Goal: Task Accomplishment & Management: Manage account settings

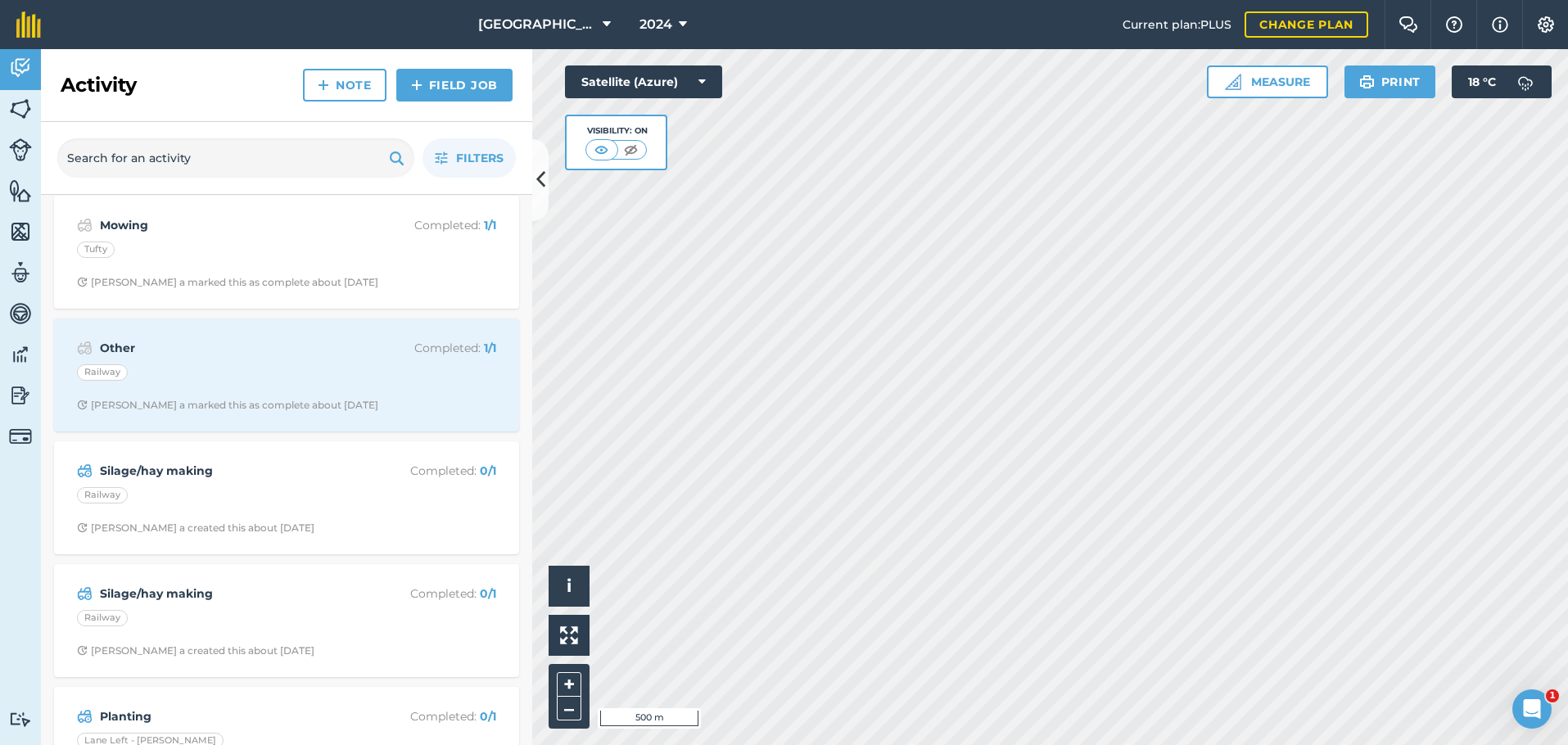
scroll to position [409, 0]
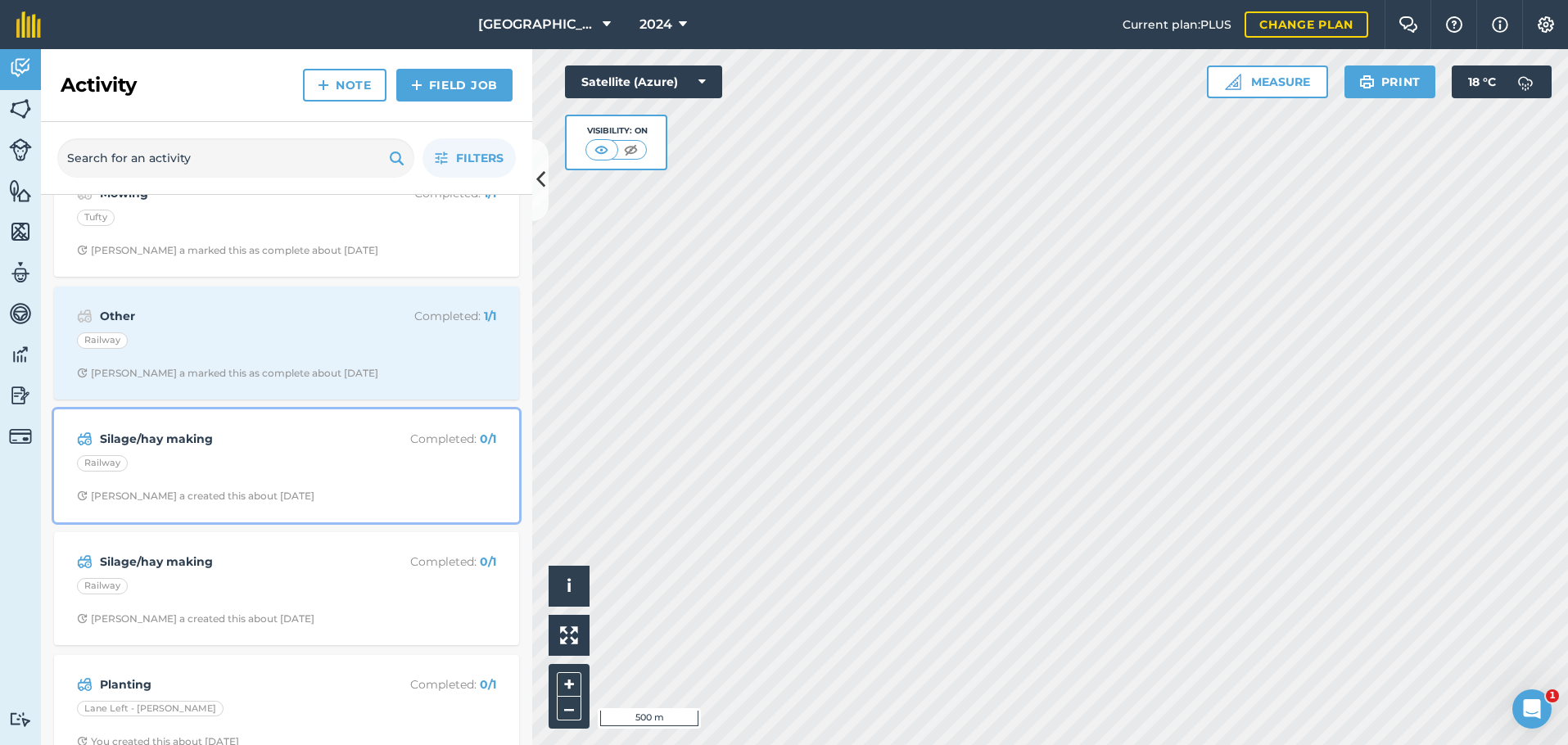
click at [299, 478] on div "Silage/hay making Completed : 0 / 1 Railway [PERSON_NAME] a created this about …" at bounding box center [286, 466] width 445 height 93
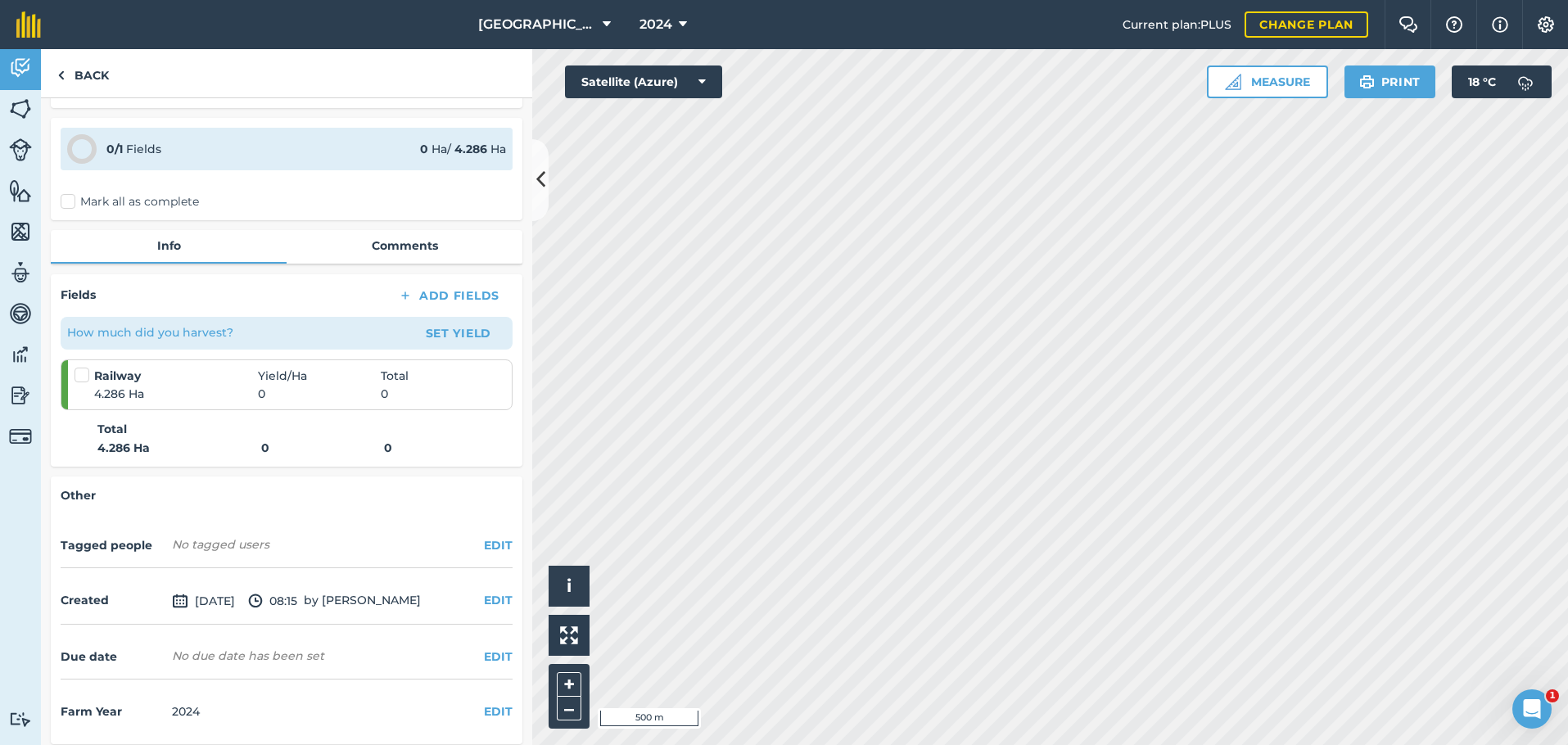
scroll to position [100, 0]
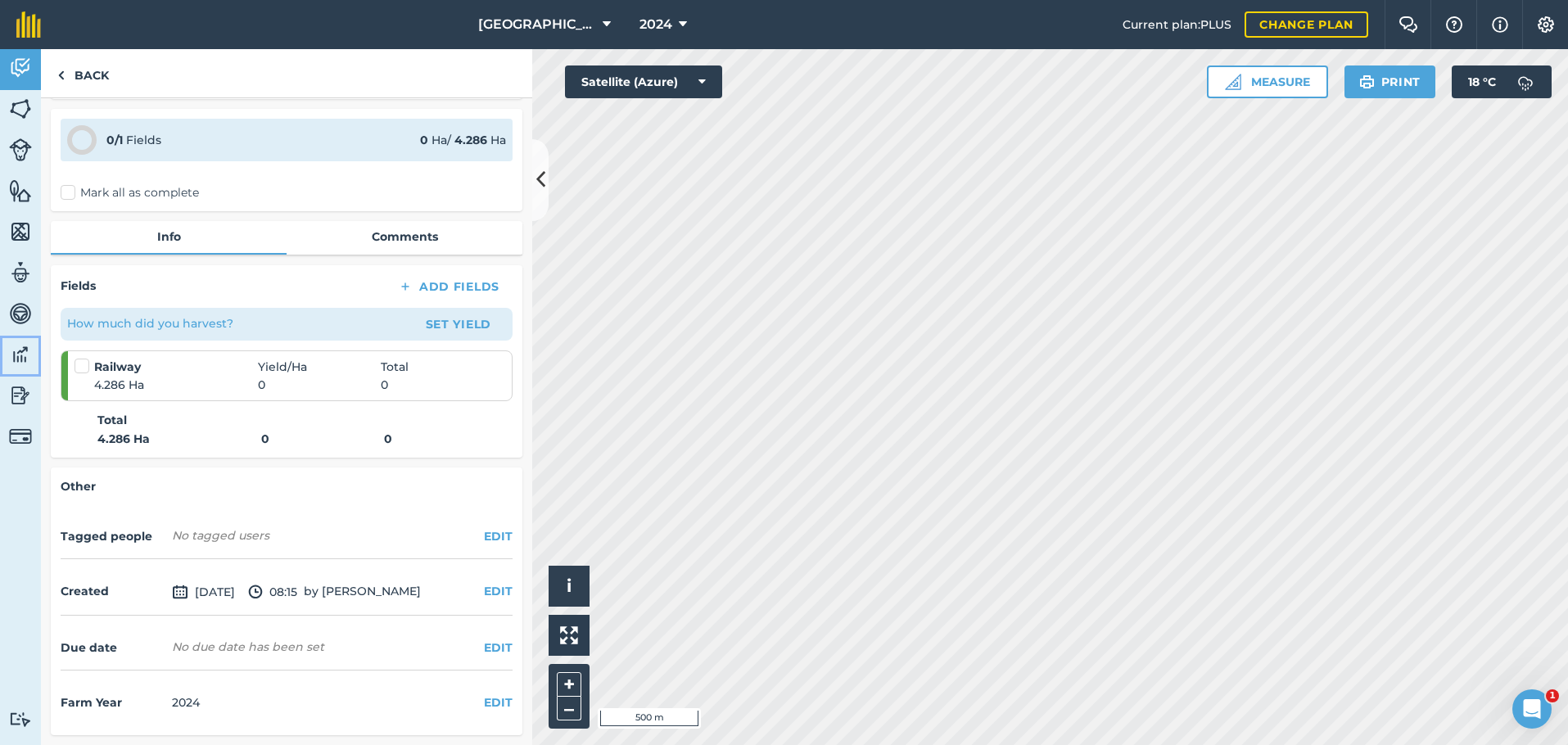
click at [23, 356] on img at bounding box center [20, 354] width 23 height 24
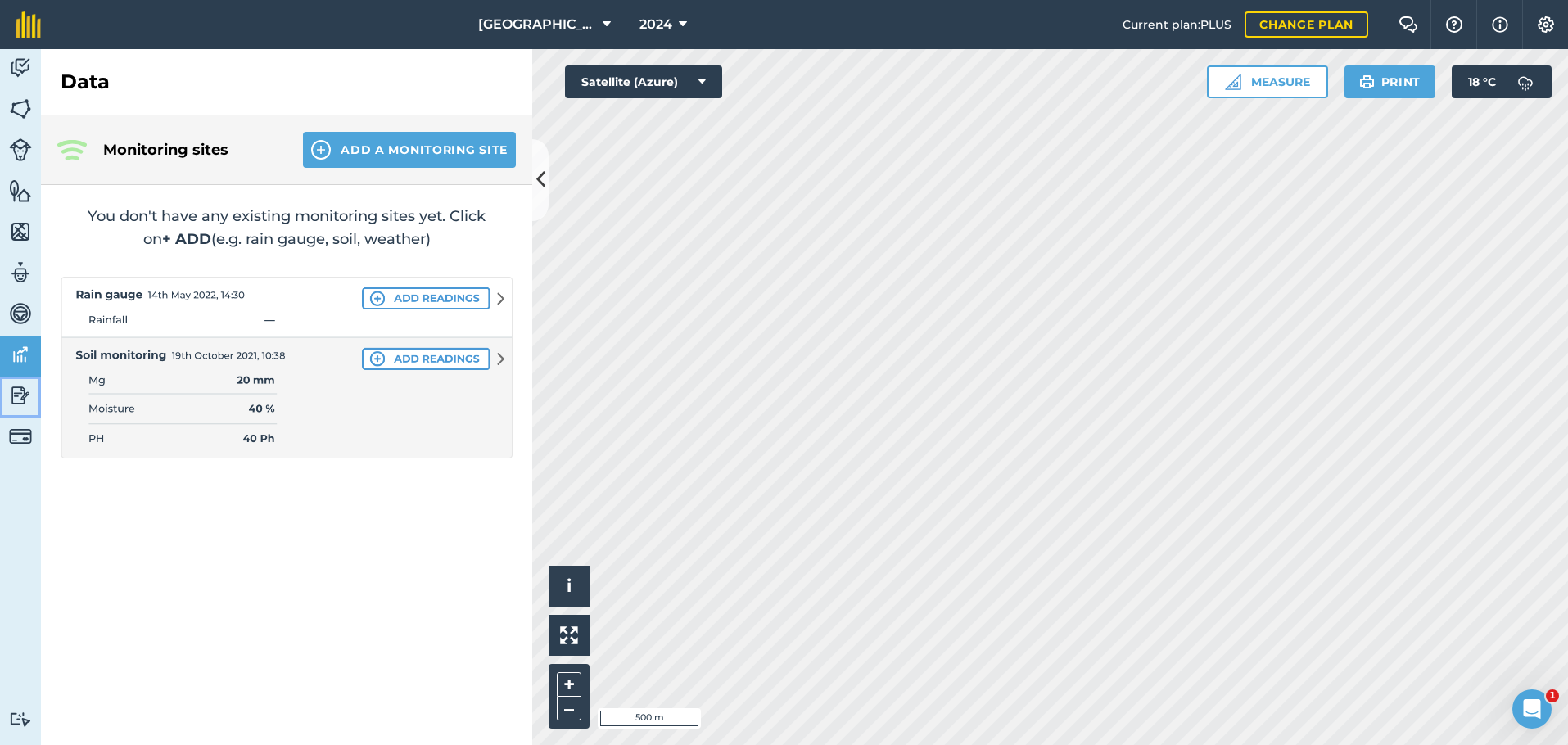
click at [26, 392] on img at bounding box center [20, 395] width 23 height 24
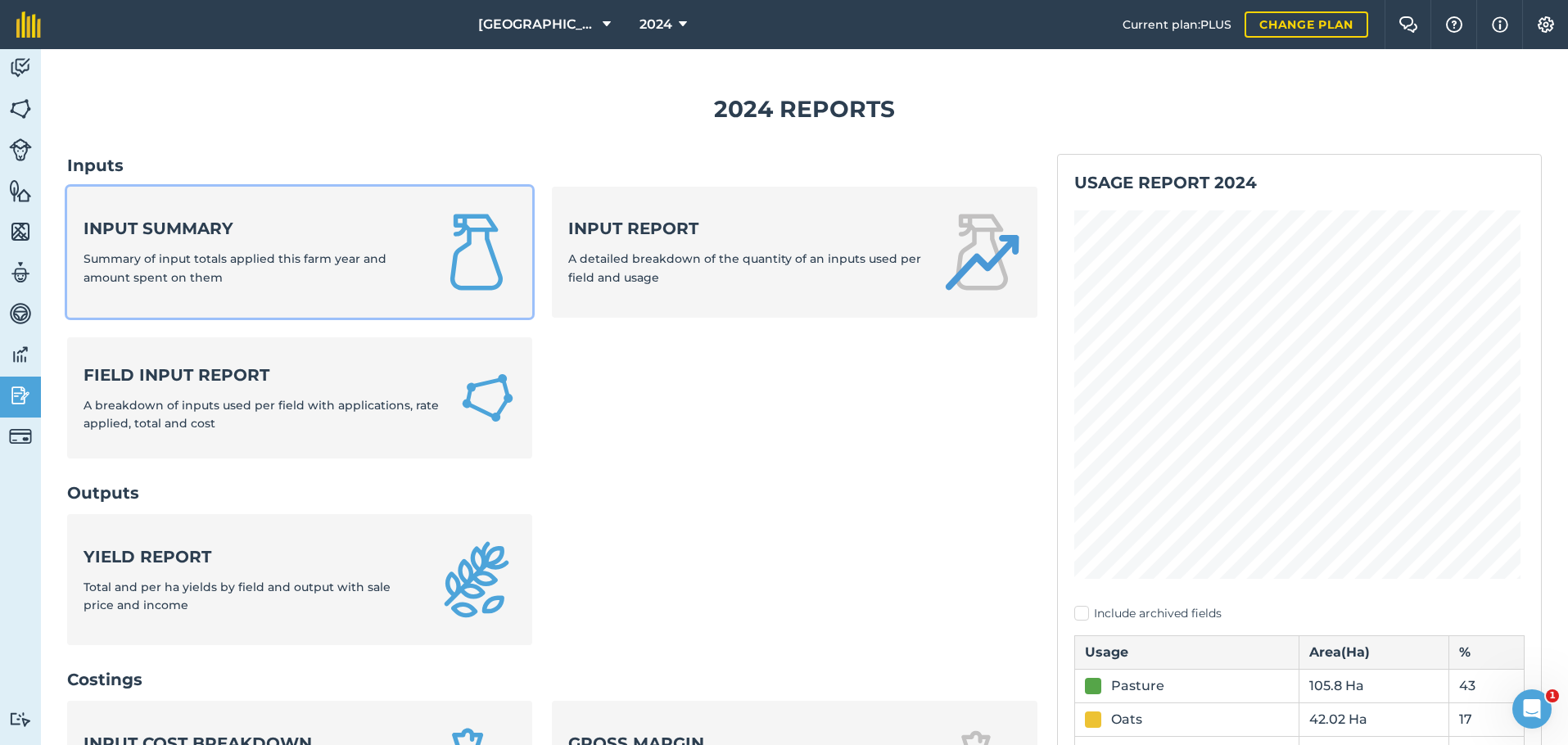
click at [240, 236] on strong "Input summary" at bounding box center [250, 228] width 334 height 23
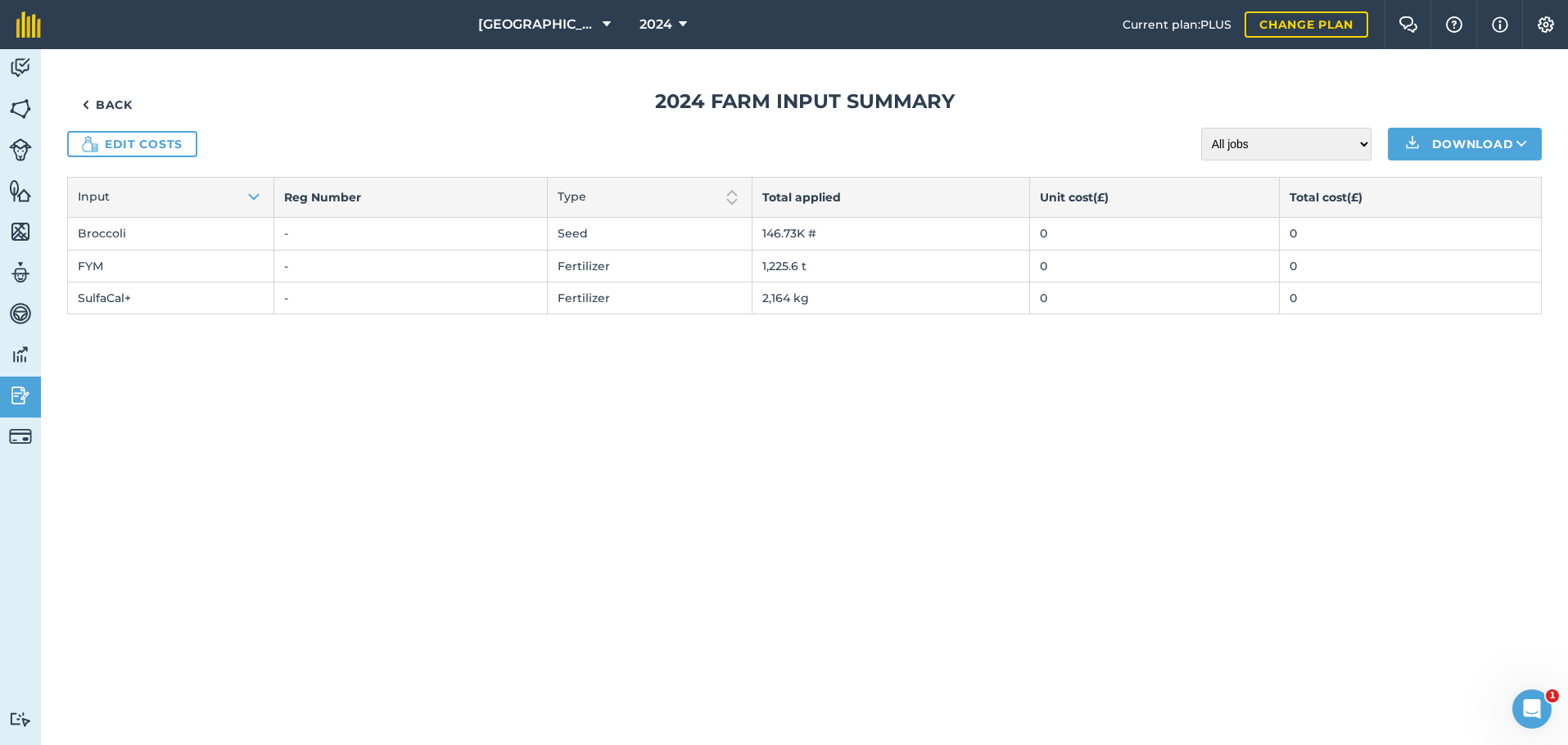
click at [771, 231] on td "146.73K #" at bounding box center [890, 233] width 277 height 32
click at [766, 270] on td "1,225.6 t" at bounding box center [890, 265] width 277 height 32
click at [93, 260] on td "FYM" at bounding box center [171, 265] width 206 height 32
click at [114, 146] on link "Edit costs" at bounding box center [132, 144] width 130 height 26
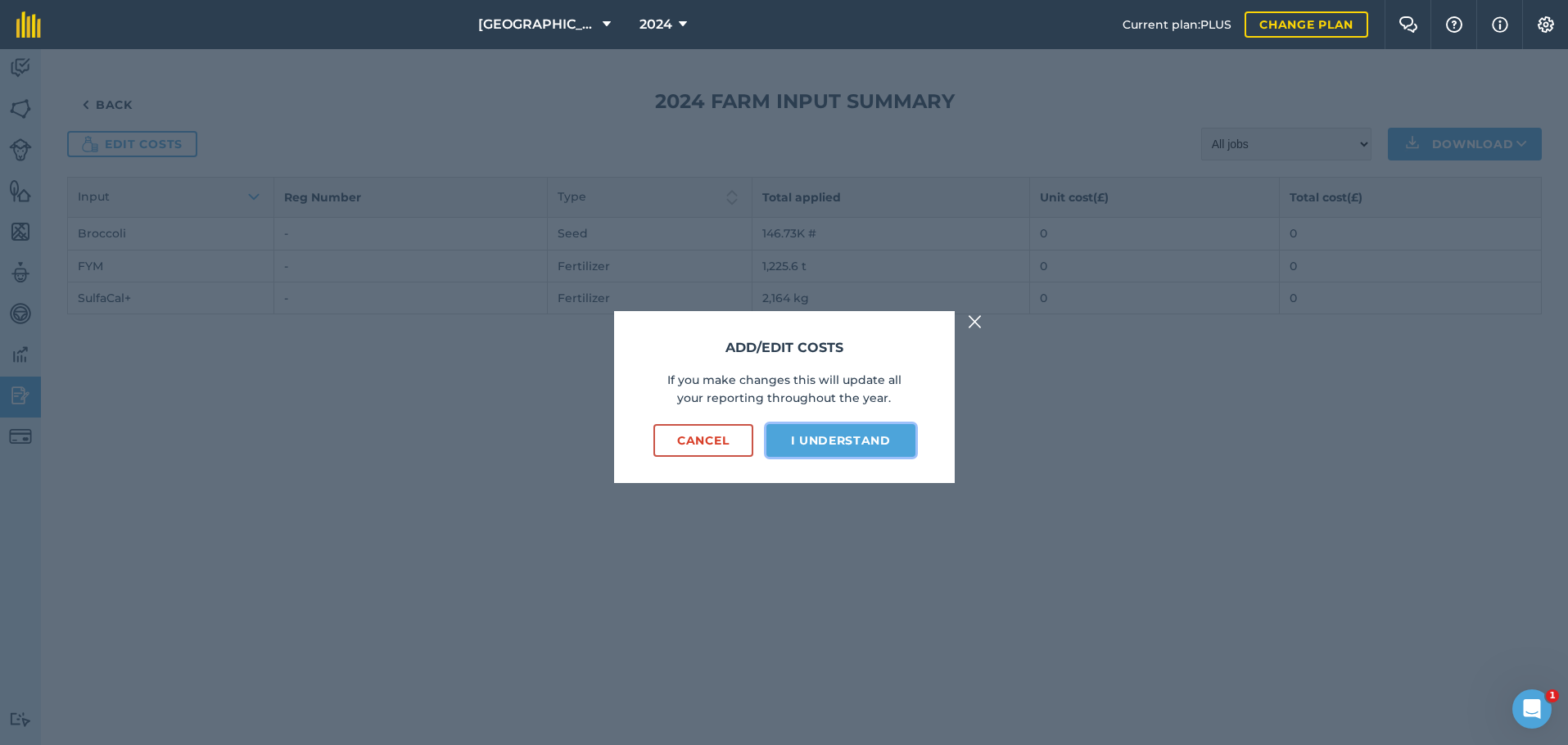
click at [841, 441] on button "I understand" at bounding box center [841, 440] width 149 height 33
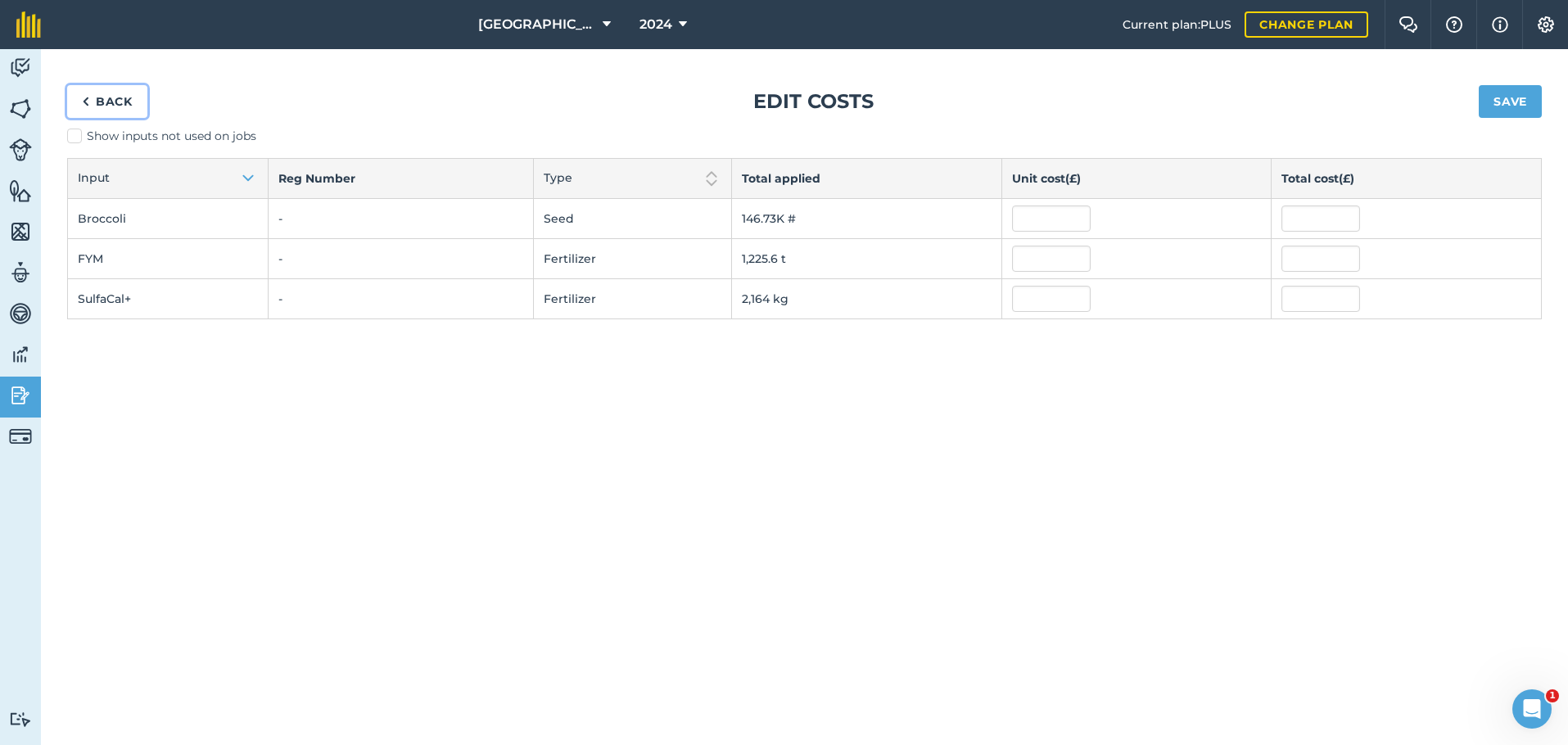
click at [112, 97] on link "Back" at bounding box center [107, 101] width 80 height 33
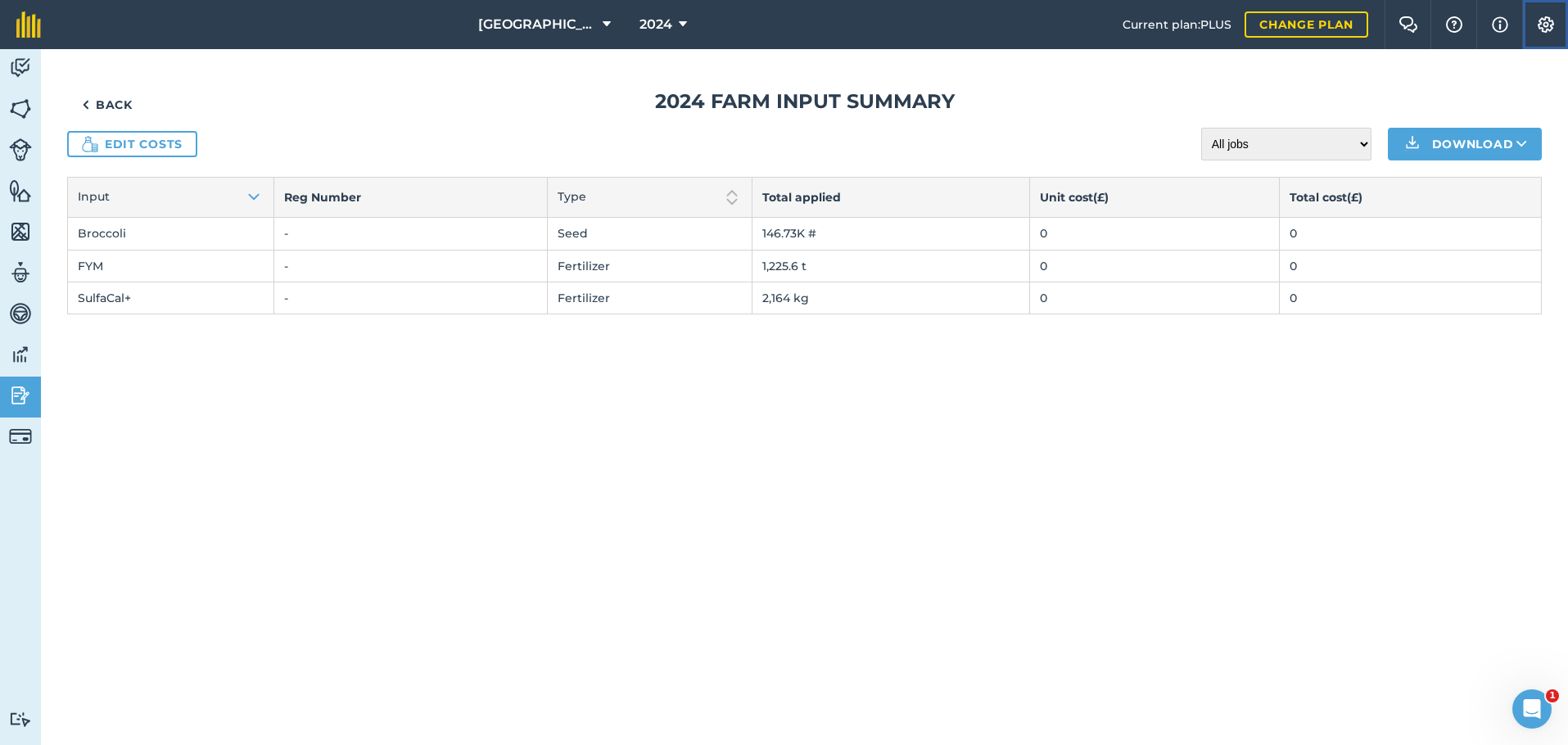
click at [1547, 33] on button "Settings" at bounding box center [1544, 24] width 46 height 49
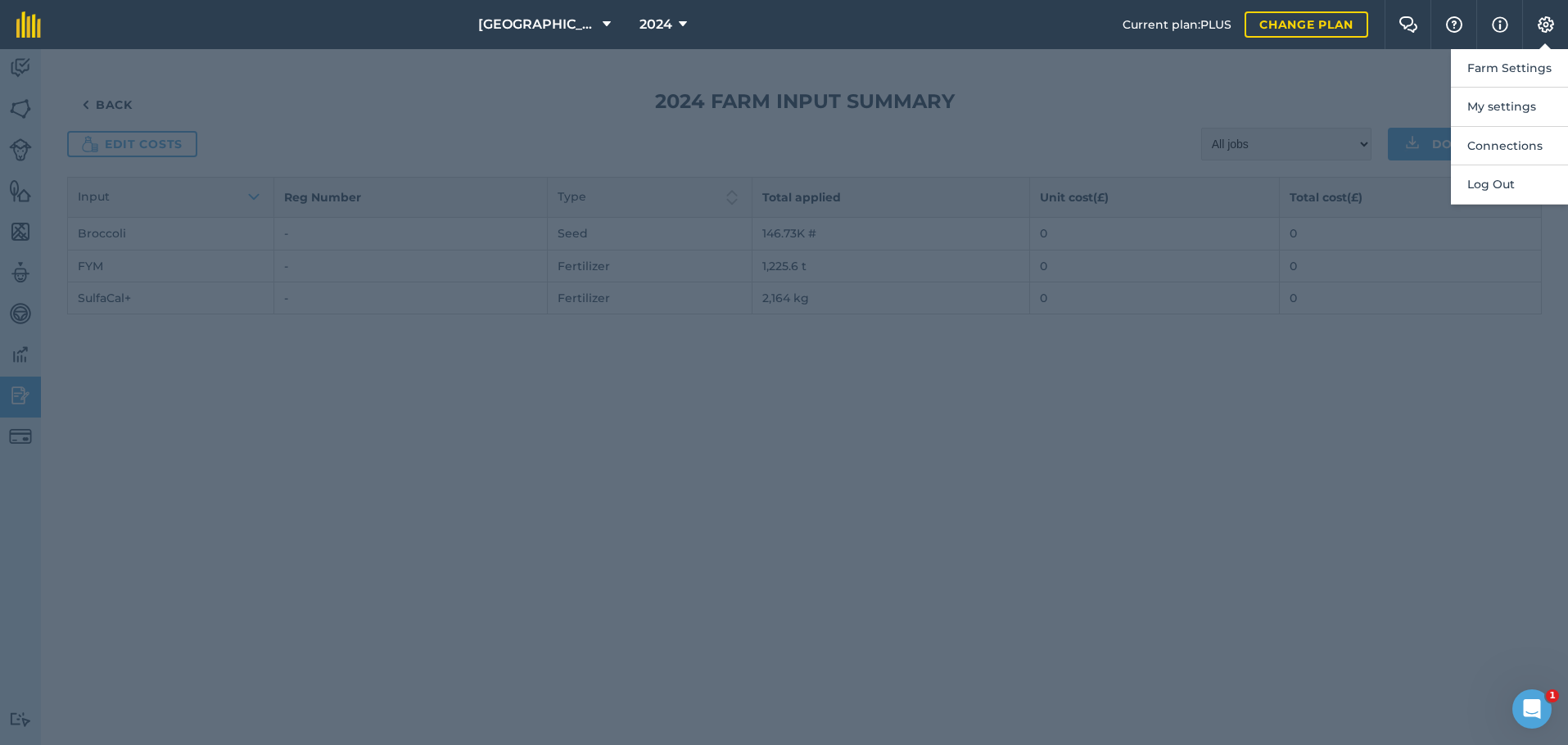
click at [203, 492] on div at bounding box center [784, 397] width 1568 height 696
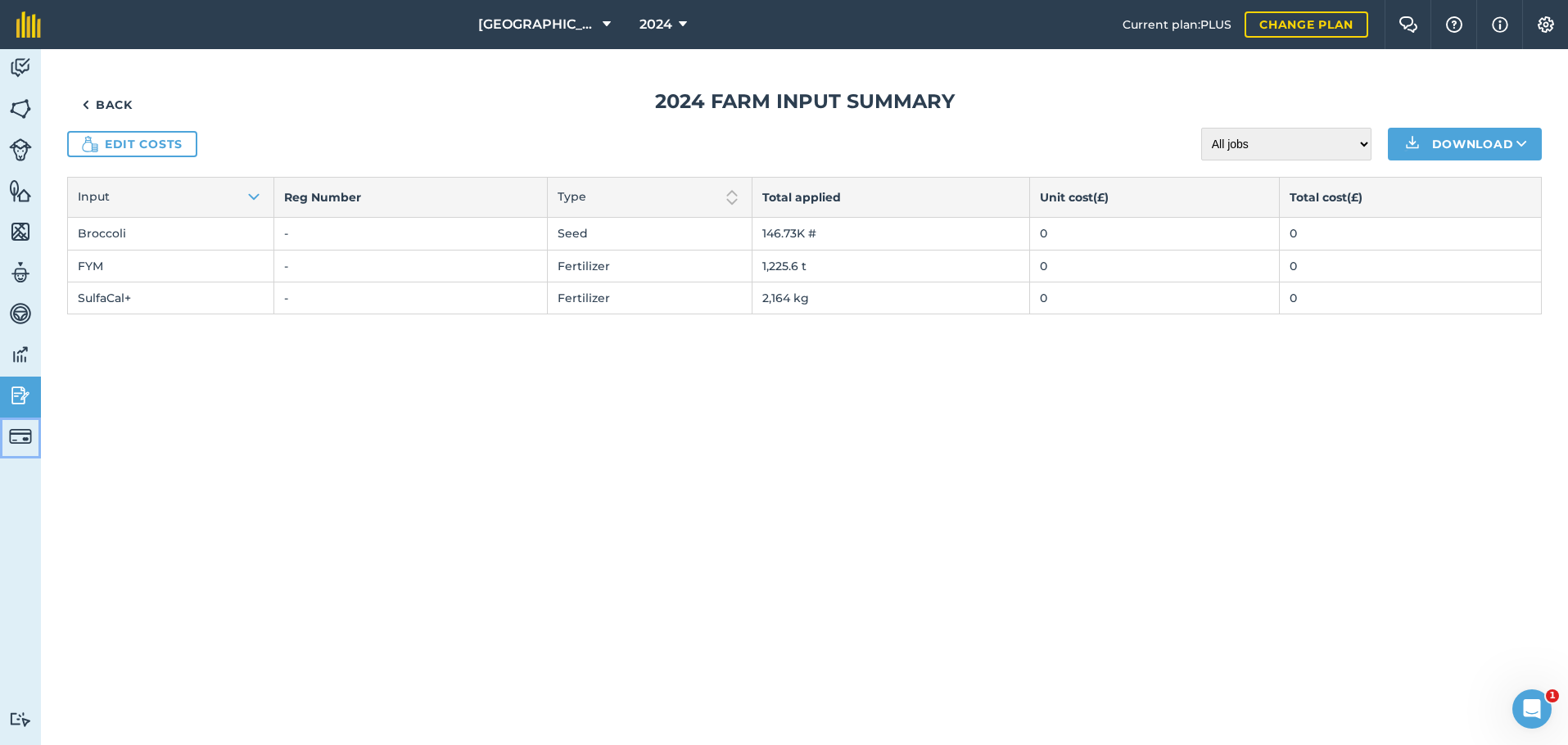
click at [19, 429] on img at bounding box center [20, 436] width 23 height 23
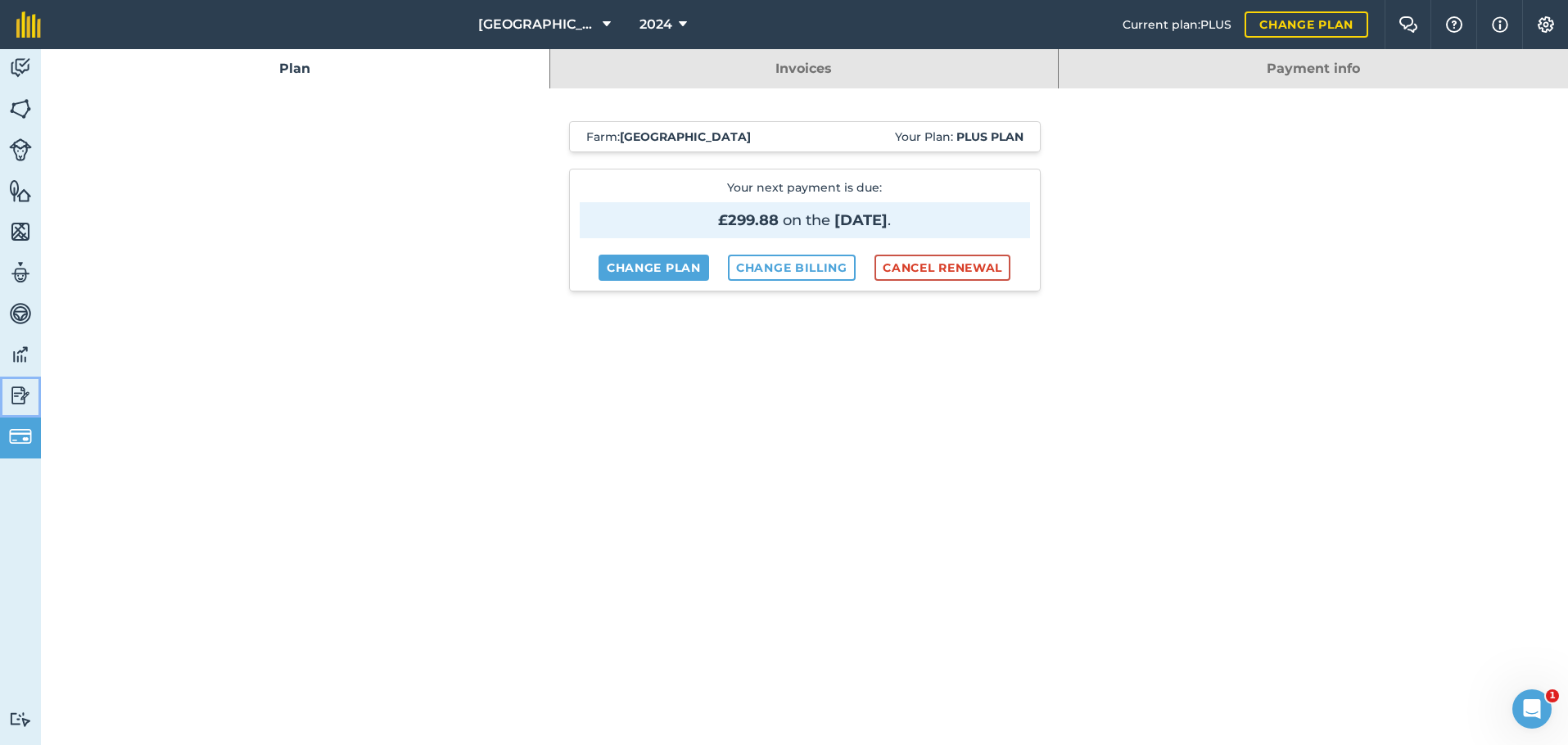
click at [20, 392] on img at bounding box center [20, 395] width 23 height 24
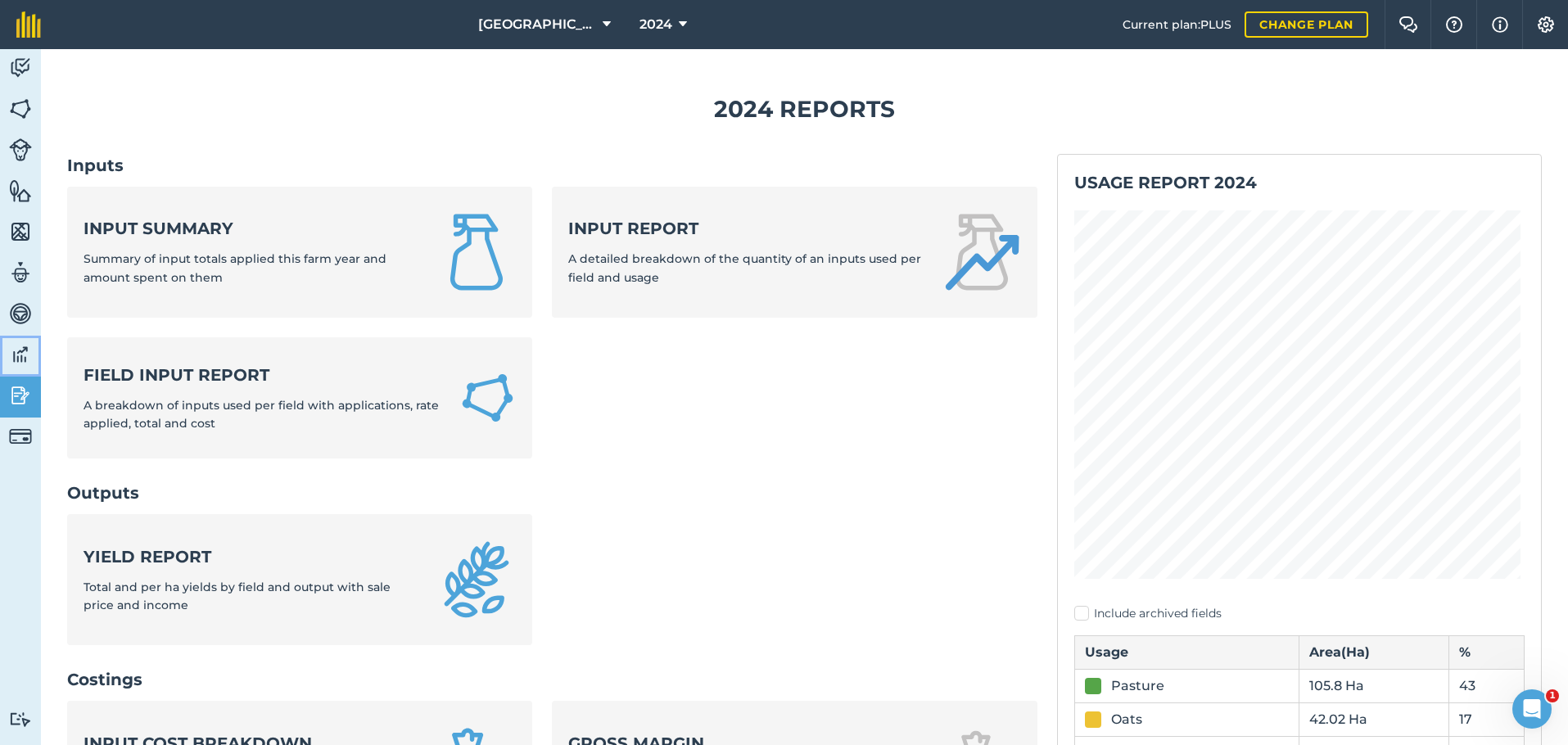
click at [16, 352] on img at bounding box center [20, 354] width 23 height 24
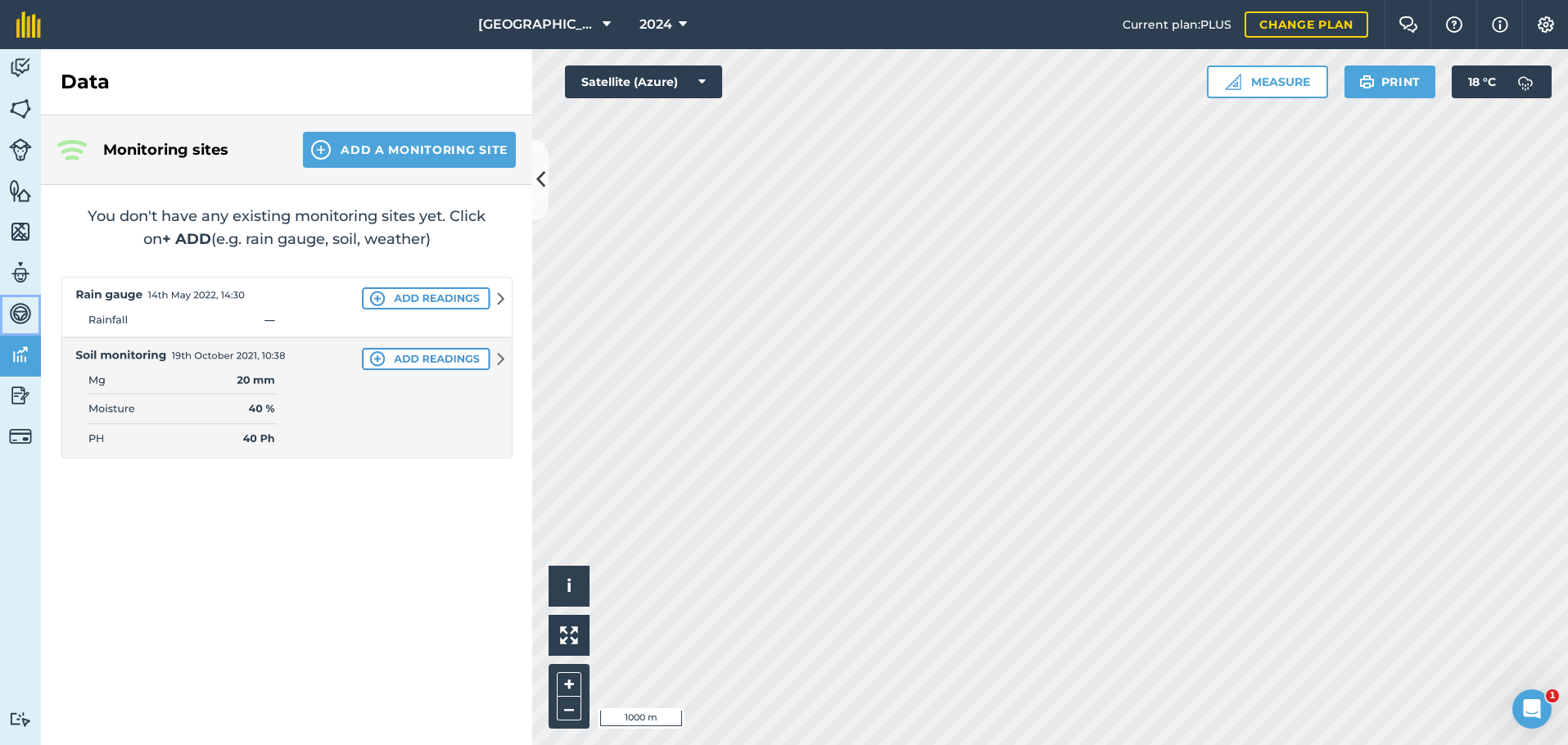
click at [31, 332] on link "Vehicles" at bounding box center [20, 315] width 41 height 41
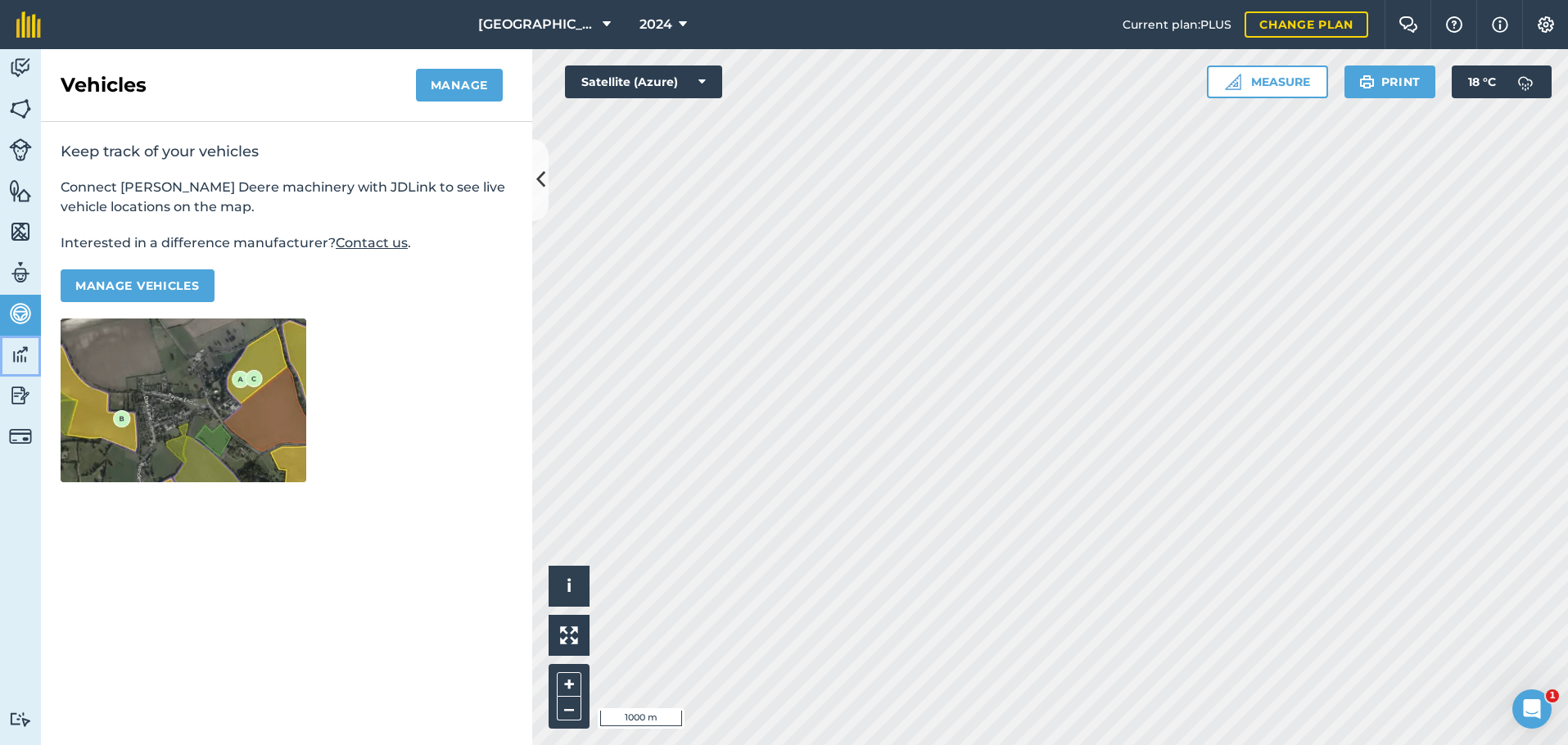
click at [24, 362] on img at bounding box center [20, 354] width 23 height 24
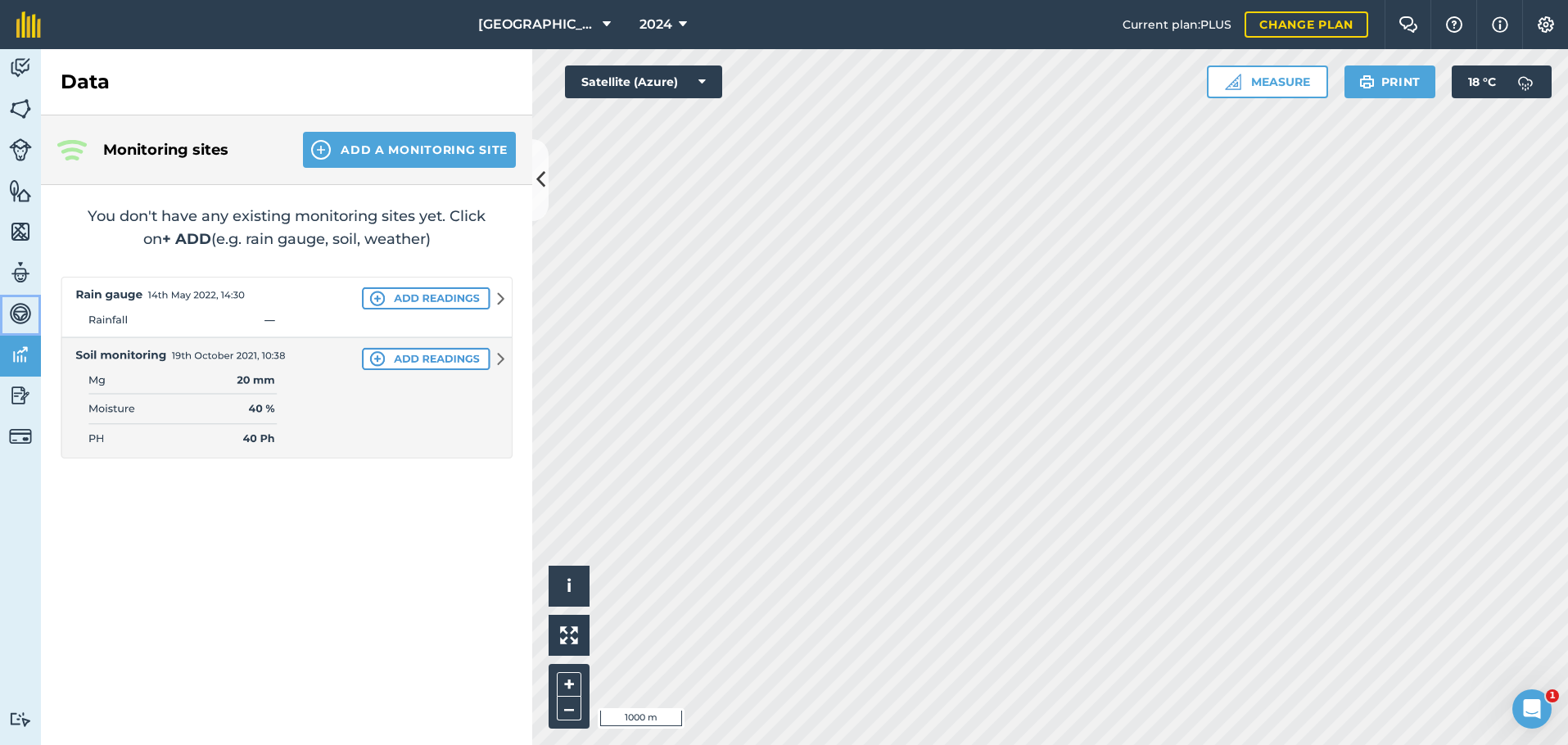
click at [16, 319] on img at bounding box center [20, 313] width 23 height 24
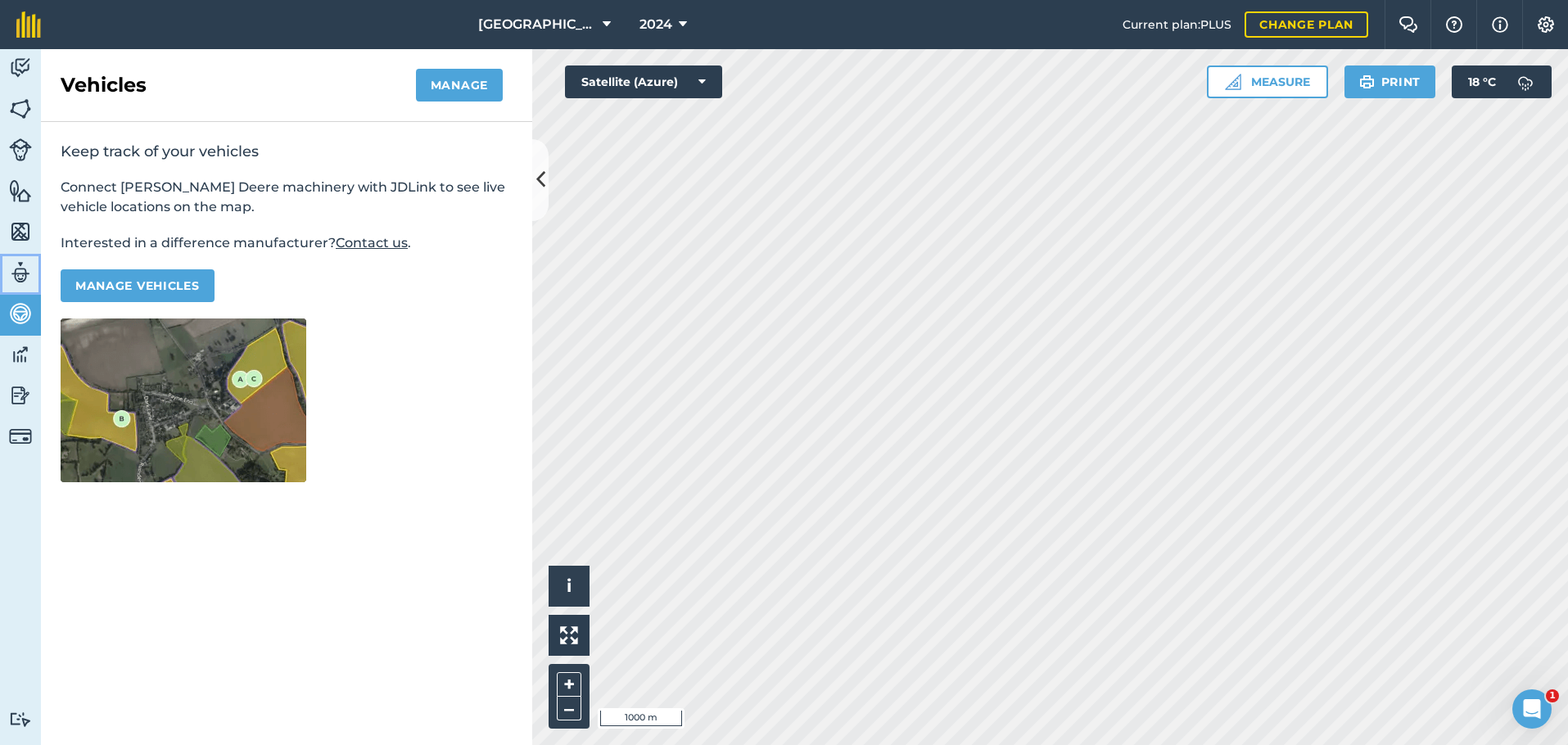
click at [21, 276] on img at bounding box center [20, 273] width 23 height 24
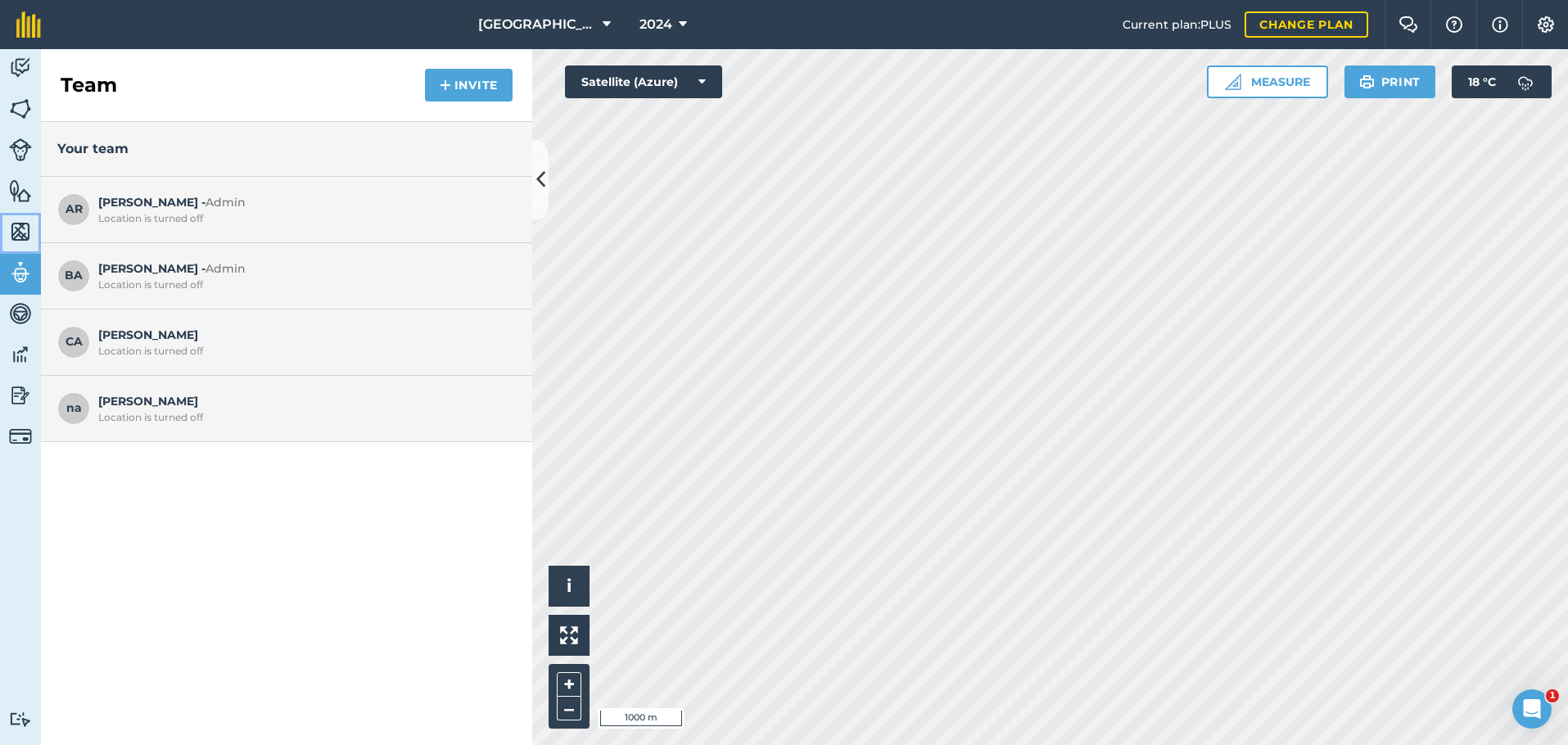
click at [17, 239] on img at bounding box center [20, 232] width 23 height 24
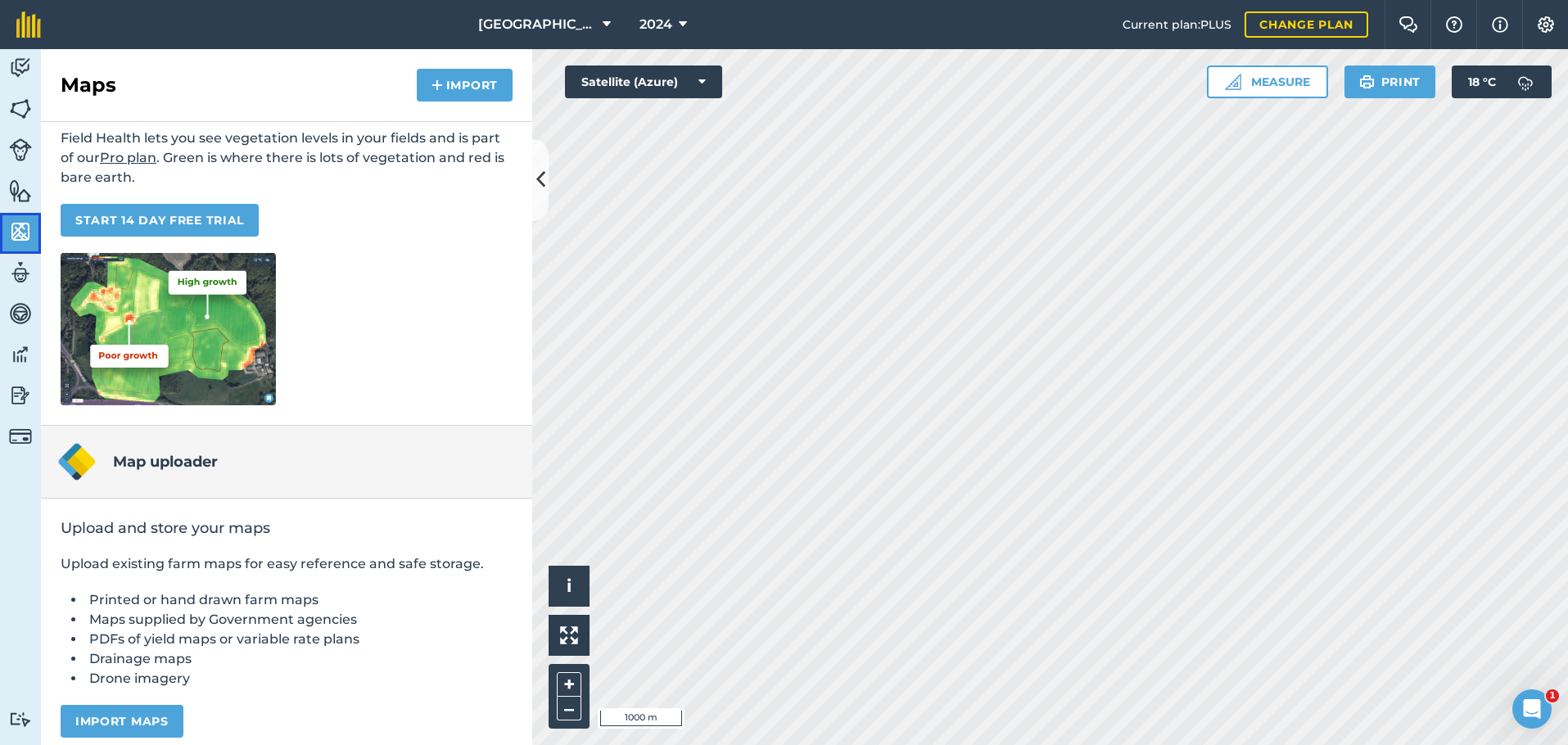
scroll to position [134, 0]
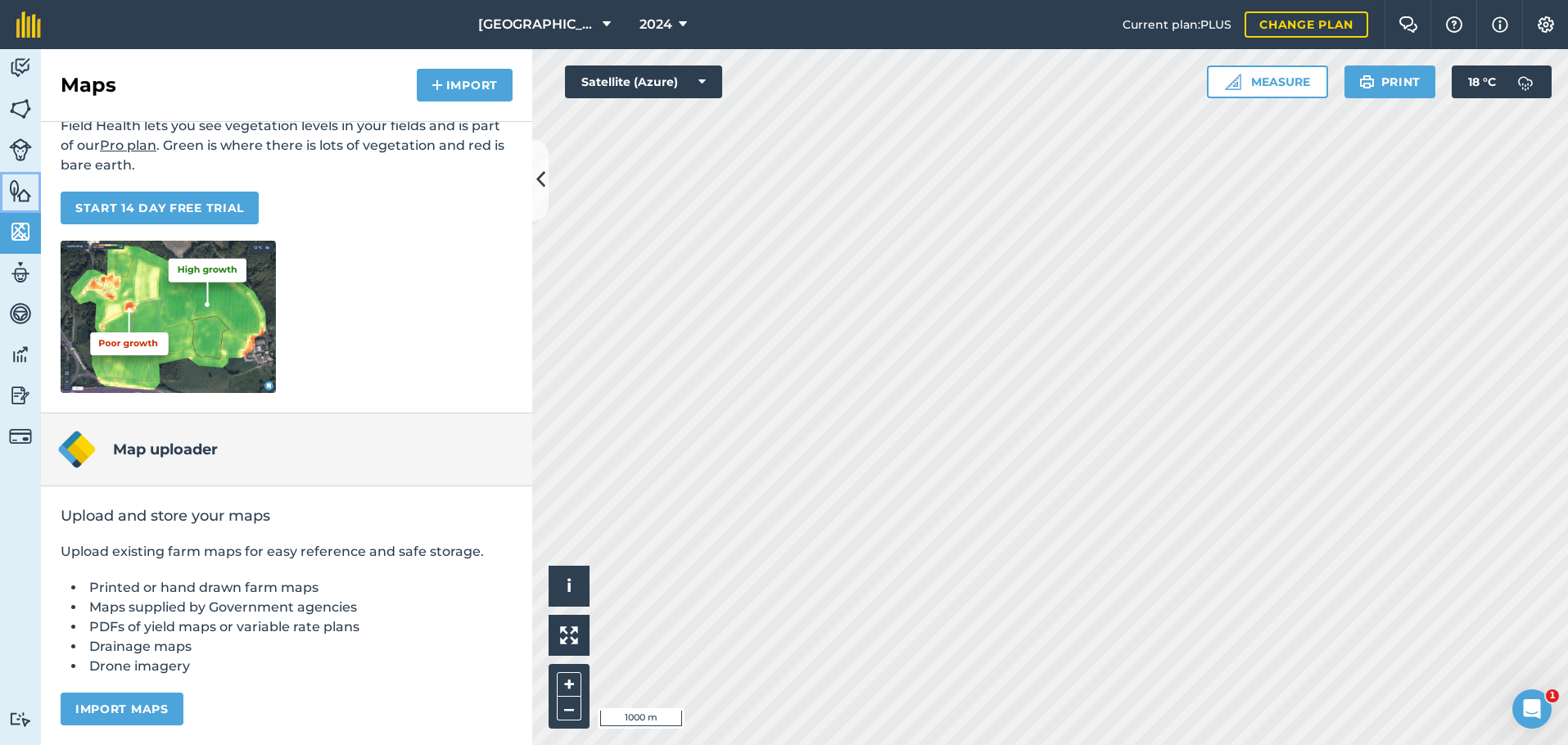
click at [17, 191] on img at bounding box center [20, 191] width 23 height 24
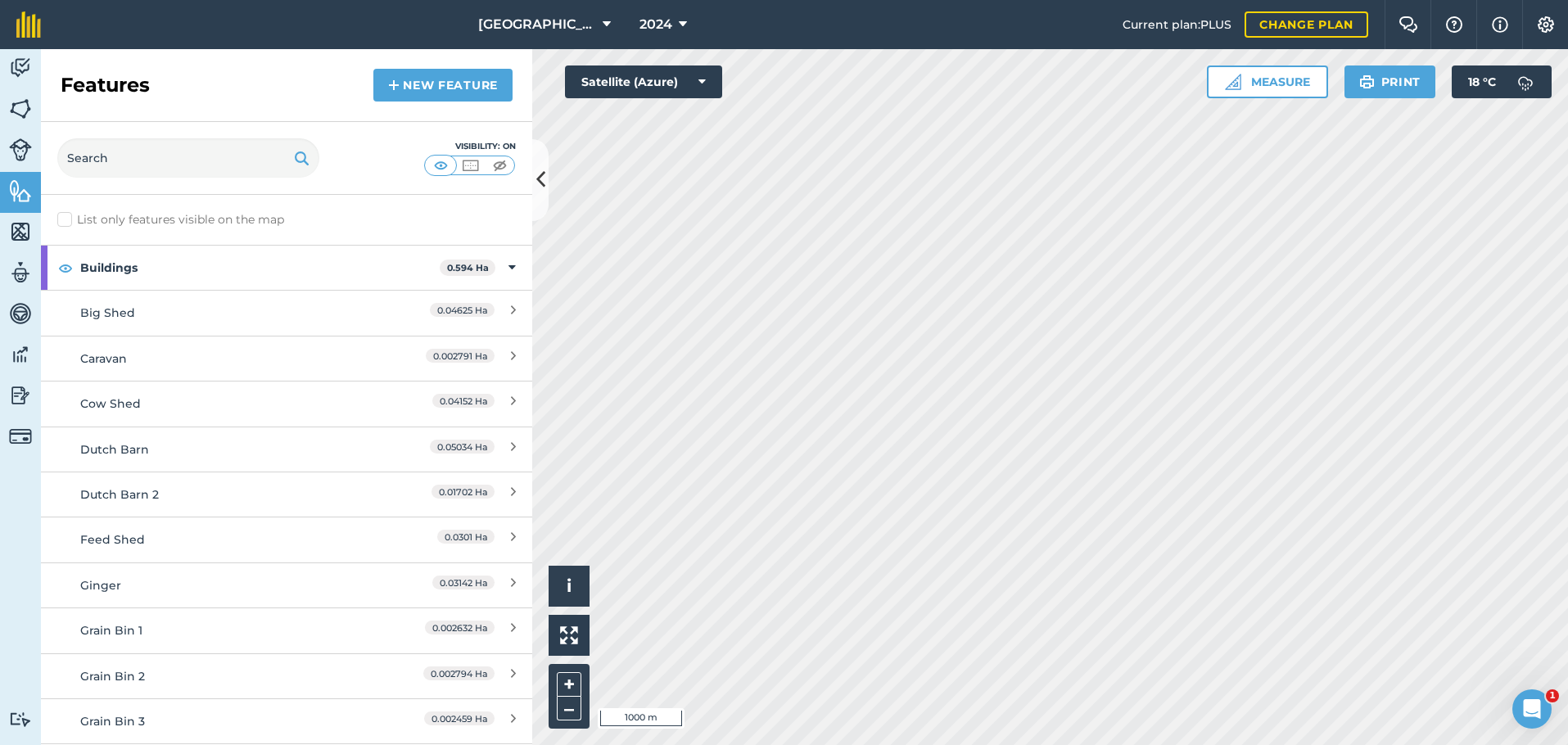
click at [64, 221] on label "List only features visible on the map" at bounding box center [171, 220] width 227 height 17
click at [64, 221] on input "List only features visible on the map" at bounding box center [62, 216] width 10 height 10
click at [64, 221] on label "List only features visible on the map" at bounding box center [171, 220] width 227 height 17
click at [64, 221] on input "List only features visible on the map" at bounding box center [62, 216] width 10 height 10
checkbox input "false"
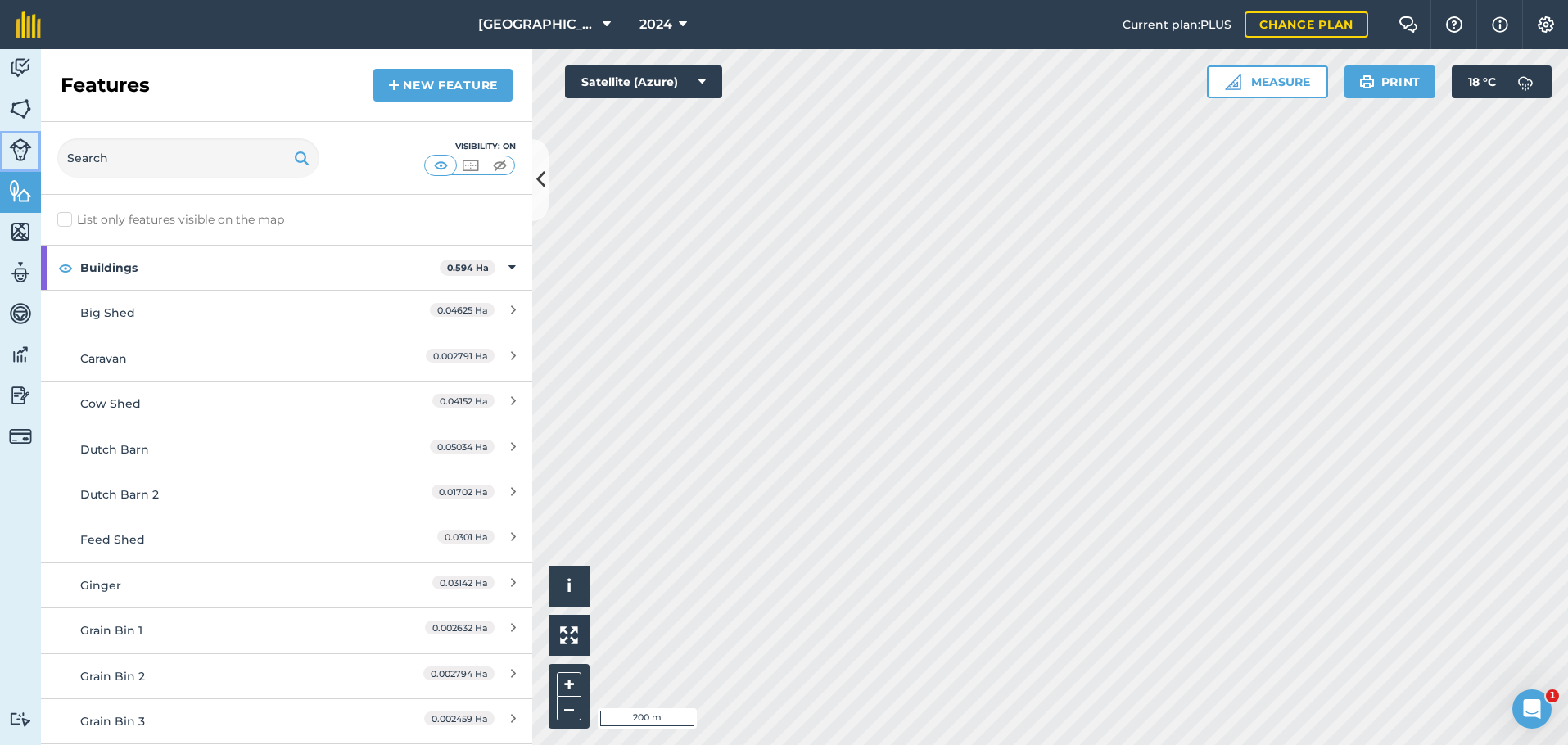
click at [20, 145] on img at bounding box center [20, 150] width 23 height 23
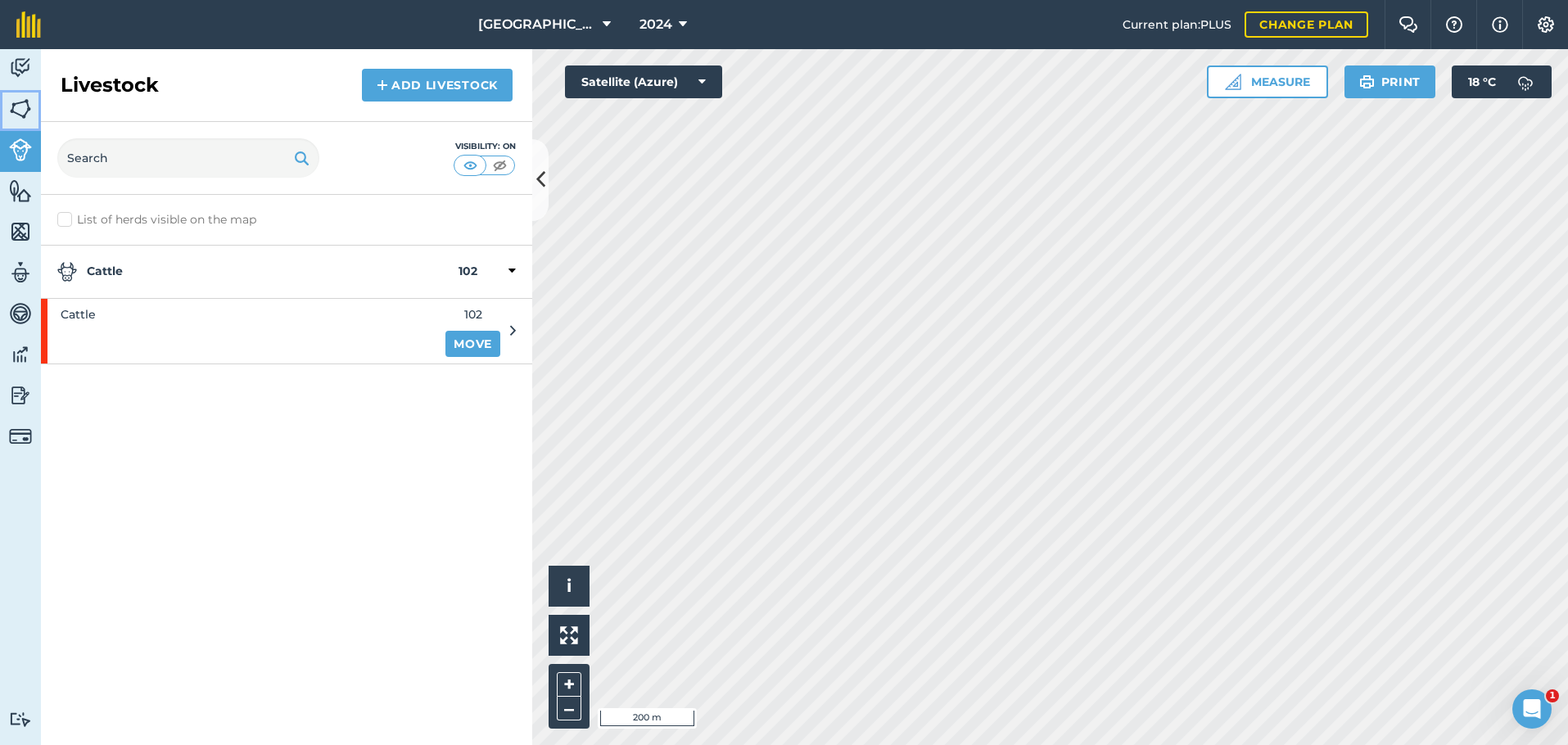
click at [22, 106] on img at bounding box center [20, 109] width 23 height 24
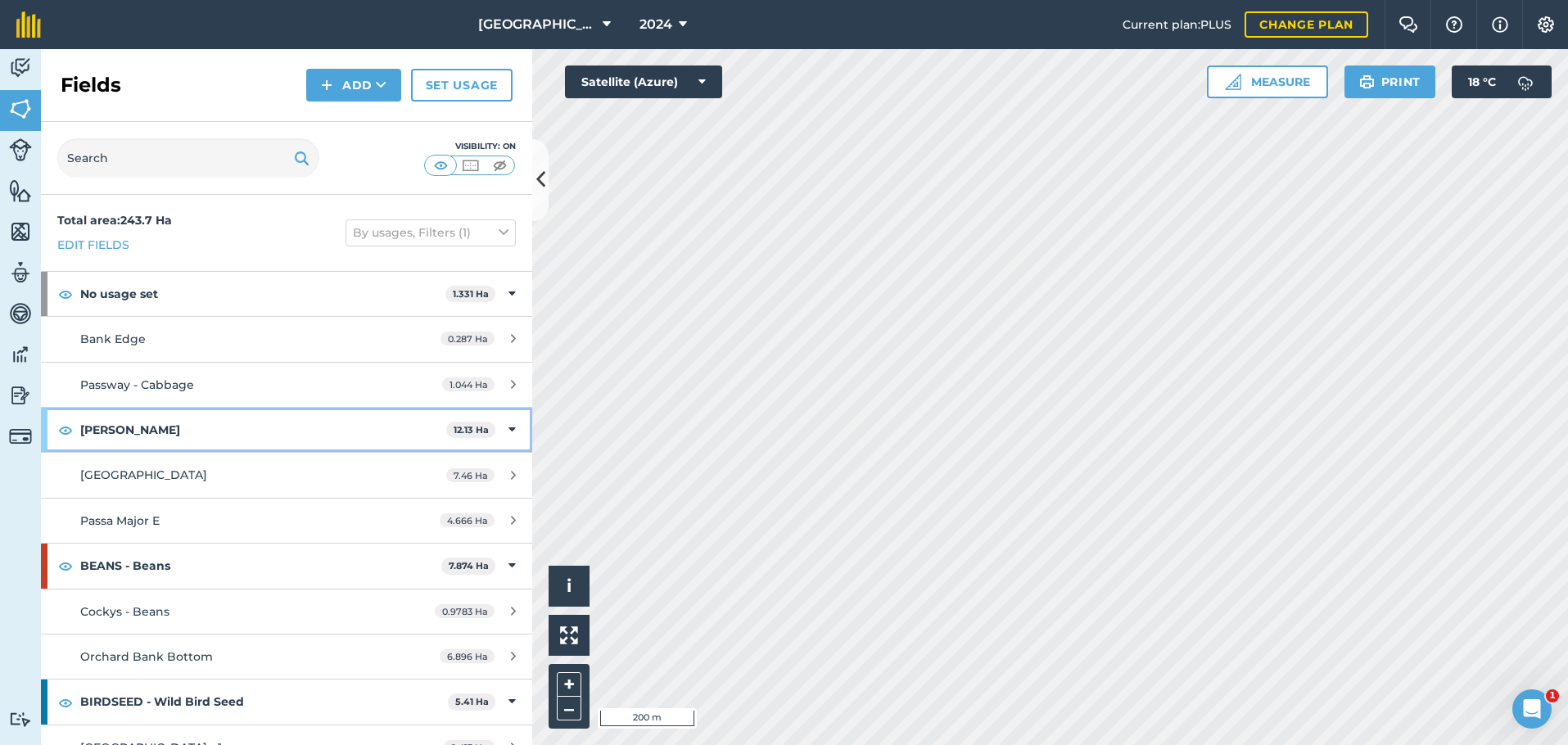
click at [206, 429] on strong "[PERSON_NAME]" at bounding box center [262, 430] width 365 height 45
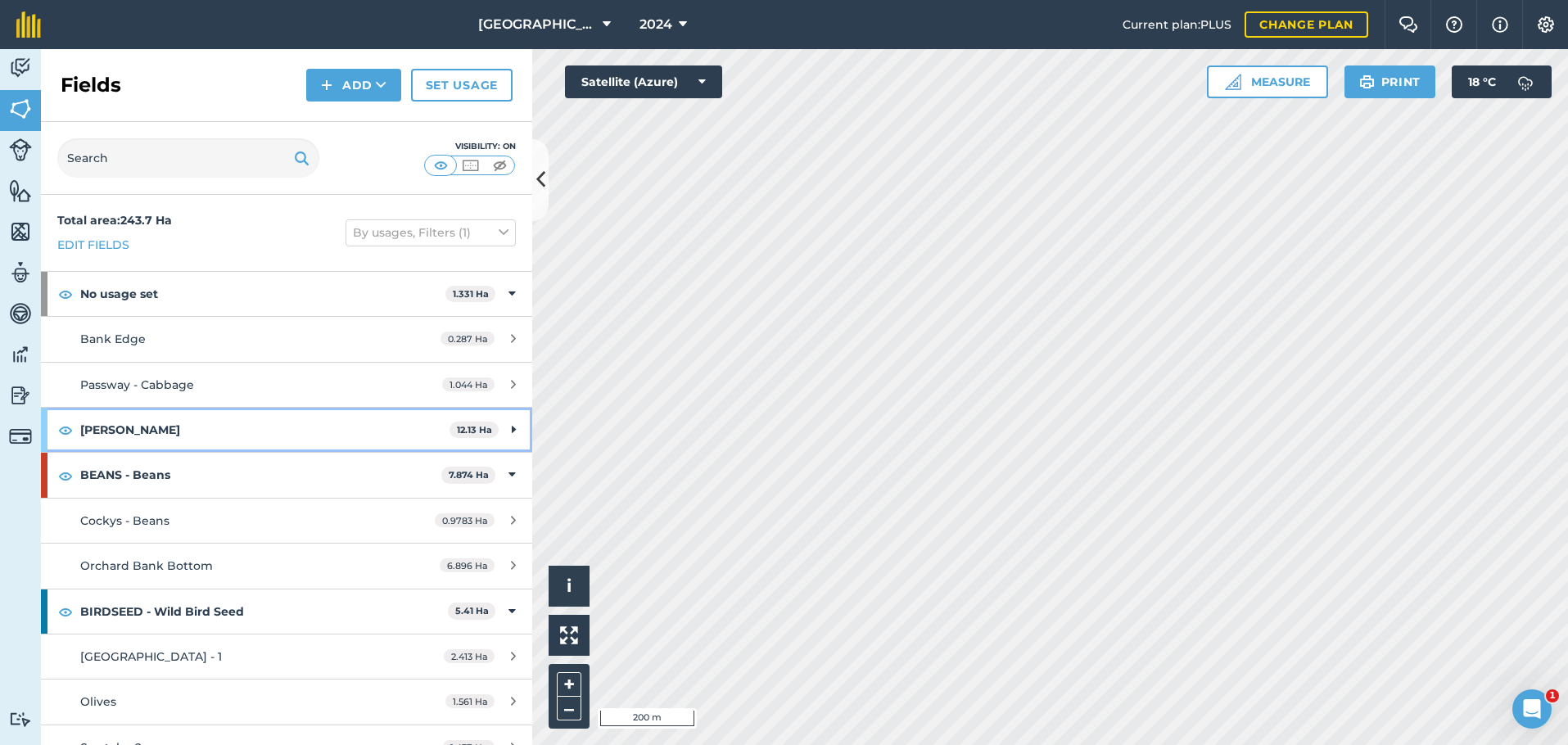
click at [206, 429] on strong "[PERSON_NAME]" at bounding box center [264, 430] width 369 height 45
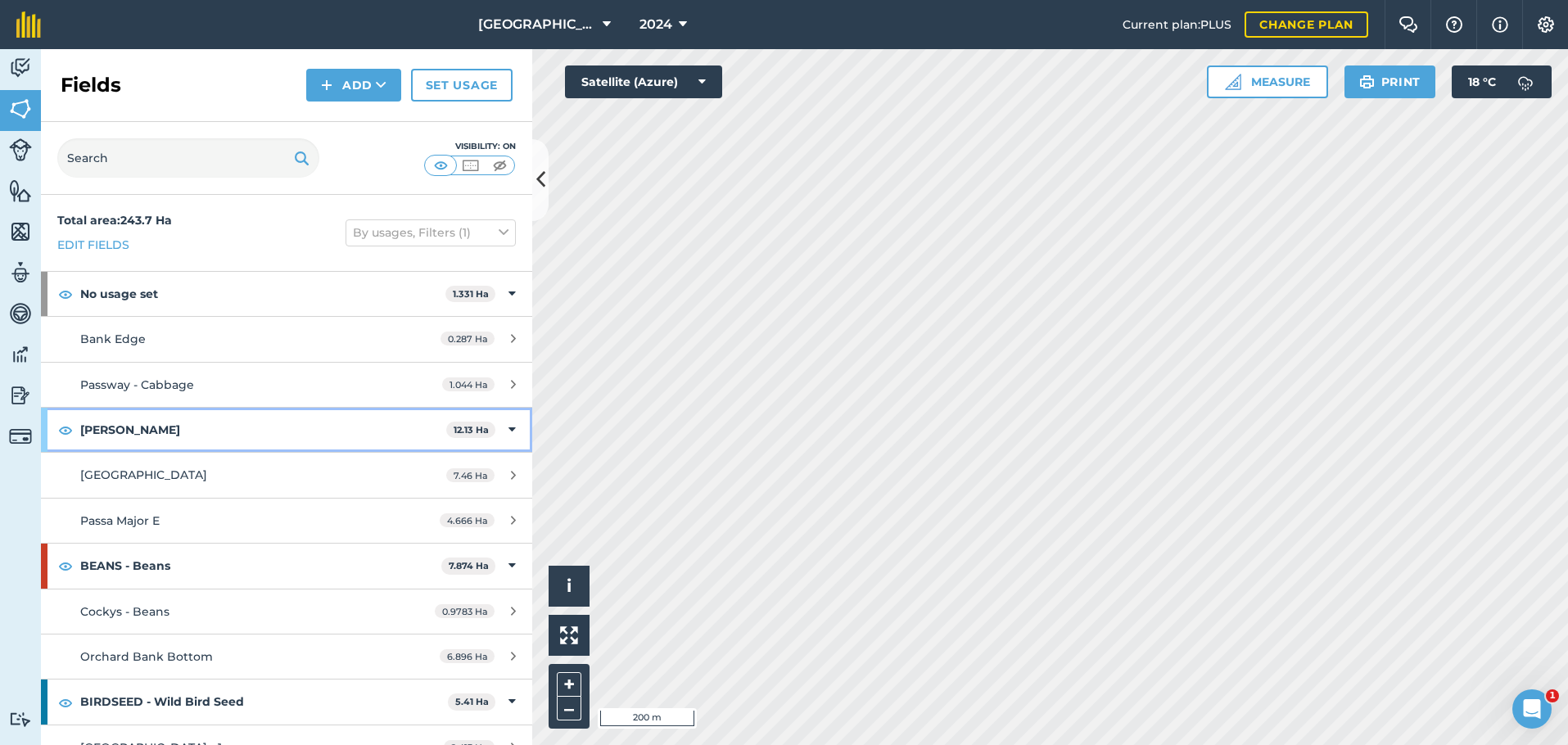
click at [137, 428] on strong "[PERSON_NAME]" at bounding box center [262, 430] width 365 height 45
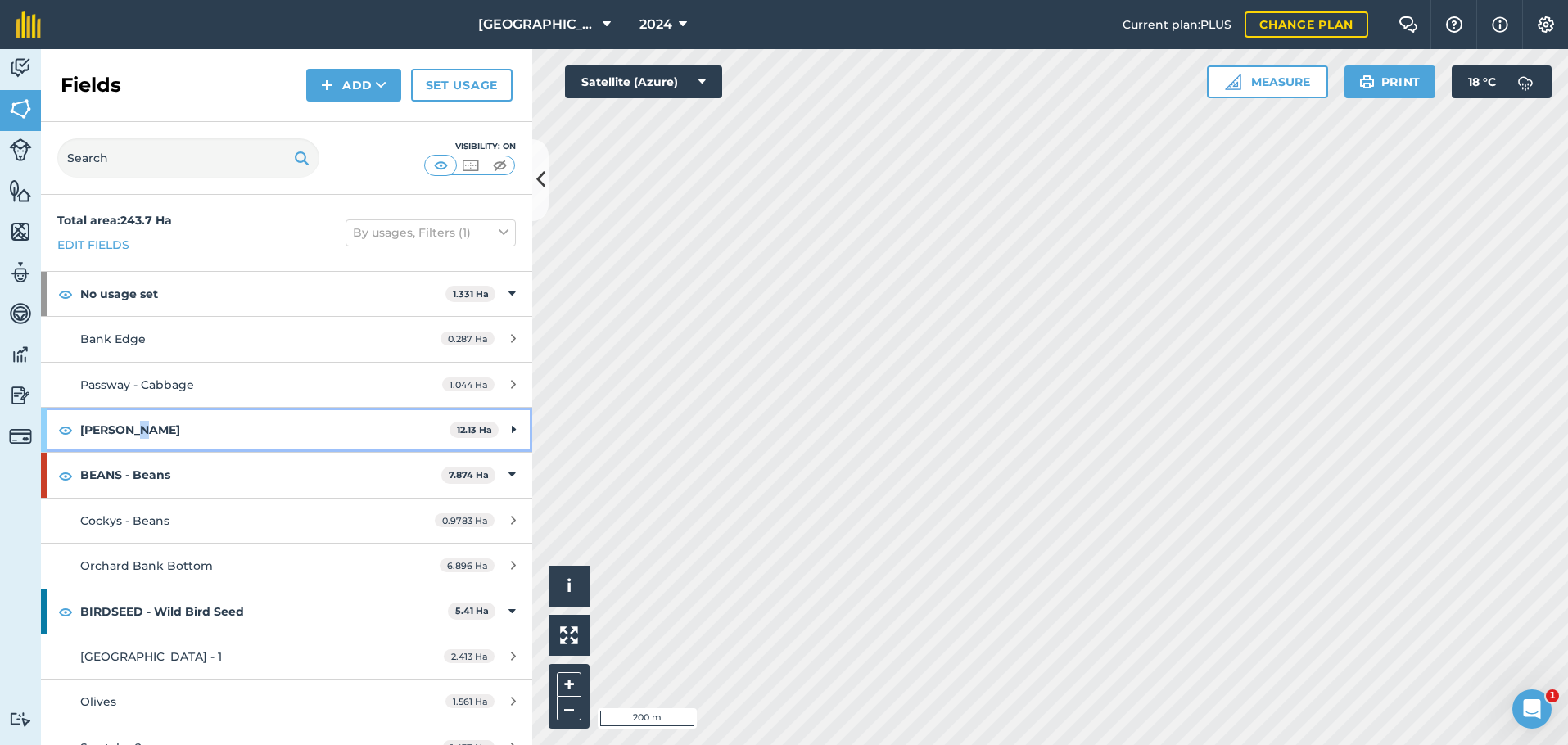
click at [137, 428] on strong "[PERSON_NAME]" at bounding box center [264, 430] width 369 height 45
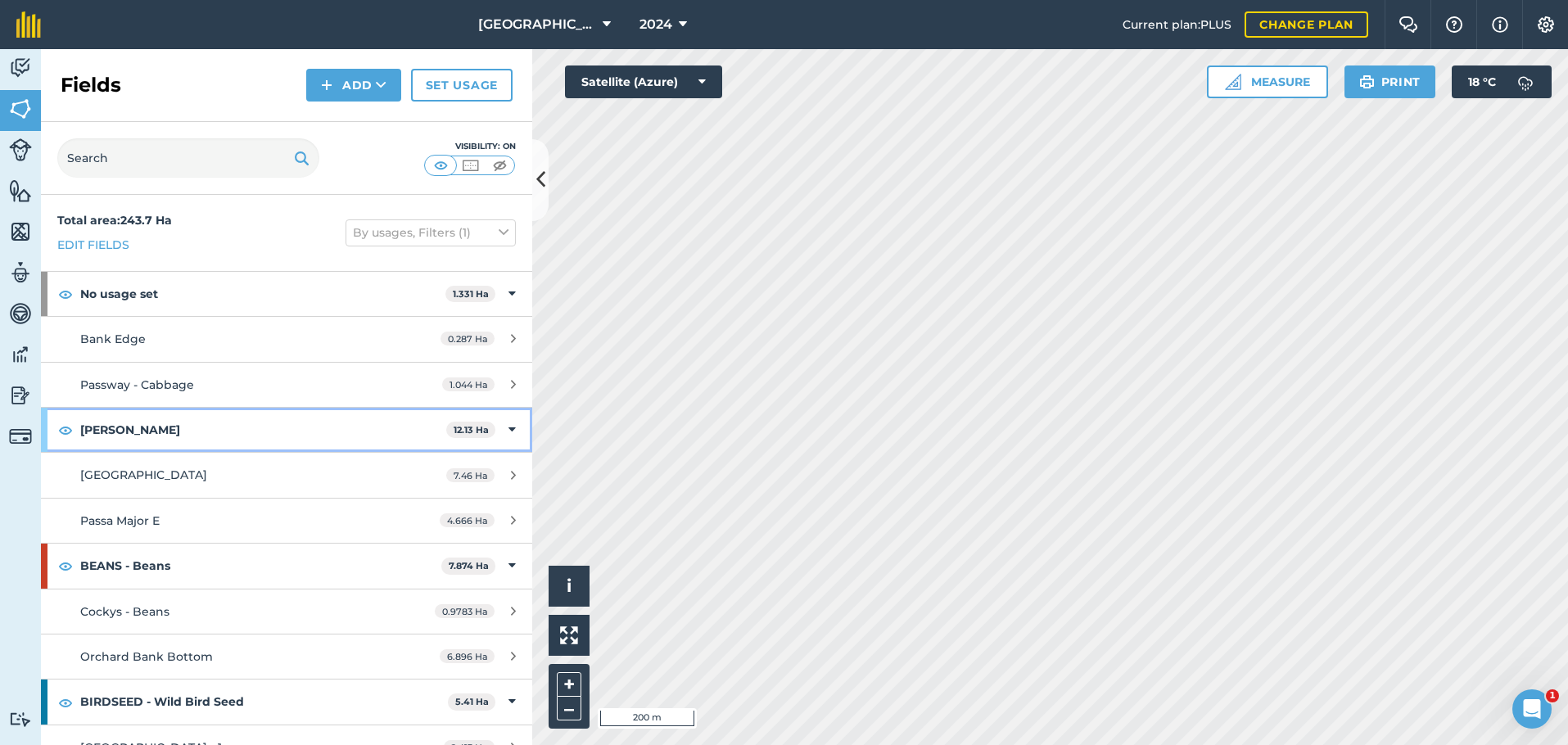
drag, startPoint x: 100, startPoint y: 427, endPoint x: 77, endPoint y: 429, distance: 23.1
click at [77, 429] on div "BARLEY - Barley 12.13 Ha" at bounding box center [286, 430] width 491 height 45
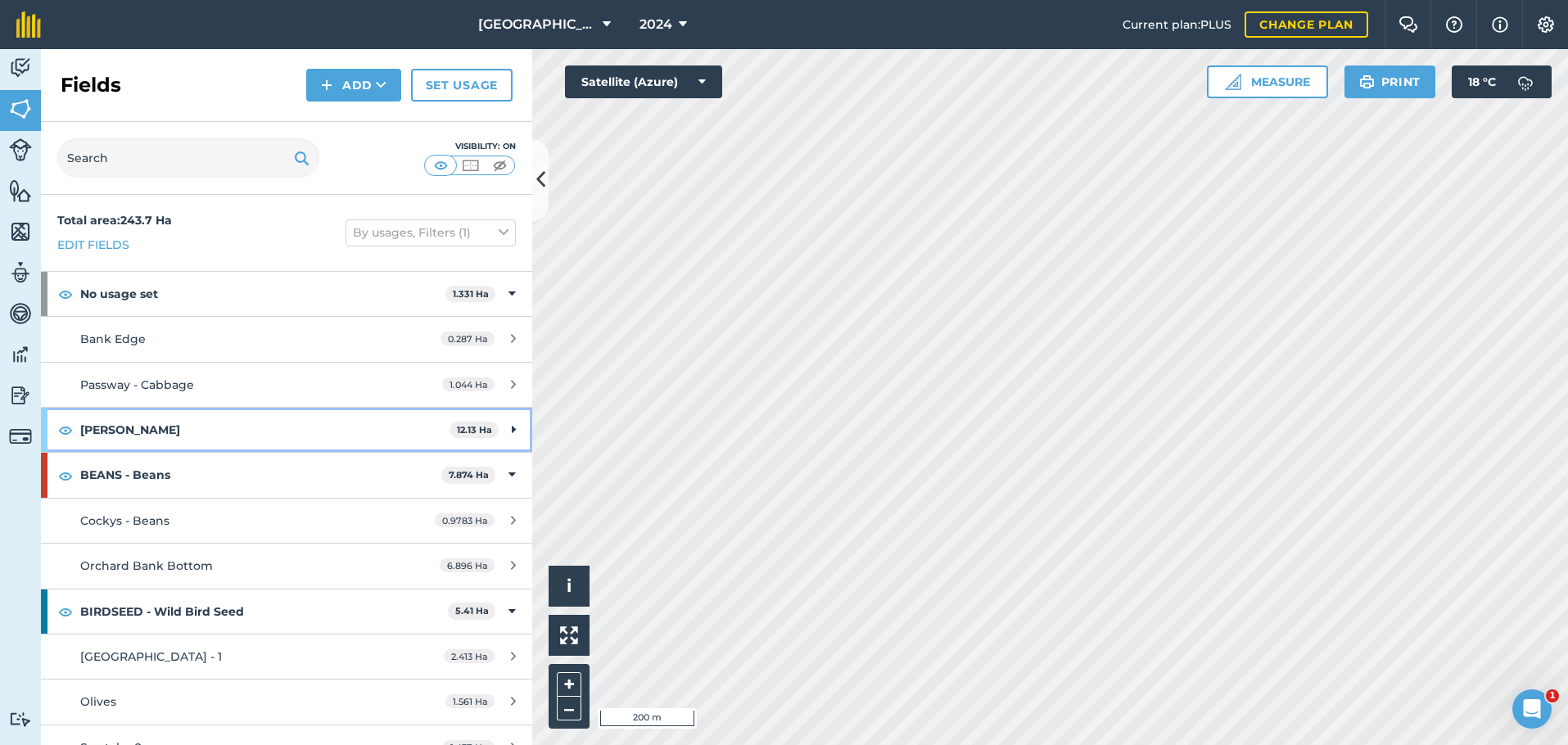
click at [77, 429] on div "BARLEY - Barley 12.13 Ha" at bounding box center [286, 430] width 491 height 45
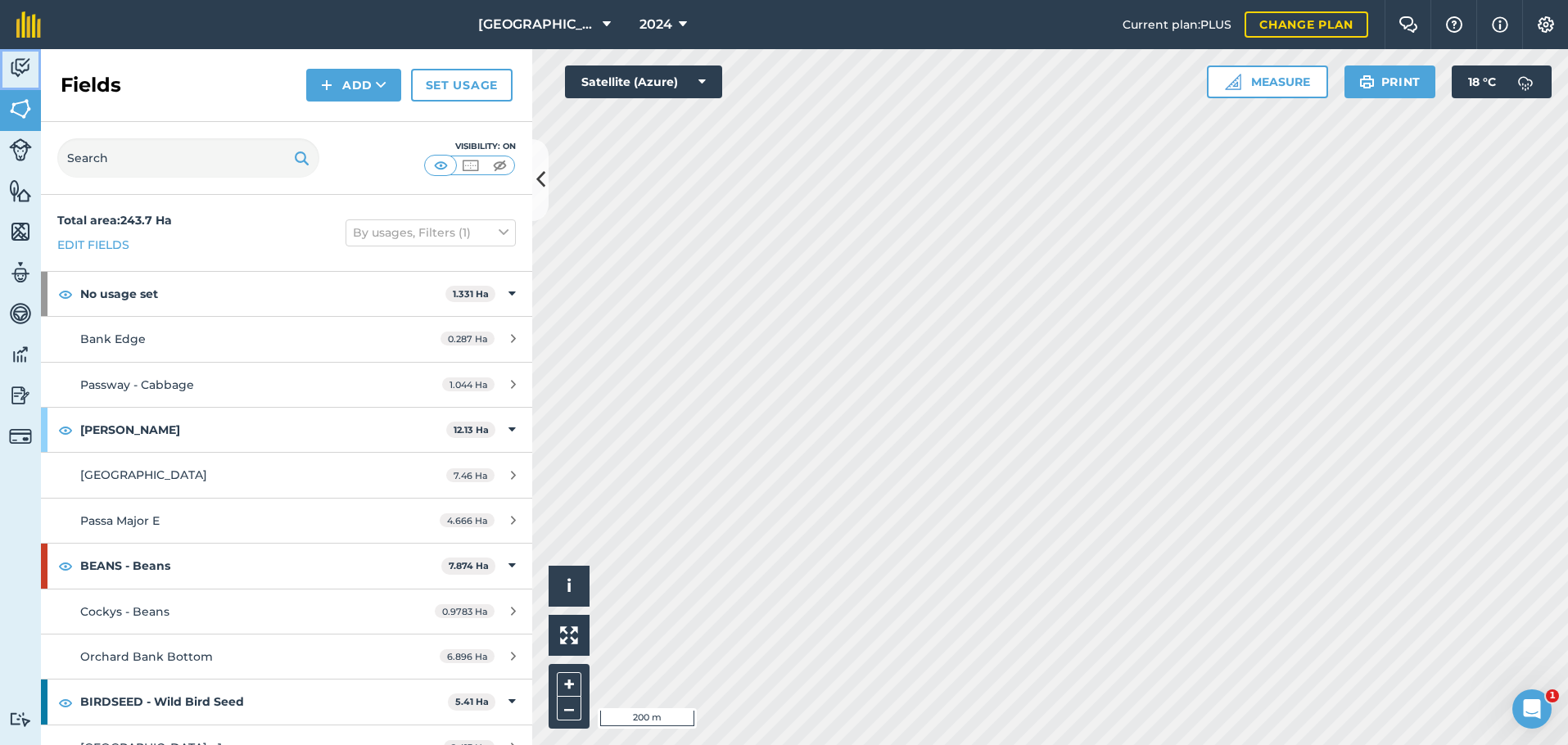
click at [20, 54] on link "Activity" at bounding box center [20, 70] width 41 height 41
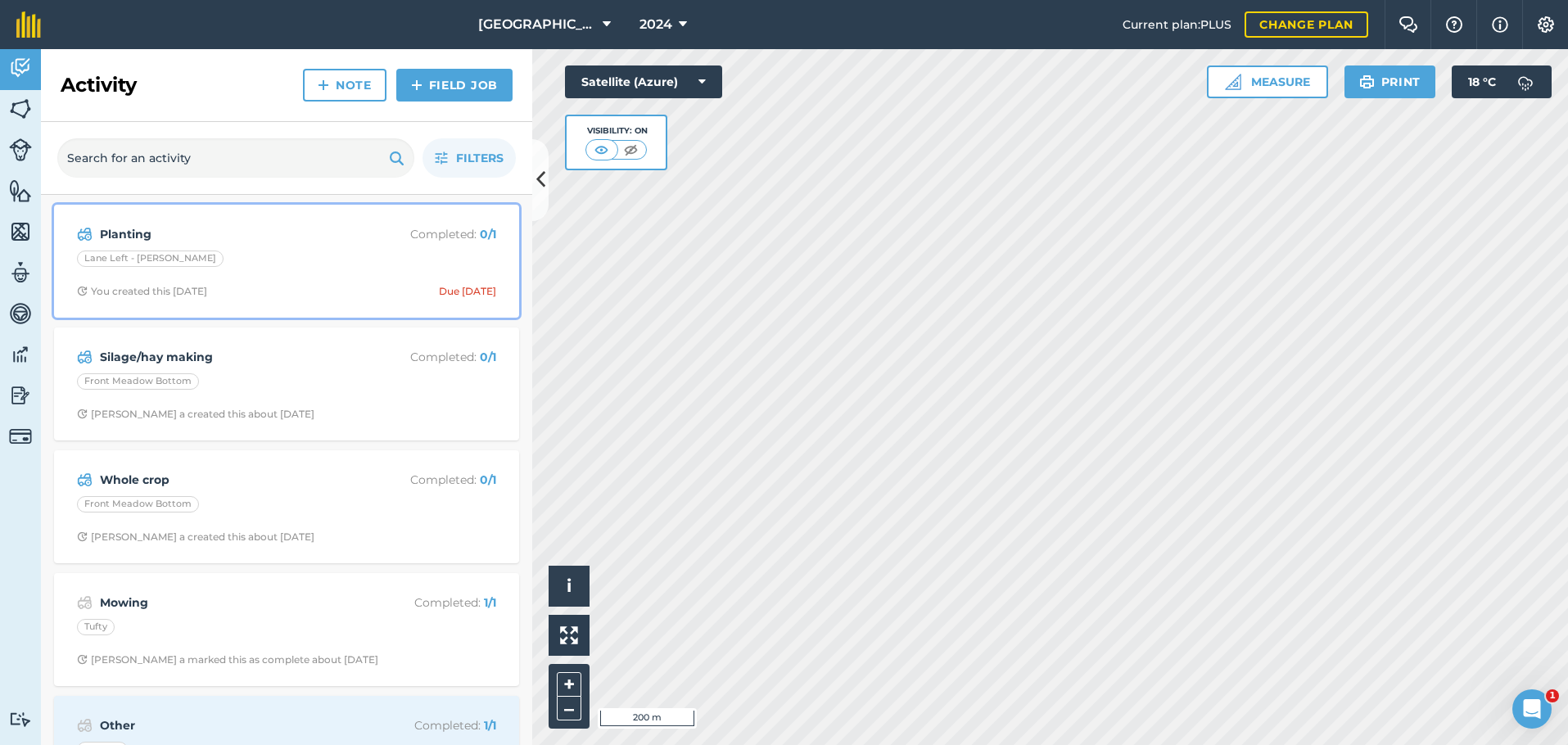
click at [299, 269] on div "Lane Left - [PERSON_NAME]" at bounding box center [286, 260] width 419 height 21
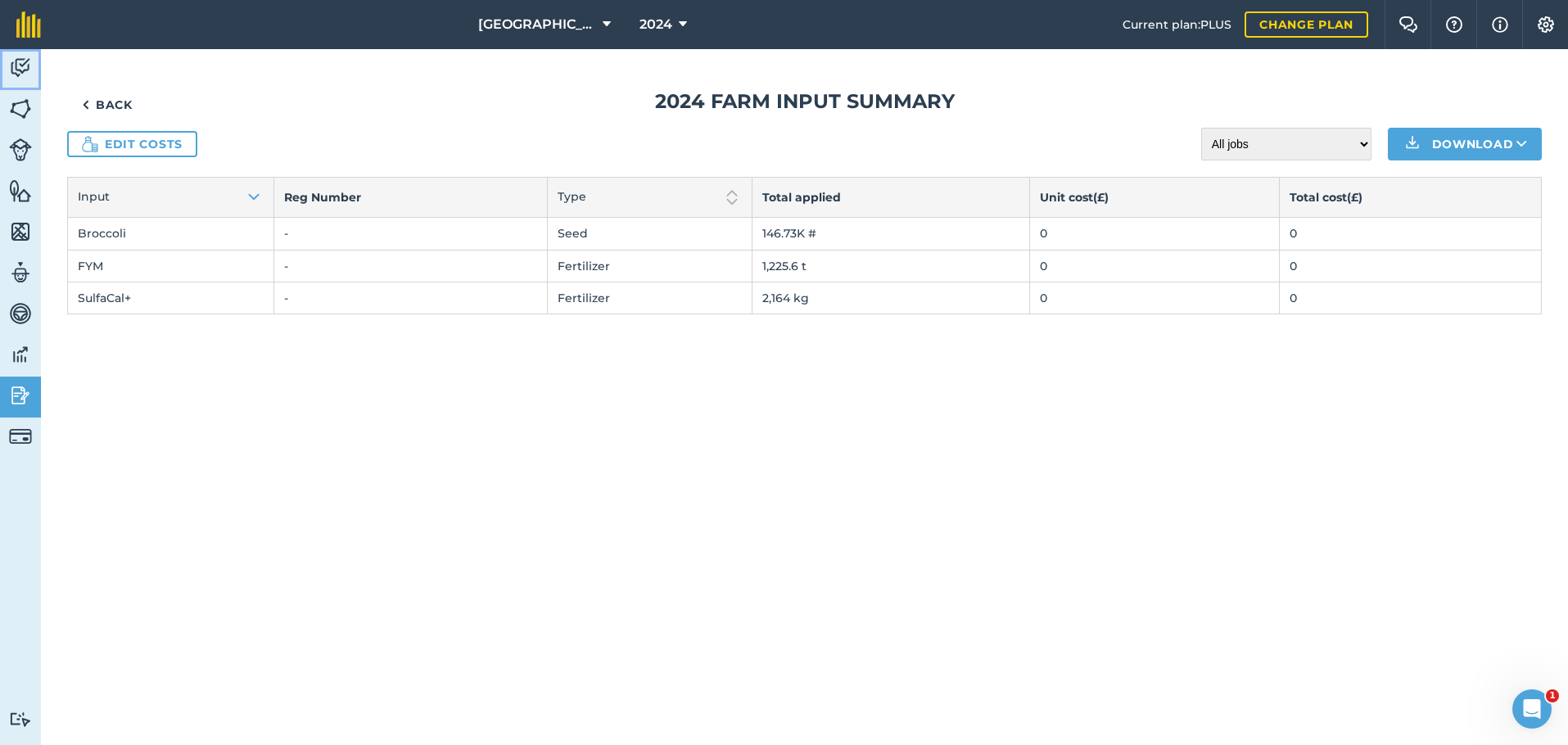
click at [20, 68] on img at bounding box center [20, 68] width 23 height 24
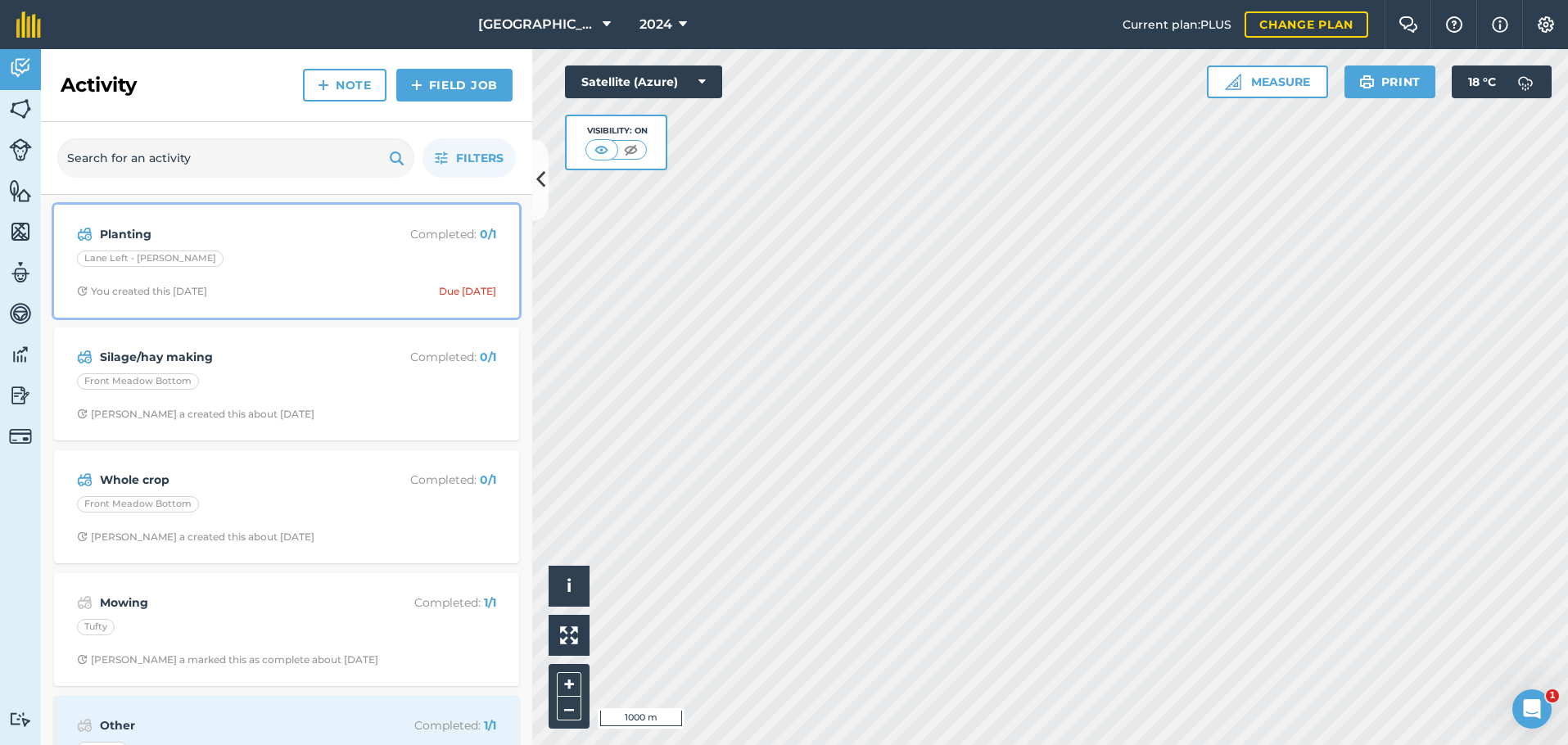
click at [326, 266] on div "Lane Left - [PERSON_NAME]" at bounding box center [286, 260] width 419 height 21
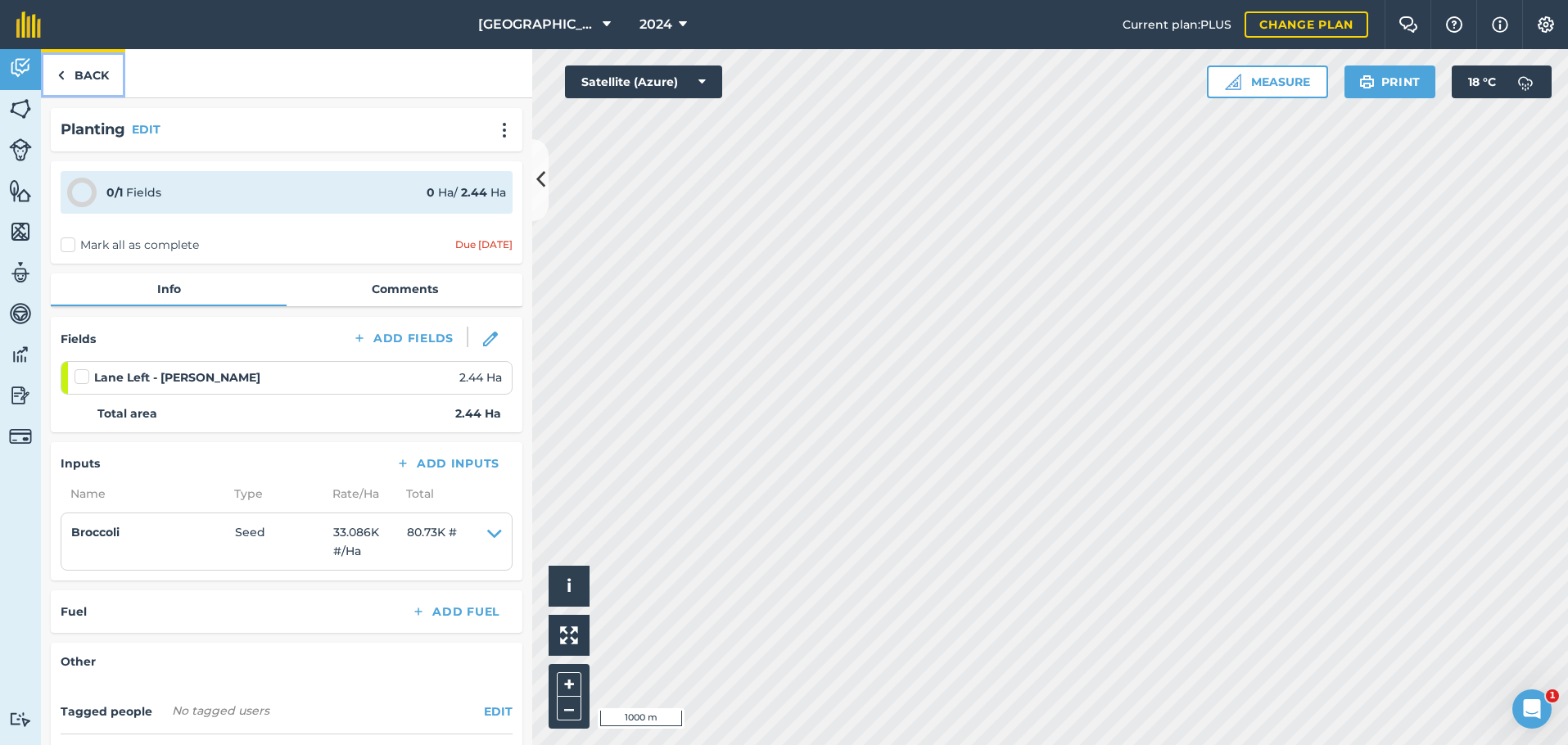
click at [97, 79] on link "Back" at bounding box center [83, 73] width 85 height 48
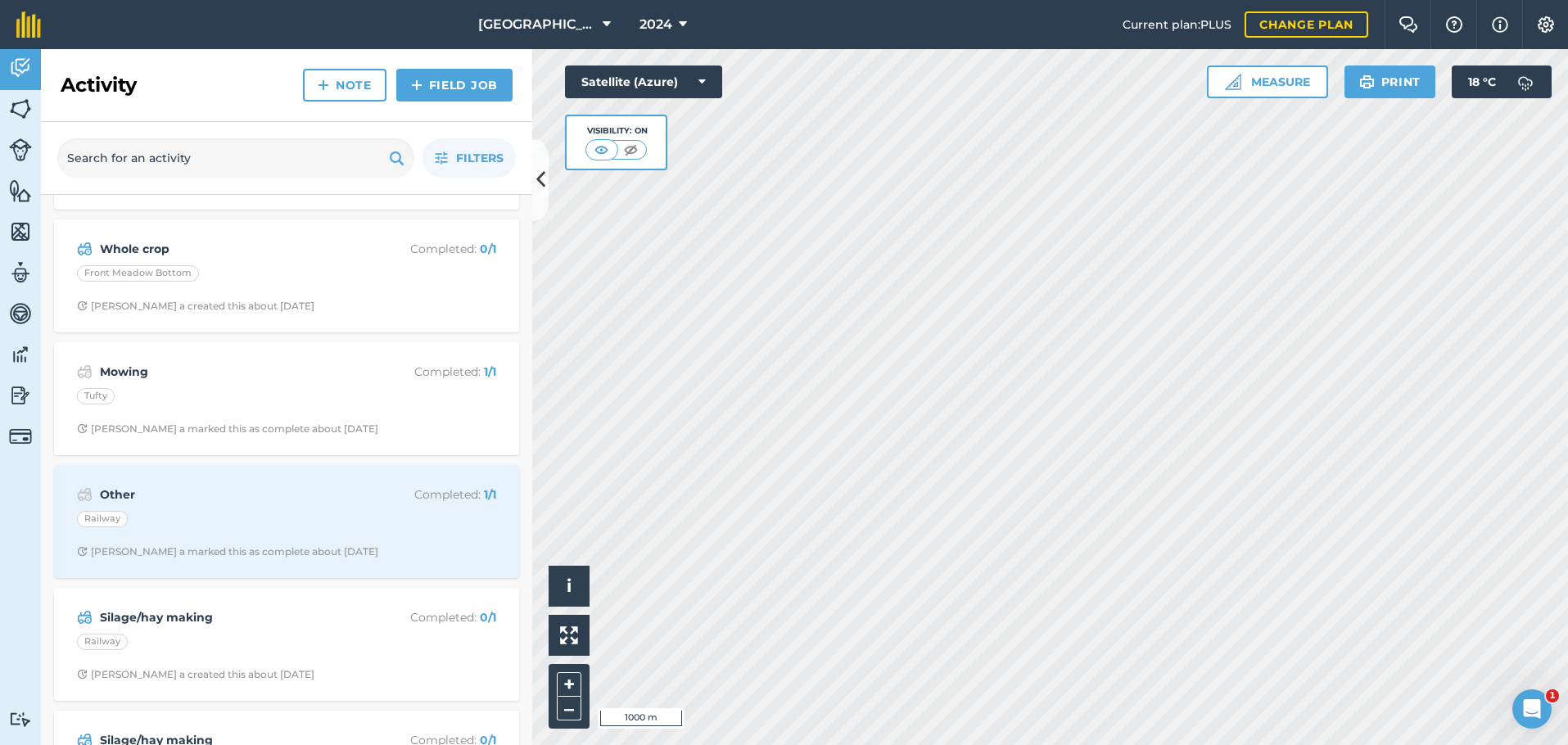
scroll to position [246, 0]
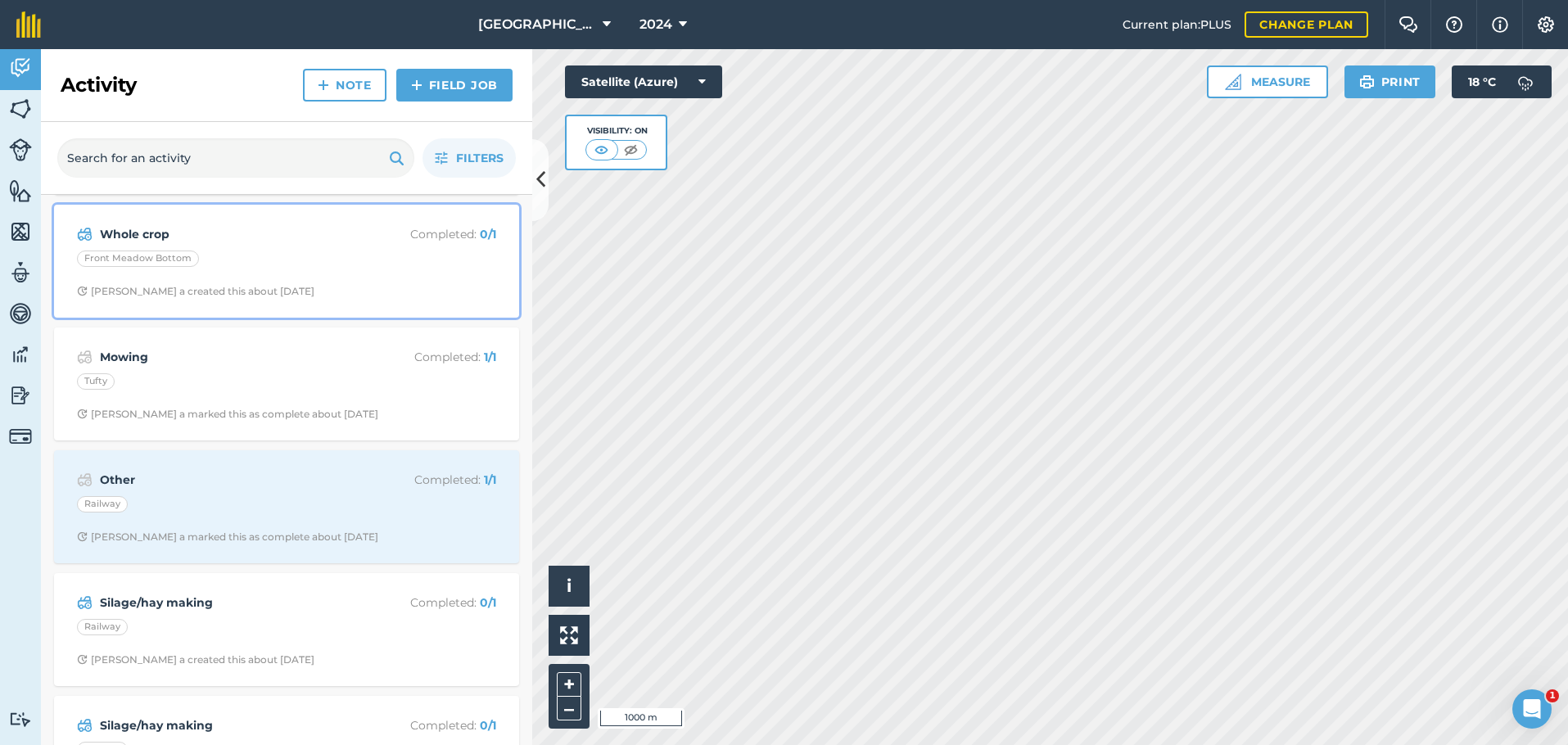
click at [306, 268] on div "Front Meadow Bottom" at bounding box center [286, 260] width 419 height 21
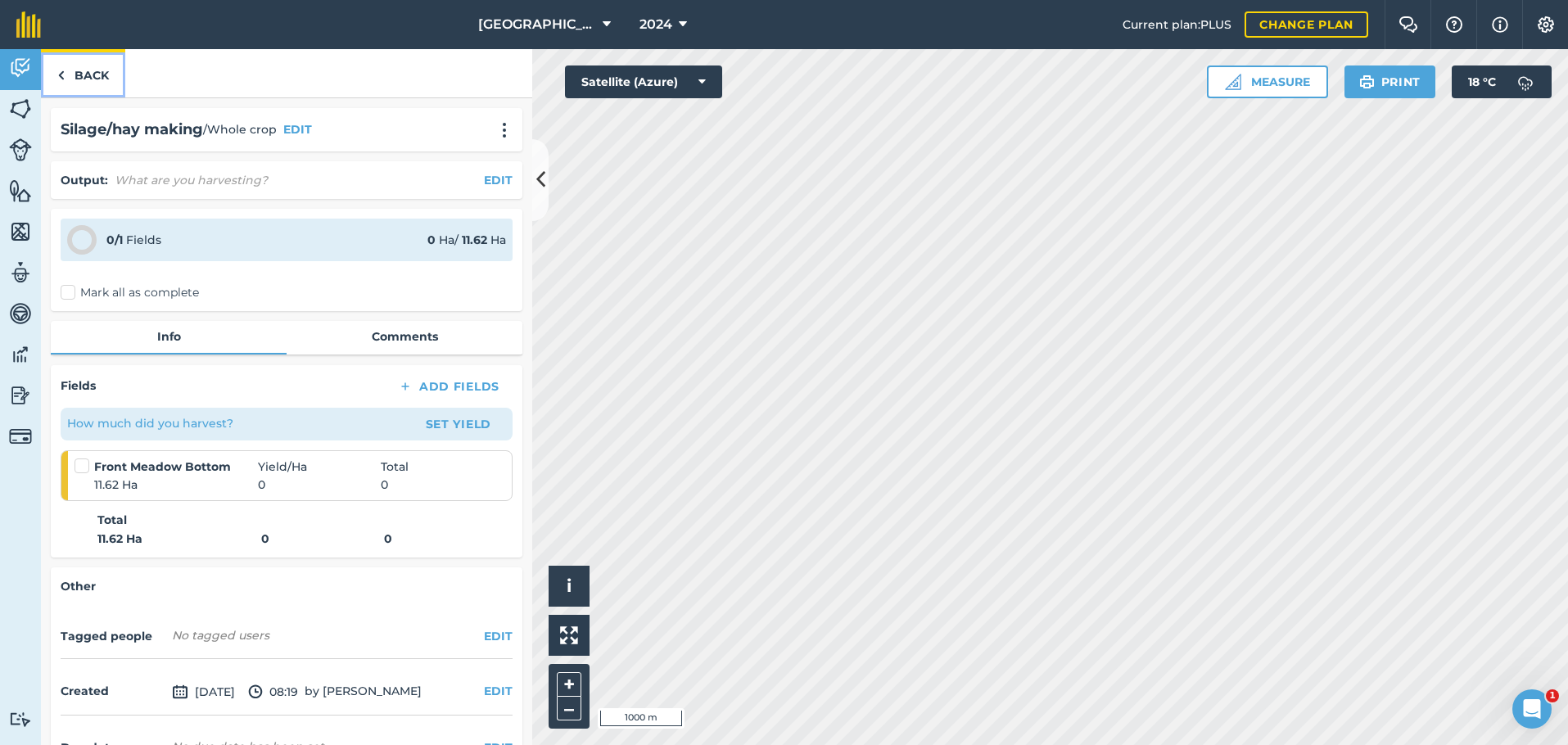
click at [74, 72] on link "Back" at bounding box center [83, 73] width 85 height 48
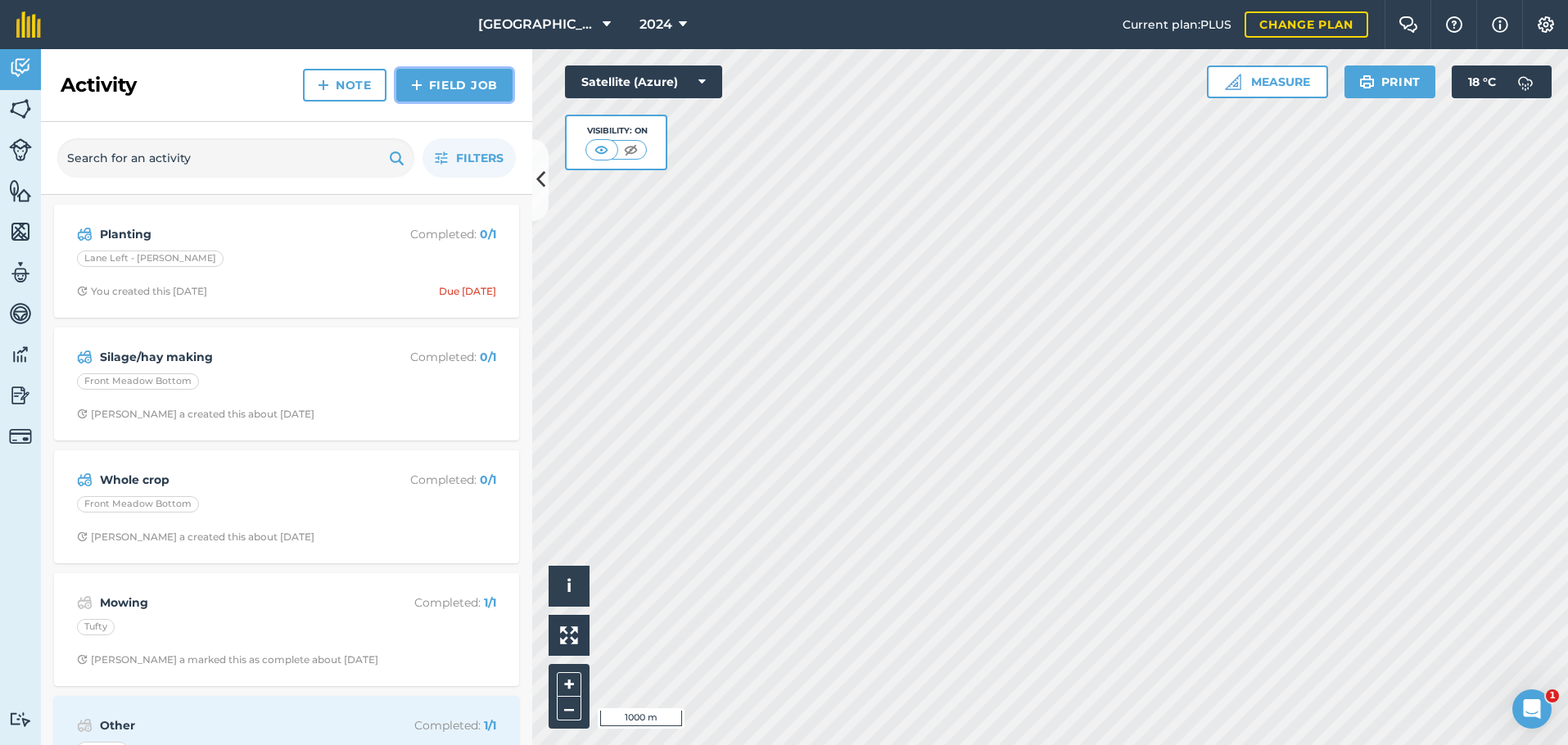
click at [432, 78] on link "Field Job" at bounding box center [454, 85] width 116 height 33
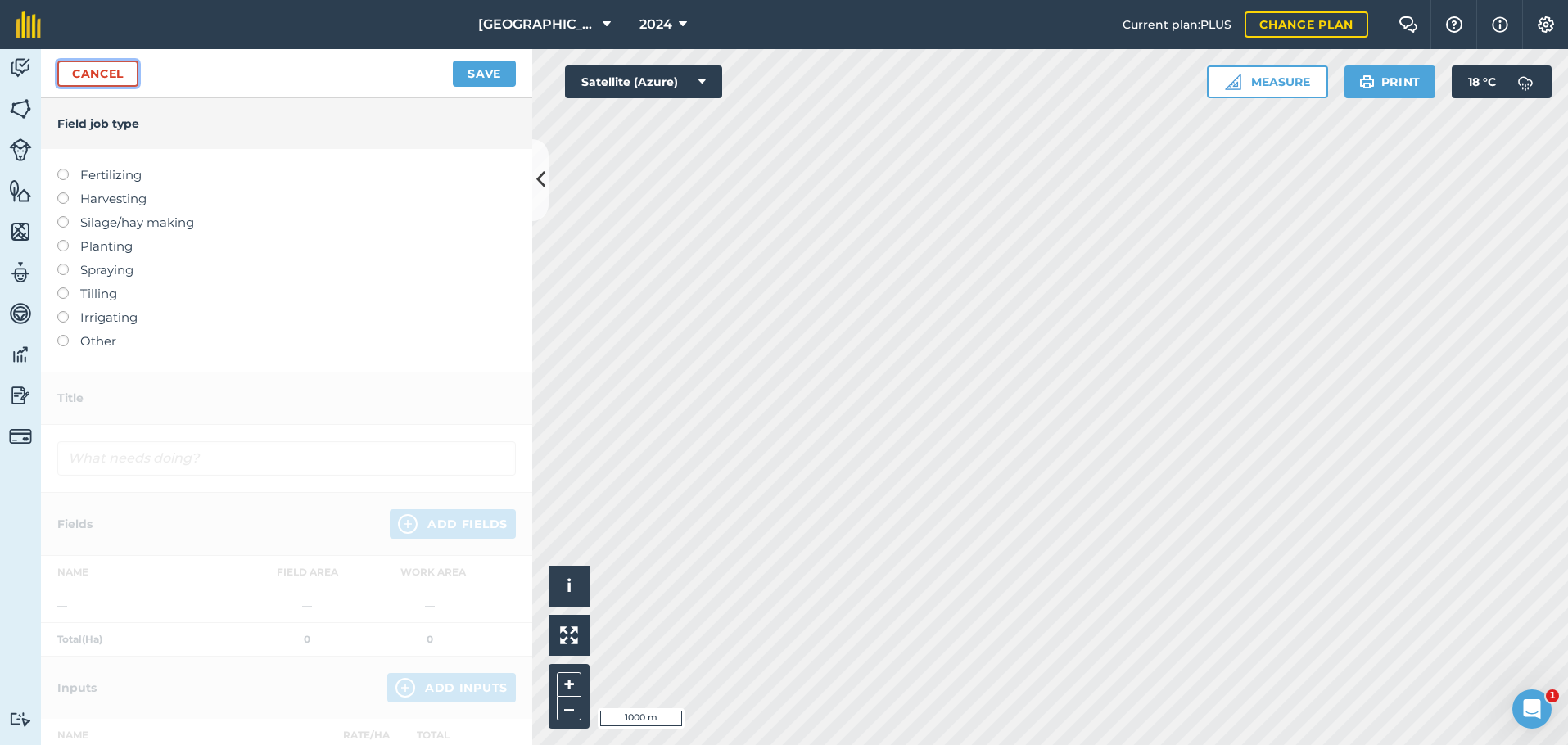
click at [107, 68] on link "Cancel" at bounding box center [98, 73] width 81 height 26
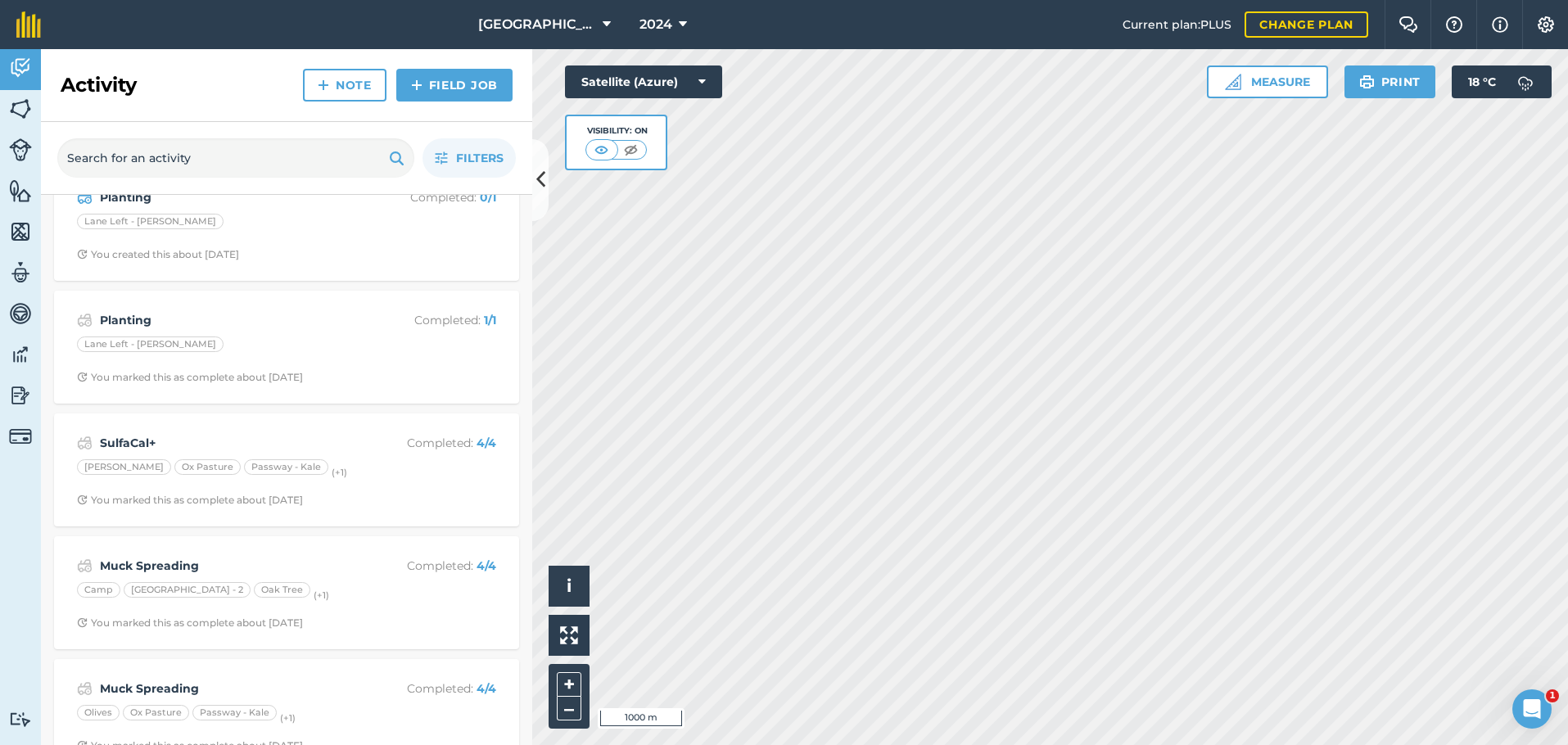
scroll to position [900, 0]
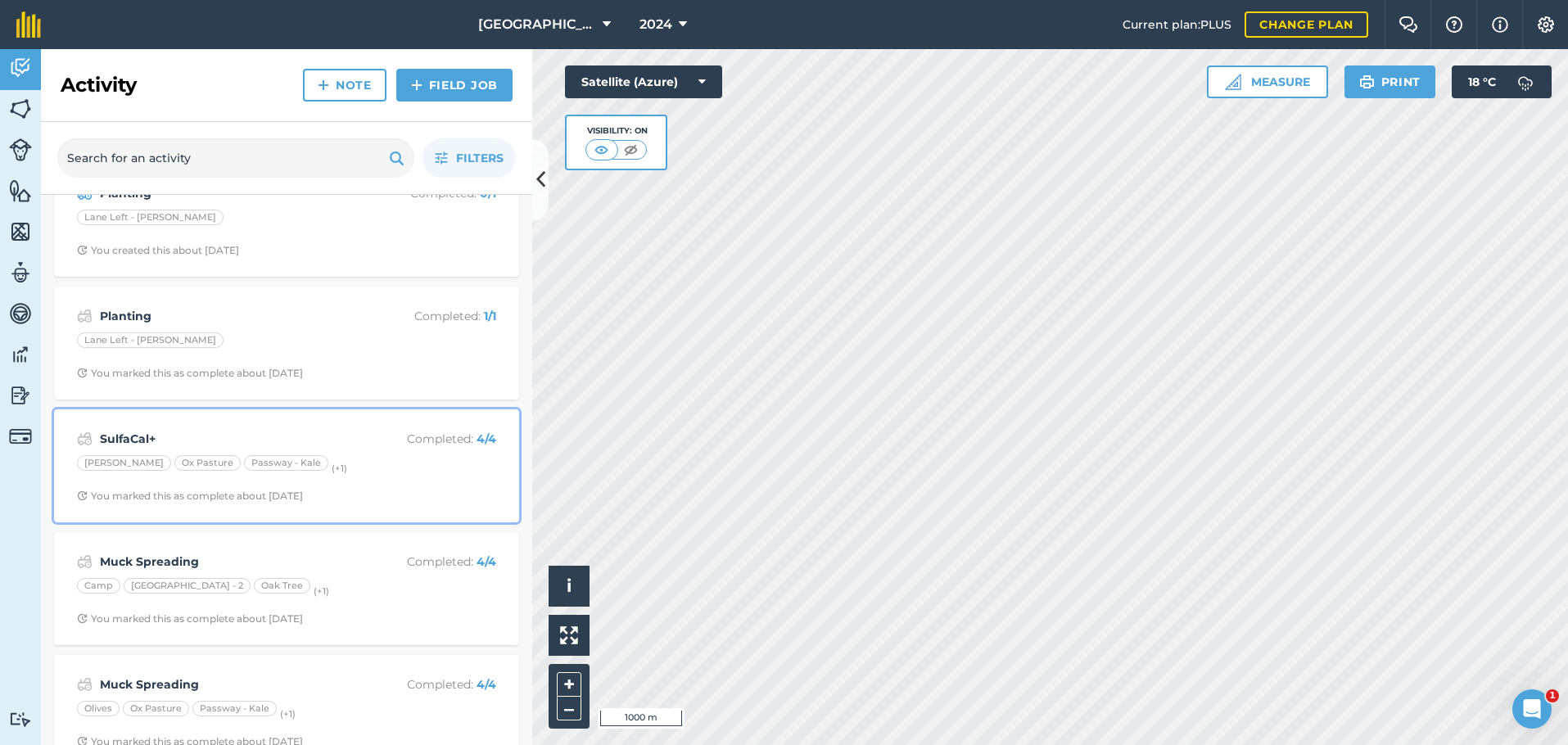
click at [351, 467] on div "[PERSON_NAME] Ox Pasture Passway - Kale (+ 1 )" at bounding box center [286, 465] width 419 height 21
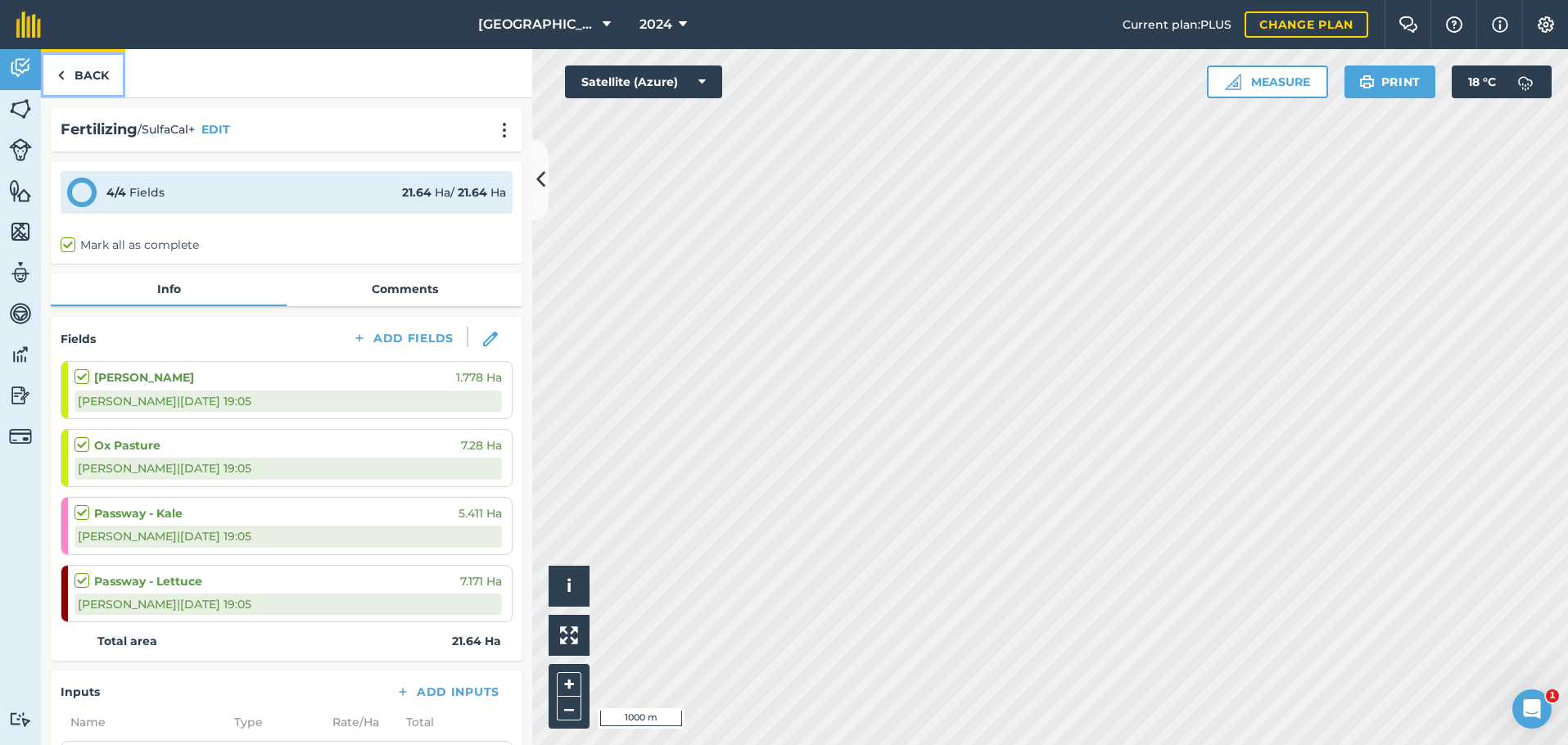
click at [77, 77] on link "Back" at bounding box center [83, 73] width 85 height 48
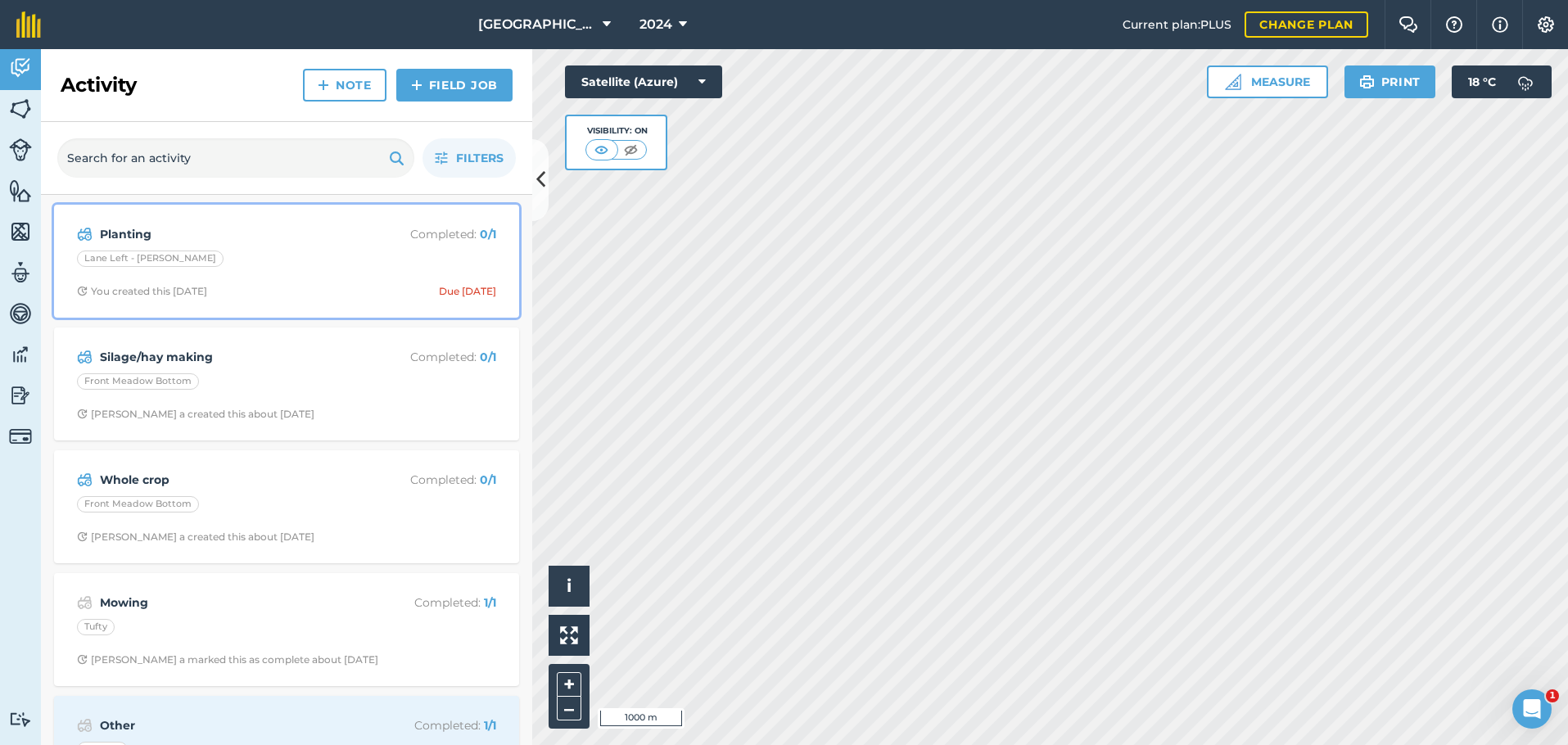
click at [334, 270] on div "Lane Left - [PERSON_NAME]" at bounding box center [286, 260] width 419 height 21
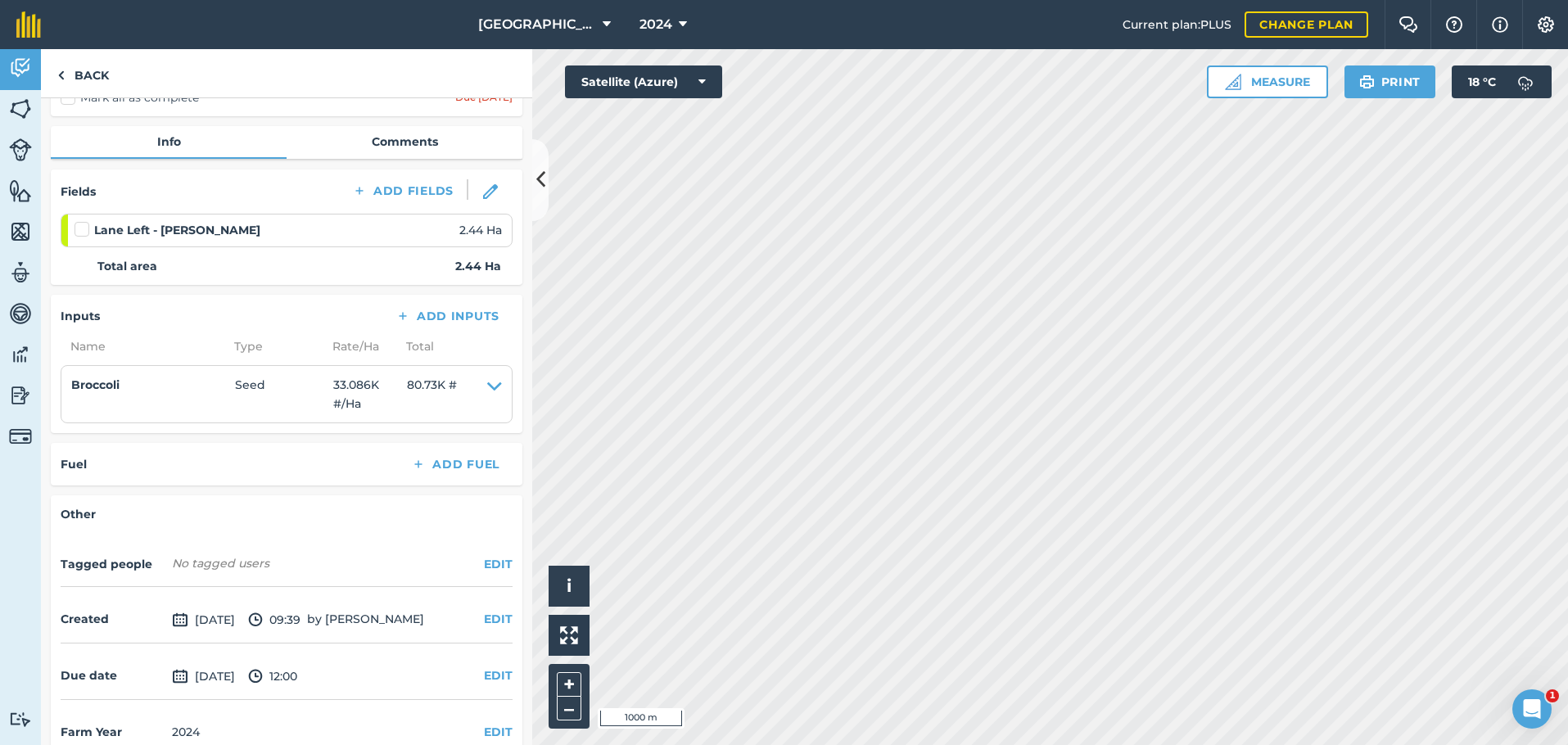
scroll to position [176, 0]
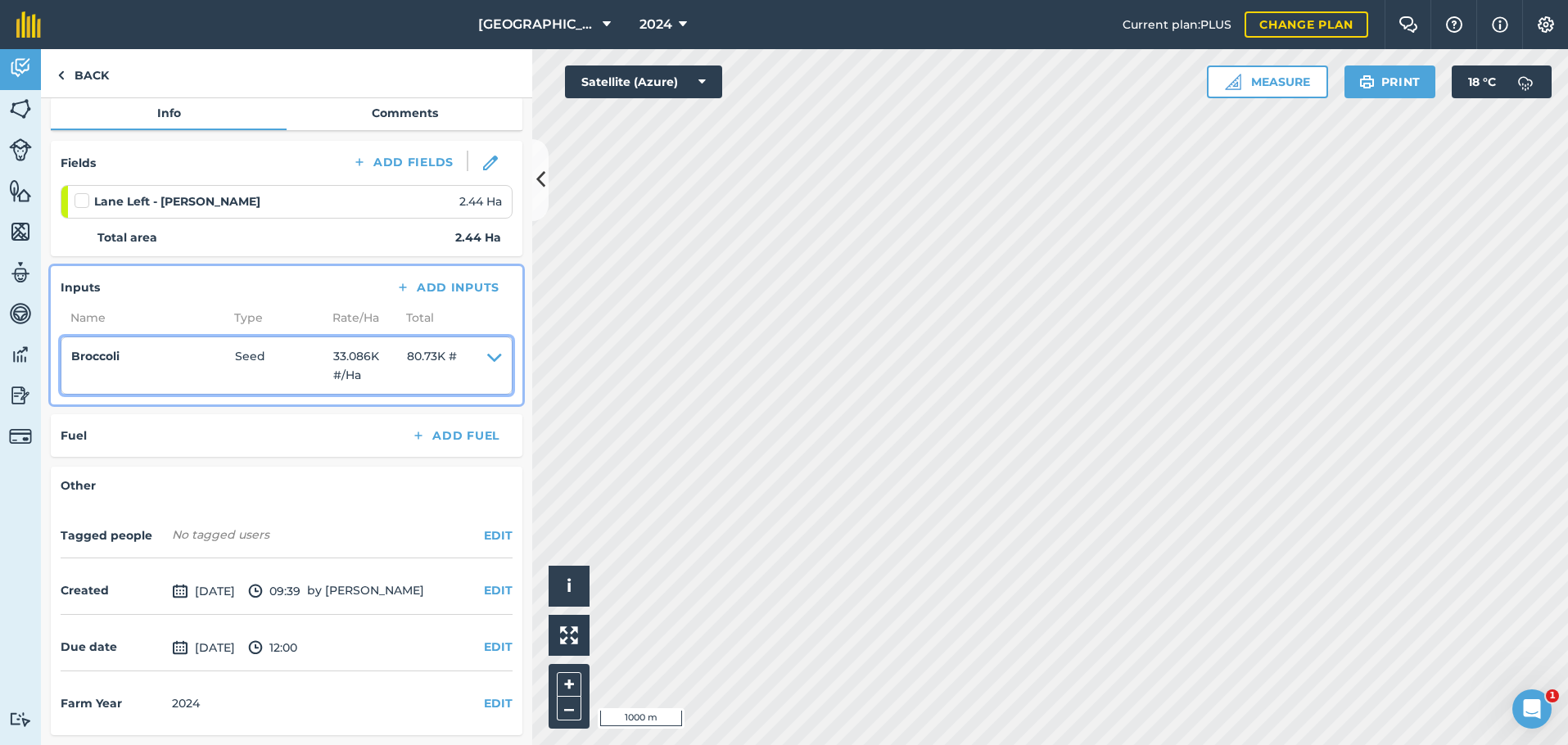
click at [487, 355] on icon at bounding box center [495, 366] width 15 height 37
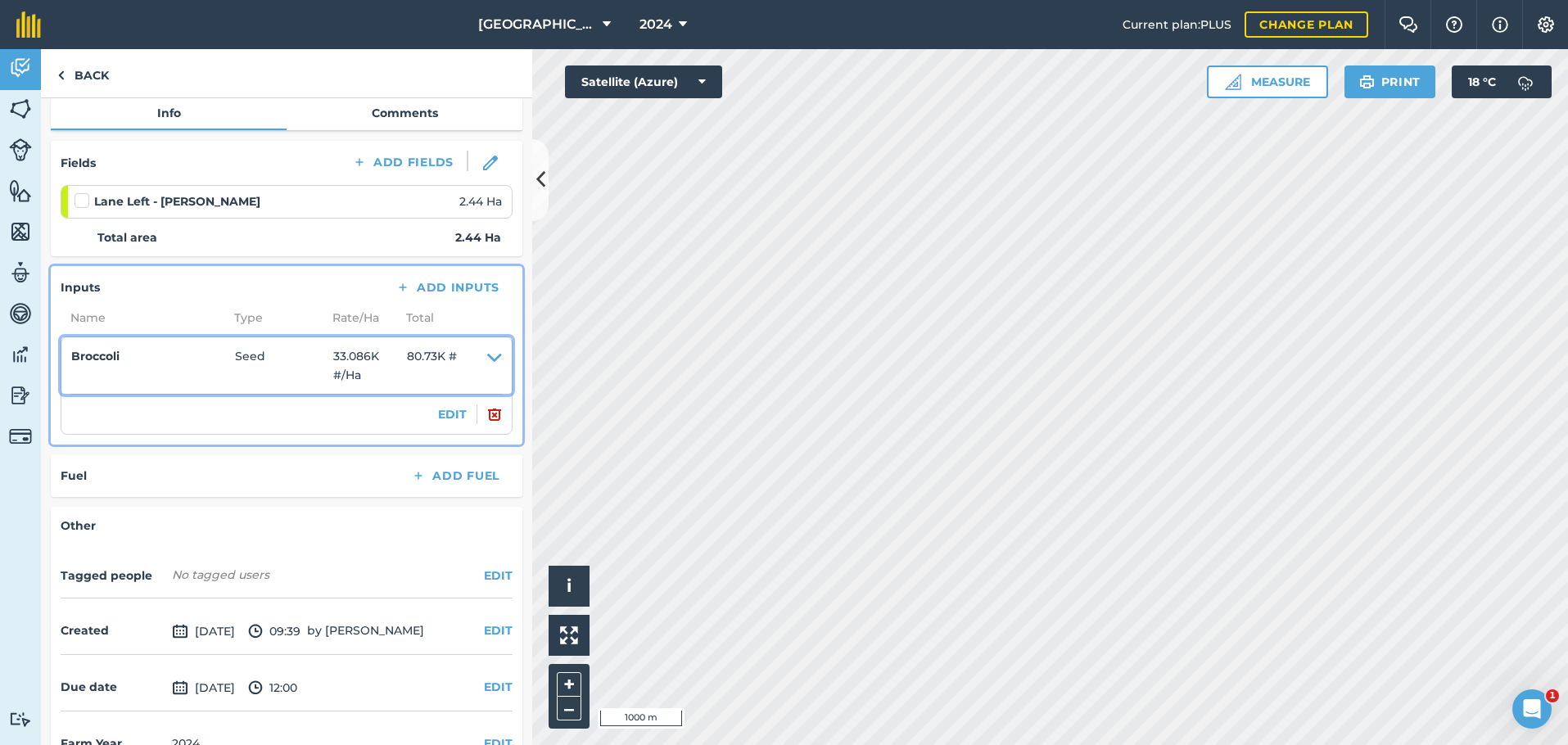
click at [487, 355] on icon at bounding box center [495, 366] width 15 height 37
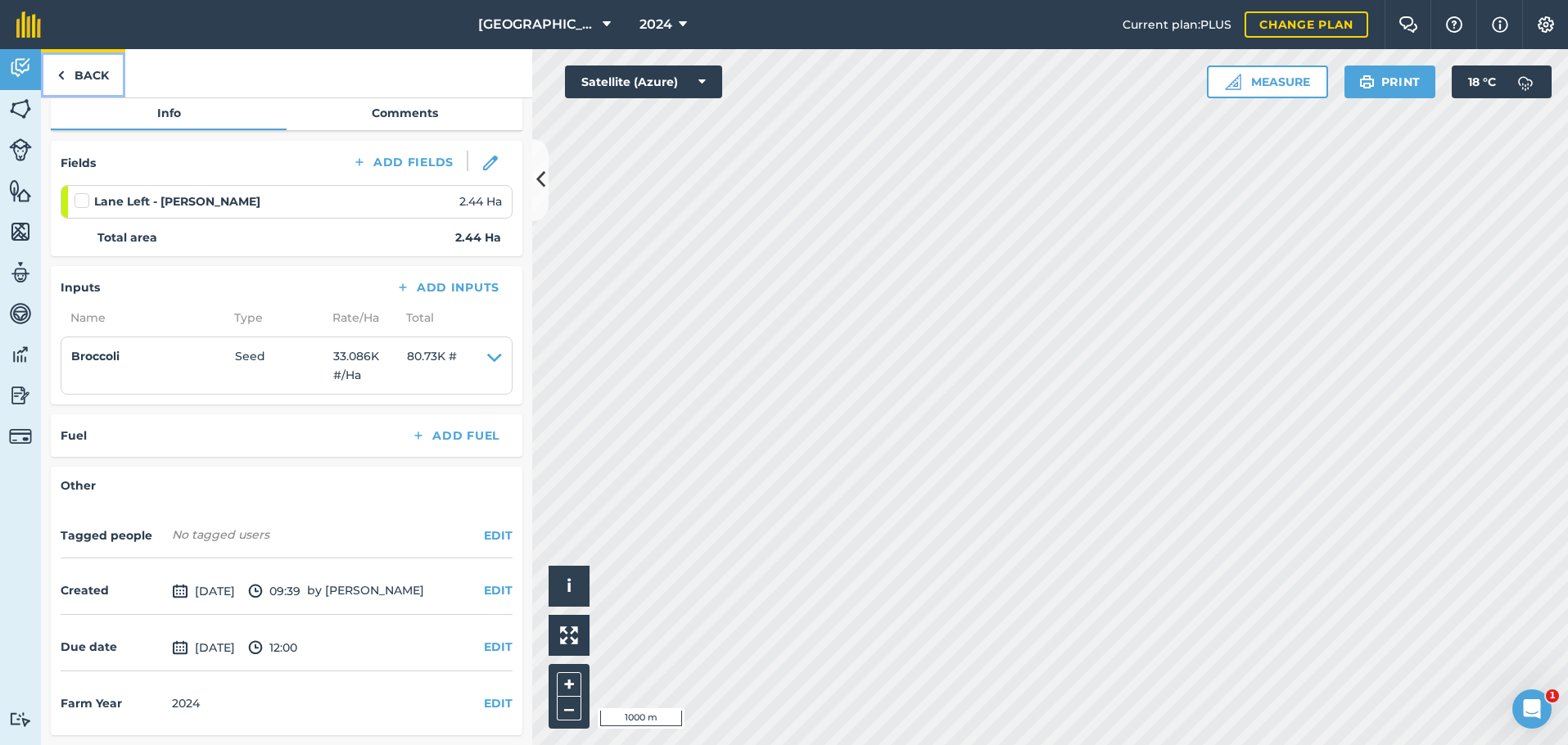
click at [74, 71] on link "Back" at bounding box center [83, 73] width 85 height 48
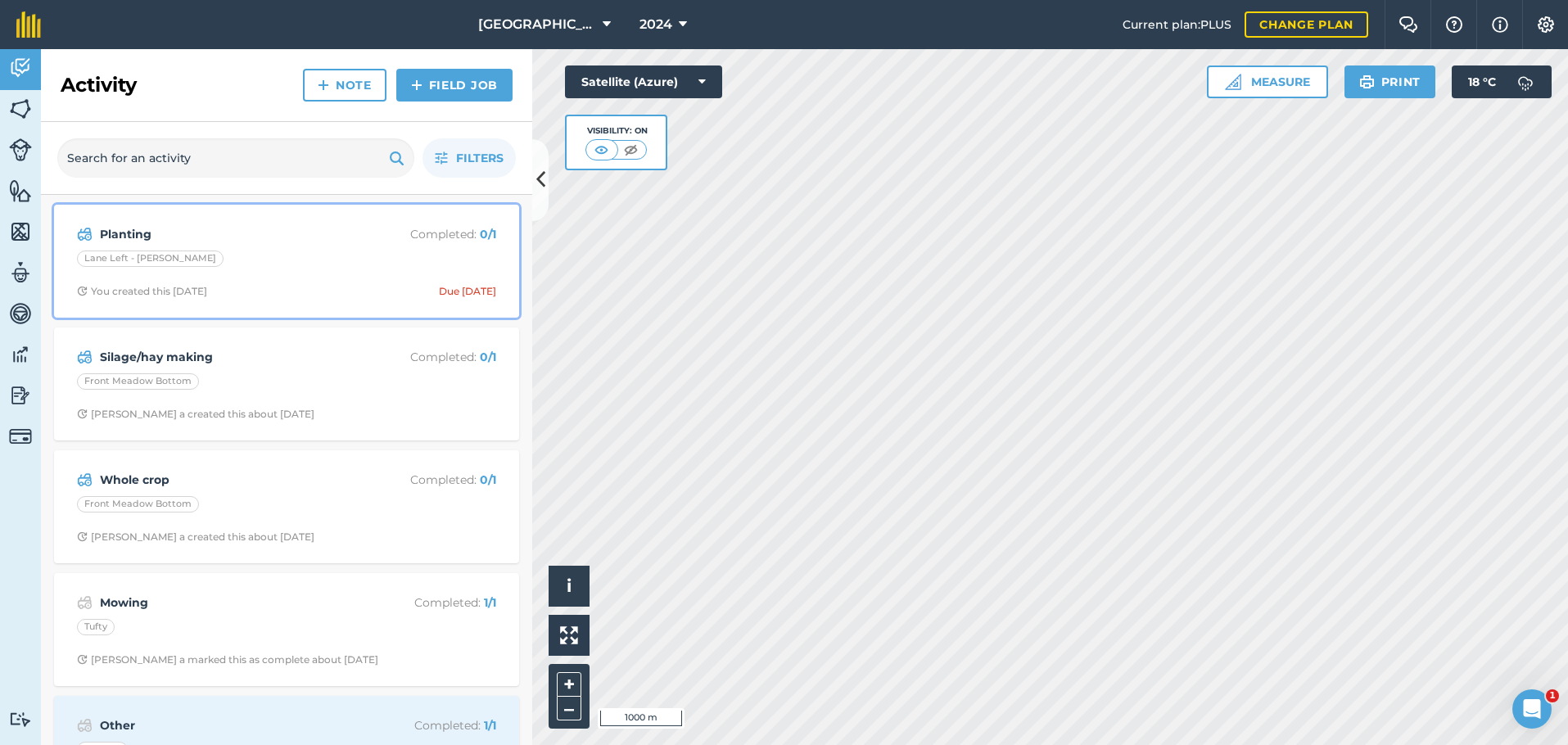
click at [318, 270] on div "Lane Left - [PERSON_NAME]" at bounding box center [286, 260] width 419 height 21
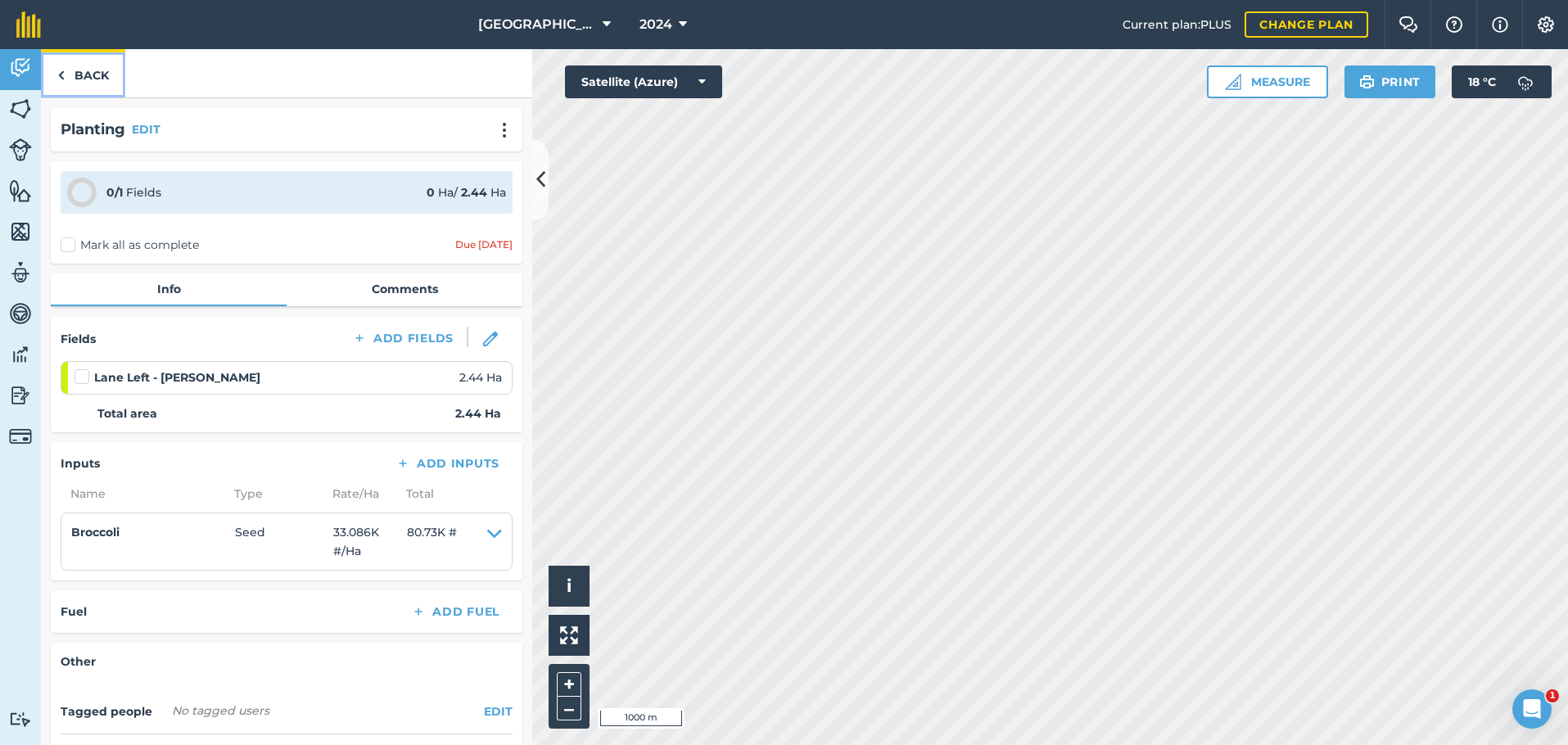
click at [87, 73] on link "Back" at bounding box center [83, 73] width 85 height 48
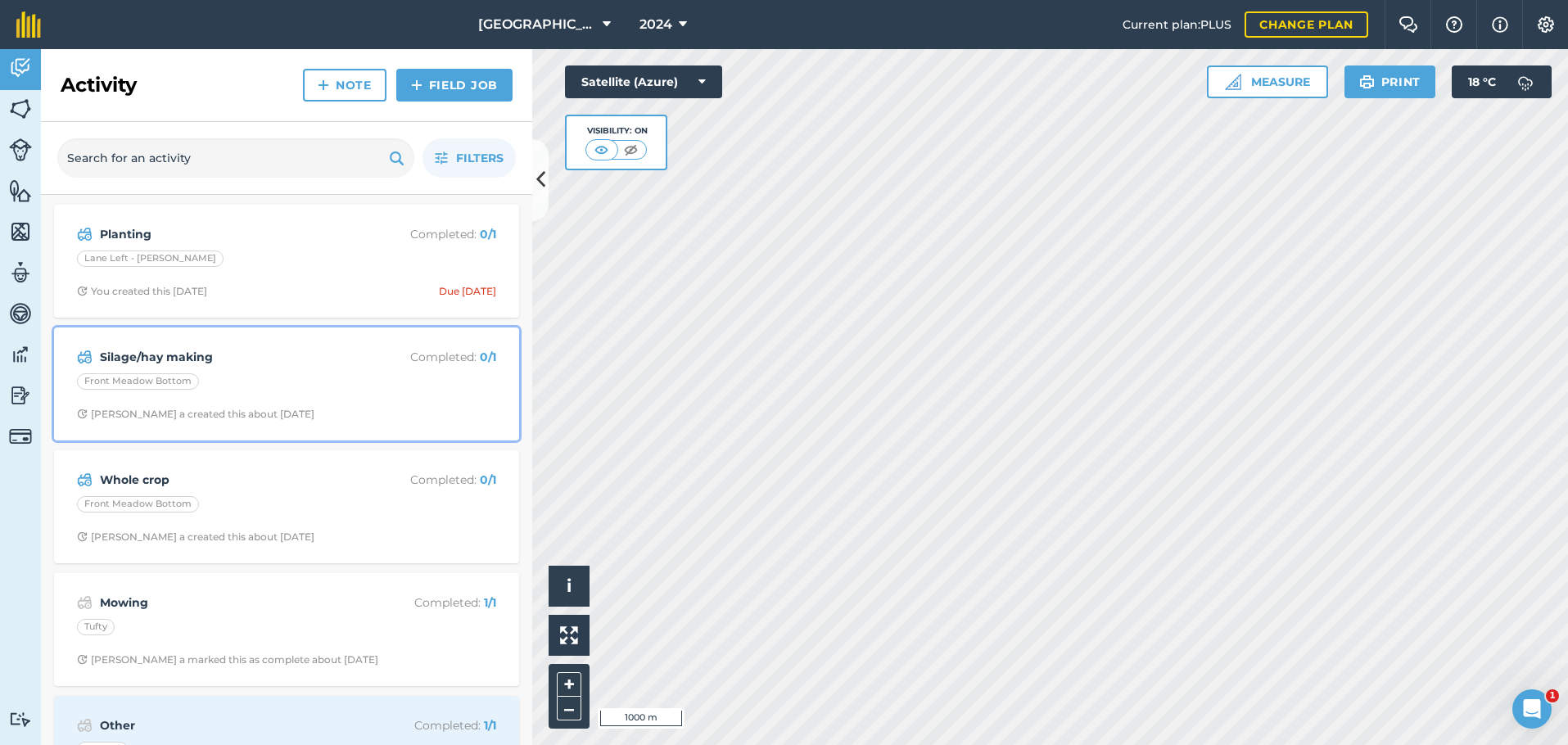
click at [326, 371] on div "[PERSON_NAME]/hay making Completed : 0 / 1 Front Meadow Bottom [PERSON_NAME] a …" at bounding box center [286, 384] width 445 height 93
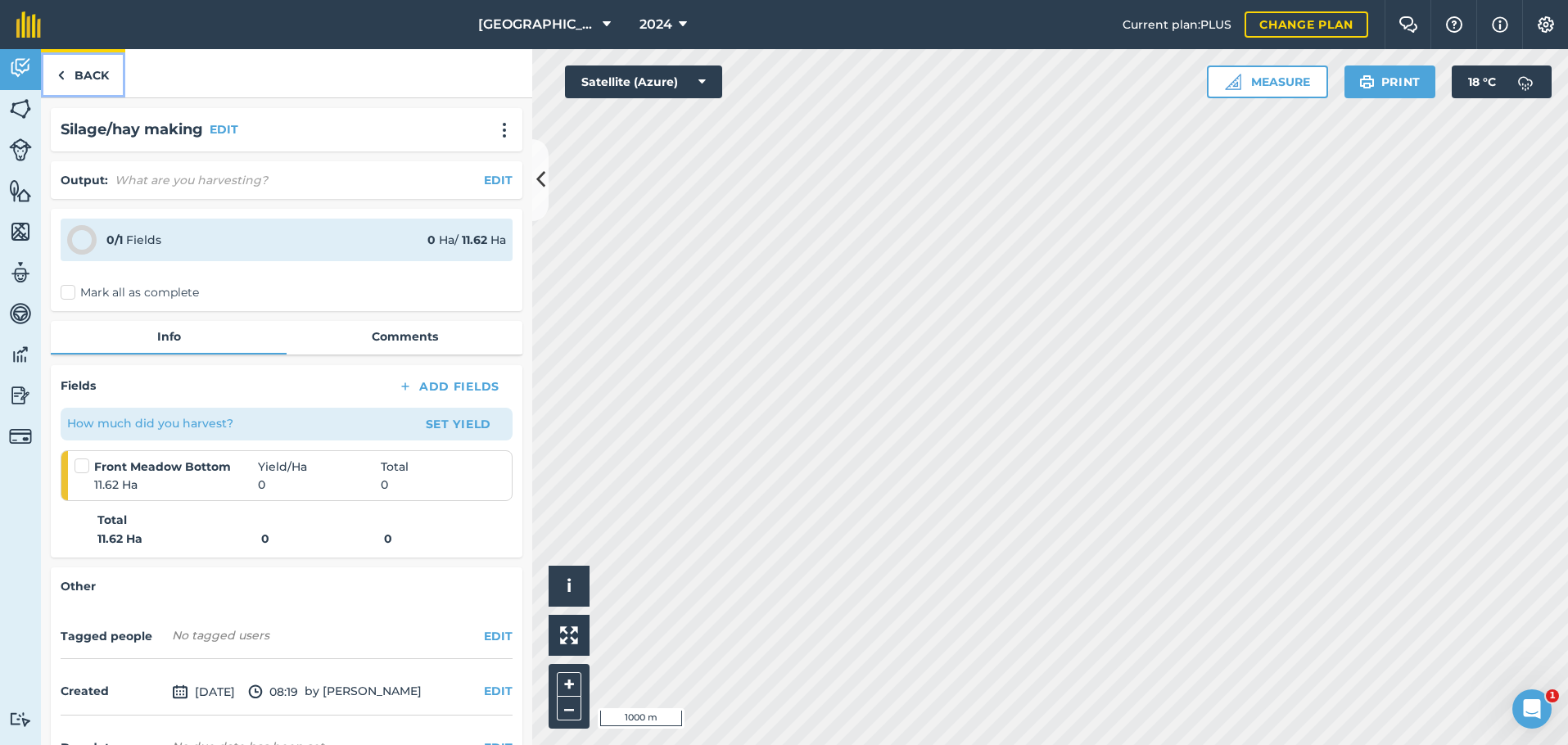
click at [59, 69] on img at bounding box center [61, 74] width 7 height 20
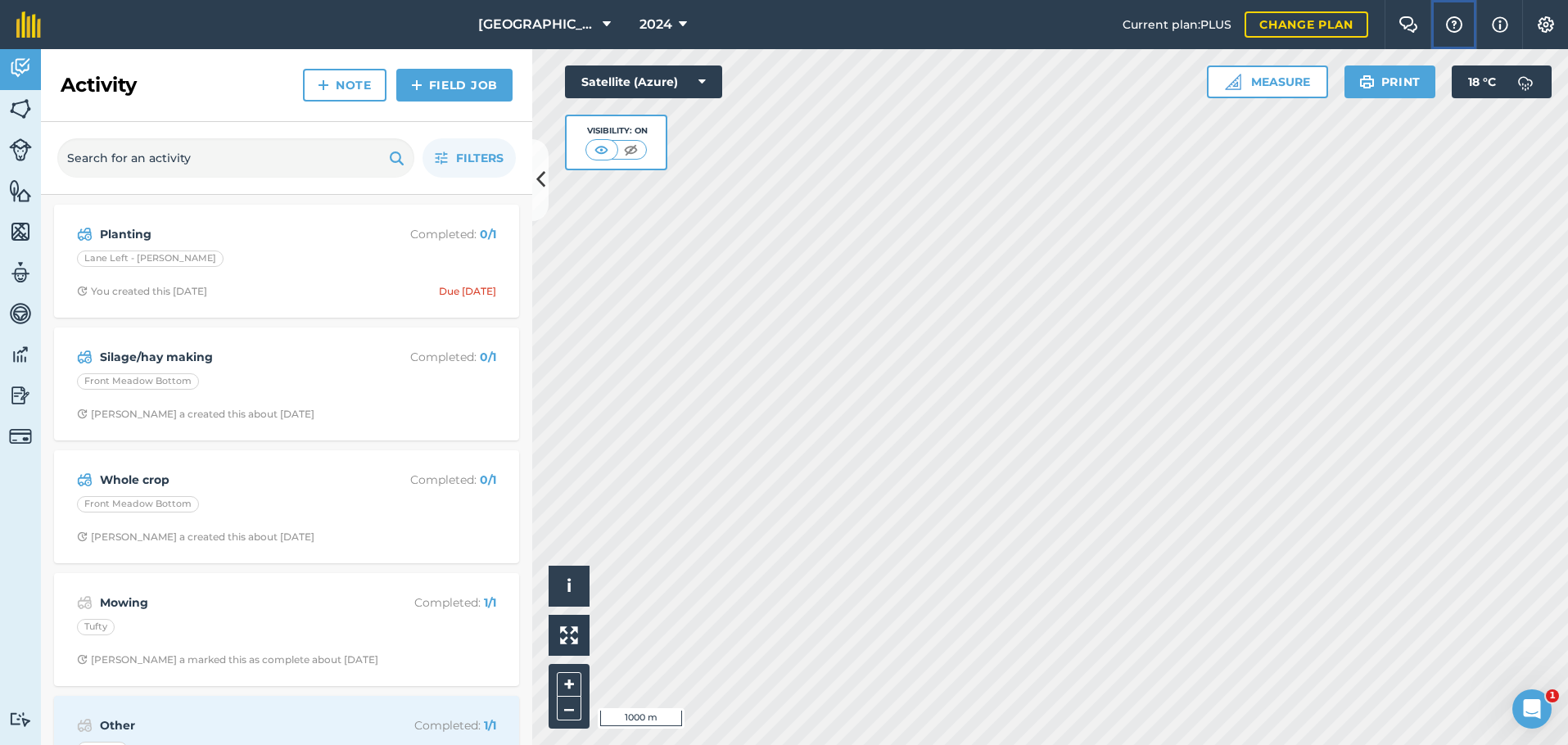
click at [1457, 19] on img at bounding box center [1454, 25] width 20 height 17
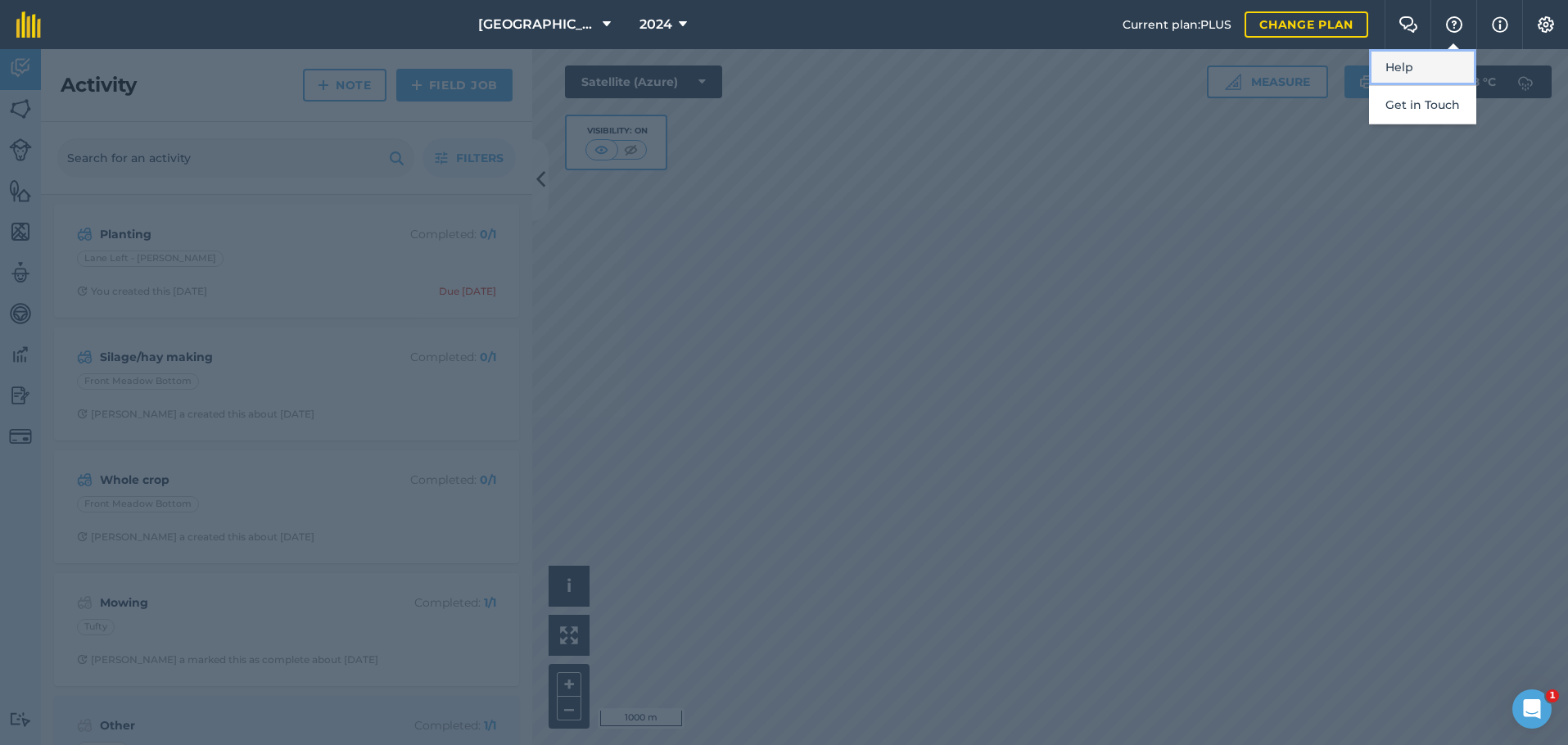
click at [1386, 69] on link "Help" at bounding box center [1422, 68] width 107 height 37
click at [1110, 92] on div at bounding box center [784, 397] width 1568 height 696
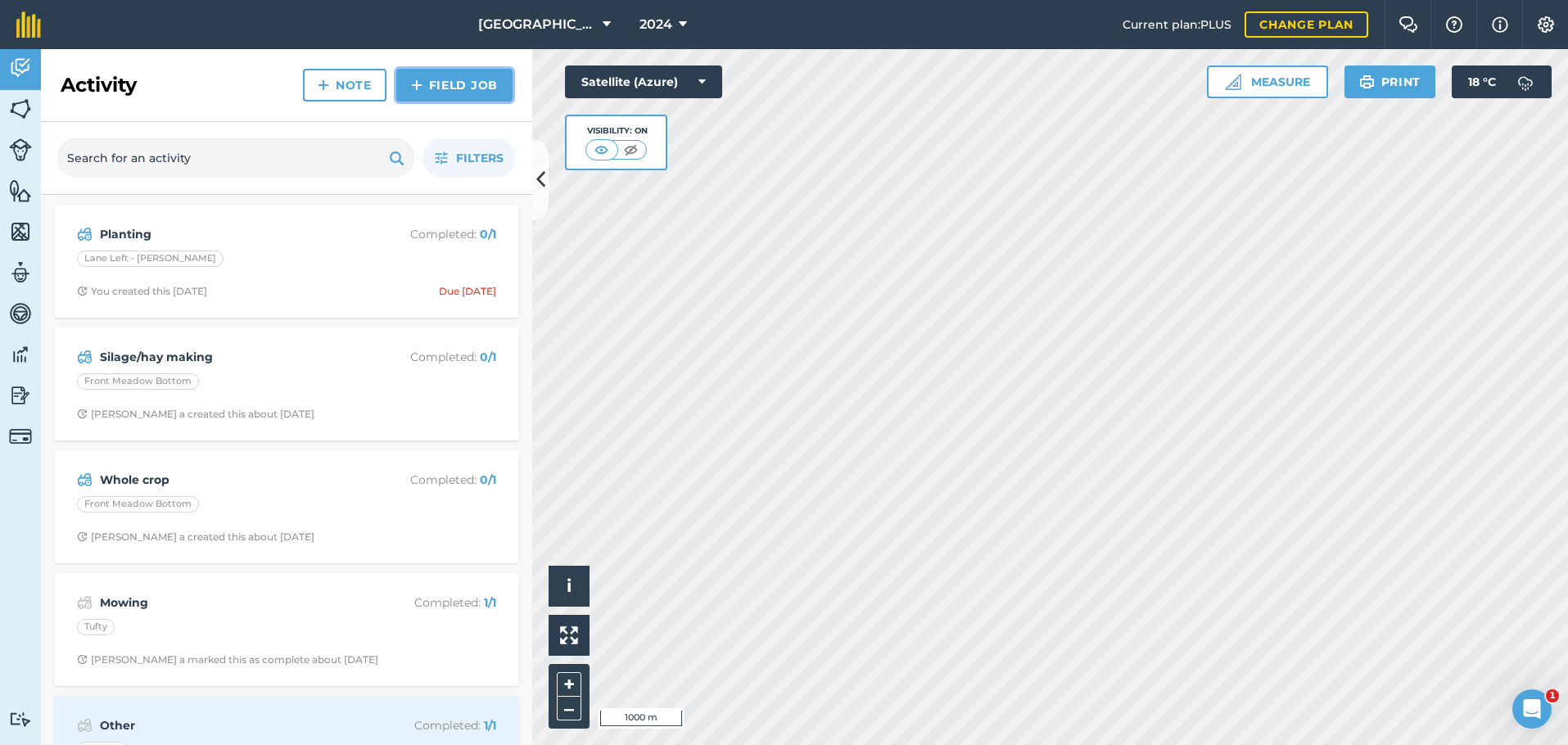
click at [430, 82] on link "Field Job" at bounding box center [454, 85] width 116 height 33
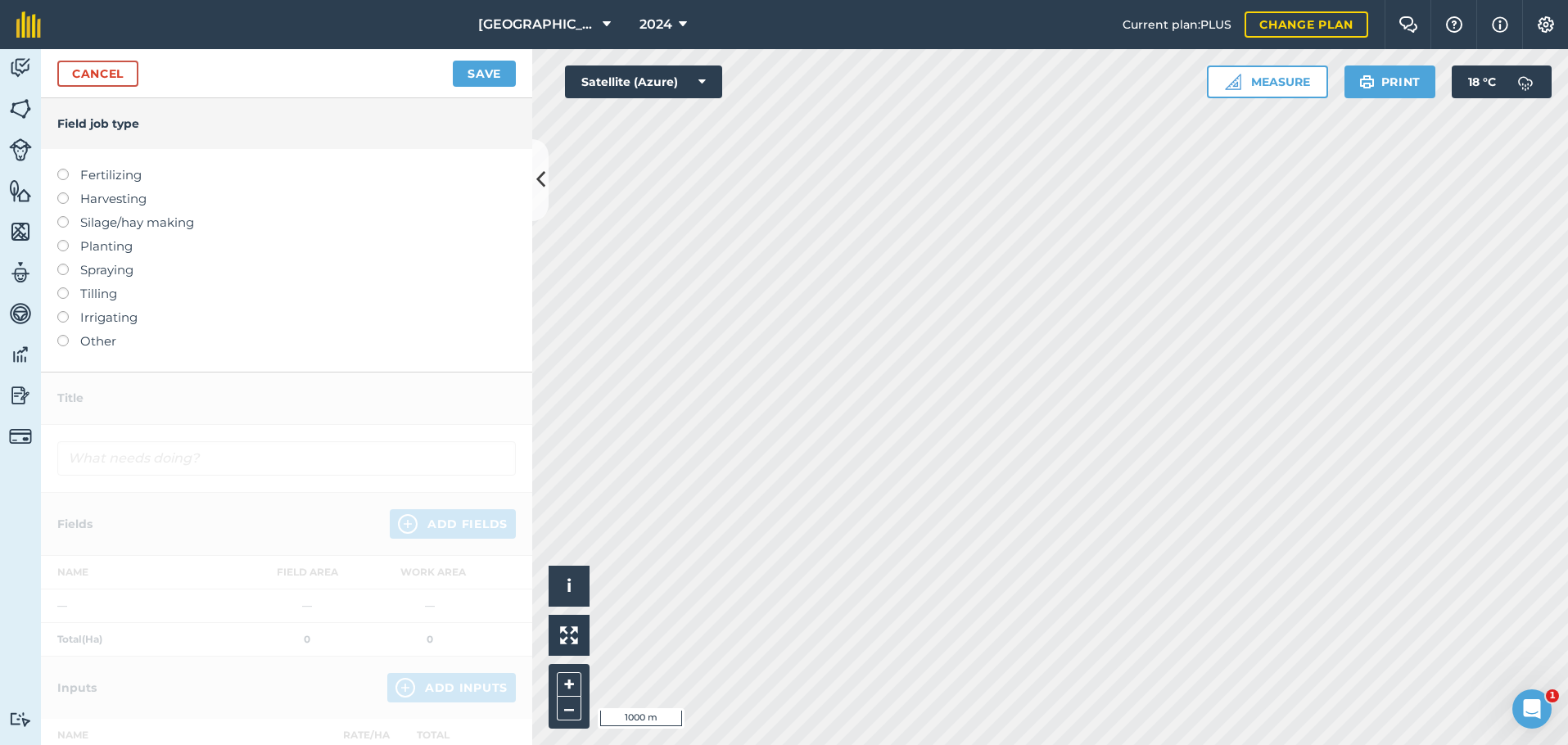
click at [64, 168] on label at bounding box center [69, 168] width 23 height 0
type input "Fertilizing"
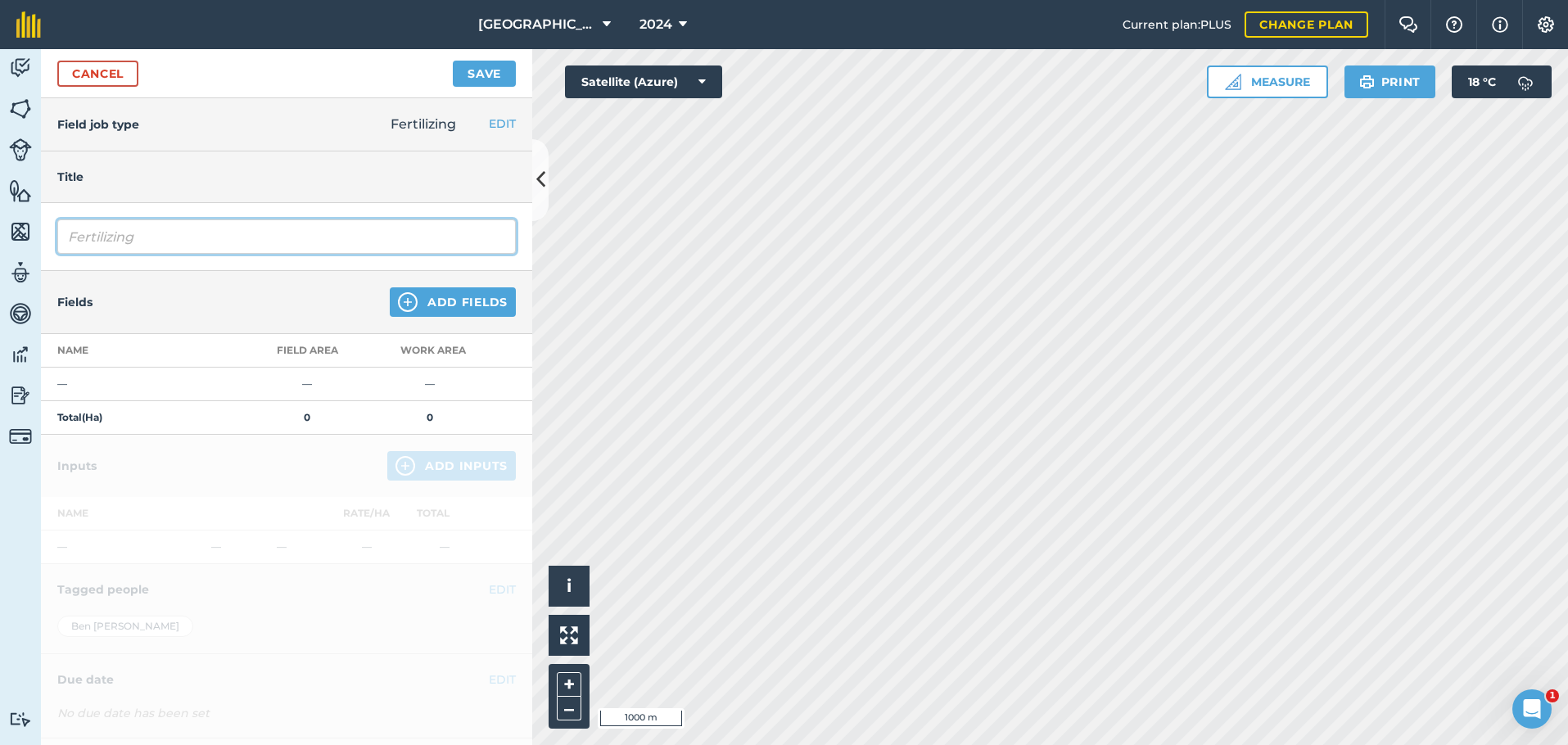
click at [152, 242] on input "Fertilizing" at bounding box center [286, 236] width 458 height 34
click at [182, 232] on input "Fertilizing" at bounding box center [286, 236] width 458 height 34
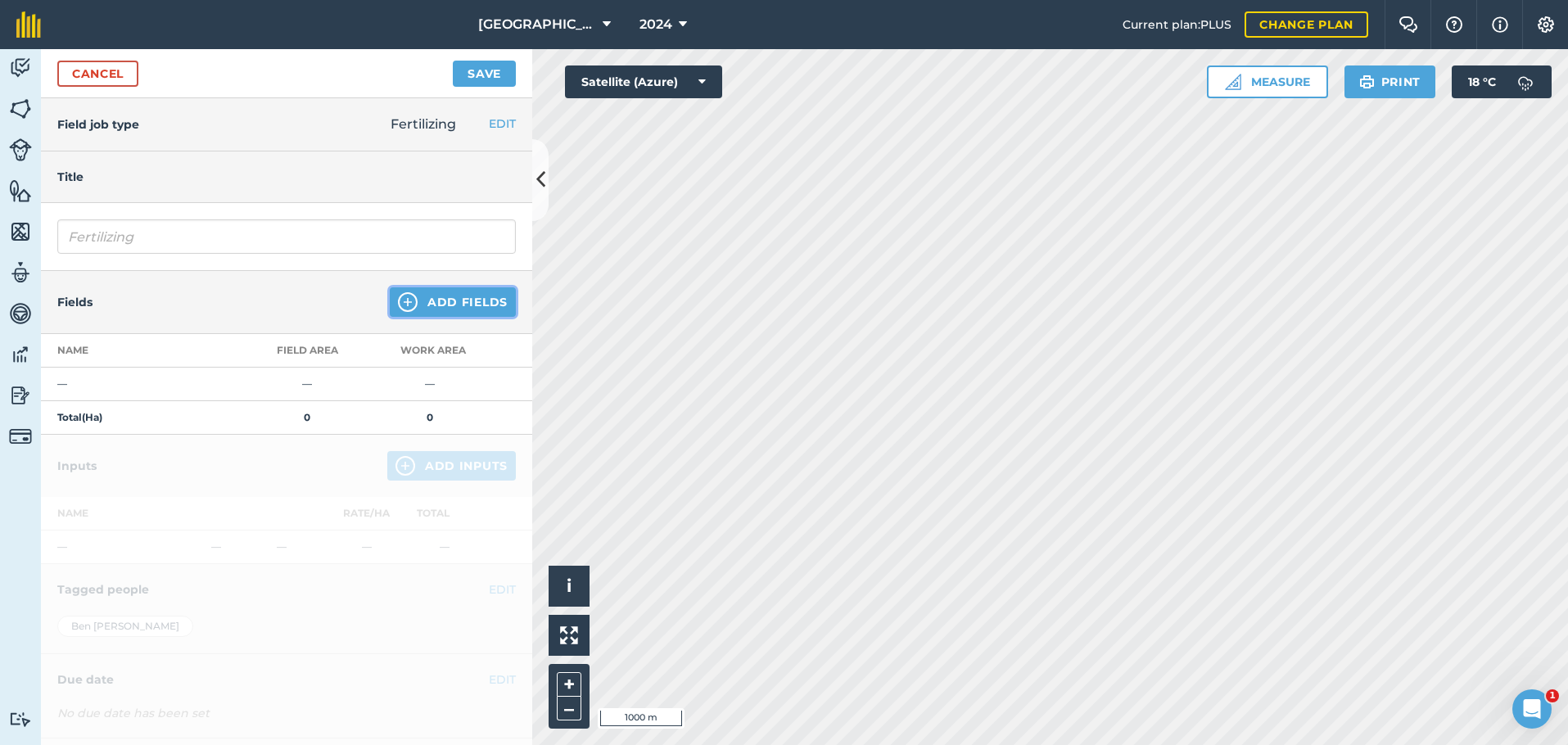
click at [451, 303] on button "Add Fields" at bounding box center [453, 302] width 126 height 30
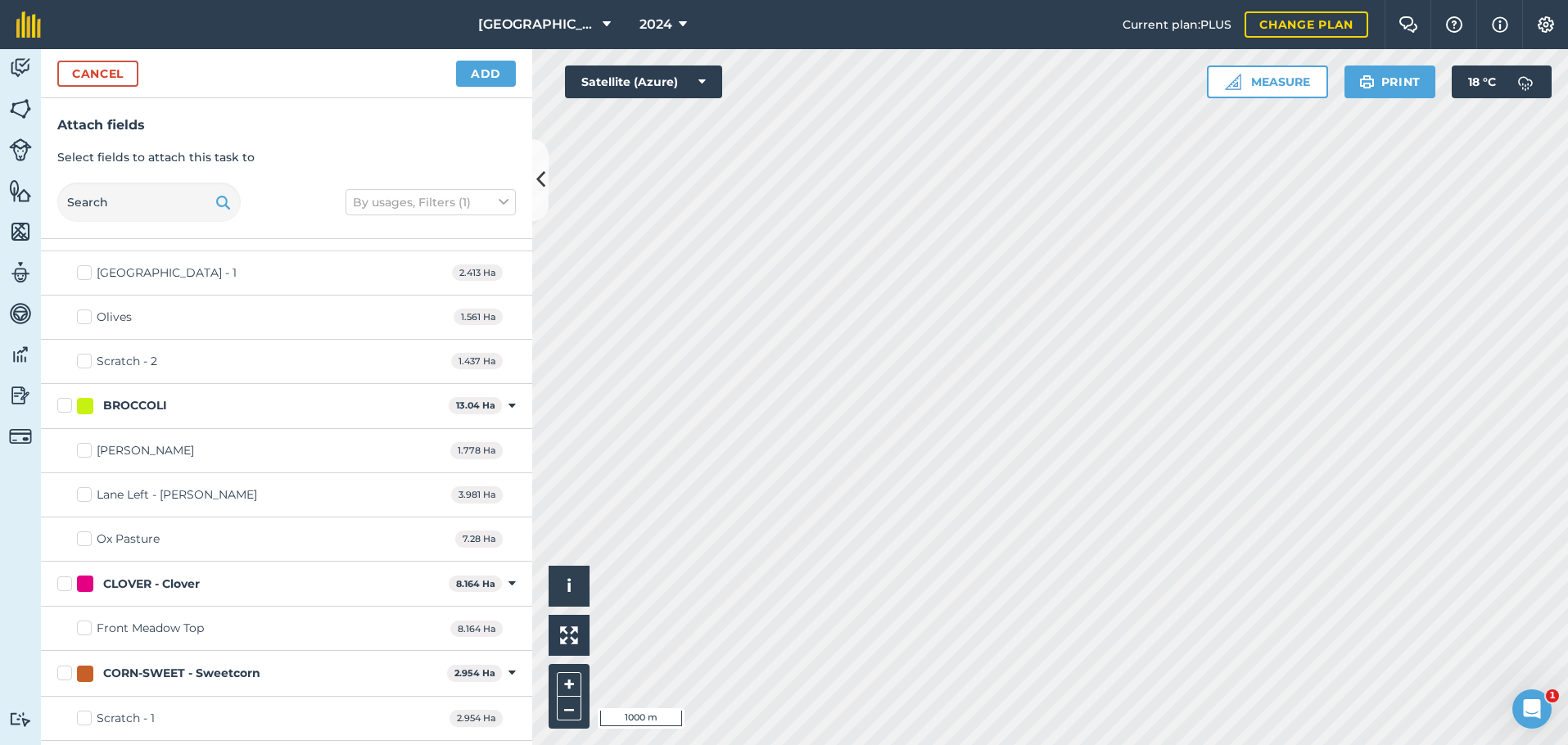
scroll to position [491, 0]
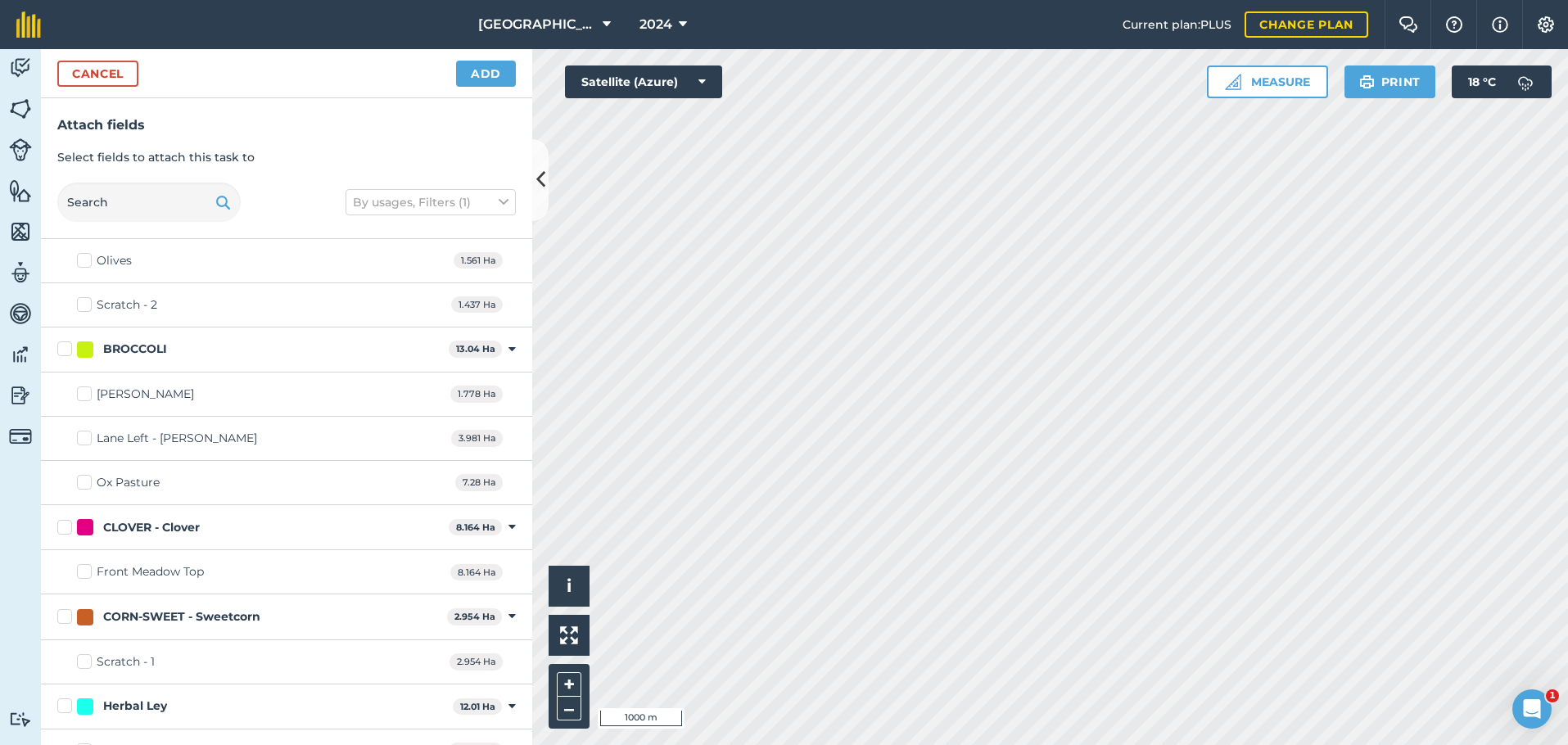
click at [86, 441] on label "Lane Left - [PERSON_NAME]" at bounding box center [167, 438] width 180 height 17
click at [86, 441] on input "Lane Left - [PERSON_NAME]" at bounding box center [82, 434] width 10 height 10
checkbox input "true"
click at [86, 395] on label "[PERSON_NAME]" at bounding box center [136, 394] width 117 height 17
click at [86, 395] on input "[PERSON_NAME]" at bounding box center [82, 391] width 10 height 10
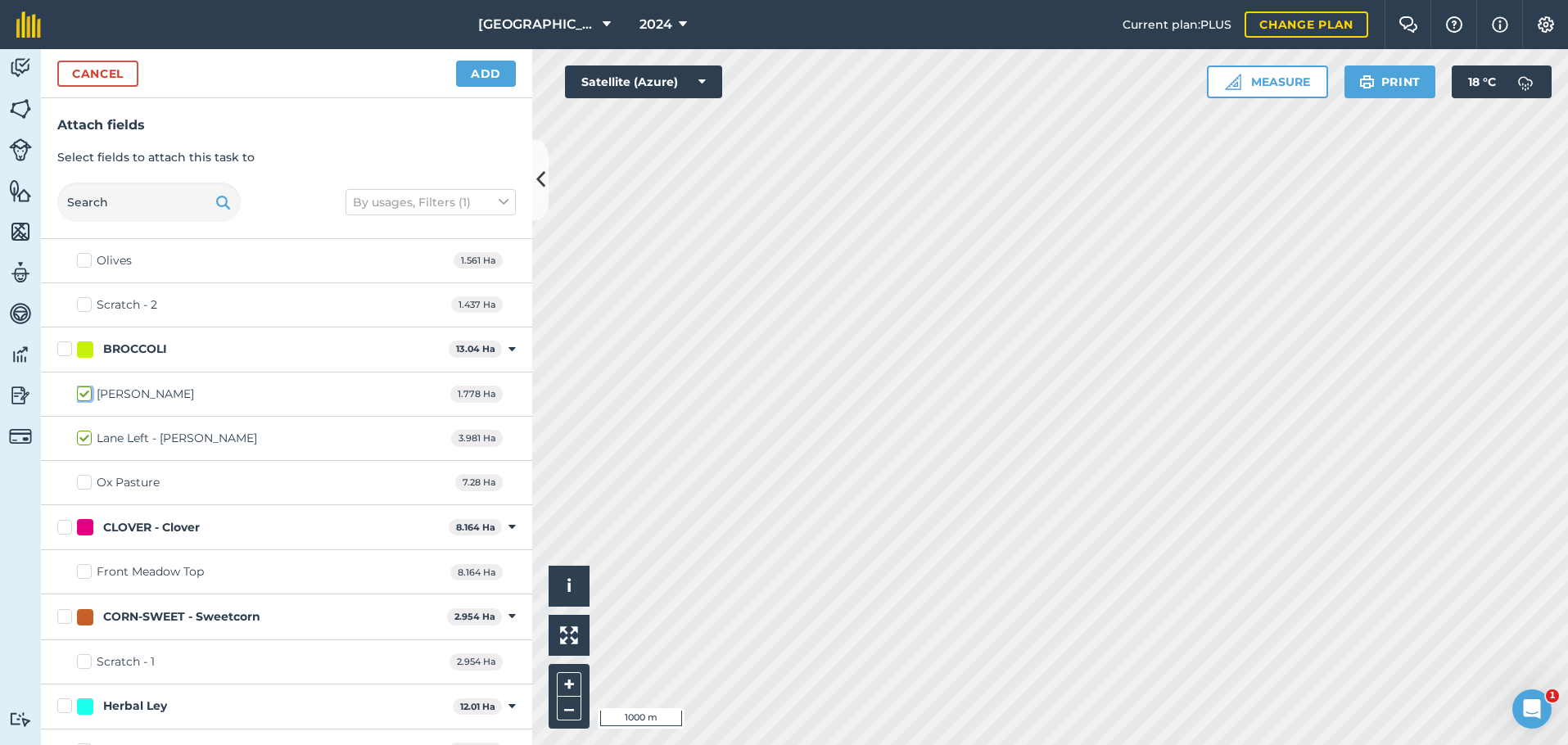
checkbox input "true"
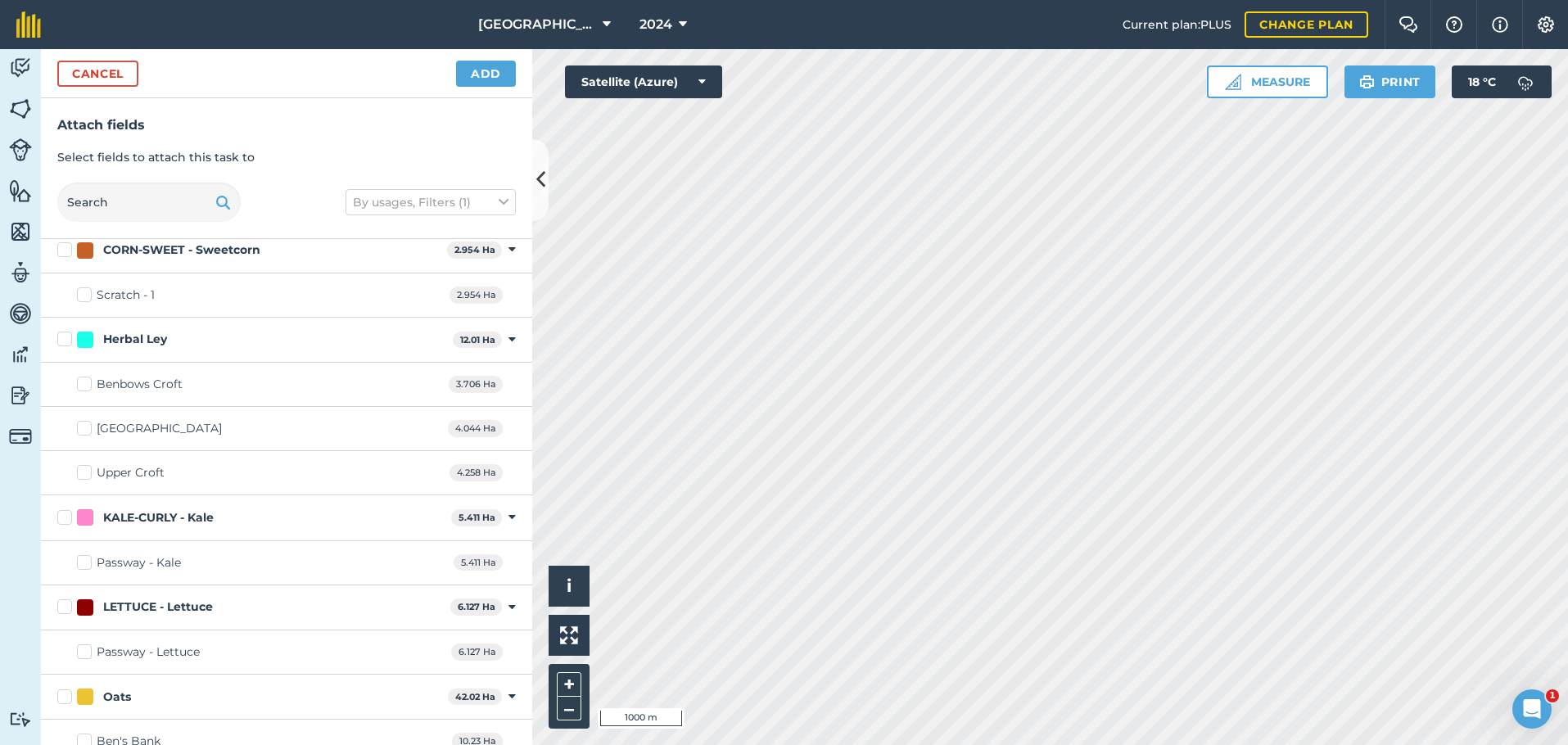
scroll to position [900, 0]
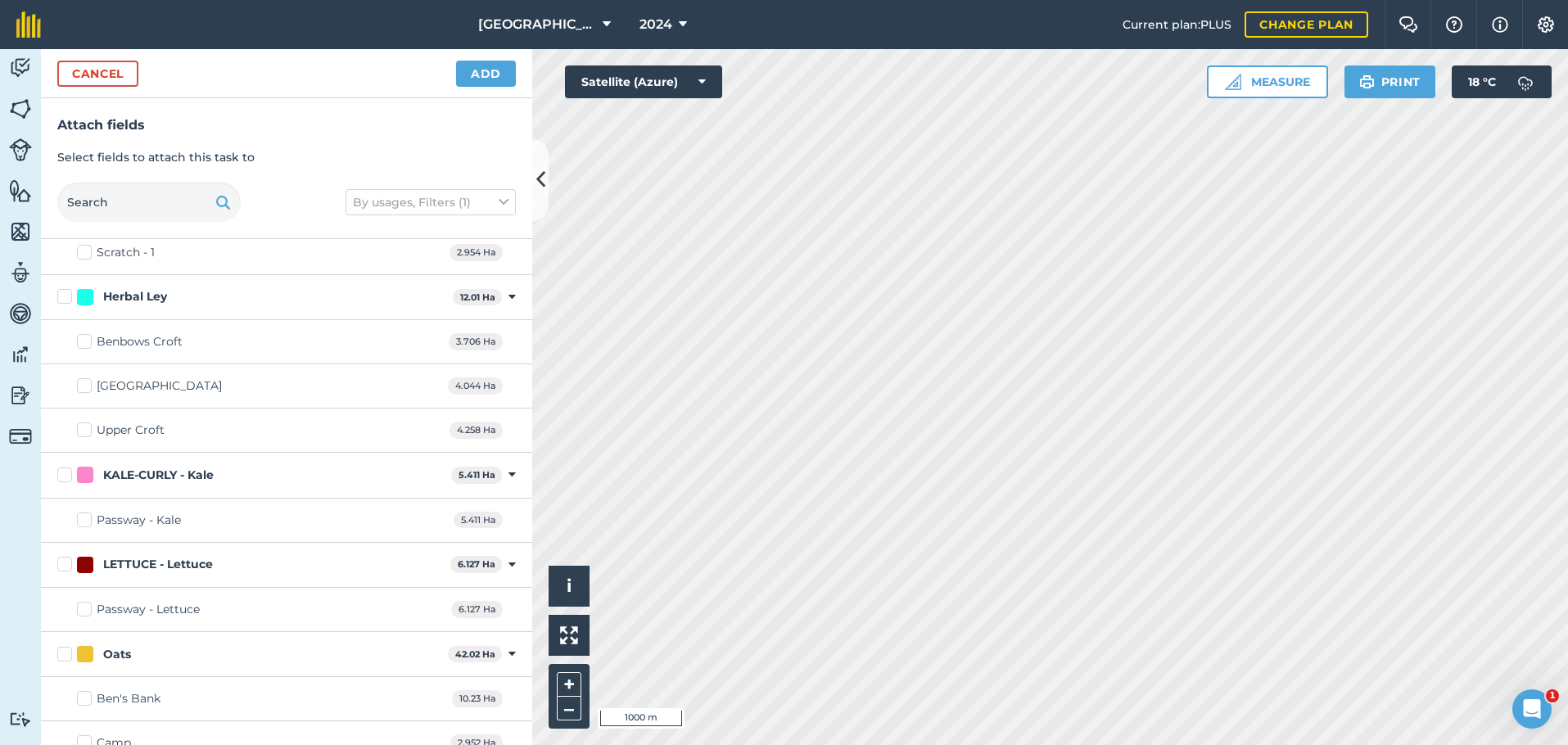
click at [86, 520] on label "Passway - Kale" at bounding box center [129, 520] width 104 height 17
click at [86, 520] on input "Passway - Kale" at bounding box center [82, 516] width 10 height 10
checkbox input "true"
click at [79, 607] on label "Passway - Lettuce" at bounding box center [139, 609] width 123 height 17
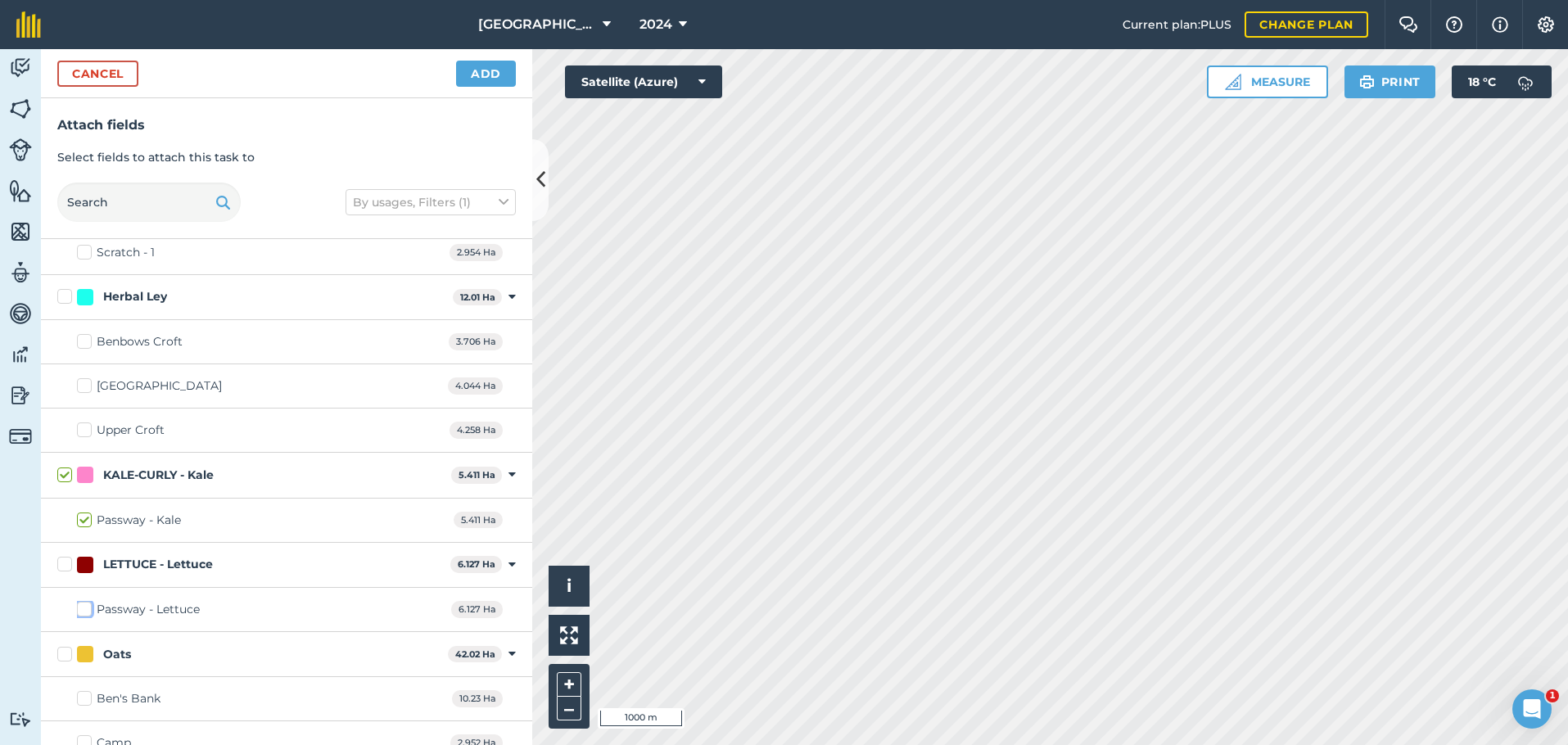
click at [79, 607] on input "Passway - Lettuce" at bounding box center [82, 605] width 10 height 10
checkbox input "true"
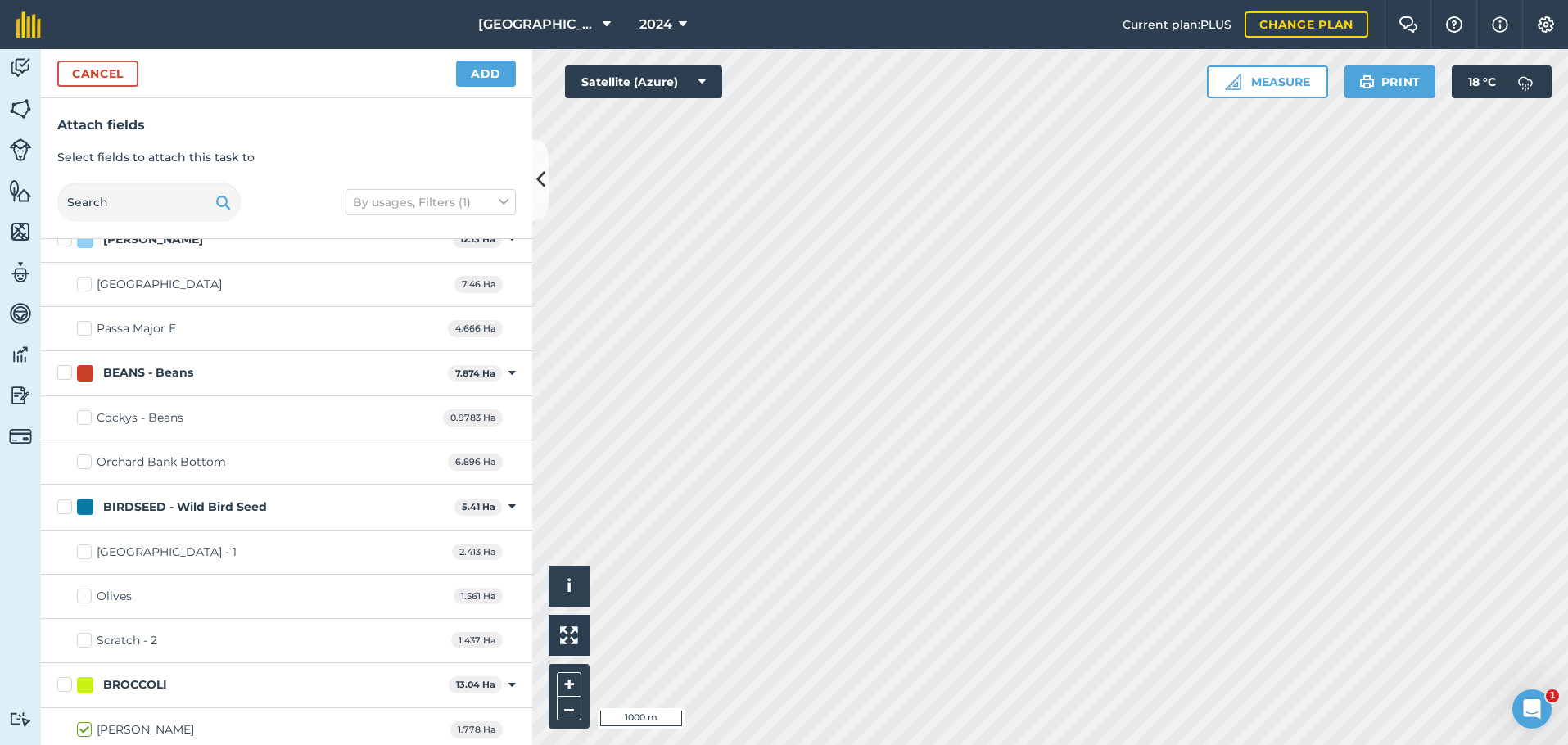
scroll to position [0, 0]
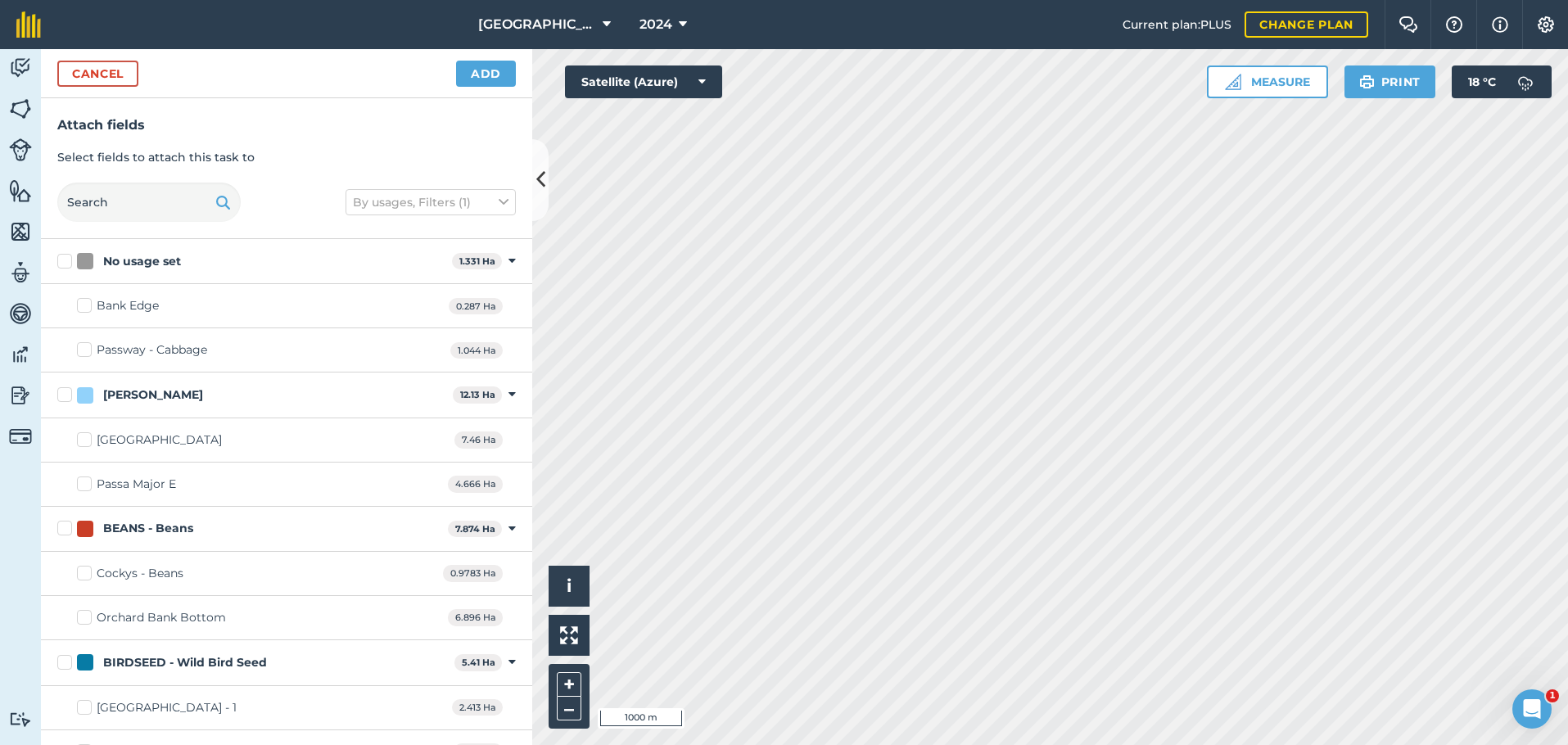
click at [86, 353] on label "Passway - Cabbage" at bounding box center [142, 350] width 130 height 17
click at [86, 353] on input "Passway - Cabbage" at bounding box center [82, 346] width 10 height 10
checkbox input "true"
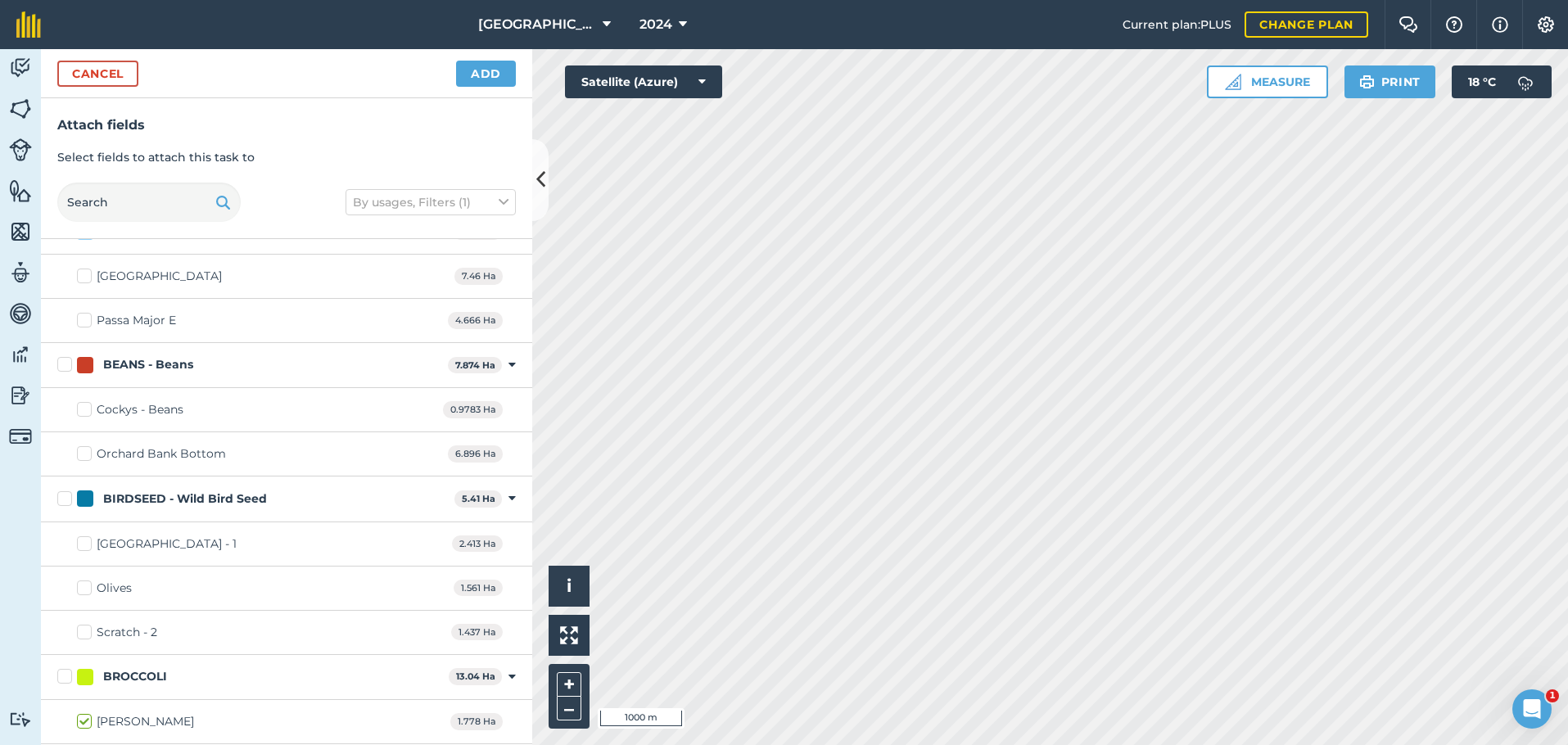
scroll to position [246, 0]
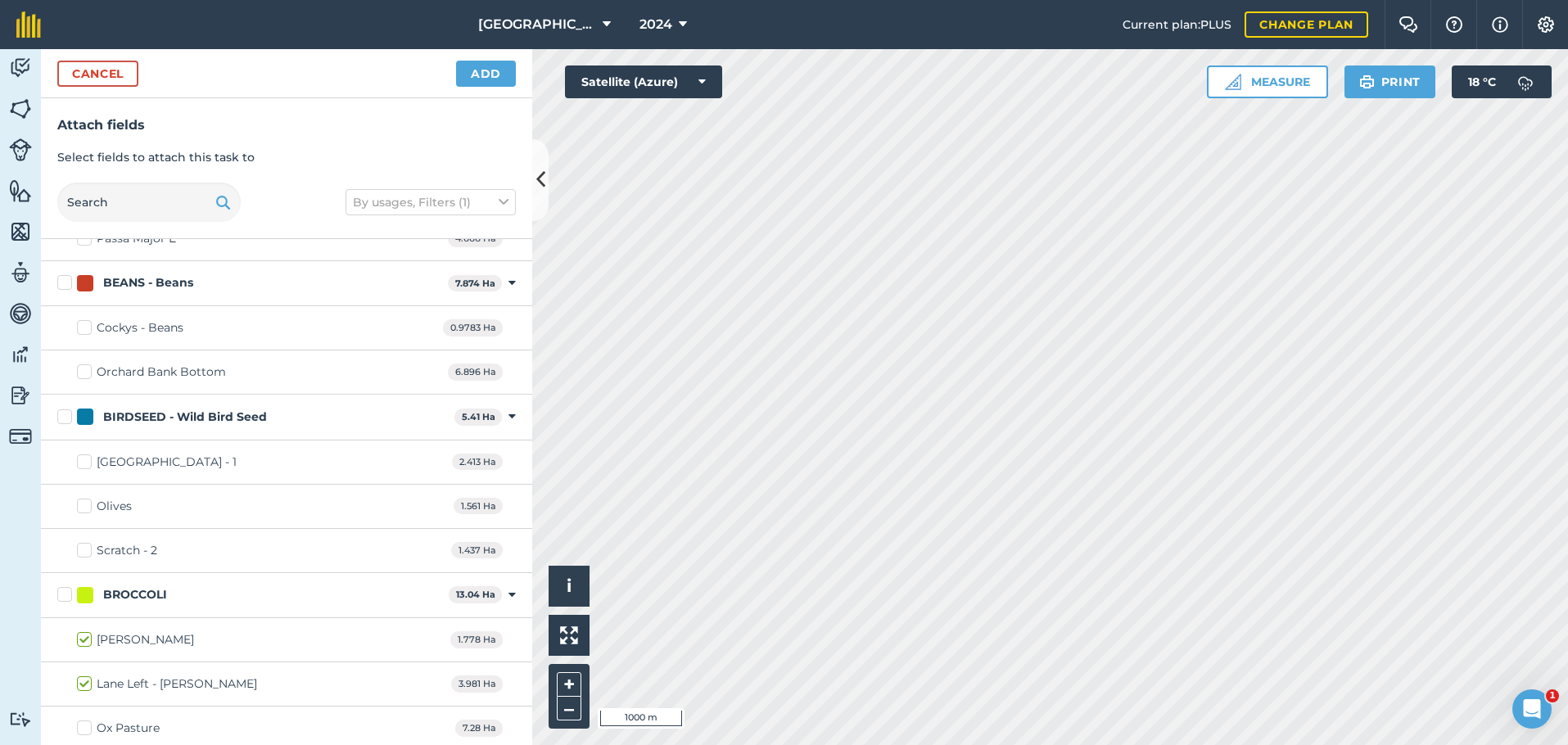
click at [86, 550] on label "Scratch - 2" at bounding box center [117, 551] width 80 height 17
click at [86, 550] on input "Scratch - 2" at bounding box center [82, 547] width 10 height 10
checkbox input "true"
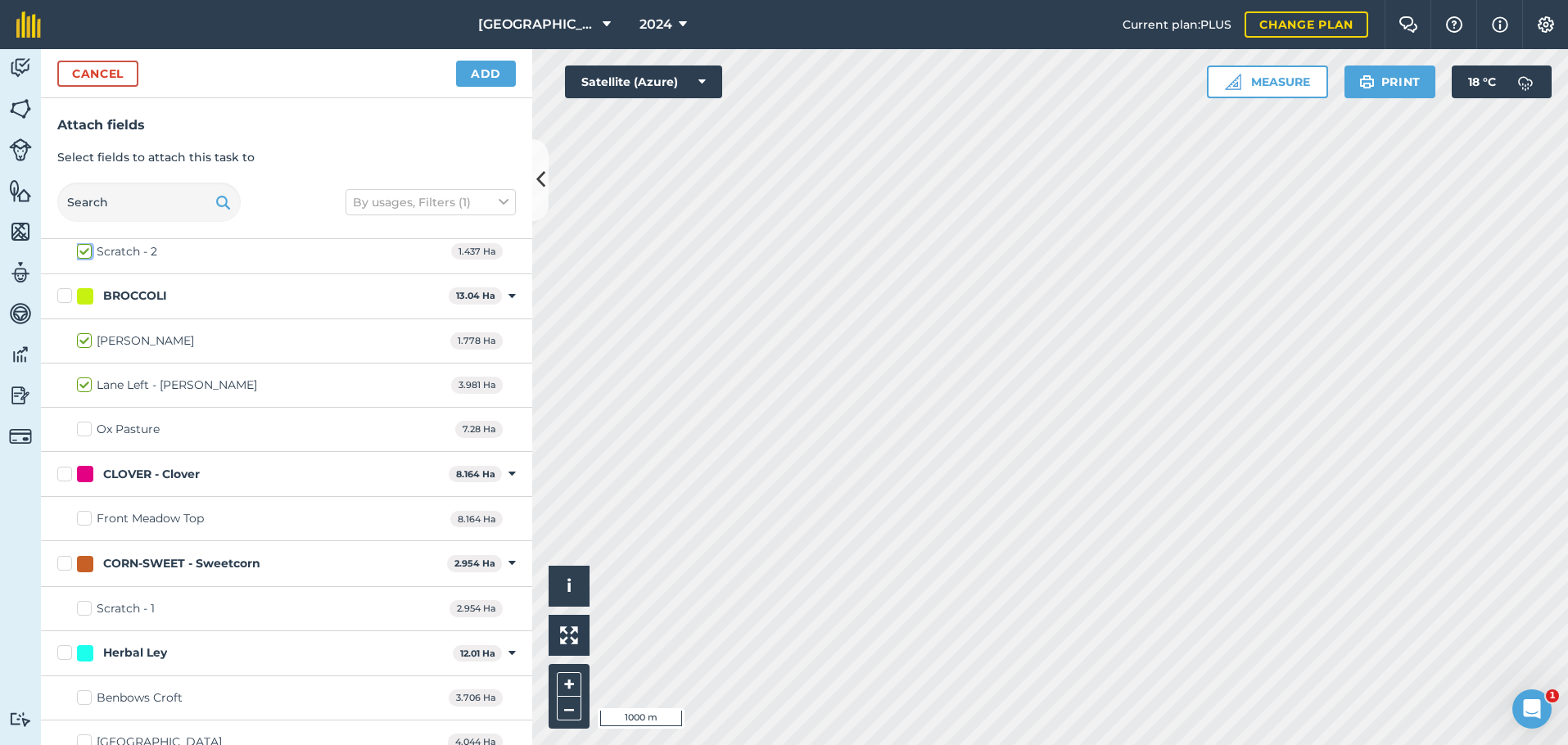
scroll to position [573, 0]
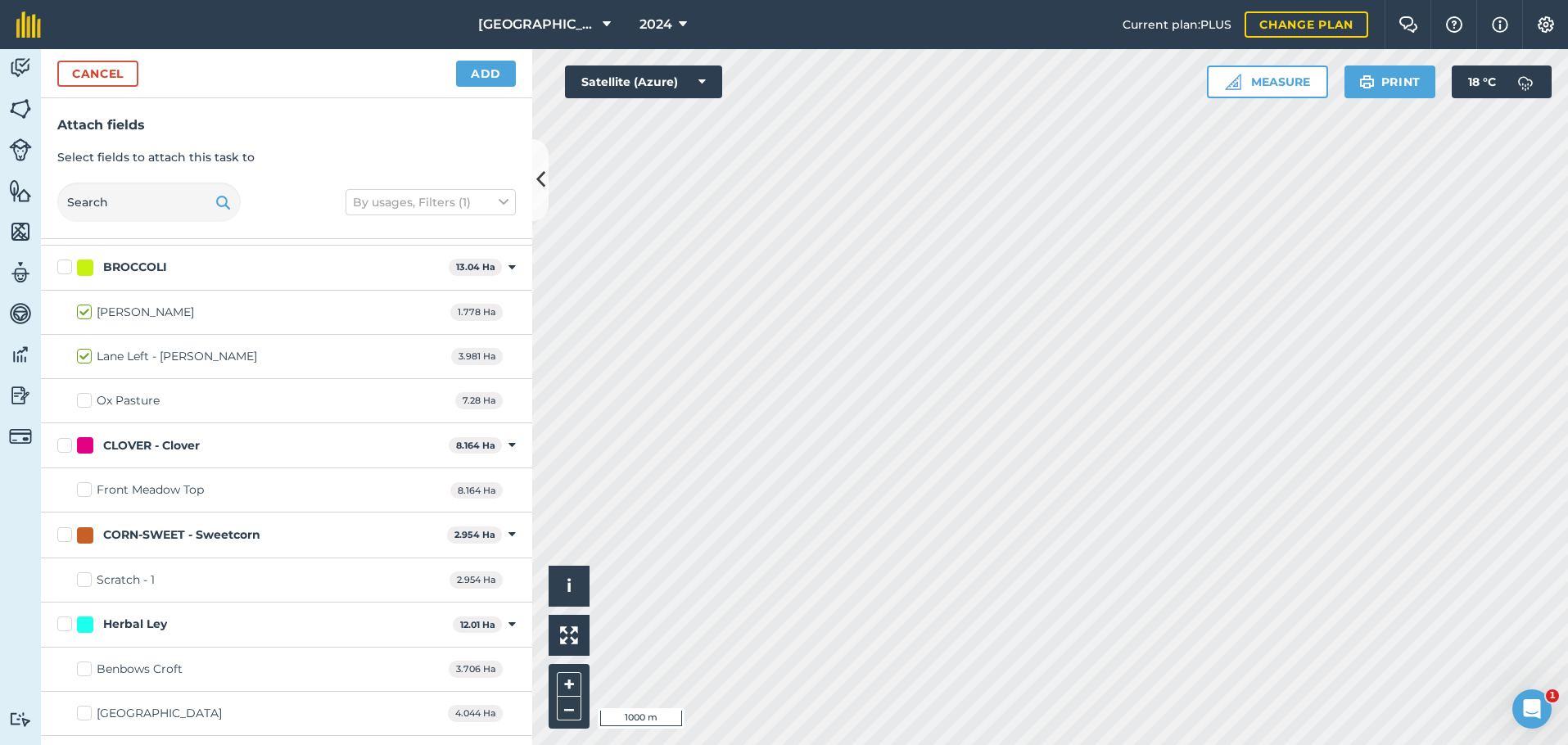
click at [88, 589] on div "Scratch - 1 2.954 Ha" at bounding box center [286, 580] width 491 height 45
click at [87, 584] on label "Scratch - 1" at bounding box center [116, 579] width 78 height 17
click at [87, 582] on input "Scratch - 1" at bounding box center [82, 576] width 10 height 10
checkbox input "true"
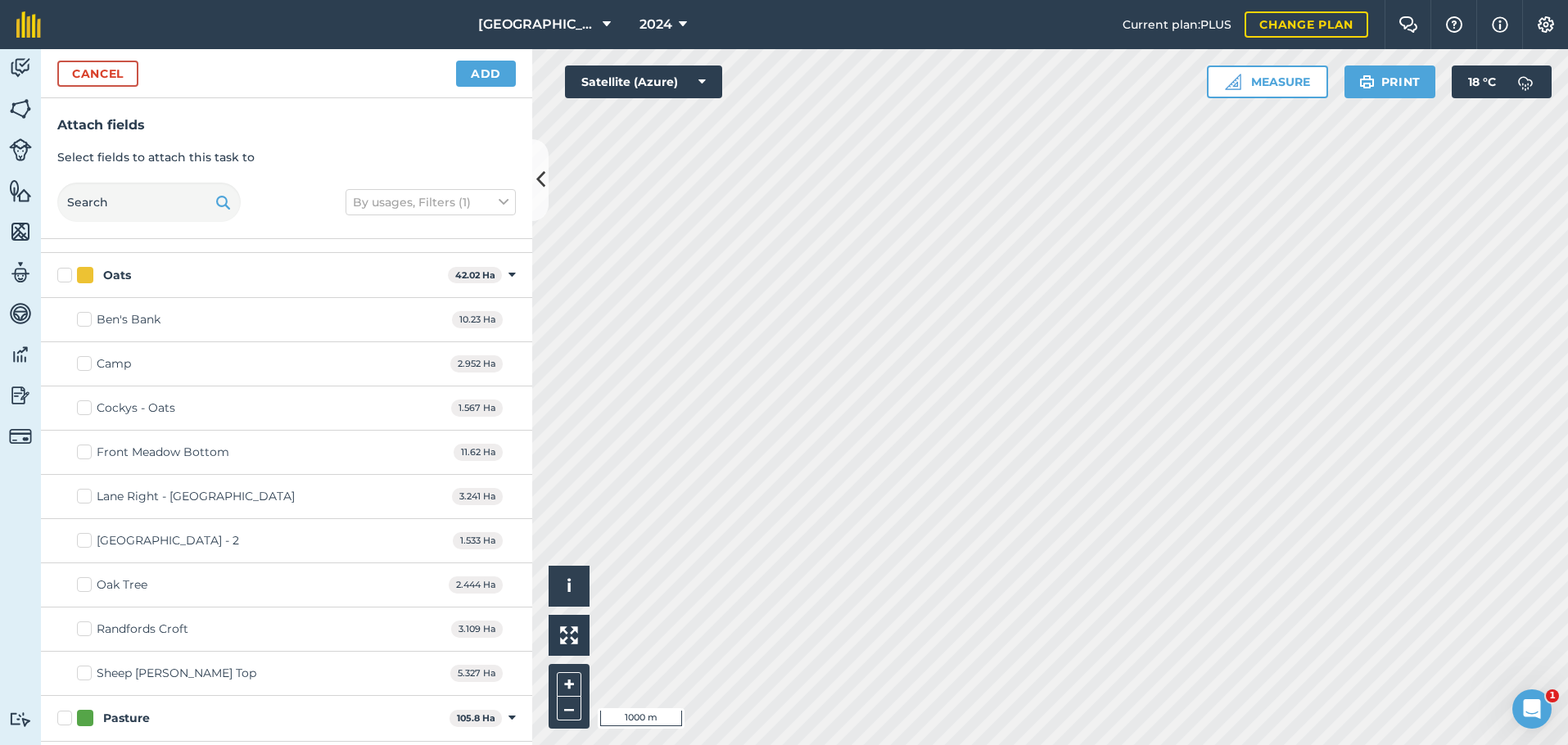
scroll to position [1310, 0]
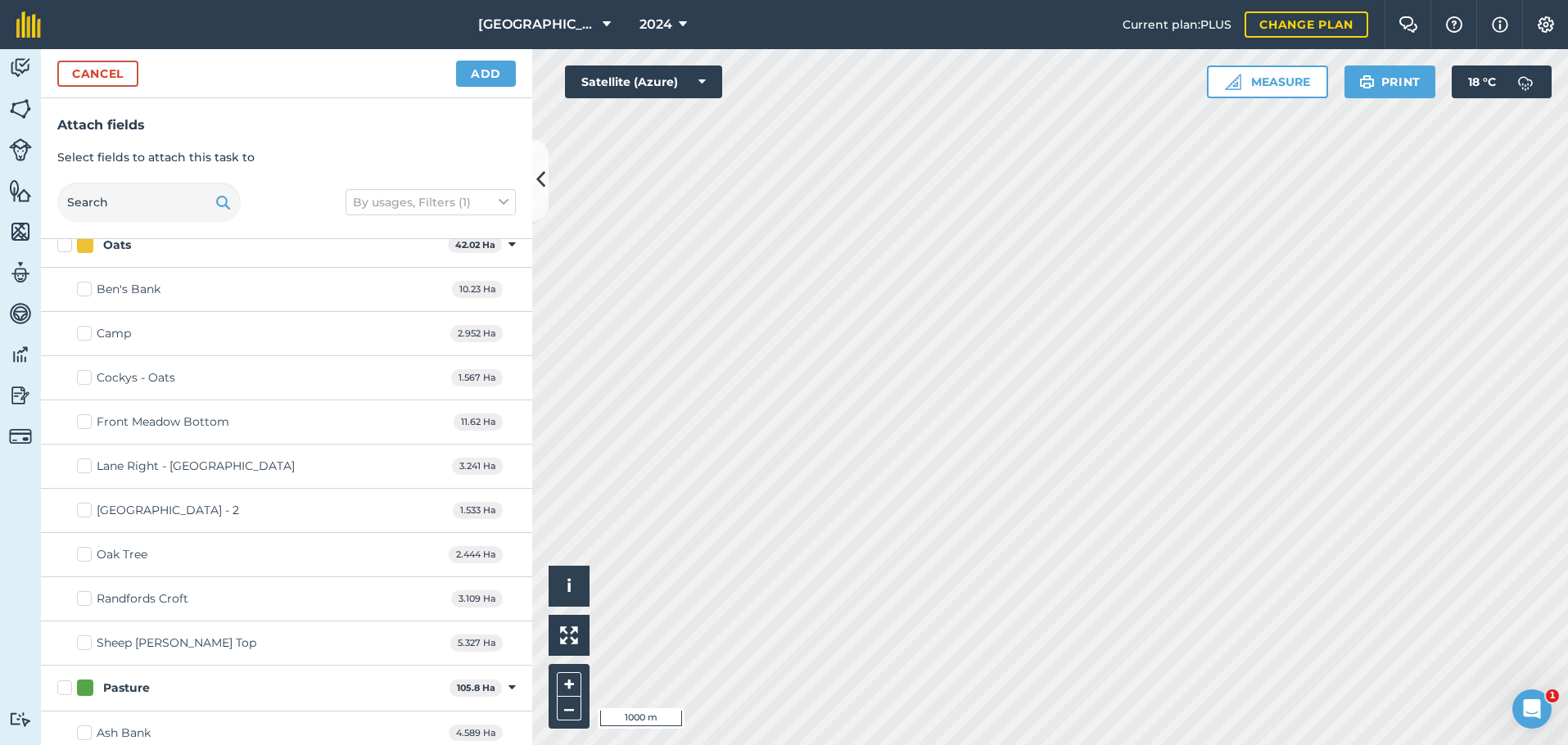
click at [83, 512] on label "[GEOGRAPHIC_DATA] - 2" at bounding box center [158, 511] width 162 height 17
click at [83, 512] on input "[GEOGRAPHIC_DATA] - 2" at bounding box center [82, 507] width 10 height 10
checkbox input "true"
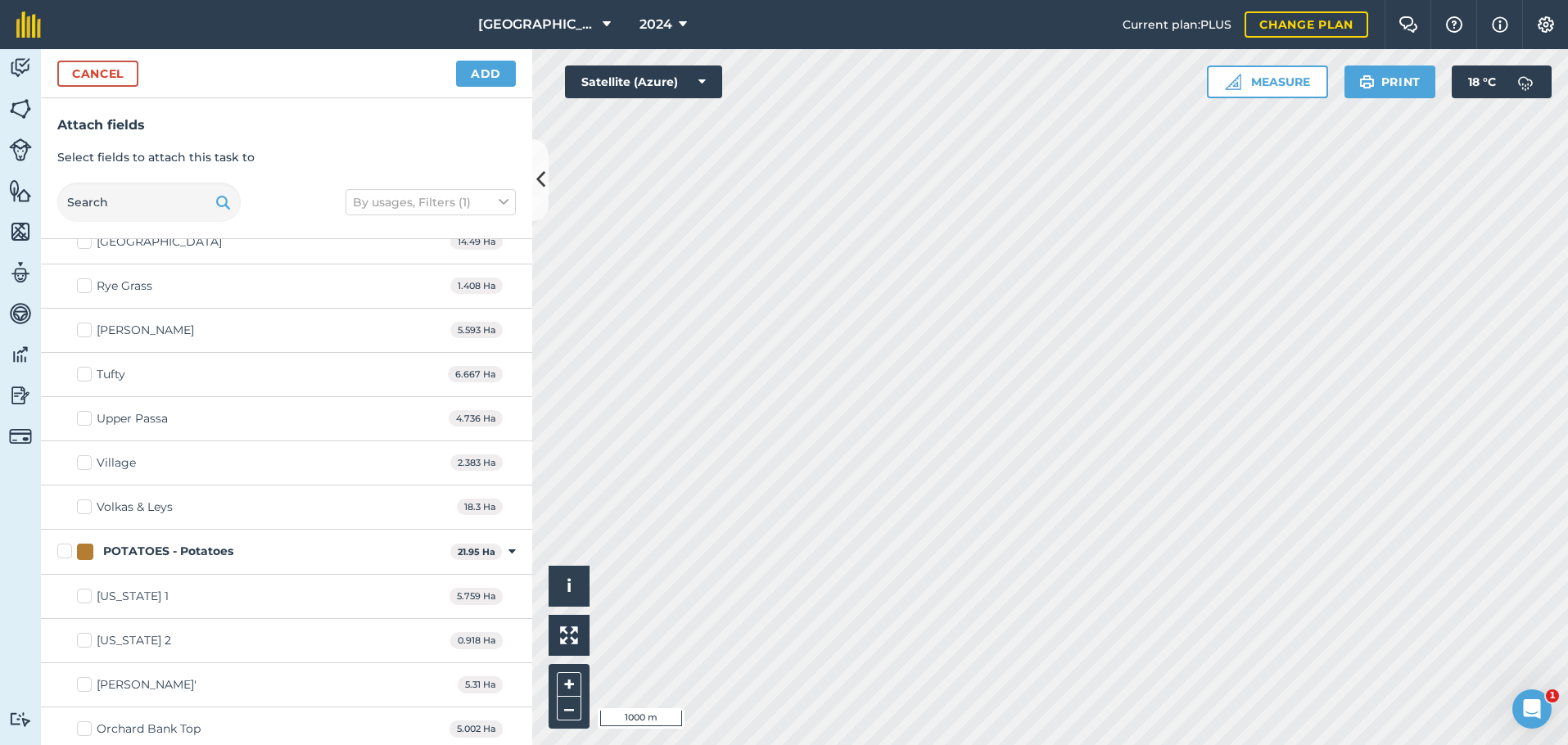
scroll to position [2737, 0]
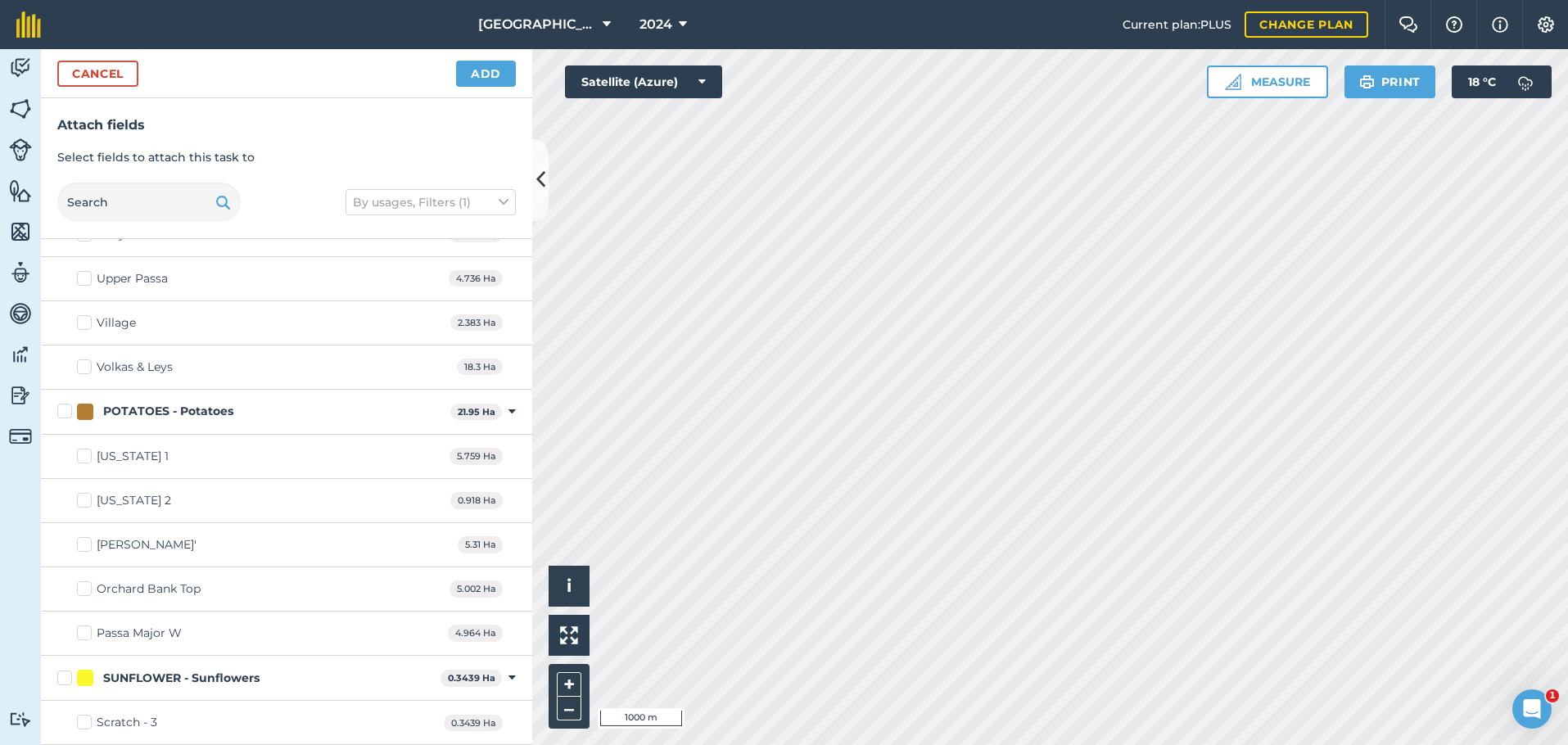
click at [81, 725] on label "Scratch - 3" at bounding box center [117, 723] width 80 height 17
click at [81, 725] on input "Scratch - 3" at bounding box center [82, 719] width 10 height 10
checkbox input "true"
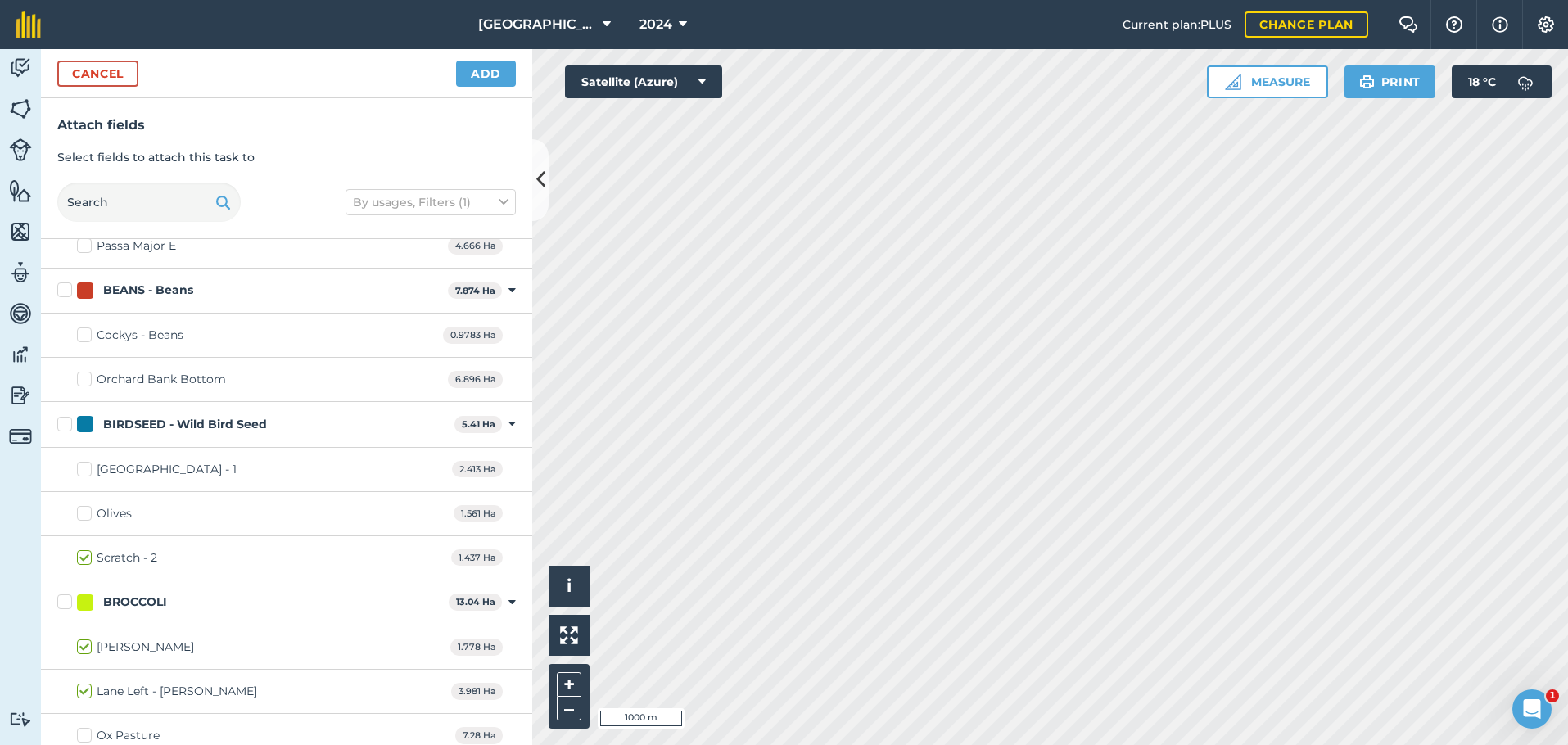
scroll to position [246, 0]
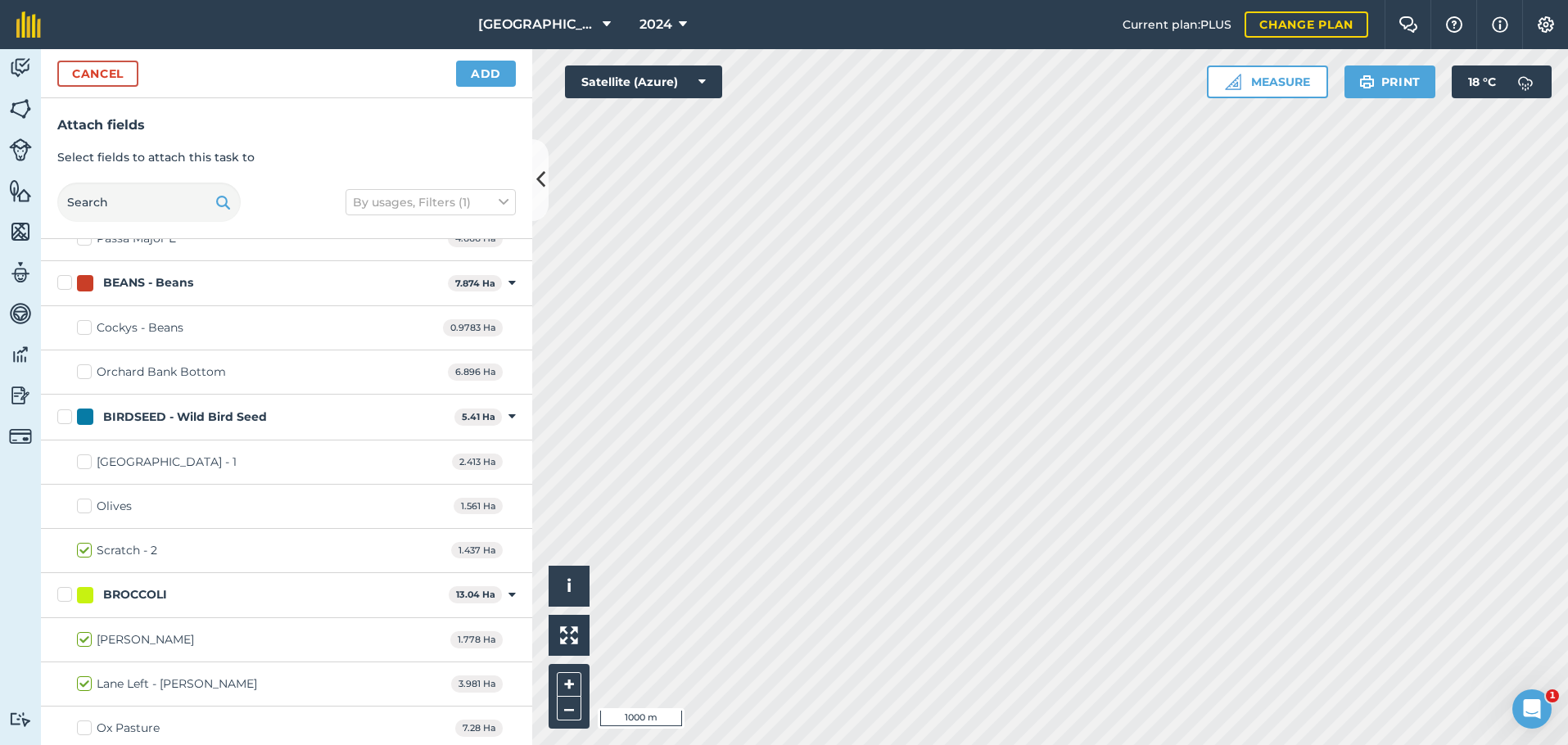
click at [79, 460] on label "[GEOGRAPHIC_DATA] - 1" at bounding box center [157, 462] width 160 height 17
click at [79, 460] on input "[GEOGRAPHIC_DATA] - 1" at bounding box center [82, 459] width 10 height 10
checkbox input "true"
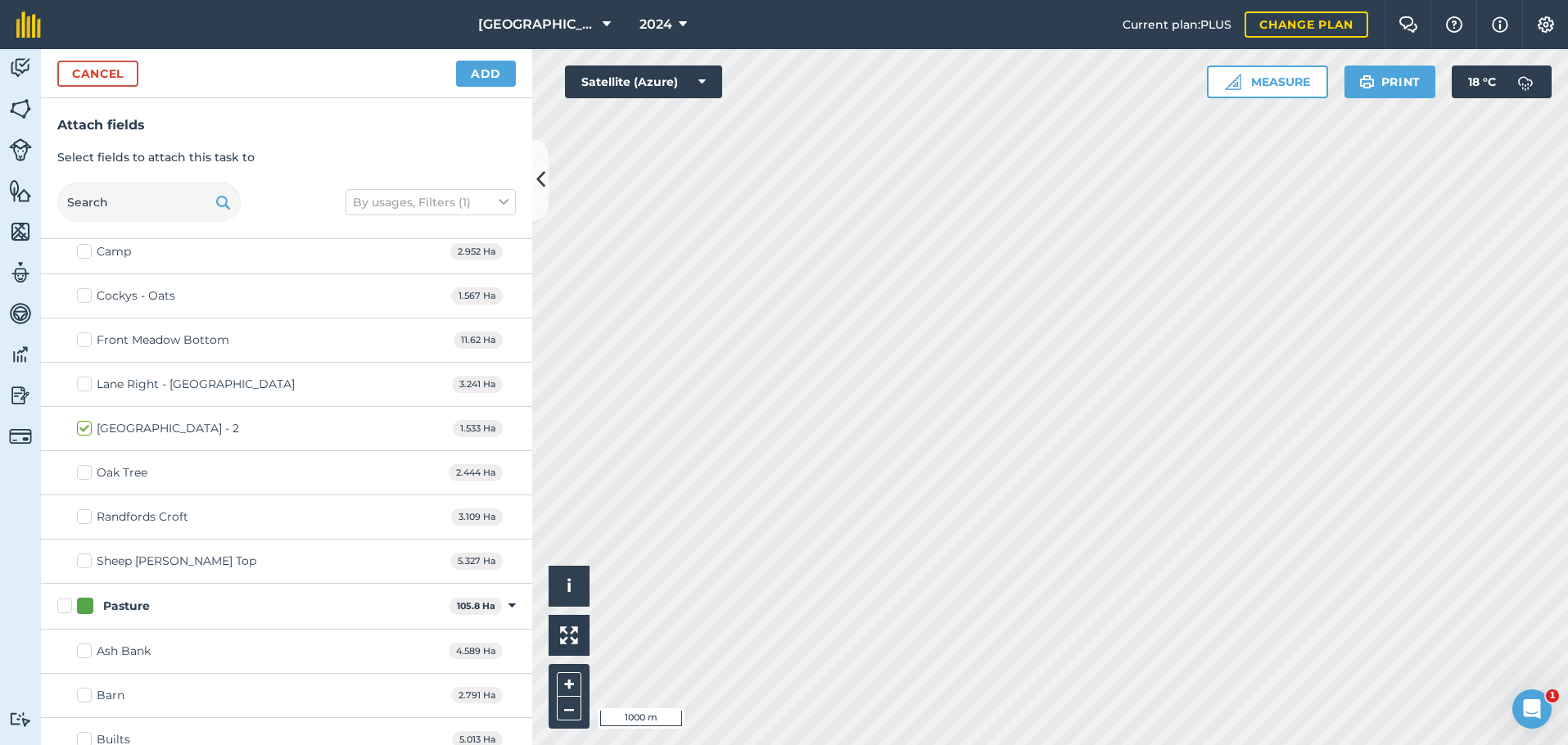
scroll to position [1473, 0]
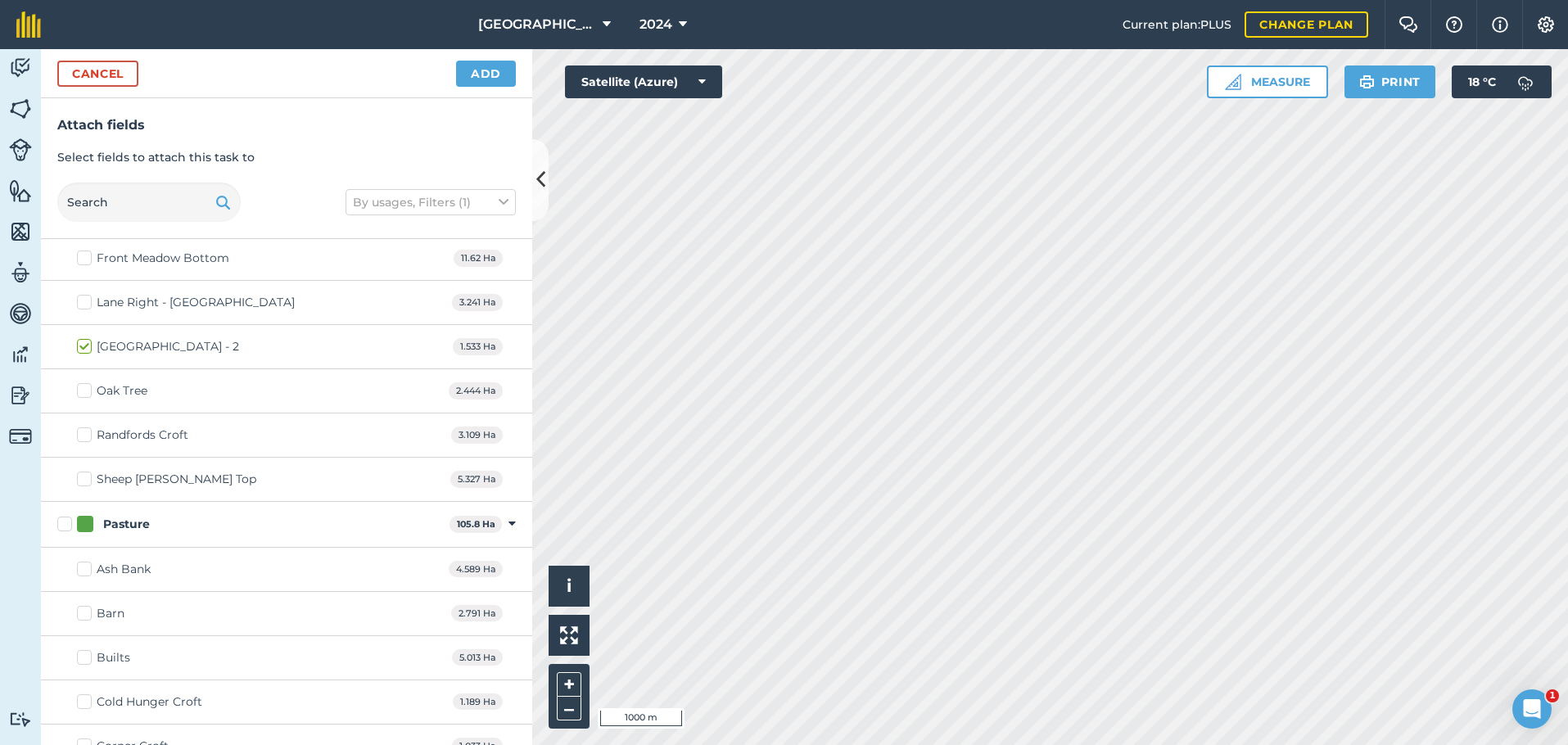
click at [86, 433] on label "Randfords Croft" at bounding box center [133, 435] width 112 height 17
click at [86, 433] on input "Randfords Croft" at bounding box center [82, 432] width 10 height 10
checkbox input "true"
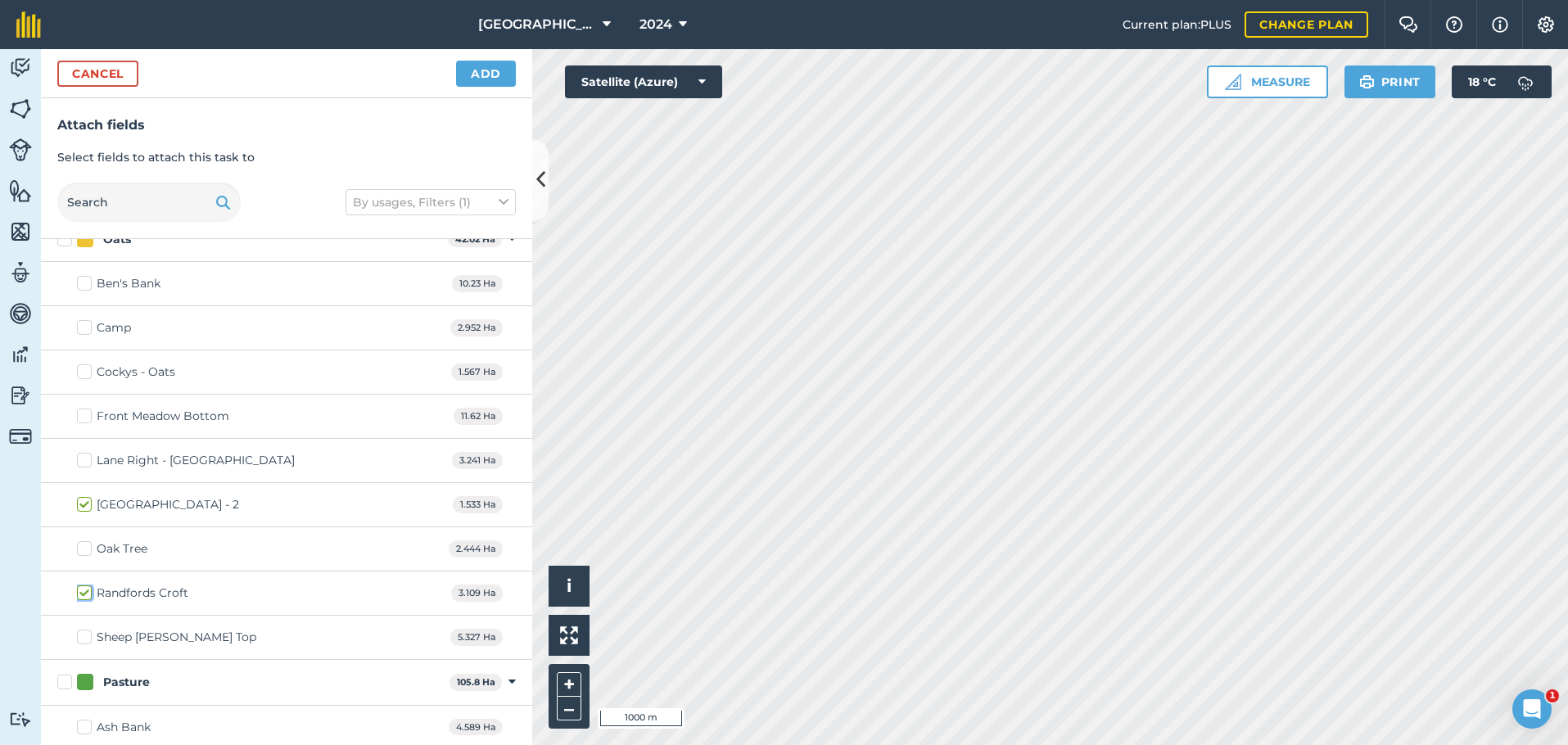
scroll to position [1345, 0]
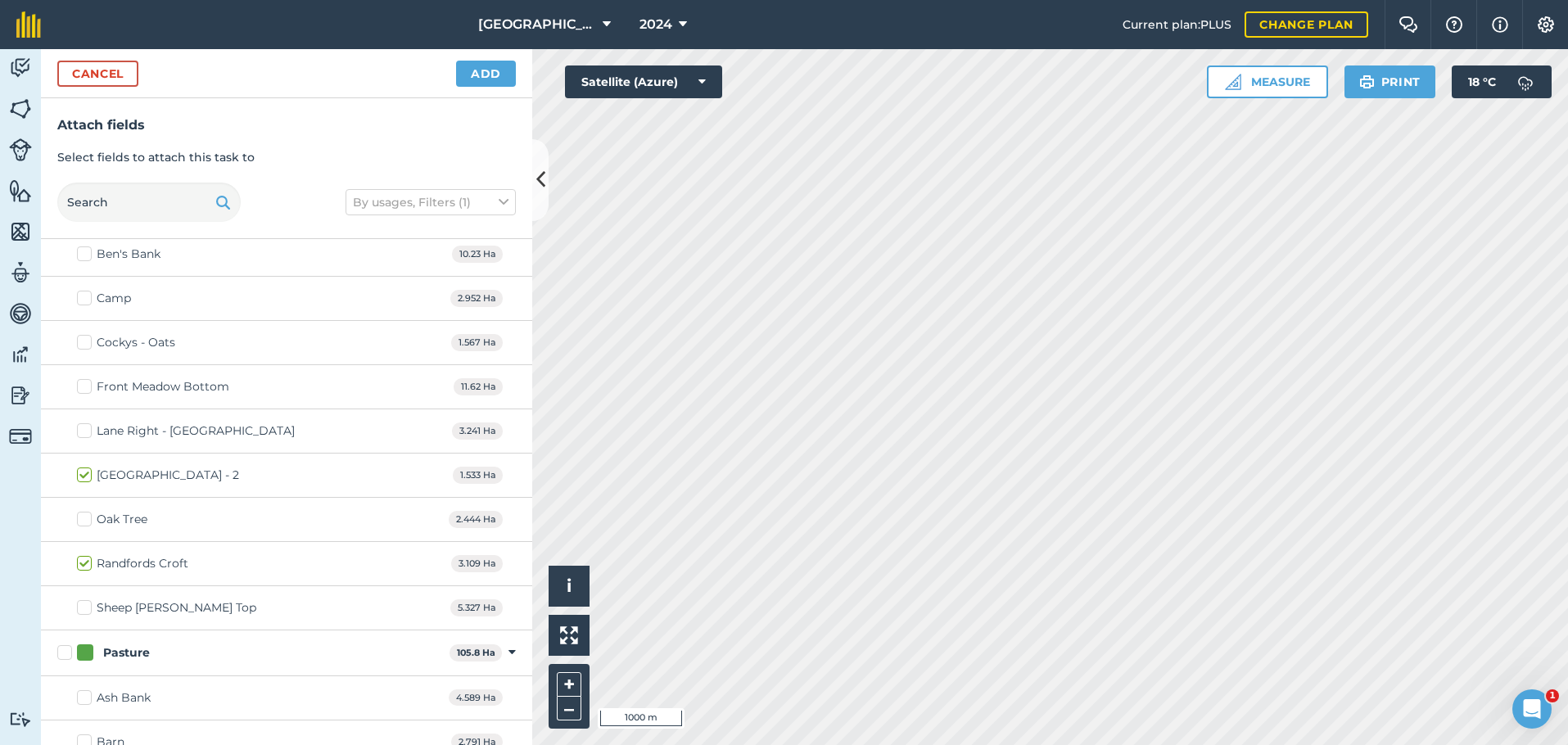
click at [82, 521] on label "Oak Tree" at bounding box center [113, 519] width 71 height 17
click at [82, 521] on input "Oak Tree" at bounding box center [82, 515] width 10 height 10
checkbox input "true"
click at [86, 296] on label "Camp" at bounding box center [104, 299] width 54 height 17
click at [86, 296] on input "Camp" at bounding box center [82, 295] width 10 height 10
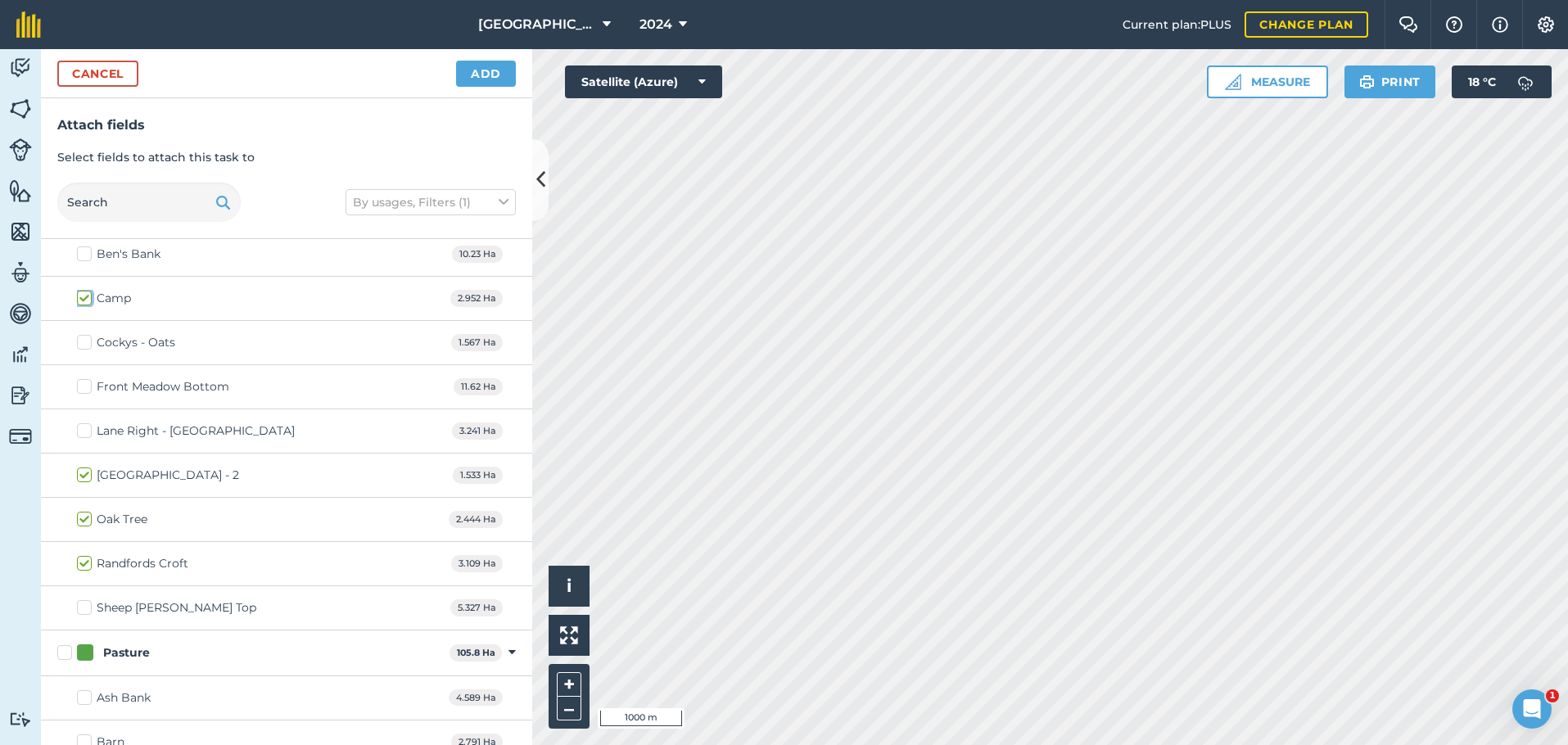
checkbox input "true"
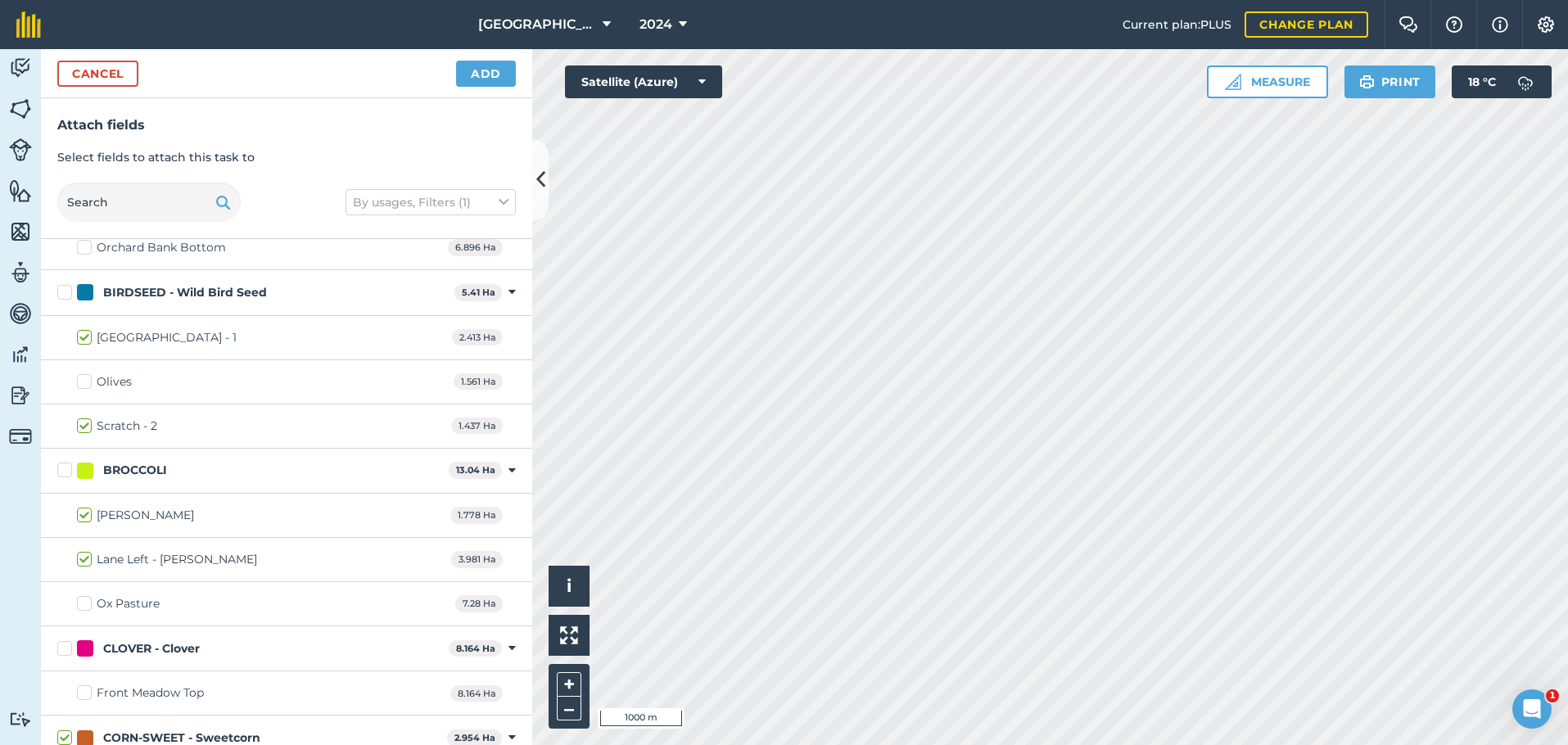
scroll to position [281, 0]
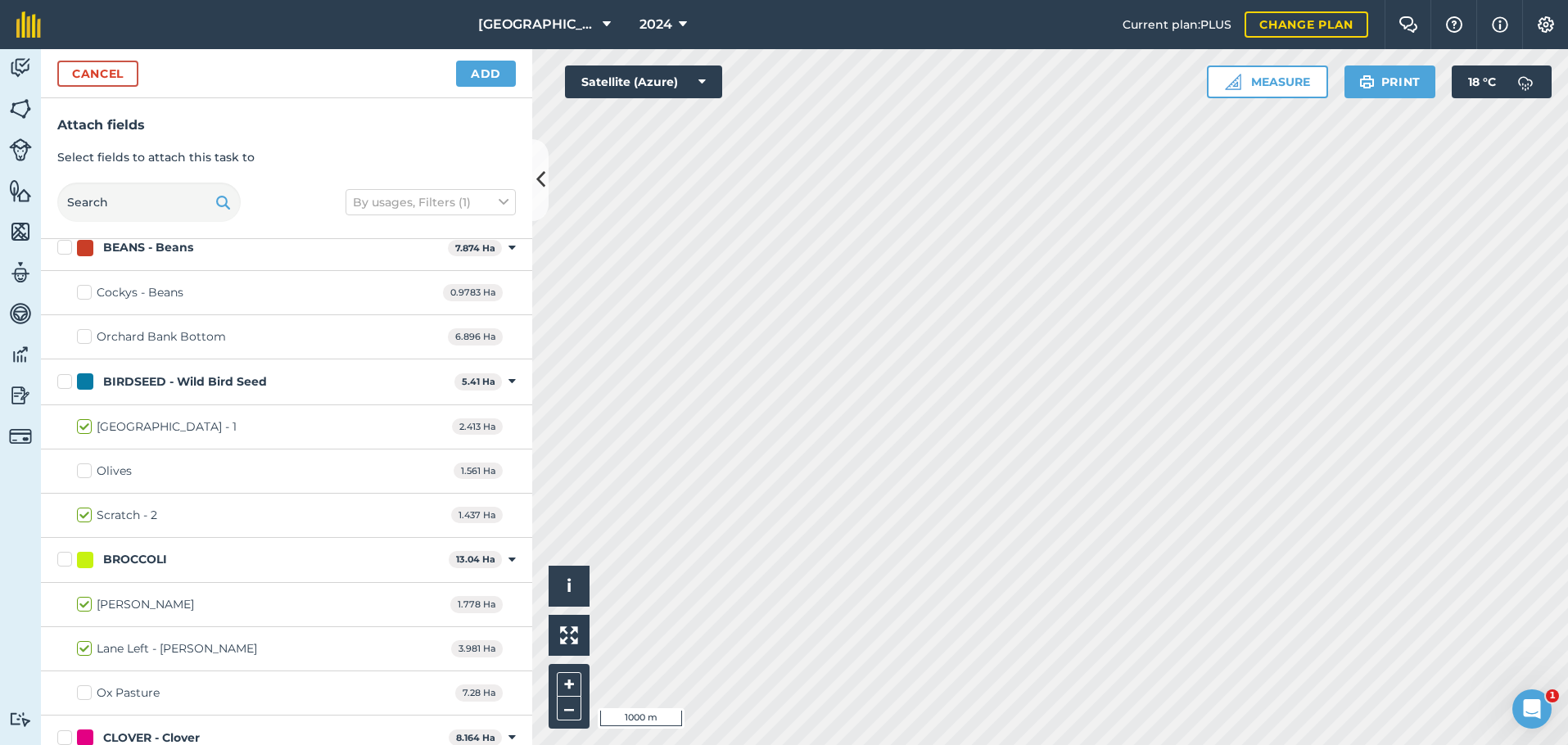
click at [88, 470] on label "Olives" at bounding box center [104, 471] width 55 height 17
click at [87, 470] on input "Olives" at bounding box center [82, 467] width 10 height 10
checkbox input "true"
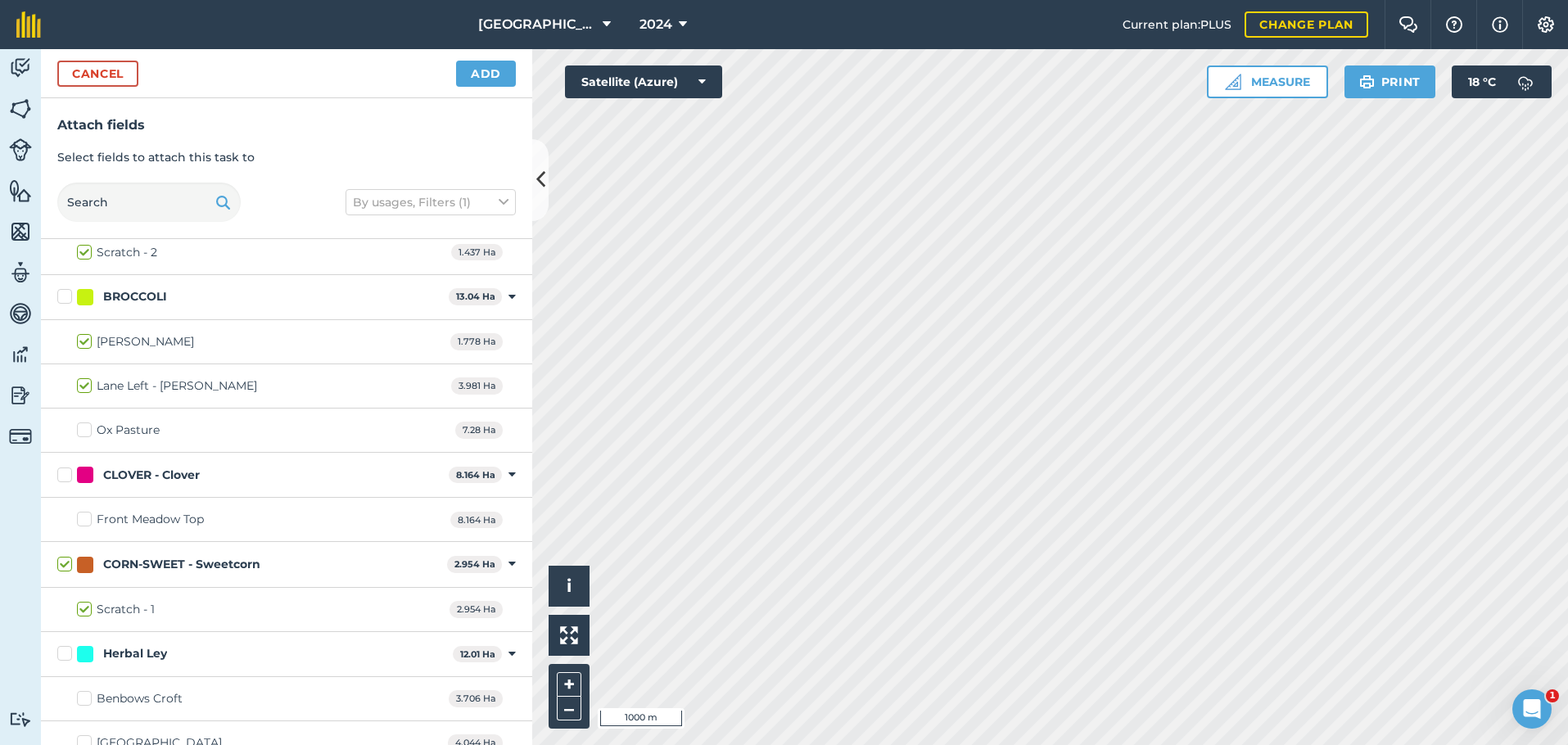
scroll to position [573, 0]
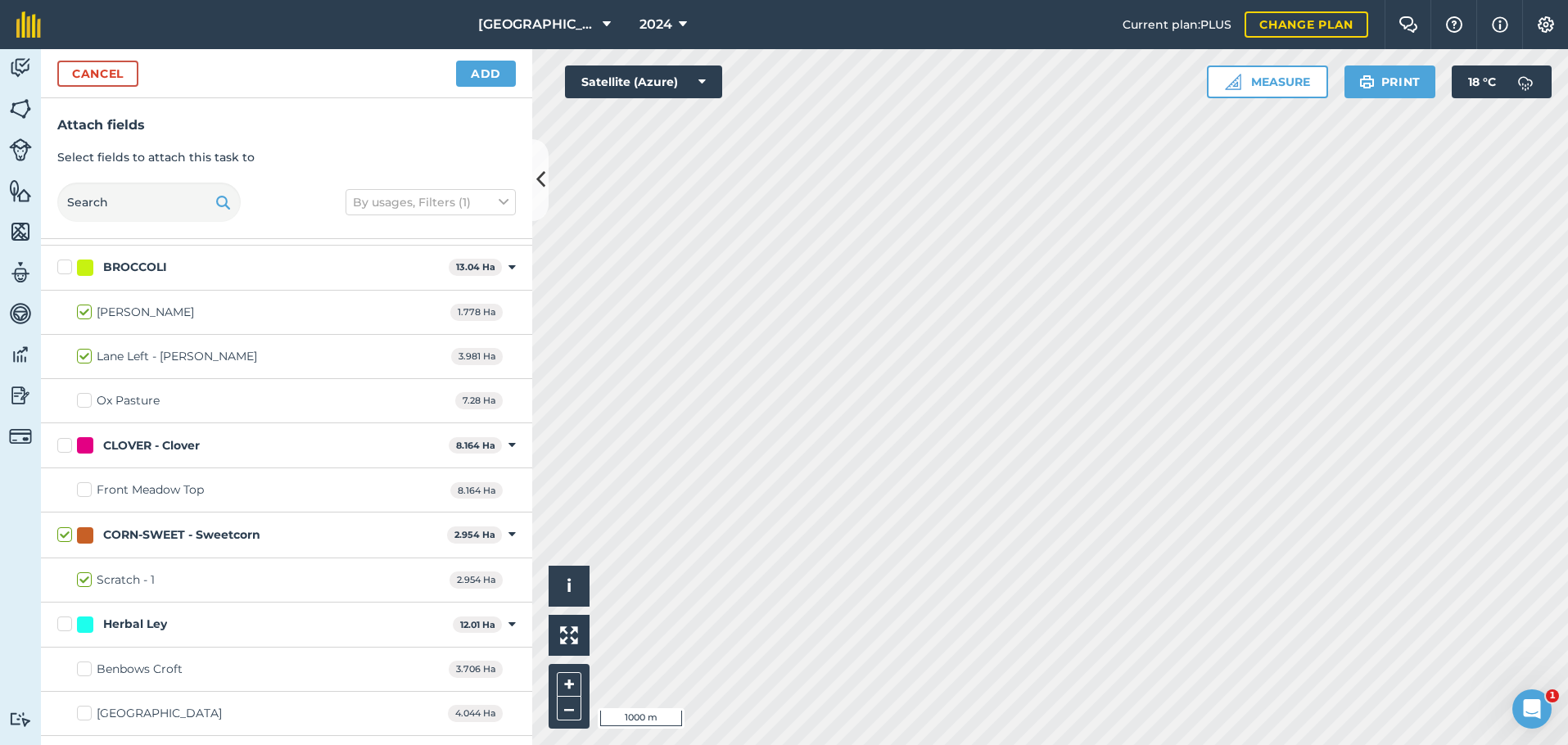
click at [80, 397] on label "Ox Pasture" at bounding box center [118, 401] width 83 height 17
click at [80, 397] on input "Ox Pasture" at bounding box center [82, 397] width 10 height 10
checkbox input "true"
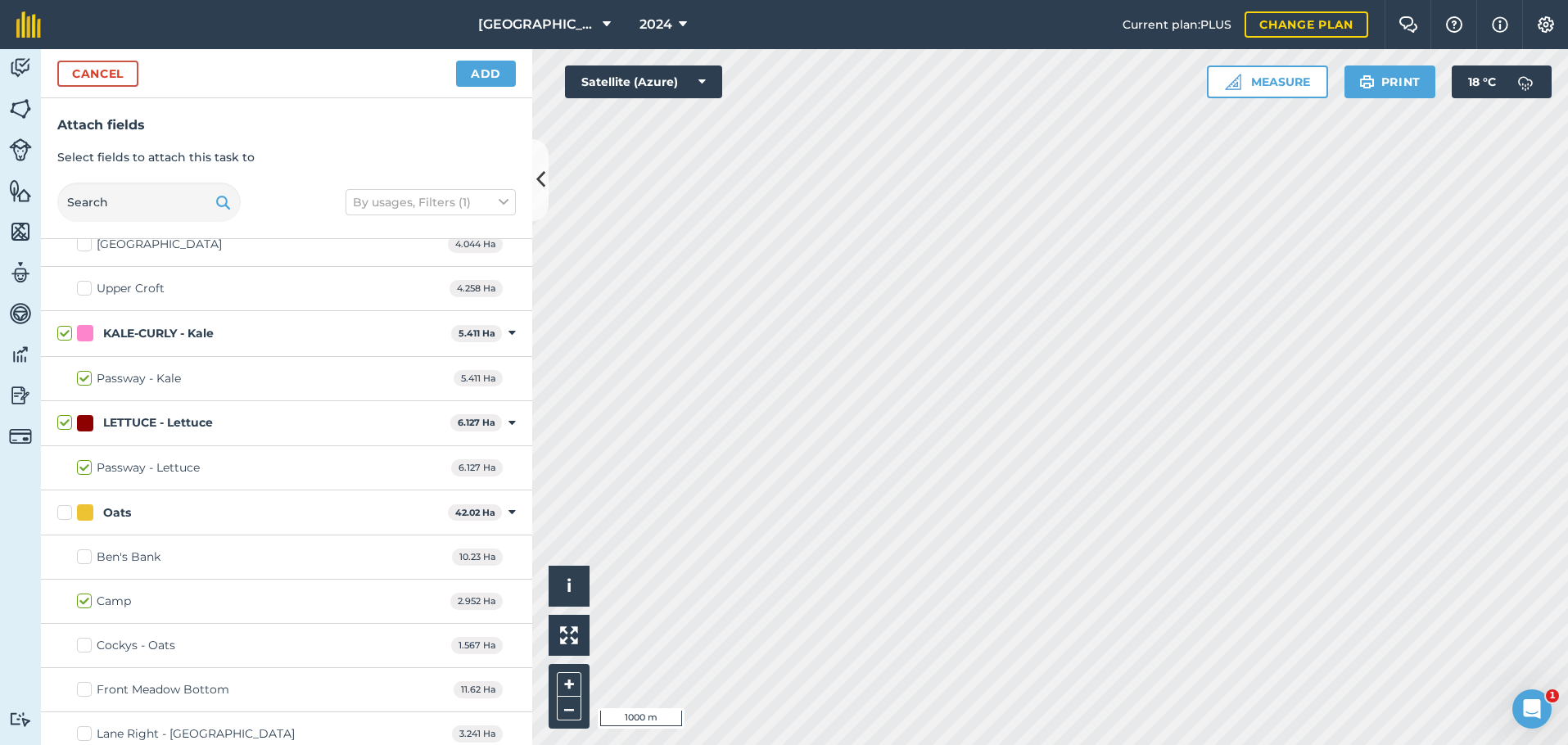
scroll to position [1146, 0]
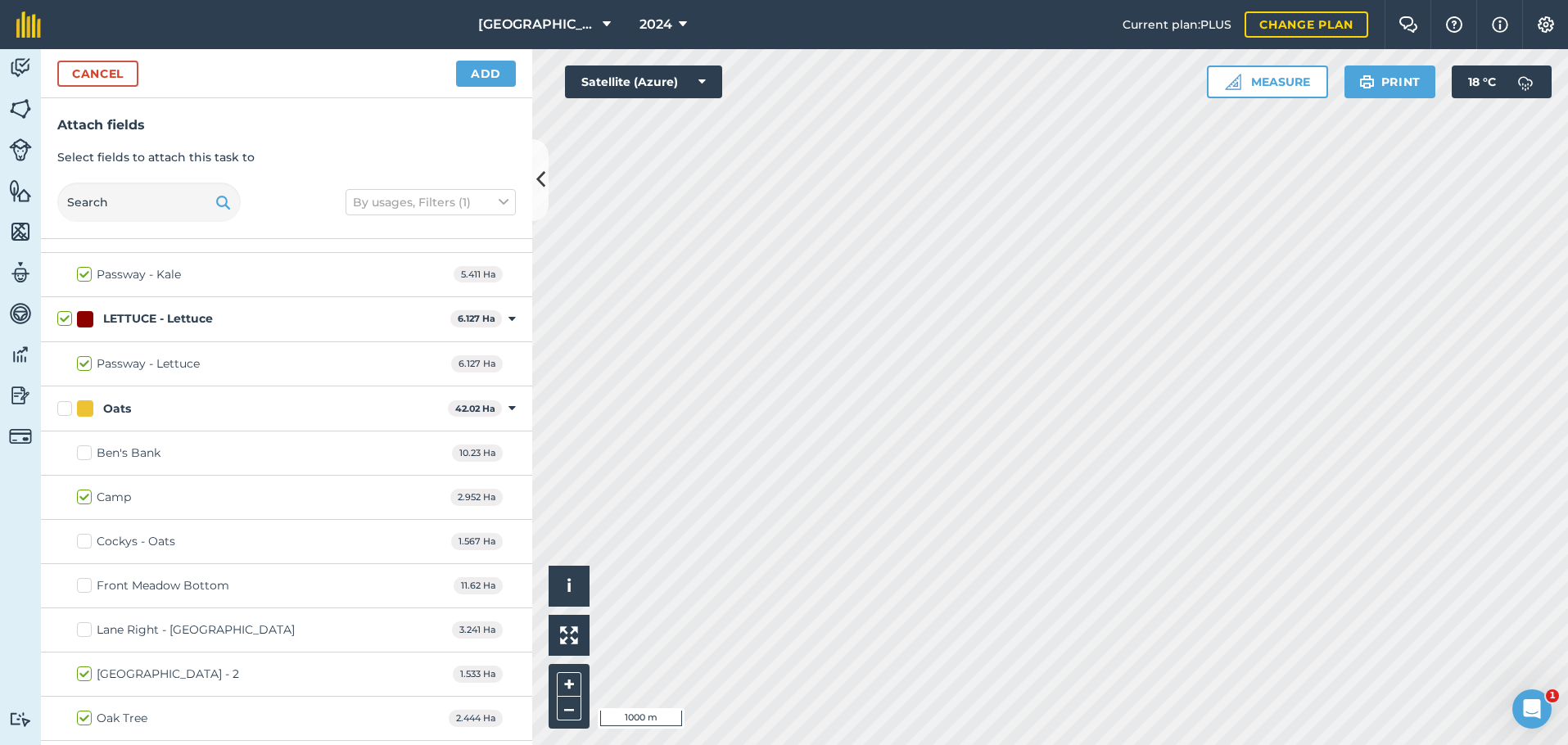
click at [83, 454] on label "Ben's Bank" at bounding box center [119, 453] width 84 height 17
click at [83, 454] on input "Ben's Bank" at bounding box center [82, 449] width 10 height 10
checkbox input "true"
click at [85, 625] on label "Lane Right - [GEOGRAPHIC_DATA]" at bounding box center [186, 630] width 218 height 17
click at [85, 625] on input "Lane Right - [GEOGRAPHIC_DATA]" at bounding box center [82, 626] width 10 height 10
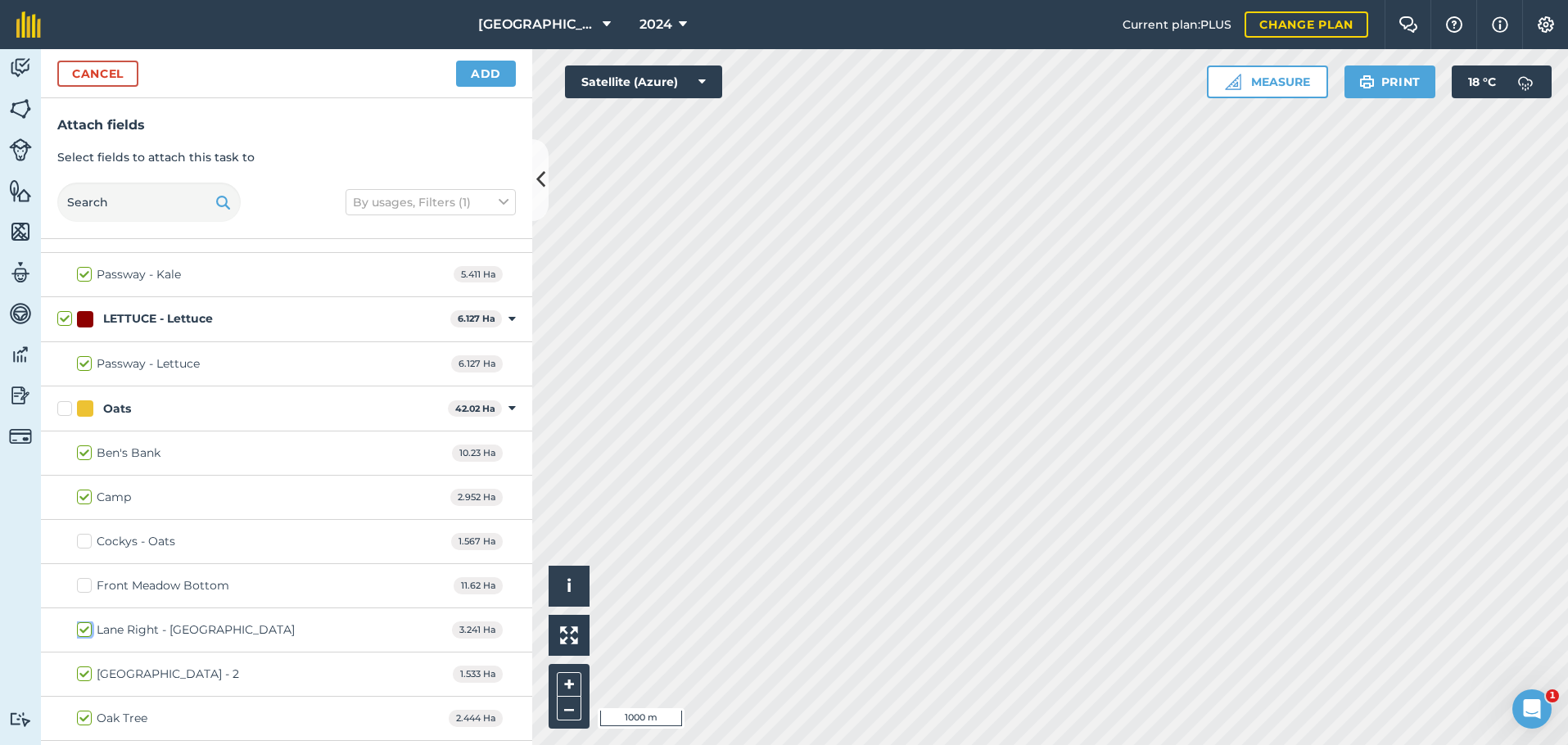
checkbox input "true"
click at [498, 79] on button "Add" at bounding box center [485, 73] width 60 height 26
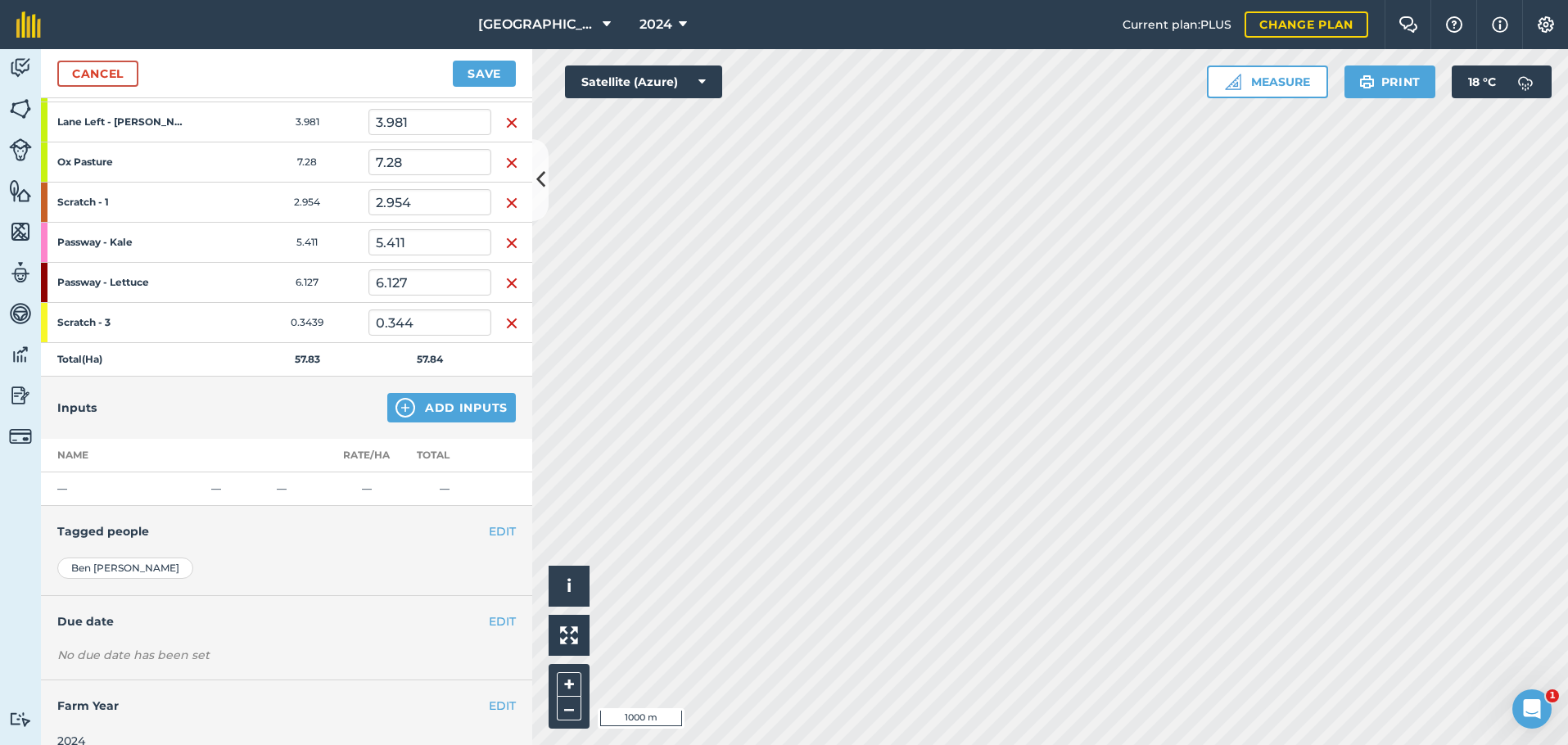
scroll to position [728, 0]
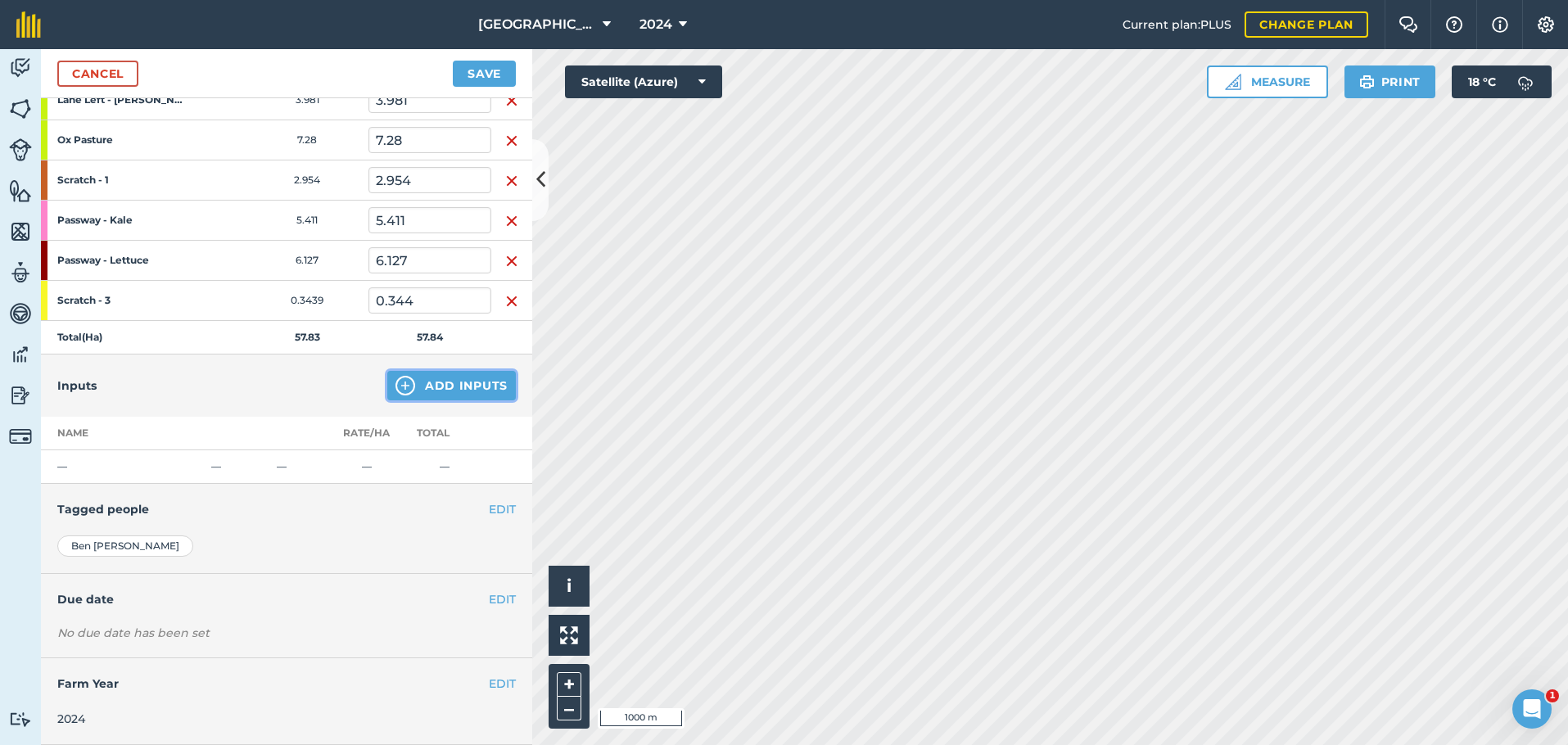
click at [440, 382] on button "Add Inputs" at bounding box center [451, 386] width 128 height 30
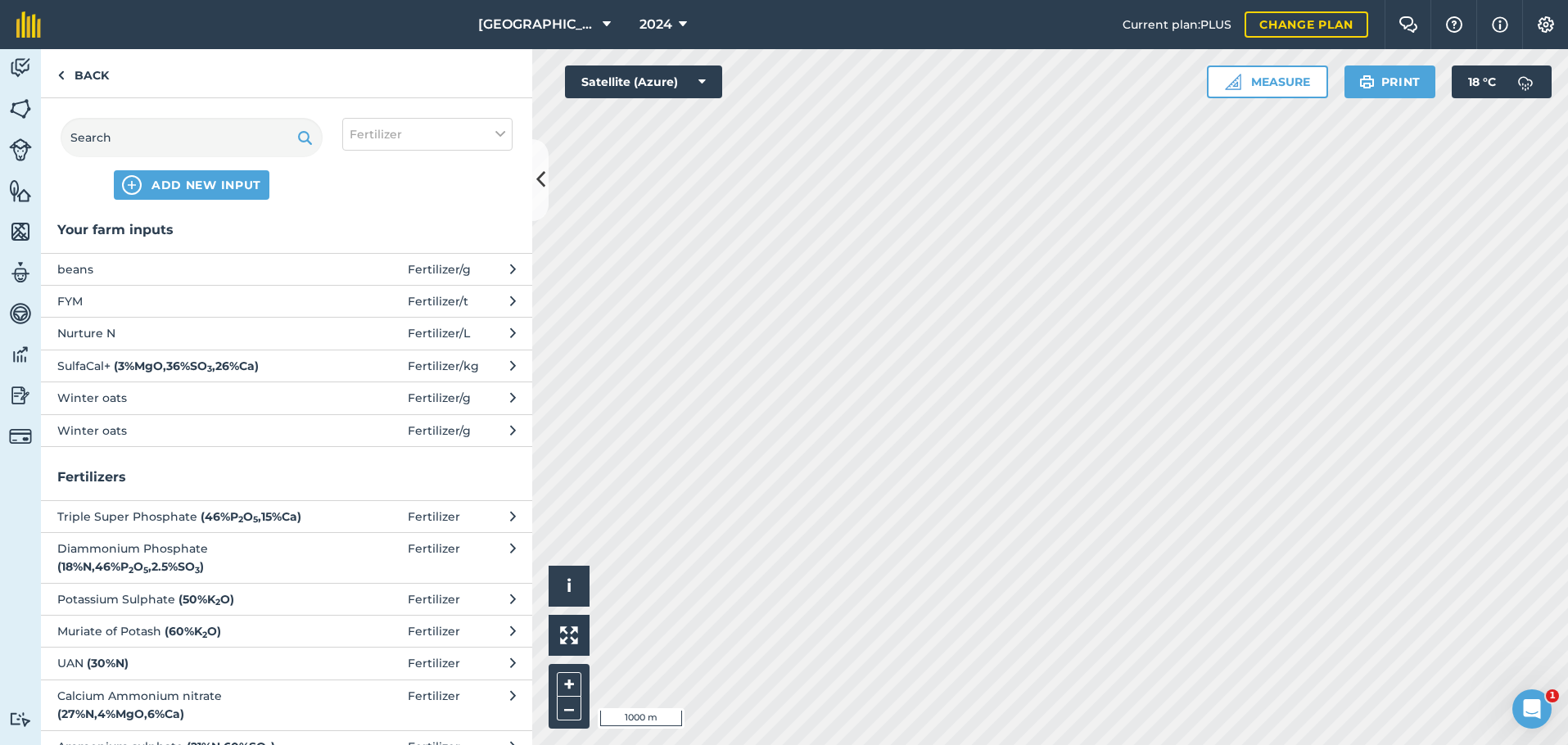
click at [237, 298] on span "FYM" at bounding box center [192, 300] width 268 height 18
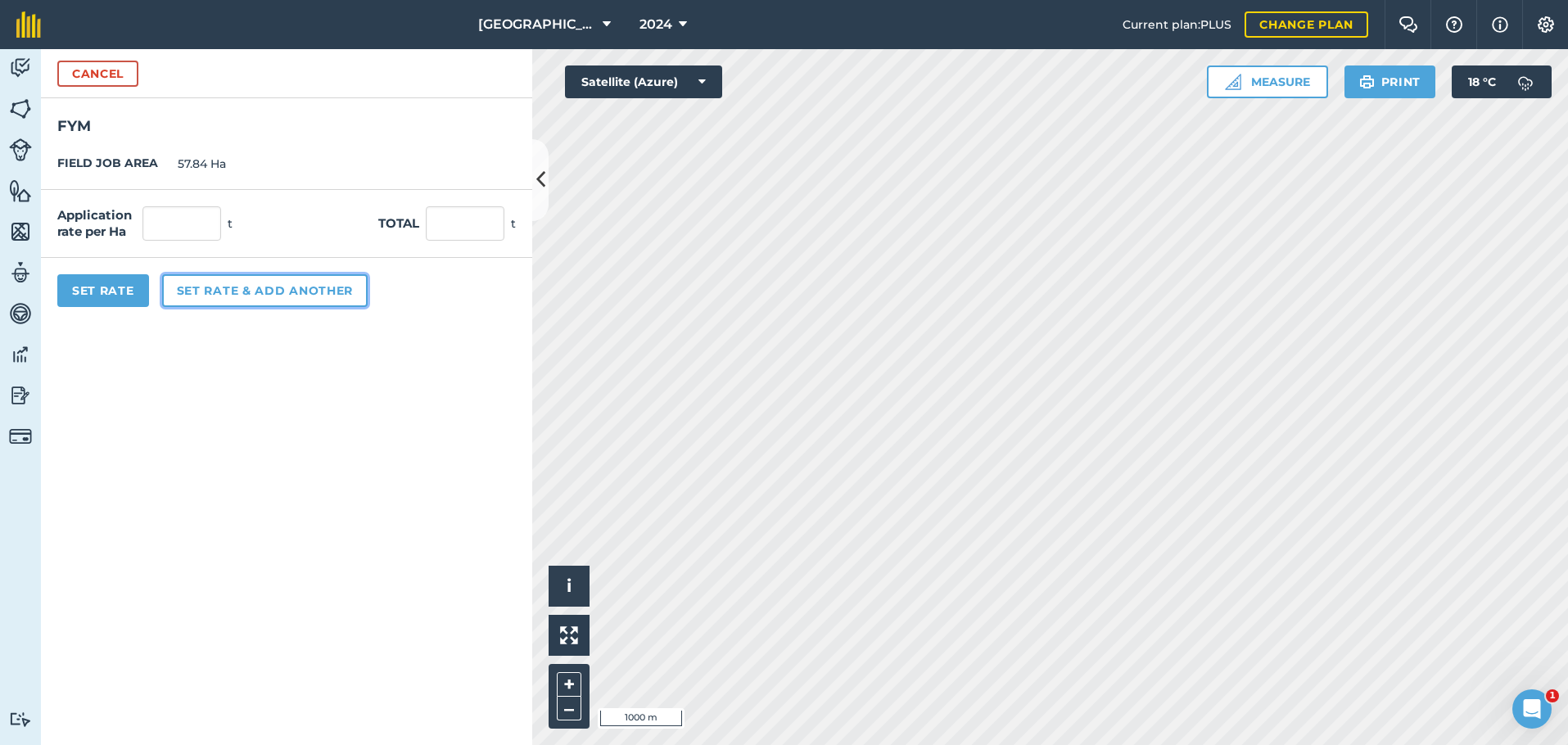
click at [240, 293] on button "Set rate & add another" at bounding box center [264, 290] width 206 height 33
click at [87, 60] on button "Cancel" at bounding box center [98, 73] width 81 height 26
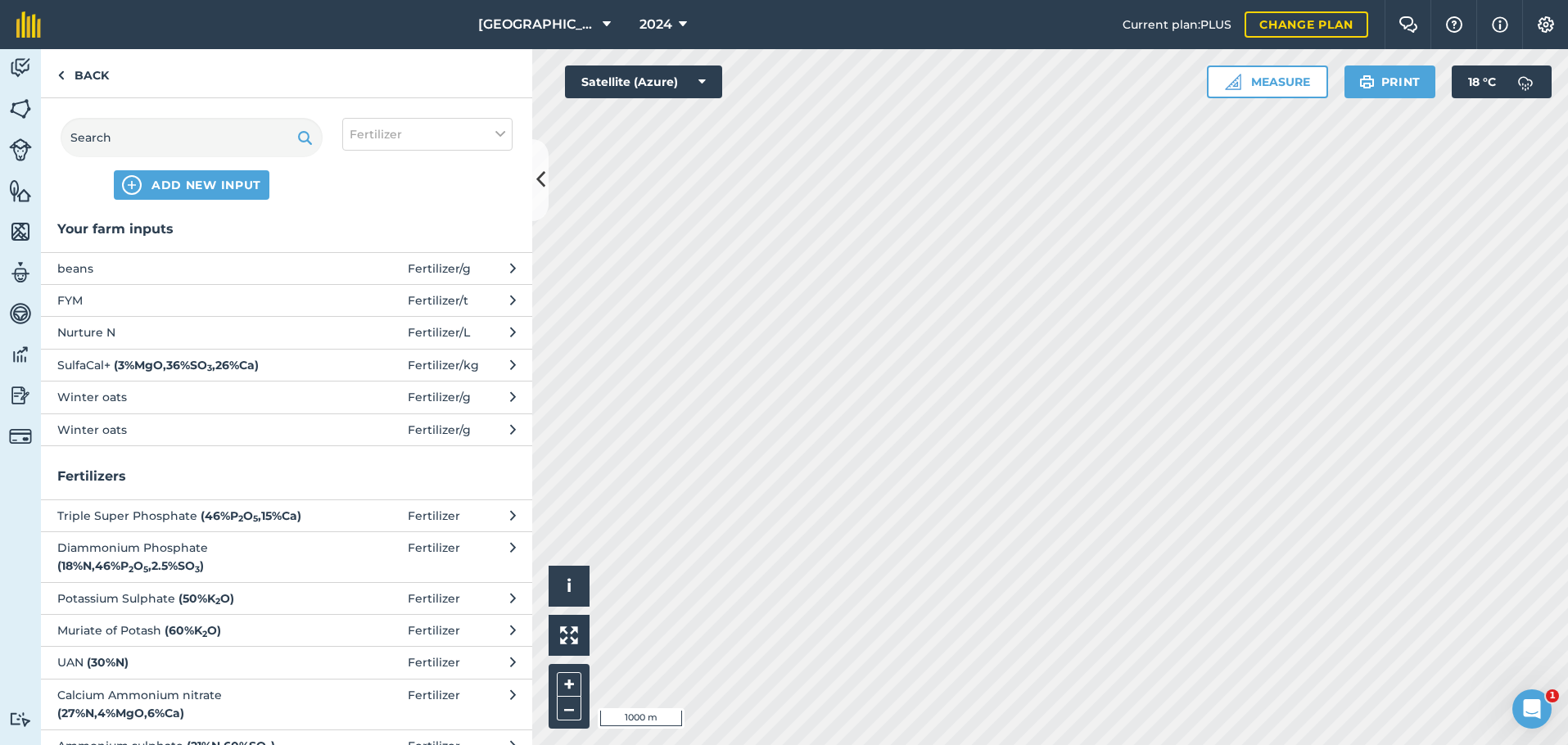
scroll to position [0, 0]
click at [247, 304] on span "FYM" at bounding box center [192, 300] width 268 height 18
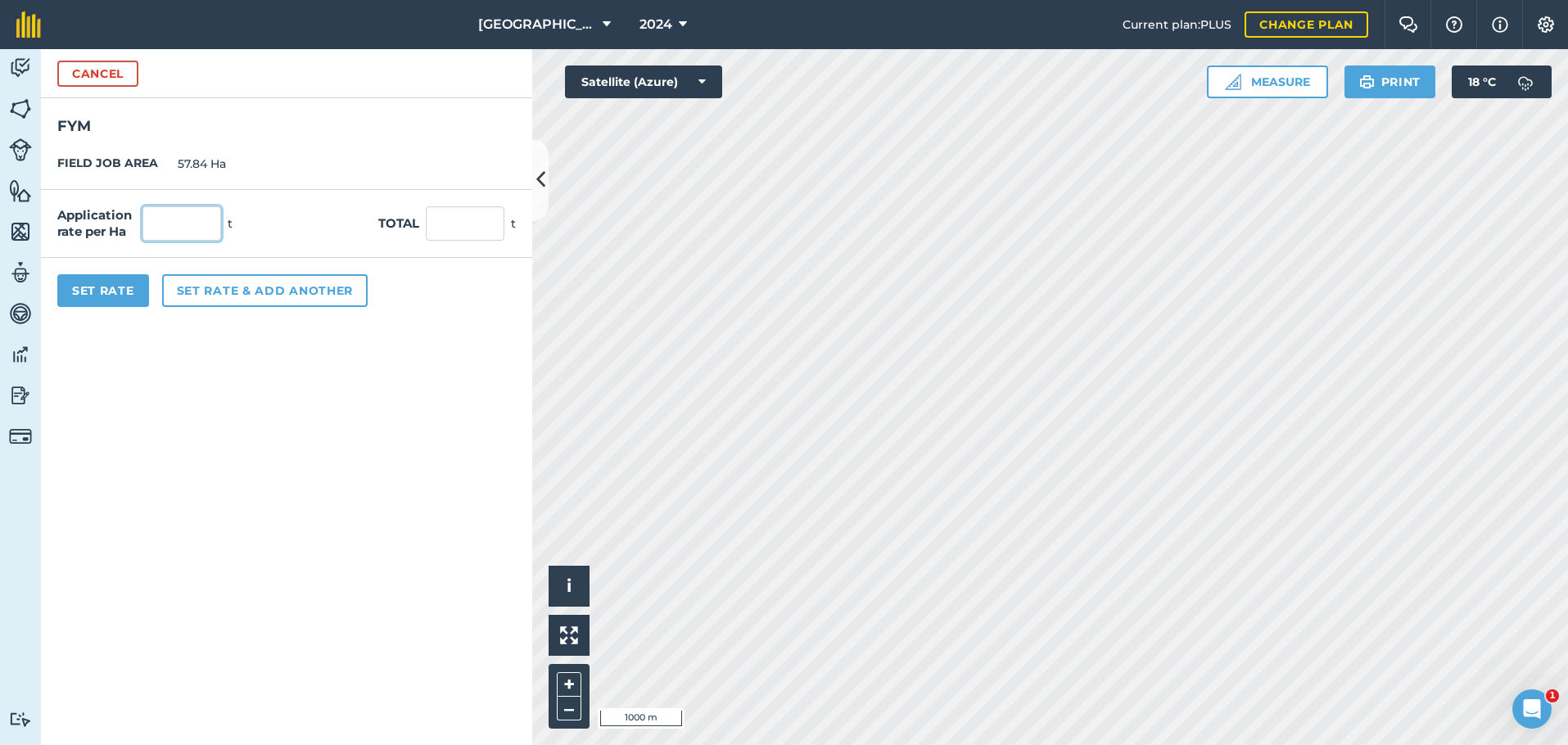
click at [194, 223] on input "text" at bounding box center [181, 223] width 79 height 34
click at [448, 227] on input "text" at bounding box center [465, 223] width 79 height 34
drag, startPoint x: 179, startPoint y: 365, endPoint x: 187, endPoint y: 360, distance: 9.4
click at [179, 365] on form "Cancel FYM FIELD JOB AREA 57.84 Ha Application rate per Ha t Total t Set Rate S…" at bounding box center [286, 397] width 491 height 696
click at [482, 236] on input "text" at bounding box center [465, 223] width 79 height 34
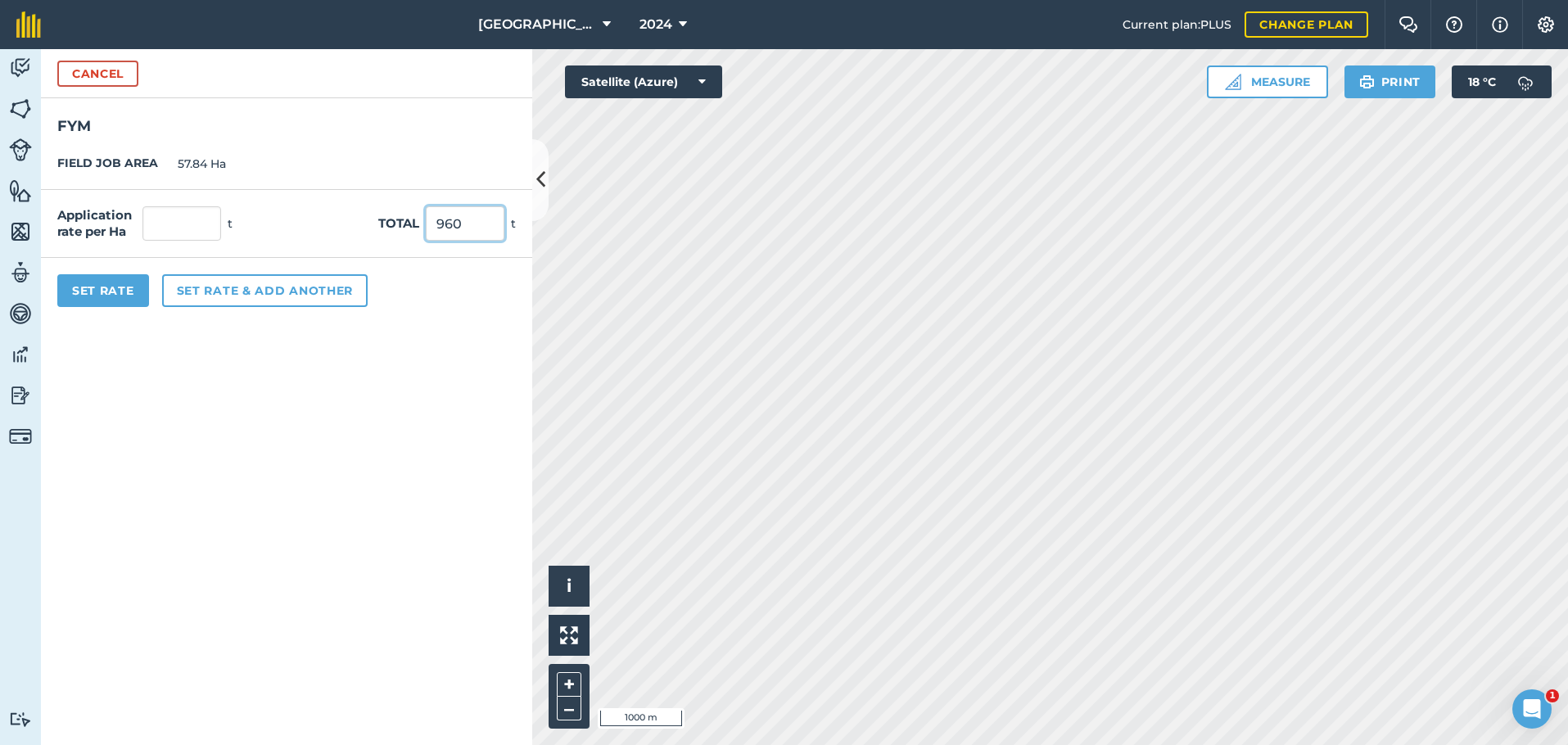
type input "960"
type input "16.598"
click at [93, 290] on button "Set Rate" at bounding box center [103, 290] width 92 height 33
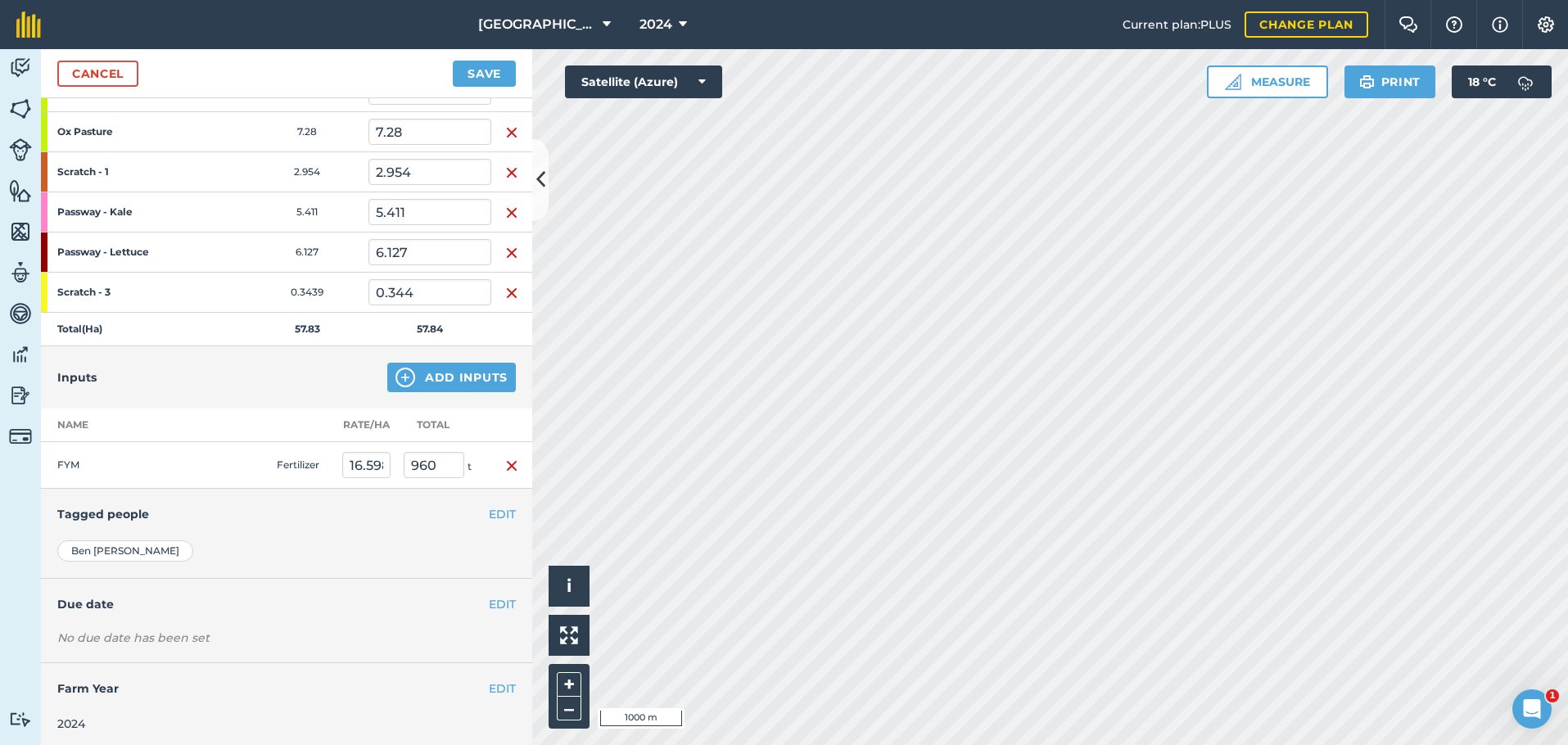
scroll to position [741, 0]
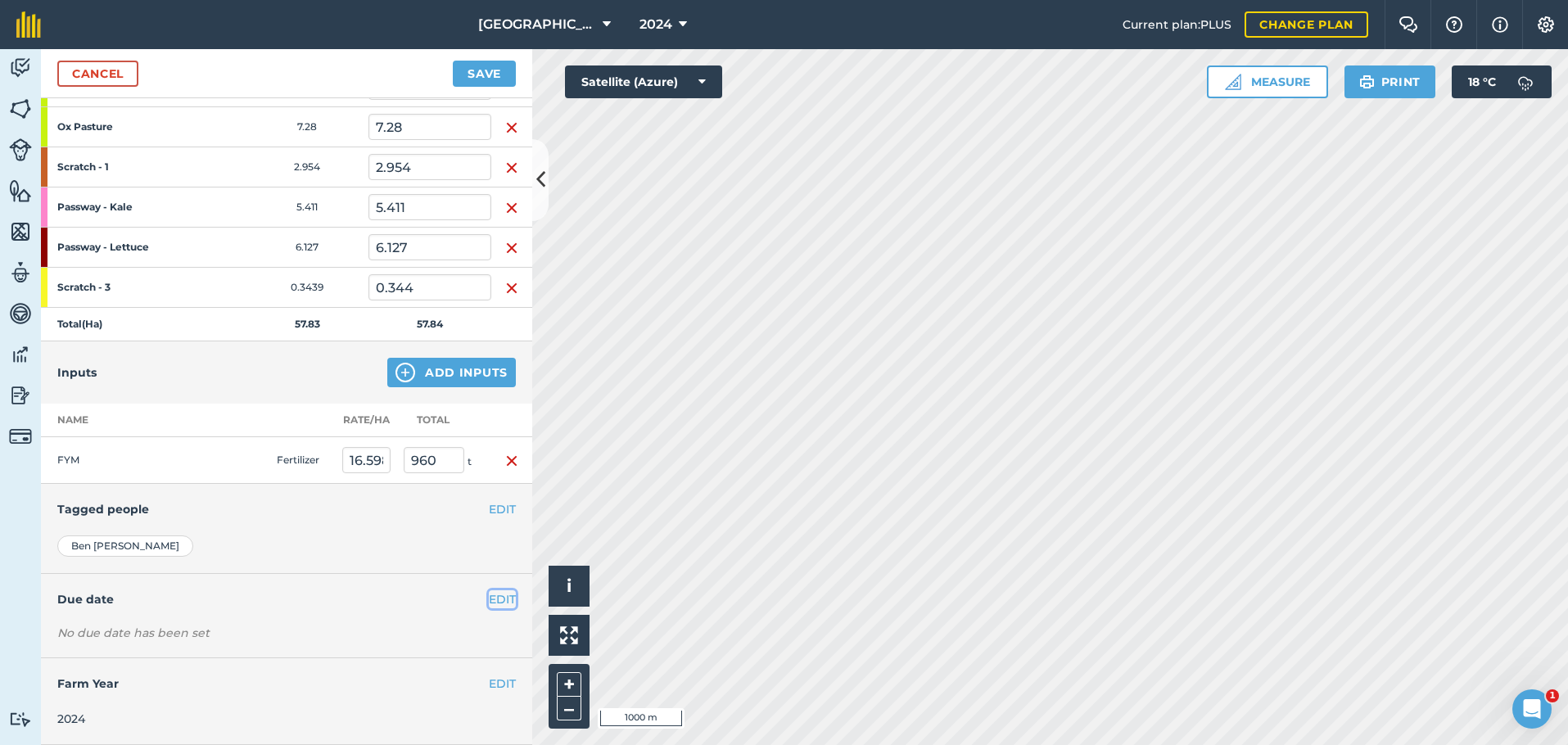
click at [489, 599] on button "EDIT" at bounding box center [502, 599] width 27 height 18
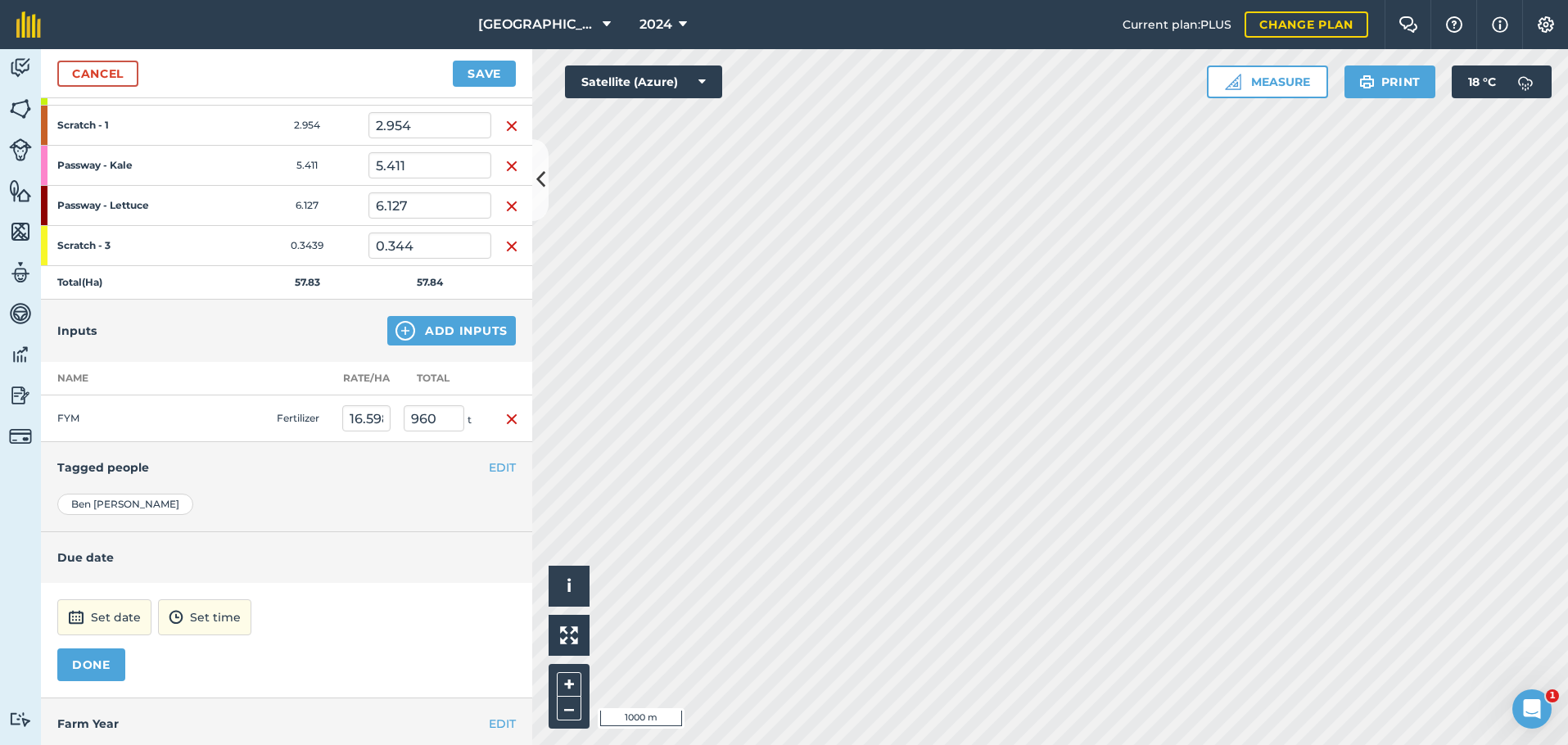
scroll to position [824, 0]
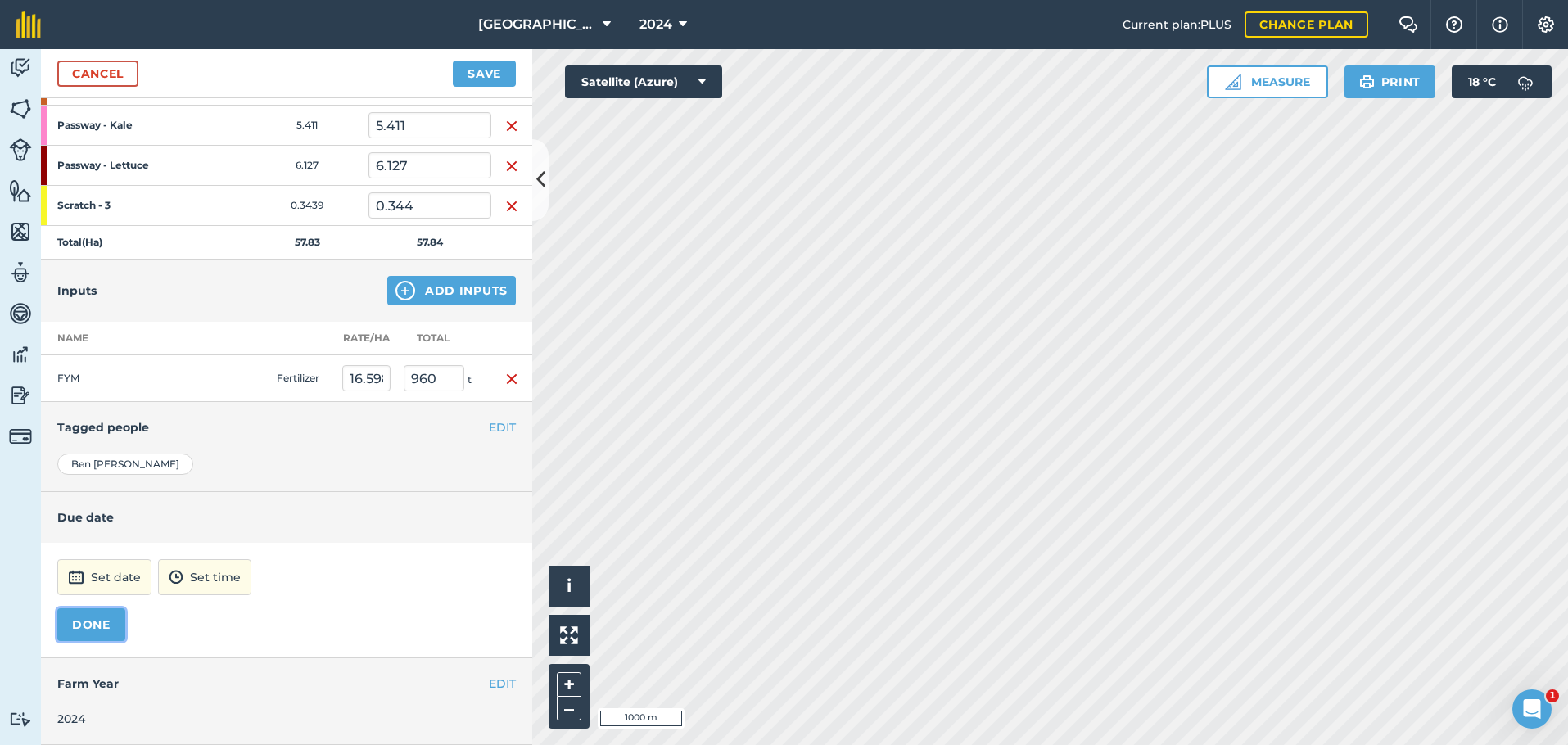
click at [108, 630] on button "DONE" at bounding box center [91, 624] width 68 height 33
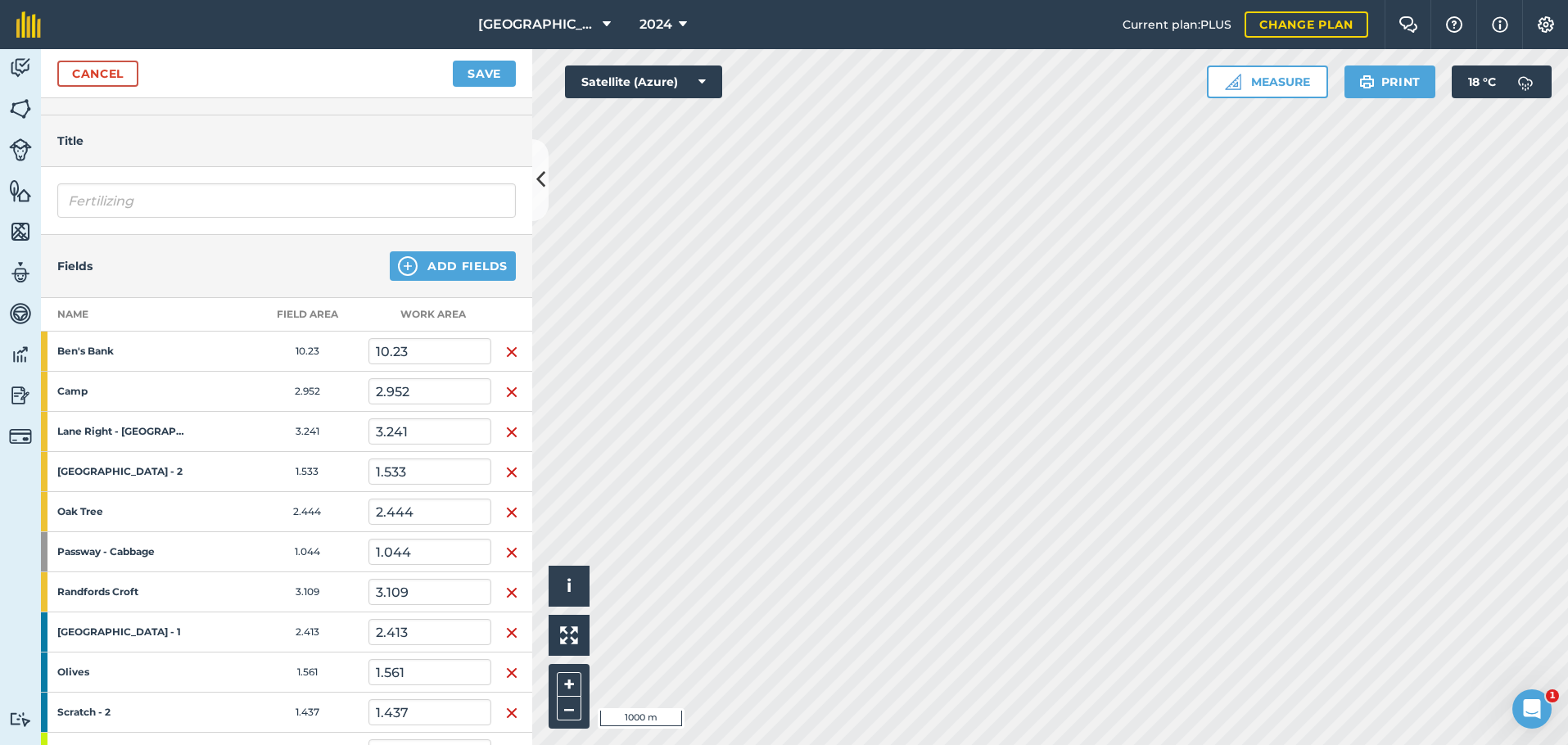
scroll to position [5, 0]
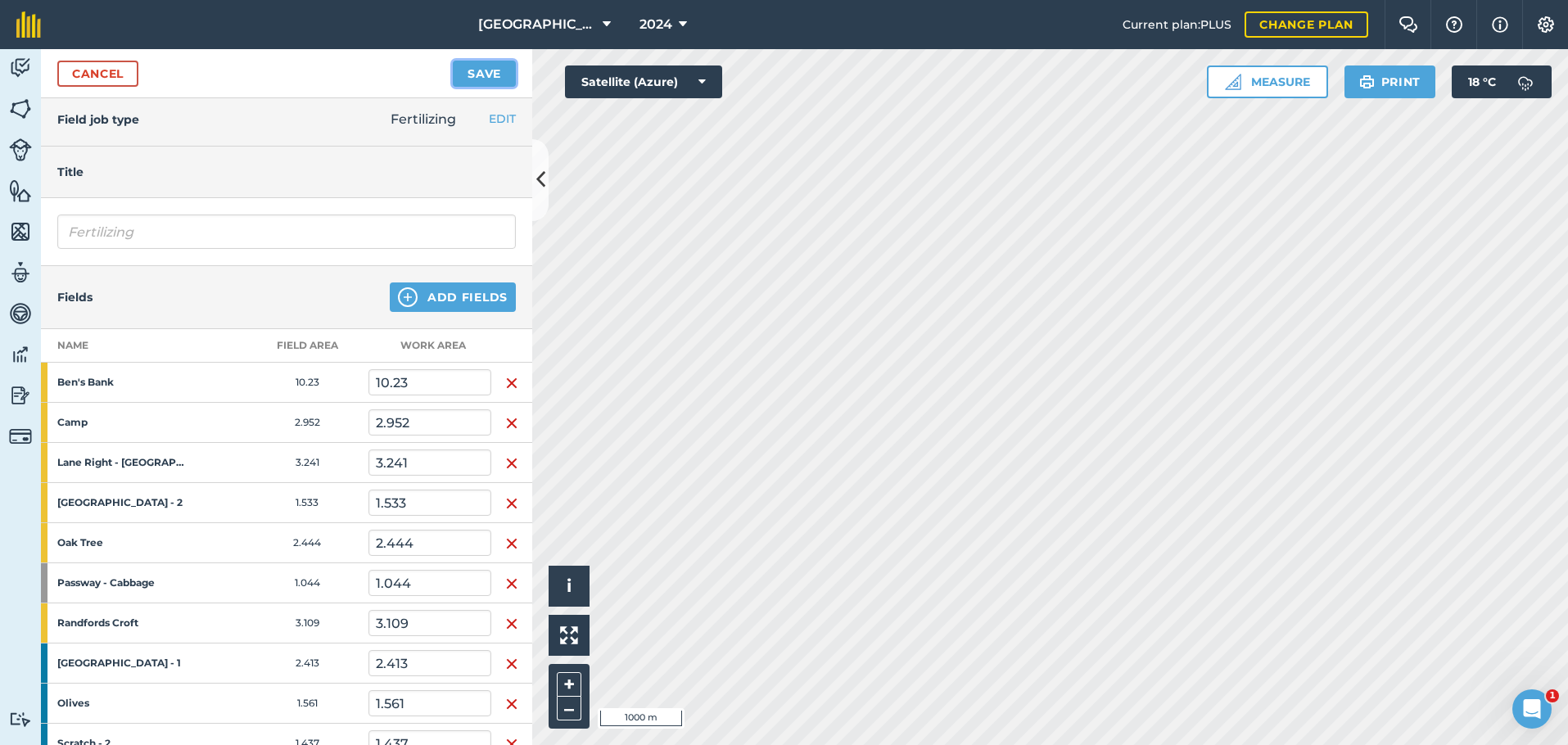
click at [485, 76] on button "Save" at bounding box center [485, 73] width 63 height 26
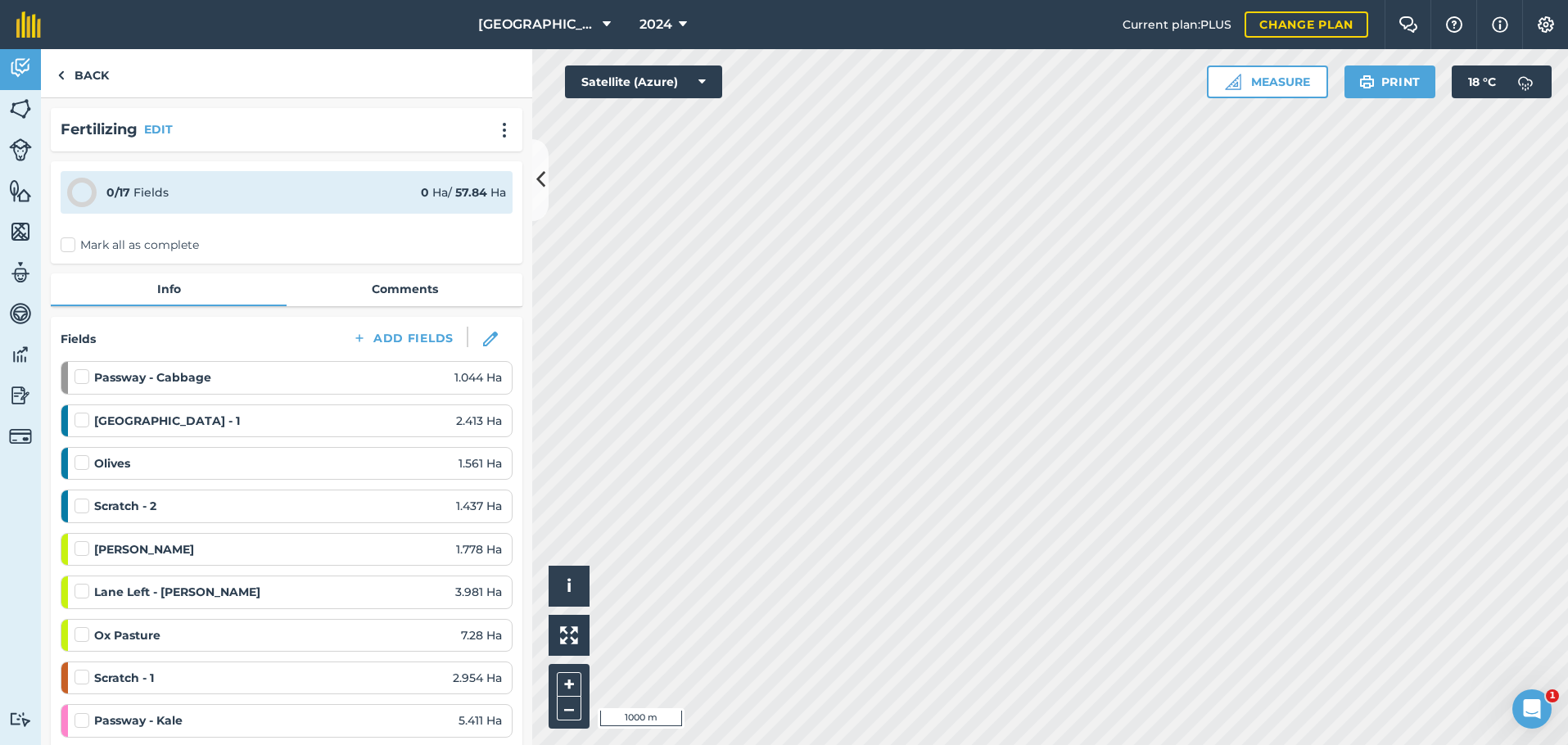
click at [69, 246] on label "Mark all as complete" at bounding box center [129, 245] width 139 height 17
click at [69, 246] on input "Mark all as complete" at bounding box center [65, 241] width 10 height 10
checkbox input "false"
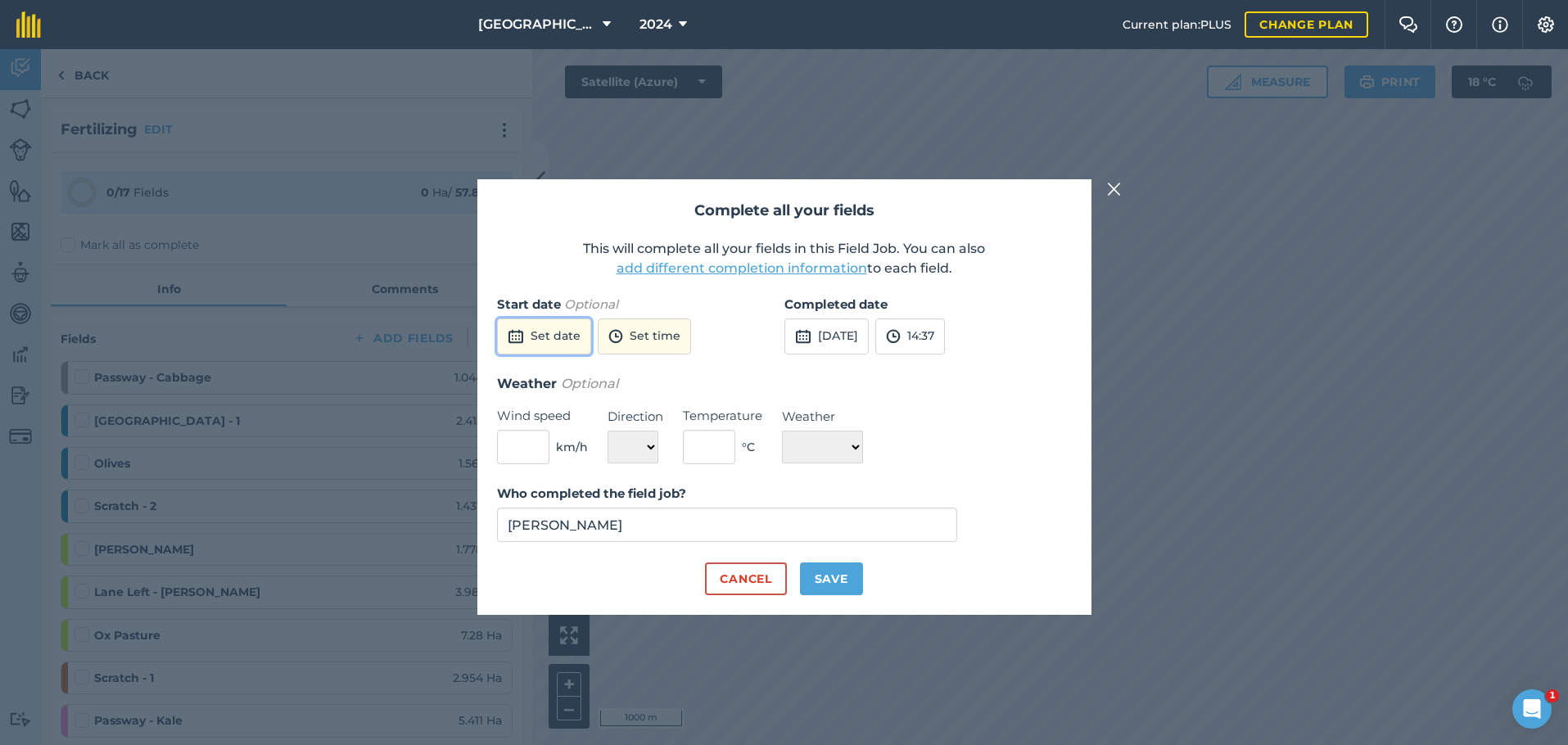
click at [562, 335] on button "Set date" at bounding box center [543, 336] width 94 height 36
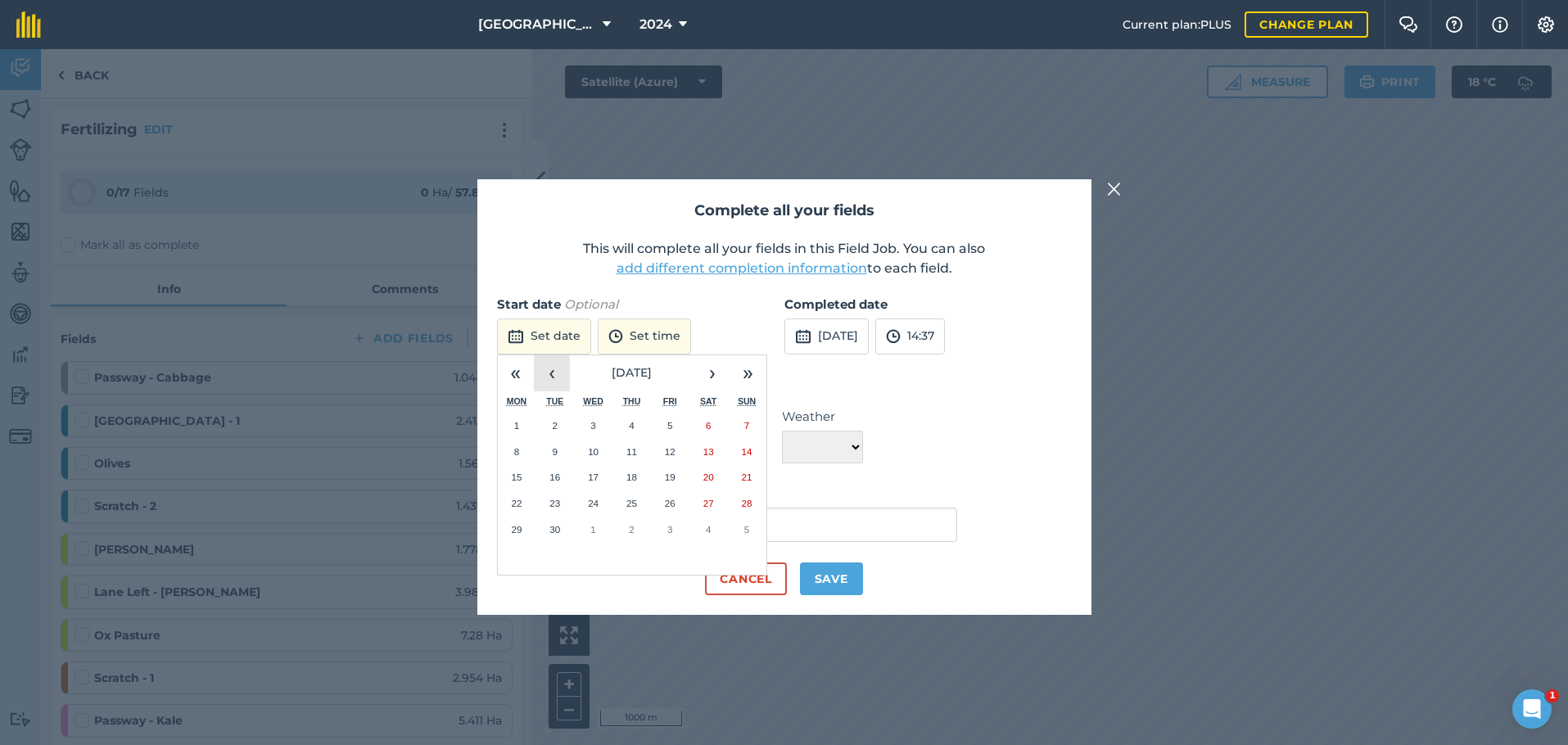
click at [556, 367] on button "‹" at bounding box center [551, 373] width 36 height 36
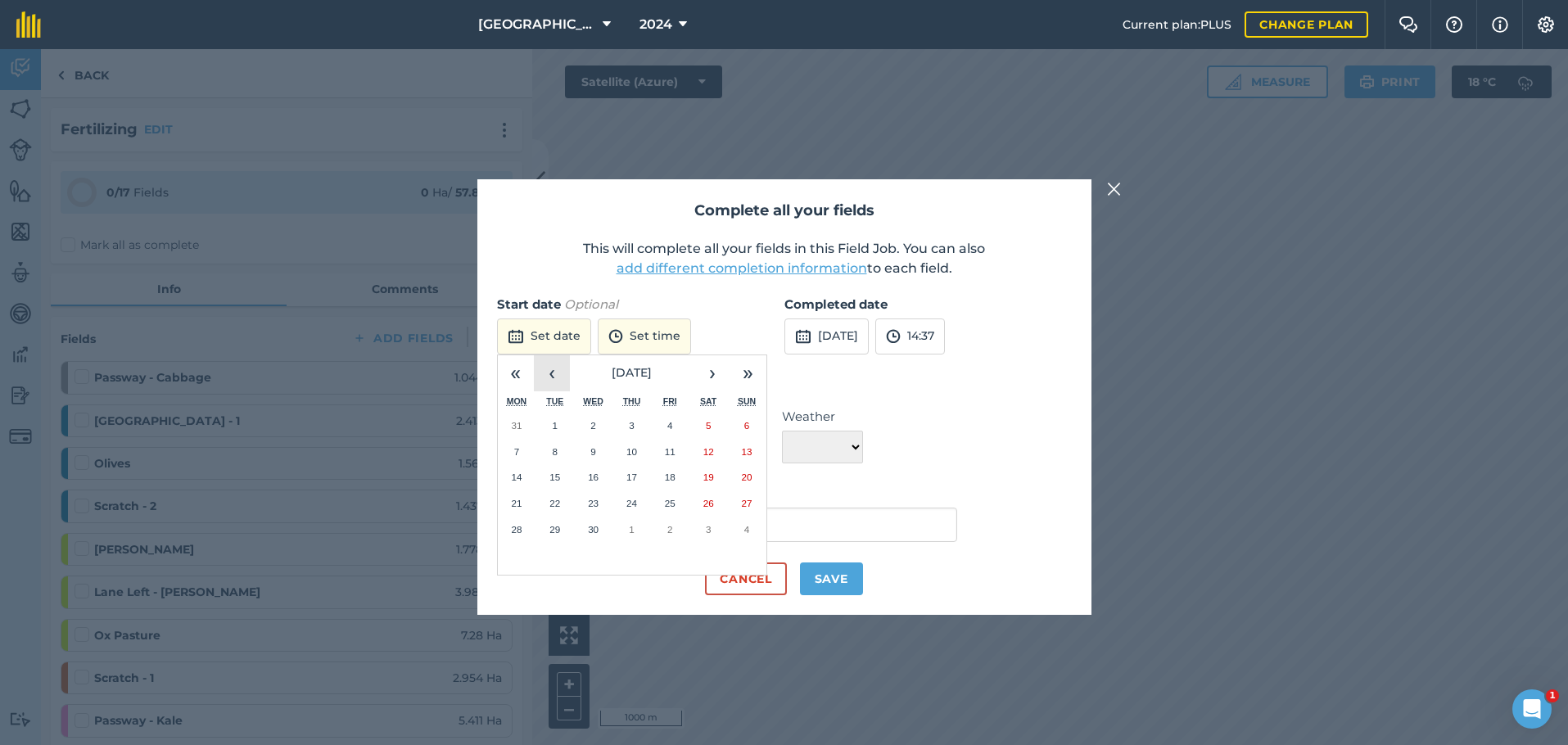
click at [556, 367] on button "‹" at bounding box center [551, 373] width 36 height 36
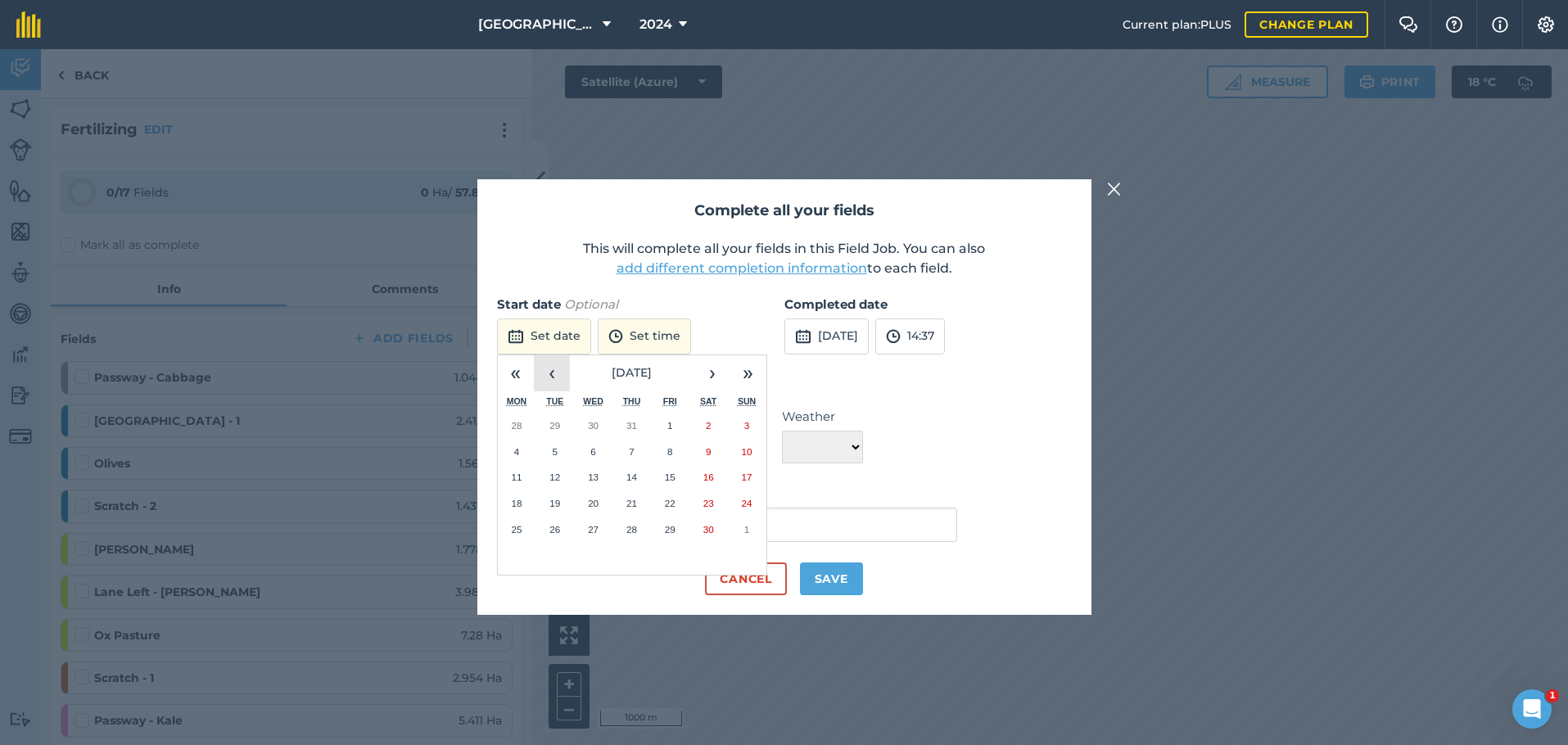
click at [556, 367] on button "‹" at bounding box center [551, 373] width 36 height 36
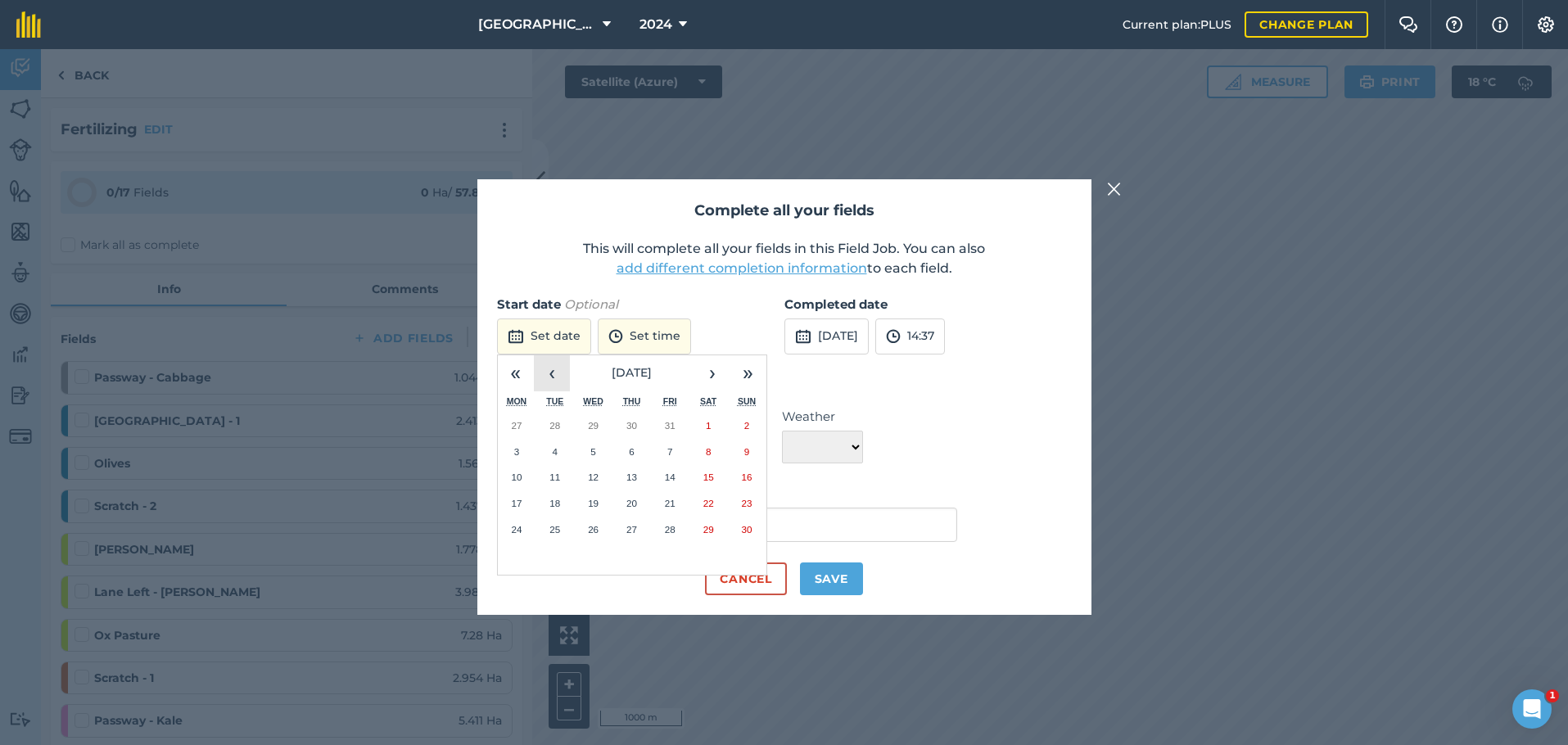
click at [556, 367] on button "‹" at bounding box center [551, 373] width 36 height 36
click at [558, 371] on button "‹" at bounding box center [551, 373] width 36 height 36
click at [527, 421] on button "1" at bounding box center [516, 426] width 38 height 26
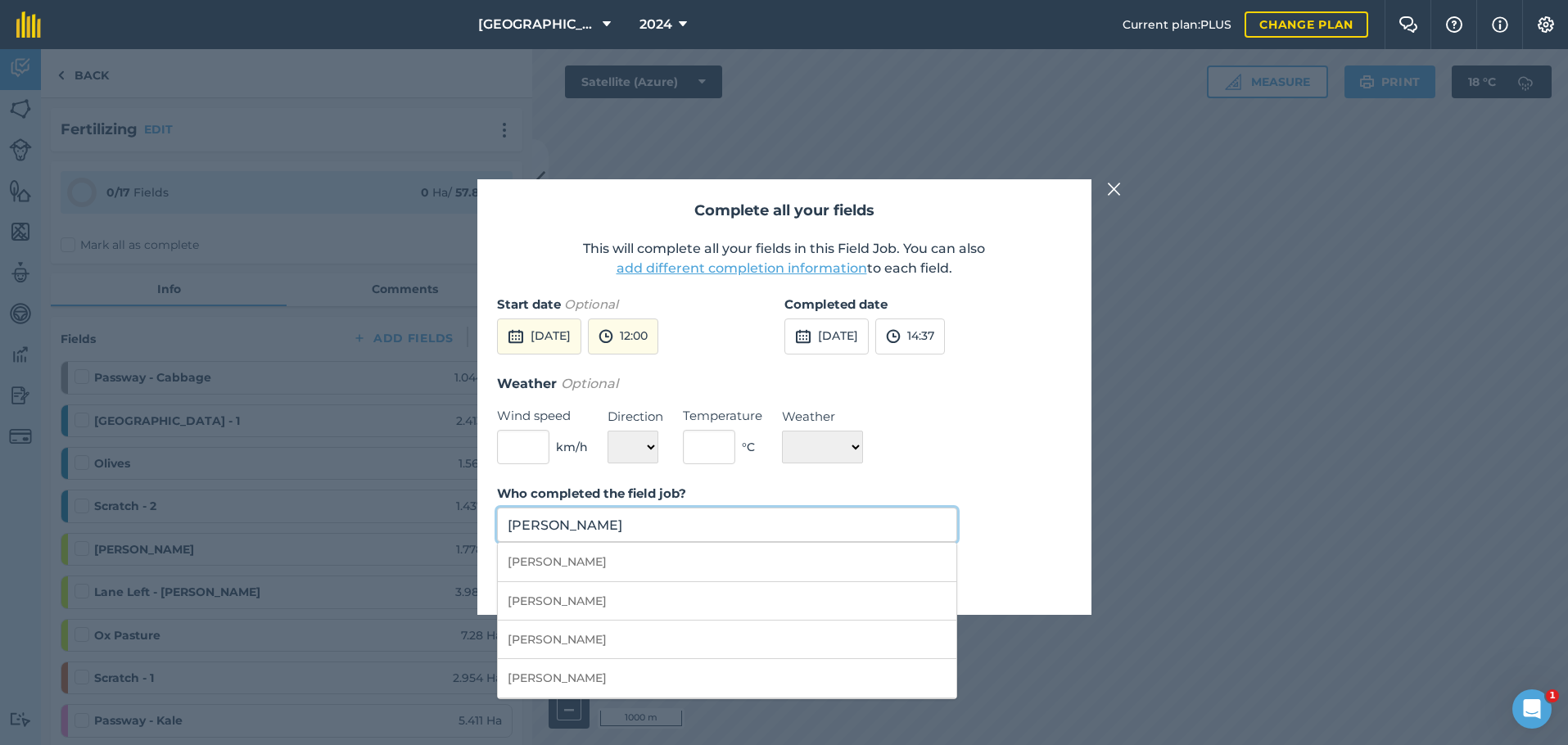
click at [758, 525] on input "[PERSON_NAME]" at bounding box center [727, 525] width 461 height 34
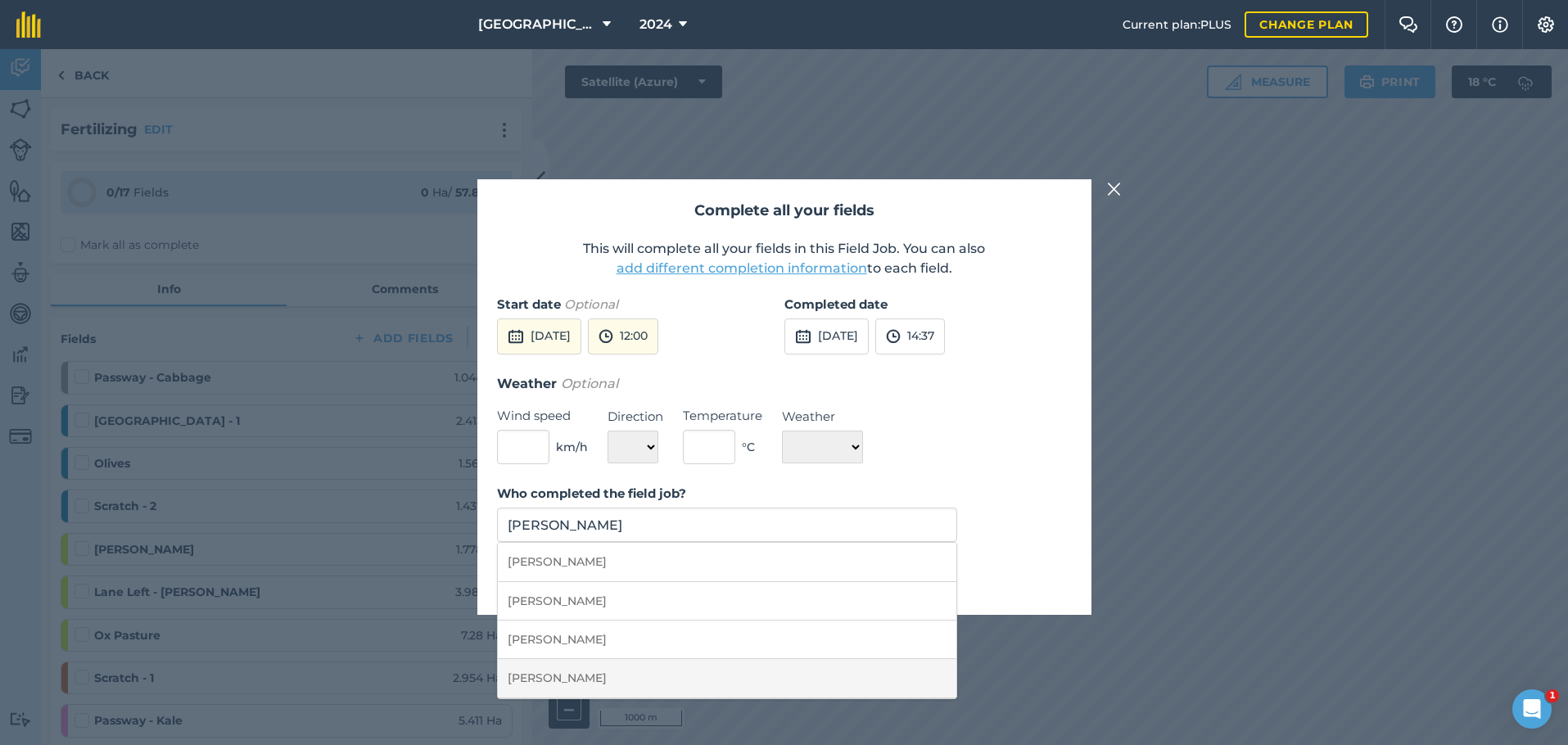
click at [728, 677] on li "[PERSON_NAME]" at bounding box center [727, 678] width 459 height 38
type input "[PERSON_NAME]"
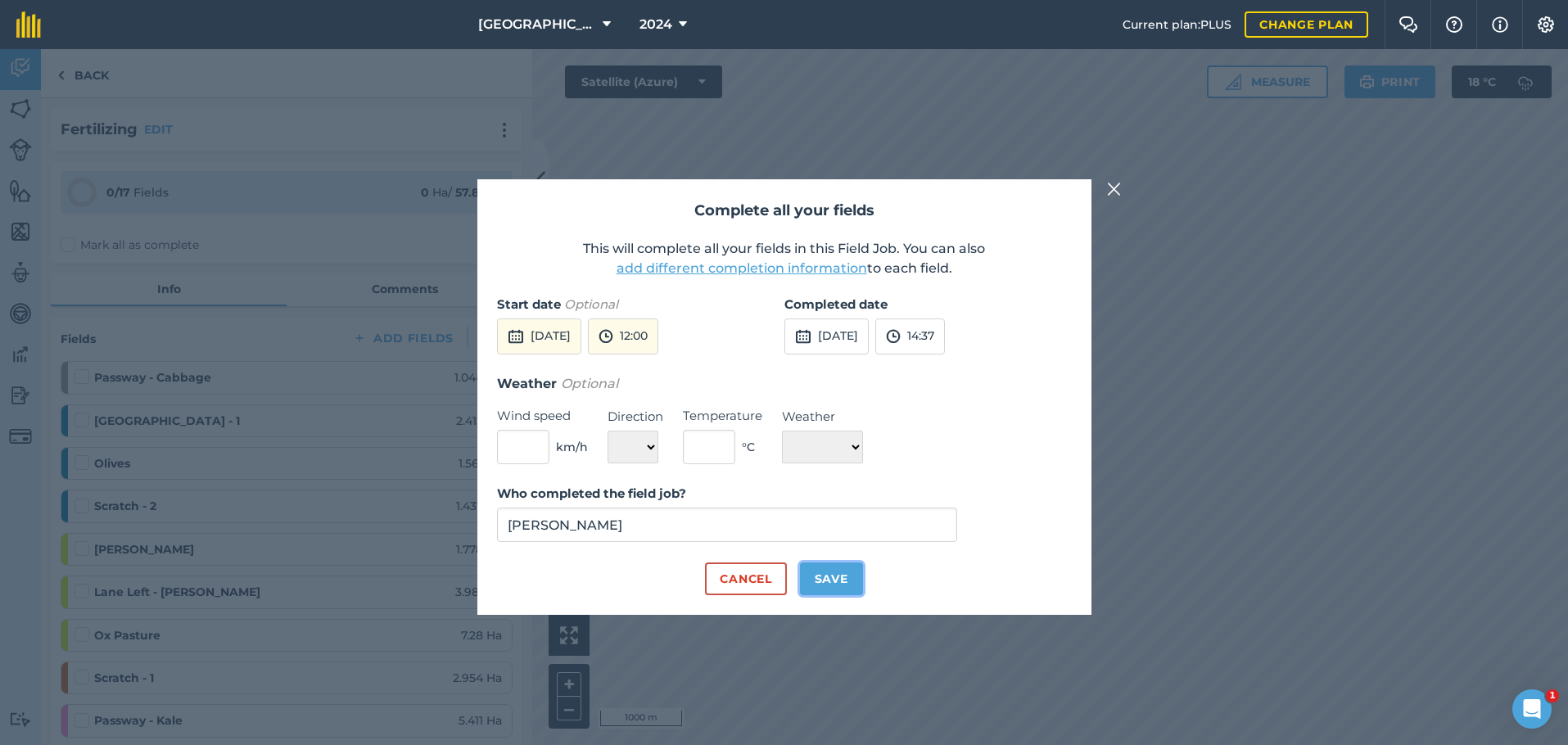
click at [829, 568] on button "Save" at bounding box center [831, 579] width 63 height 33
checkbox input "true"
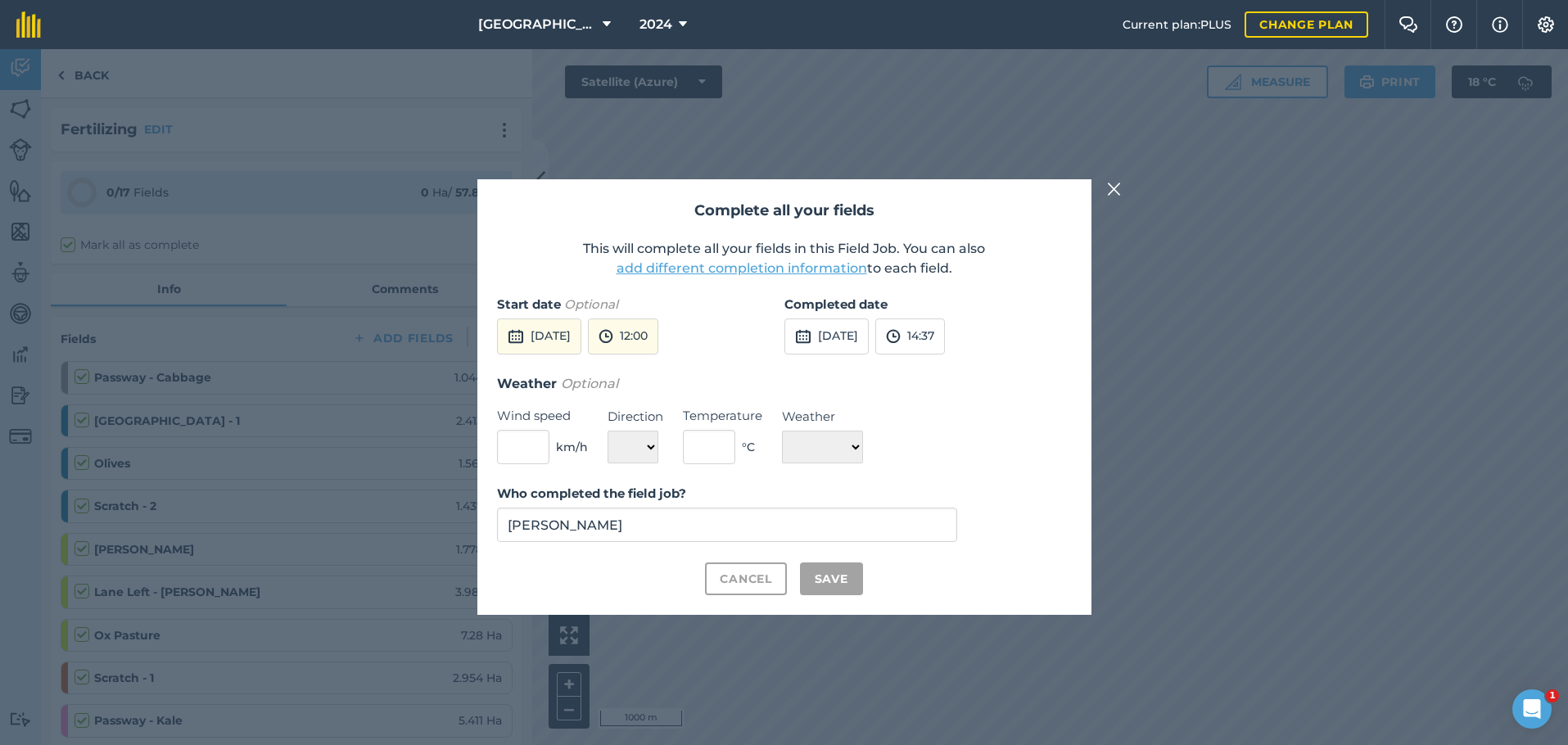
checkbox input "true"
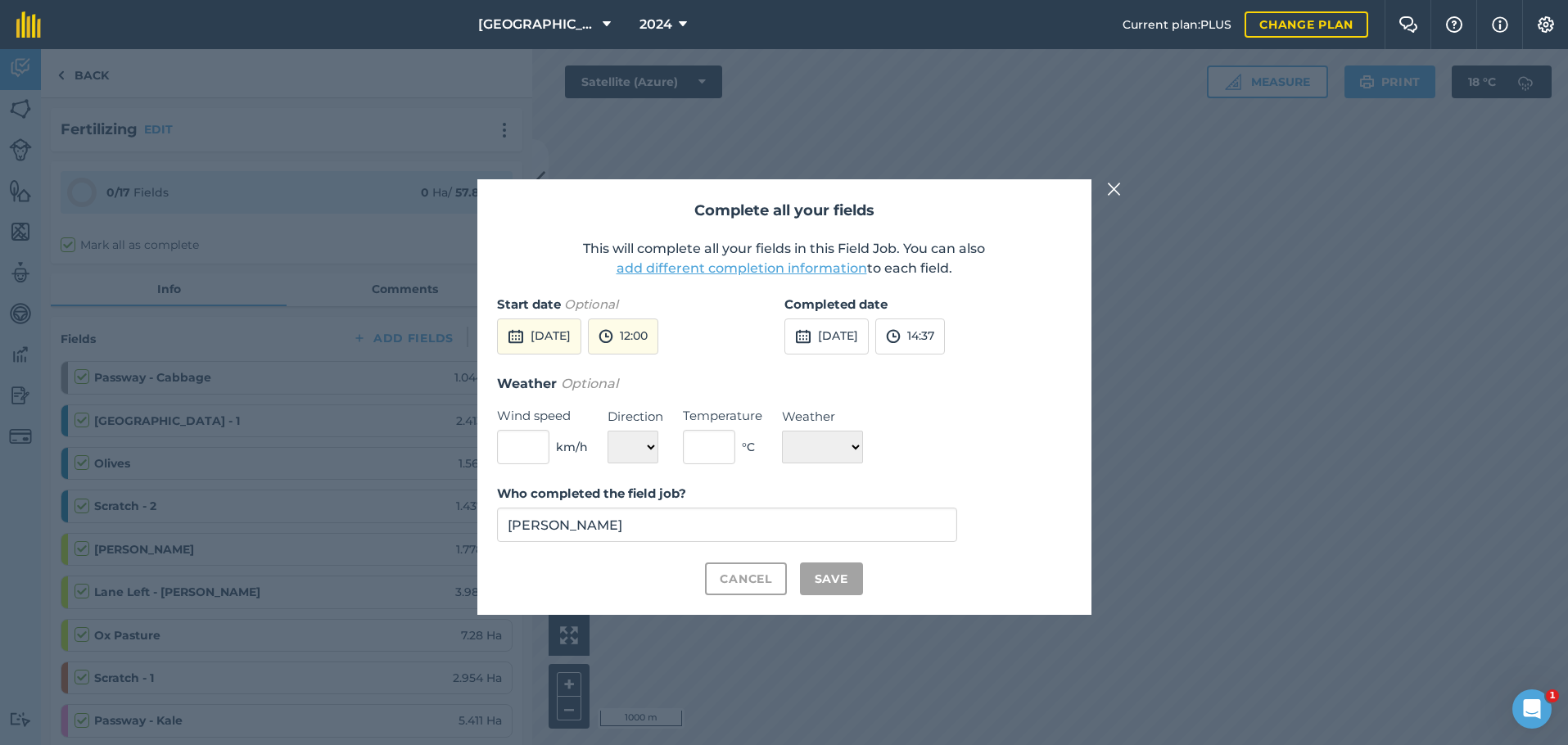
checkbox input "true"
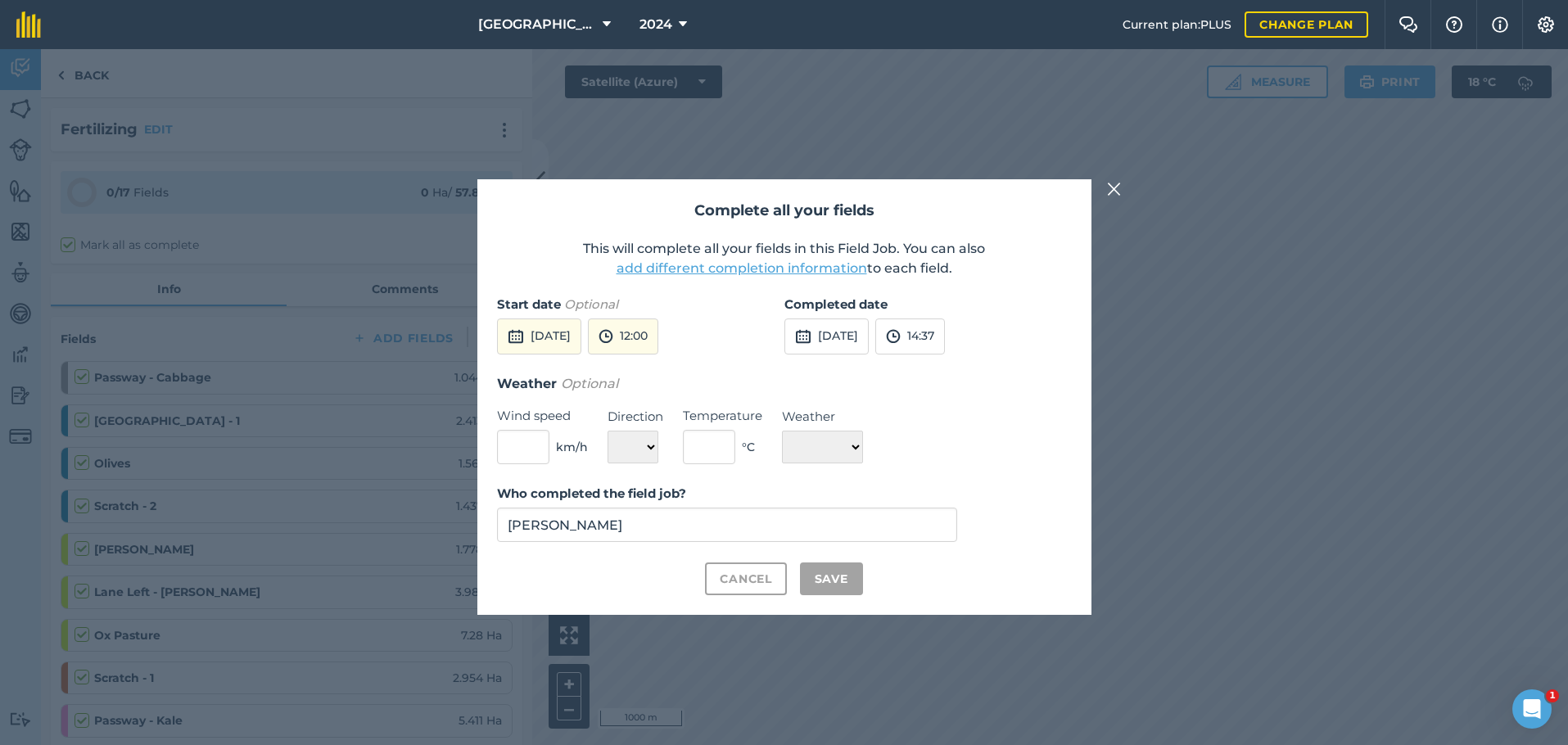
checkbox input "true"
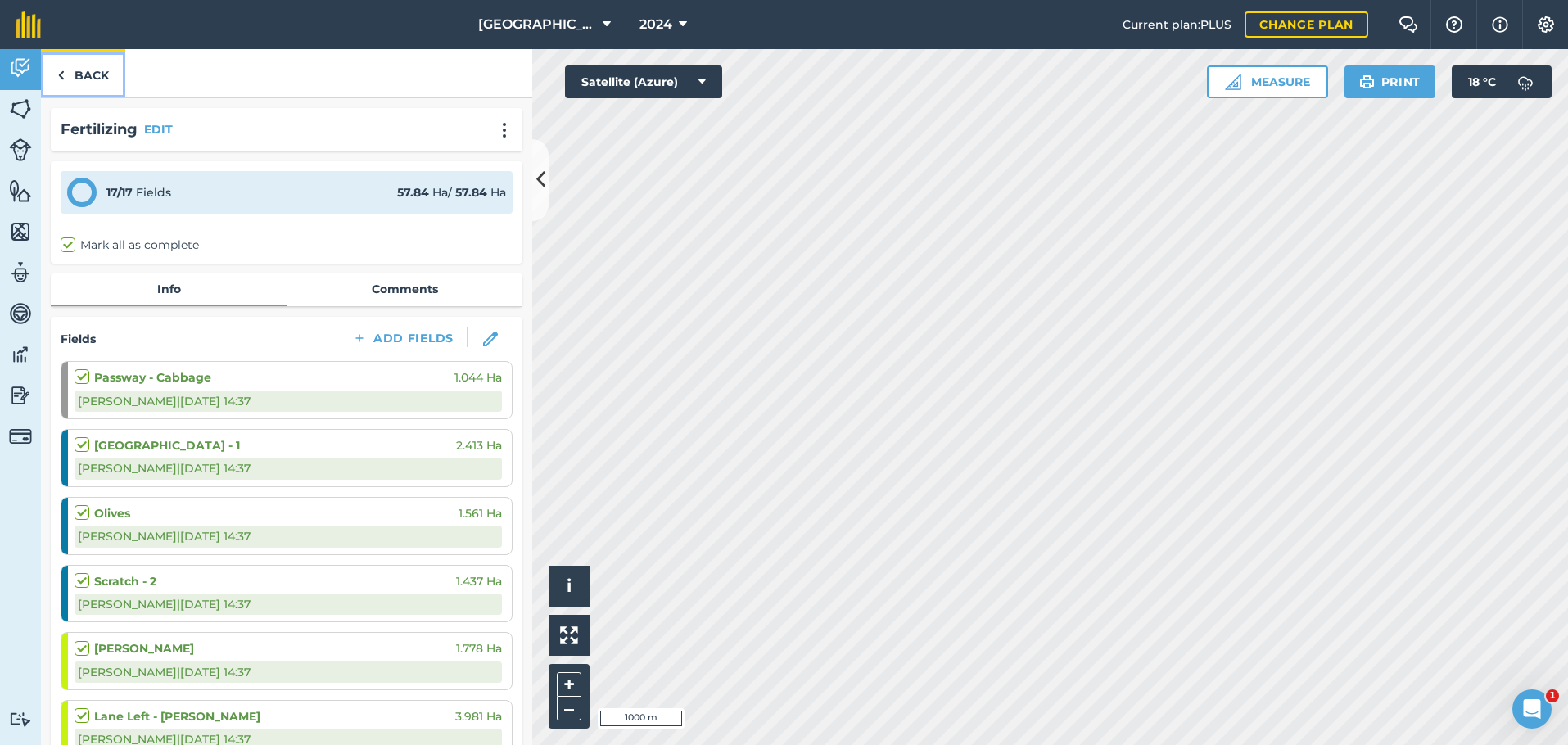
click at [86, 77] on link "Back" at bounding box center [83, 73] width 85 height 48
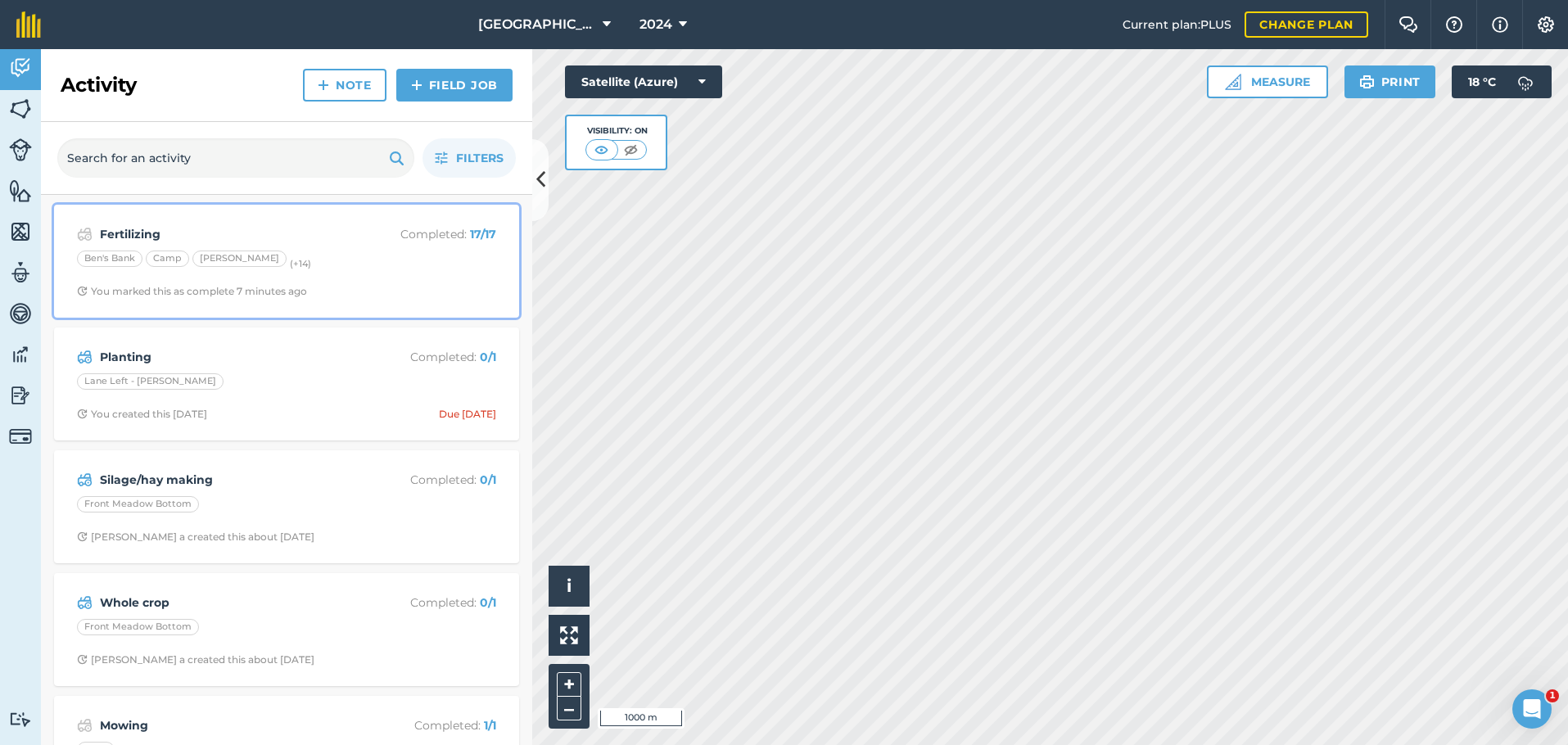
click at [318, 266] on div "Ben's Bank Camp [PERSON_NAME] (+ 14 )" at bounding box center [286, 260] width 419 height 21
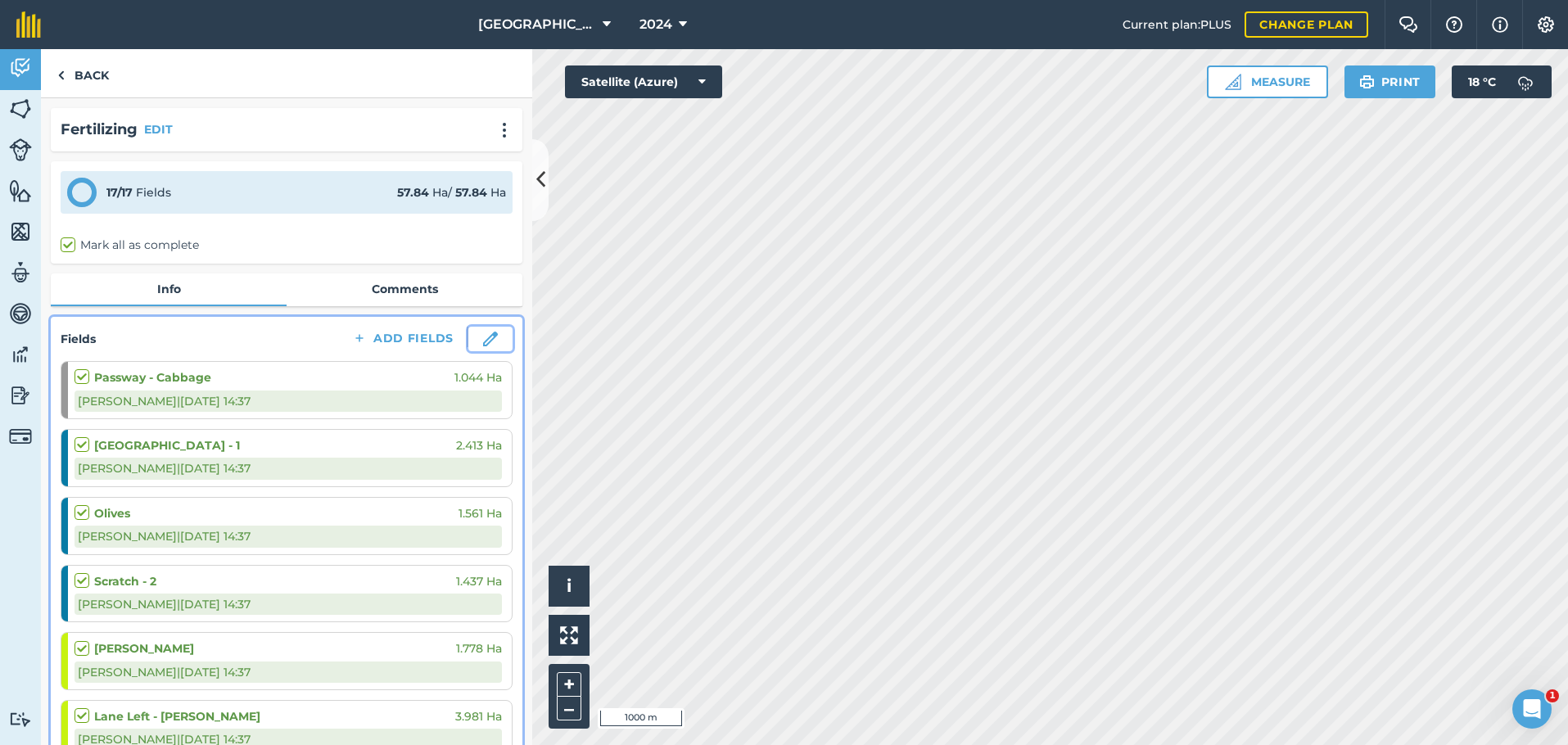
click at [471, 330] on button at bounding box center [490, 339] width 45 height 24
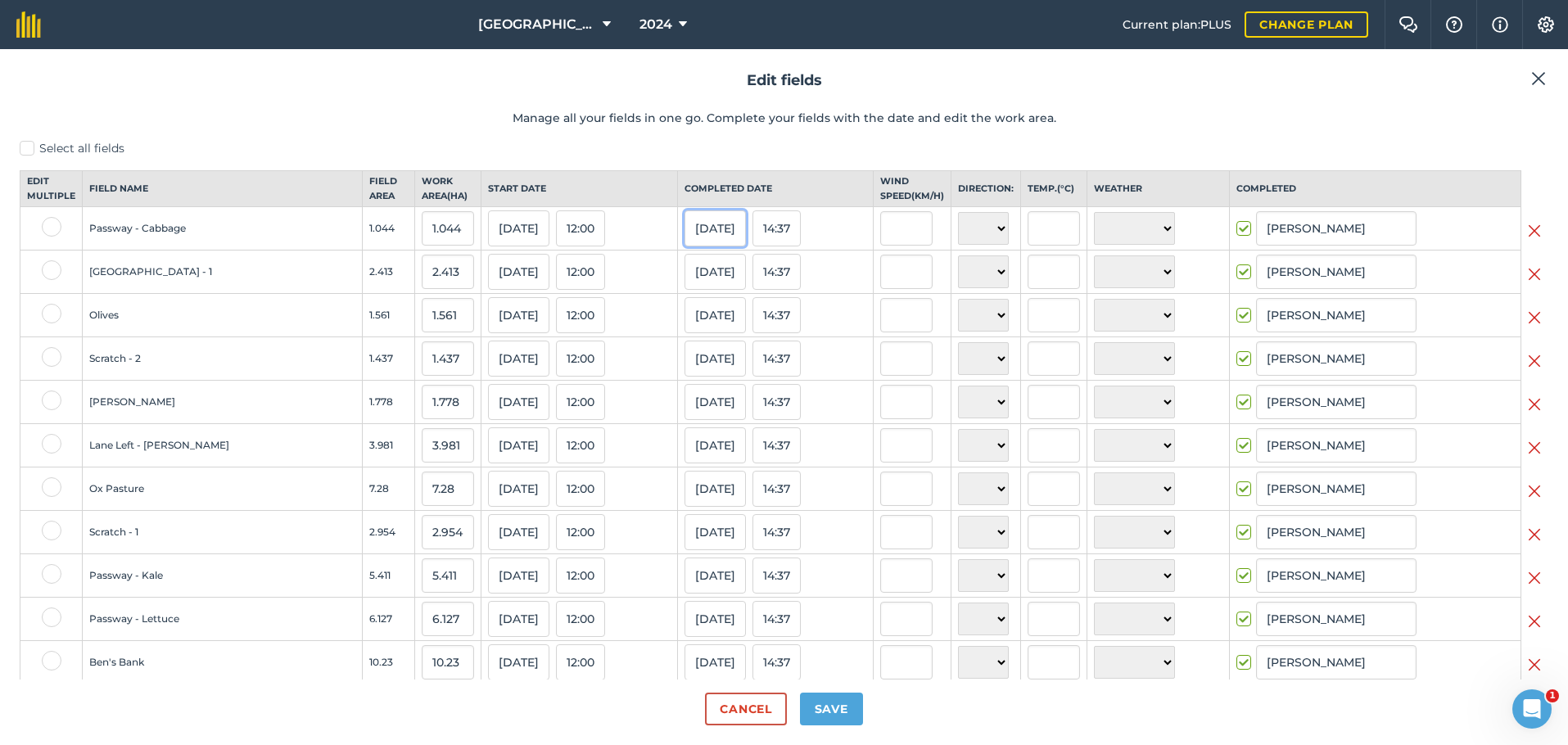
click at [685, 230] on button "[DATE]" at bounding box center [715, 228] width 61 height 36
click at [618, 194] on th "Start date" at bounding box center [579, 189] width 196 height 36
click at [31, 149] on label "Select all fields" at bounding box center [783, 149] width 1528 height 17
click at [31, 149] on input "Select all fields" at bounding box center [24, 145] width 10 height 10
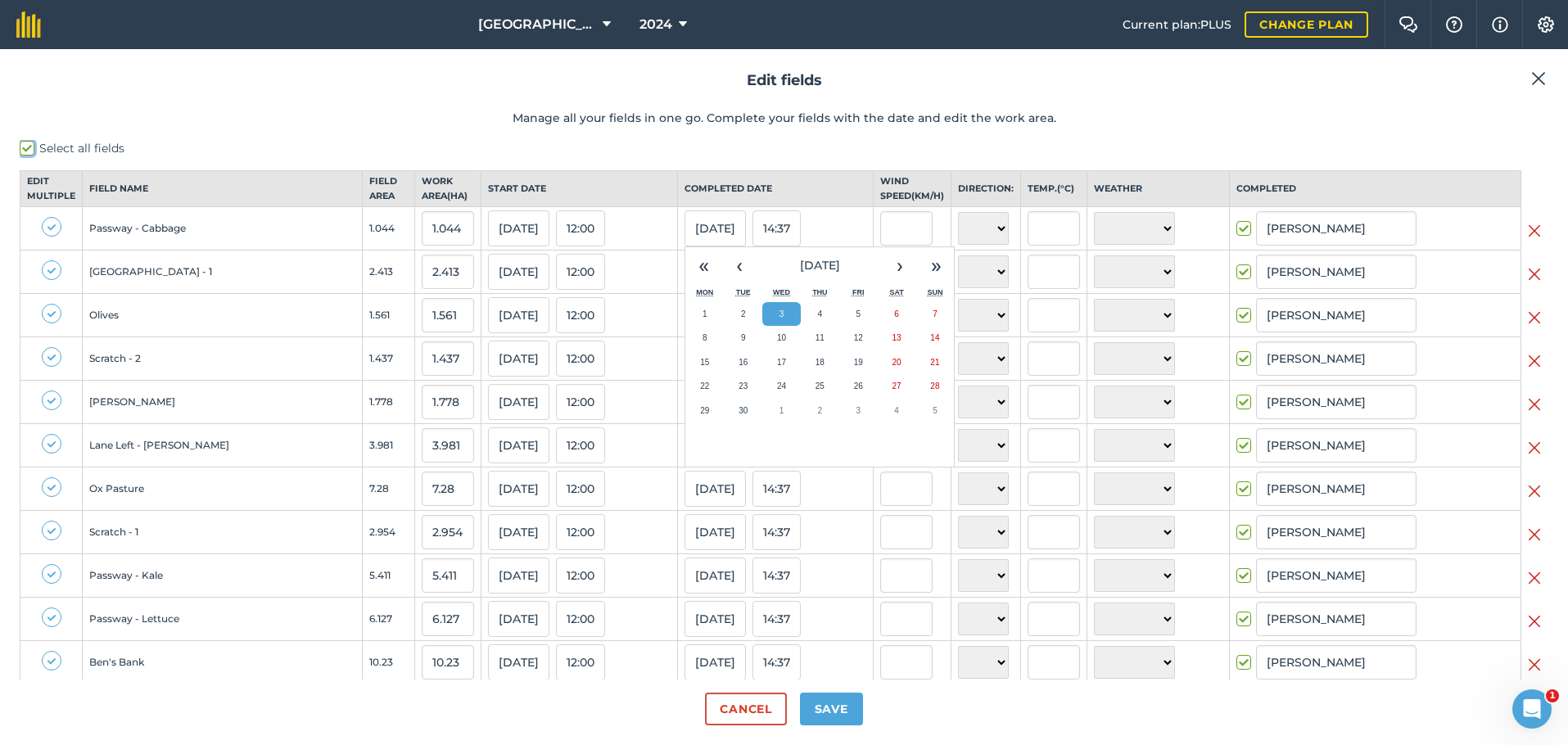
checkbox input "true"
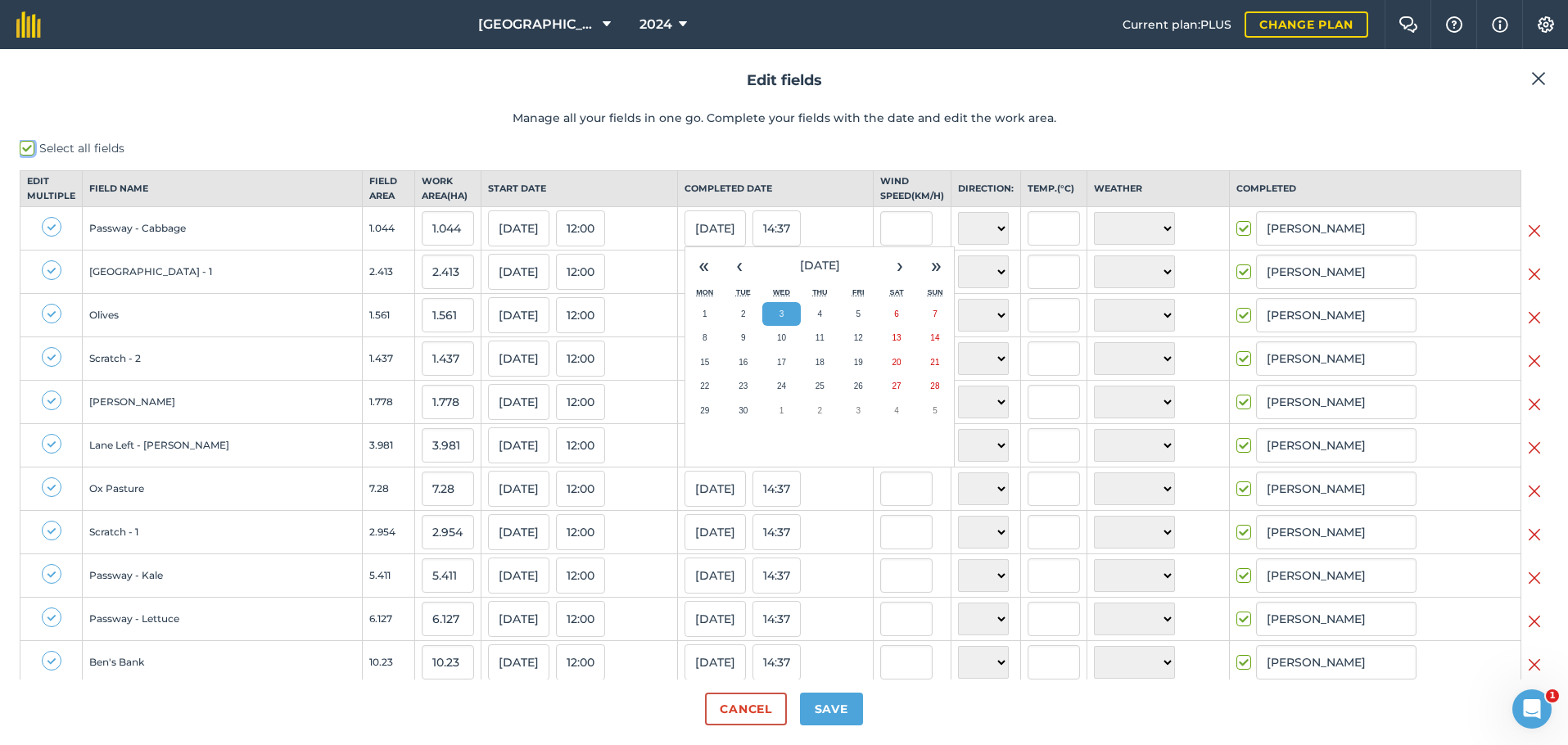
checkbox input "true"
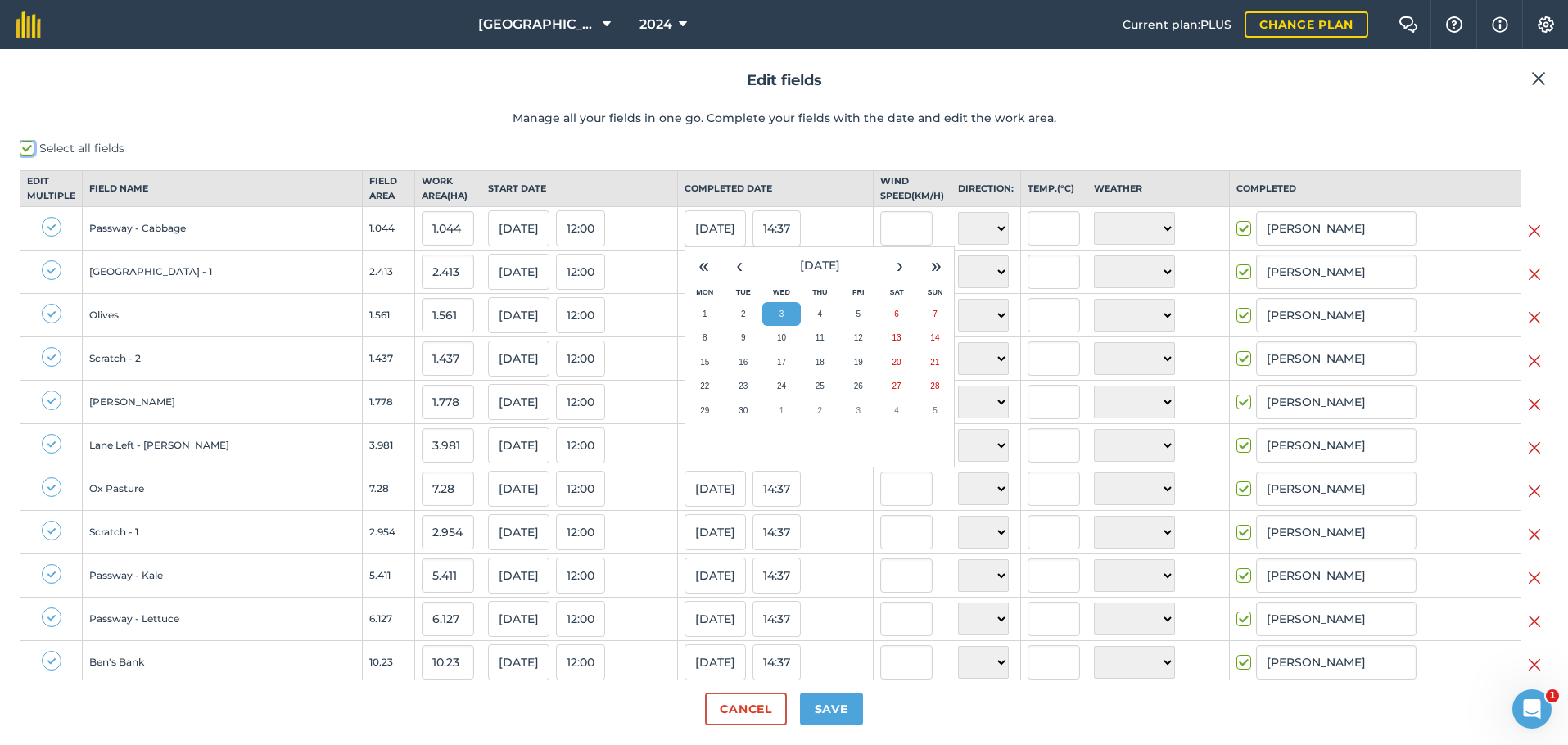
checkbox input "true"
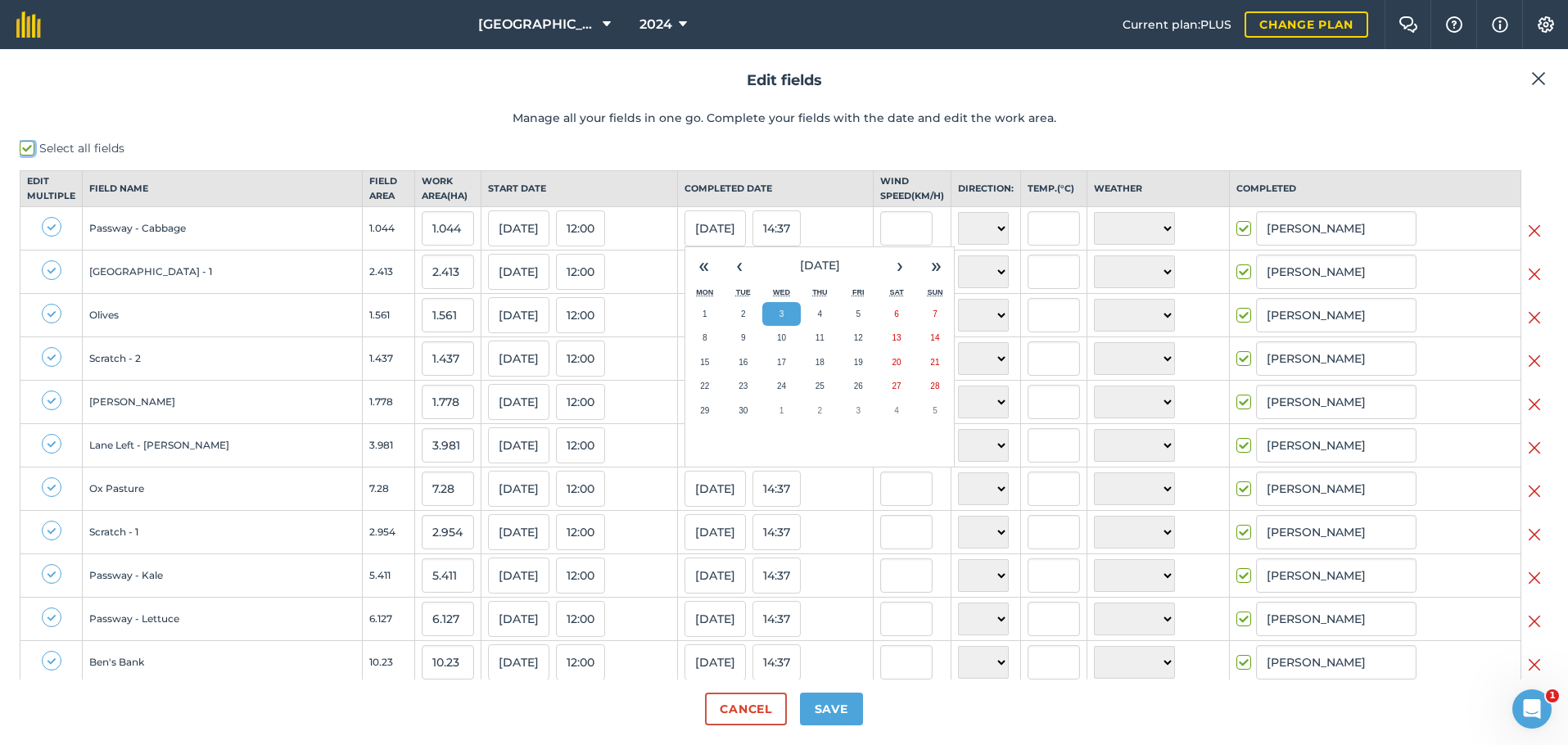
checkbox input "true"
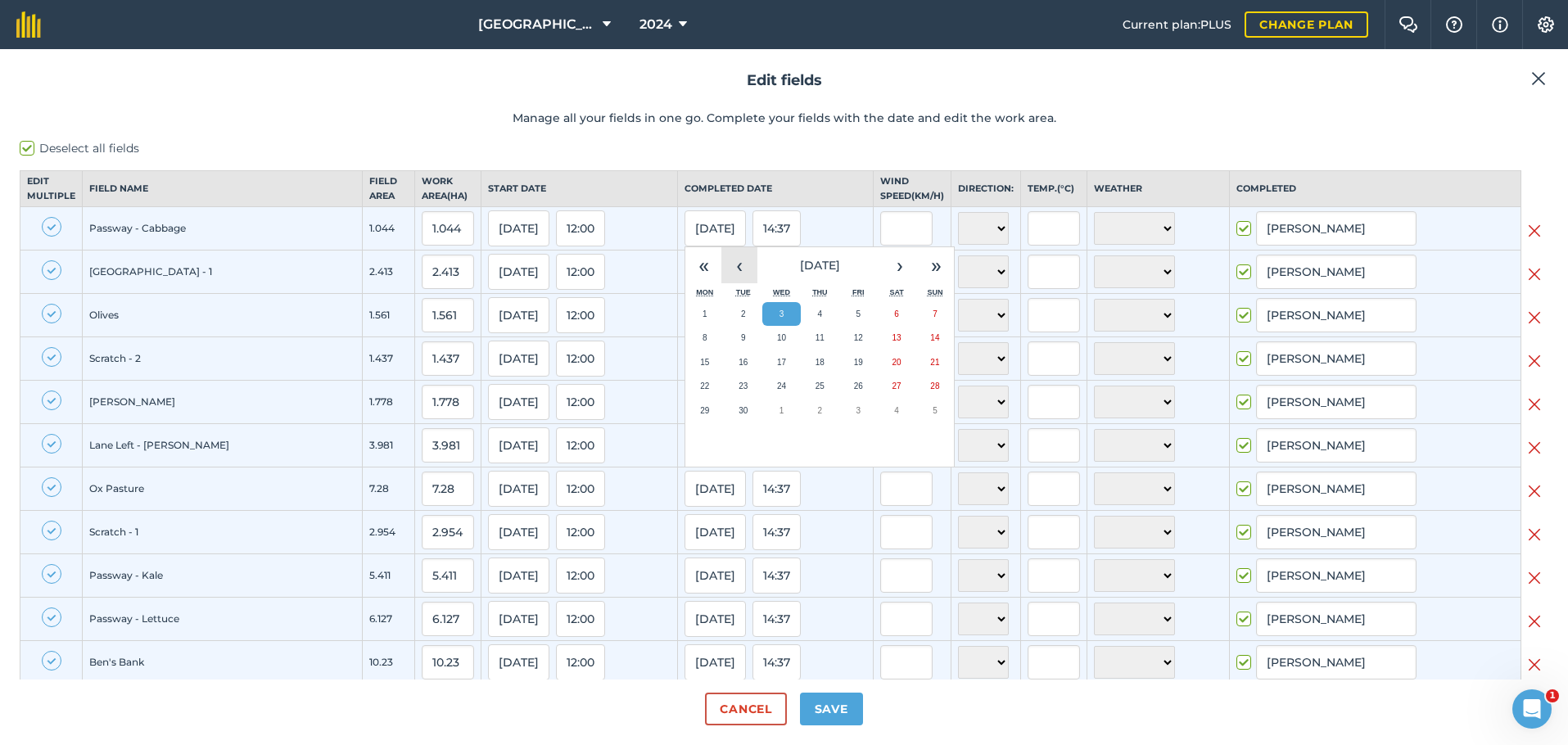
click at [721, 281] on button "‹" at bounding box center [738, 265] width 36 height 36
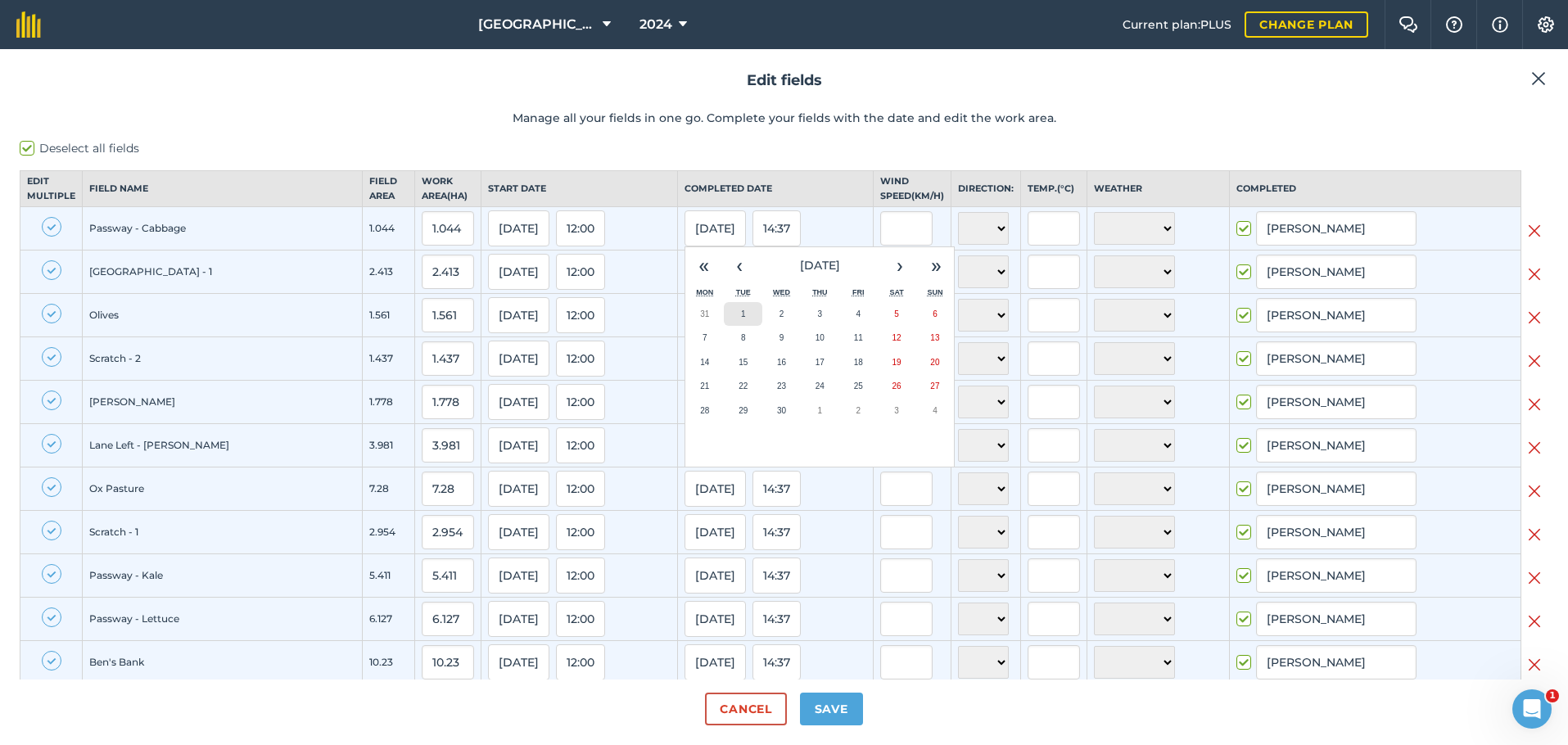
click at [741, 318] on abbr "1" at bounding box center [743, 314] width 5 height 9
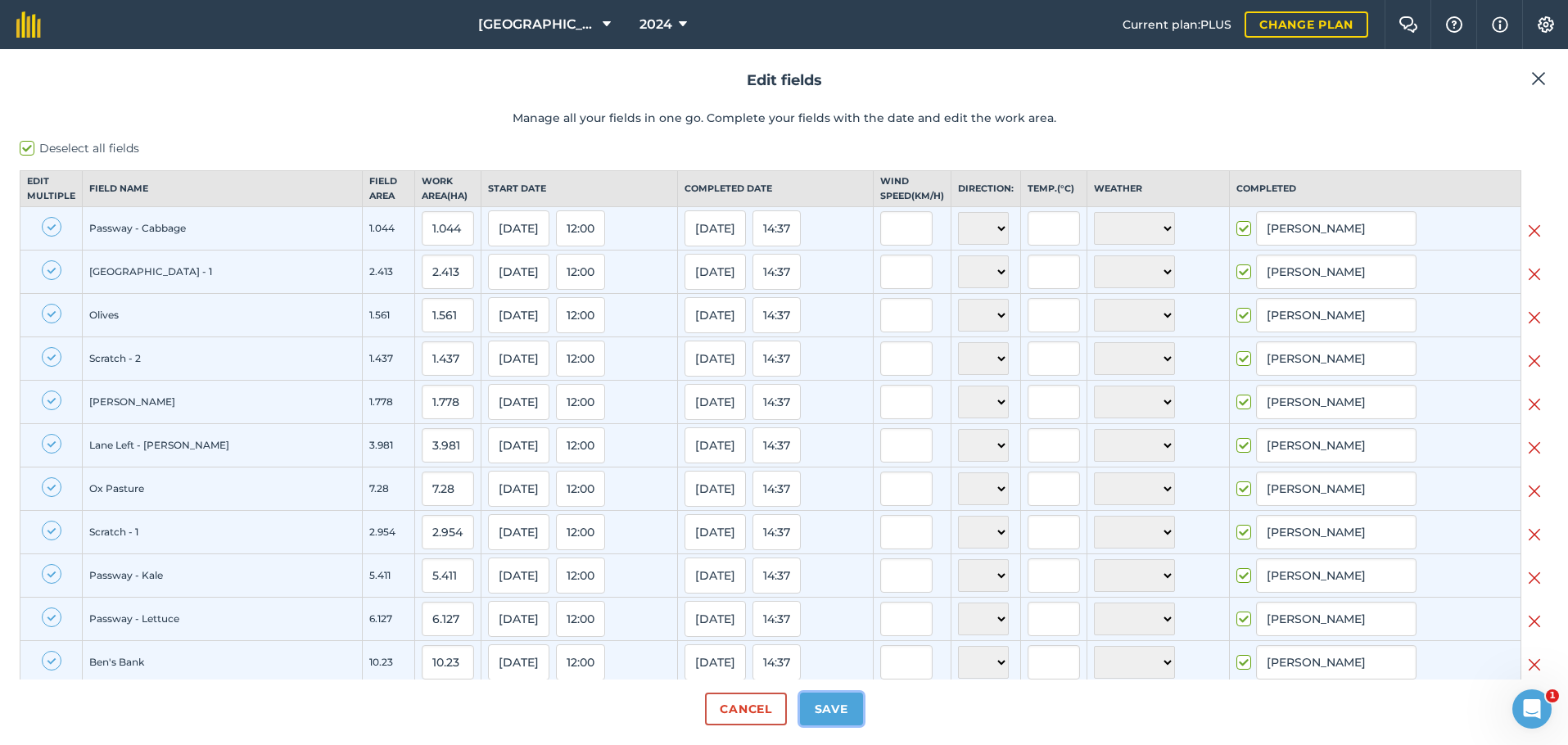
click at [840, 702] on button "Save" at bounding box center [831, 709] width 63 height 33
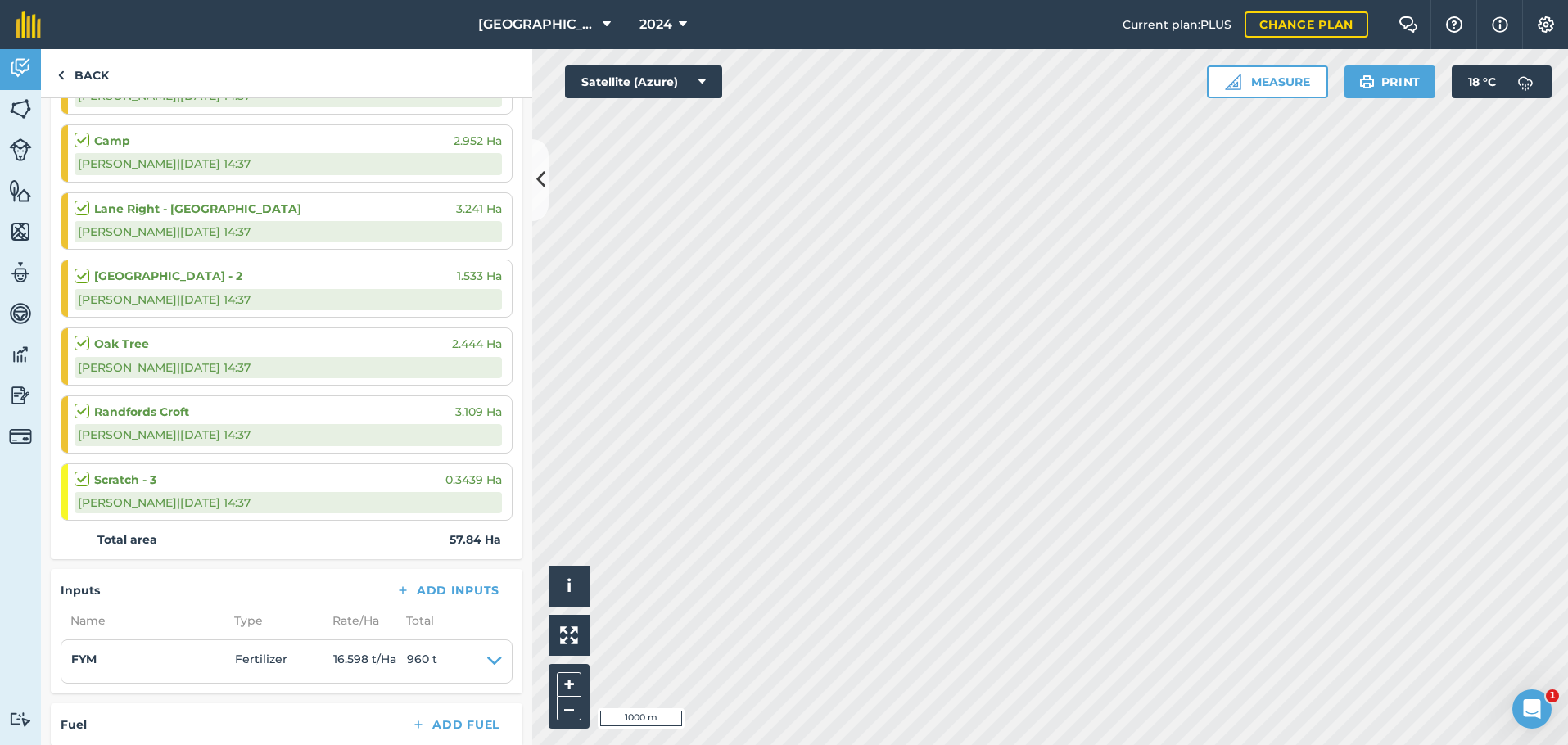
scroll to position [1215, 0]
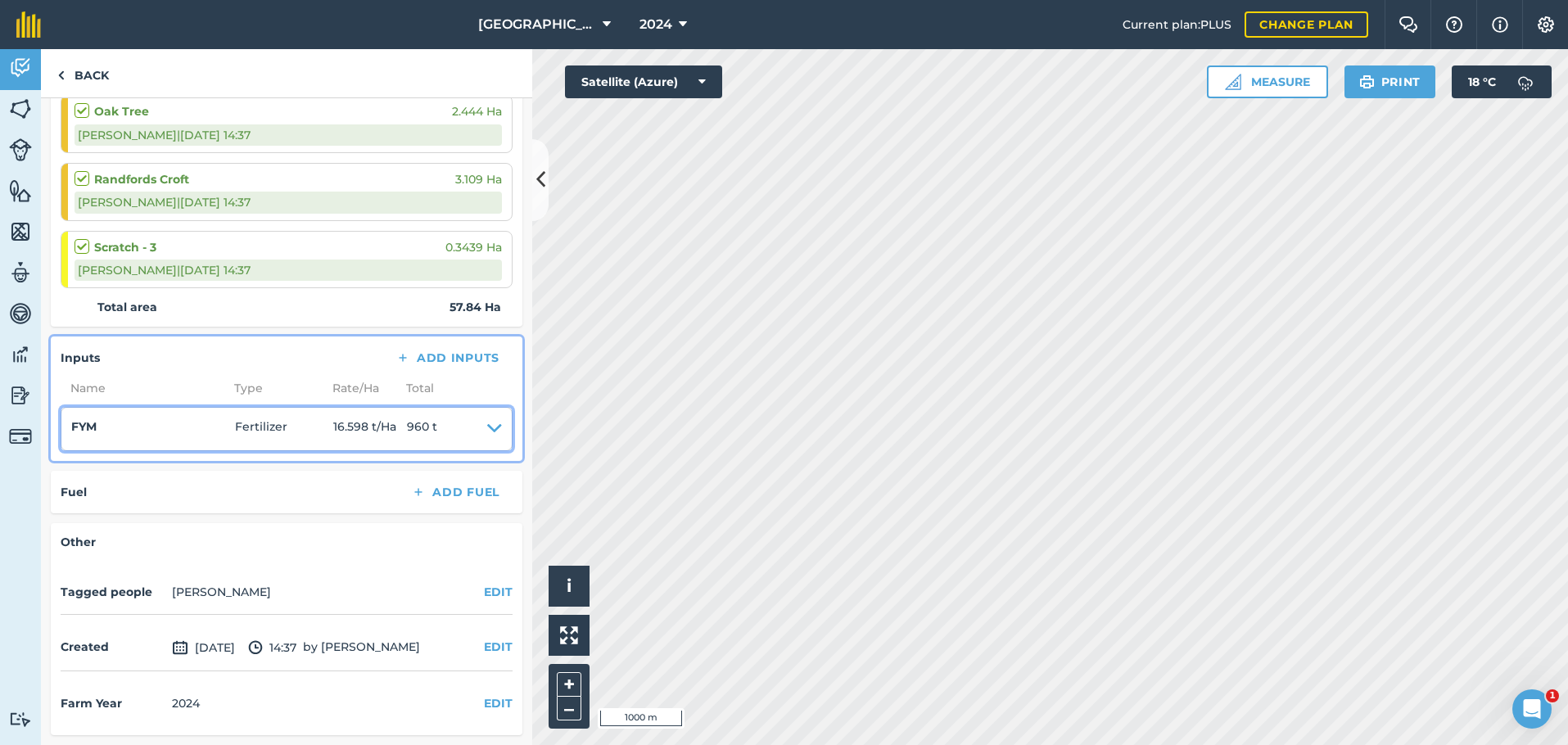
click at [487, 428] on icon at bounding box center [495, 429] width 15 height 23
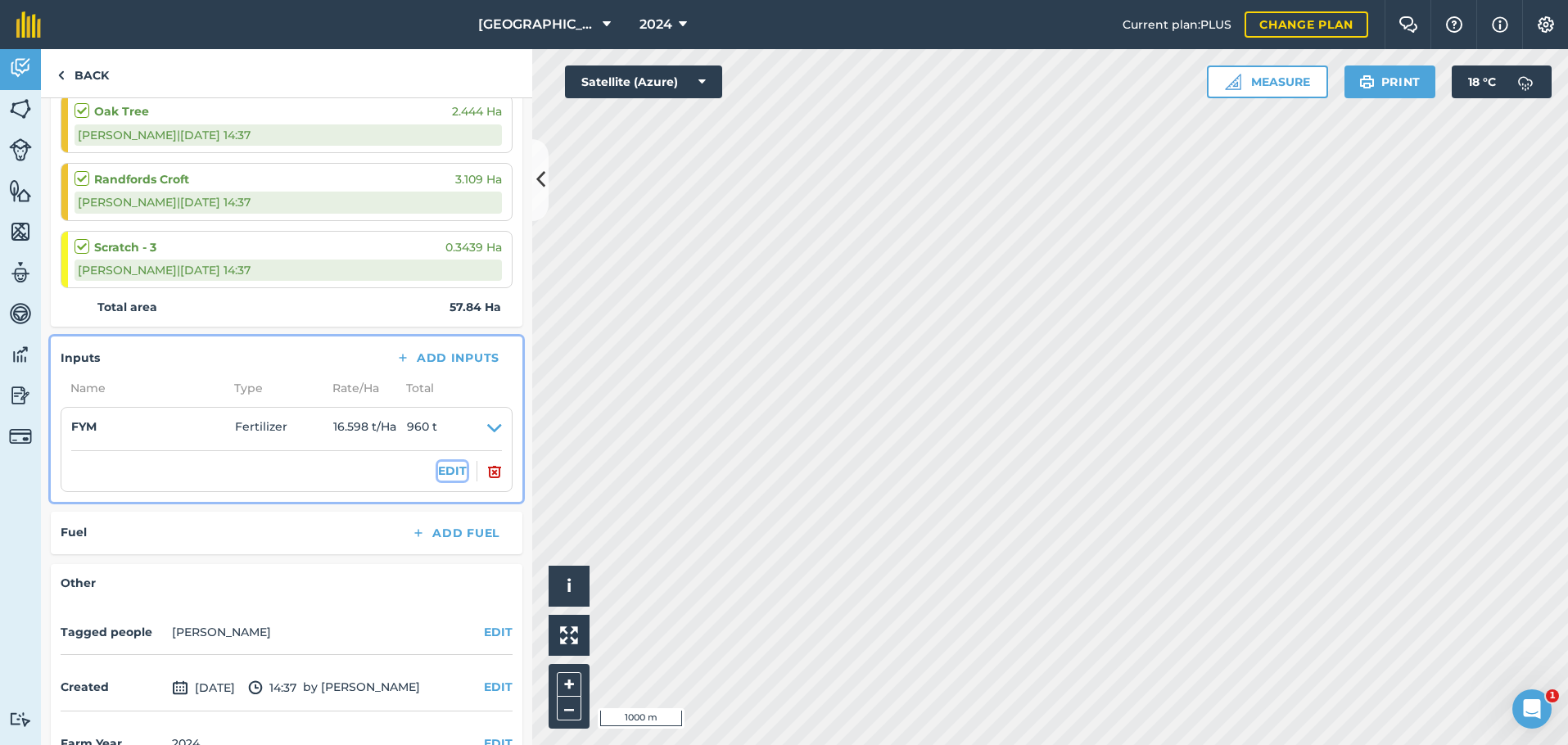
click at [445, 474] on button "EDIT" at bounding box center [452, 470] width 29 height 18
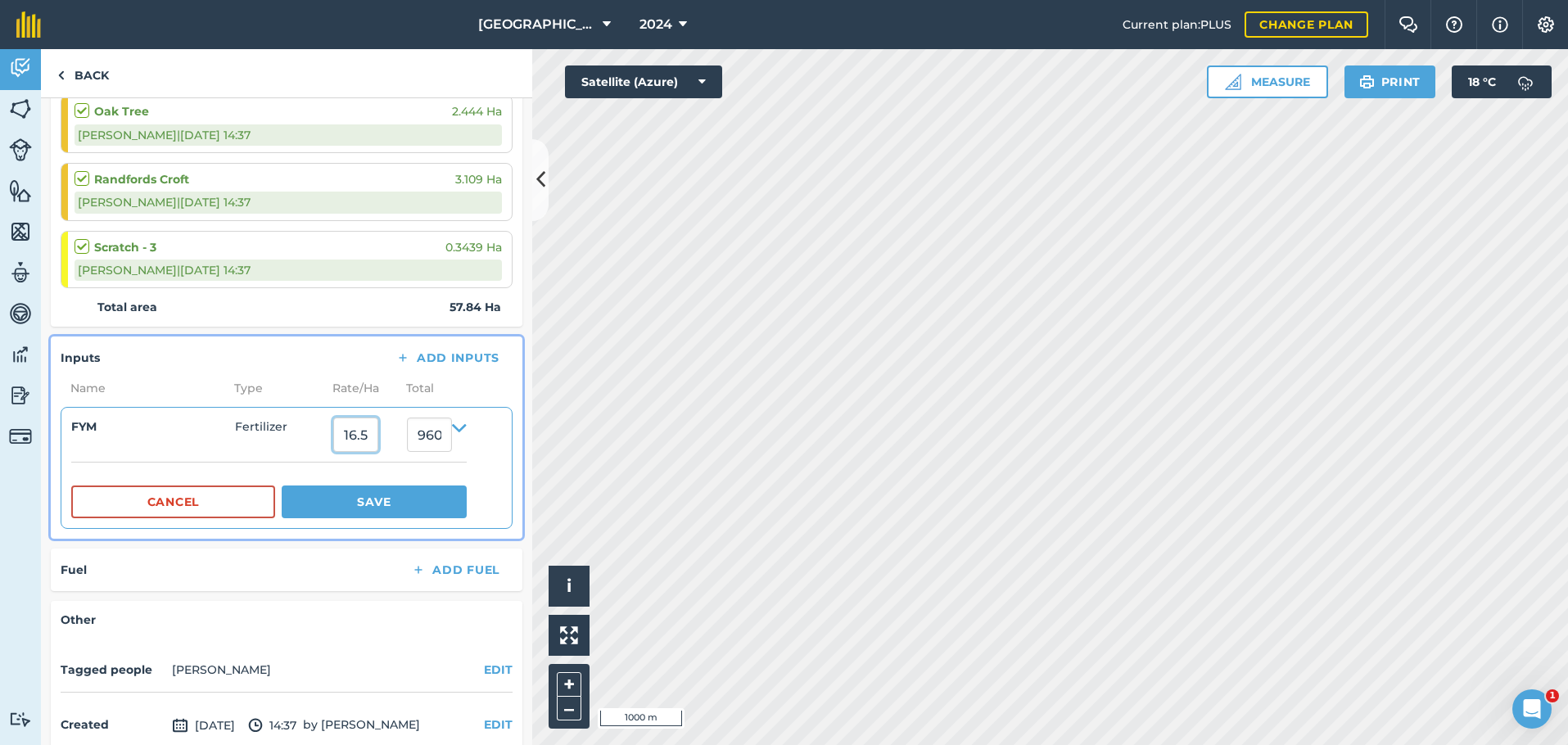
click at [363, 440] on input "16.597511" at bounding box center [355, 434] width 45 height 34
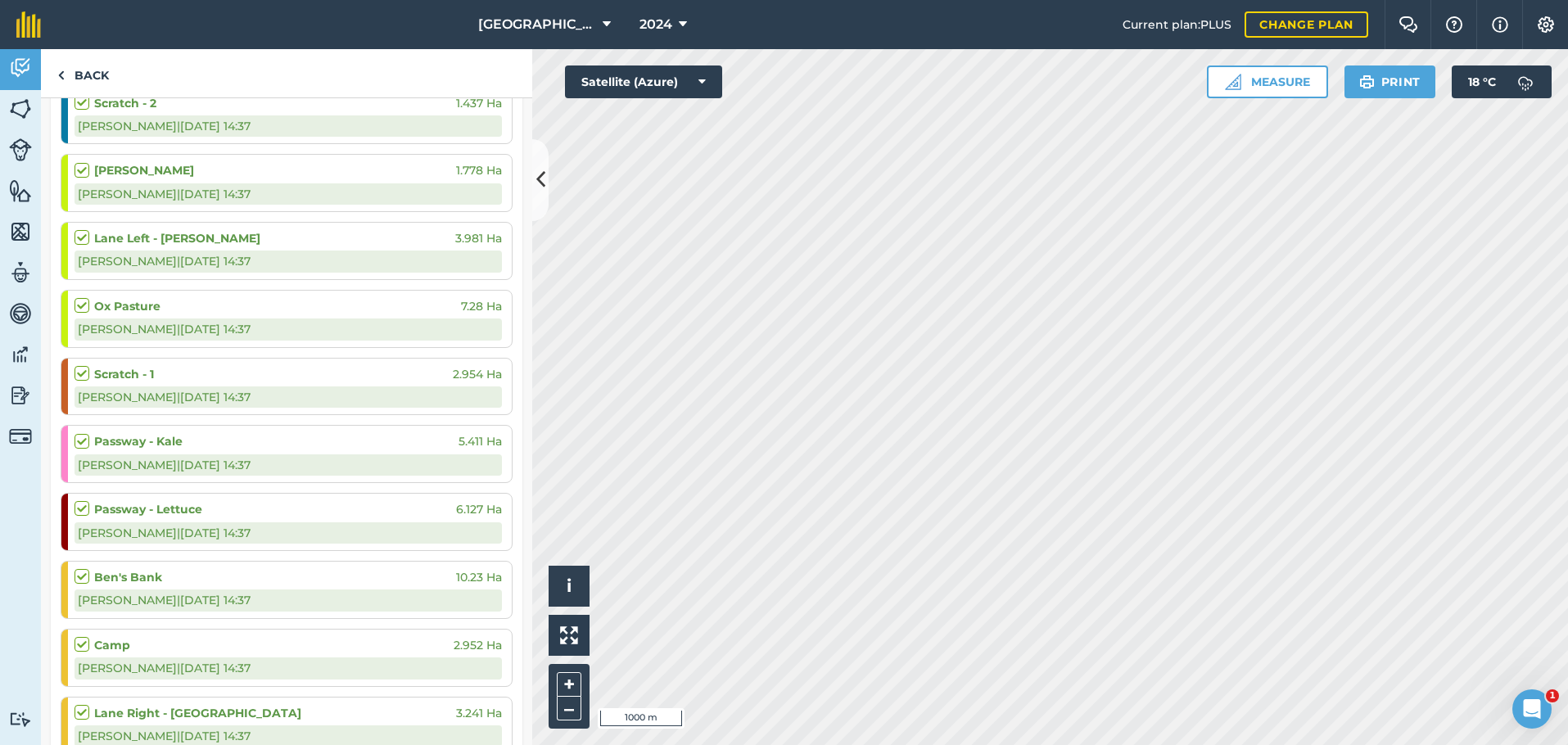
scroll to position [0, 0]
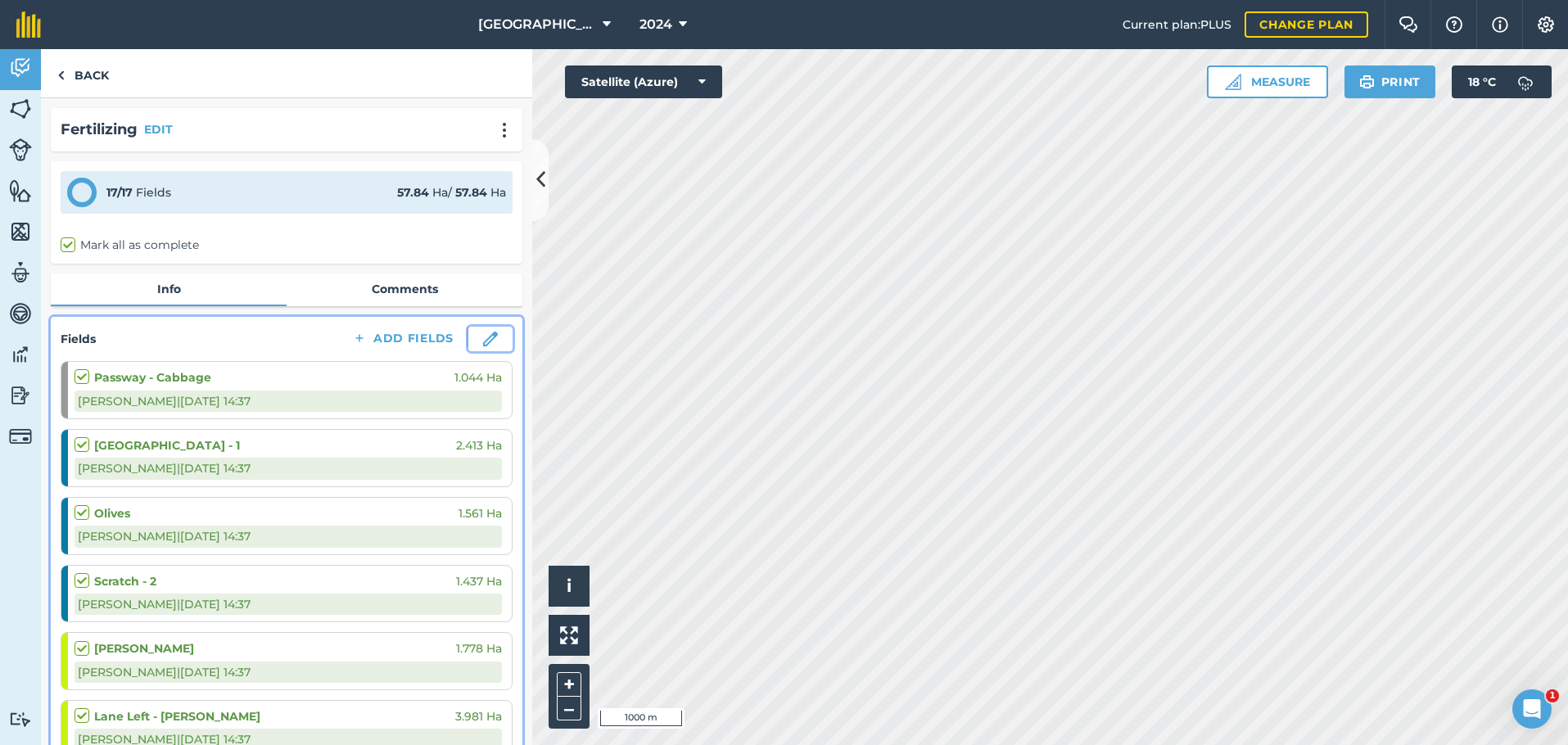
click at [470, 337] on button at bounding box center [490, 339] width 45 height 24
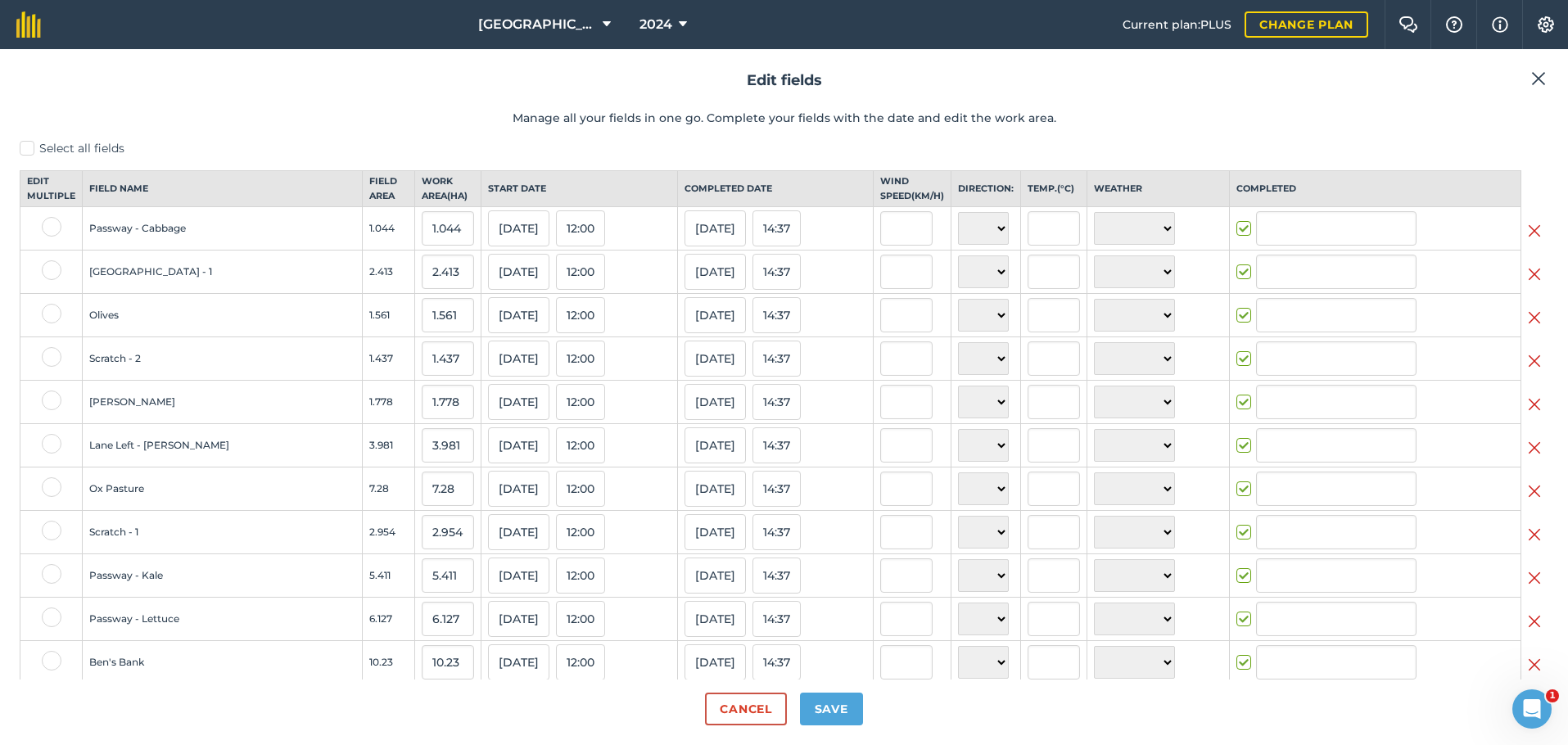
type input "[PERSON_NAME]"
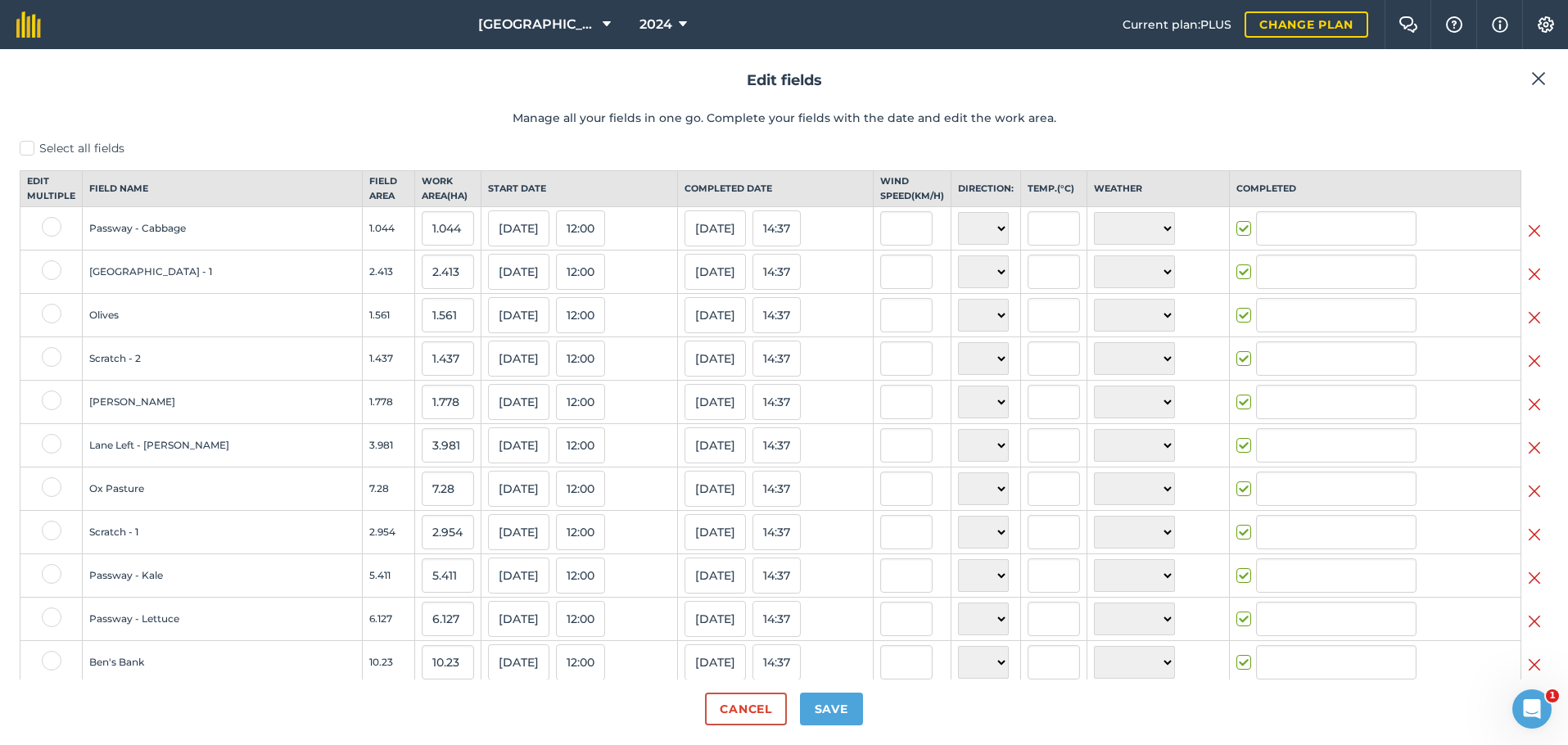
type input "[PERSON_NAME]"
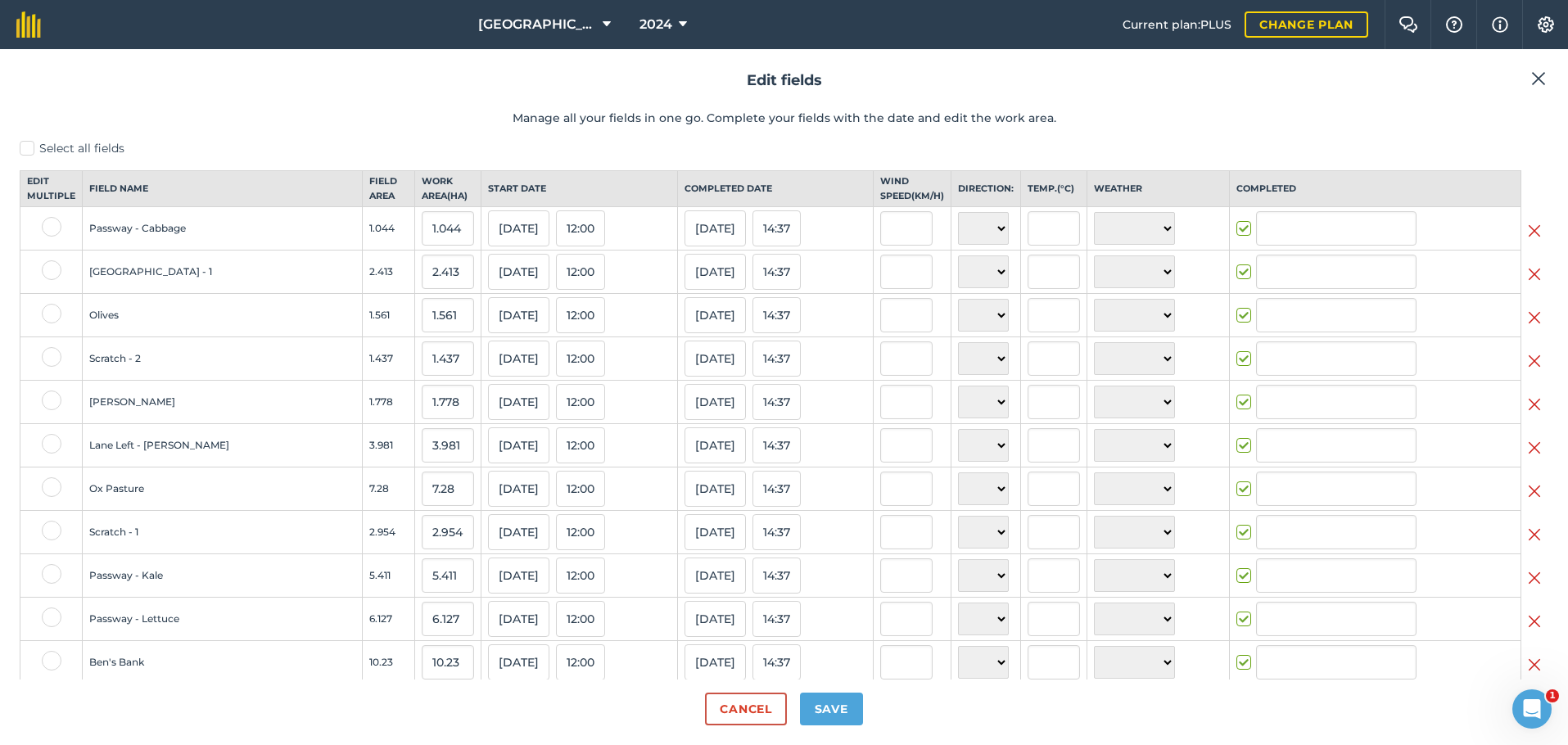
type input "[PERSON_NAME]"
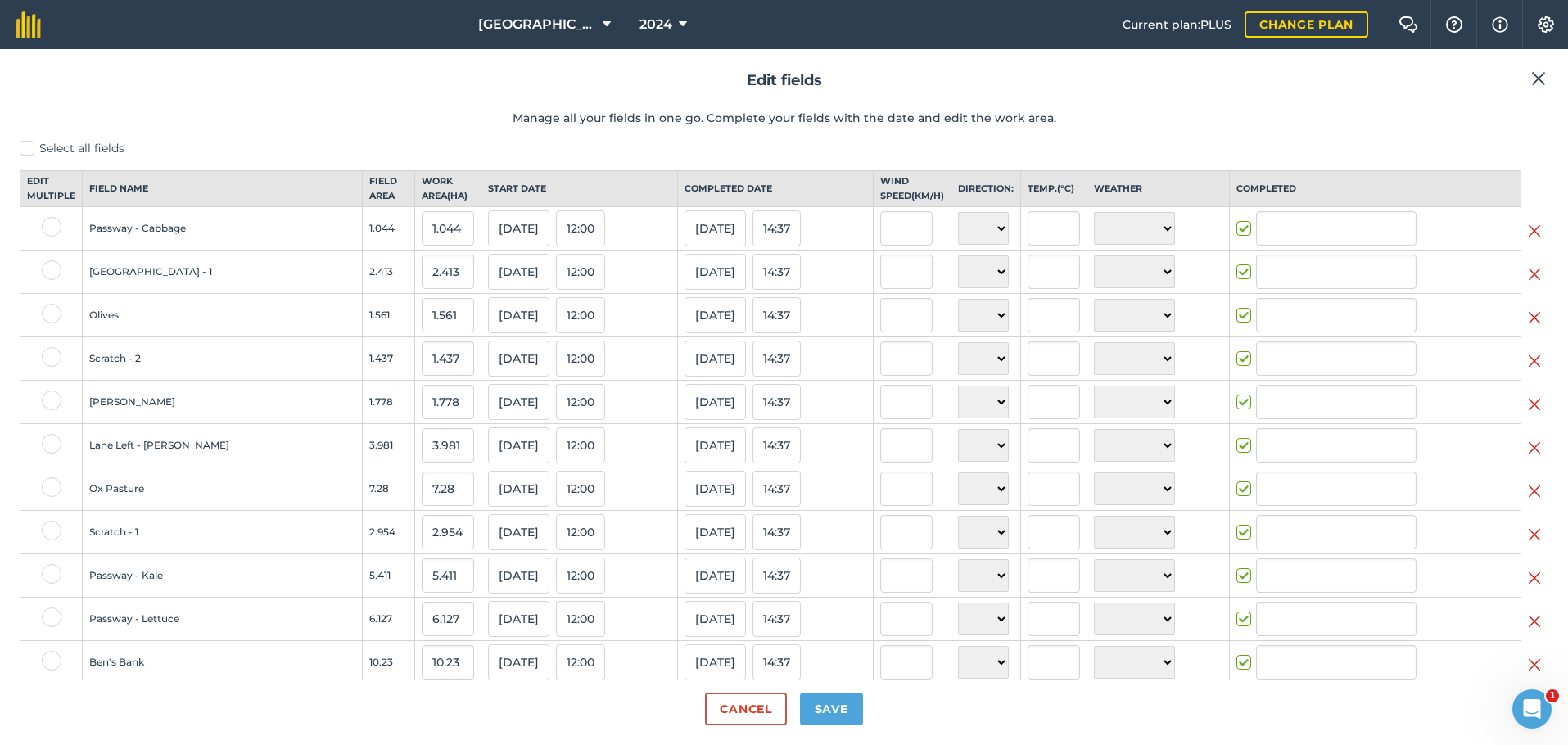
type input "[PERSON_NAME]"
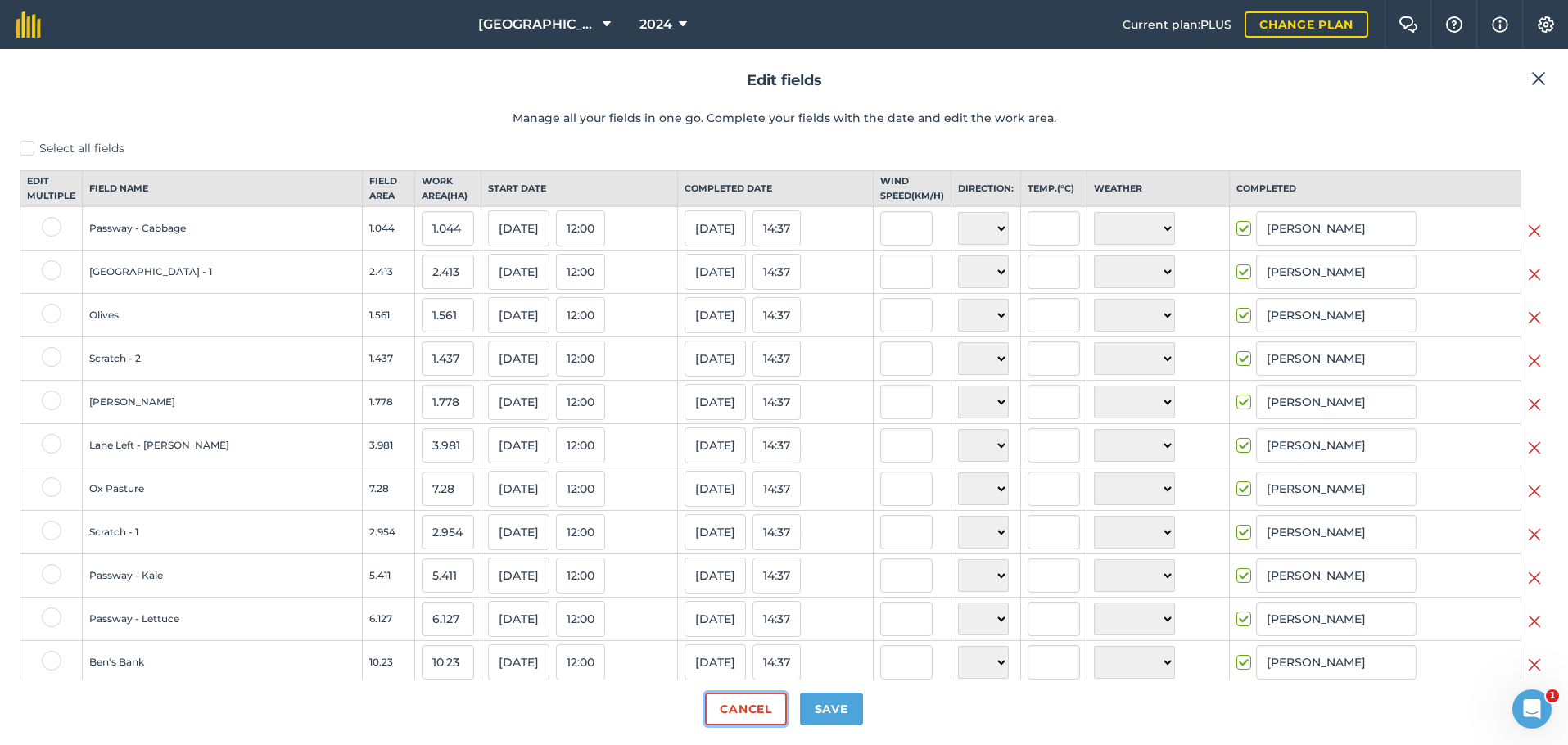
click at [763, 700] on button "Cancel" at bounding box center [745, 709] width 81 height 33
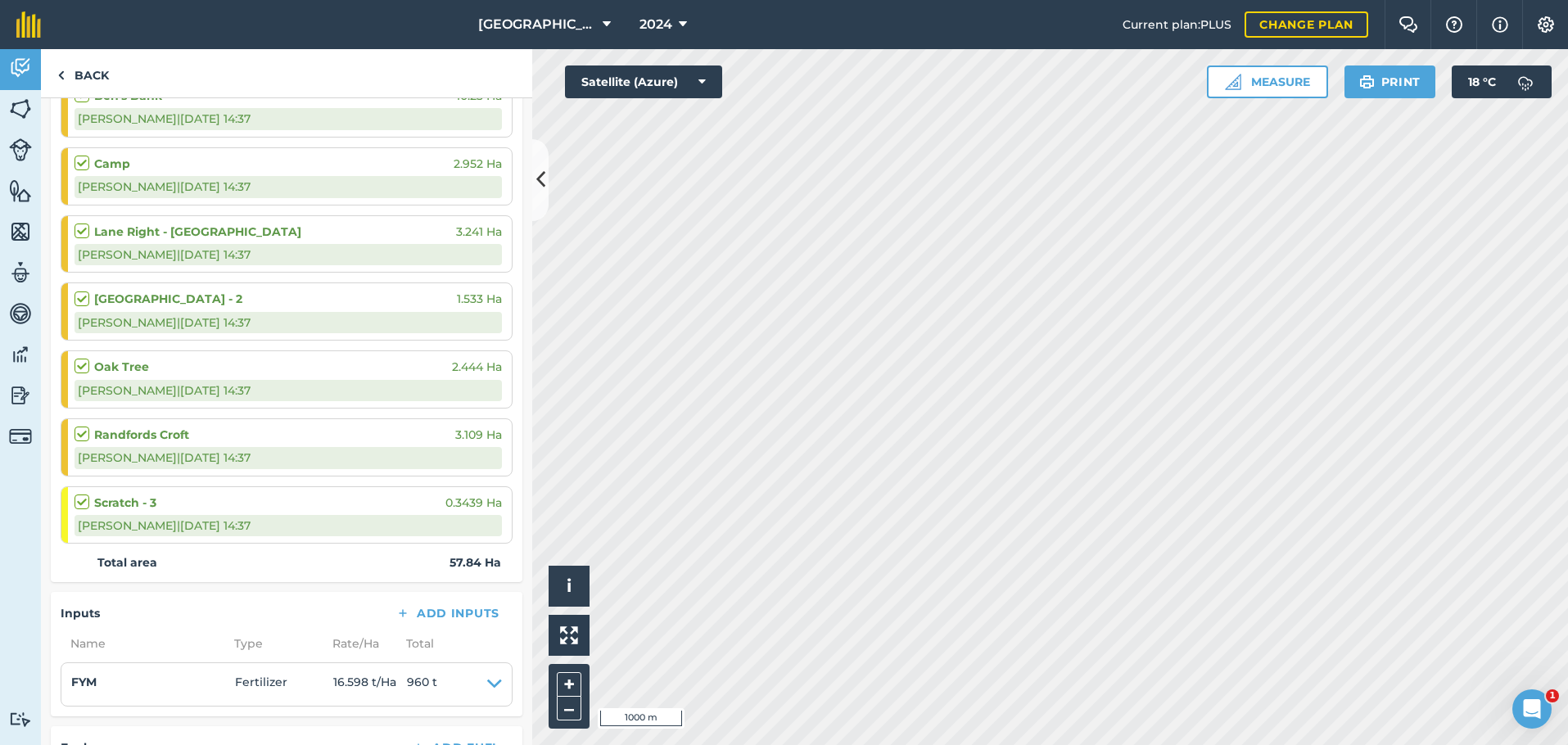
scroll to position [1215, 0]
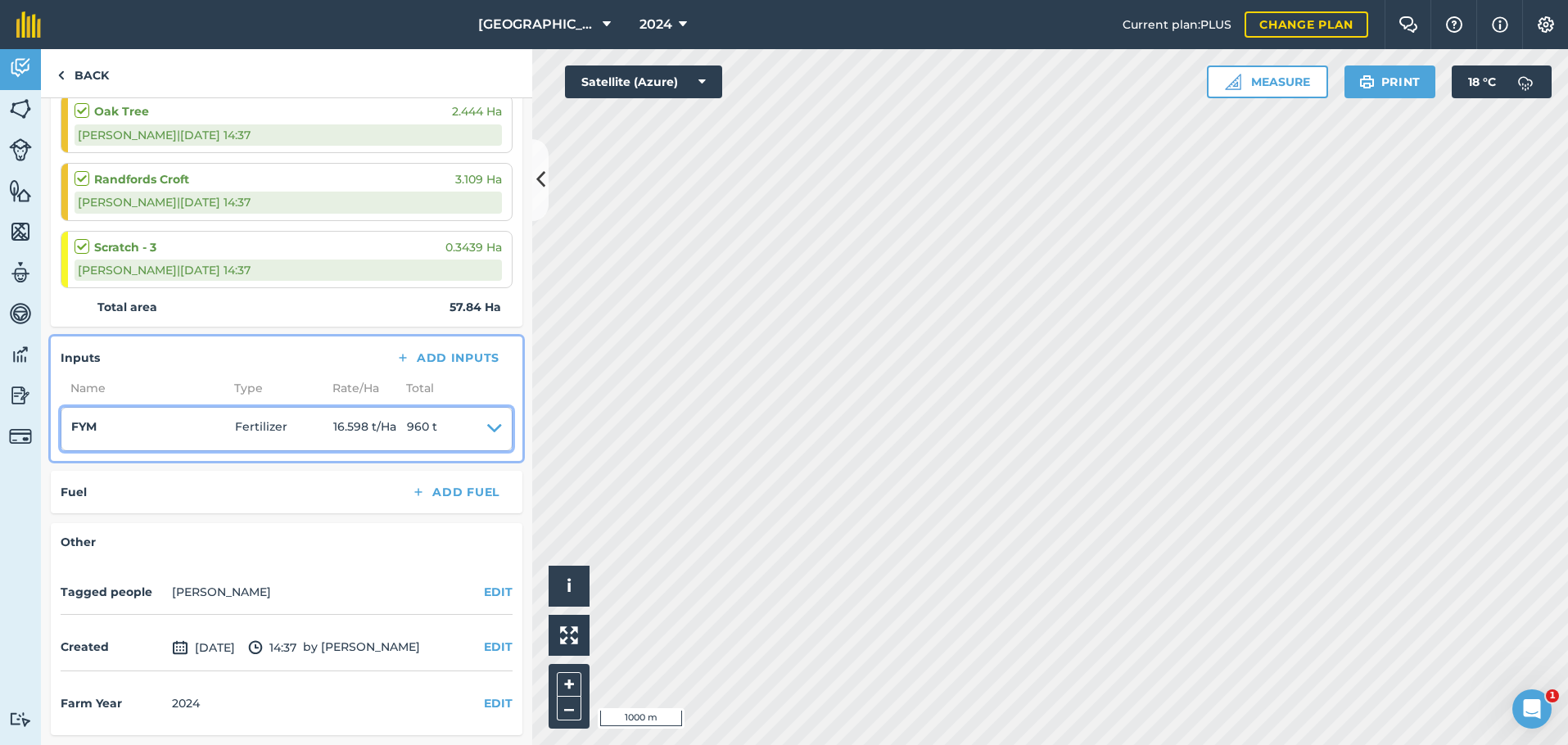
click at [487, 430] on icon at bounding box center [495, 429] width 15 height 23
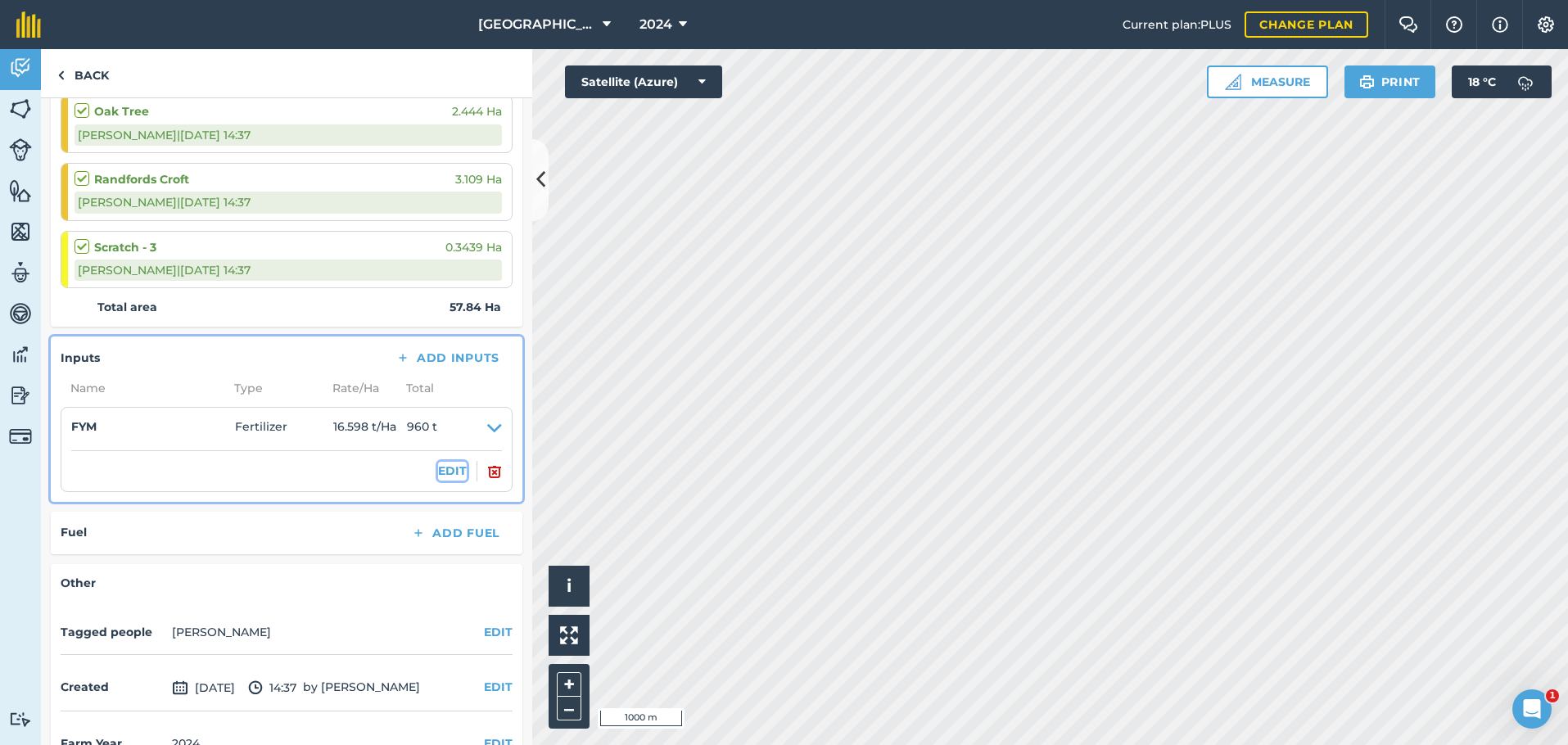
click at [450, 476] on button "EDIT" at bounding box center [452, 470] width 29 height 18
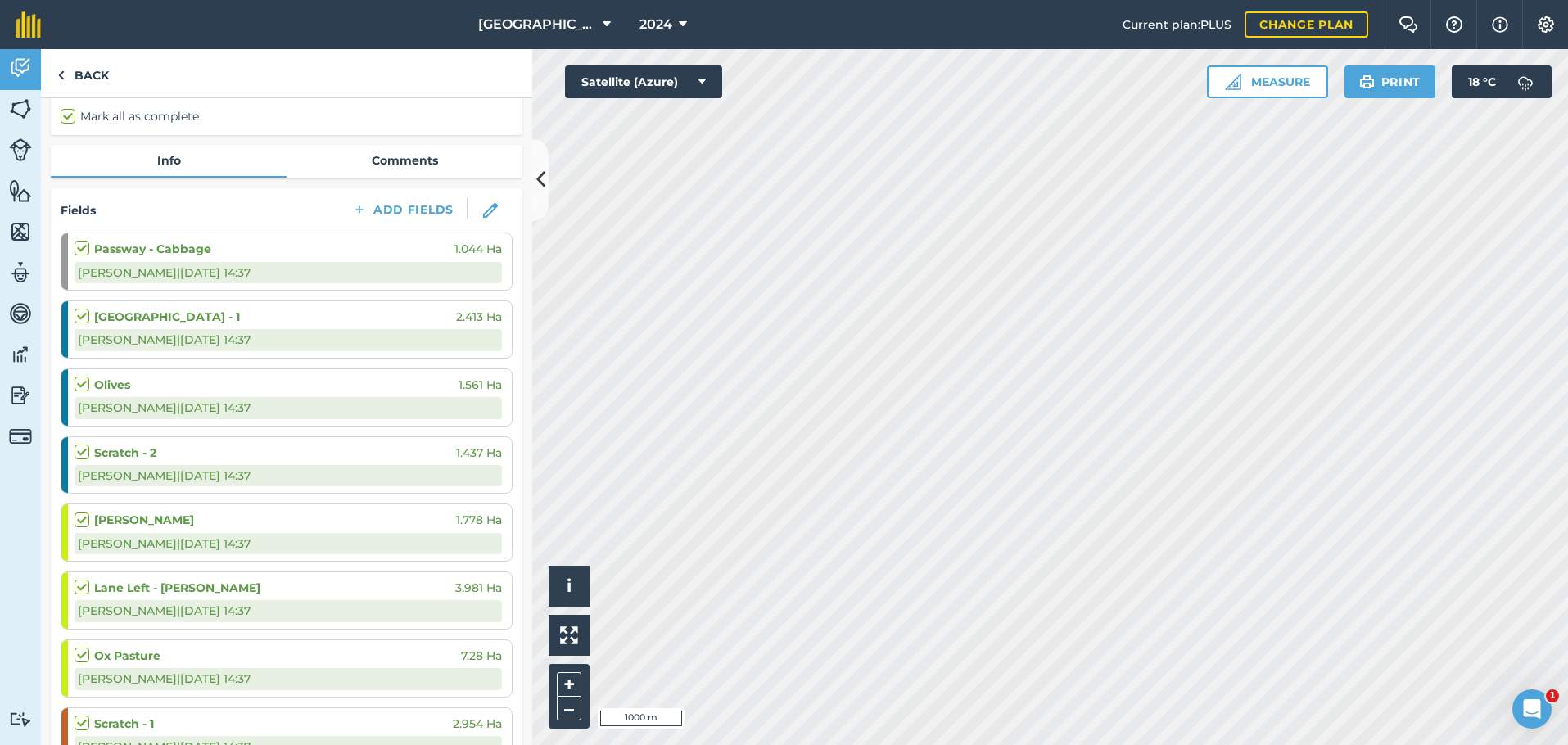
scroll to position [69, 0]
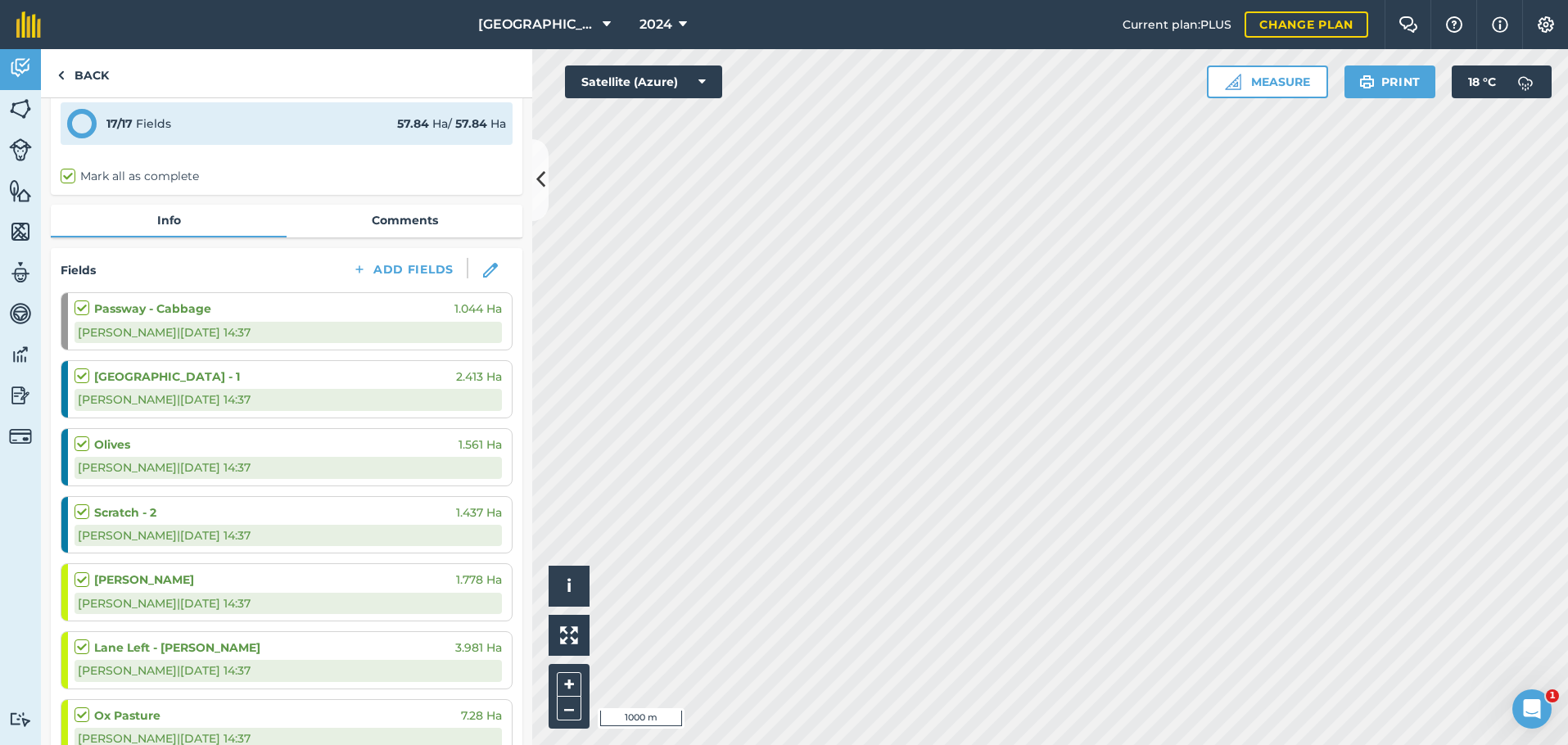
click at [364, 320] on div "Passway - Cabbage 1.044 Ha [PERSON_NAME] a | [DATE] 14:37" at bounding box center [287, 321] width 427 height 57
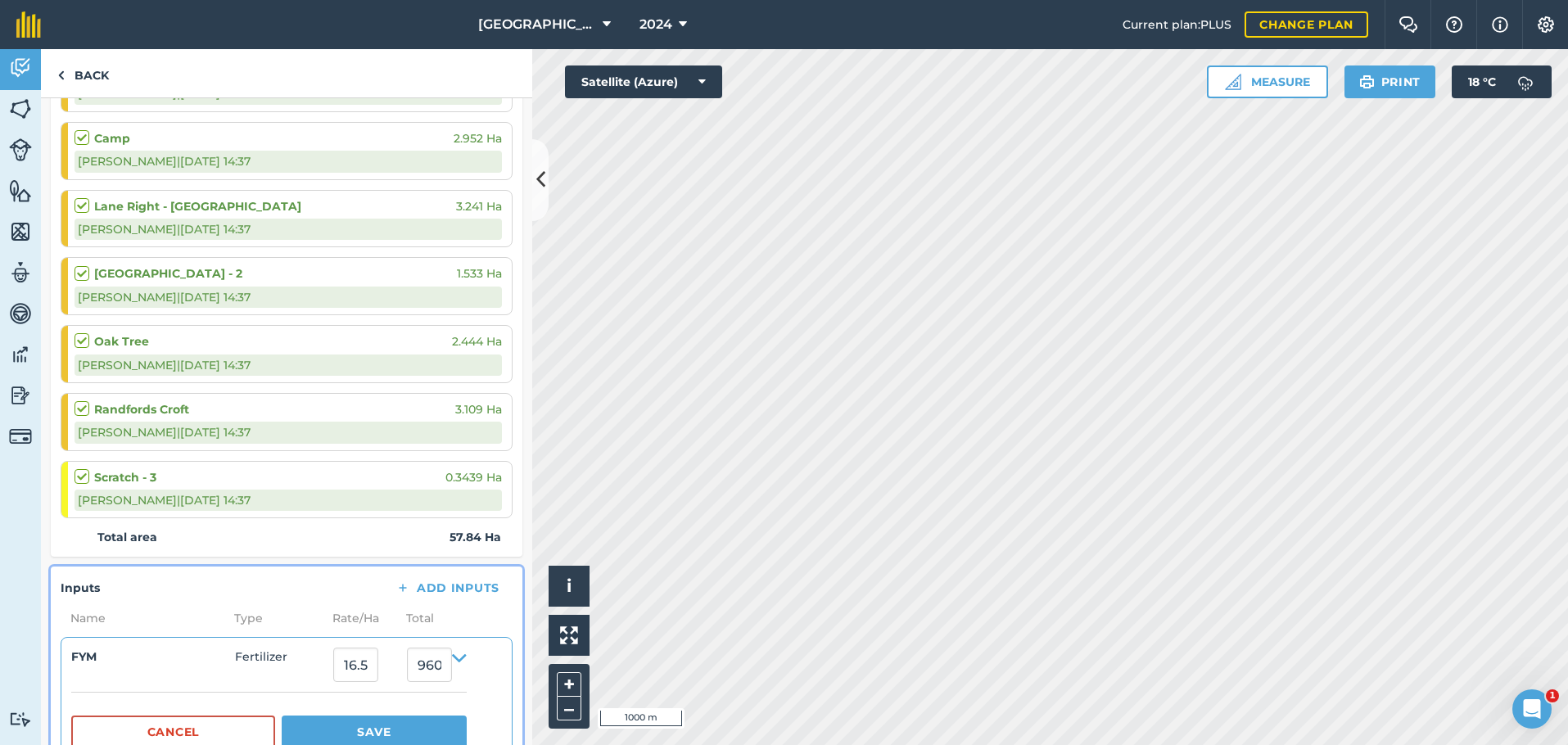
scroll to position [1296, 0]
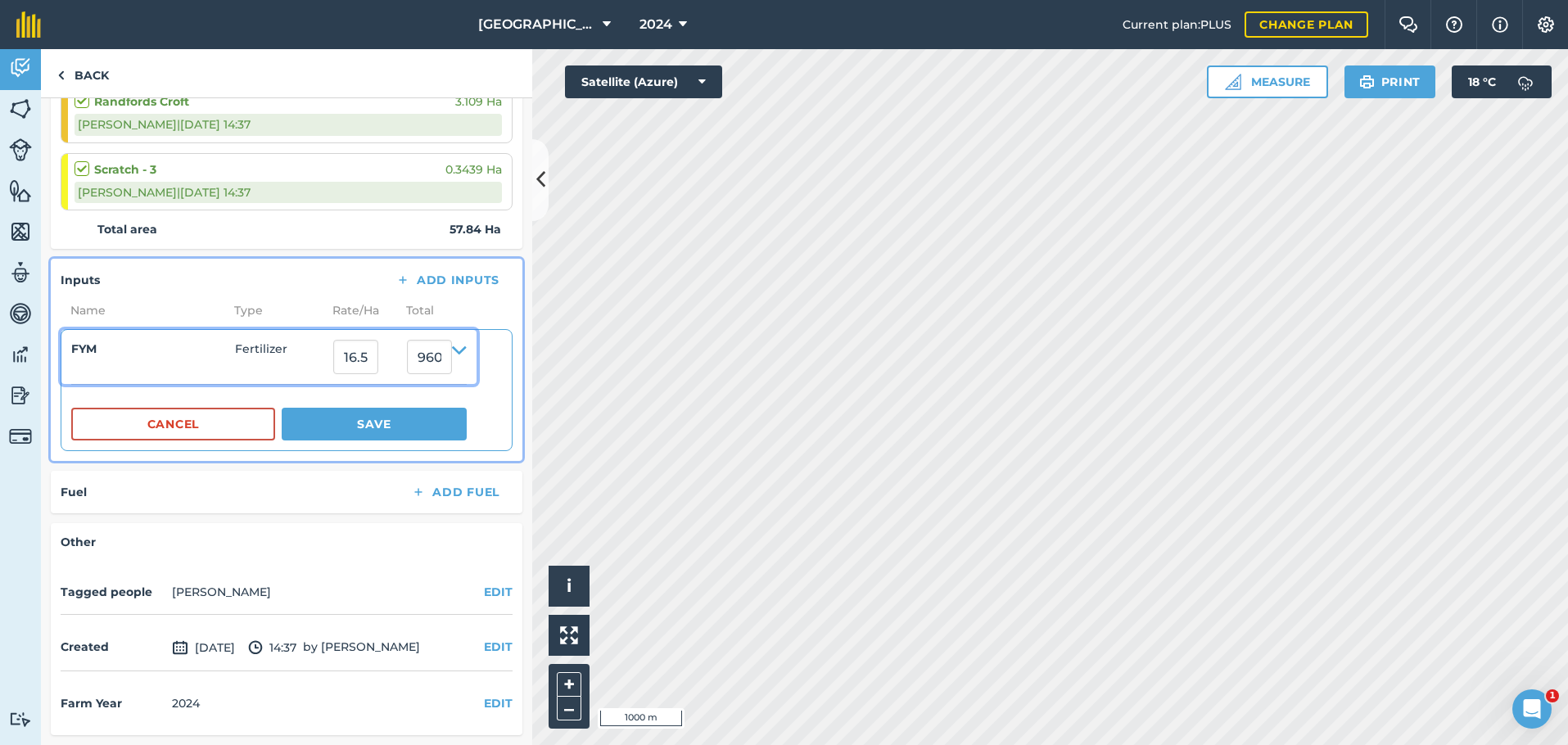
click at [467, 349] on icon at bounding box center [459, 356] width 15 height 34
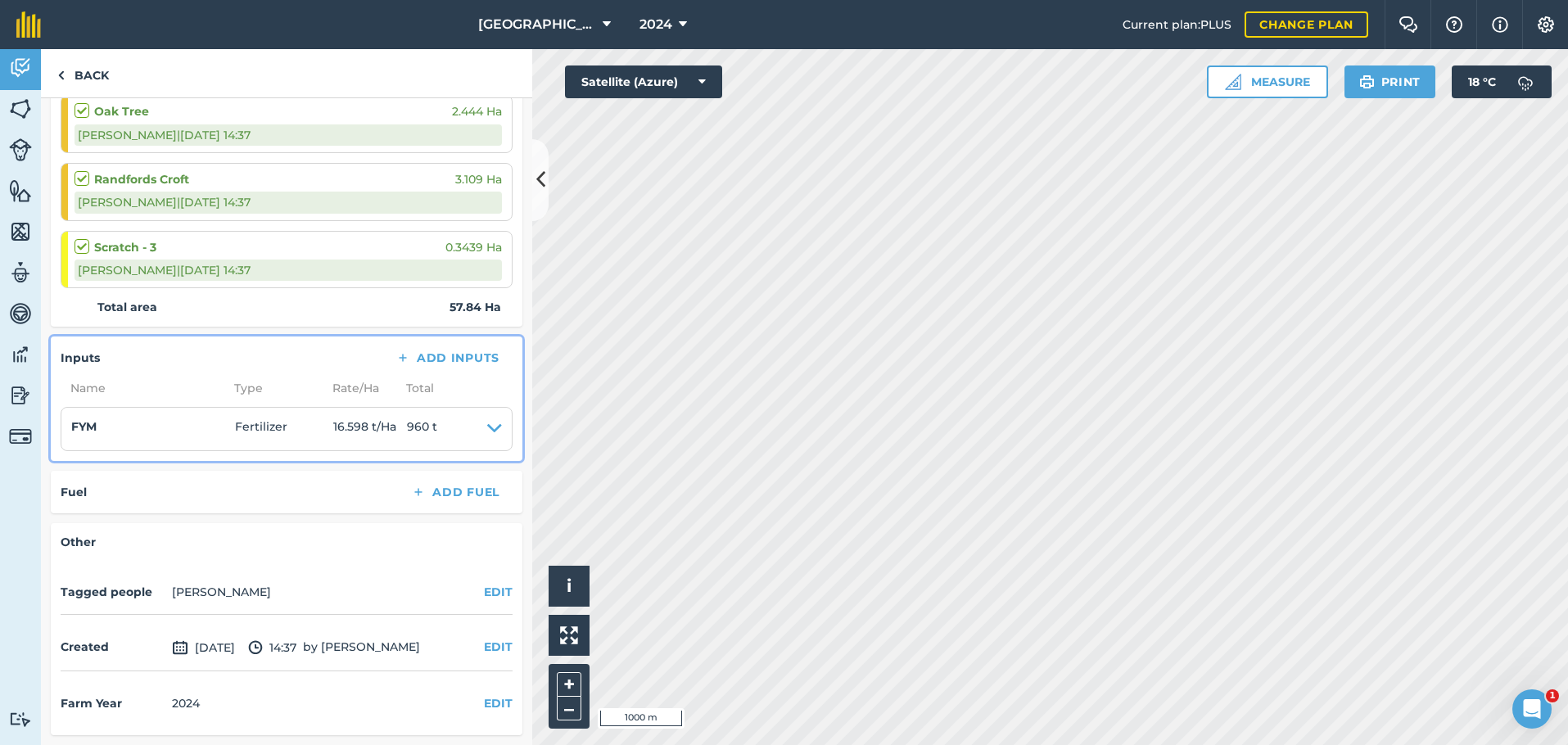
scroll to position [1215, 0]
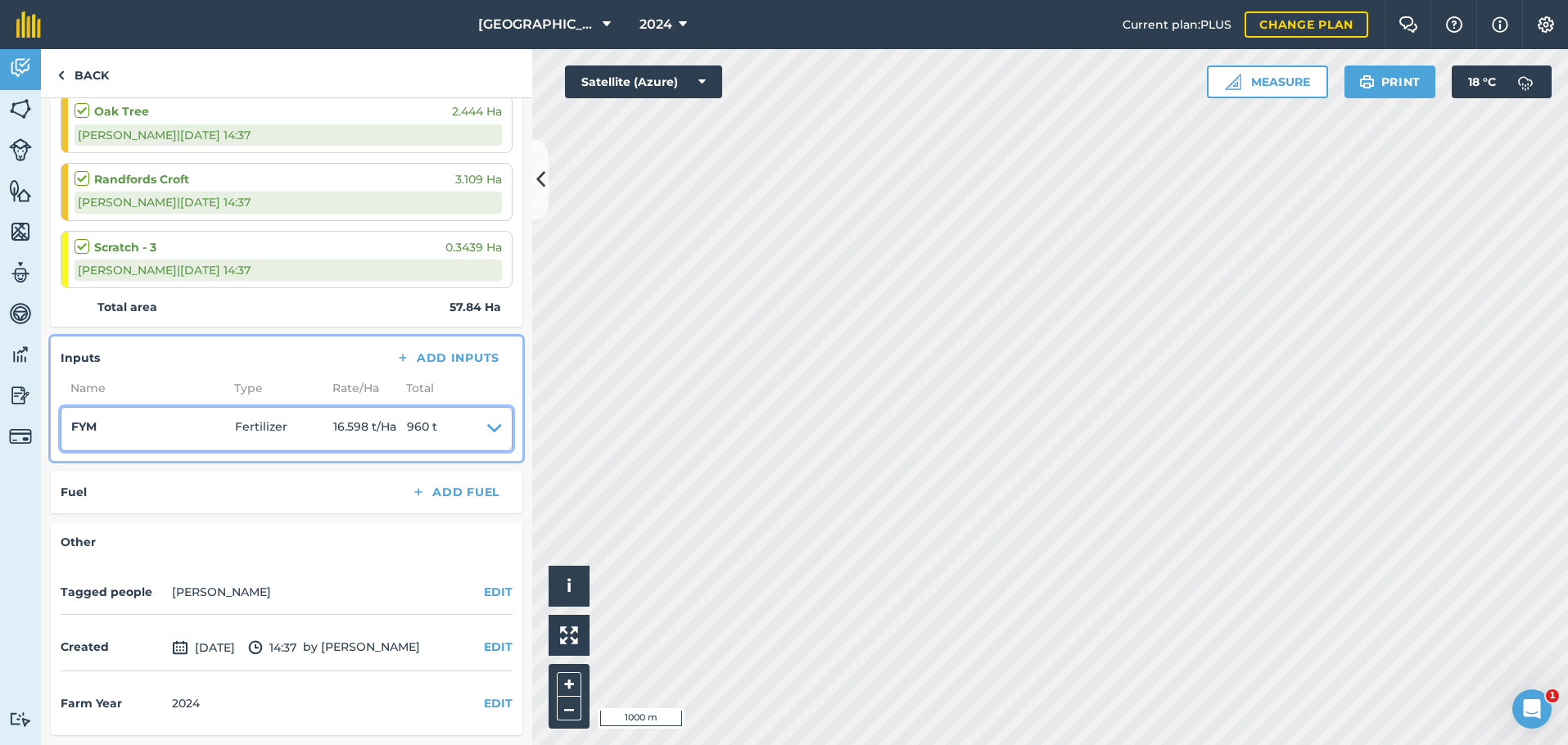
click at [487, 428] on icon at bounding box center [495, 429] width 15 height 23
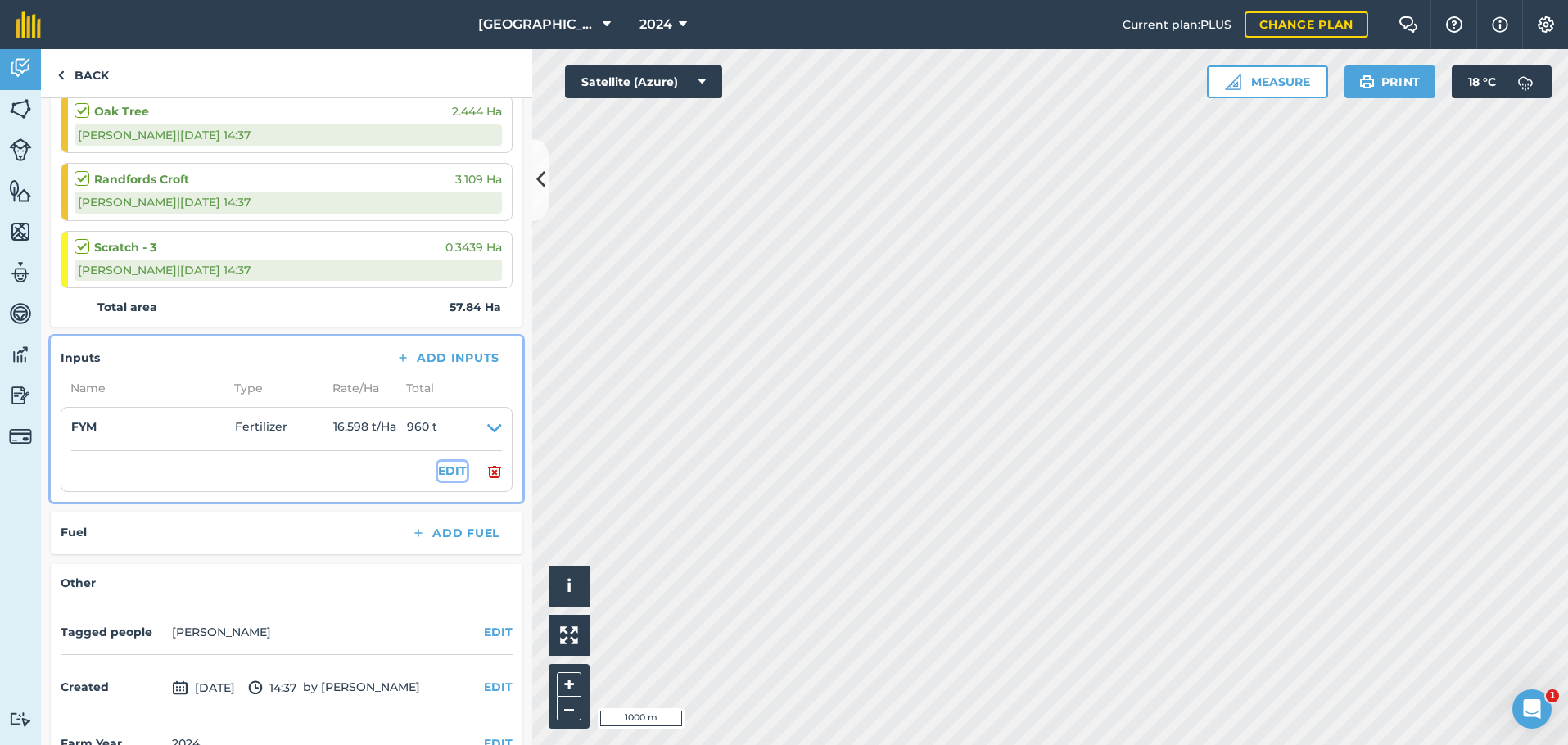
click at [442, 473] on button "EDIT" at bounding box center [452, 470] width 29 height 18
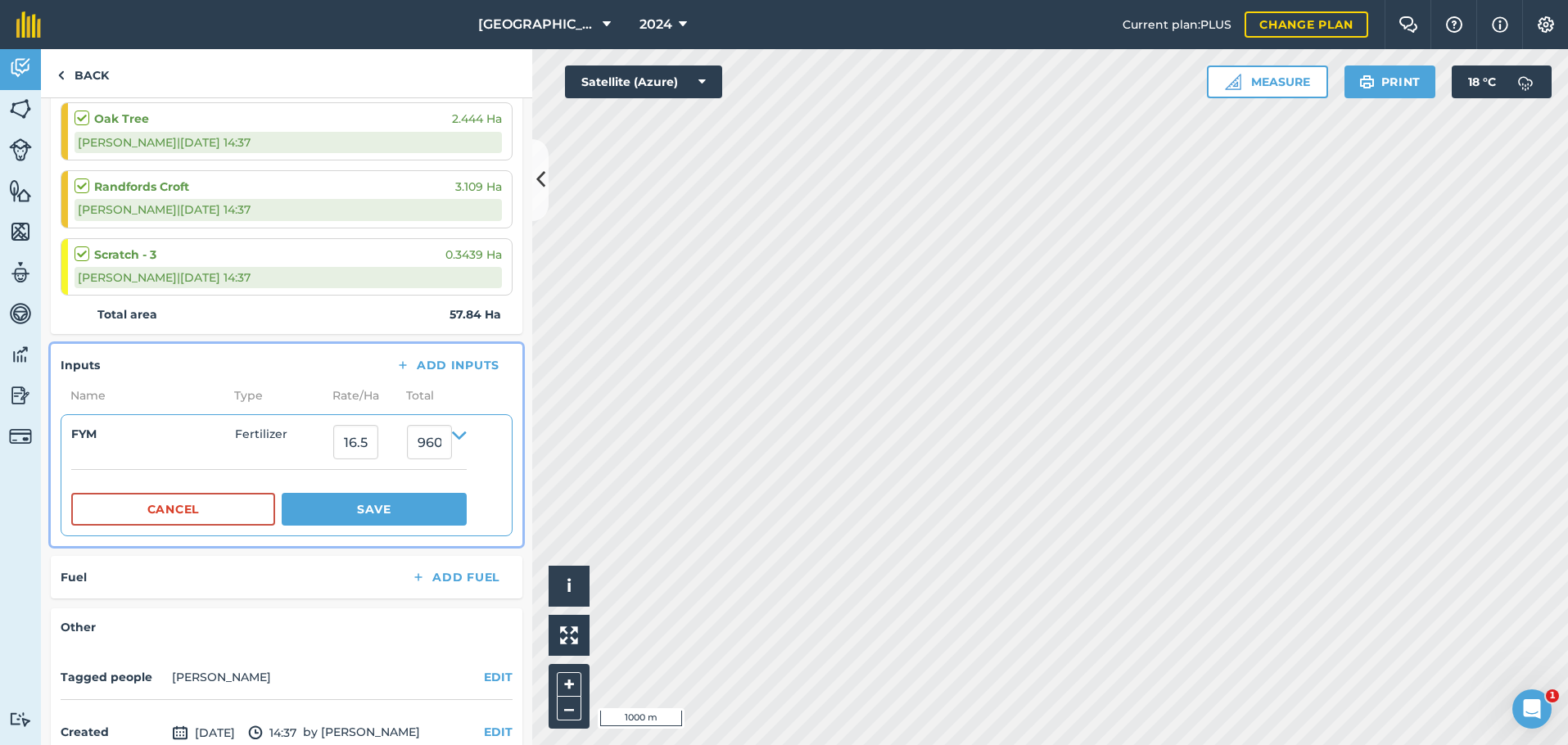
scroll to position [1296, 0]
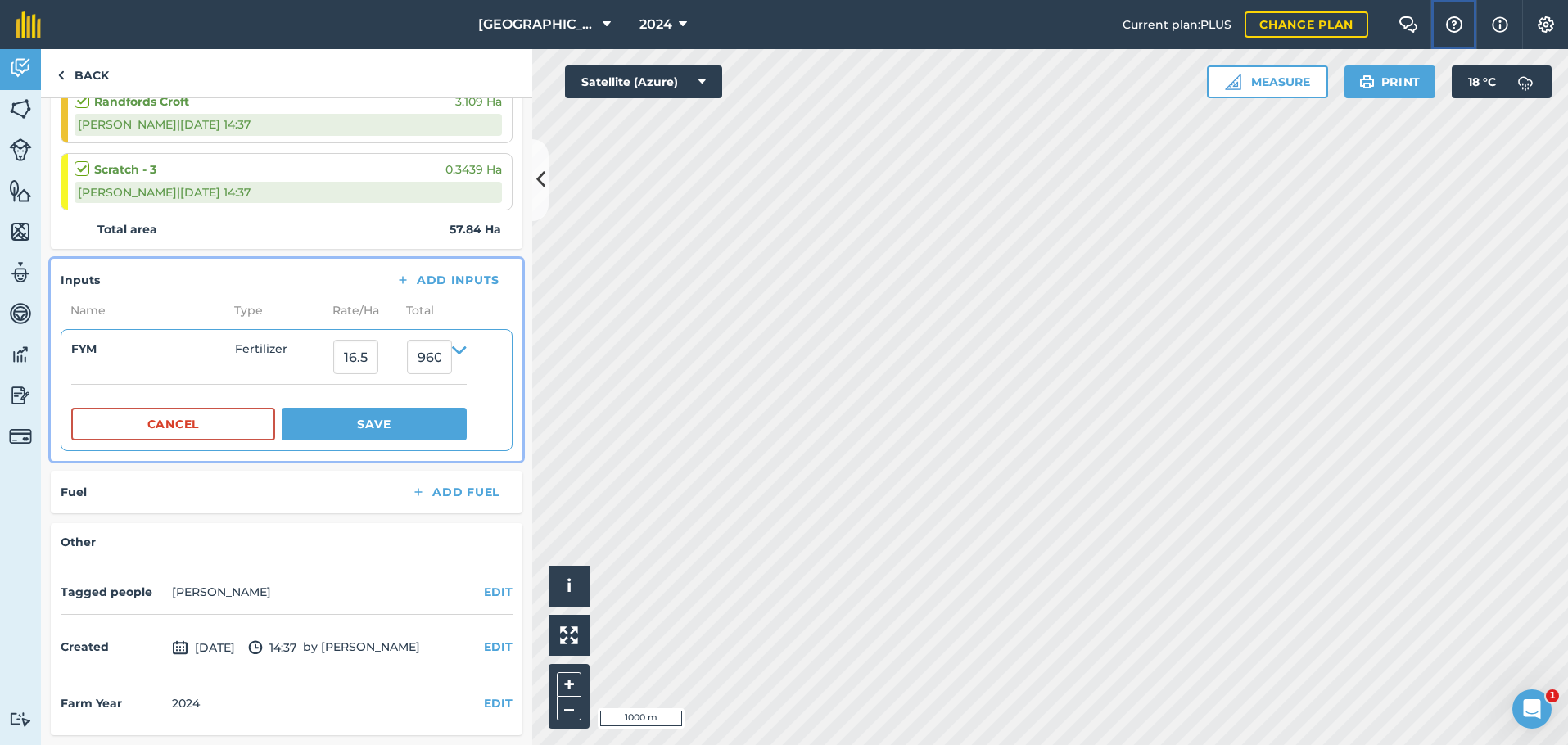
click at [1455, 28] on img at bounding box center [1454, 25] width 20 height 17
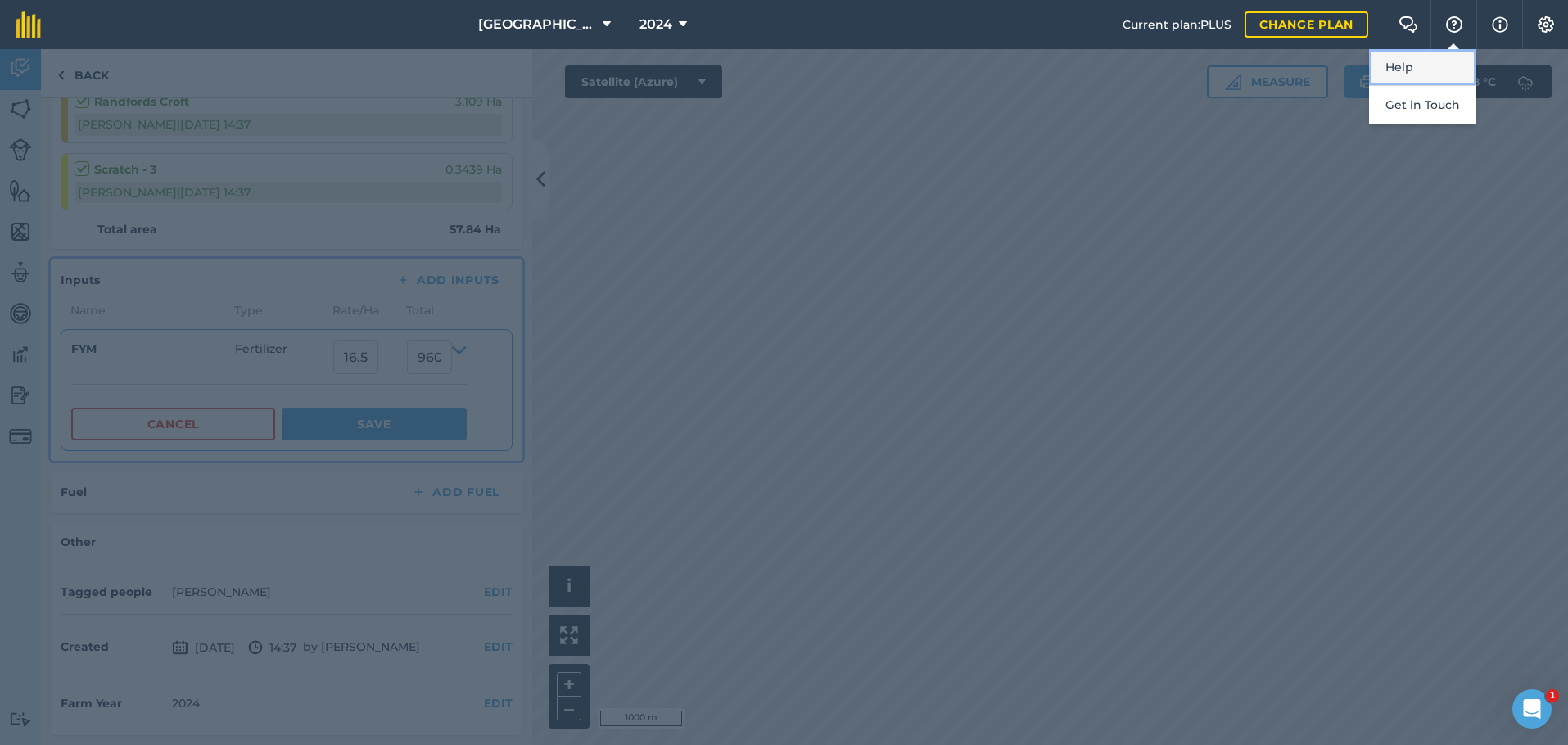
click at [1428, 68] on link "Help" at bounding box center [1422, 68] width 107 height 37
click at [1043, 237] on div at bounding box center [784, 397] width 1568 height 696
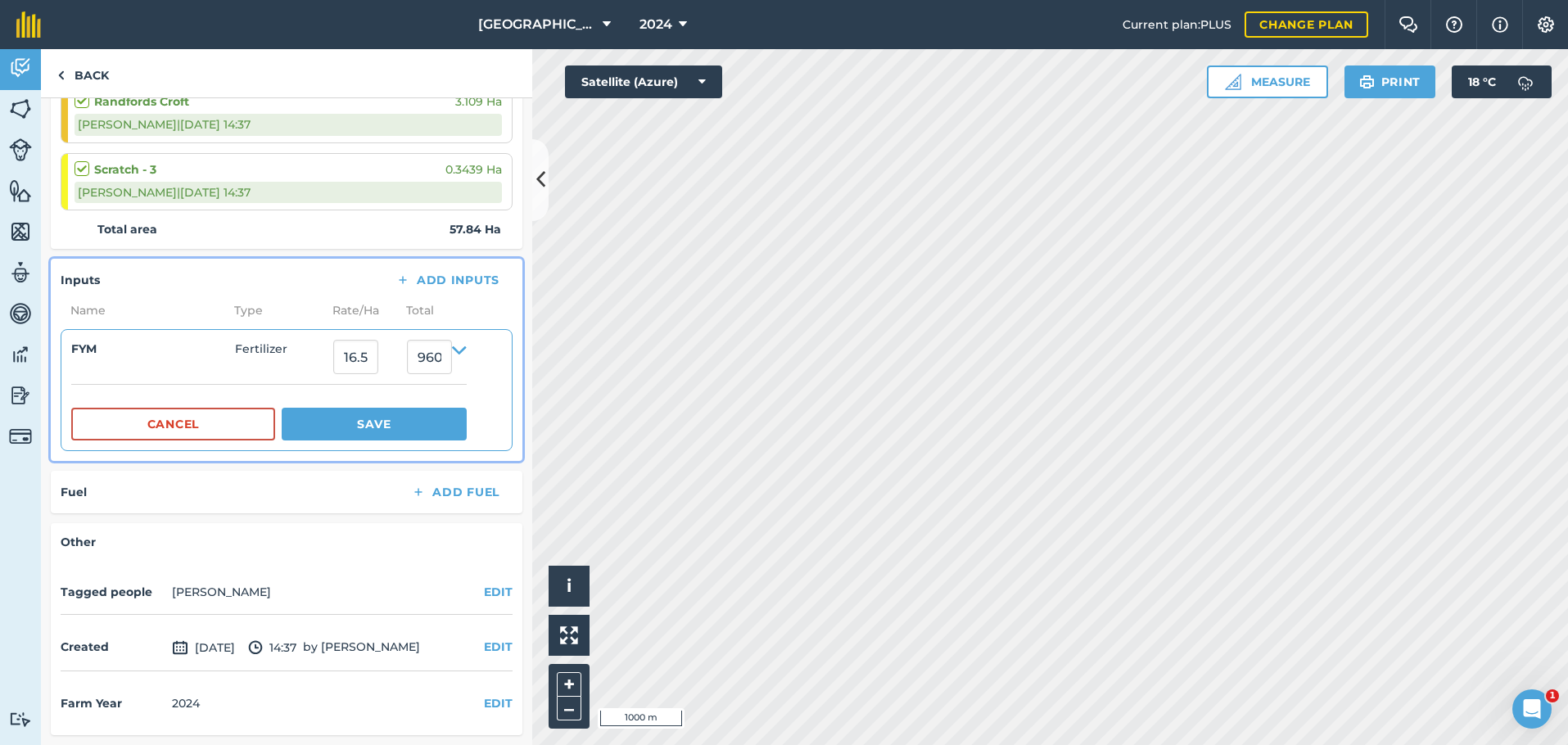
click at [360, 447] on li "FYM Fertilizer 16.597511 960.0000362400001 Cancel Save" at bounding box center [286, 390] width 452 height 122
click at [364, 424] on button "Save" at bounding box center [374, 423] width 185 height 33
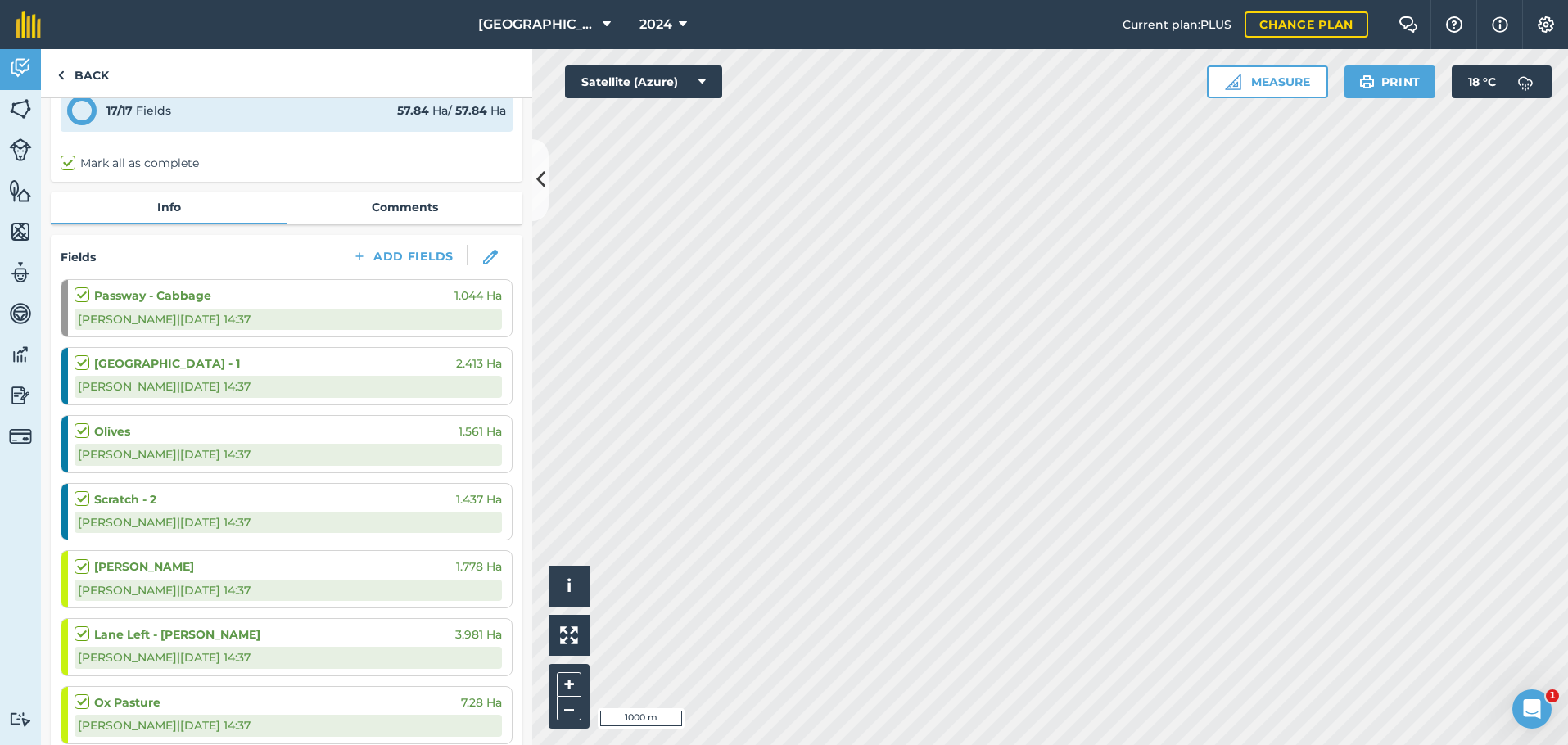
scroll to position [0, 0]
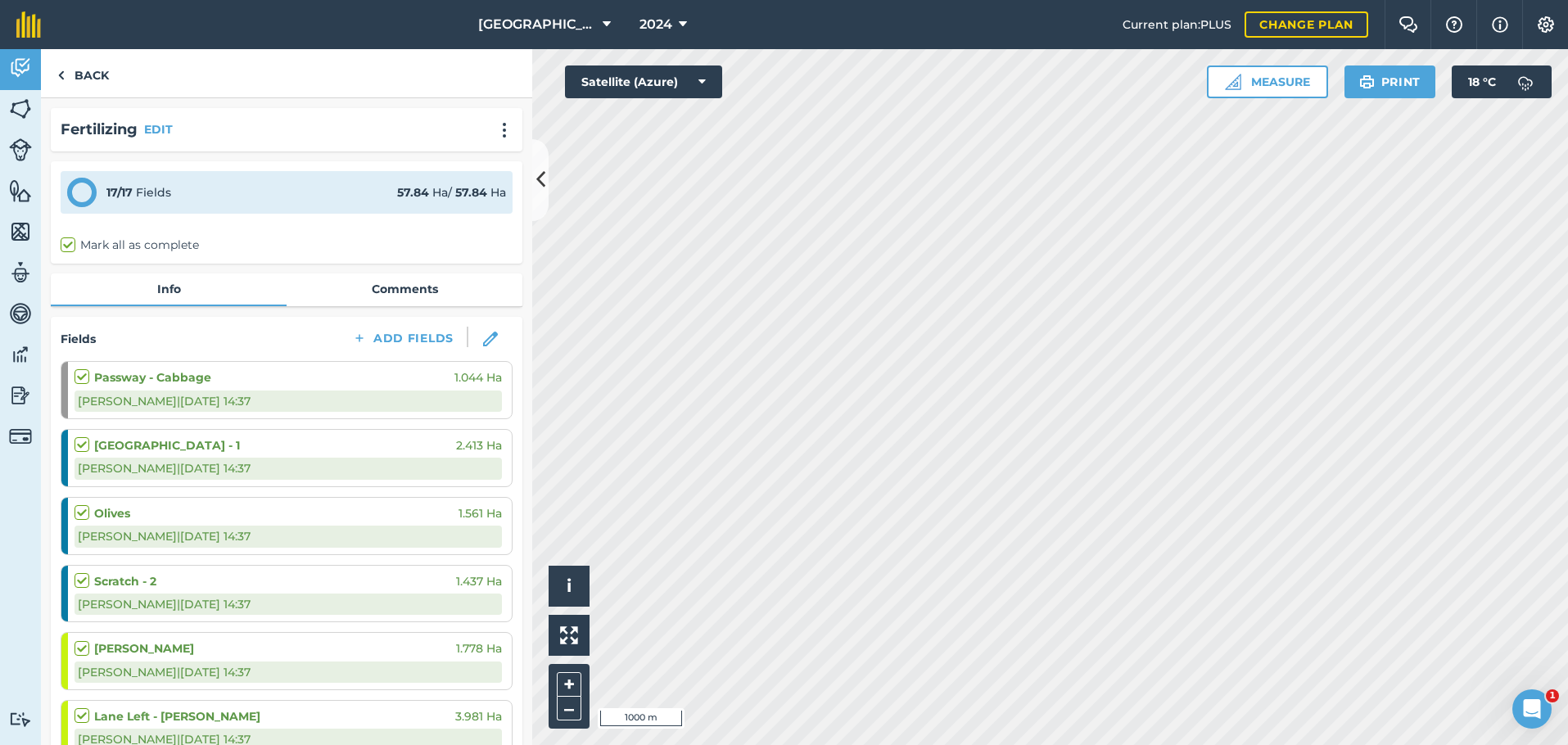
click at [390, 368] on div "Passway - Cabbage 1.044 Ha" at bounding box center [287, 377] width 427 height 18
click at [389, 392] on div "[PERSON_NAME] a | [DATE] 14:37" at bounding box center [287, 401] width 427 height 21
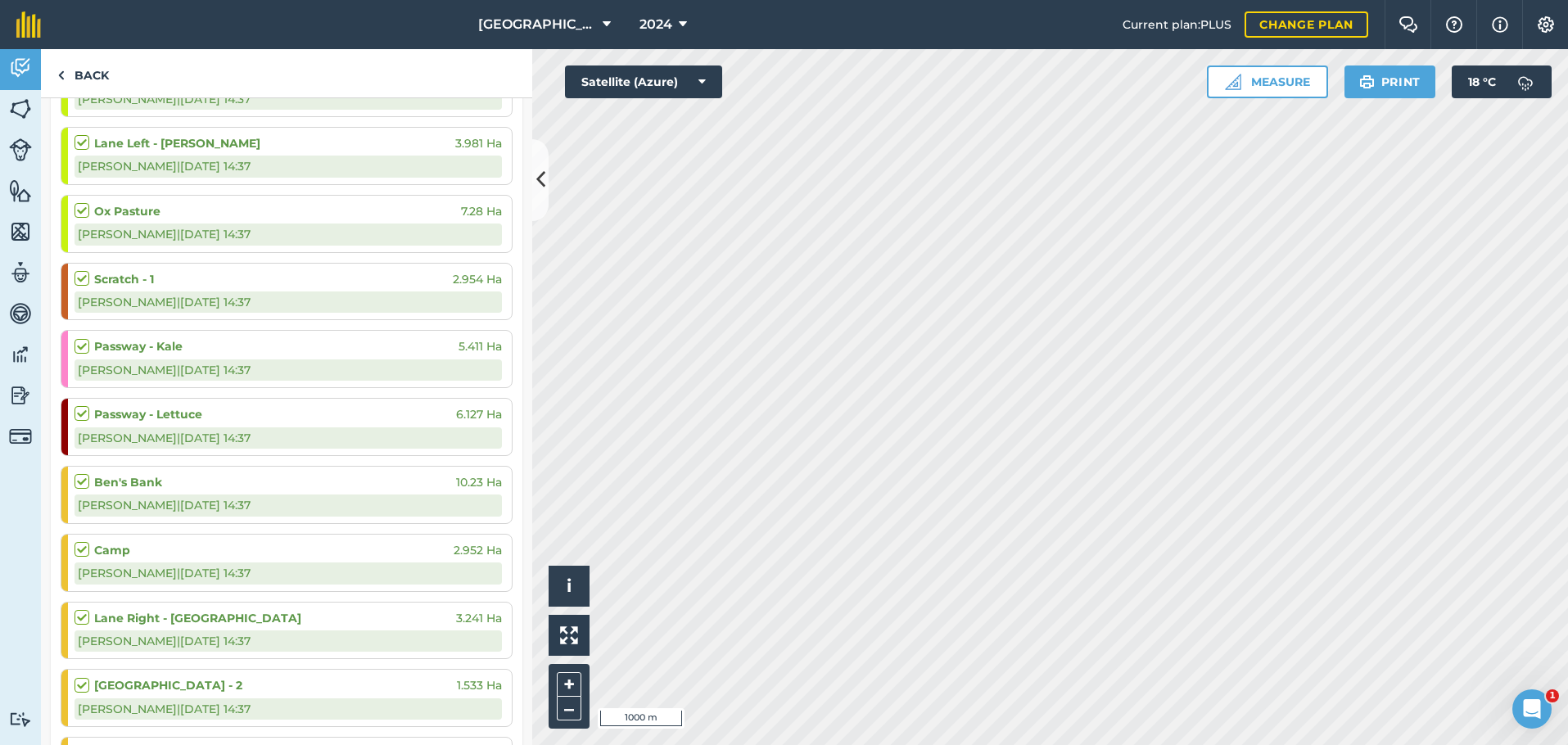
scroll to position [900, 0]
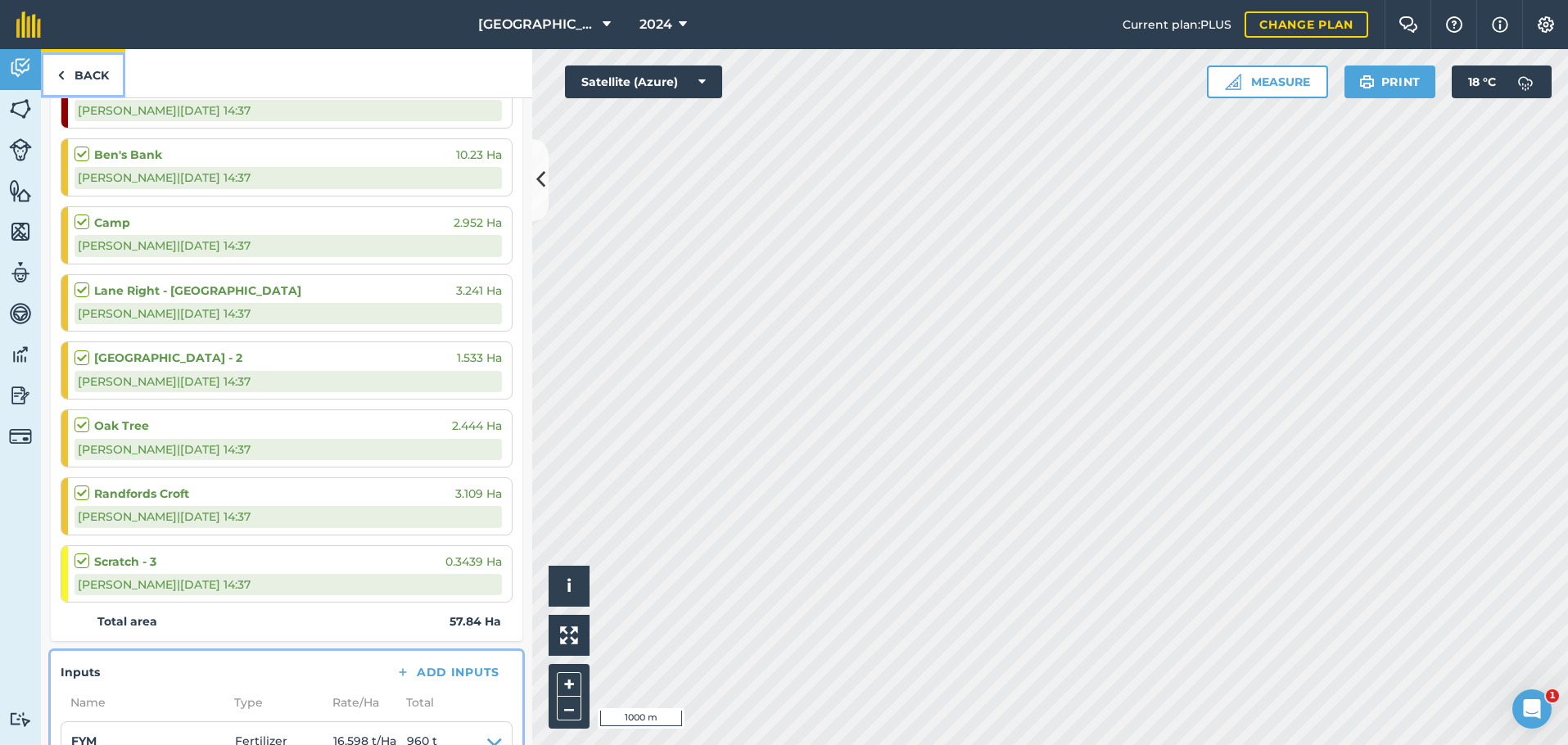
click at [86, 73] on link "Back" at bounding box center [83, 73] width 85 height 48
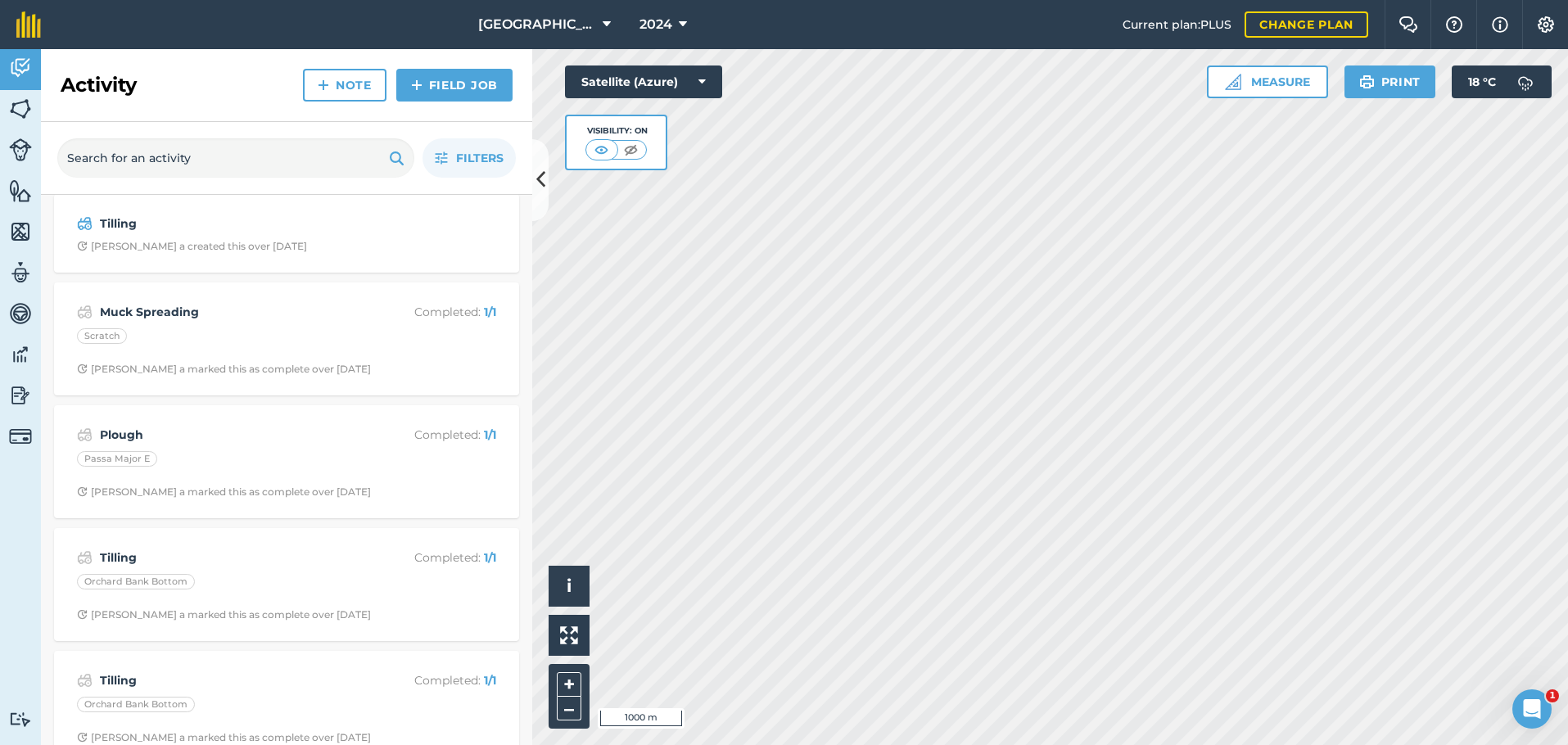
scroll to position [4257, 0]
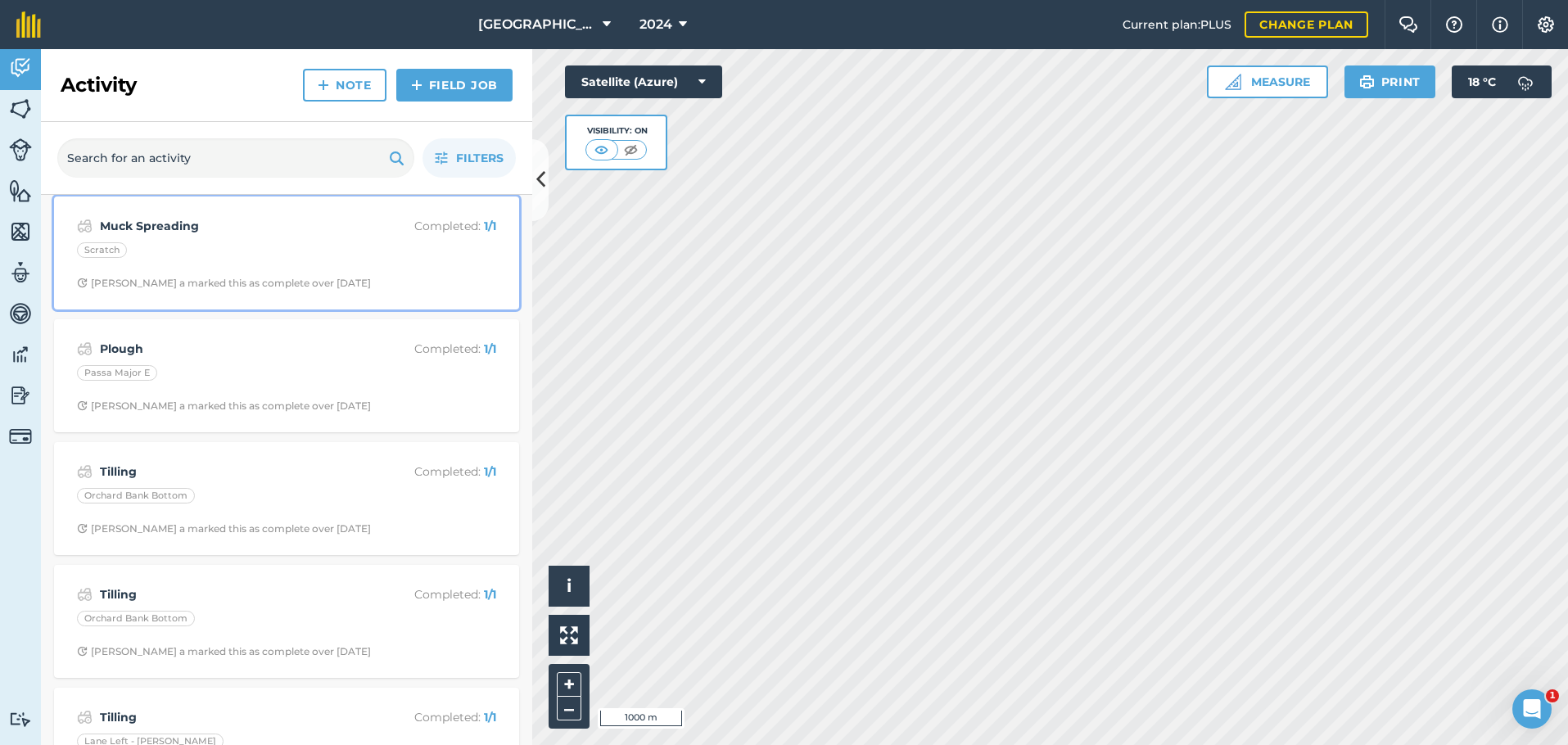
click at [340, 256] on div "Scratch" at bounding box center [286, 253] width 419 height 21
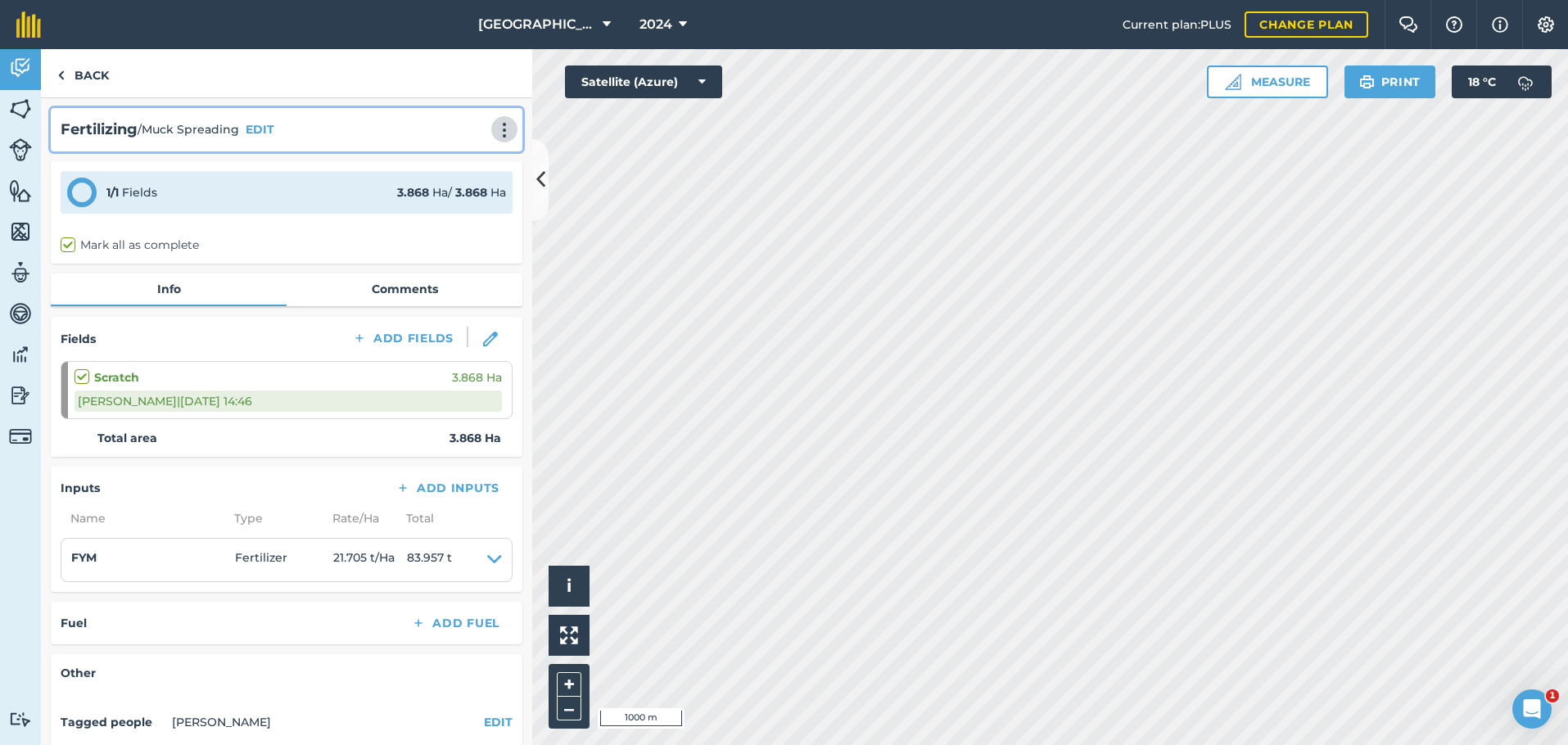
click at [498, 130] on img at bounding box center [504, 130] width 20 height 17
click at [449, 207] on link "Delete" at bounding box center [470, 204] width 105 height 33
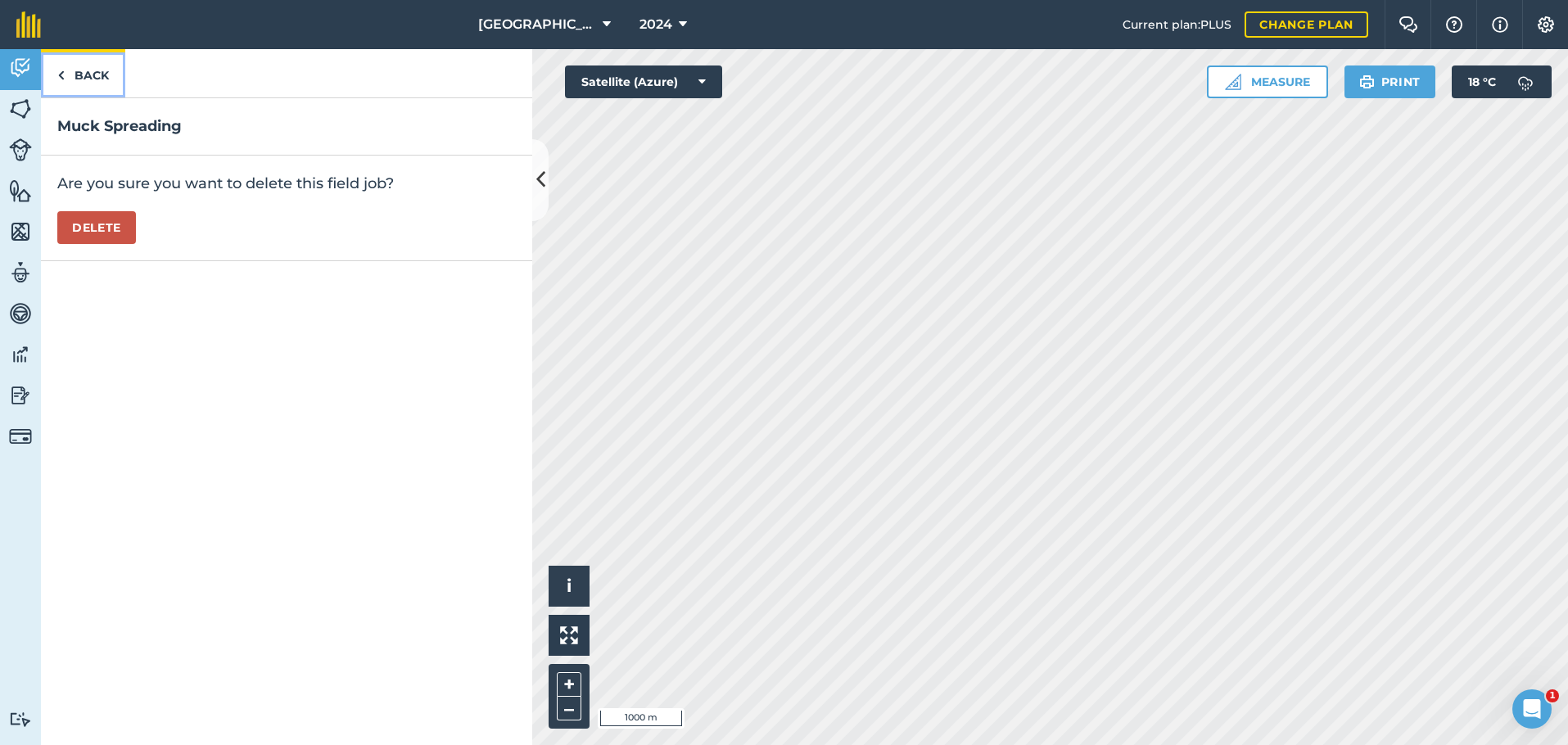
click at [65, 77] on link "Back" at bounding box center [83, 73] width 85 height 48
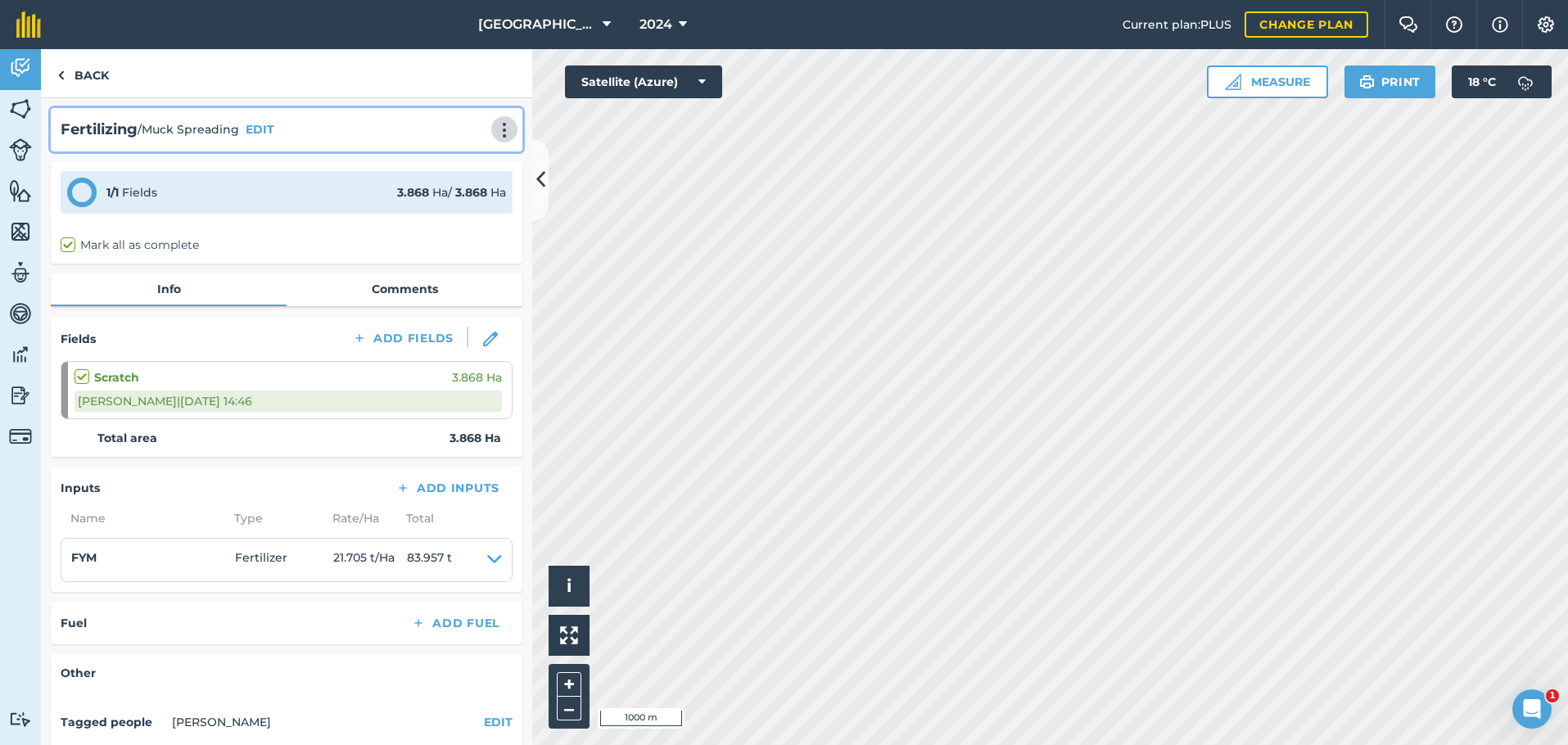
click at [495, 127] on img at bounding box center [504, 130] width 20 height 17
click at [454, 202] on link "Delete" at bounding box center [470, 204] width 105 height 33
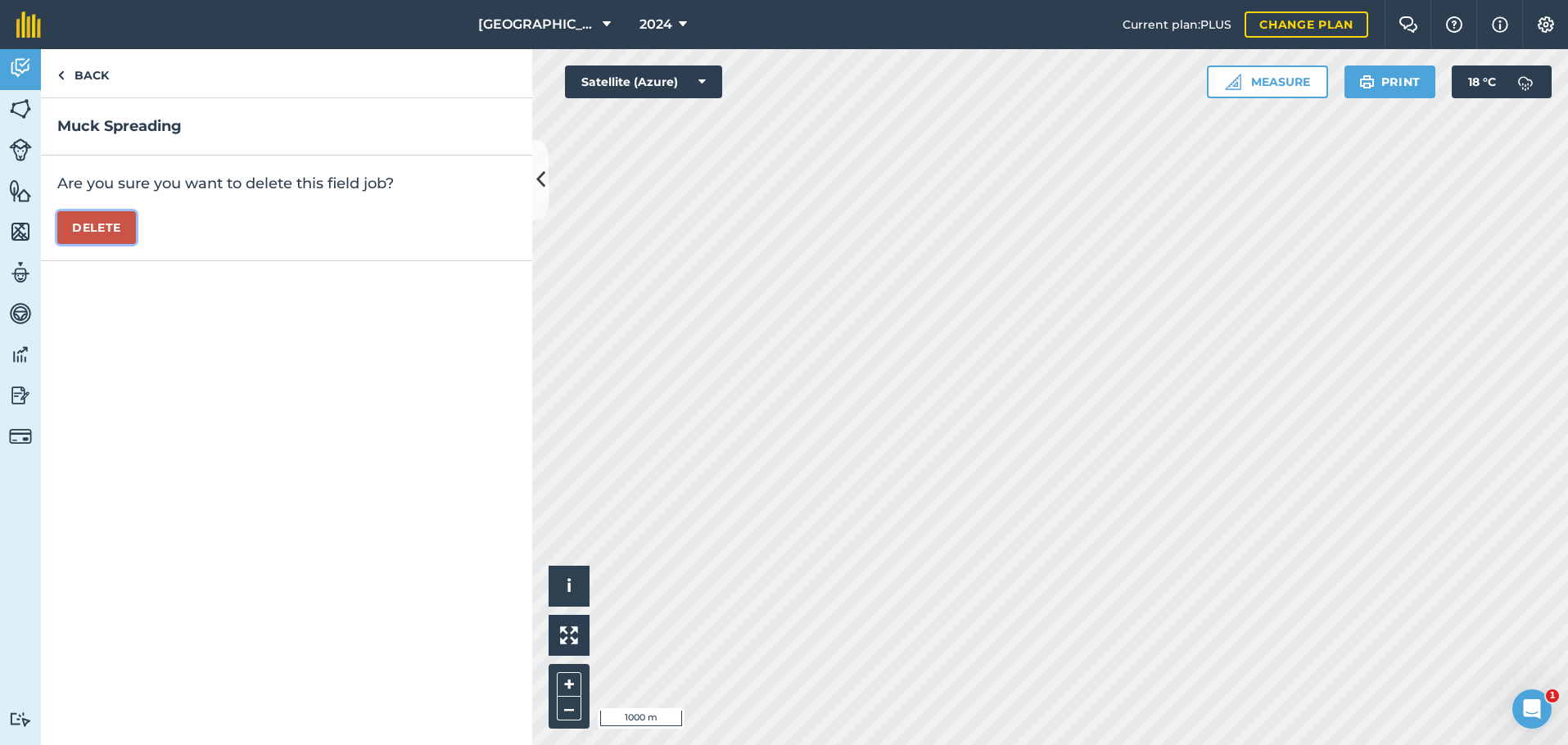
click at [98, 216] on button "Delete" at bounding box center [97, 227] width 79 height 33
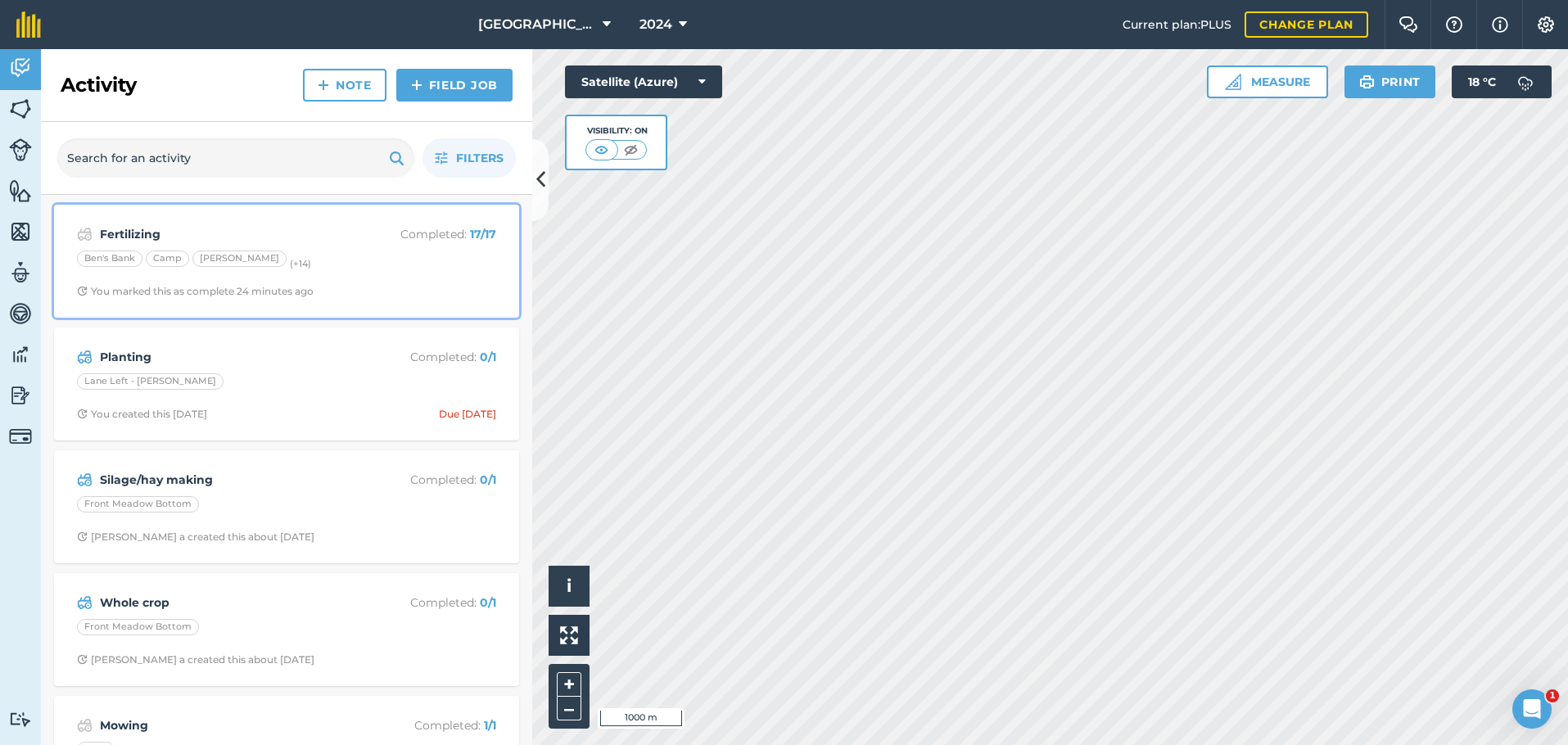
click at [381, 290] on span "You marked this as complete 24 minutes ago" at bounding box center [286, 291] width 419 height 13
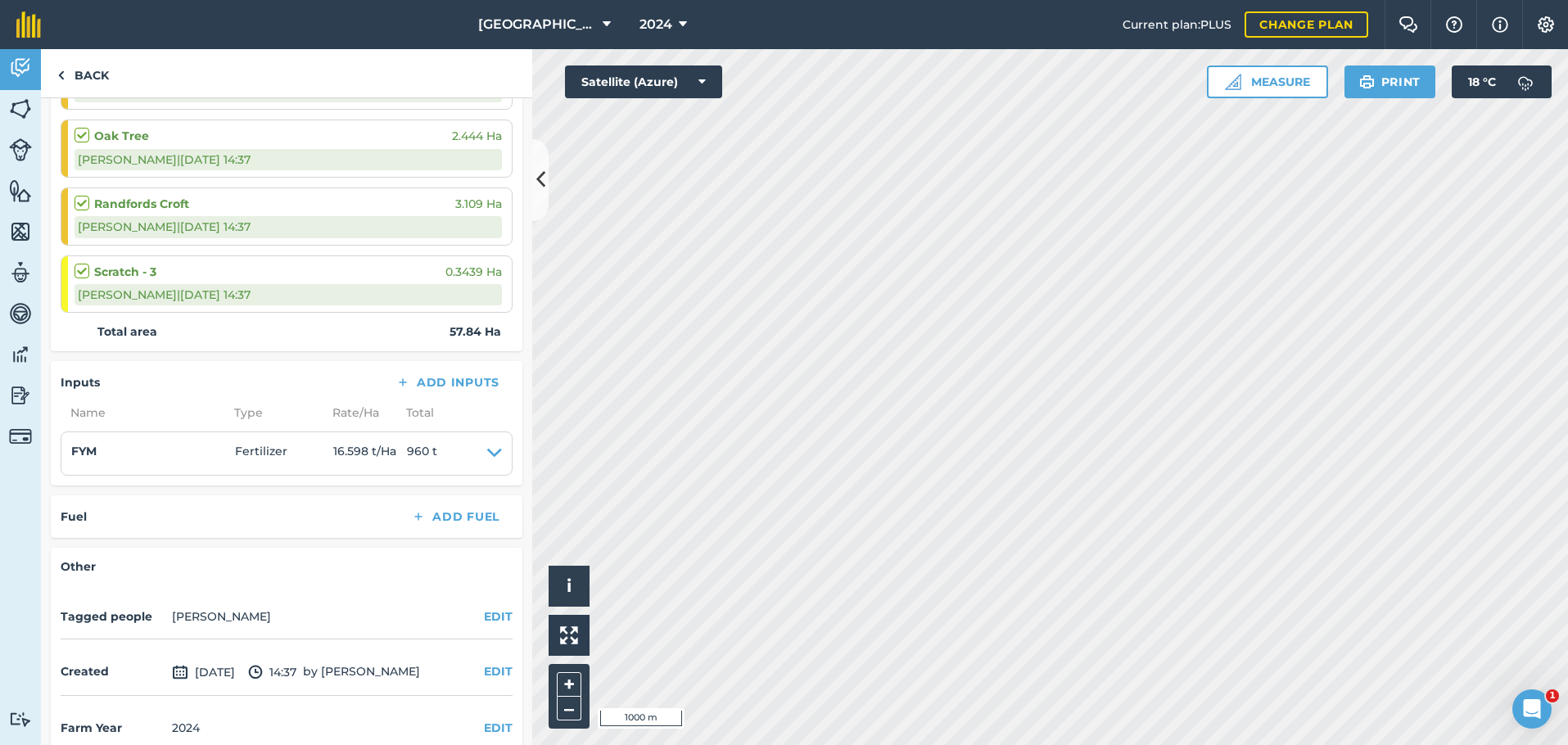
scroll to position [1215, 0]
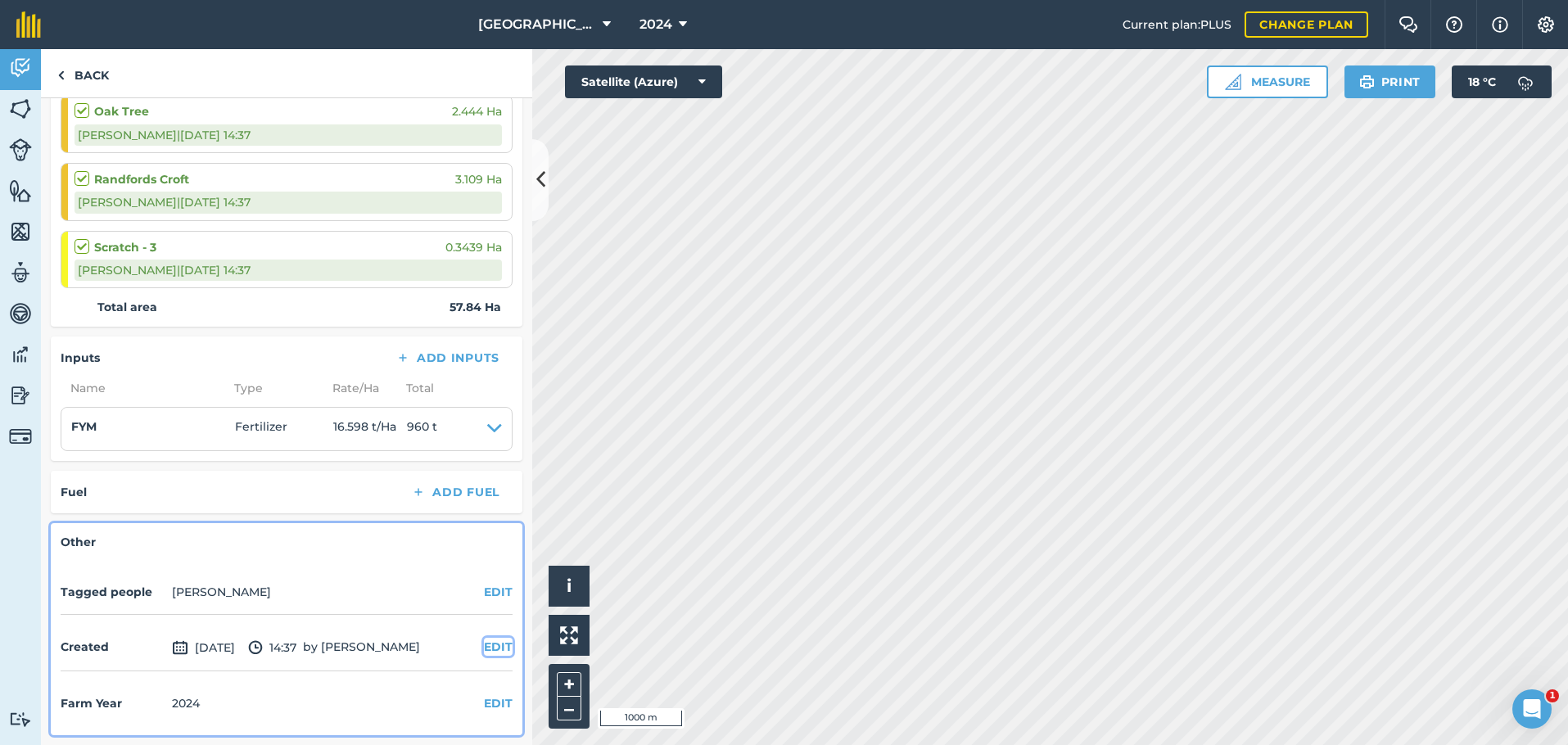
click at [487, 642] on button "EDIT" at bounding box center [498, 646] width 29 height 18
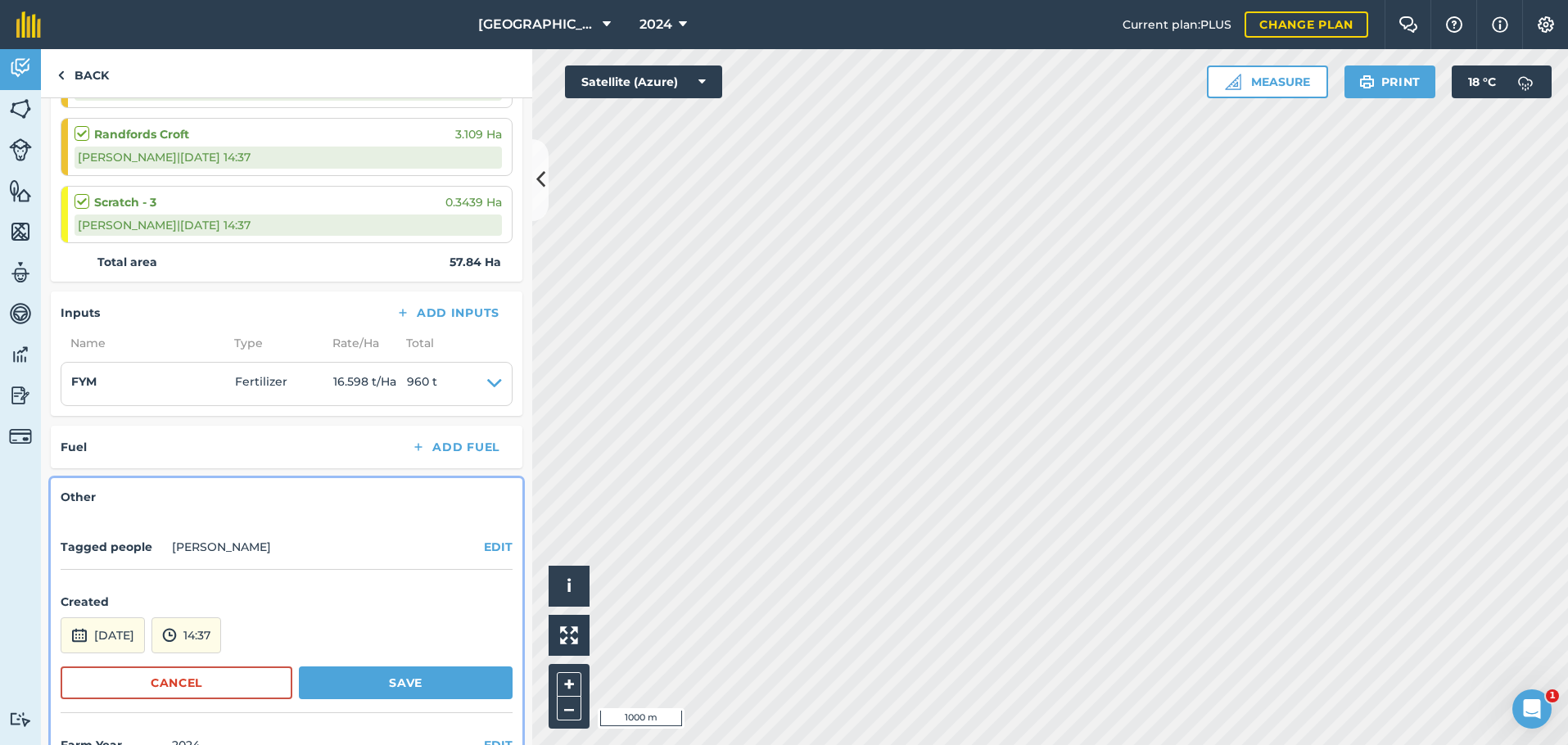
scroll to position [1302, 0]
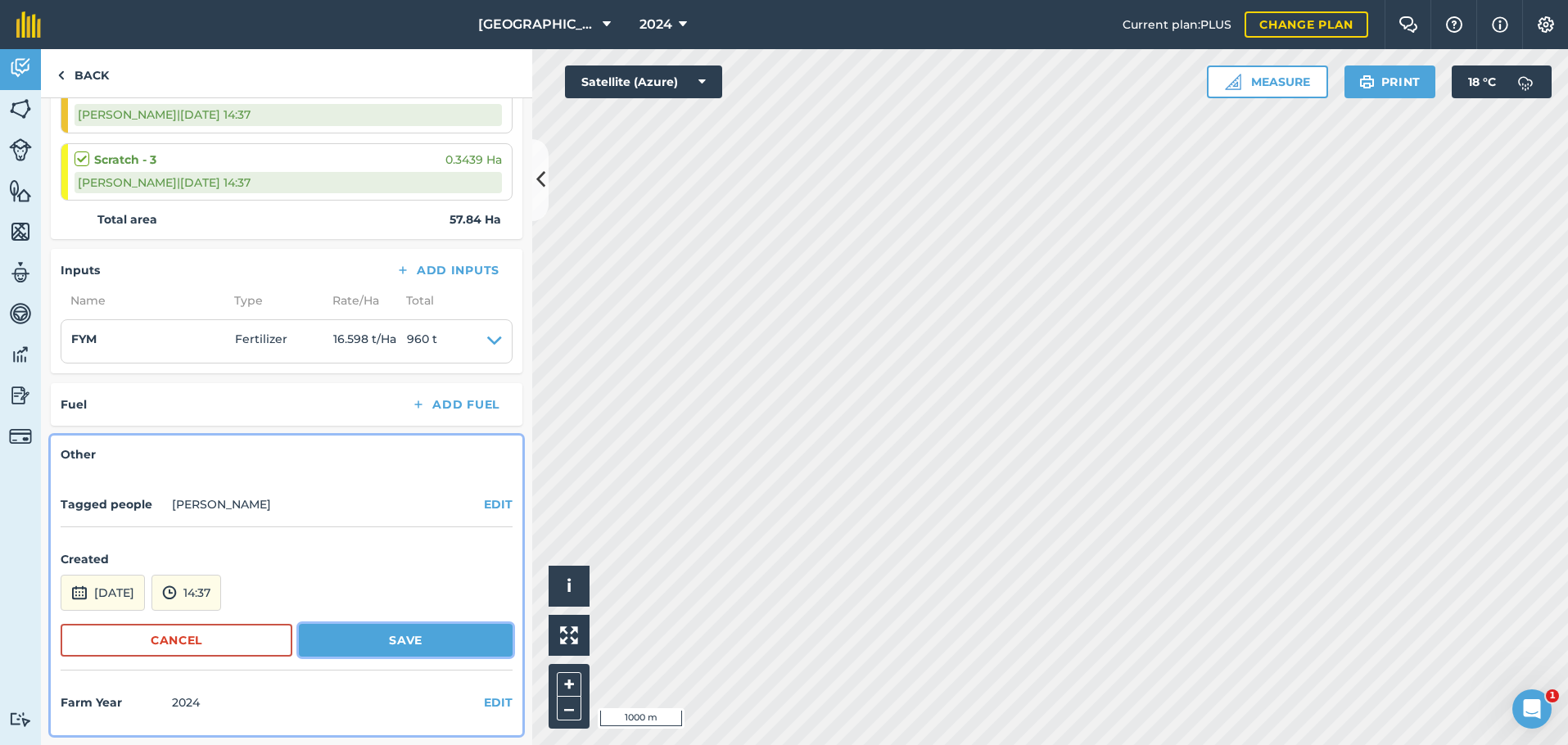
click at [373, 640] on button "Save" at bounding box center [405, 640] width 214 height 33
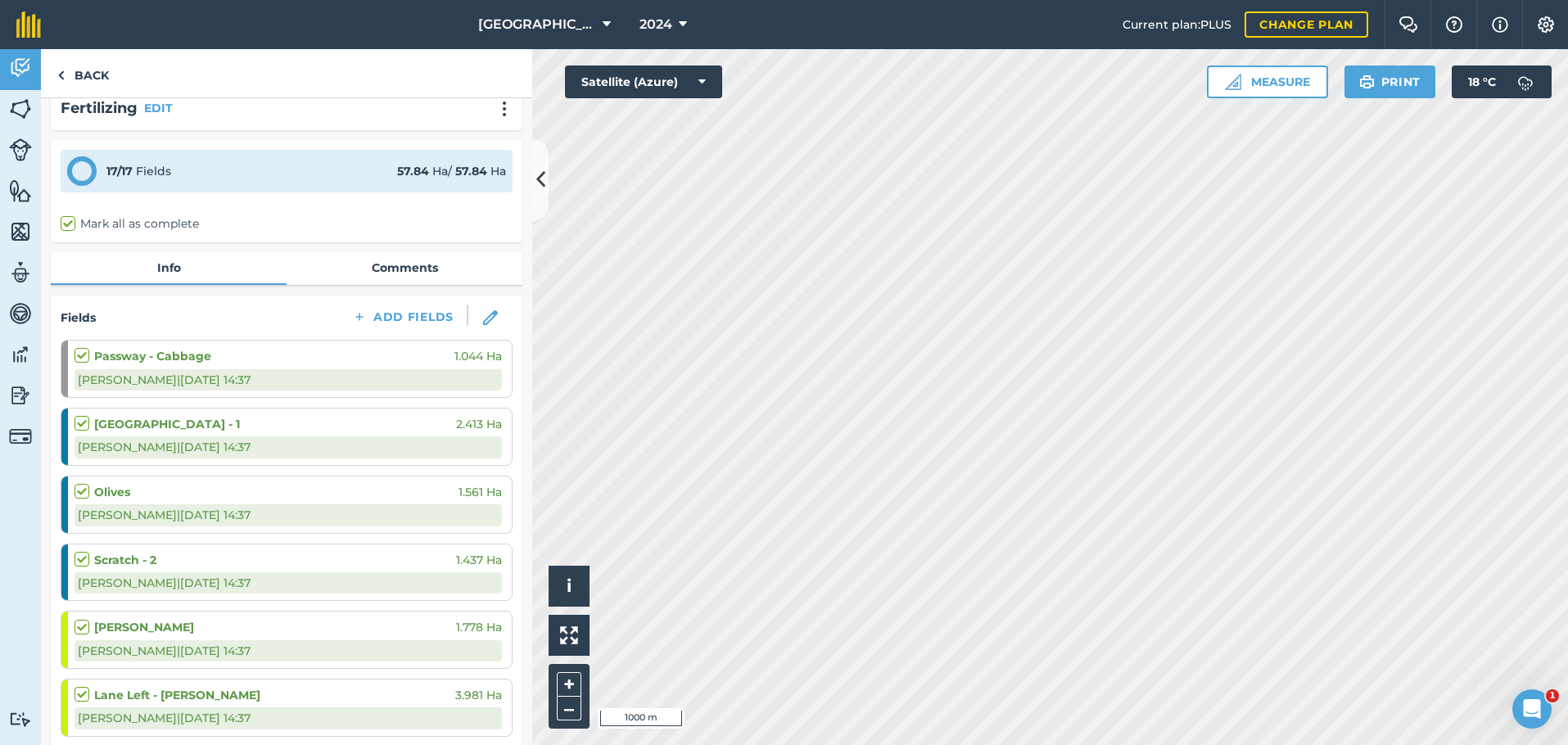
scroll to position [0, 0]
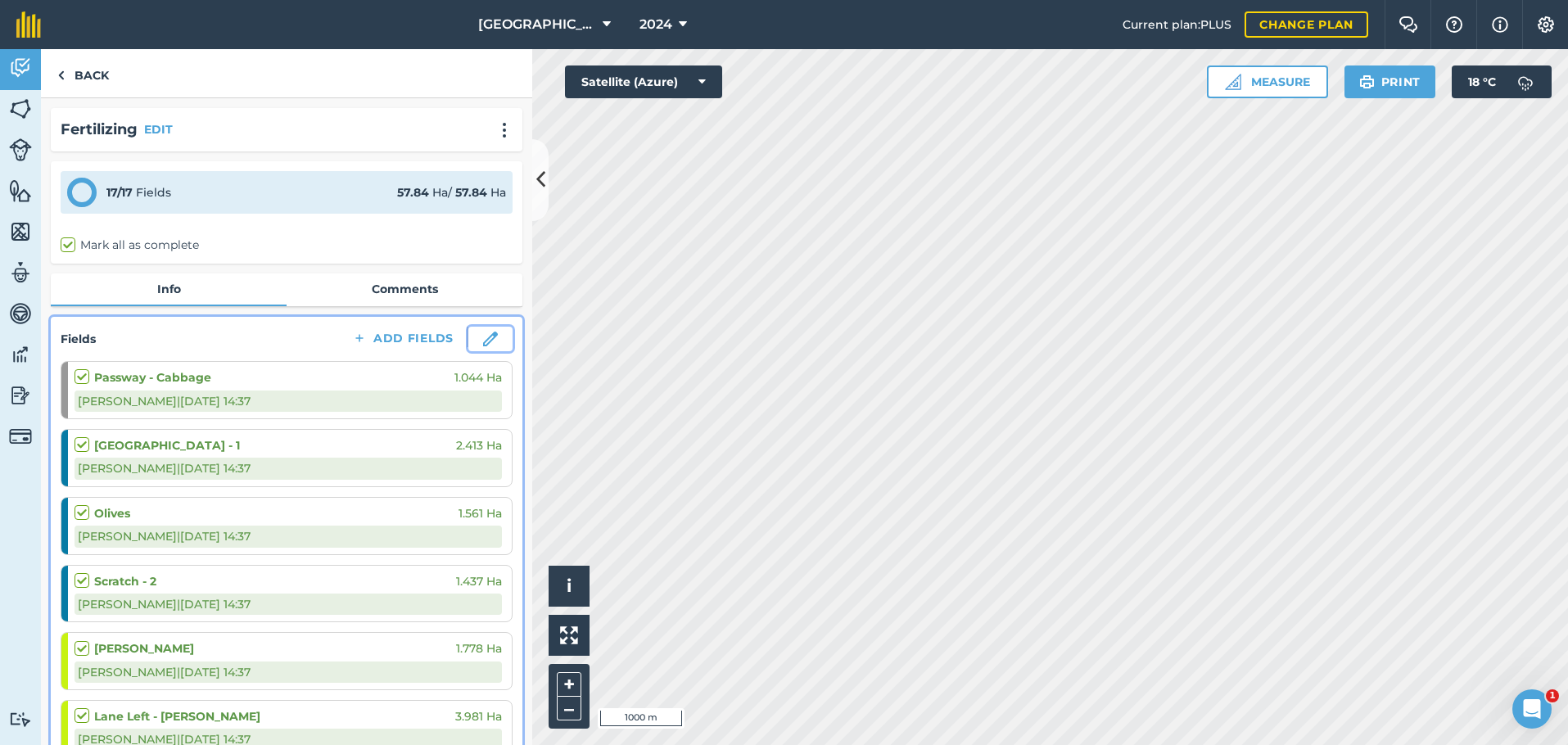
click at [483, 337] on img at bounding box center [490, 339] width 15 height 15
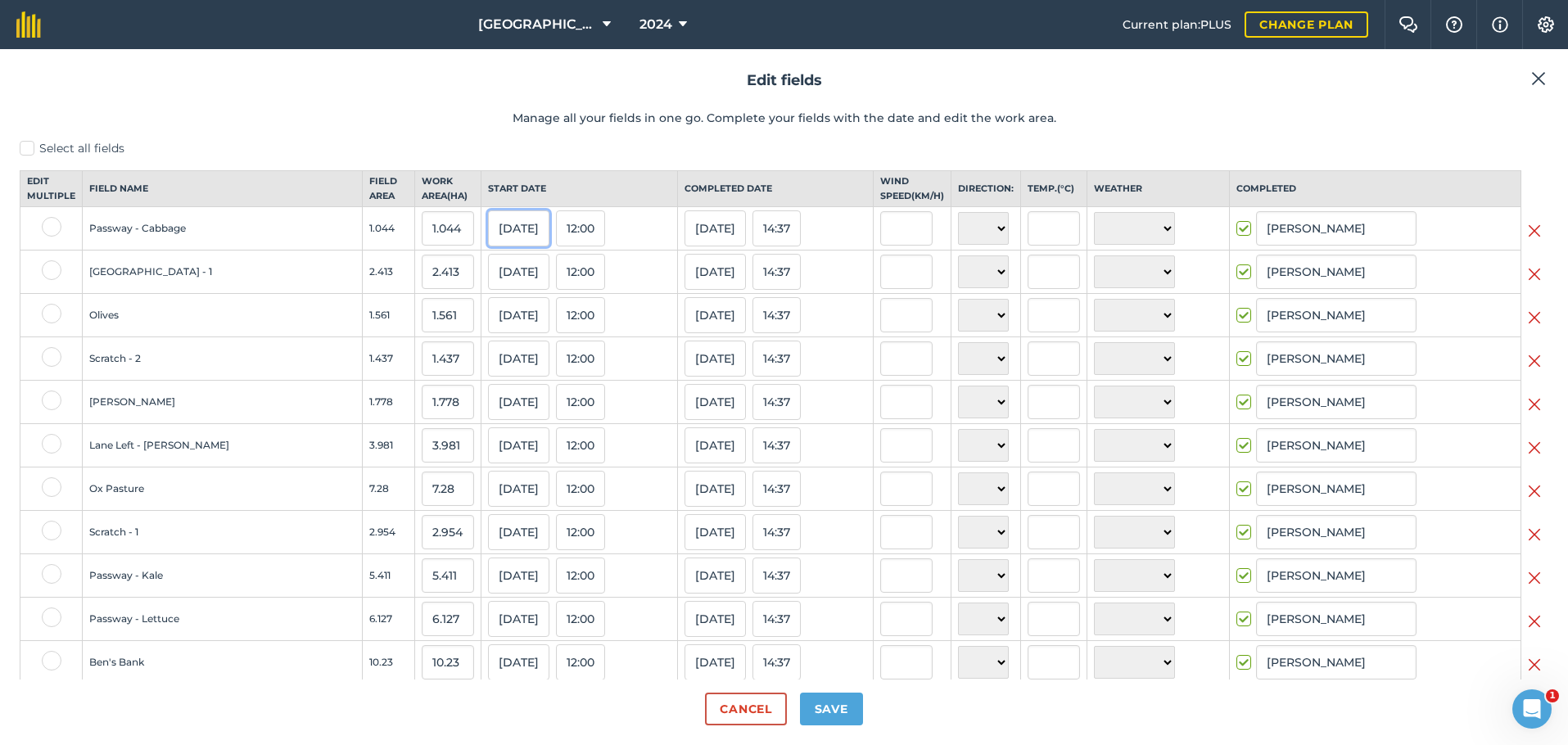
click at [488, 246] on button "[DATE]" at bounding box center [519, 228] width 61 height 36
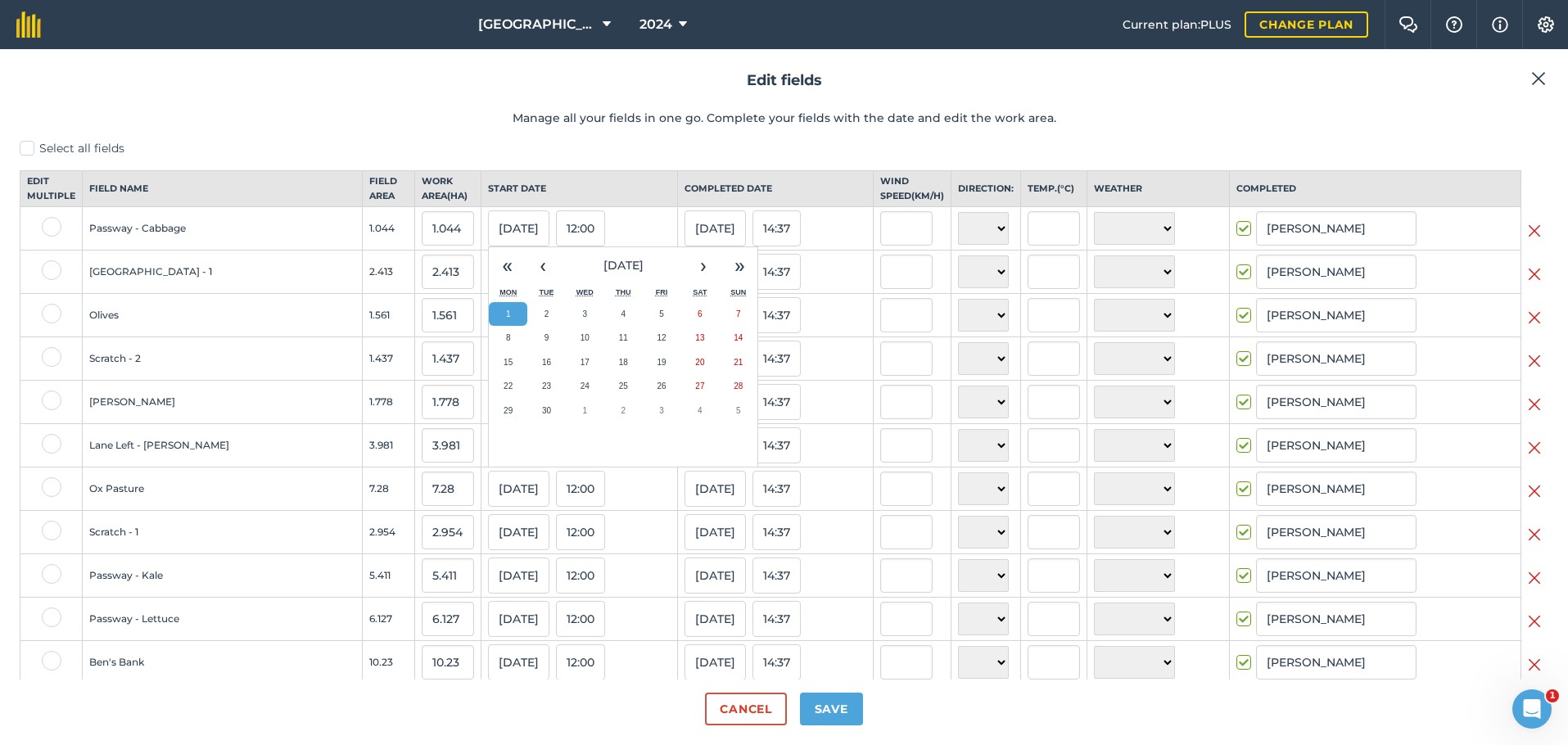
click at [33, 145] on label "Select all fields" at bounding box center [783, 149] width 1528 height 17
click at [31, 145] on input "Select all fields" at bounding box center [24, 145] width 10 height 10
checkbox input "true"
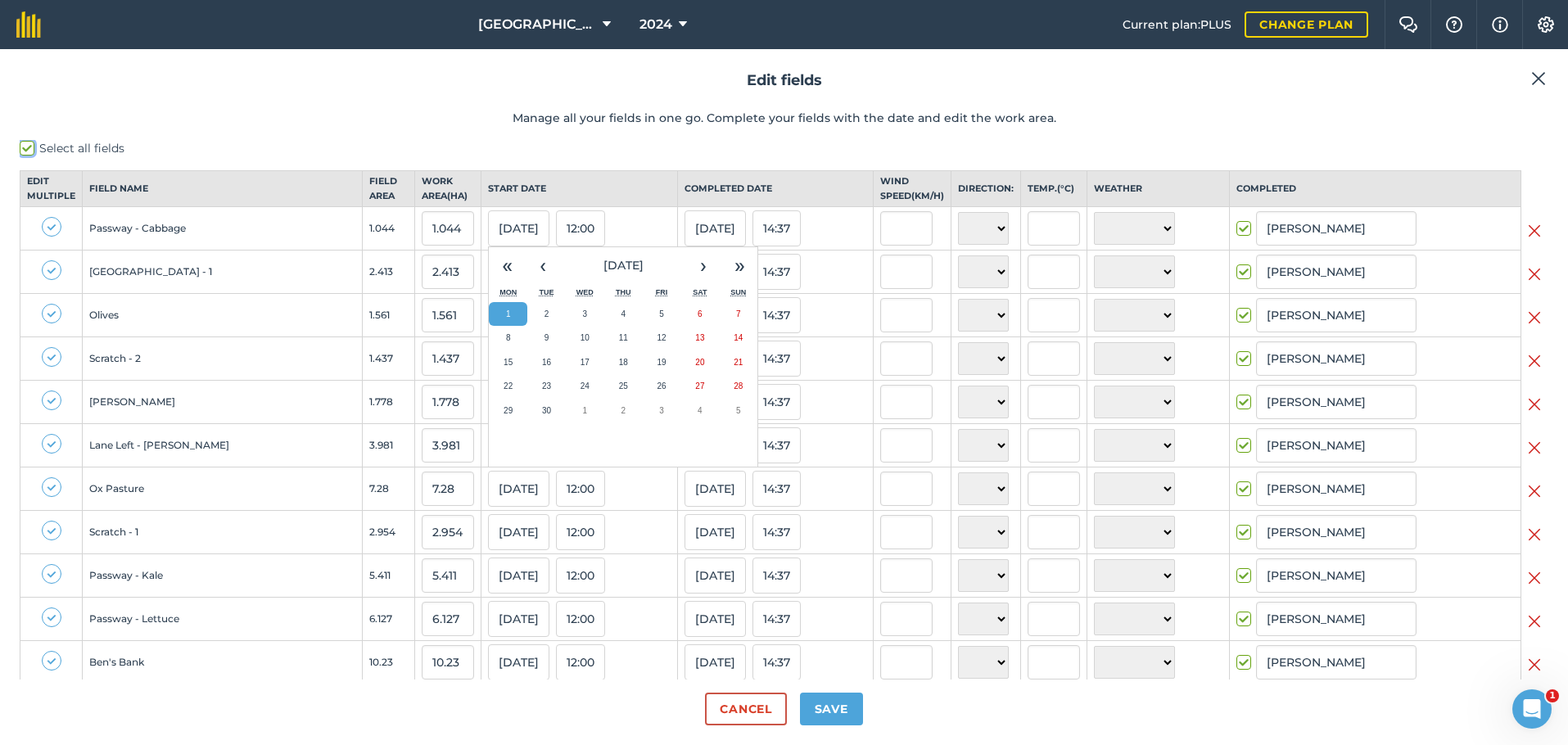
checkbox input "true"
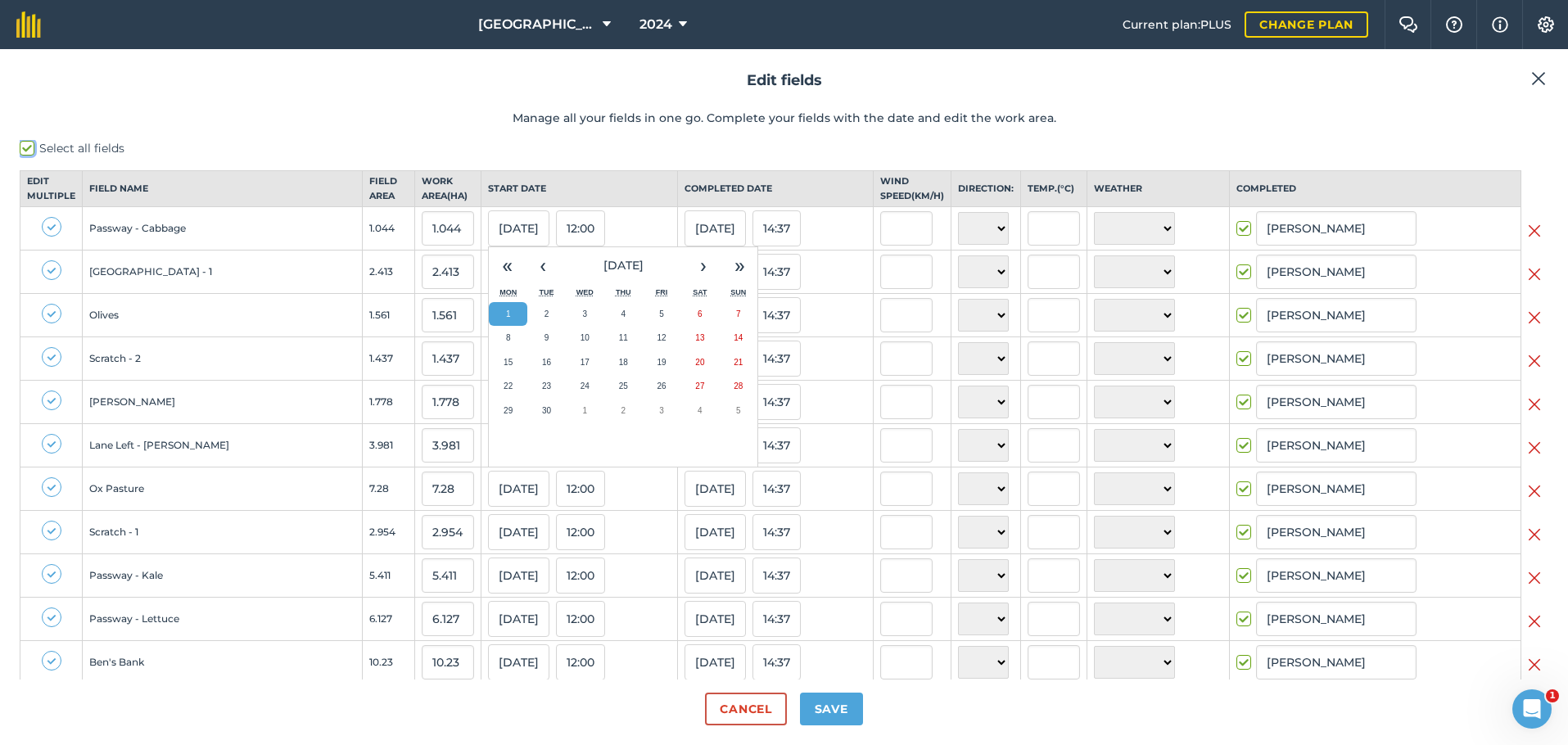
checkbox input "true"
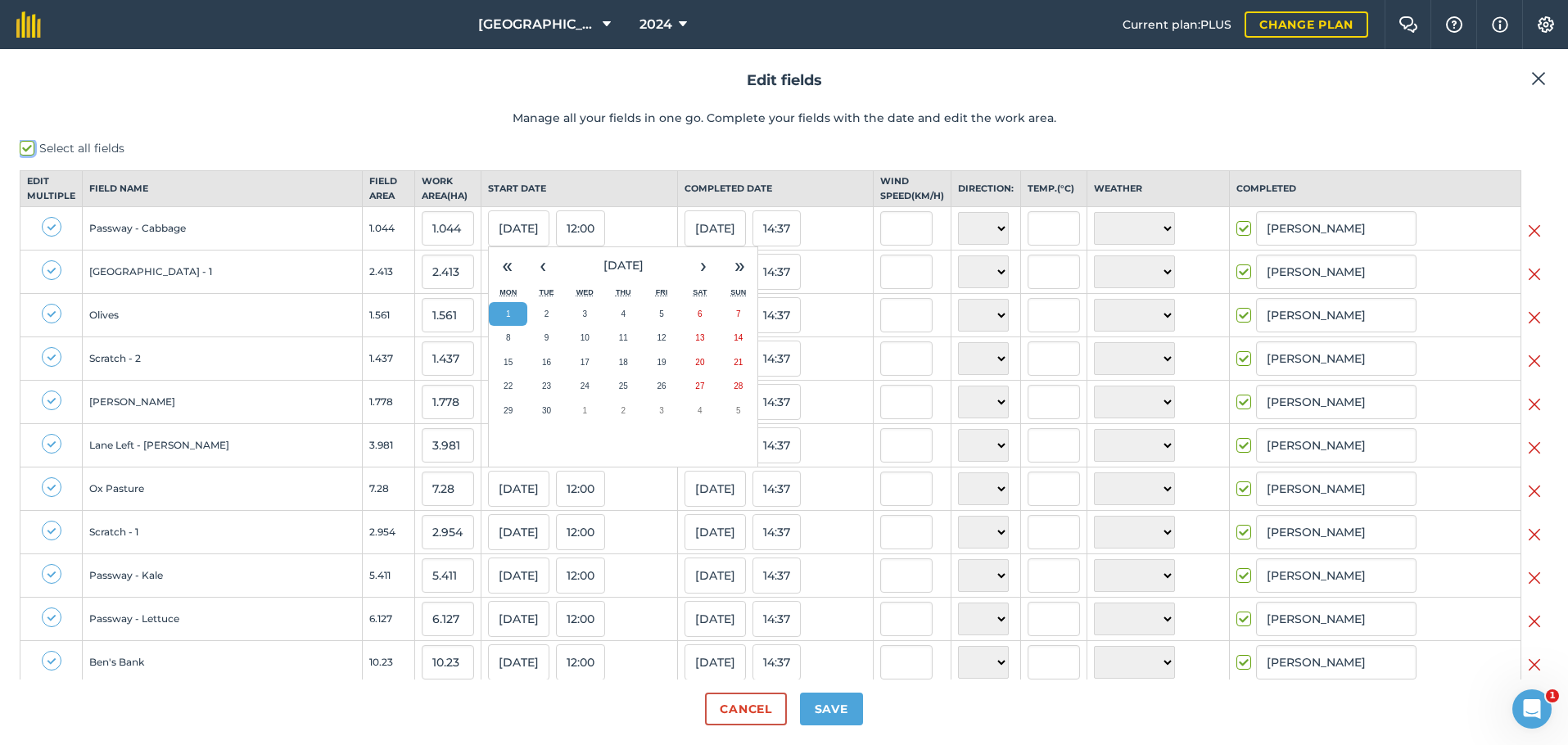
checkbox input "true"
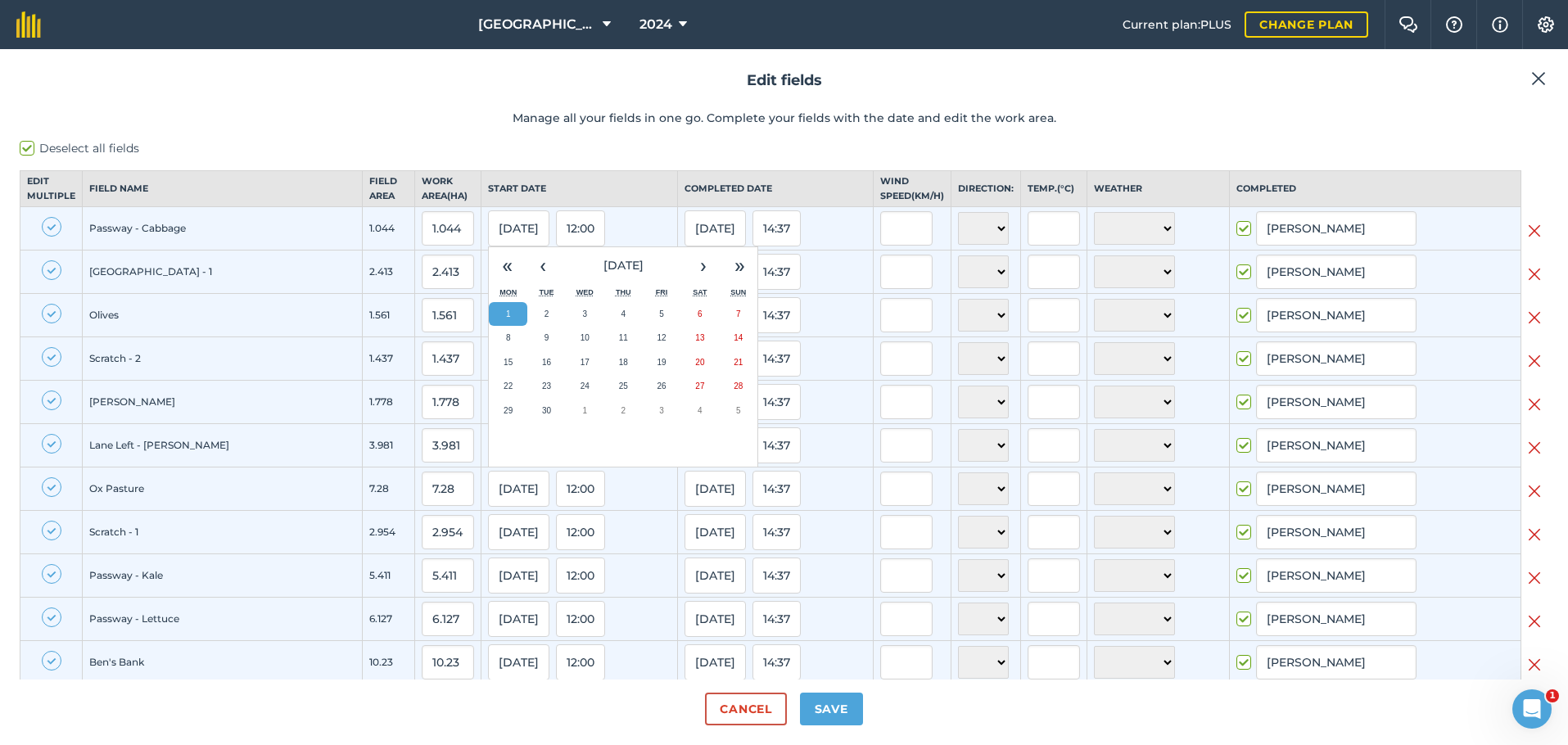
click at [694, 207] on th "Completed date" at bounding box center [776, 189] width 195 height 36
click at [684, 246] on button "[DATE]" at bounding box center [715, 228] width 61 height 36
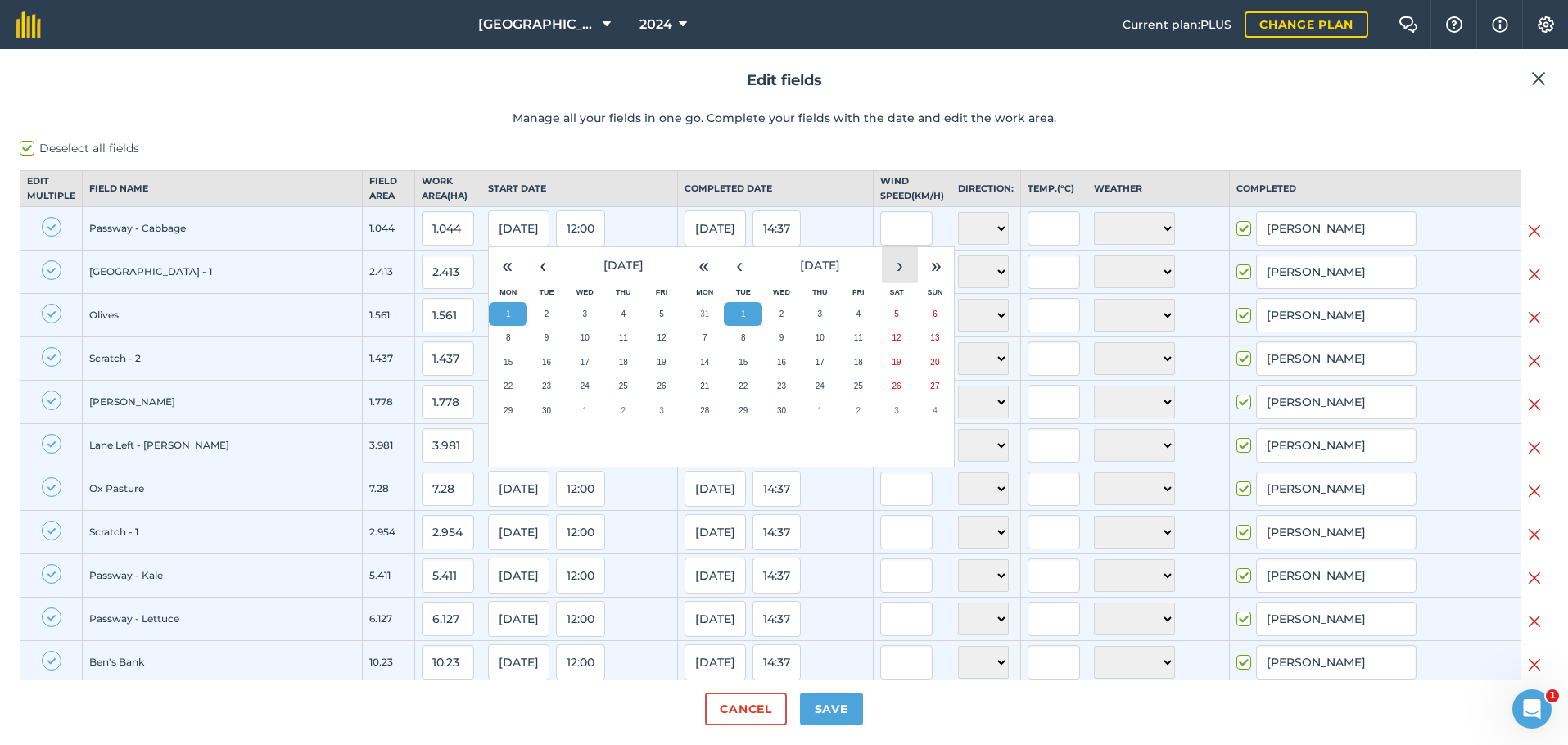
click at [882, 278] on button "›" at bounding box center [899, 265] width 36 height 36
click at [839, 415] on button "30" at bounding box center [857, 411] width 38 height 24
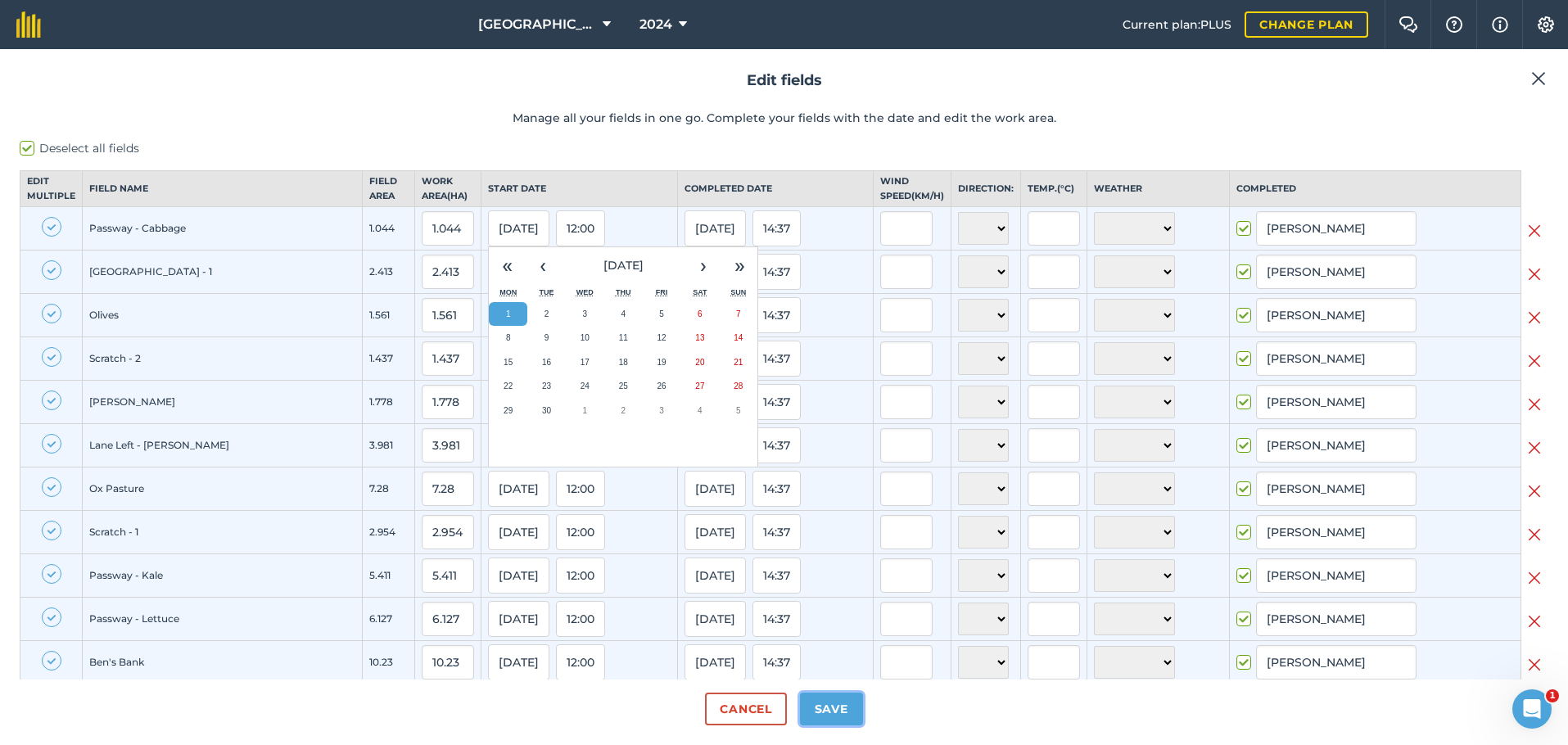
click at [841, 711] on button "Save" at bounding box center [831, 709] width 63 height 33
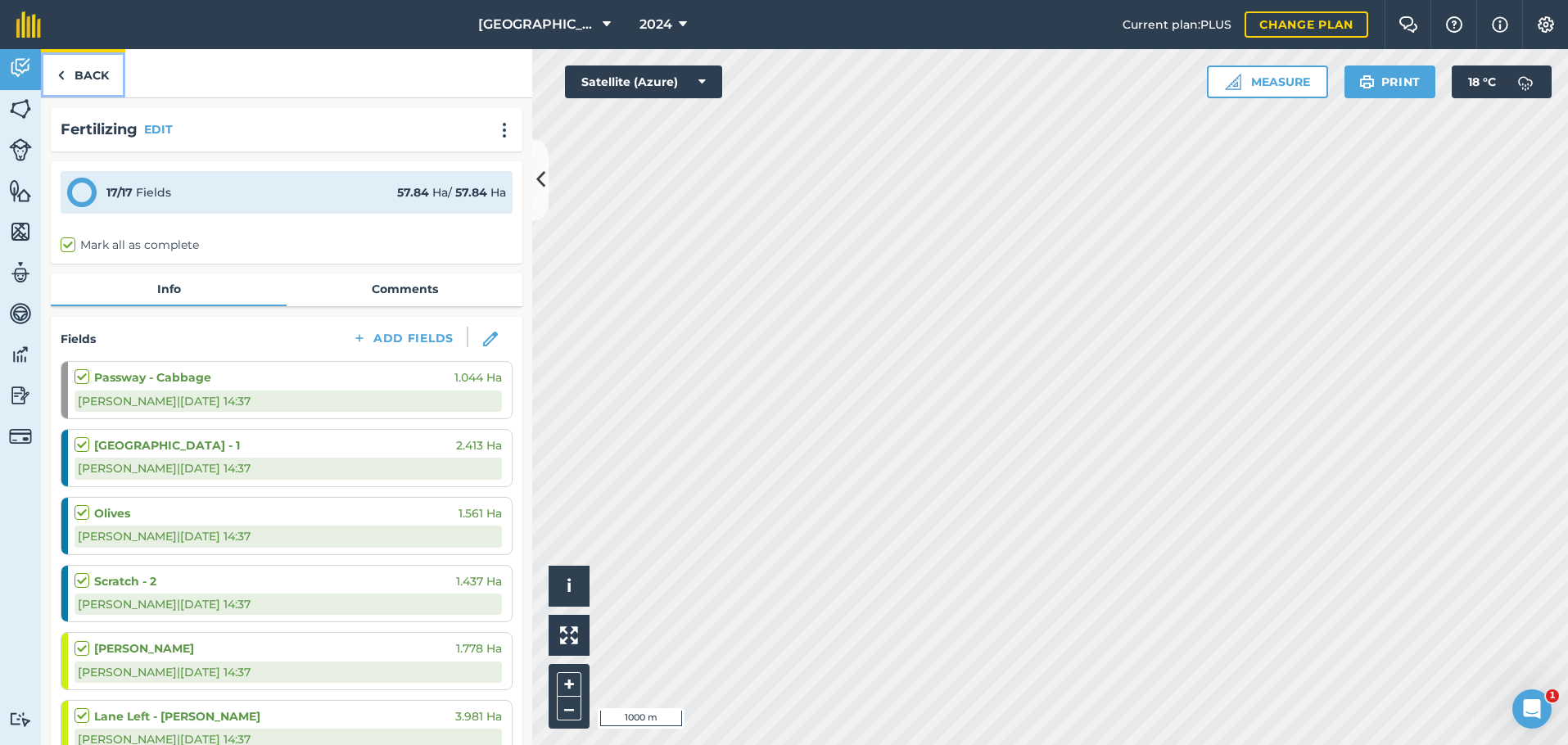
click at [59, 73] on img at bounding box center [61, 74] width 7 height 20
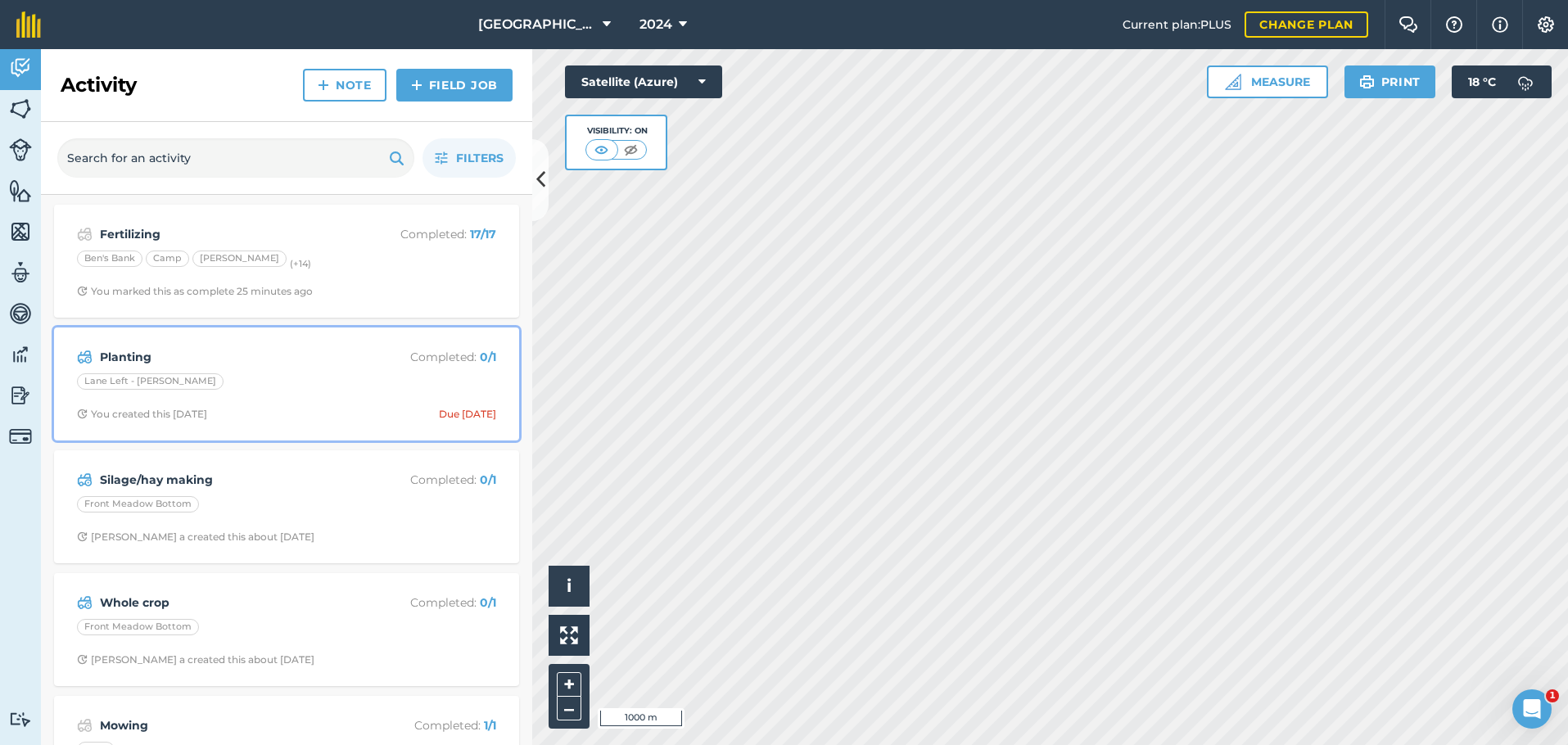
click at [343, 387] on div "Lane Left - [PERSON_NAME]" at bounding box center [286, 383] width 419 height 21
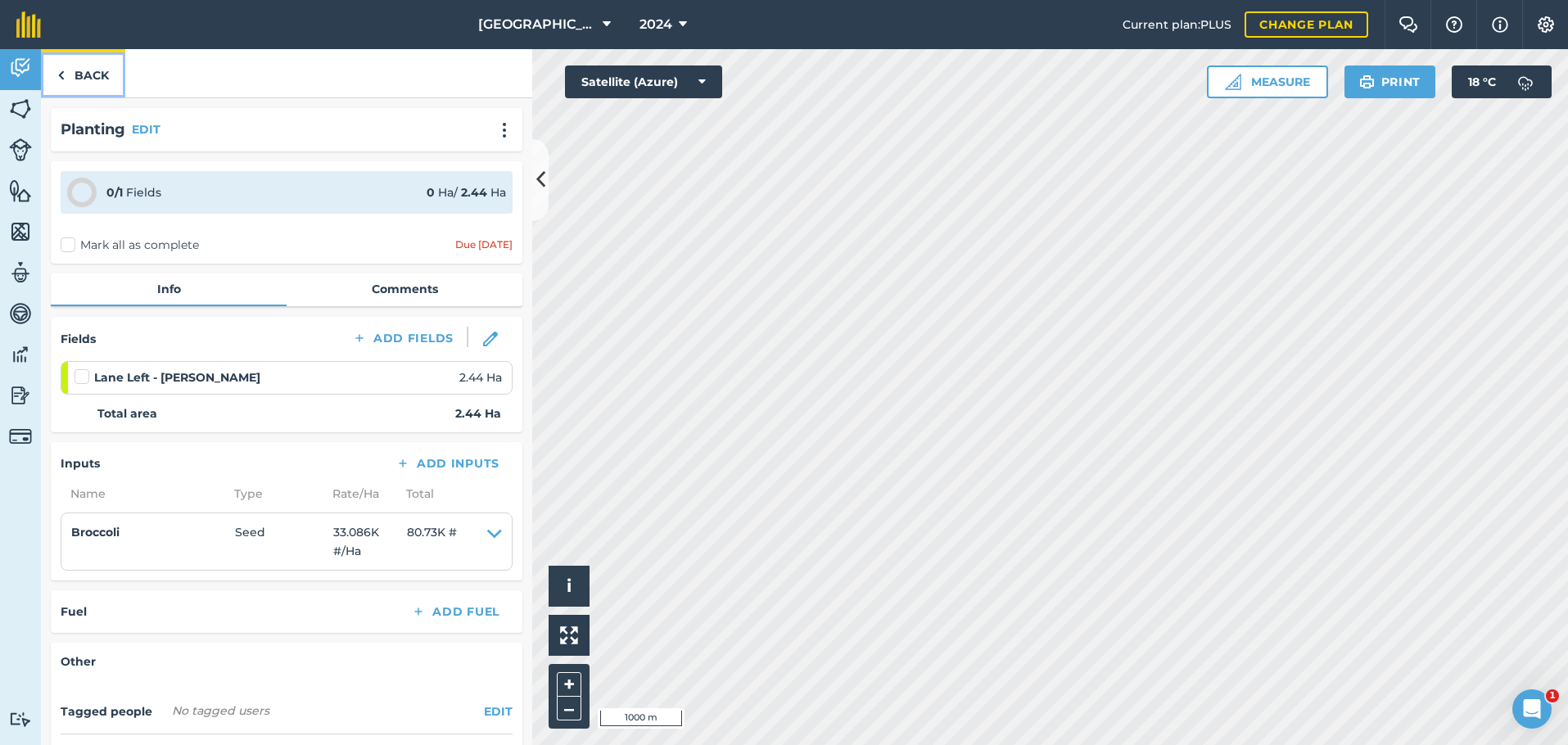
click at [86, 74] on link "Back" at bounding box center [83, 73] width 85 height 48
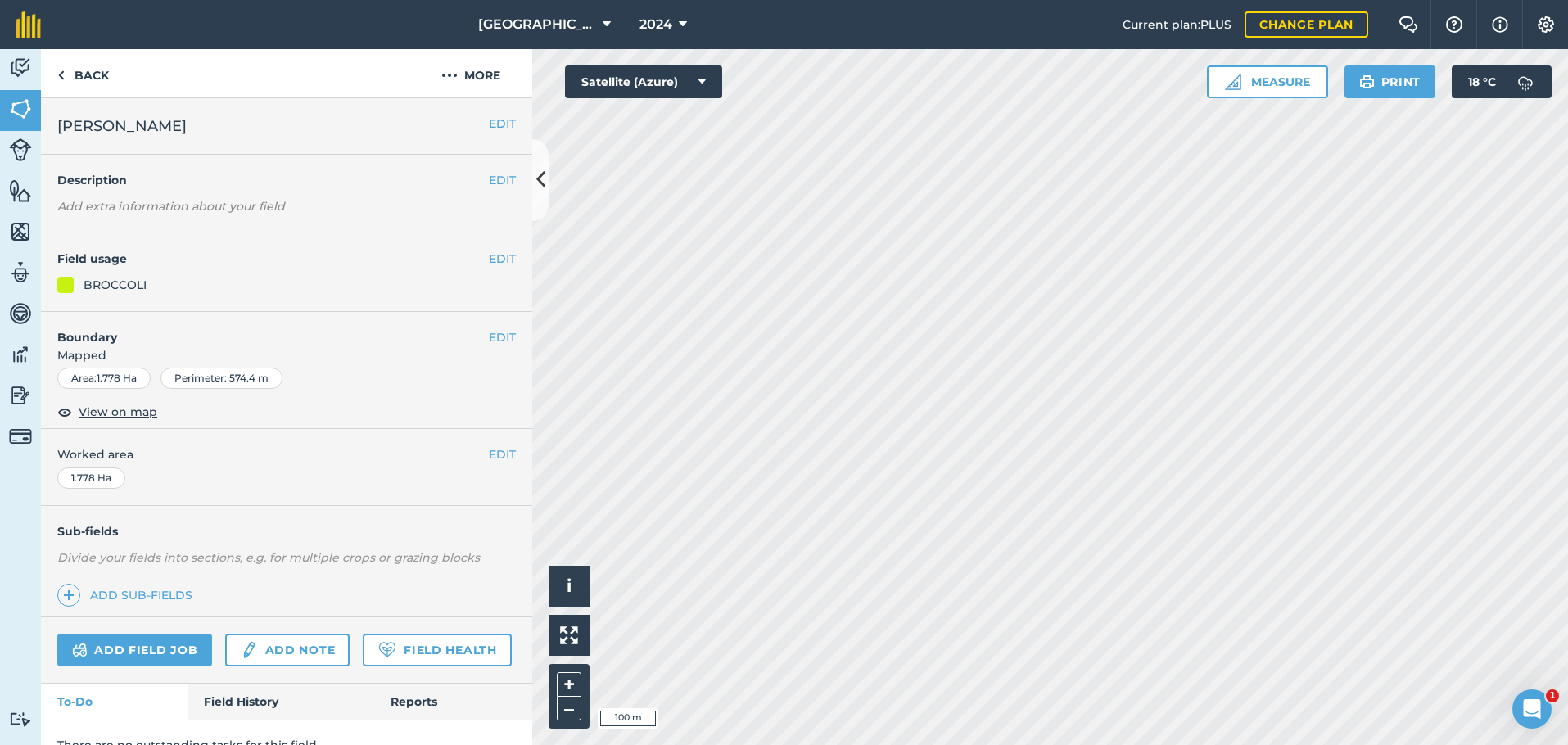
scroll to position [72, 0]
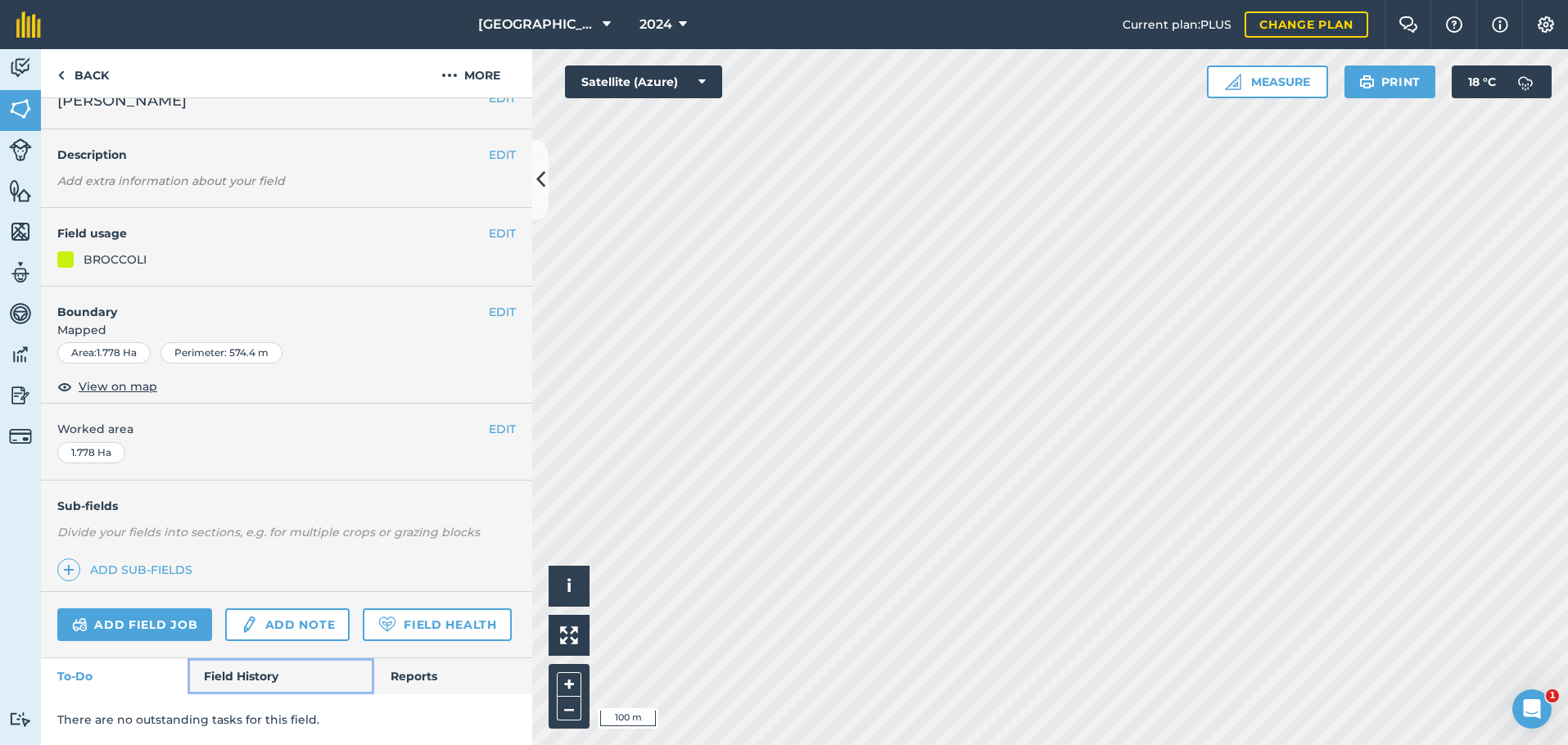
click at [245, 683] on link "Field History" at bounding box center [281, 676] width 186 height 36
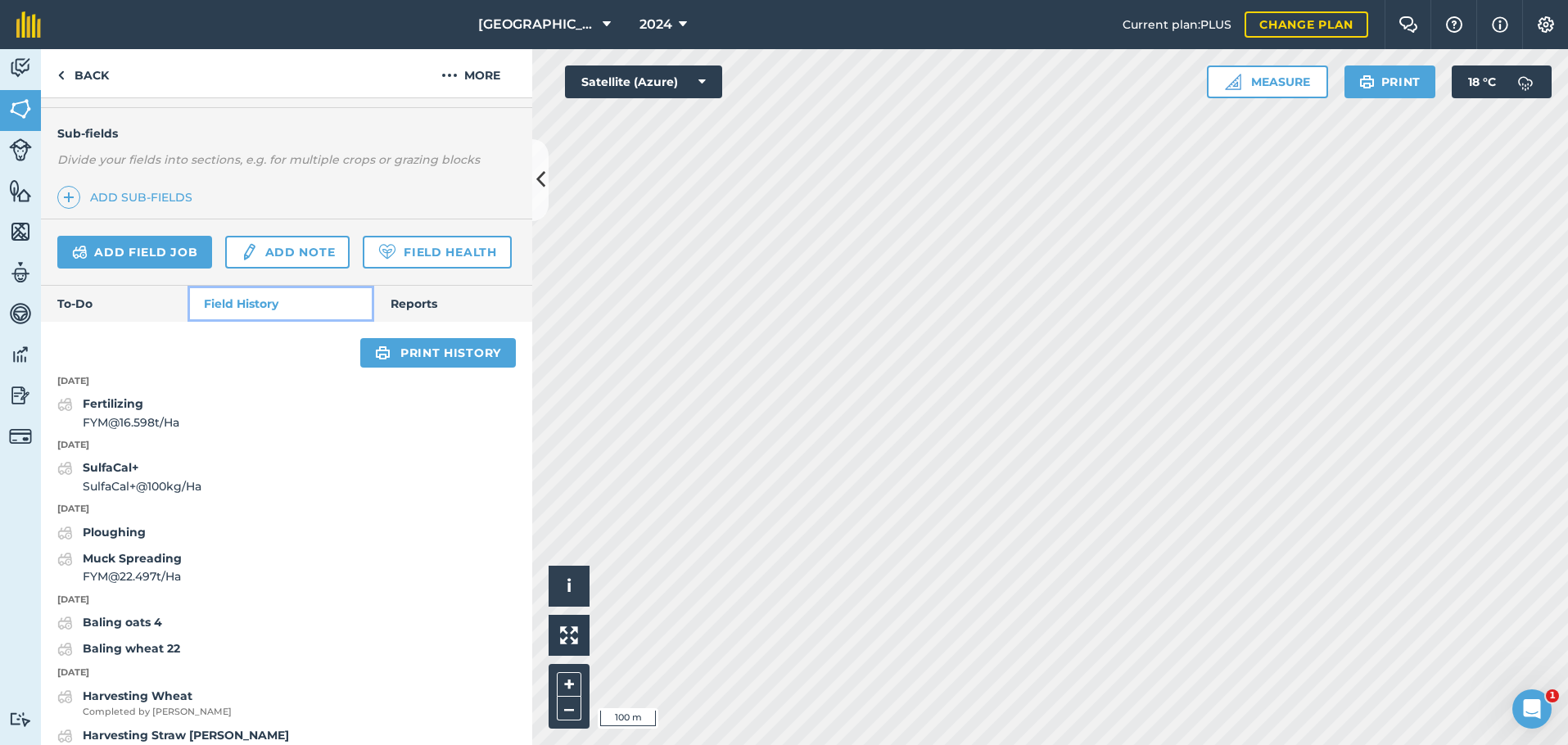
scroll to position [563, 0]
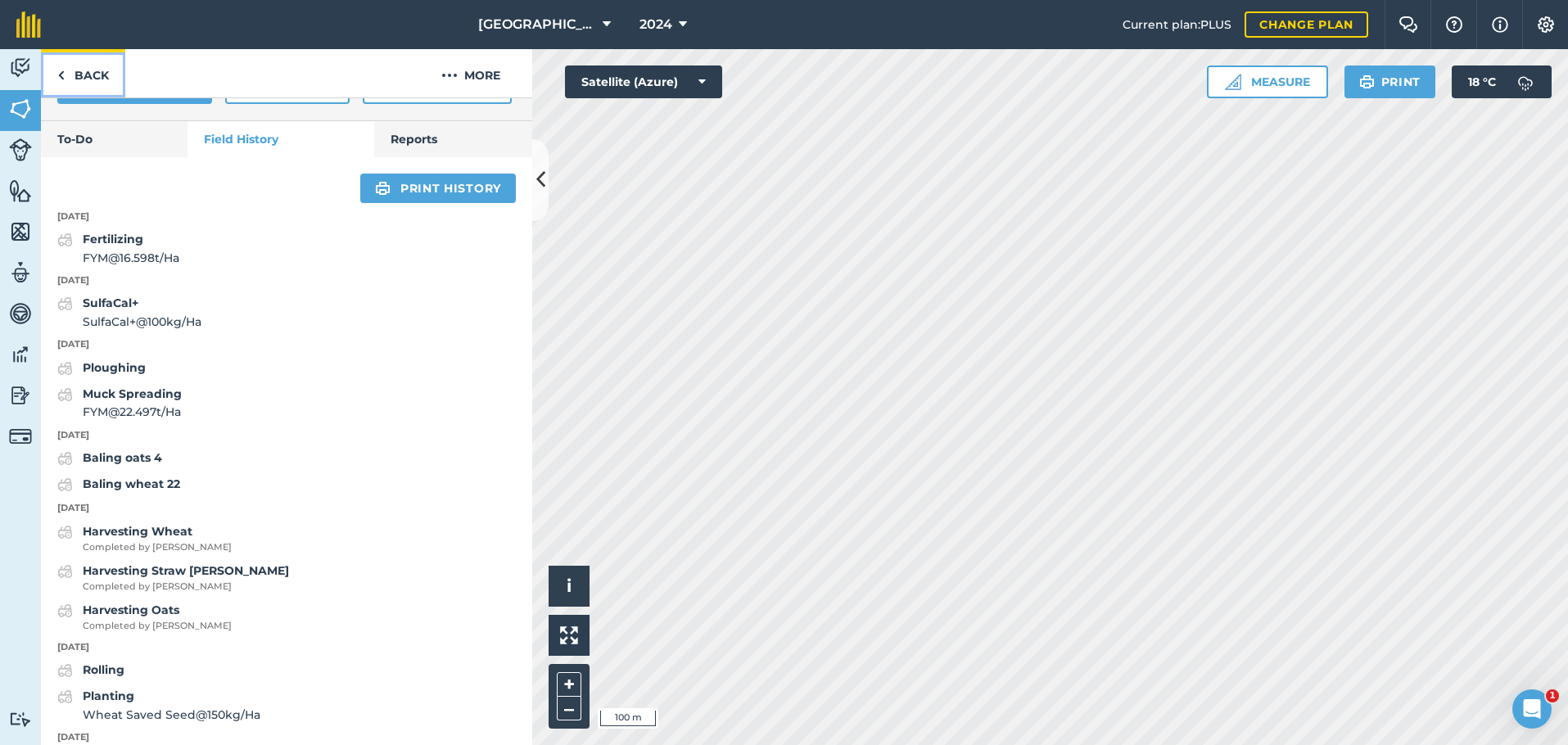
click at [93, 66] on link "Back" at bounding box center [83, 73] width 85 height 48
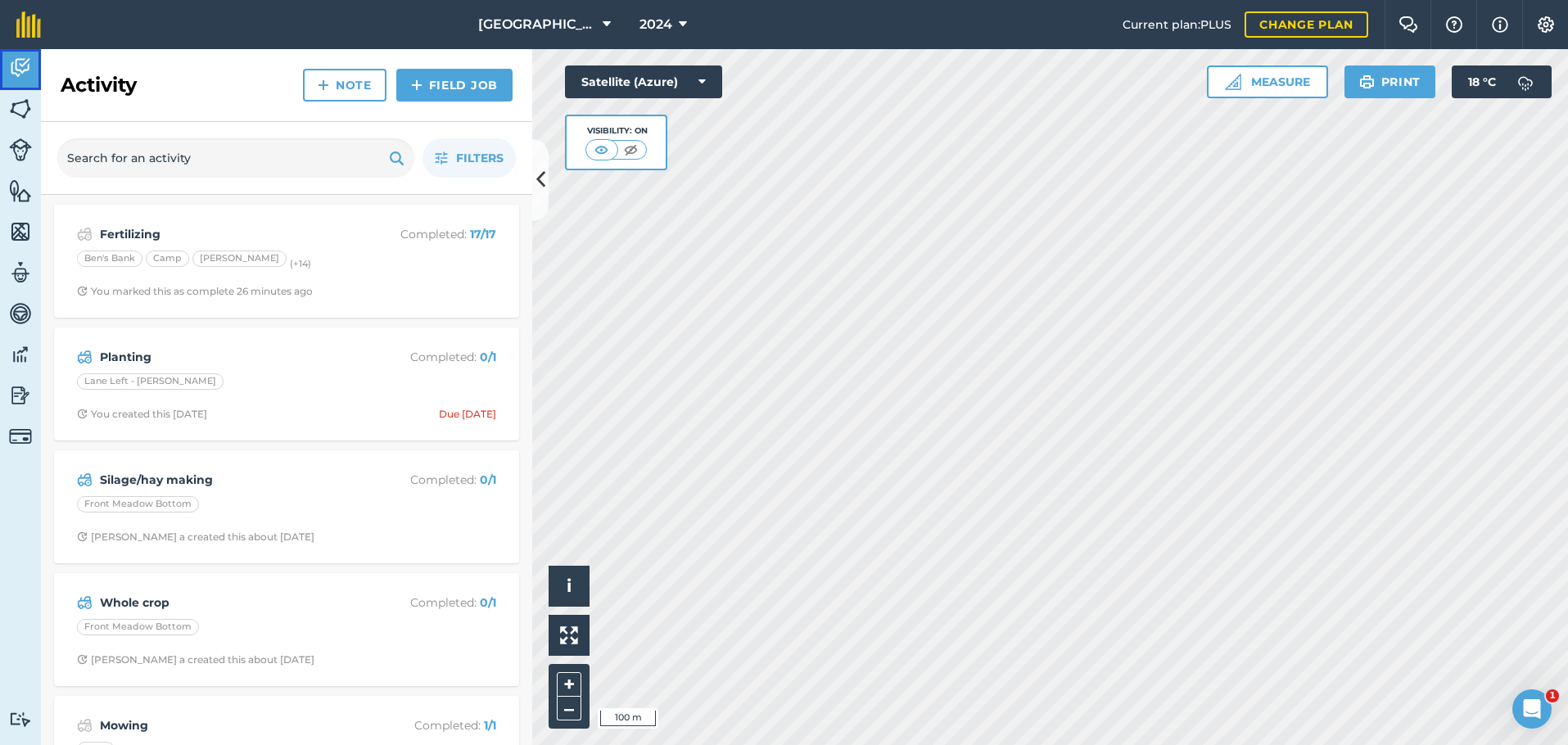
click at [22, 63] on img at bounding box center [20, 68] width 23 height 24
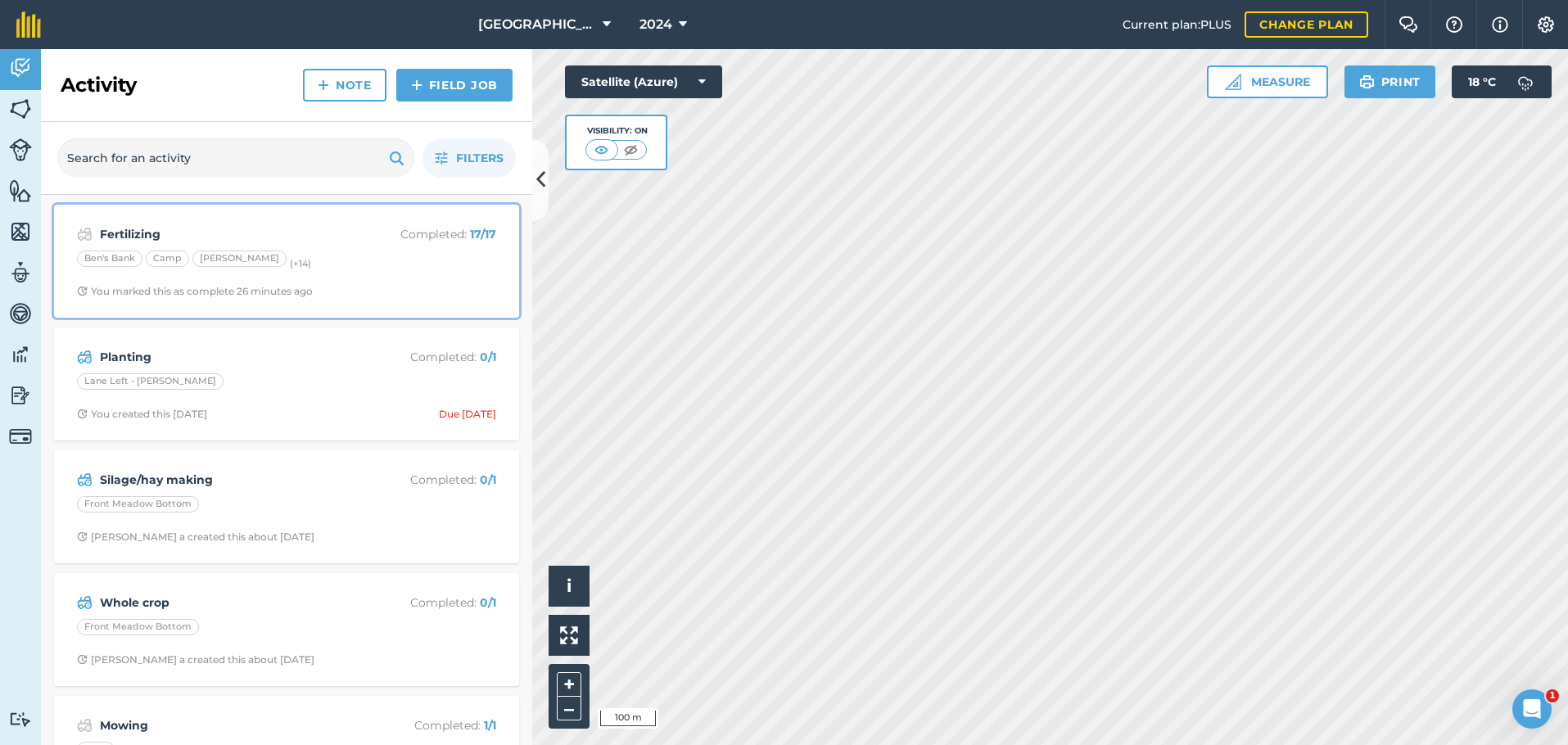
click at [371, 265] on div "Ben's Bank Camp [PERSON_NAME] (+ 14 )" at bounding box center [286, 260] width 419 height 21
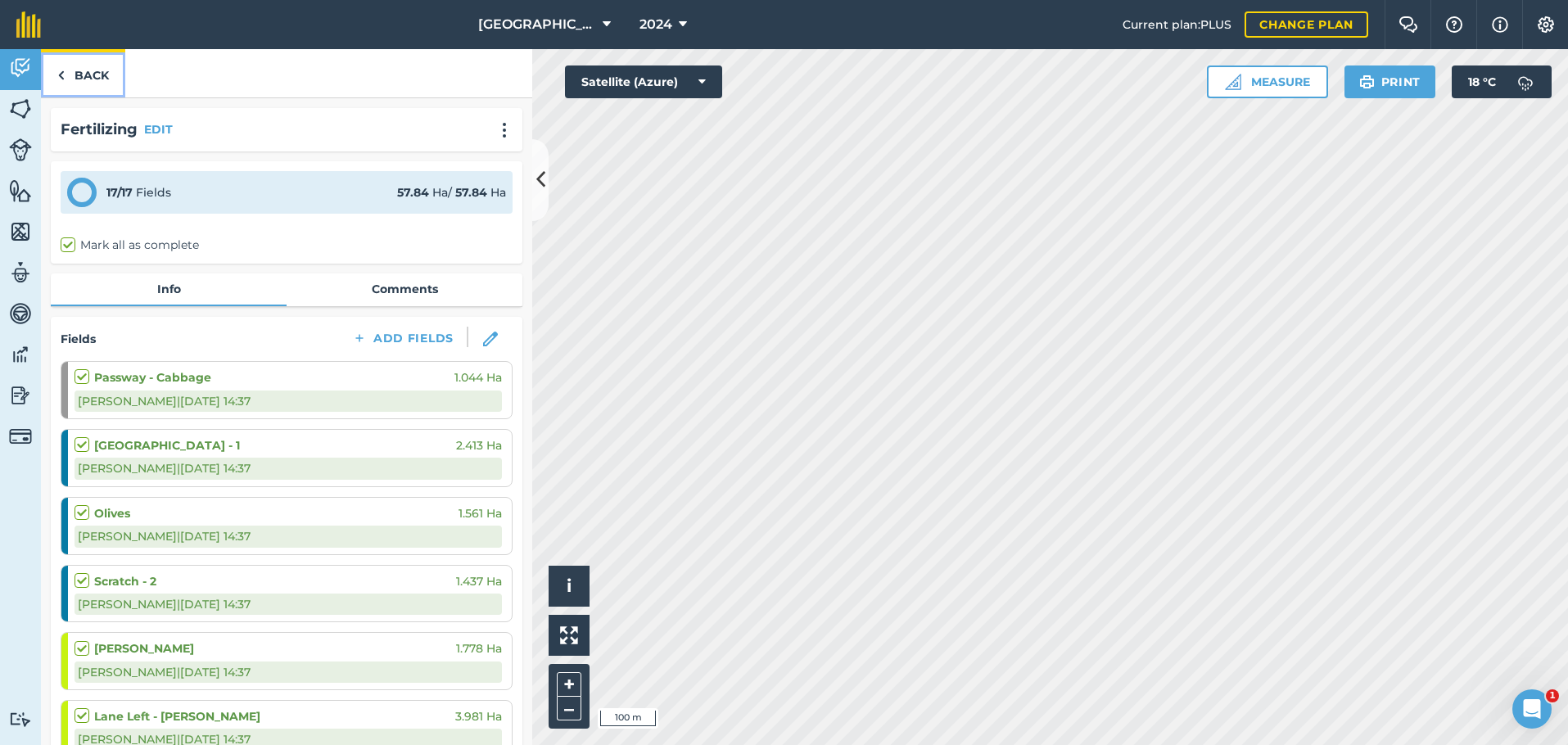
click at [62, 78] on img at bounding box center [61, 74] width 7 height 20
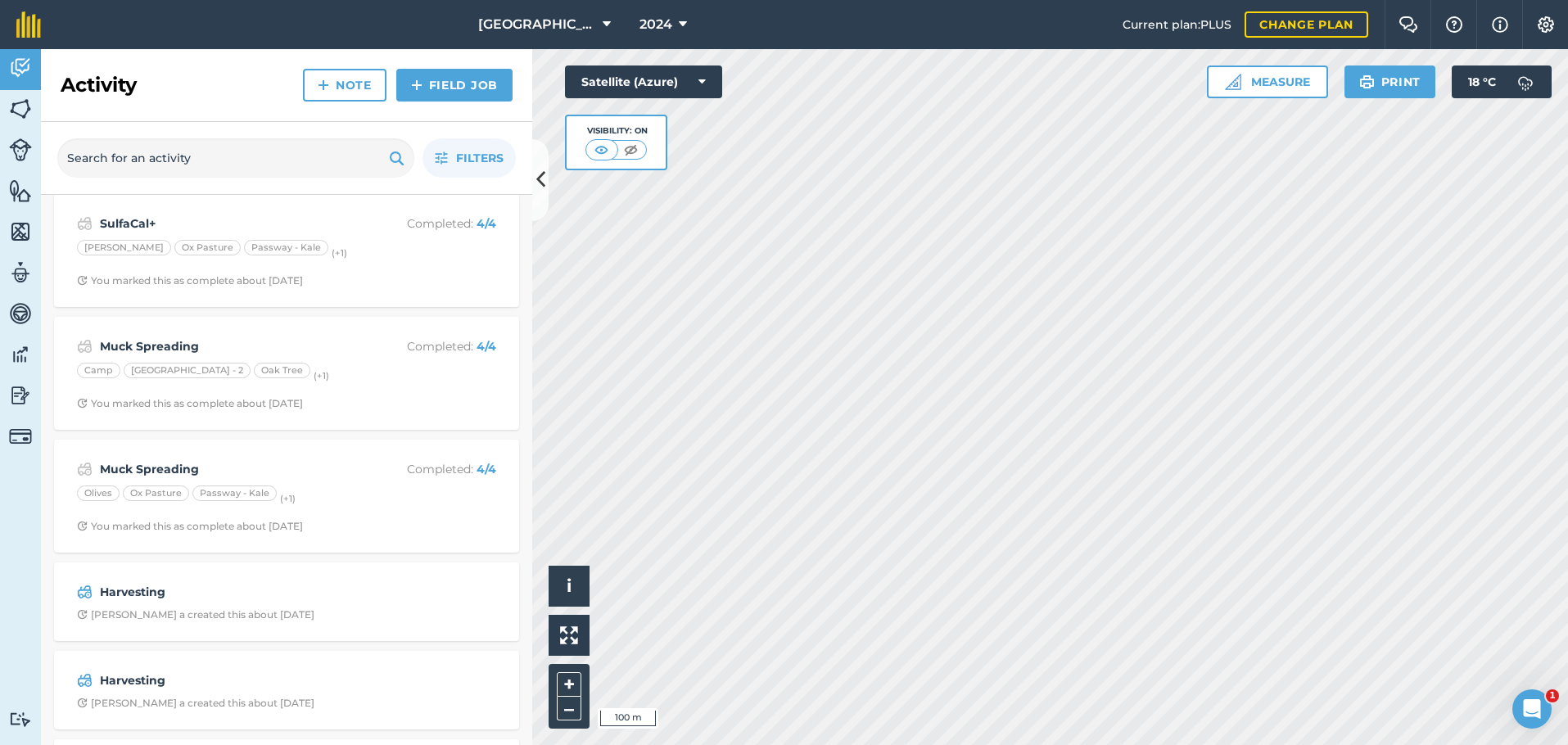
scroll to position [1228, 0]
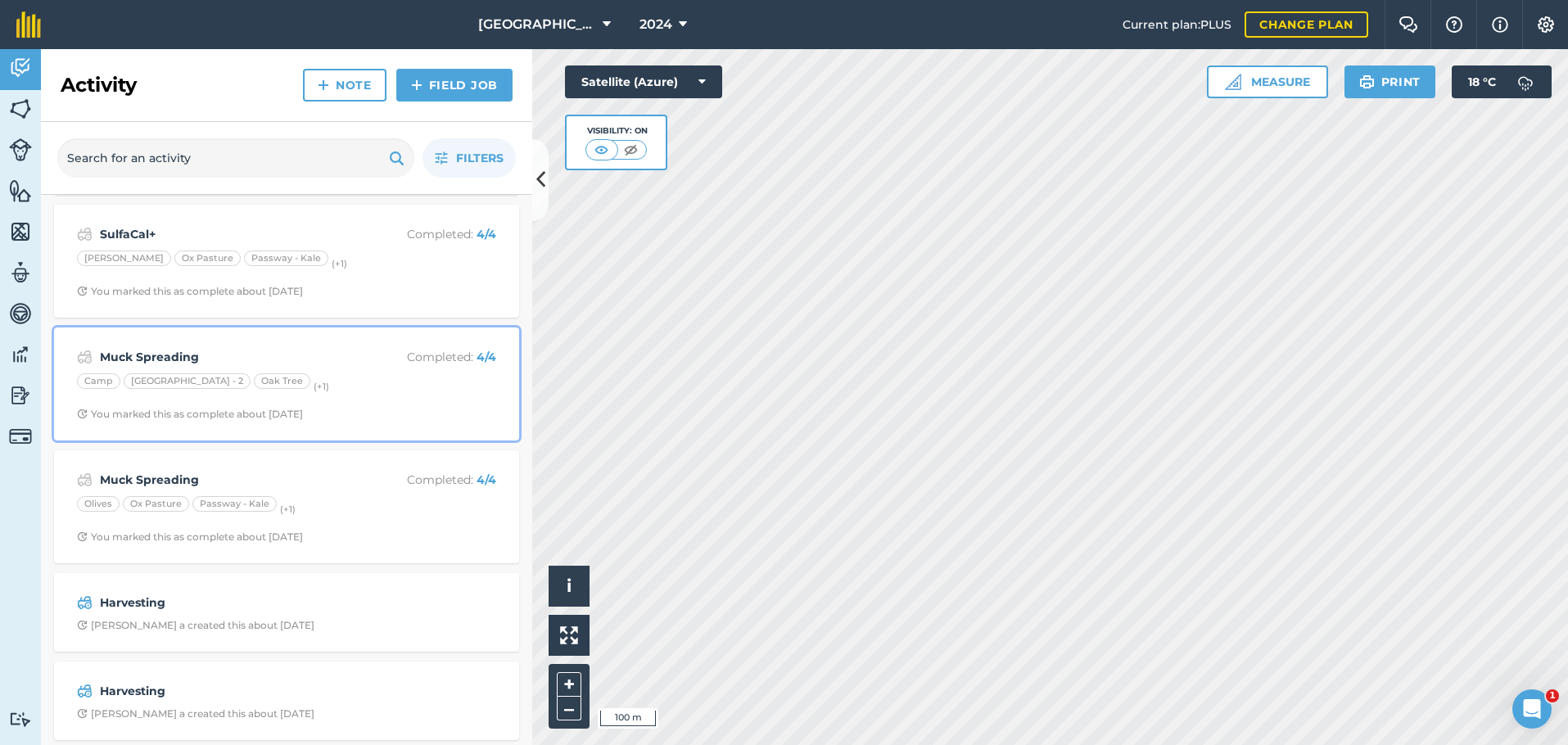
click at [340, 365] on strong "Muck Spreading" at bounding box center [229, 356] width 259 height 18
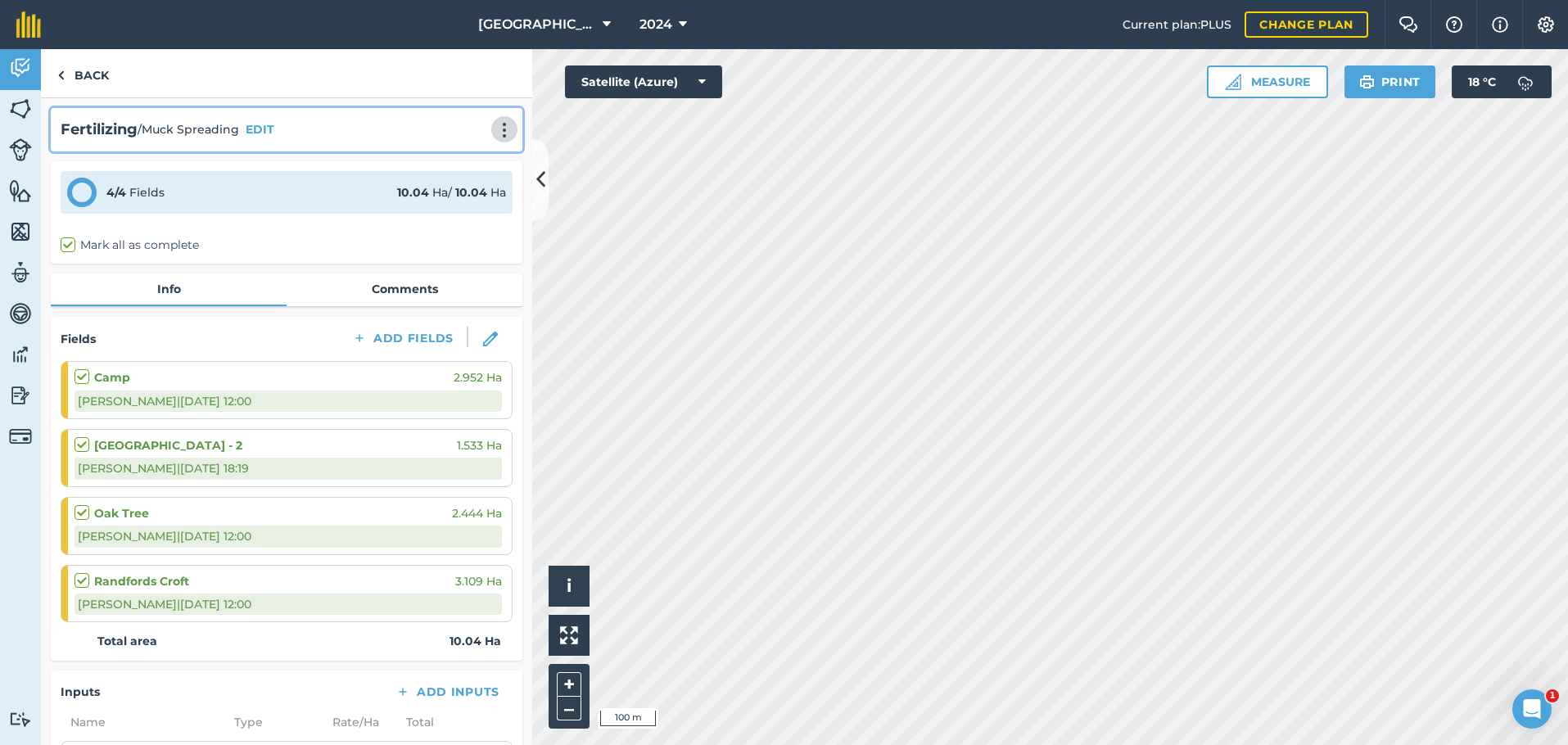
click at [495, 125] on img at bounding box center [504, 130] width 20 height 17
click at [461, 204] on link "Delete" at bounding box center [470, 204] width 105 height 33
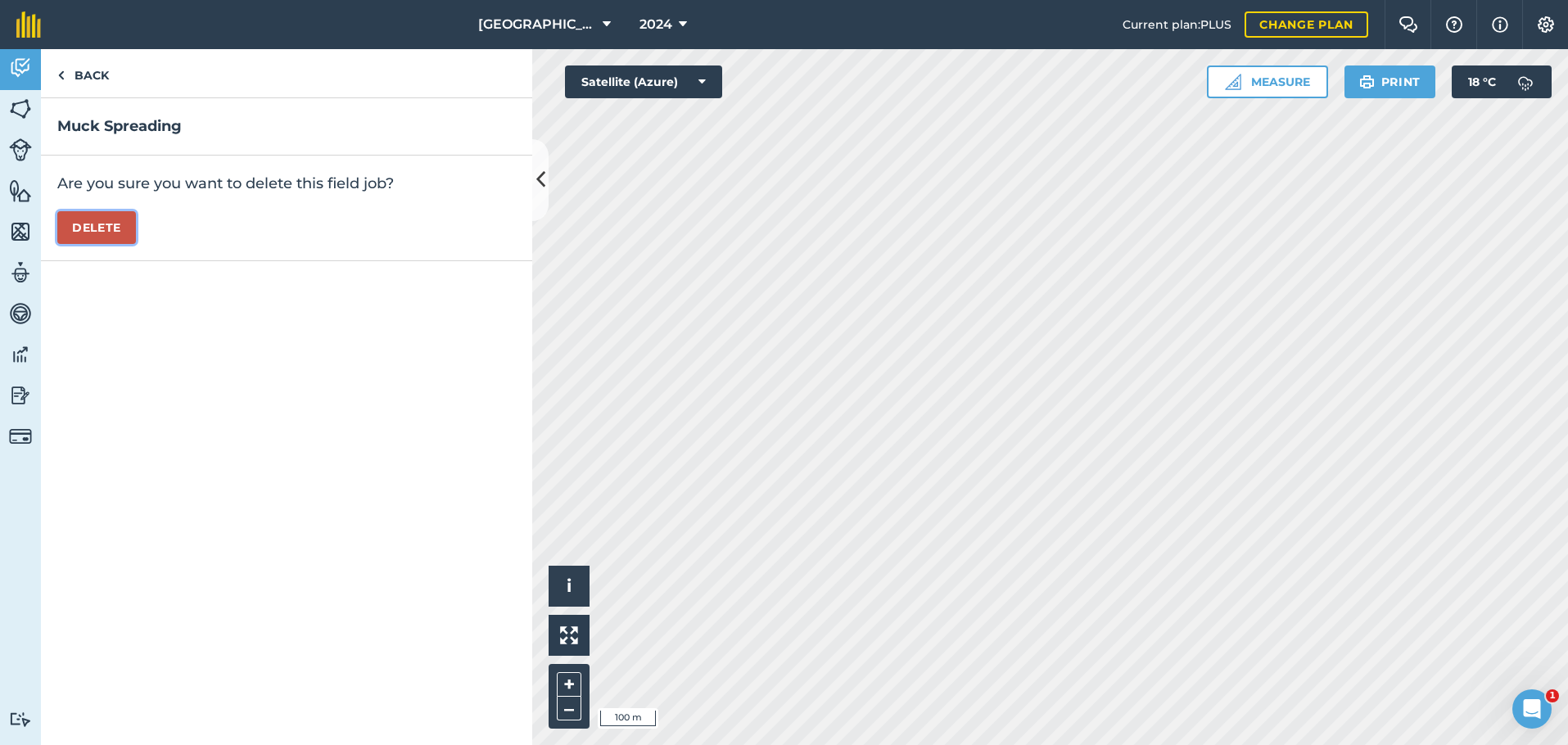
click at [111, 227] on button "Delete" at bounding box center [97, 227] width 79 height 33
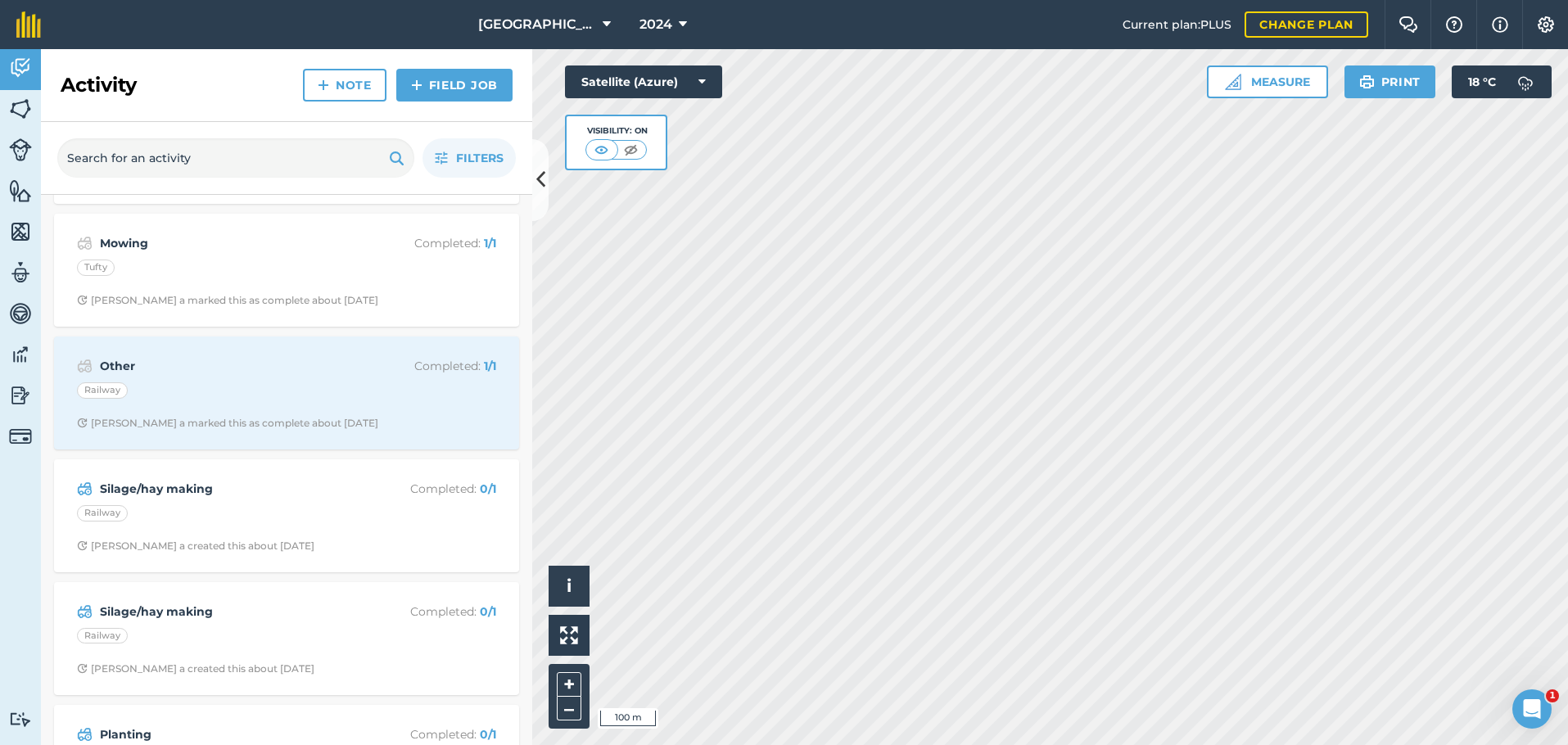
scroll to position [491, 0]
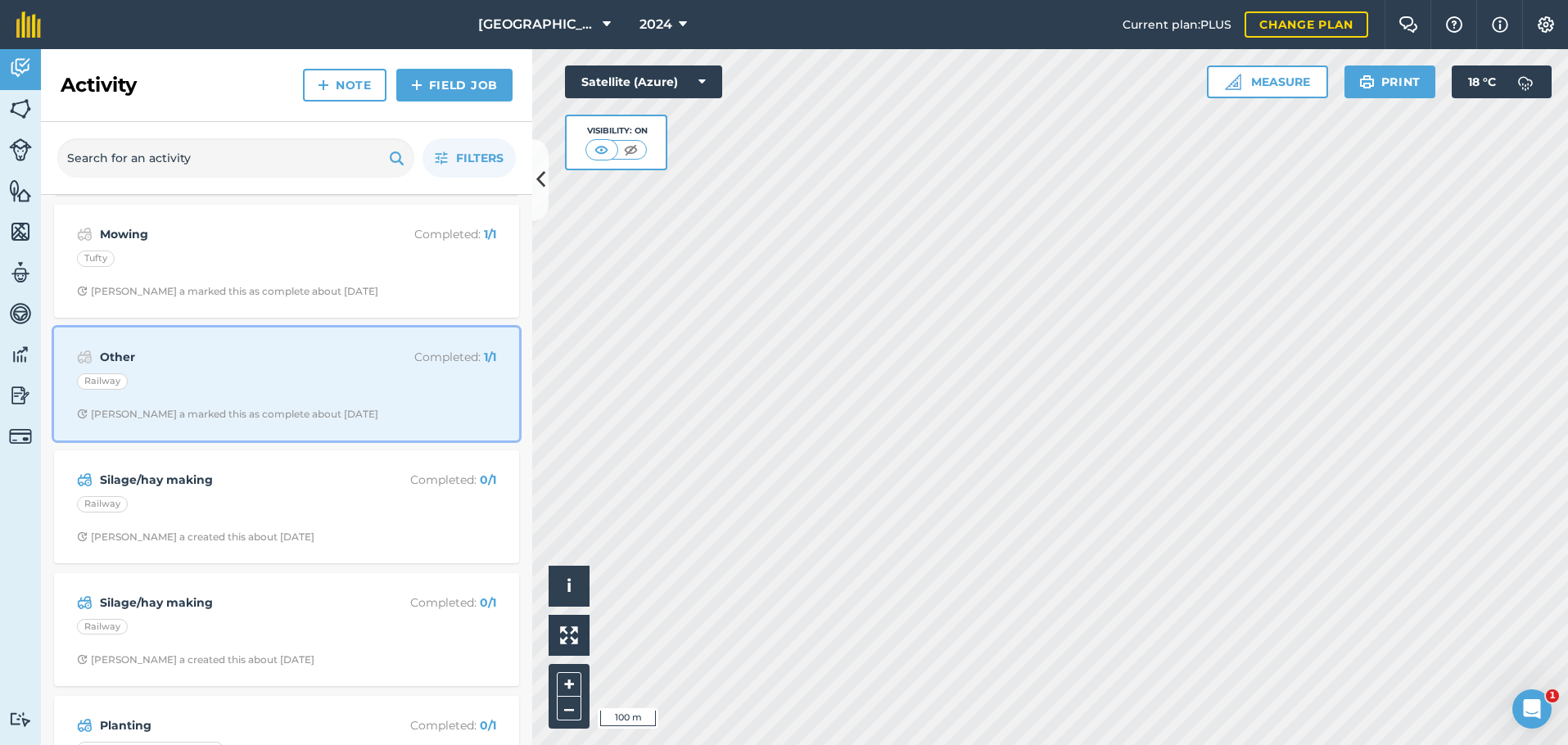
click at [402, 392] on div "Railway" at bounding box center [286, 383] width 419 height 21
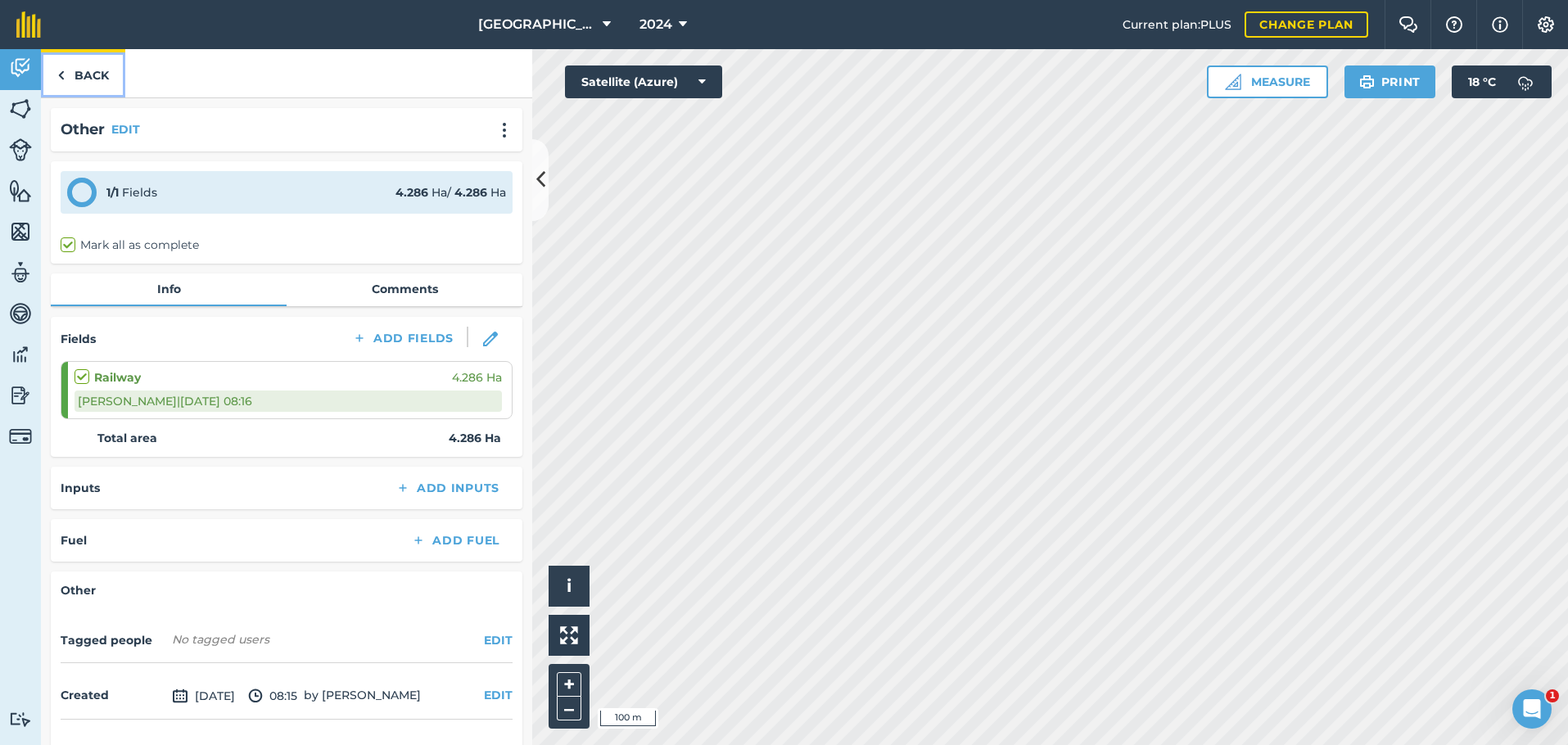
click at [87, 72] on link "Back" at bounding box center [83, 73] width 85 height 48
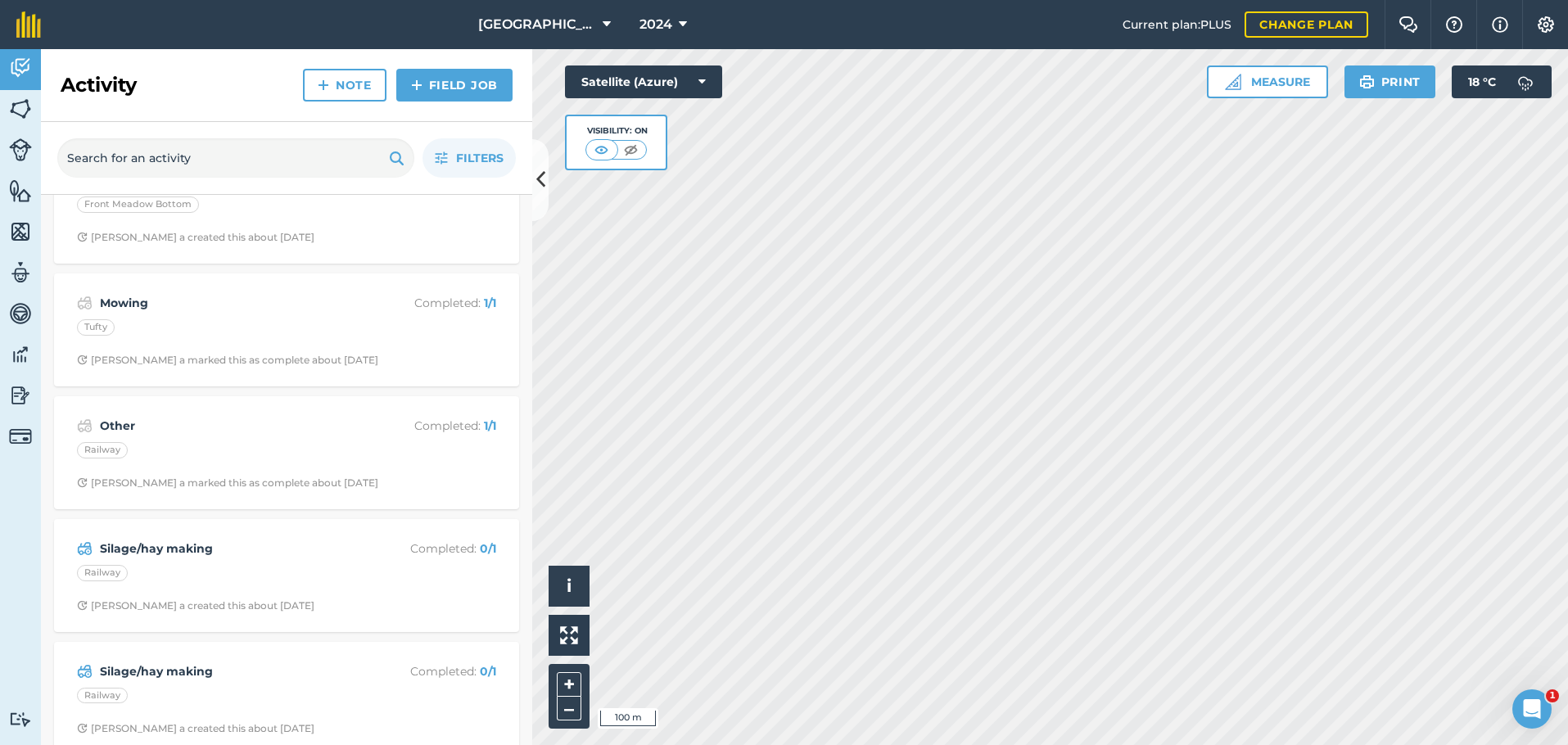
scroll to position [573, 0]
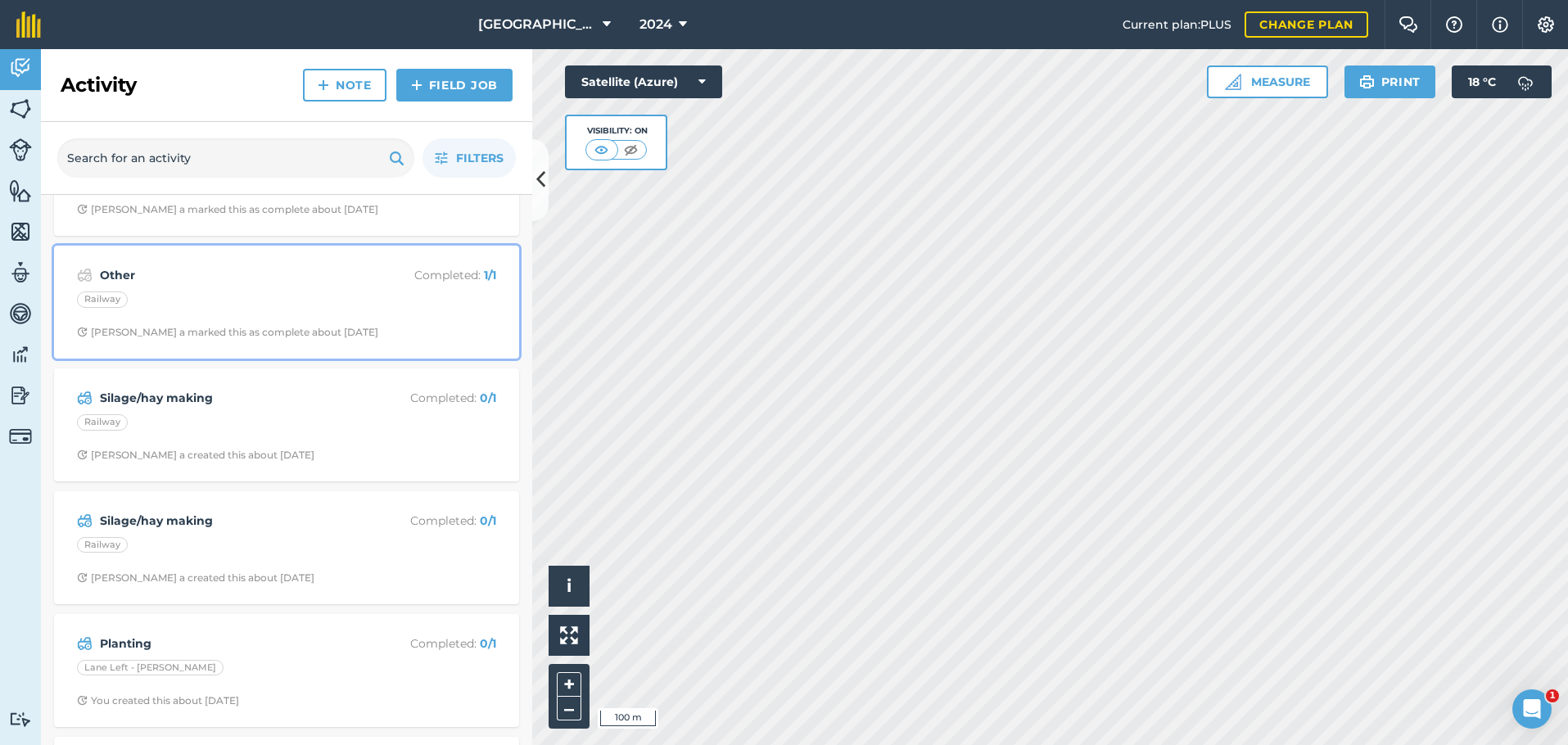
click at [402, 299] on div "Railway" at bounding box center [286, 301] width 419 height 21
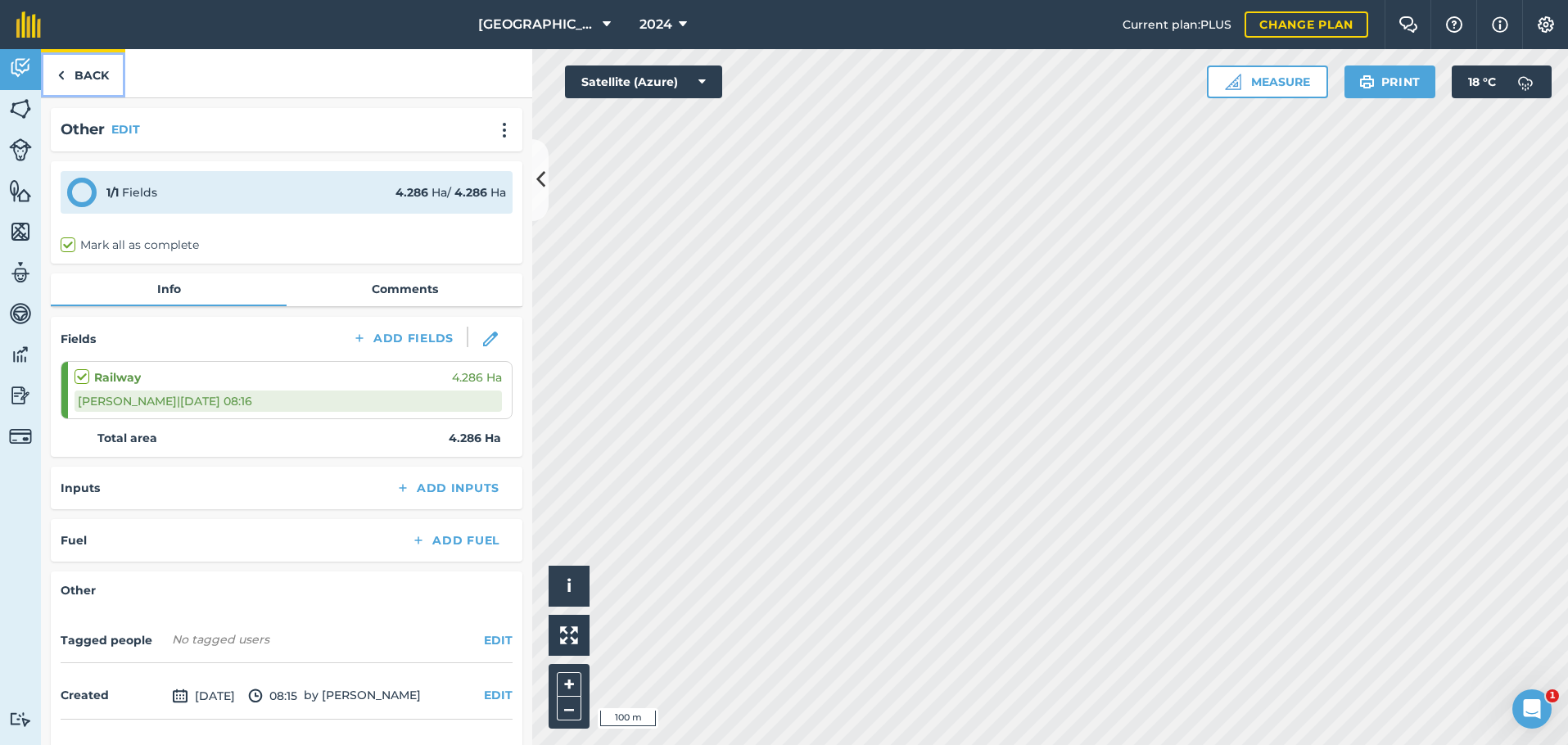
click at [58, 70] on img at bounding box center [61, 74] width 7 height 20
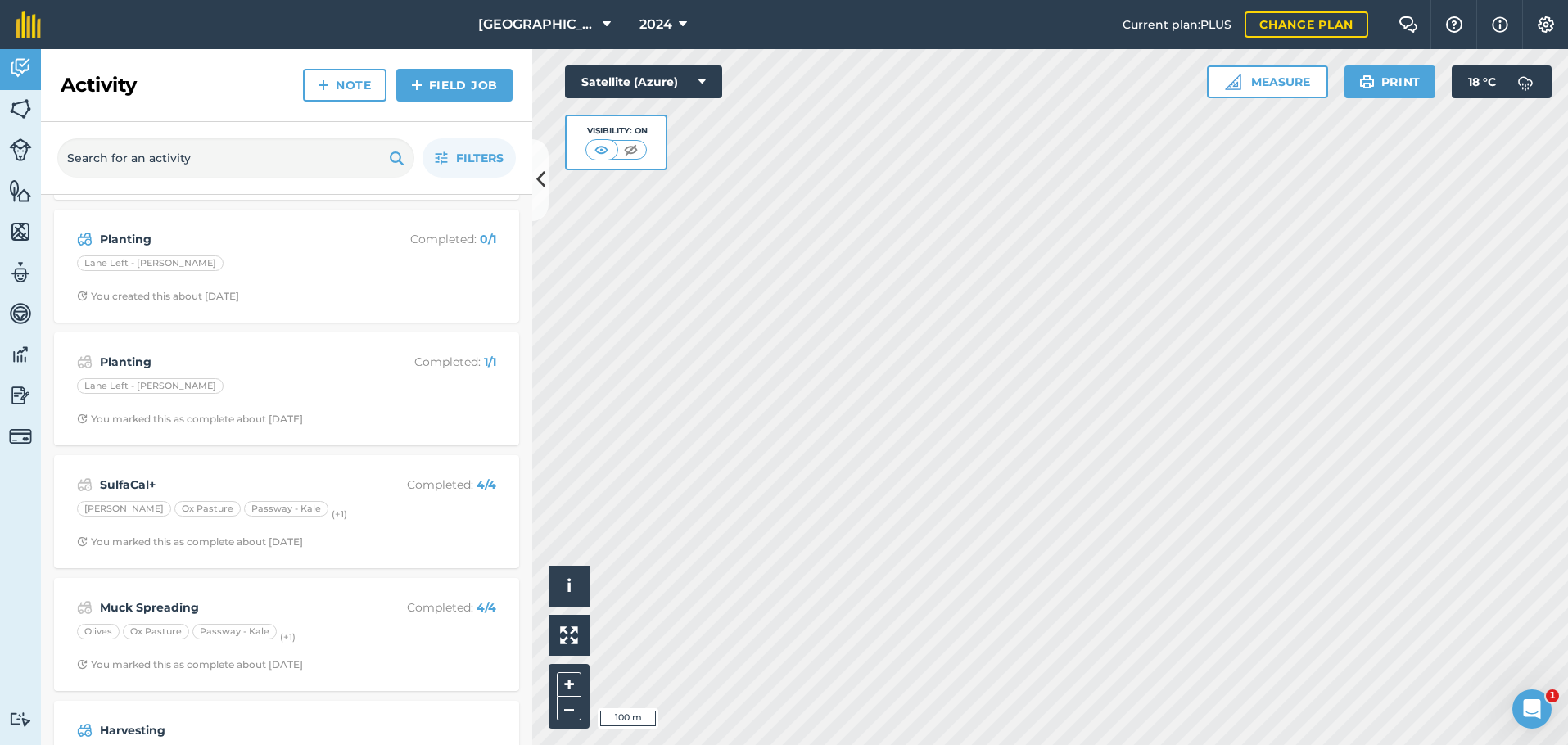
scroll to position [1064, 0]
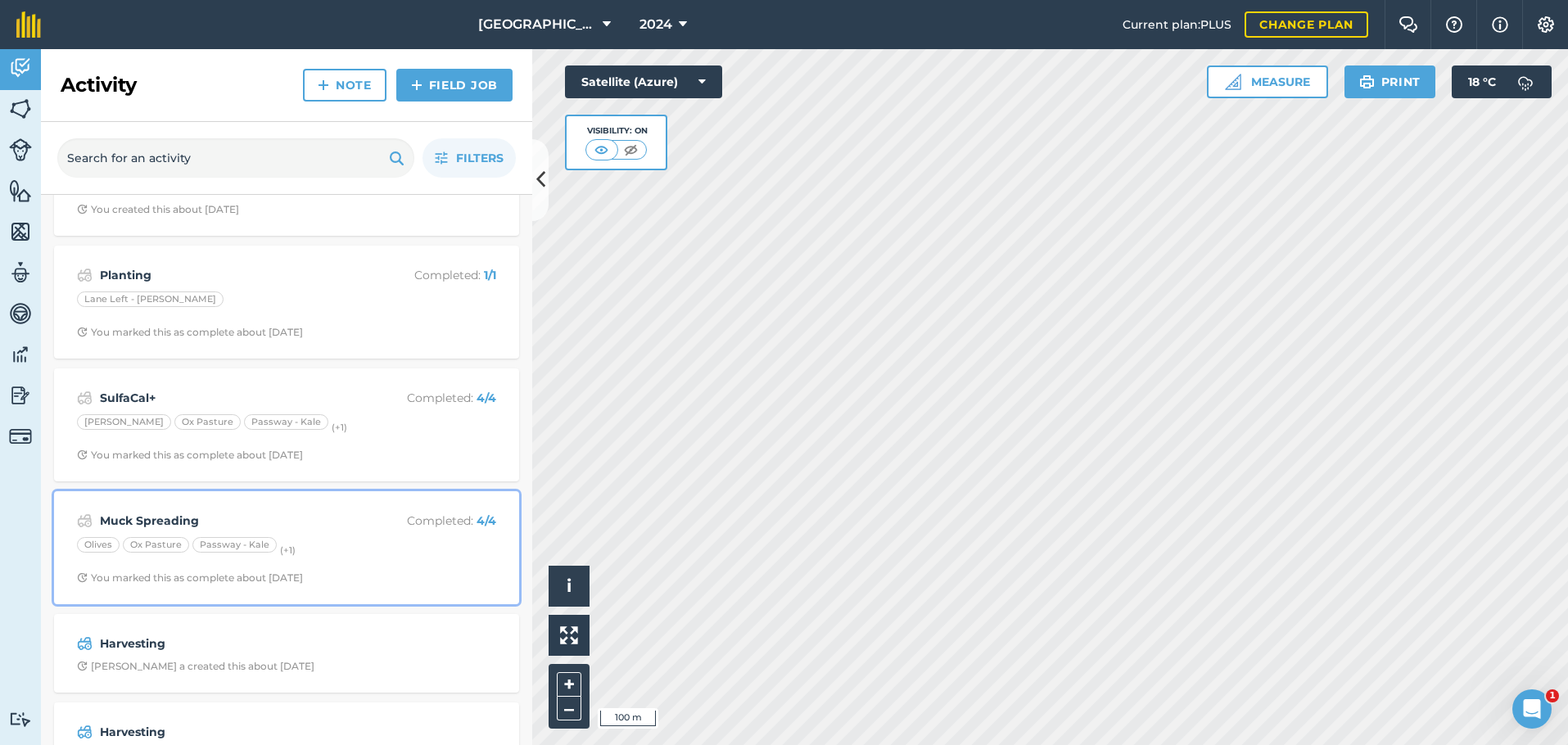
click at [383, 547] on div "Olives Ox Pasture Passway - Kale (+ 1 )" at bounding box center [286, 547] width 419 height 21
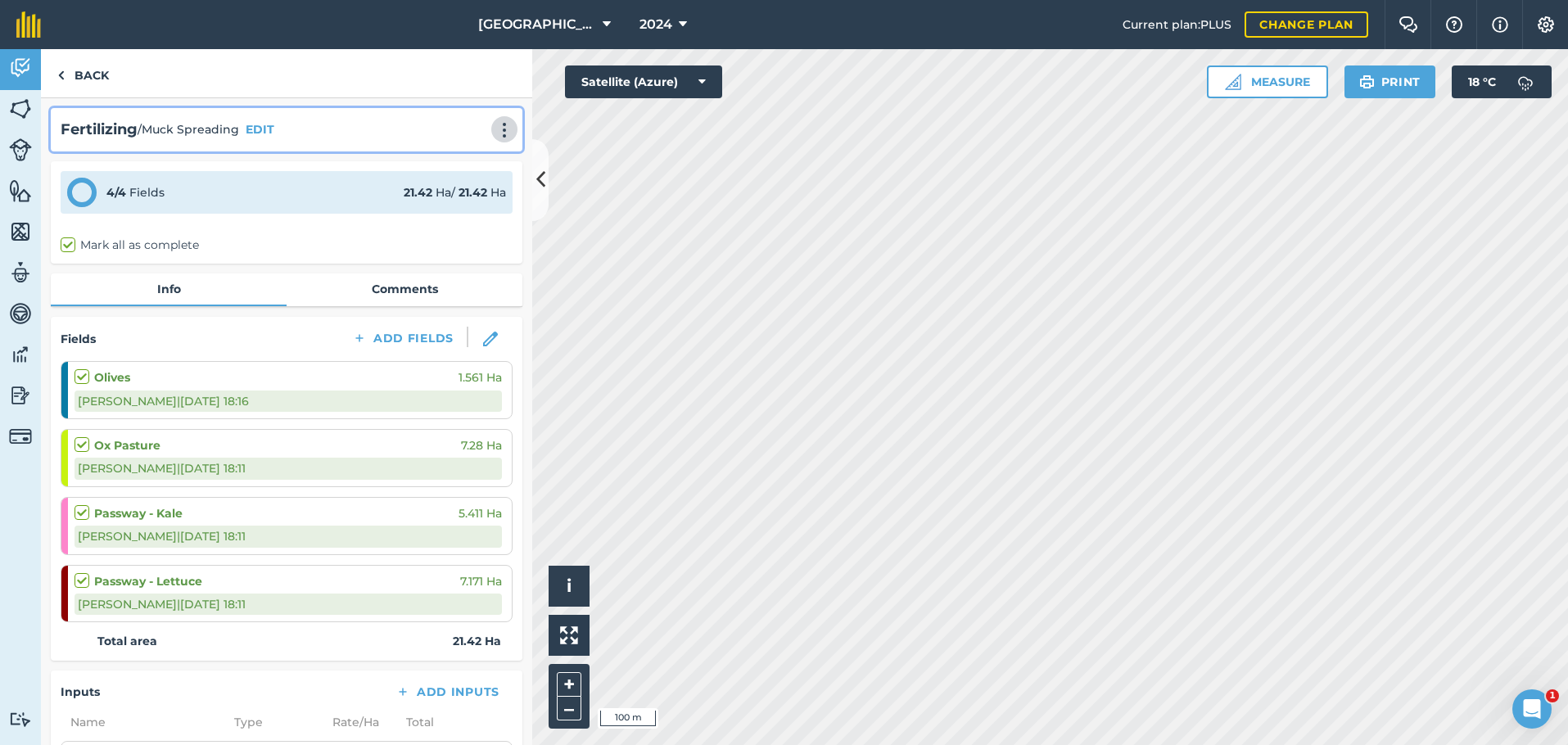
click at [499, 124] on img at bounding box center [504, 130] width 20 height 17
click at [452, 200] on link "Delete" at bounding box center [470, 204] width 105 height 33
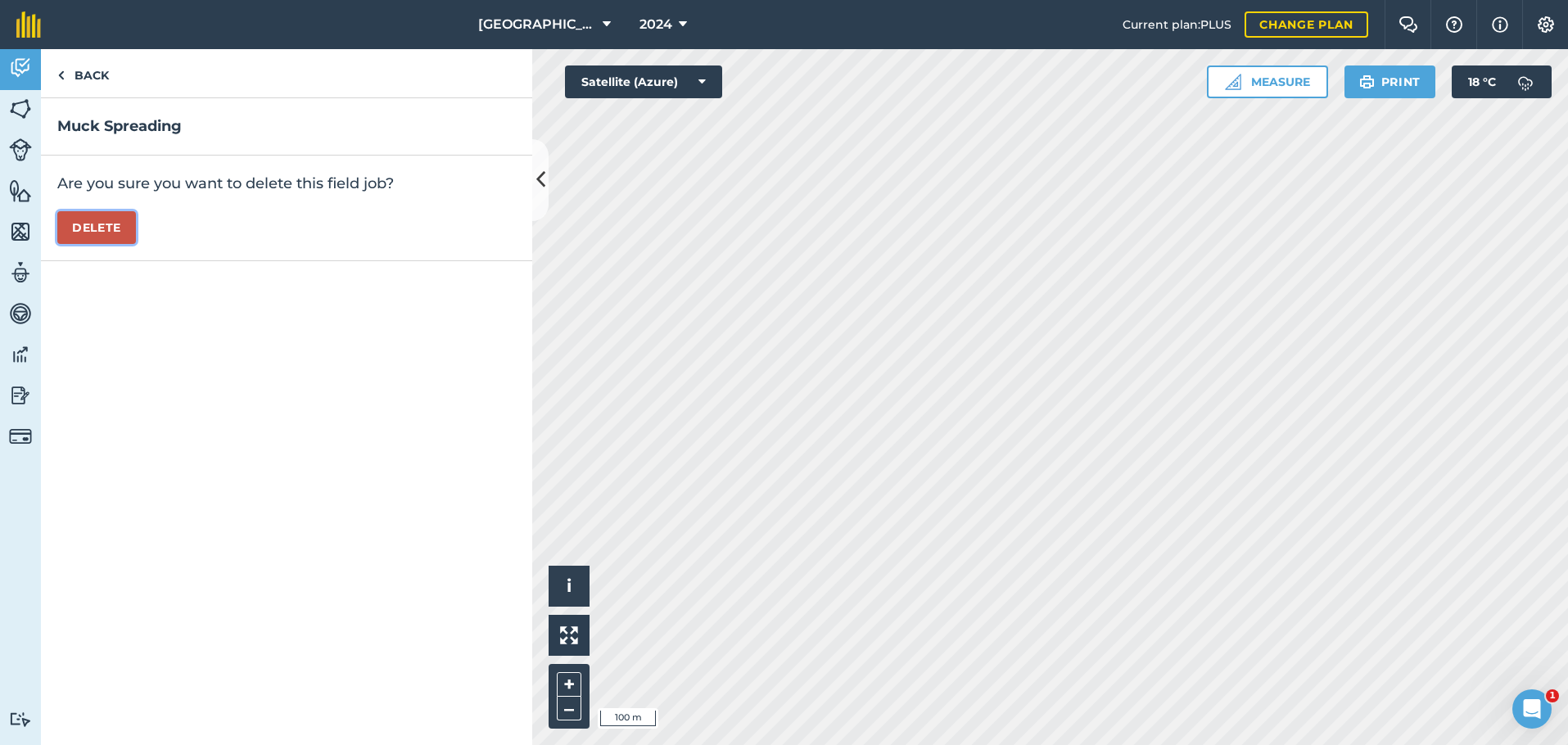
click at [105, 225] on button "Delete" at bounding box center [97, 227] width 79 height 33
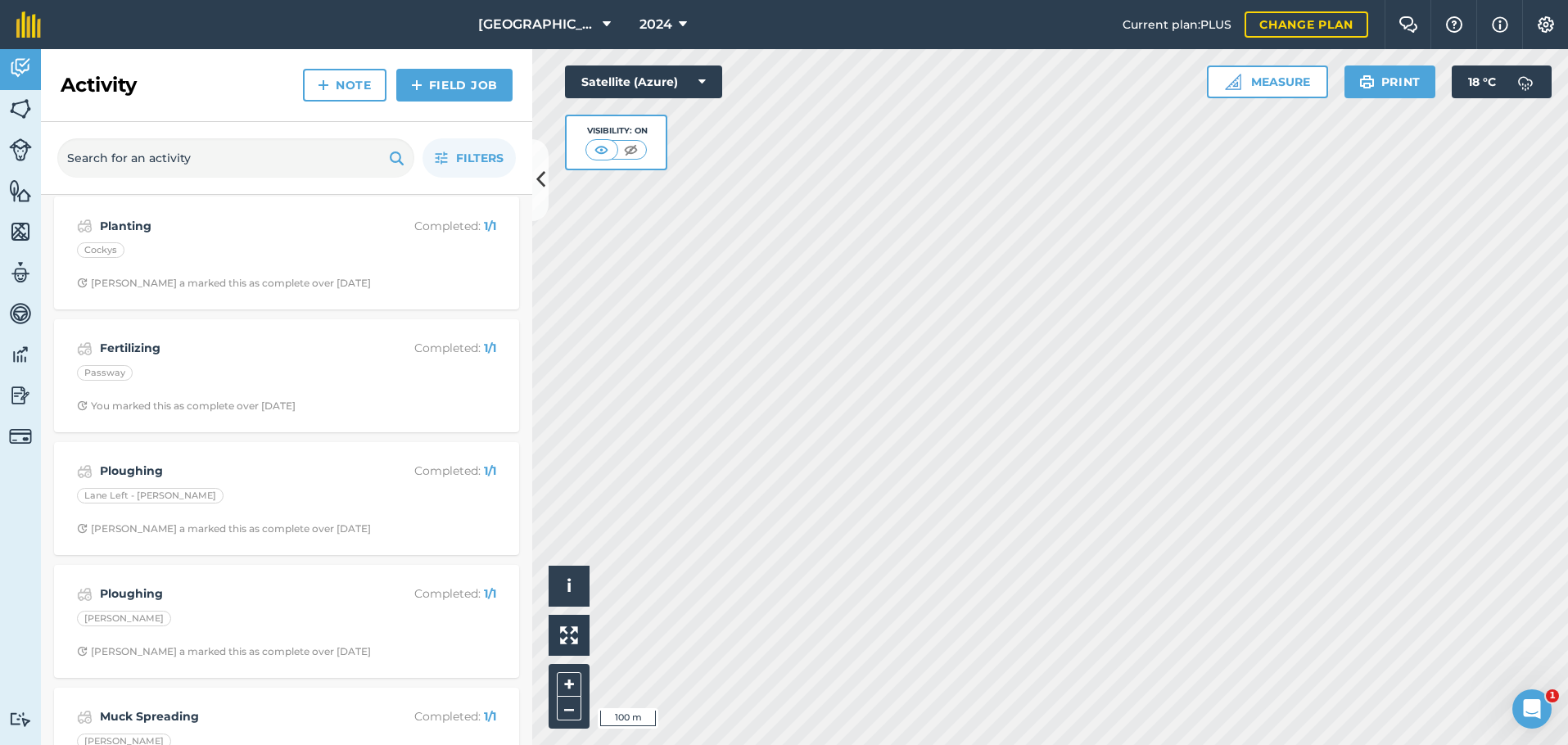
scroll to position [4912, 0]
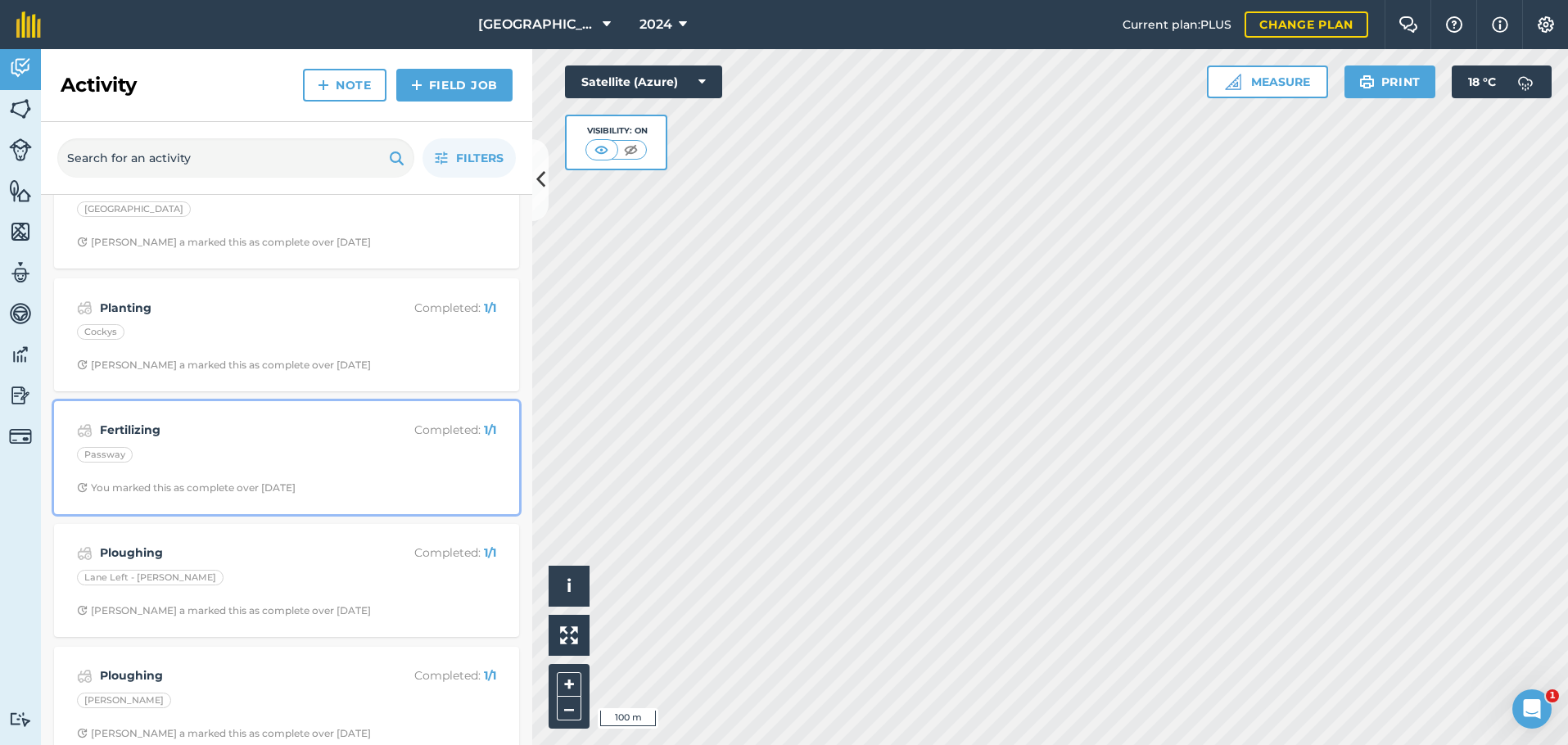
click at [386, 476] on div "Fertilizing Completed : 1 / 1 Passway You marked this as complete over [DATE]" at bounding box center [286, 458] width 445 height 93
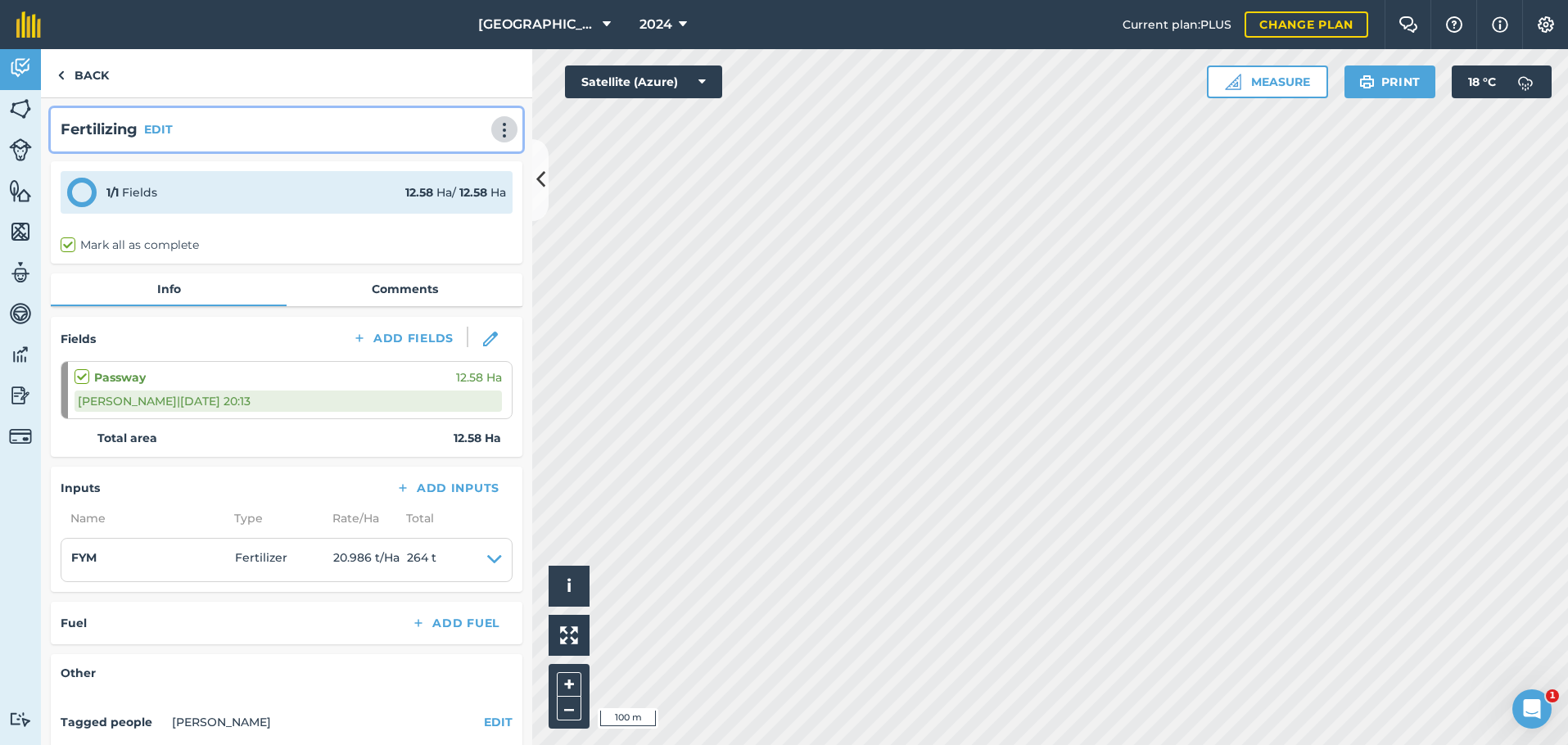
click at [496, 126] on img at bounding box center [504, 130] width 20 height 17
click at [463, 204] on link "Delete" at bounding box center [470, 204] width 105 height 33
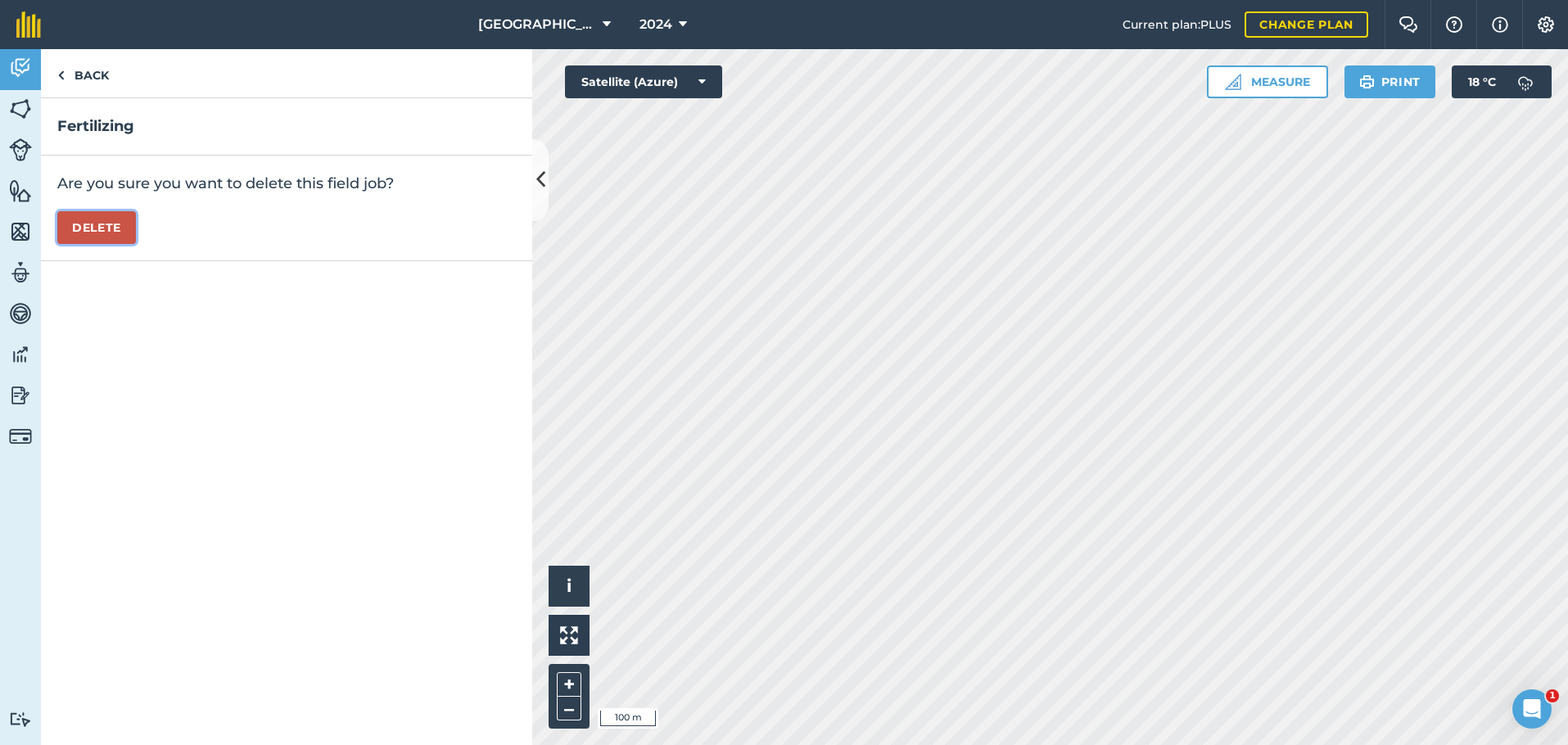
click at [116, 232] on button "Delete" at bounding box center [97, 227] width 79 height 33
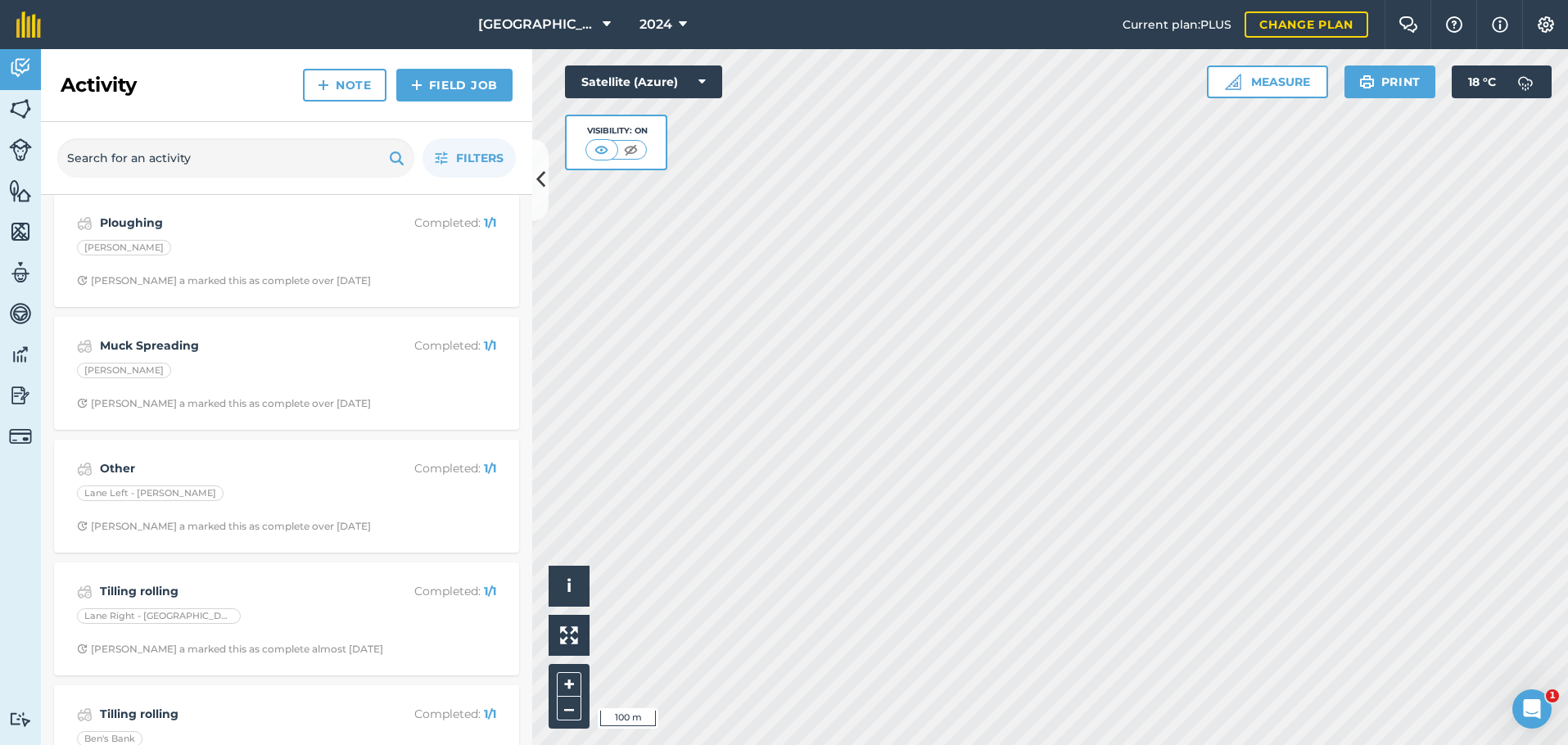
scroll to position [5188, 0]
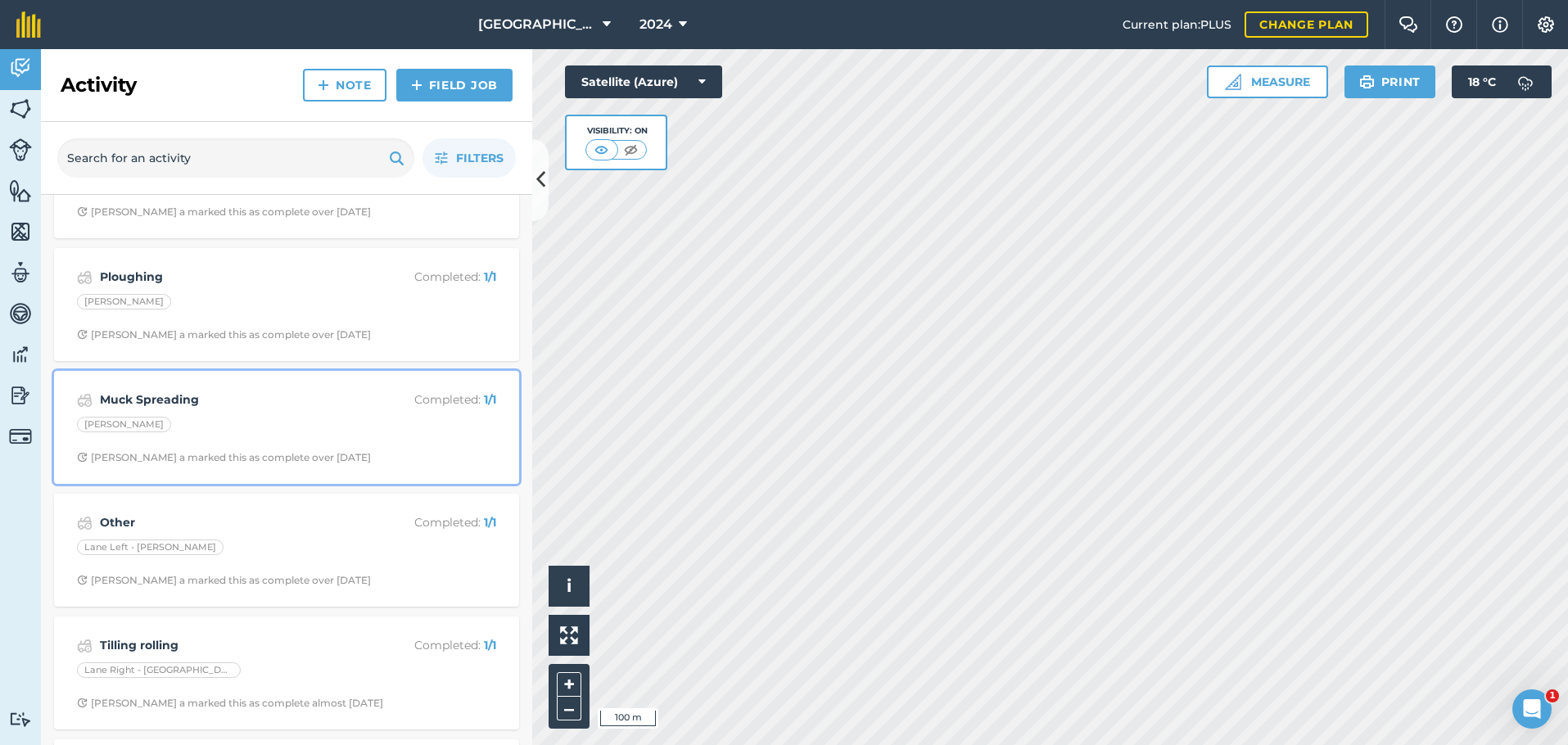
click at [389, 448] on div "Muck Spreading Completed : 1 / 1 [PERSON_NAME] a marked this as complete over […" at bounding box center [286, 427] width 445 height 93
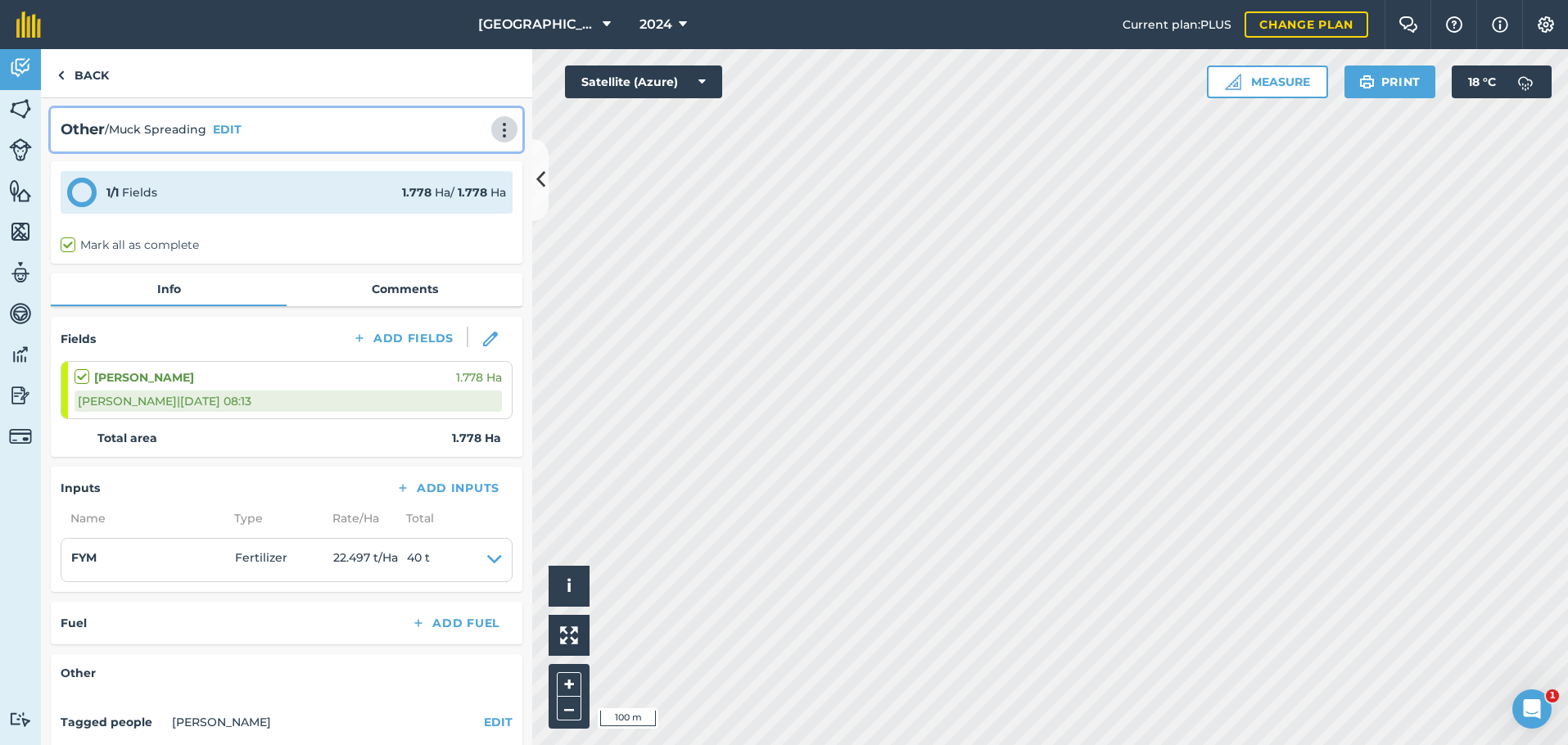
click at [495, 135] on img at bounding box center [504, 130] width 20 height 17
click at [448, 210] on link "Delete" at bounding box center [470, 204] width 105 height 33
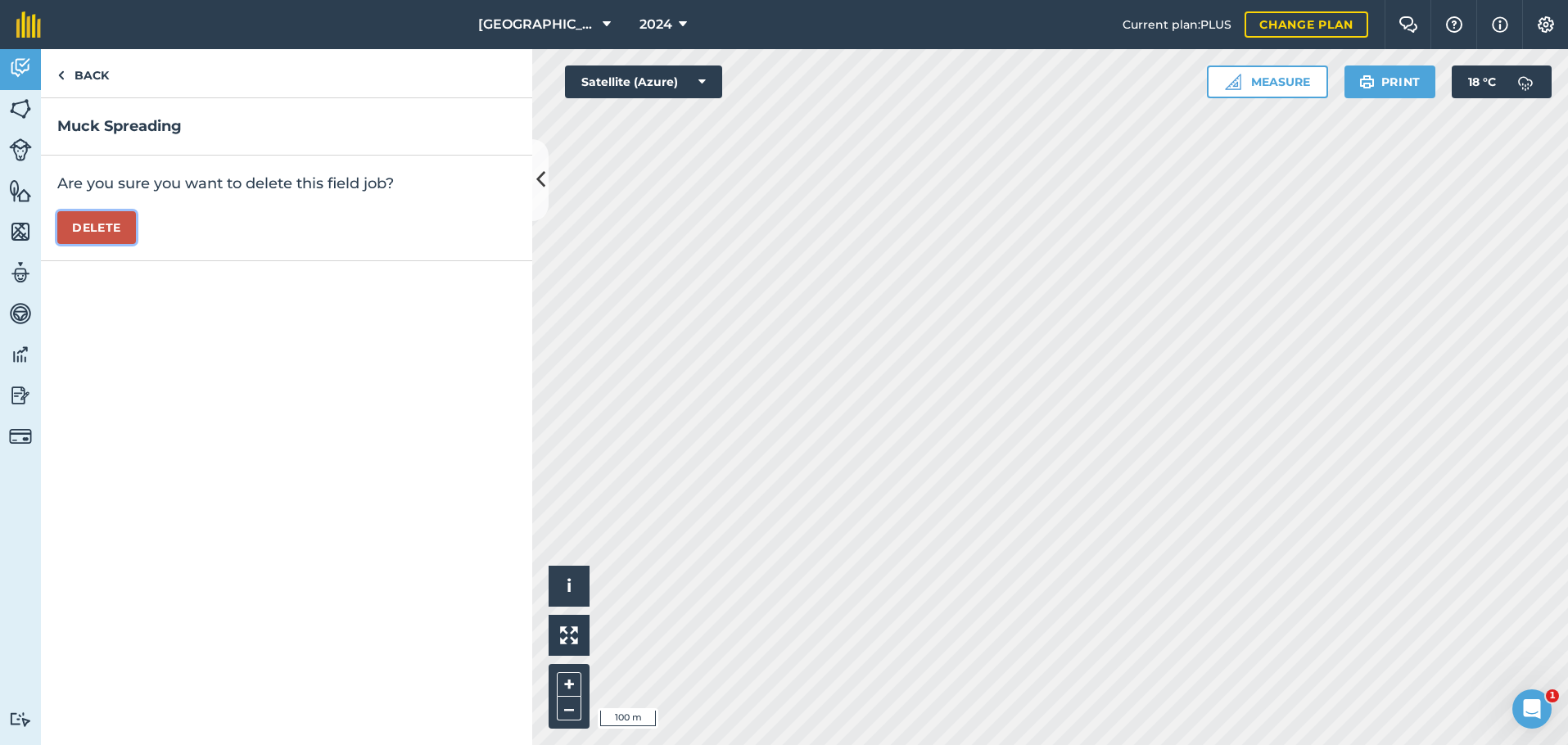
click at [104, 229] on button "Delete" at bounding box center [97, 227] width 79 height 33
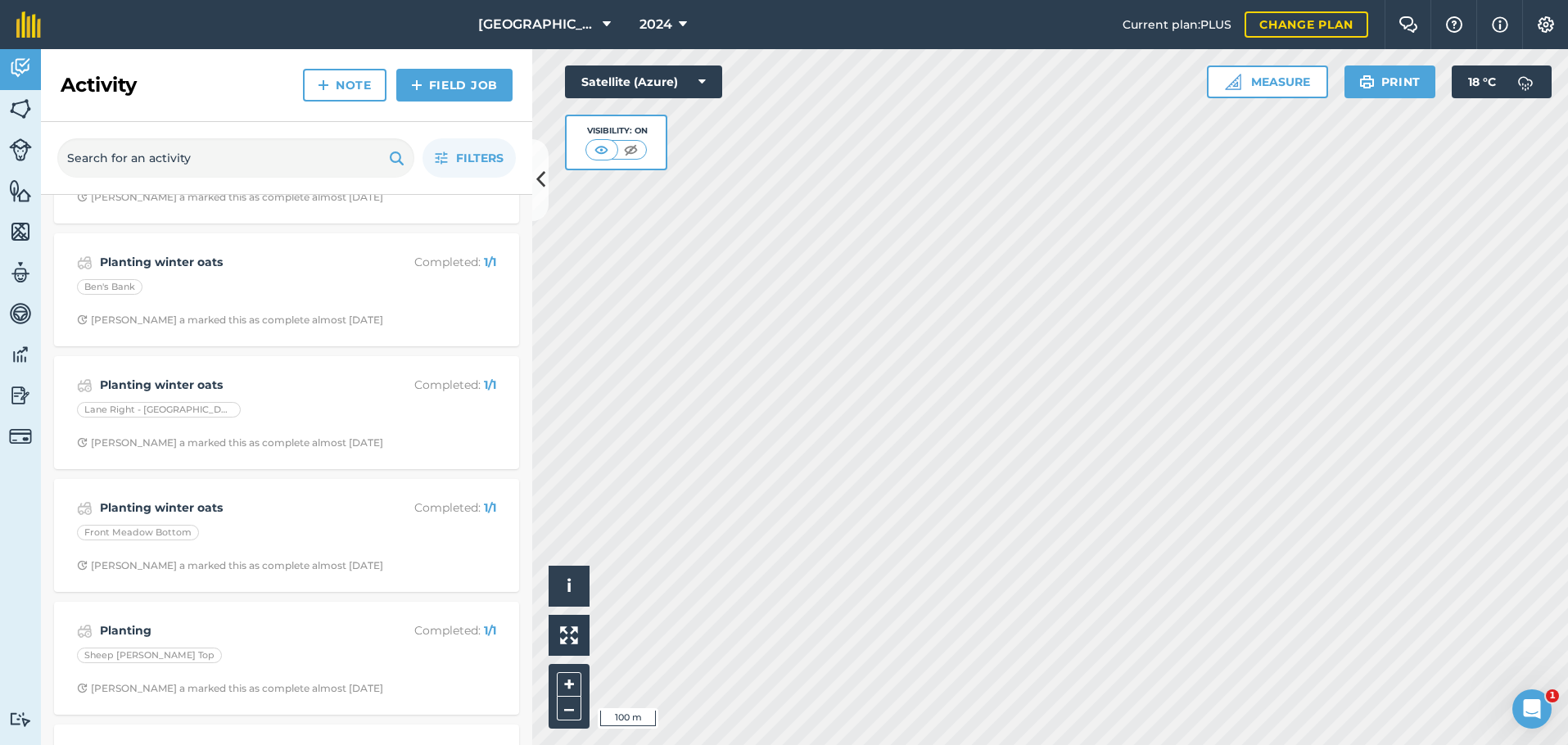
scroll to position [5802, 0]
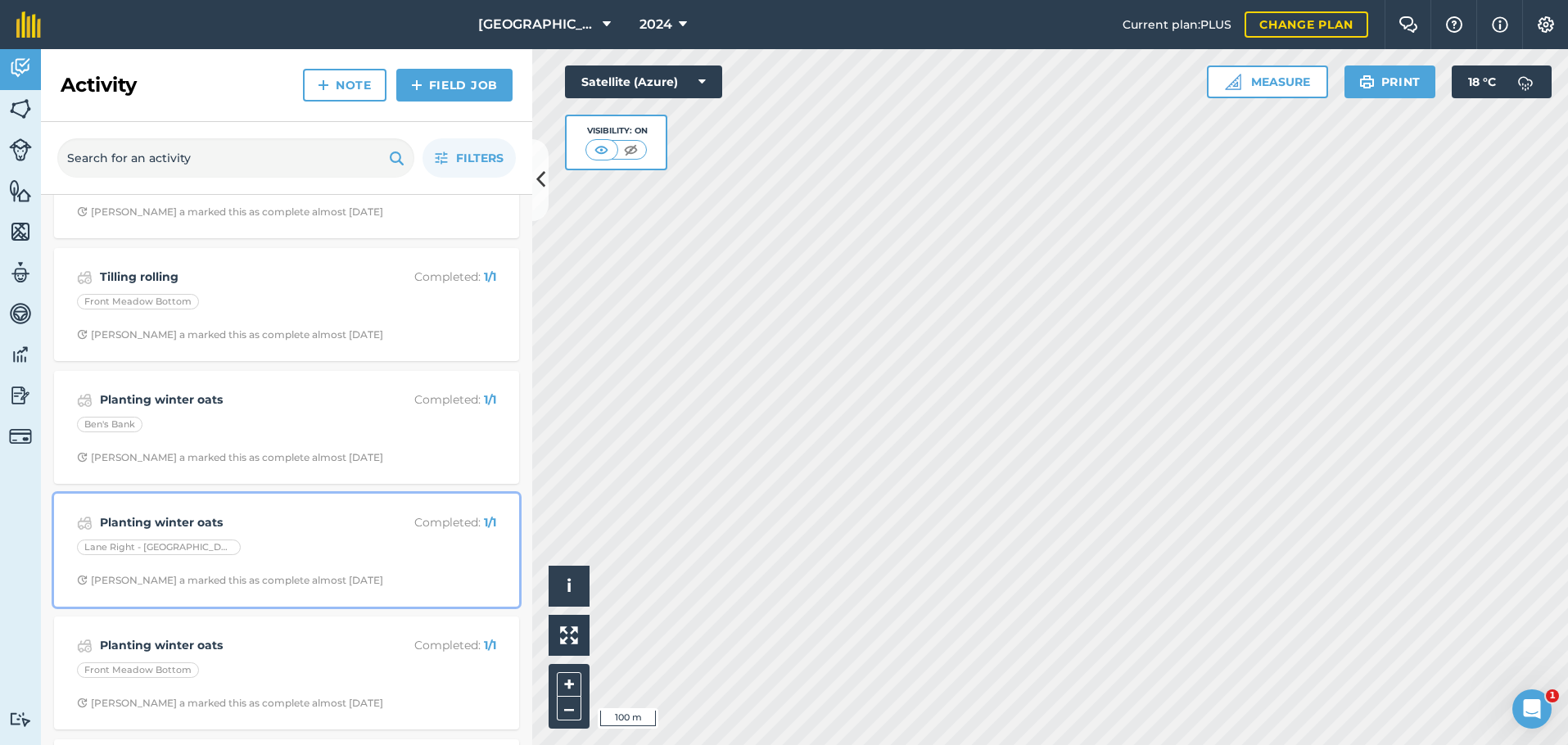
click at [403, 563] on div "Planting winter oats Completed : 1 / 1 Lane Right - Southfield [PERSON_NAME] a …" at bounding box center [286, 550] width 445 height 93
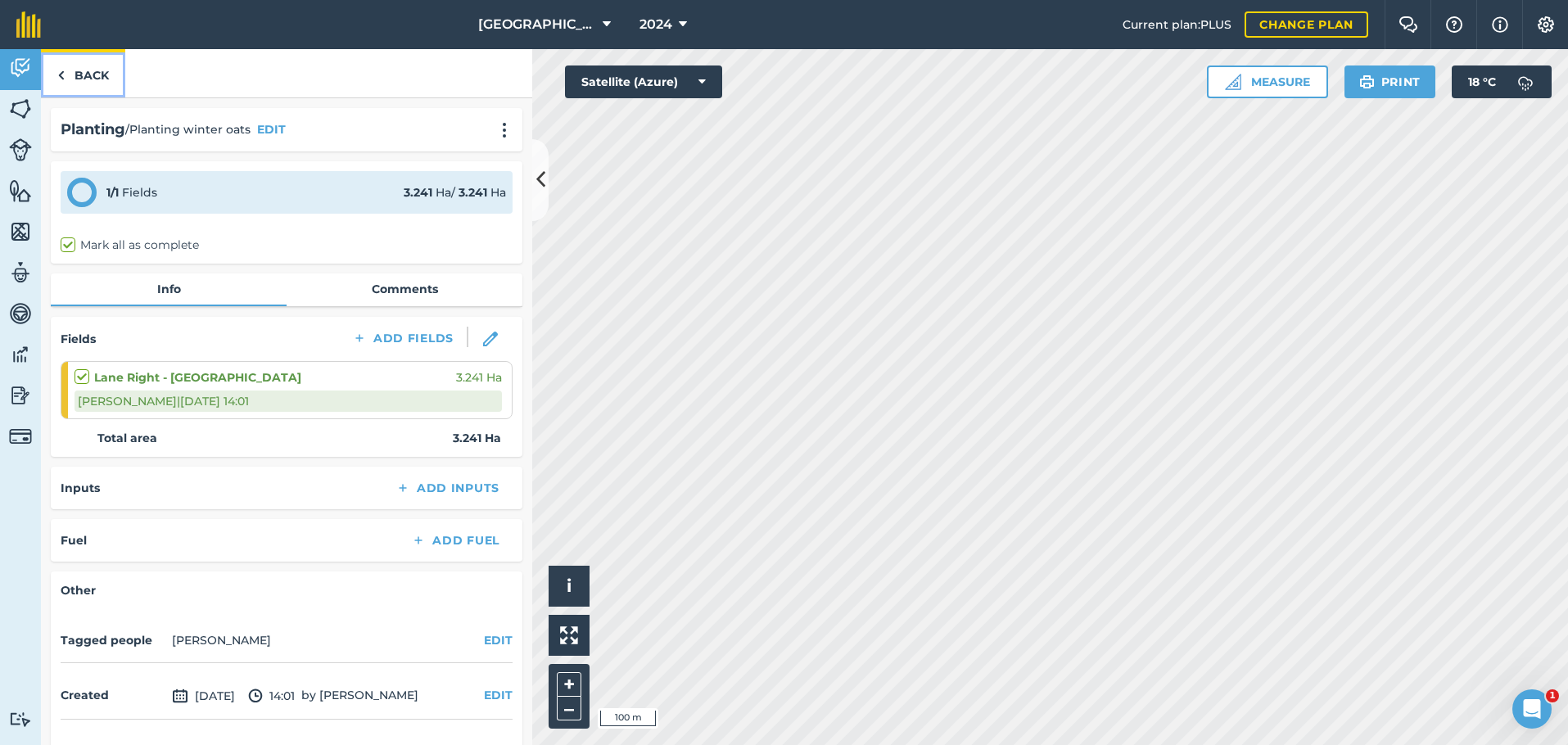
click at [74, 72] on link "Back" at bounding box center [83, 73] width 85 height 48
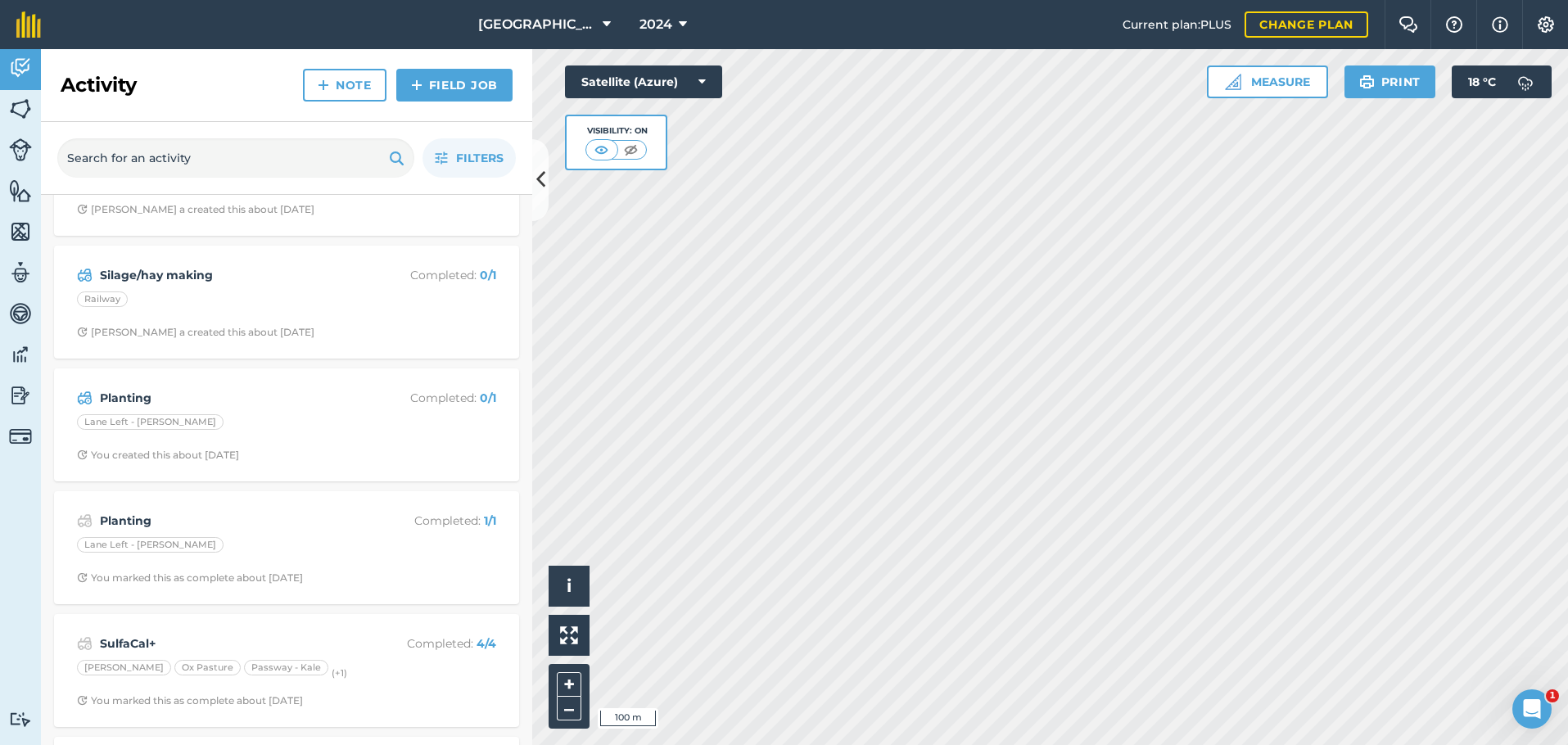
scroll to position [327, 0]
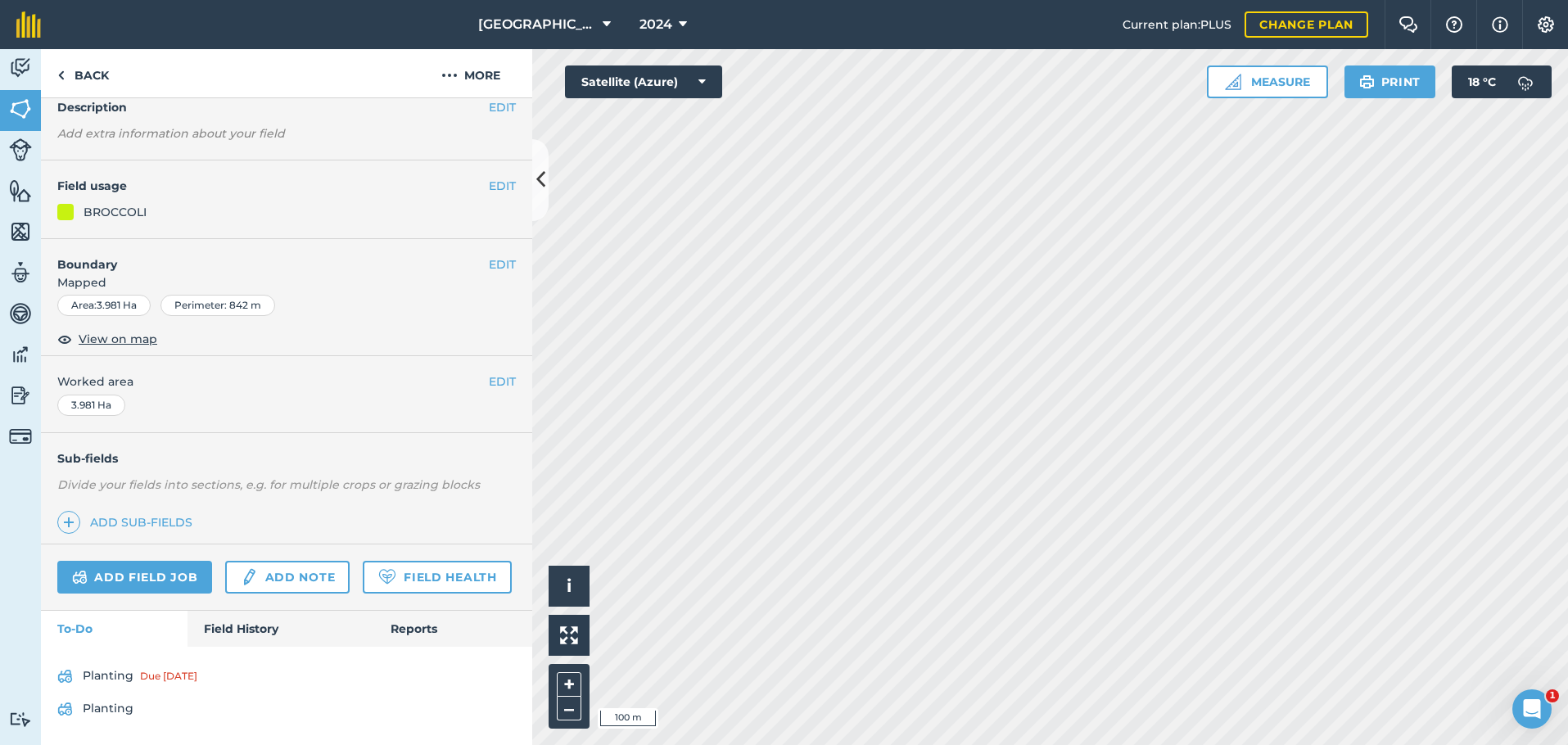
scroll to position [119, 0]
click at [263, 622] on link "Field History" at bounding box center [281, 629] width 186 height 36
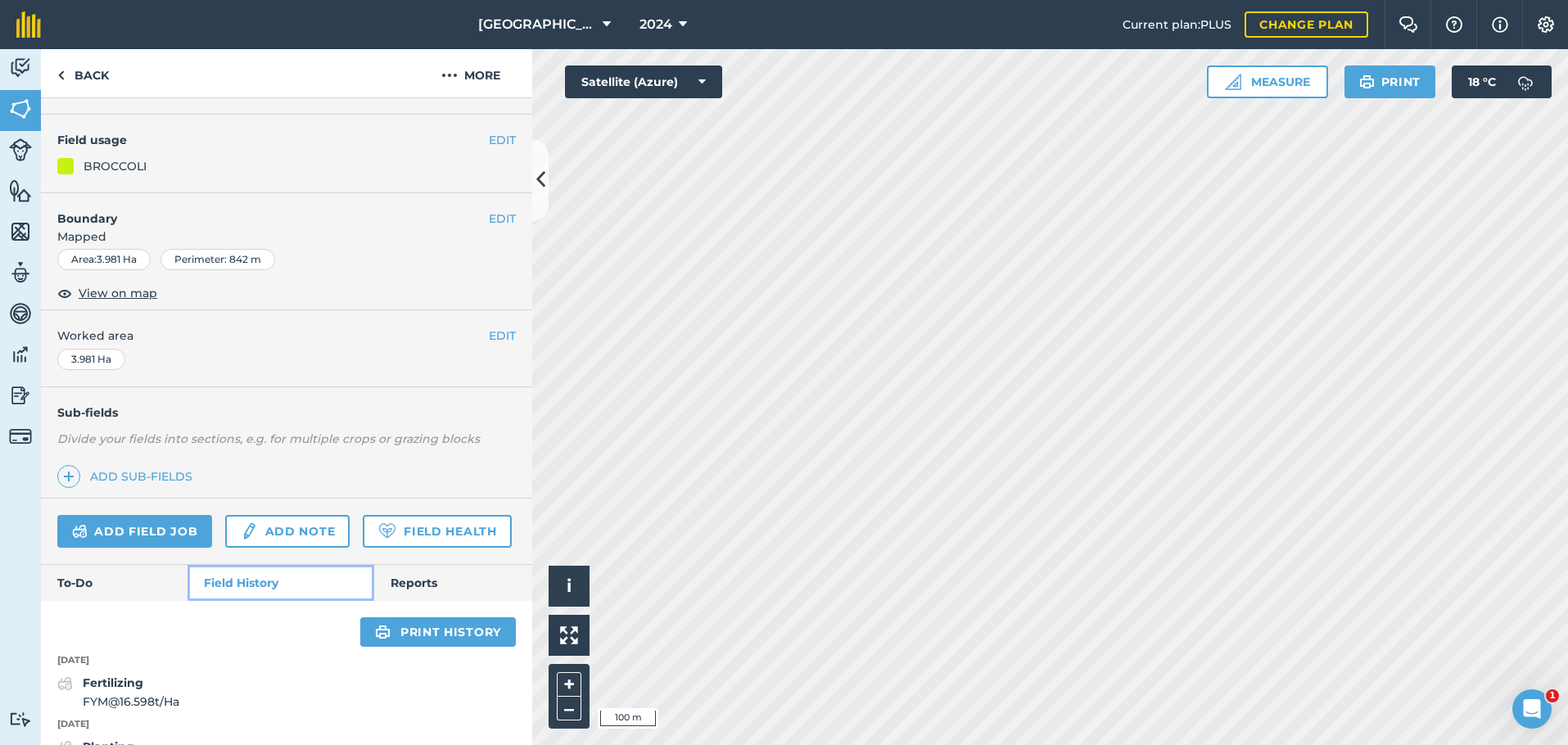
scroll to position [528, 0]
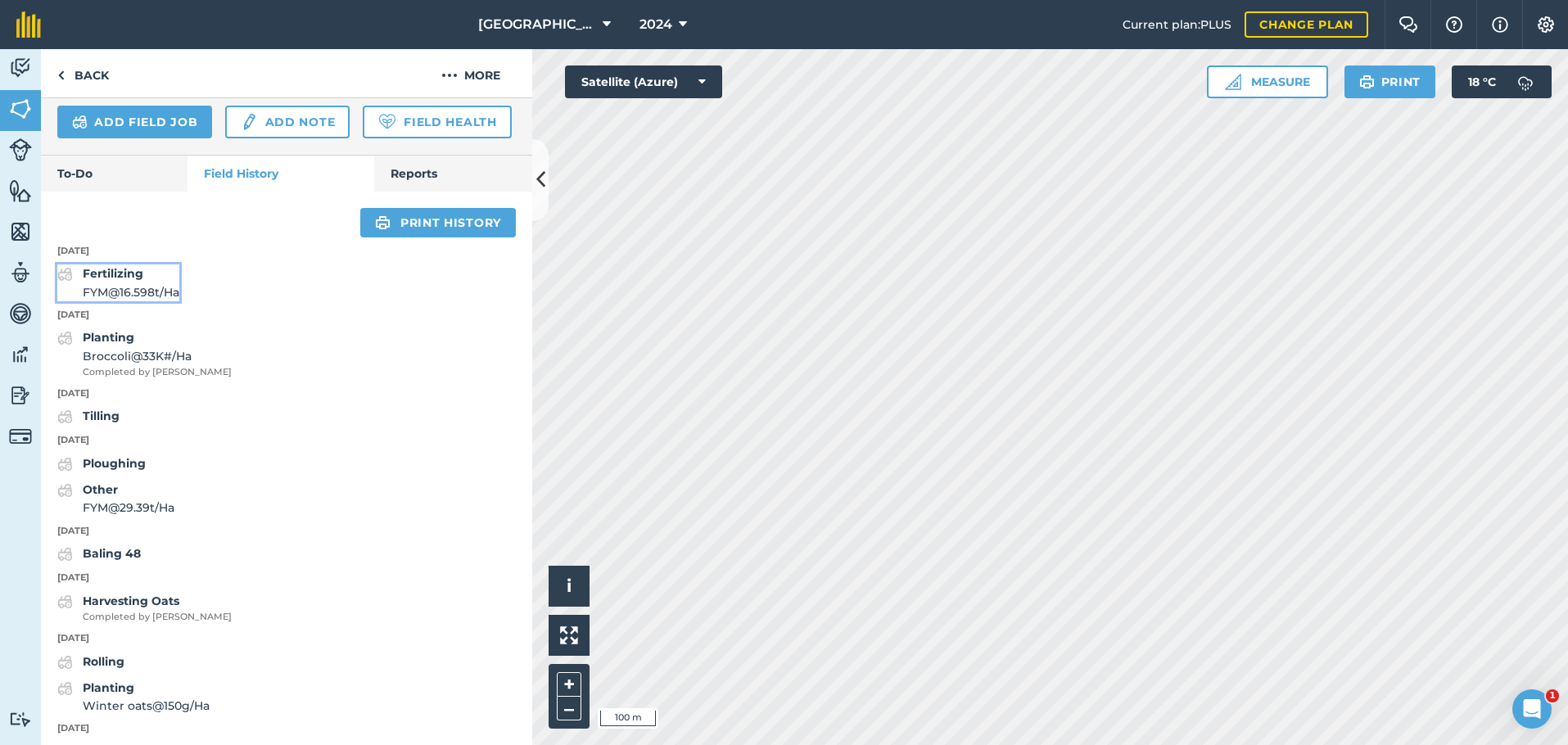
click at [123, 281] on strong "Fertilizing" at bounding box center [113, 273] width 60 height 15
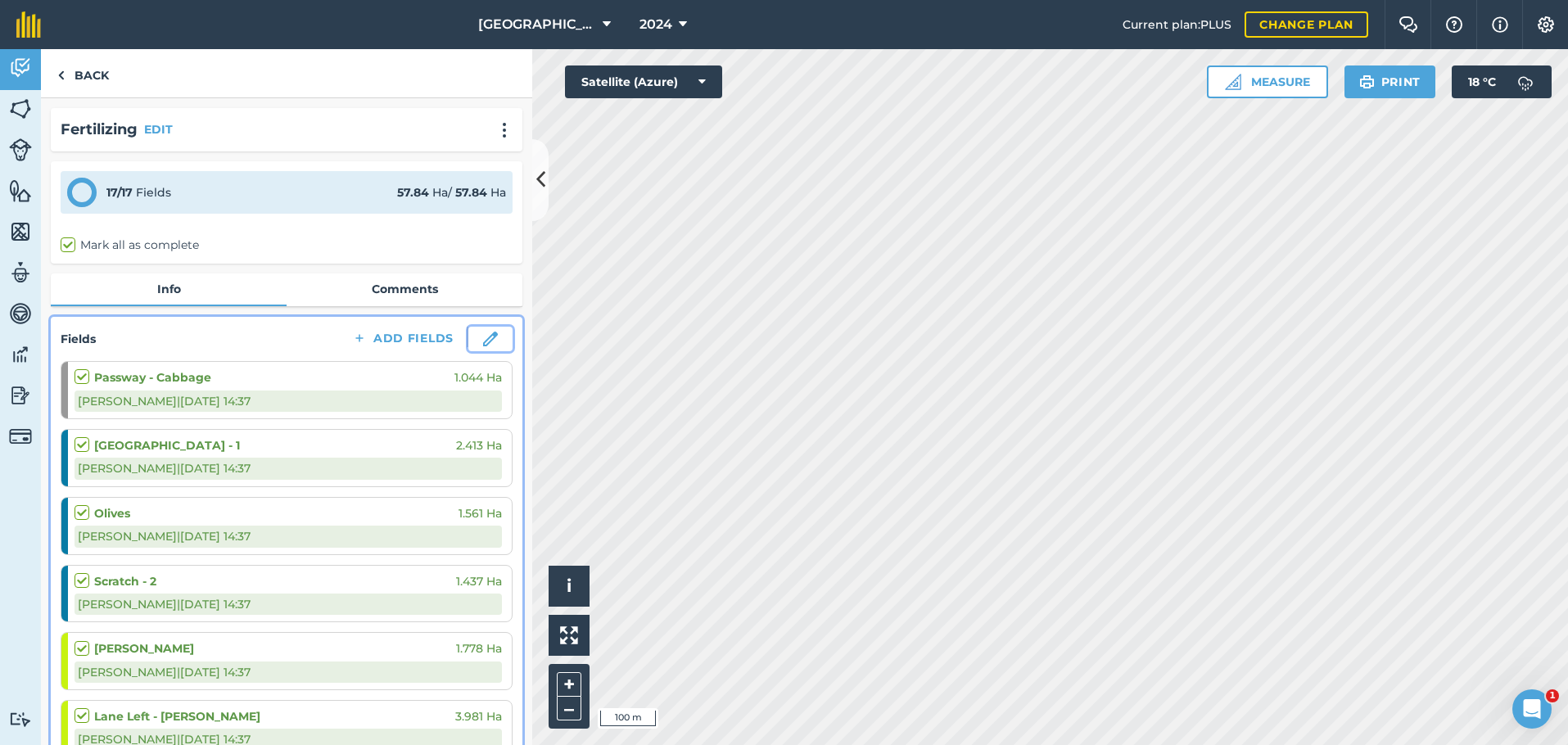
click at [483, 344] on img at bounding box center [490, 339] width 15 height 15
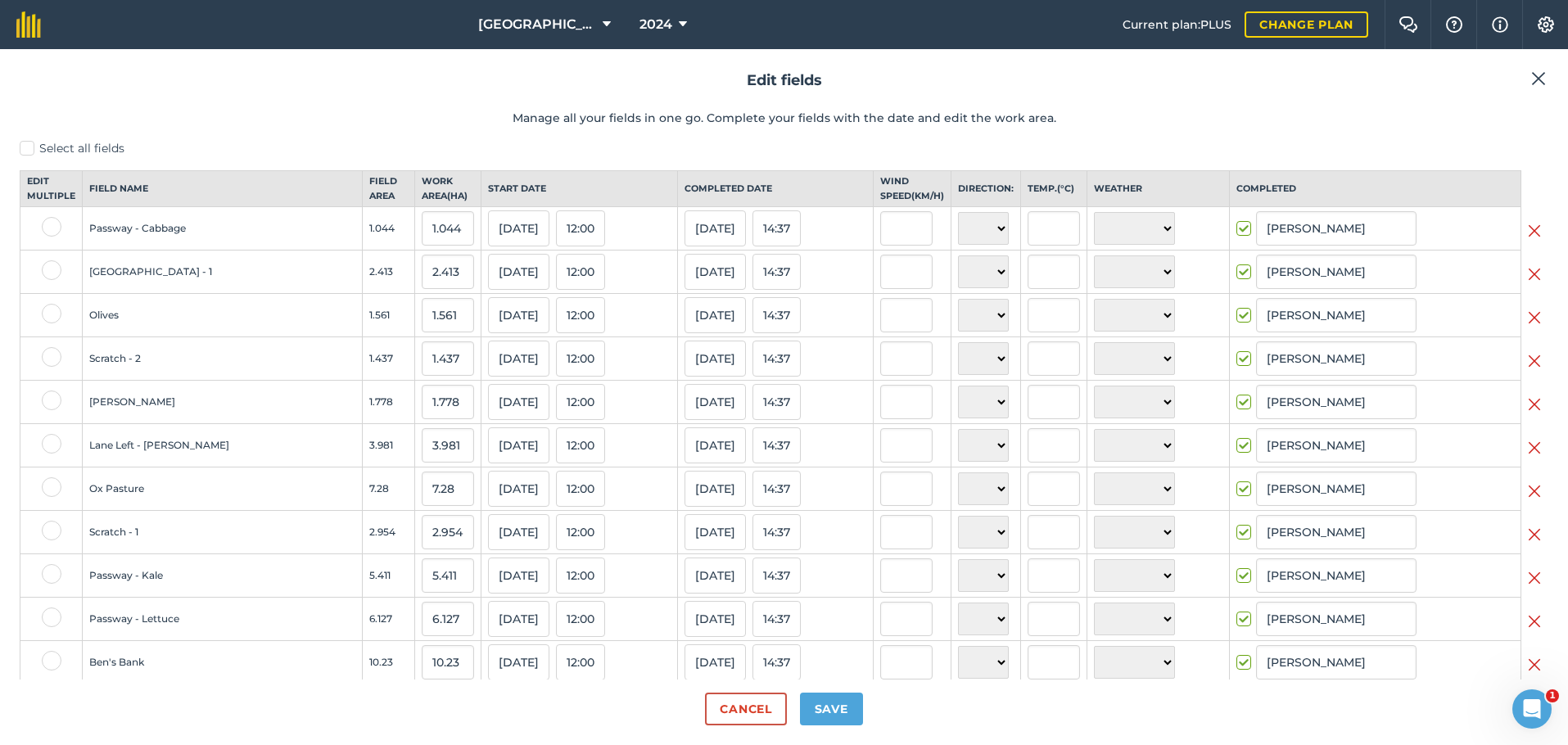
click at [24, 143] on label "Select all fields" at bounding box center [783, 149] width 1528 height 17
click at [24, 143] on input "Select all fields" at bounding box center [24, 145] width 10 height 10
checkbox input "true"
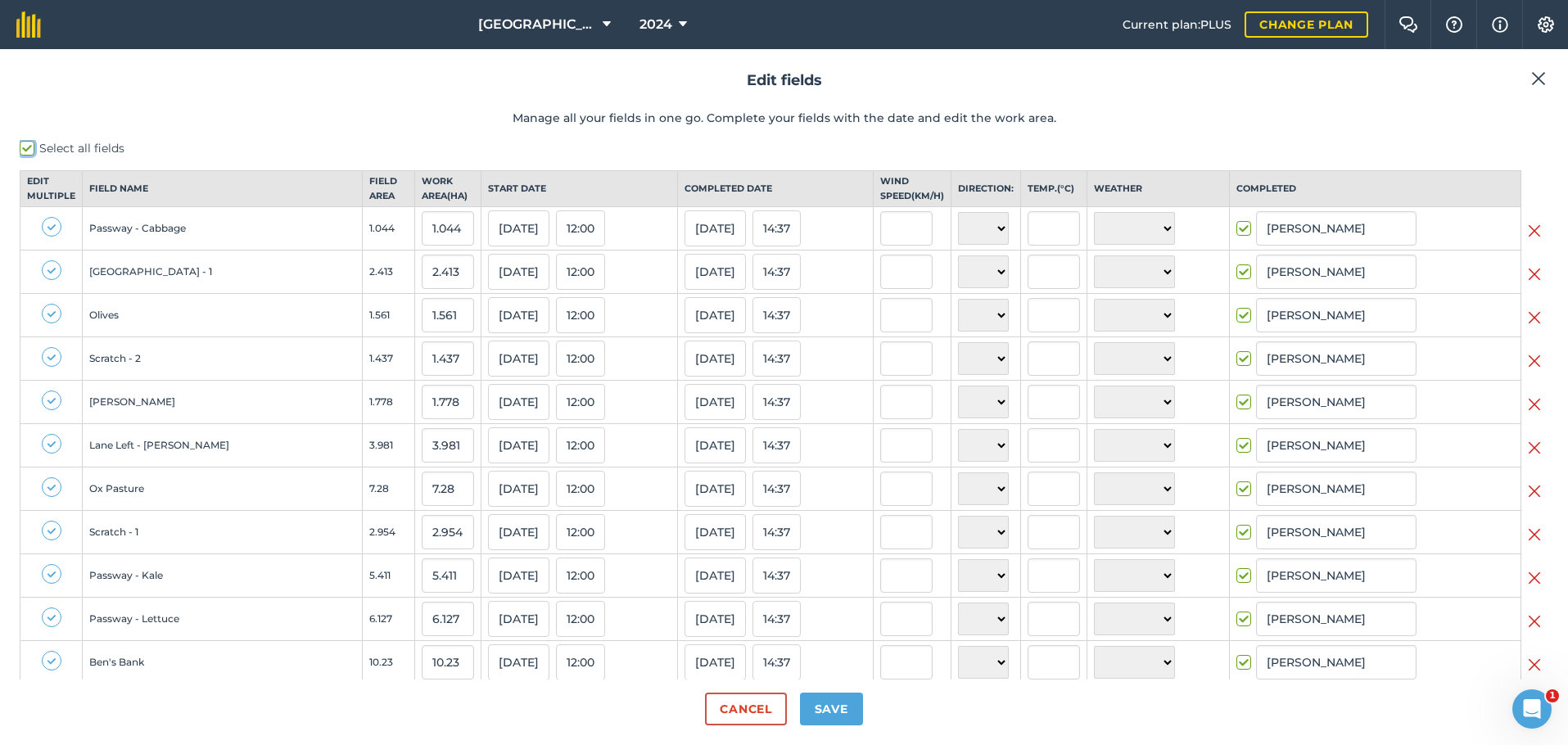
checkbox input "true"
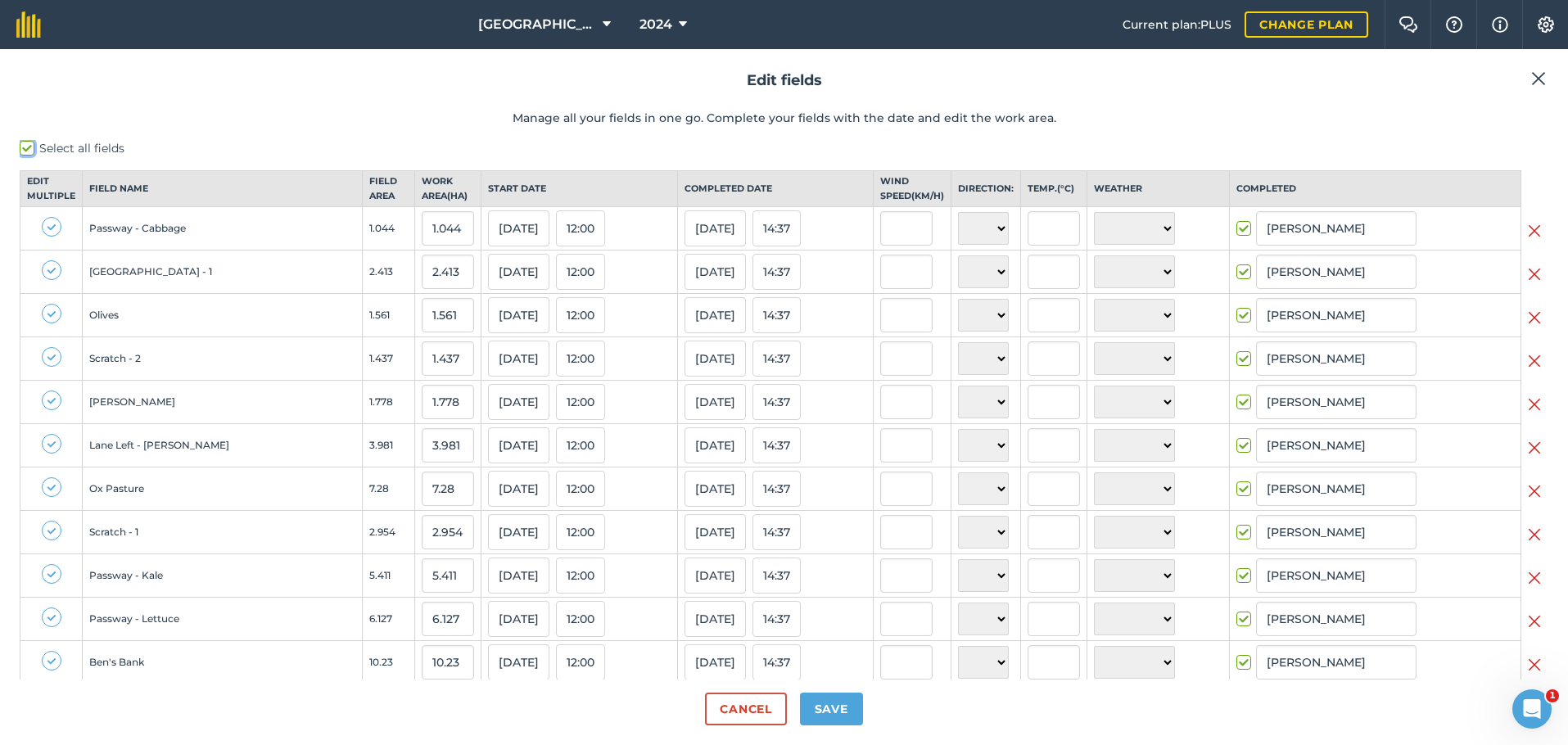
checkbox input "true"
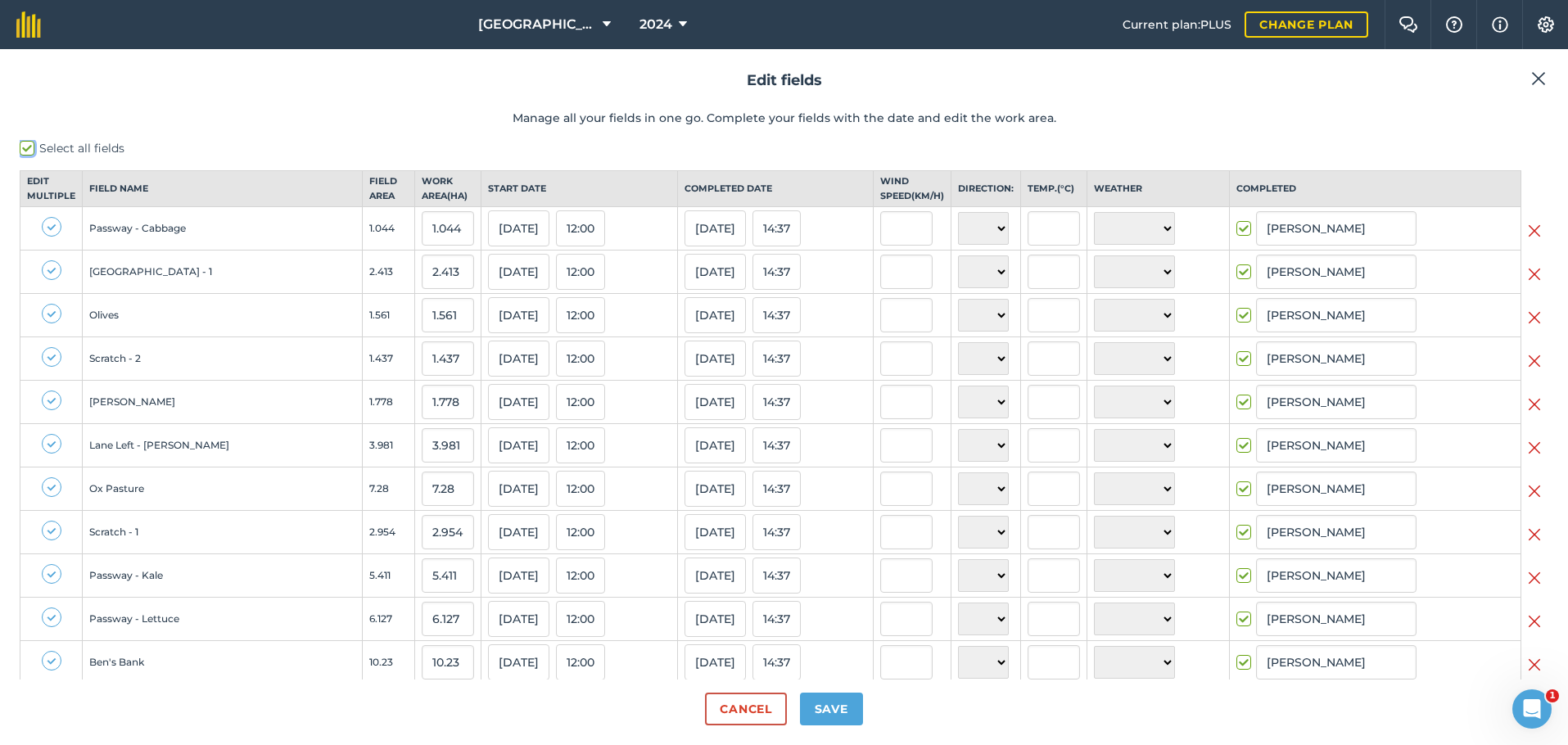
checkbox input "true"
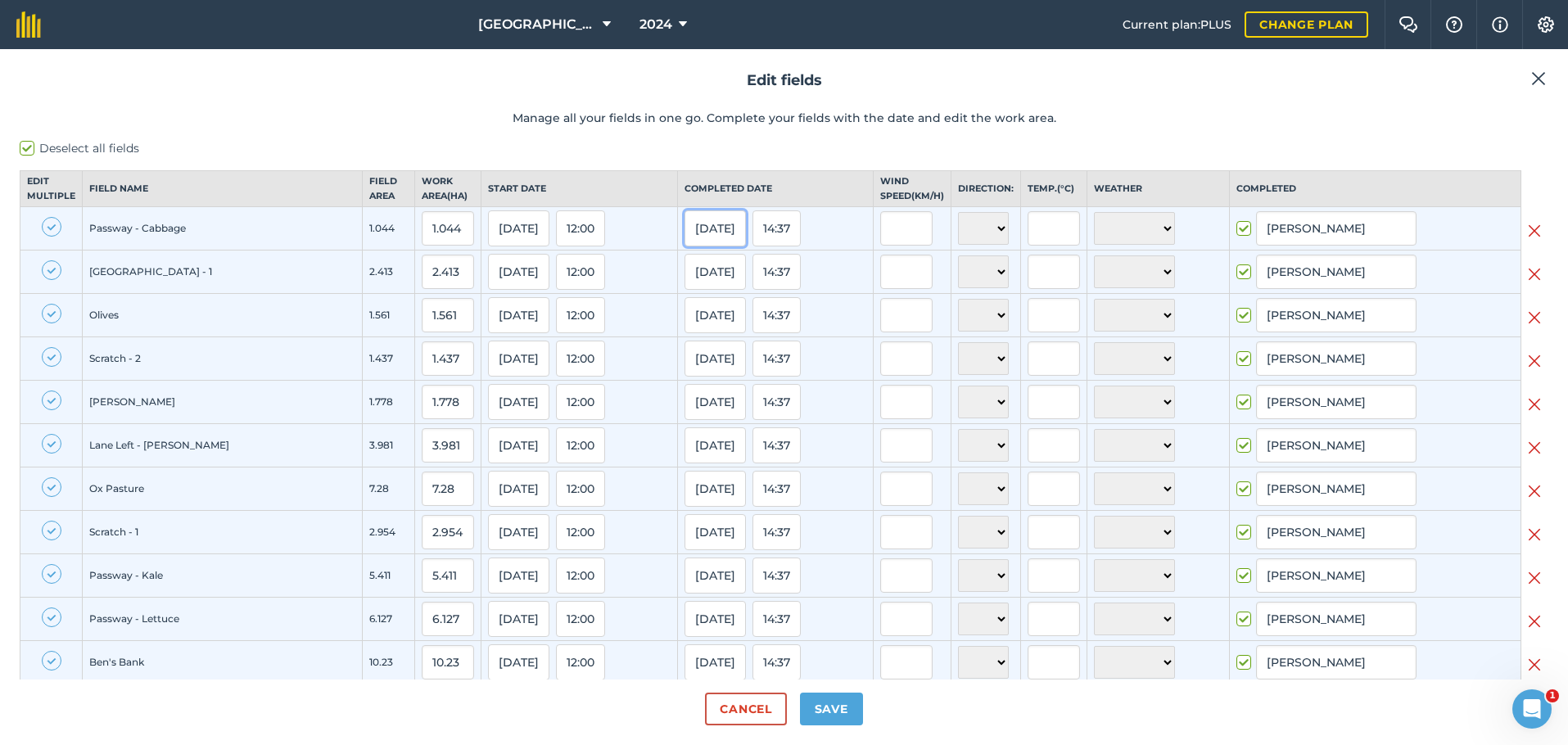
click at [684, 246] on button "[DATE]" at bounding box center [715, 228] width 61 height 36
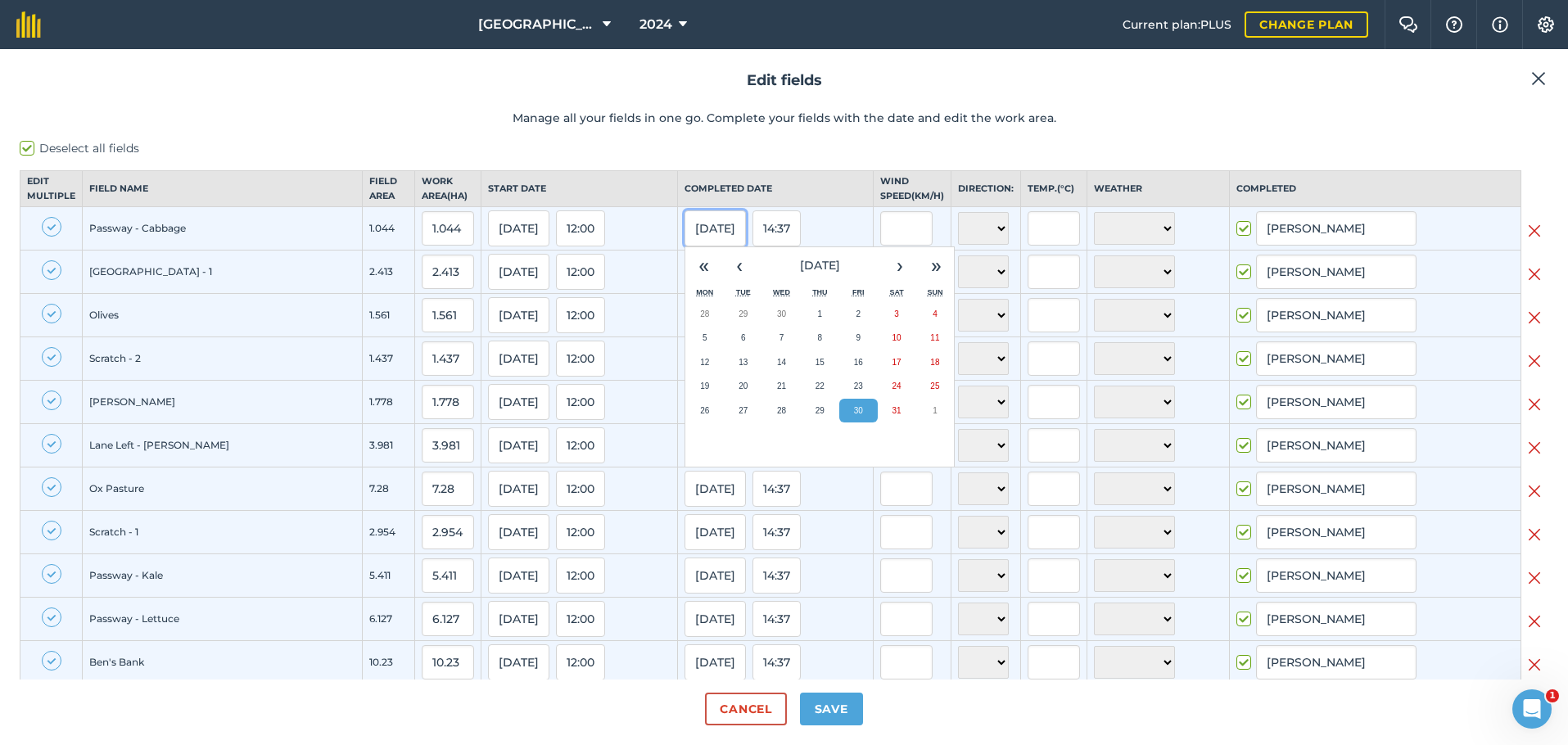
click at [698, 244] on button "[DATE]" at bounding box center [715, 228] width 61 height 36
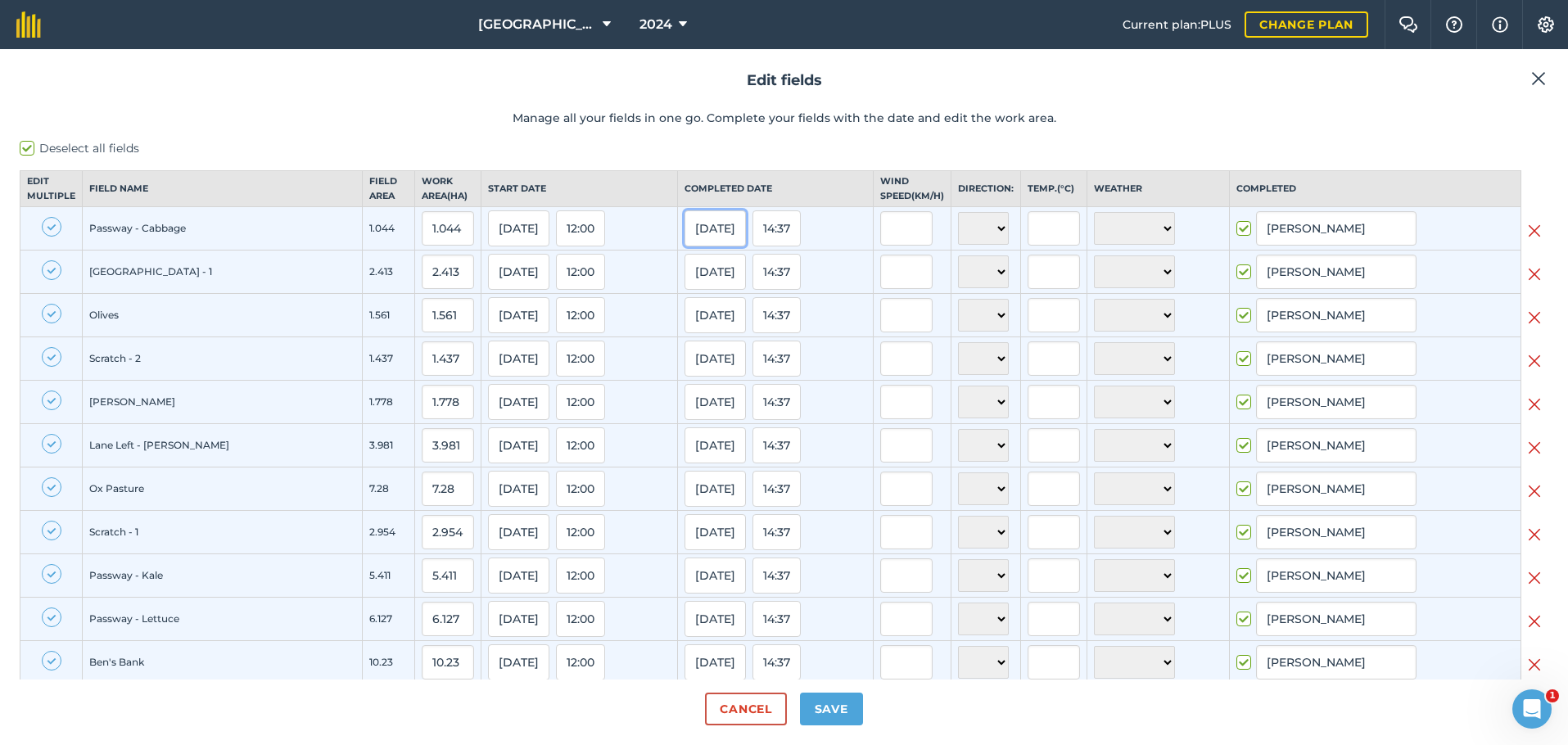
click at [698, 244] on button "[DATE]" at bounding box center [715, 228] width 61 height 36
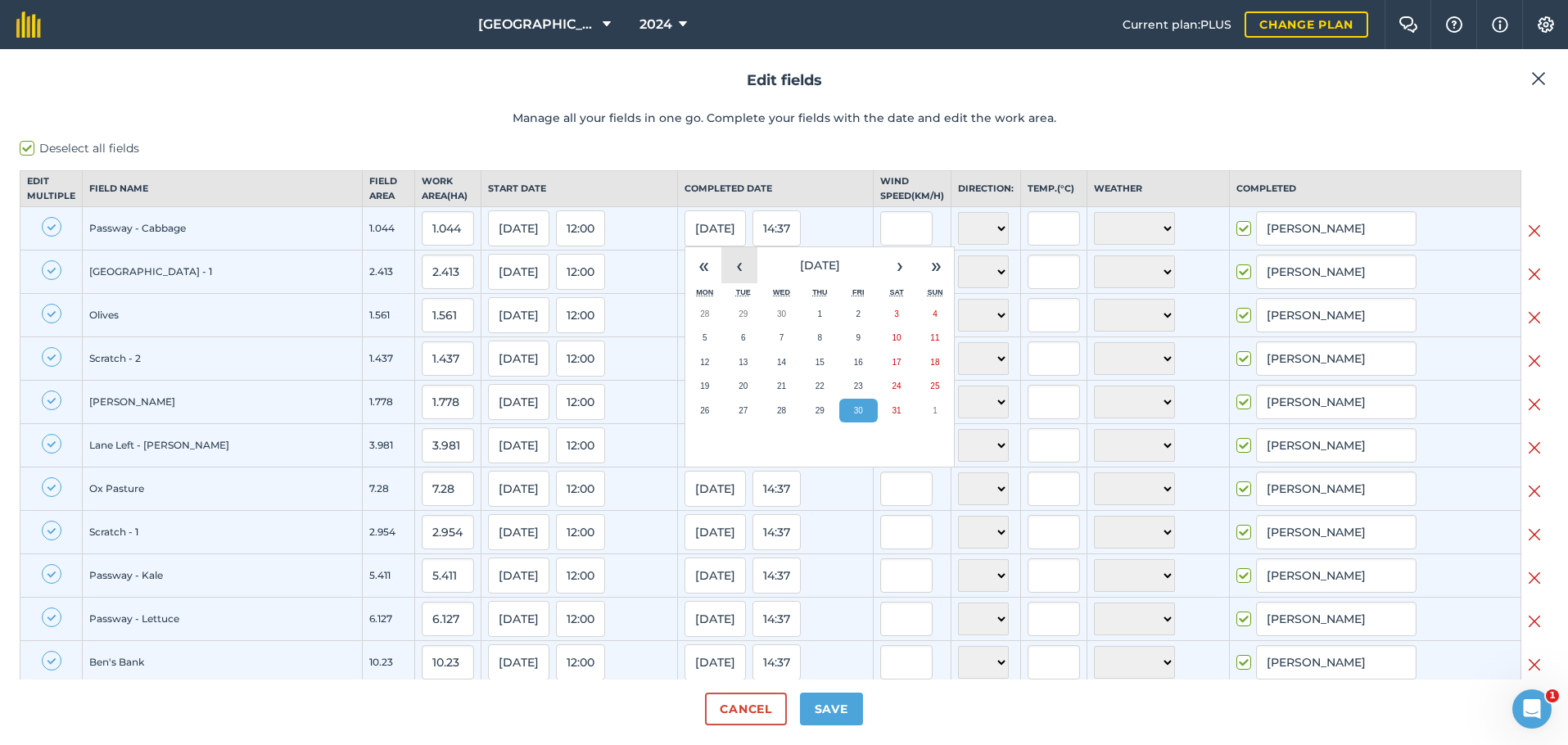
click at [721, 281] on button "‹" at bounding box center [738, 265] width 36 height 36
click at [685, 284] on button "«" at bounding box center [703, 265] width 36 height 36
click at [882, 284] on button "›" at bounding box center [899, 265] width 36 height 36
click at [801, 419] on button "30" at bounding box center [819, 411] width 38 height 24
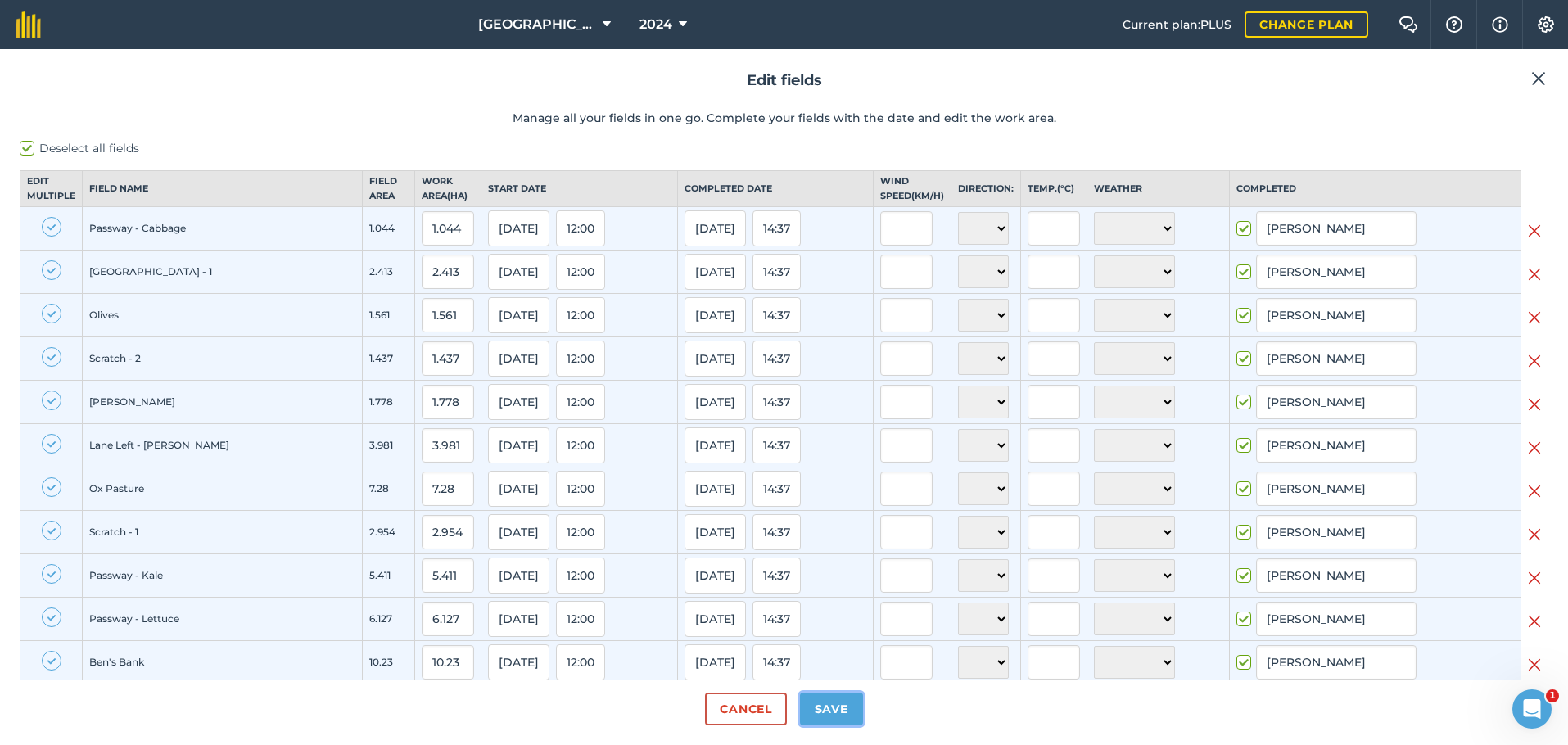
click at [838, 707] on button "Save" at bounding box center [831, 709] width 63 height 33
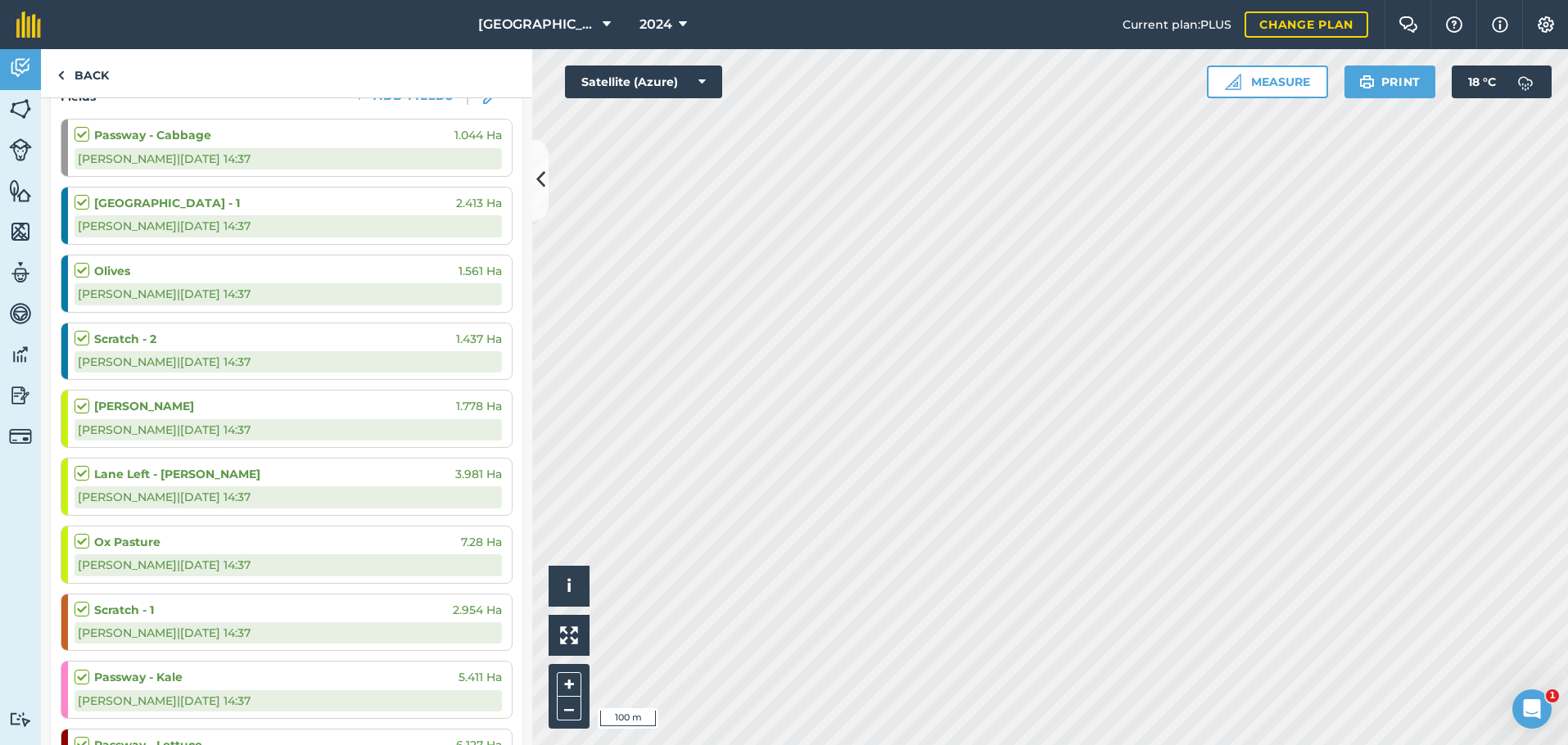
scroll to position [1215, 0]
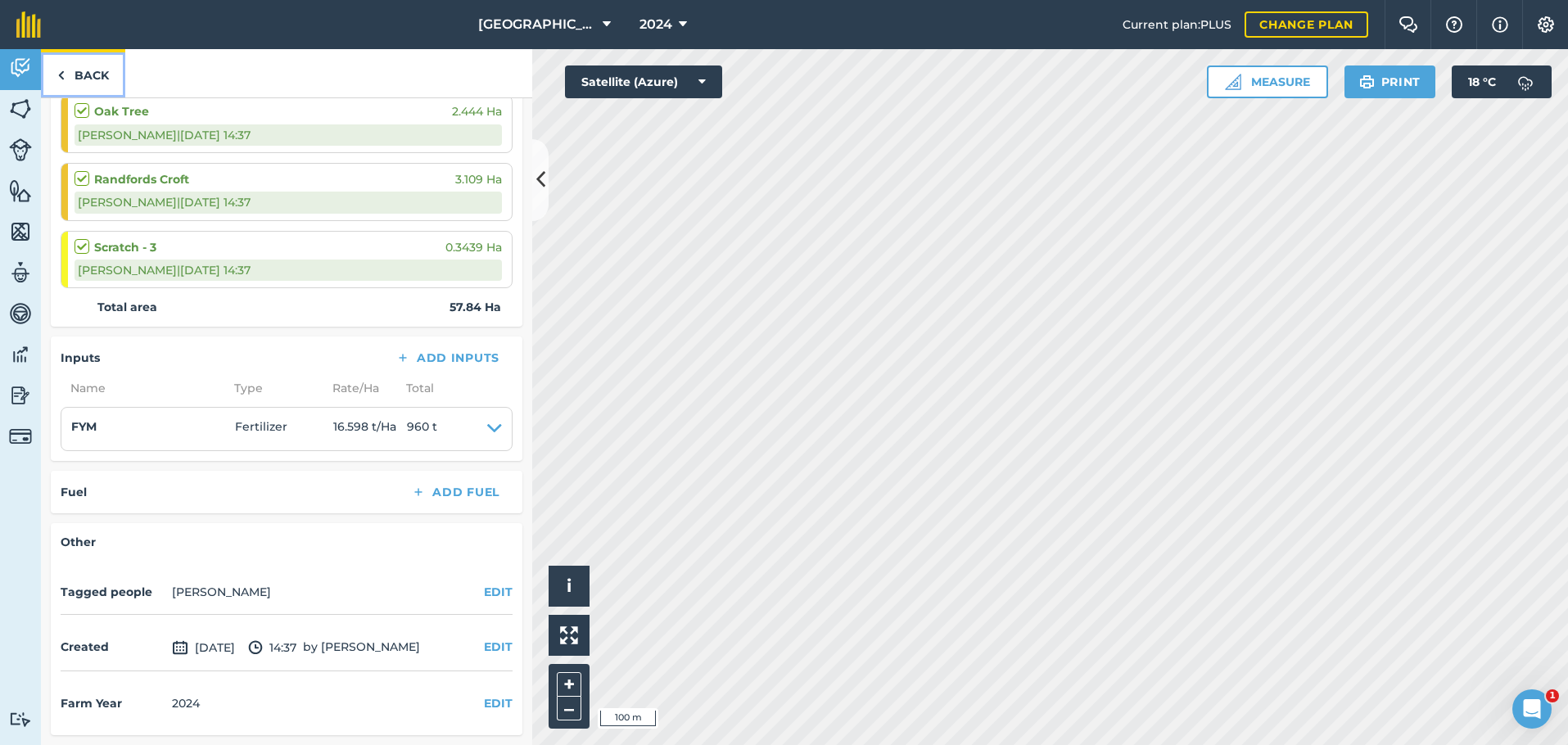
click at [76, 69] on link "Back" at bounding box center [83, 73] width 85 height 48
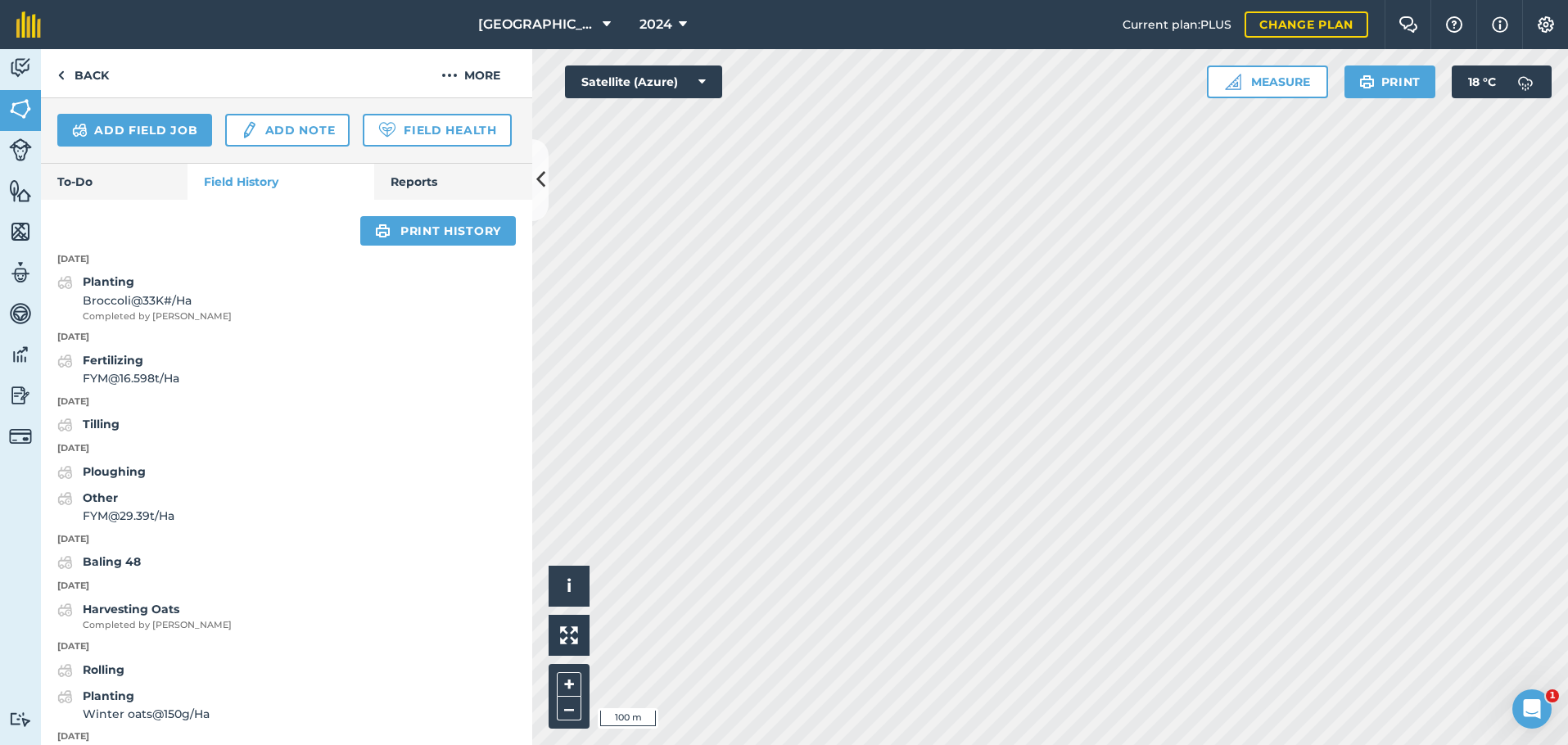
scroll to position [573, 0]
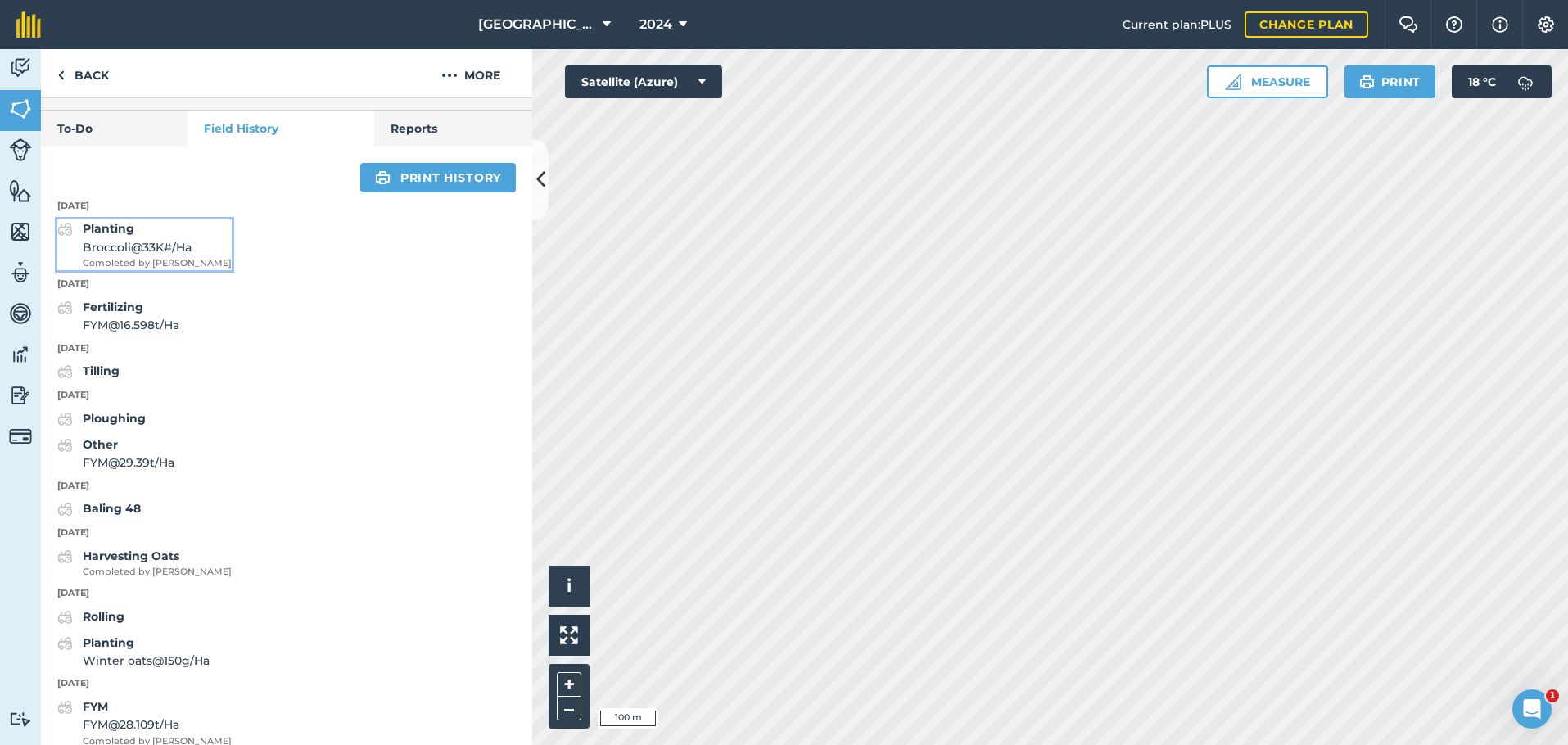
click at [126, 236] on strong "Planting" at bounding box center [108, 229] width 51 height 15
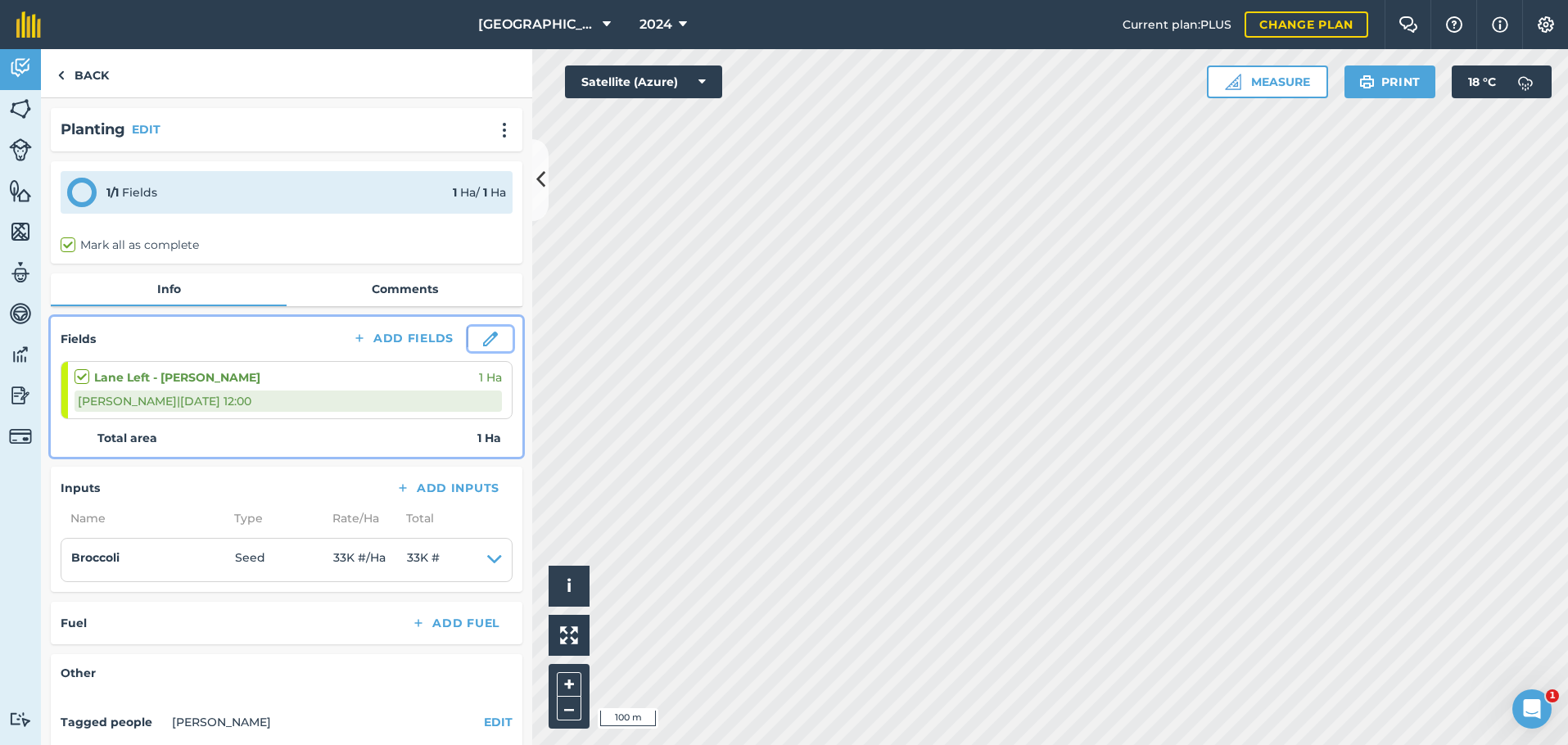
click at [483, 345] on img at bounding box center [490, 339] width 15 height 15
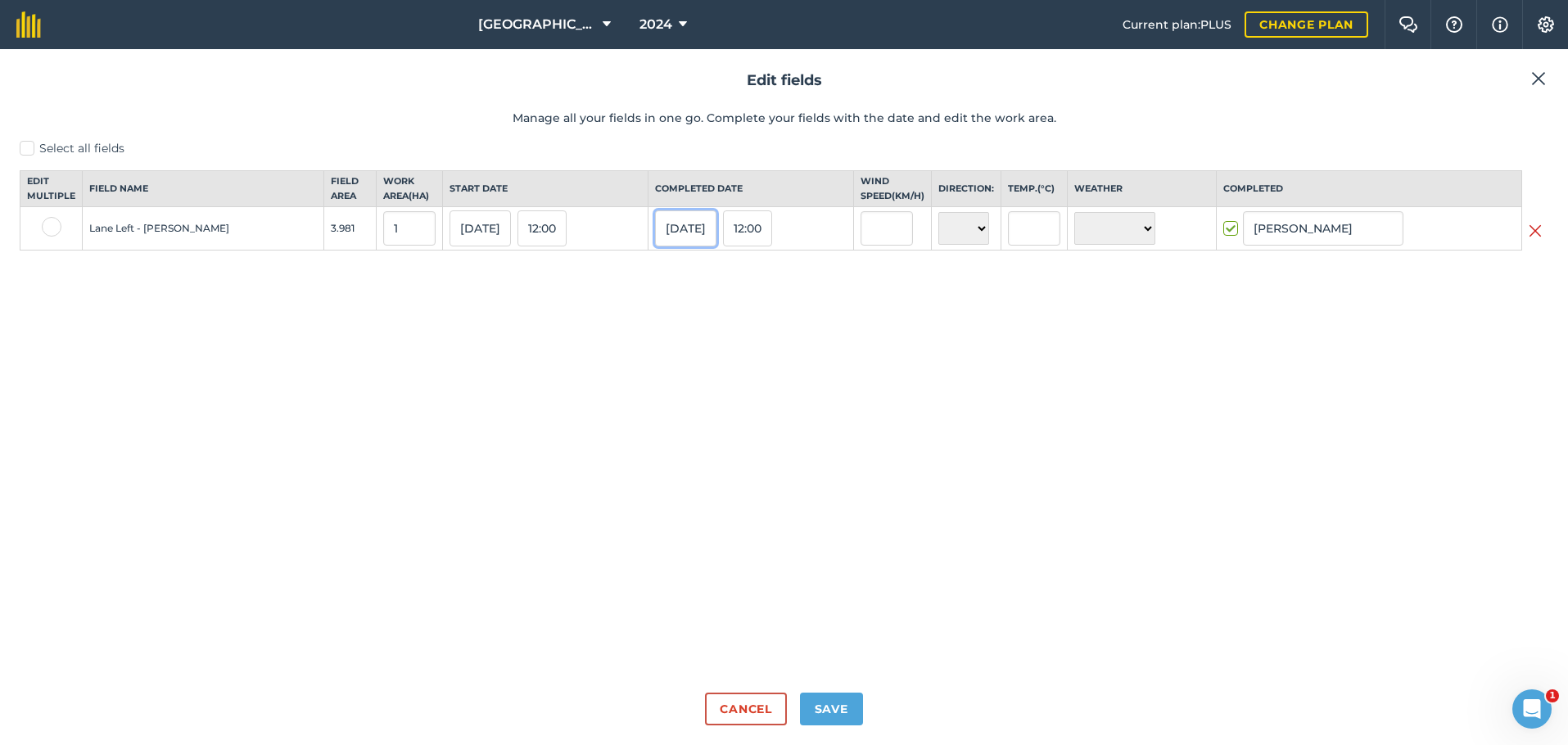
click at [678, 240] on button "[DATE]" at bounding box center [685, 228] width 61 height 36
click at [715, 276] on button "‹" at bounding box center [710, 265] width 36 height 36
click at [420, 117] on p "Manage all your fields in one go. Complete your fields with the date and edit t…" at bounding box center [783, 117] width 1528 height 18
click at [710, 284] on button "‹" at bounding box center [710, 265] width 36 height 36
click at [659, 351] on button "6" at bounding box center [674, 338] width 38 height 24
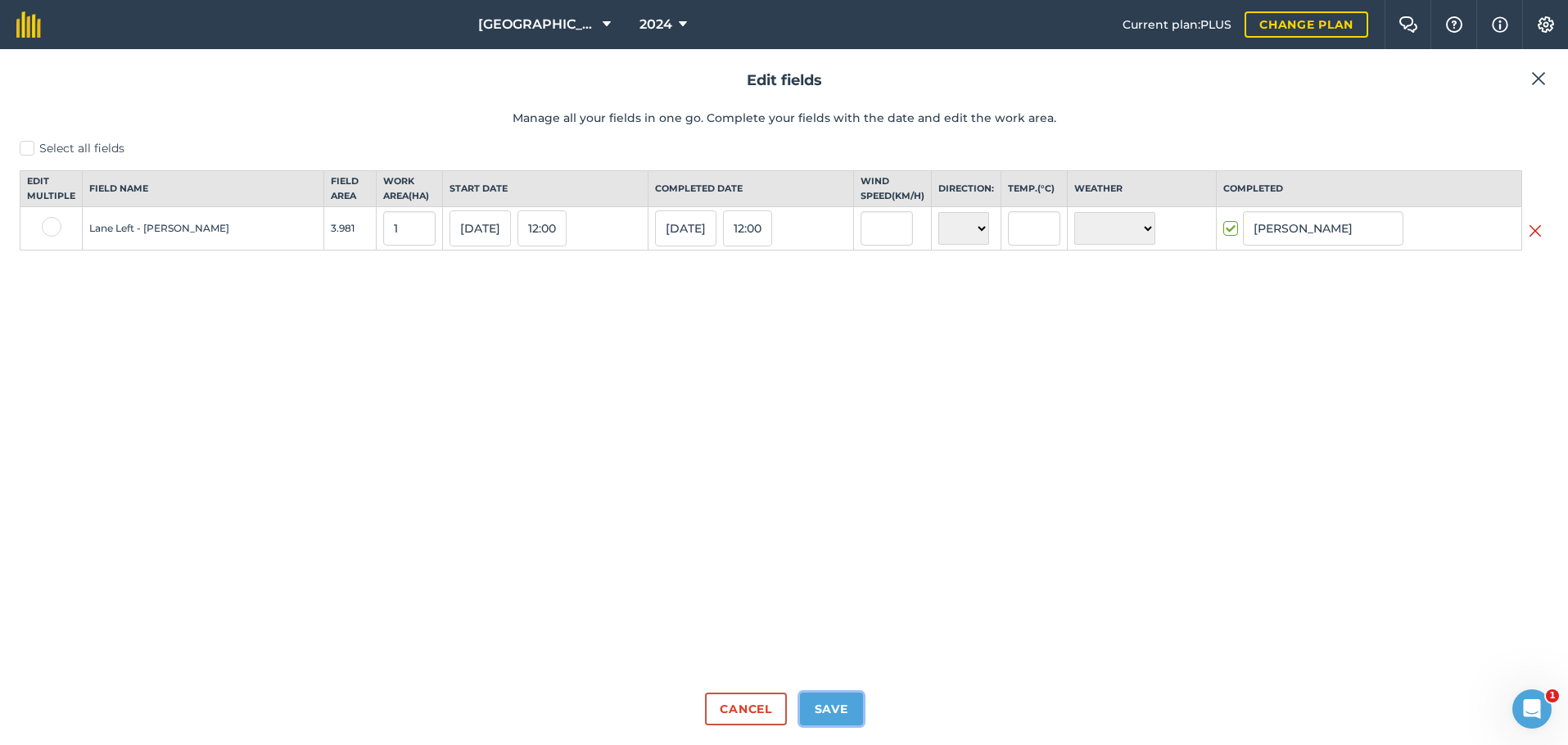
click at [839, 702] on button "Save" at bounding box center [831, 709] width 63 height 33
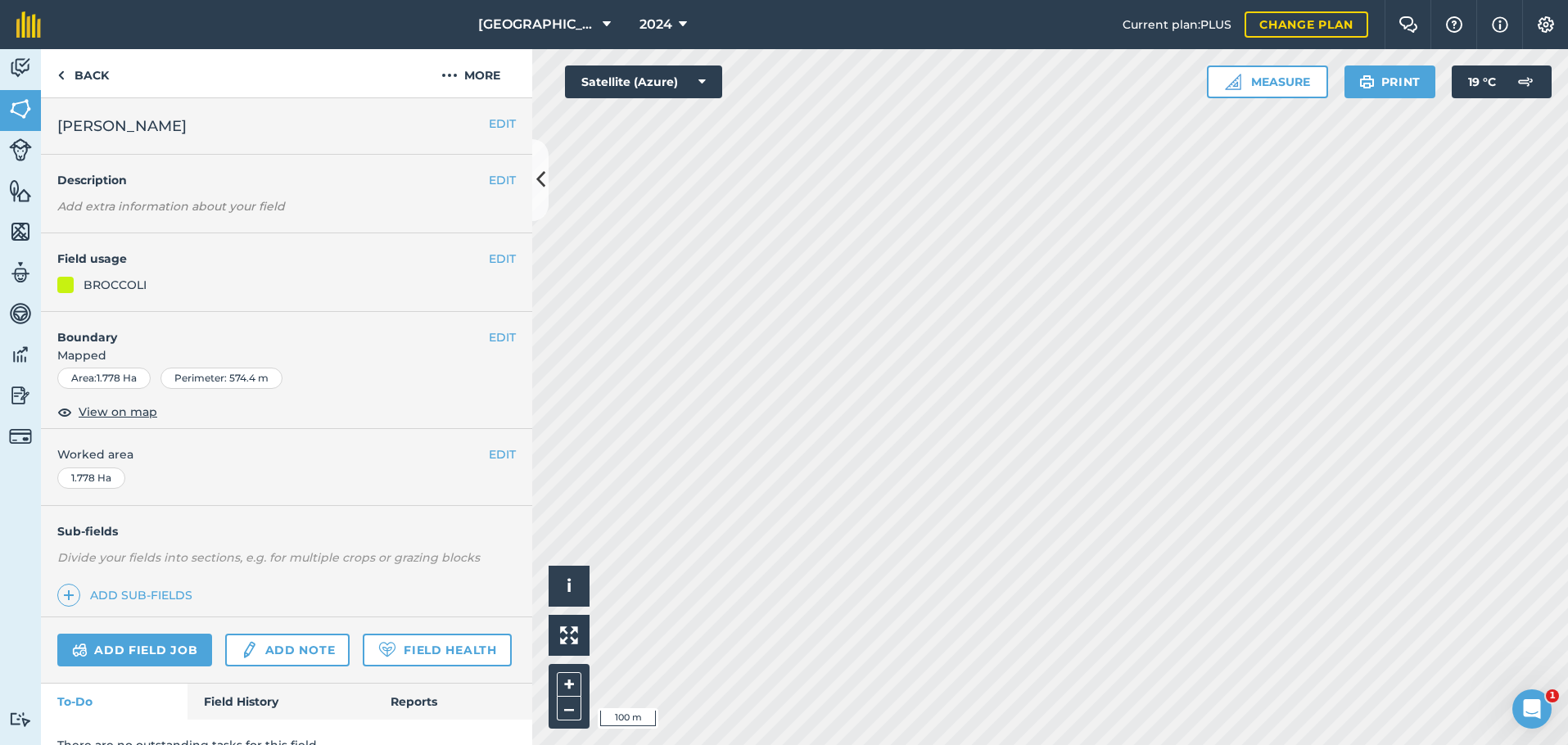
scroll to position [72, 0]
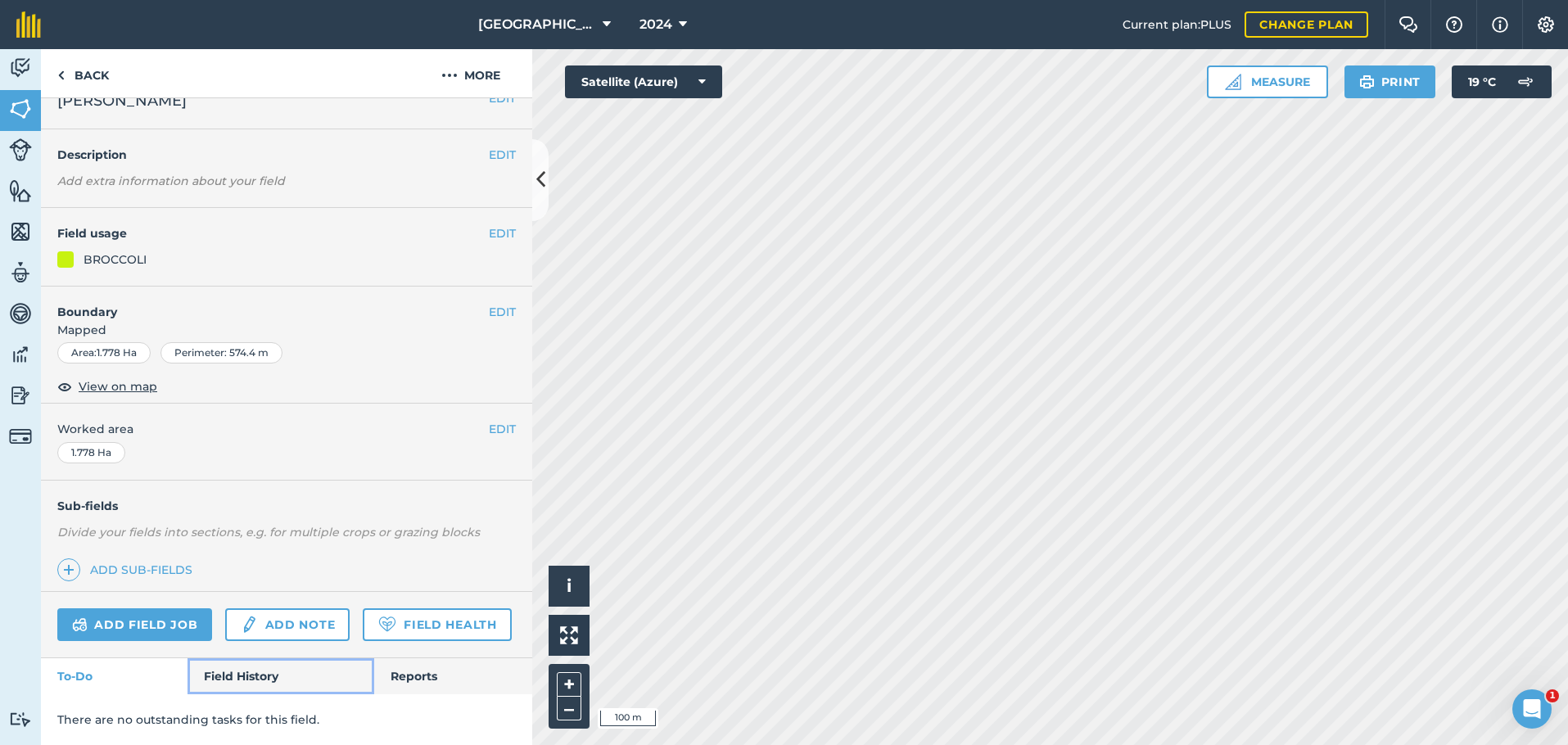
click at [240, 681] on link "Field History" at bounding box center [281, 676] width 186 height 36
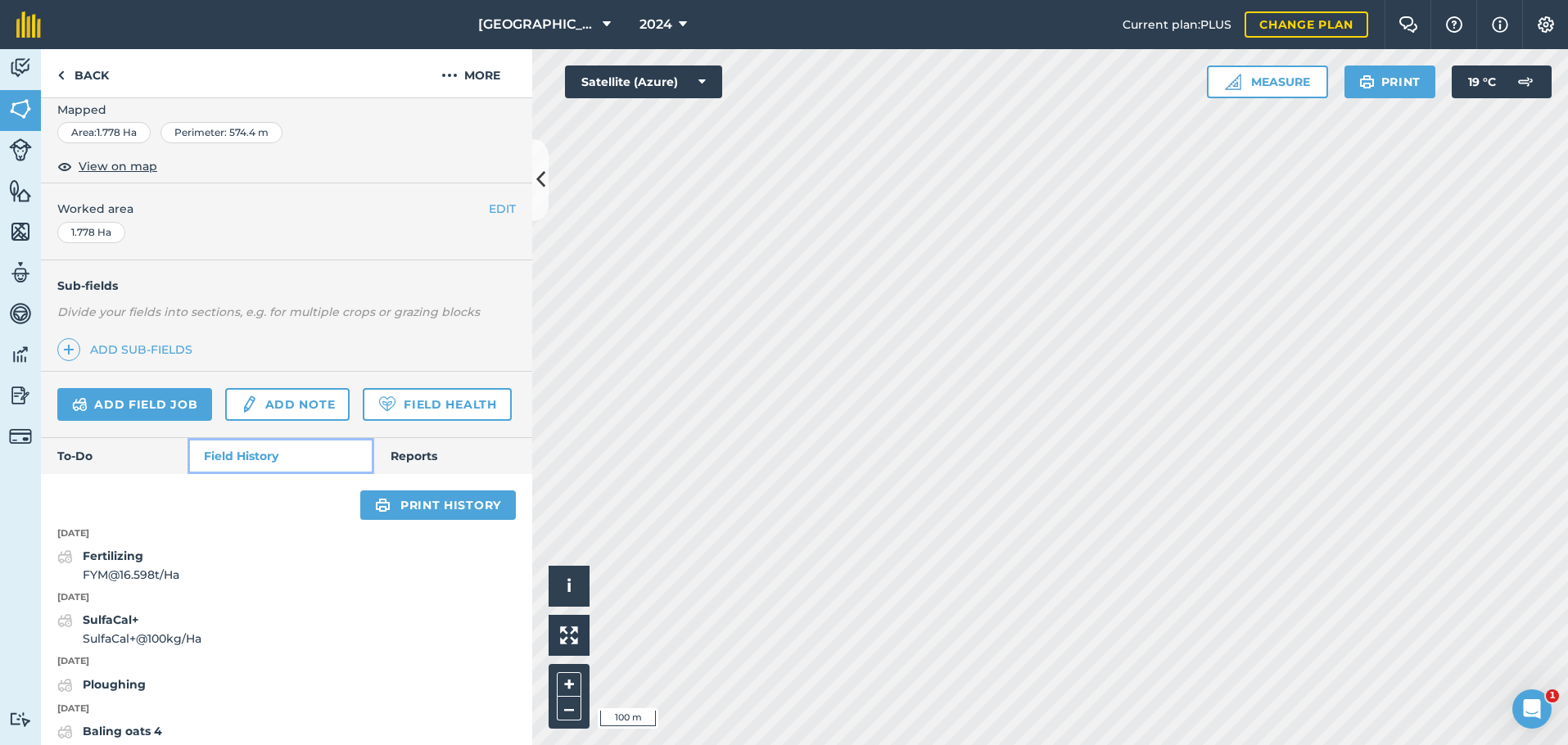
scroll to position [72, 0]
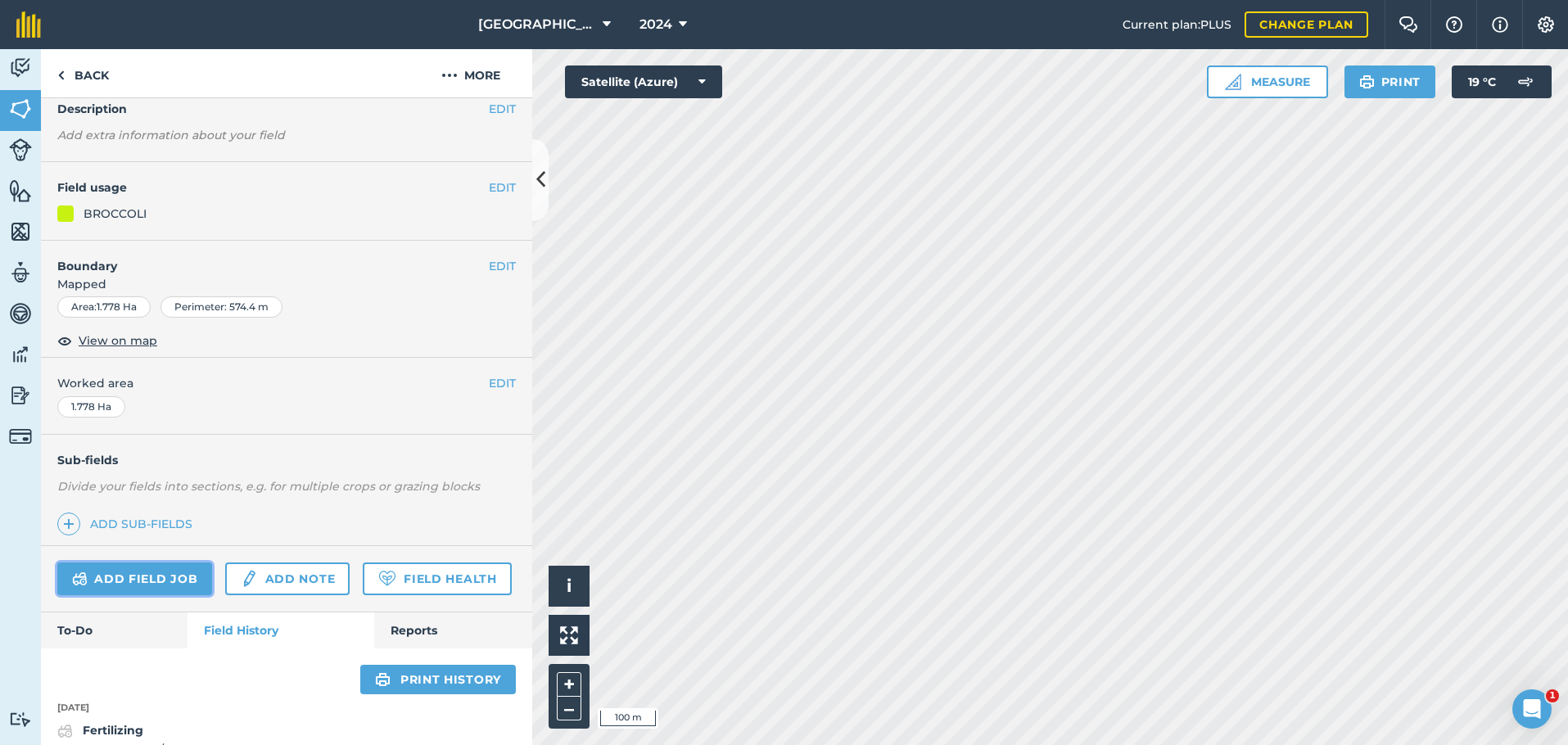
click at [170, 579] on link "Add field job" at bounding box center [135, 579] width 154 height 33
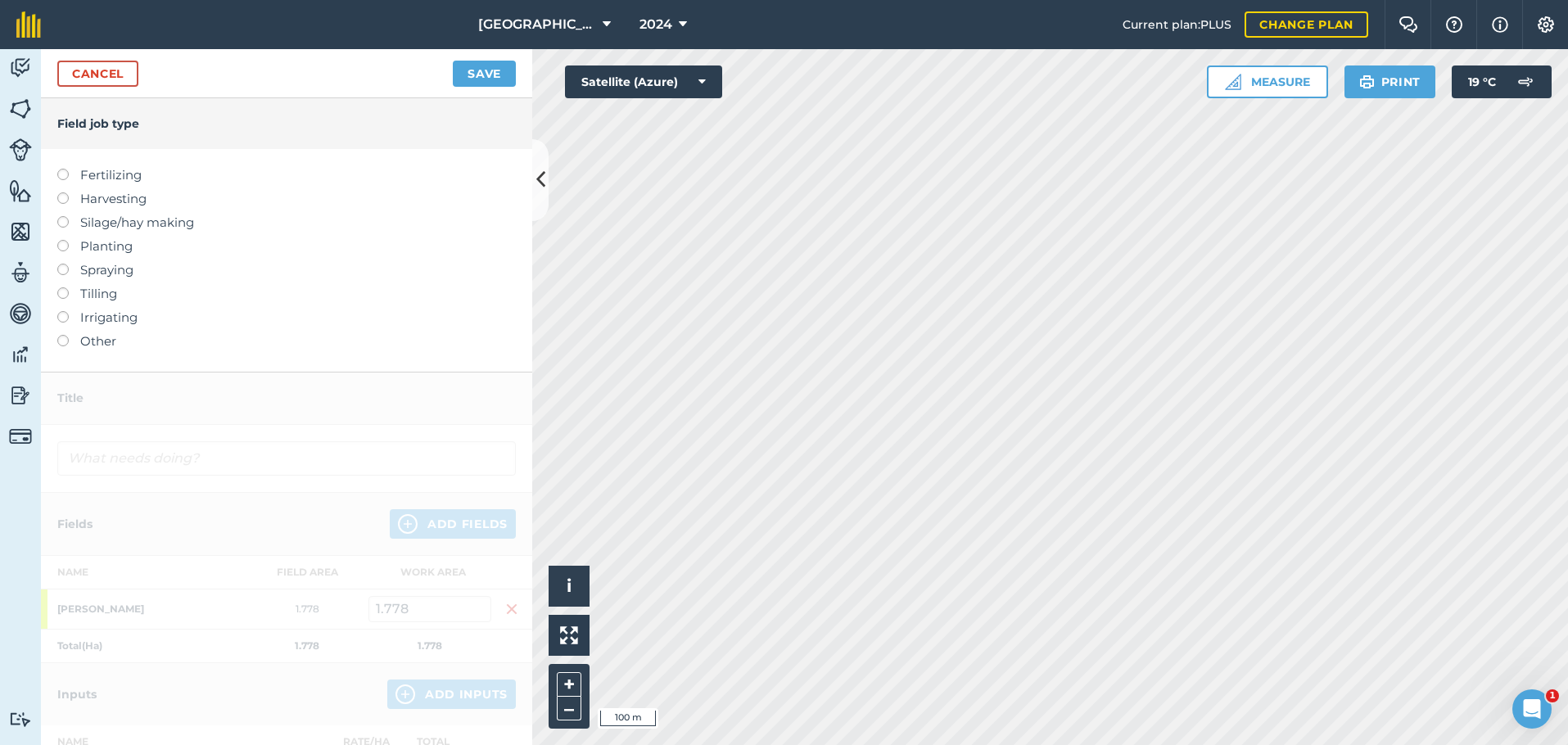
click at [64, 240] on label at bounding box center [69, 240] width 23 height 0
type input "Planting"
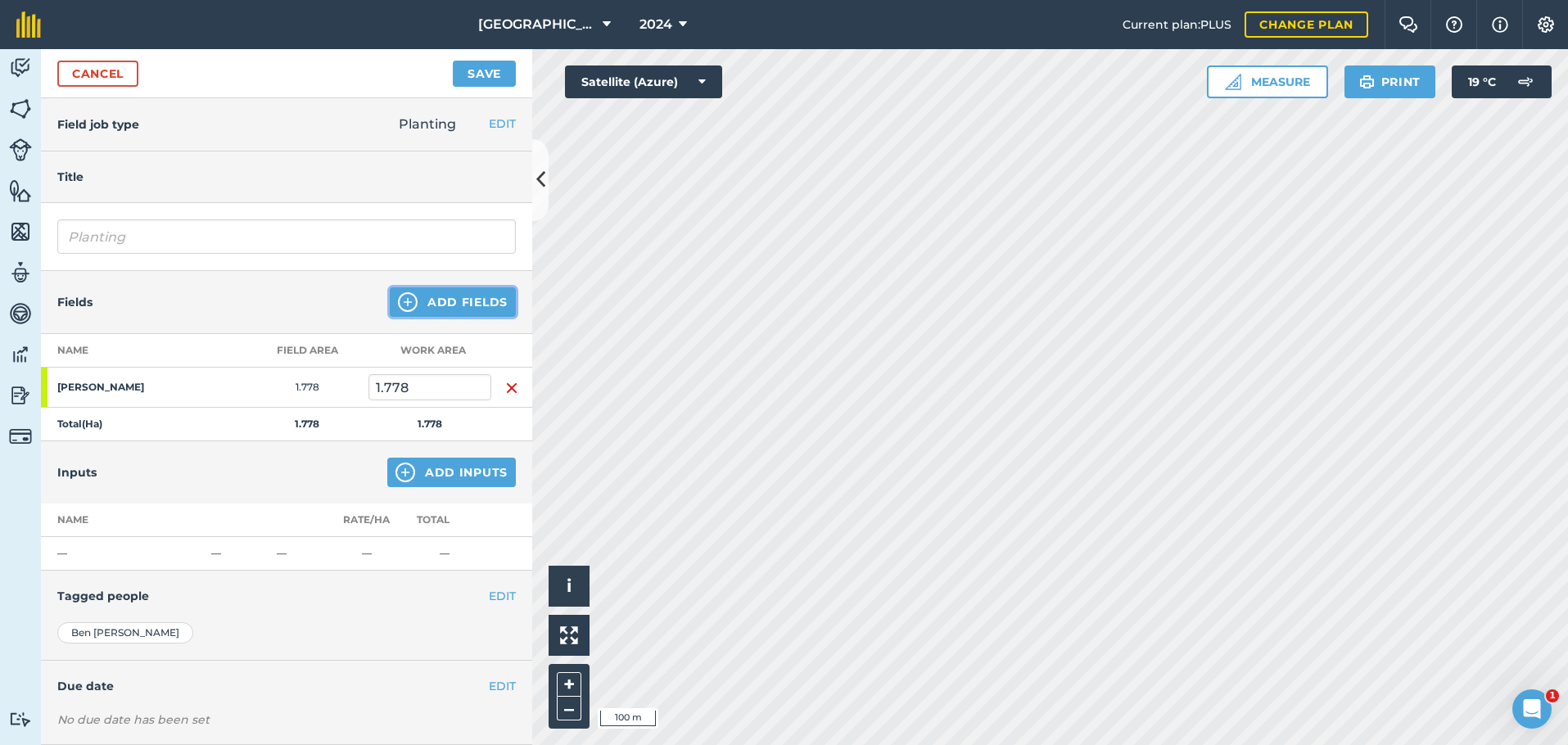
click at [436, 299] on button "Add Fields" at bounding box center [453, 302] width 126 height 30
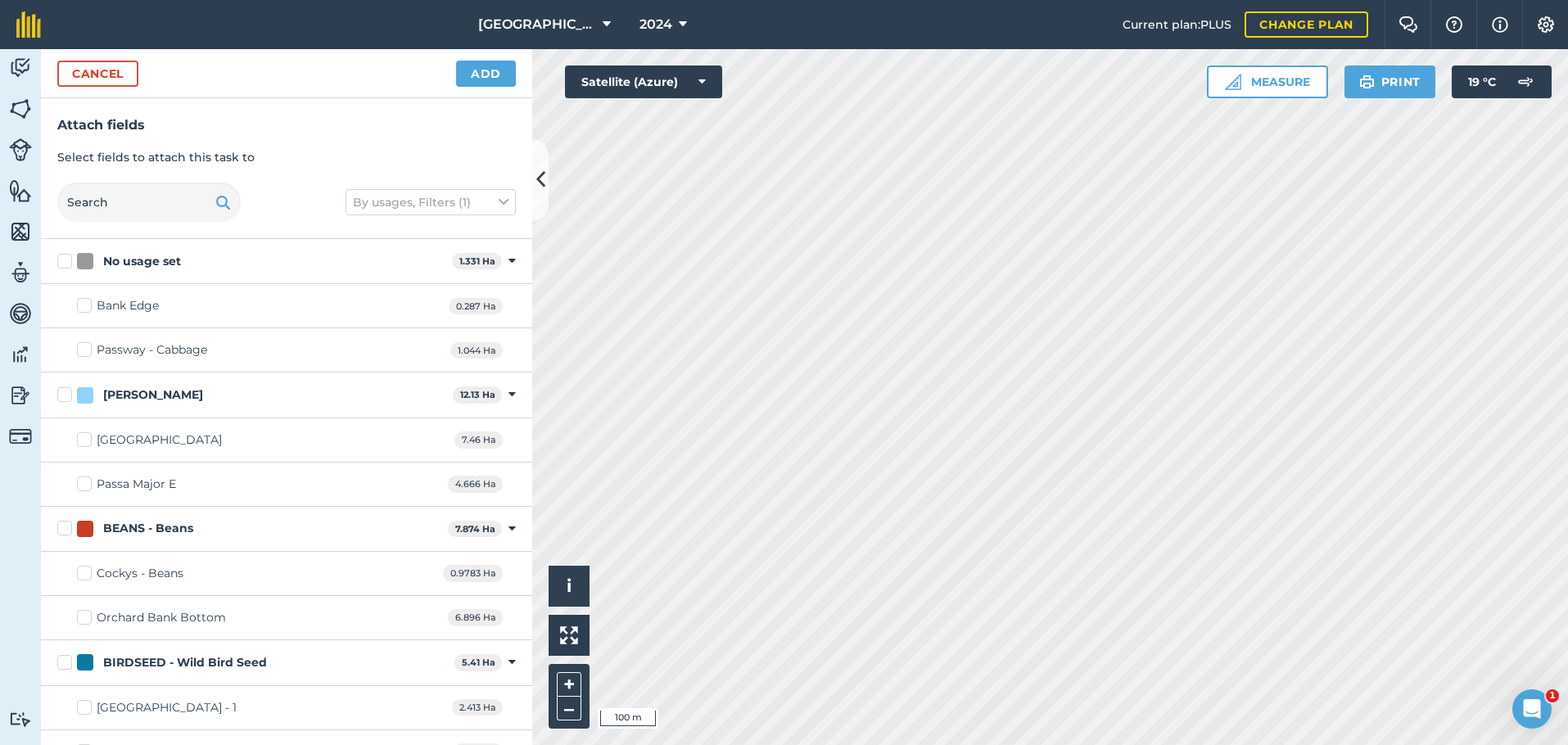
checkbox input "true"
click at [496, 63] on button "Add" at bounding box center [485, 73] width 60 height 26
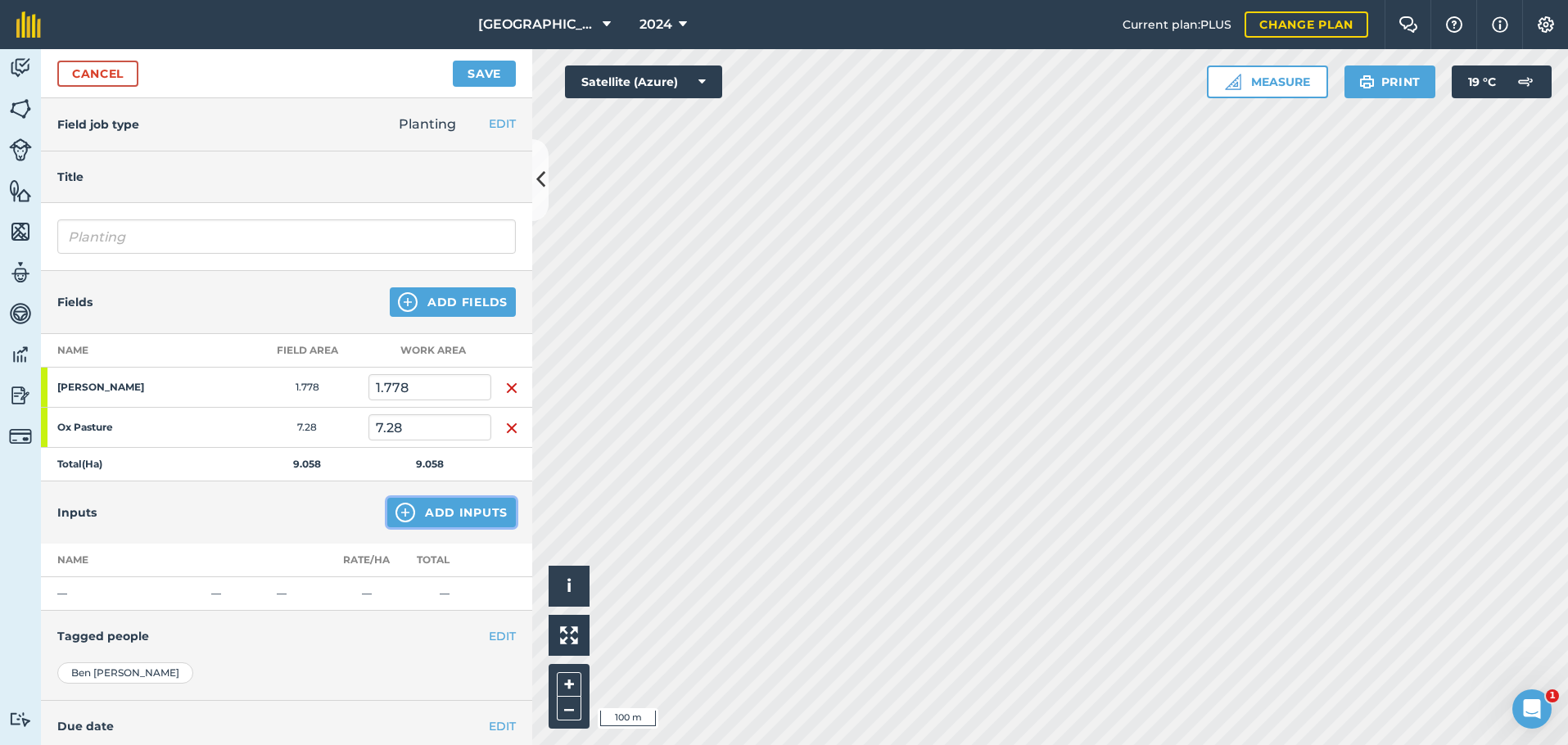
click at [425, 502] on button "Add Inputs" at bounding box center [451, 512] width 128 height 30
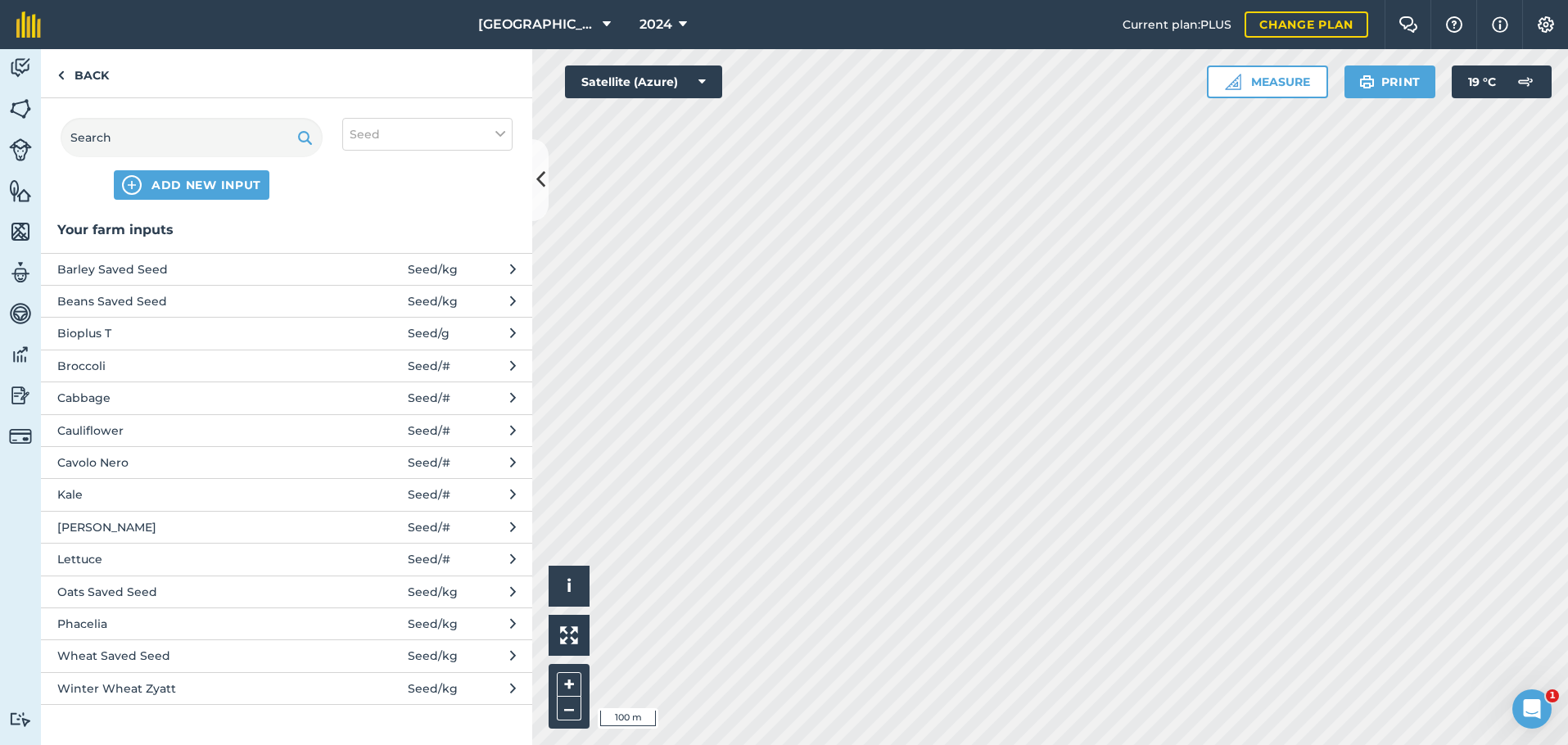
click at [359, 361] on span at bounding box center [369, 366] width 76 height 18
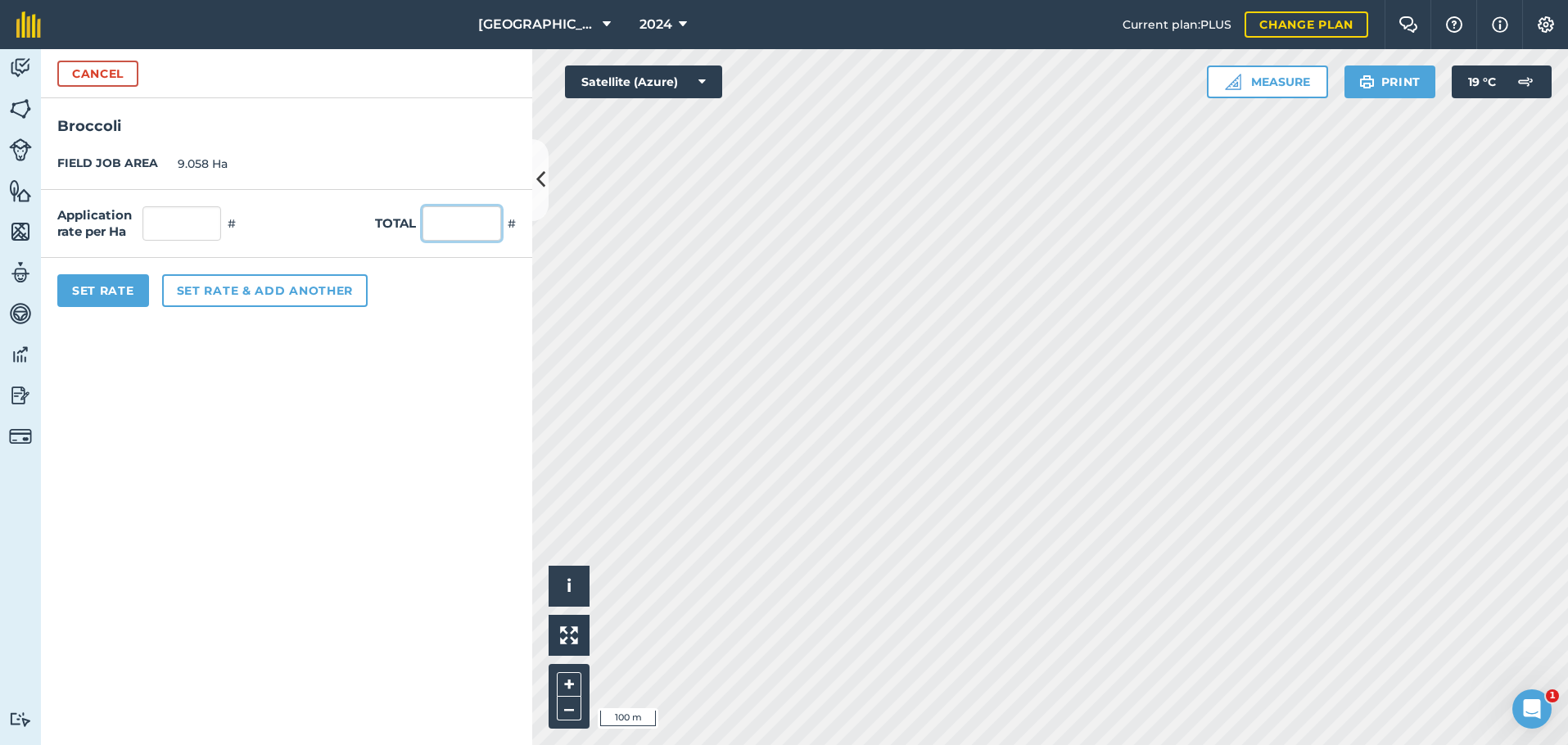
click at [481, 216] on input "text" at bounding box center [461, 223] width 79 height 34
click at [167, 353] on form "Cancel Broccoli FIELD JOB AREA 9.058 Ha Application rate per Ha # Total # Set R…" at bounding box center [286, 397] width 491 height 696
click at [448, 222] on input "text" at bounding box center [461, 223] width 79 height 34
type input "181470"
type input "20,034.224"
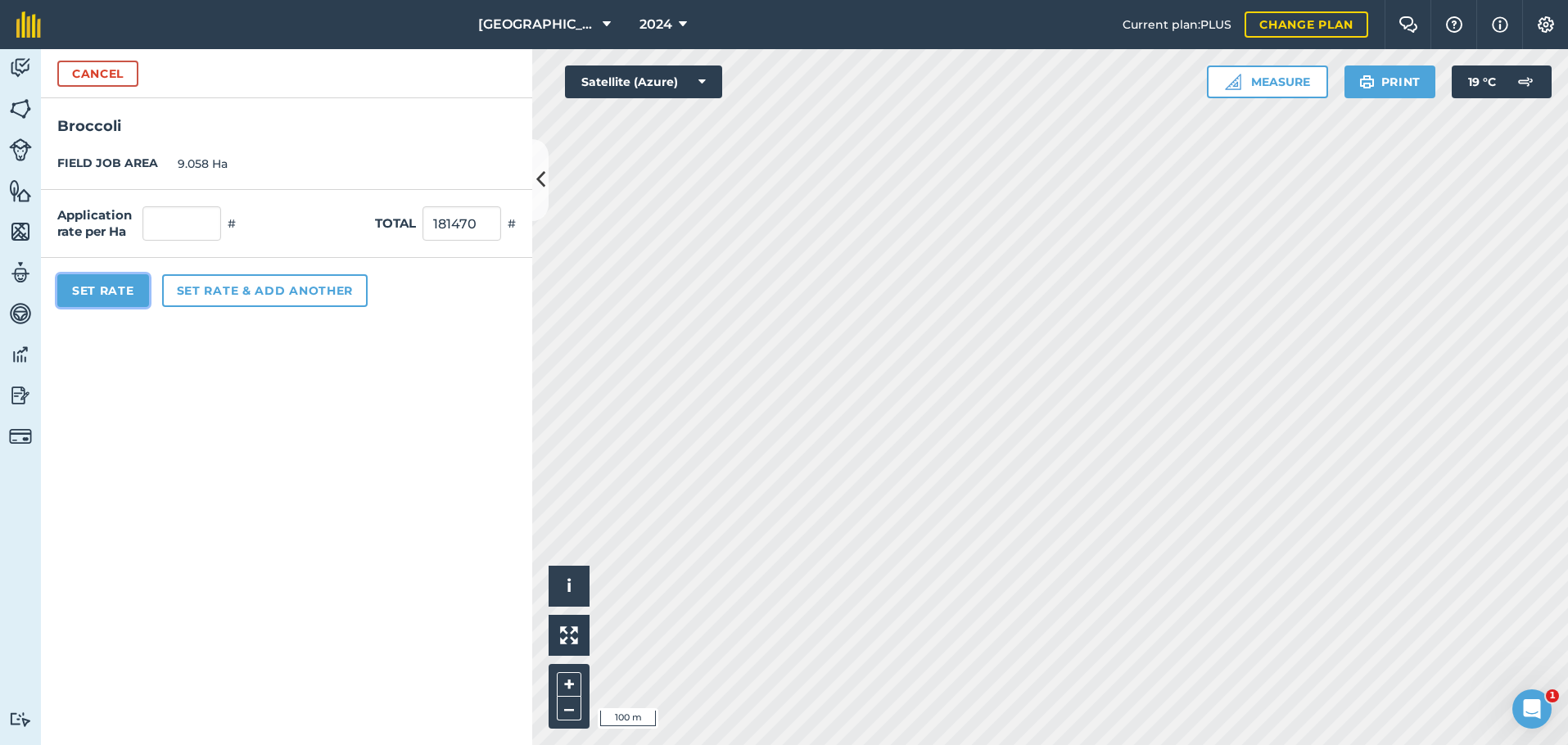
type input "181,470"
click at [119, 290] on button "Set Rate" at bounding box center [103, 290] width 92 height 33
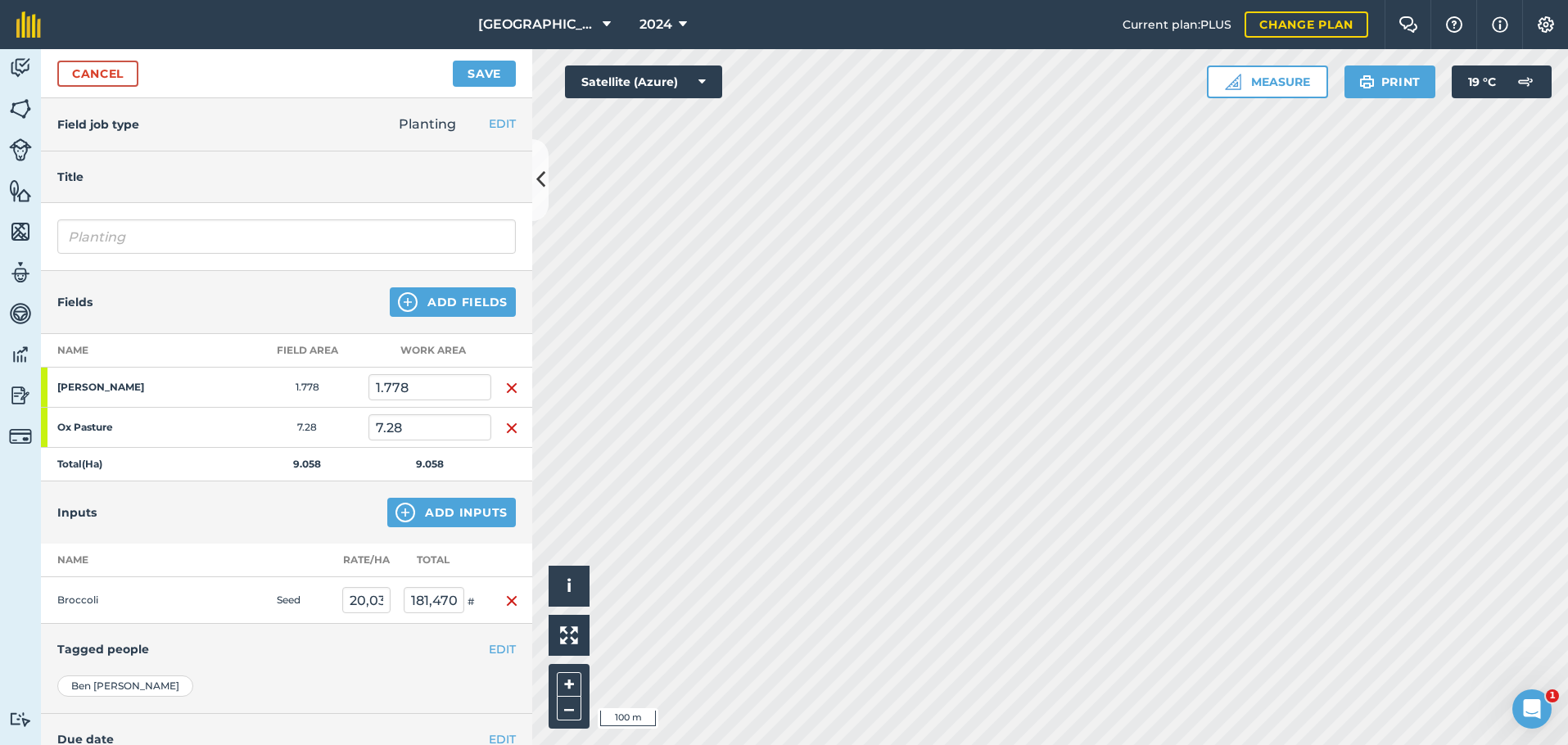
scroll to position [140, 0]
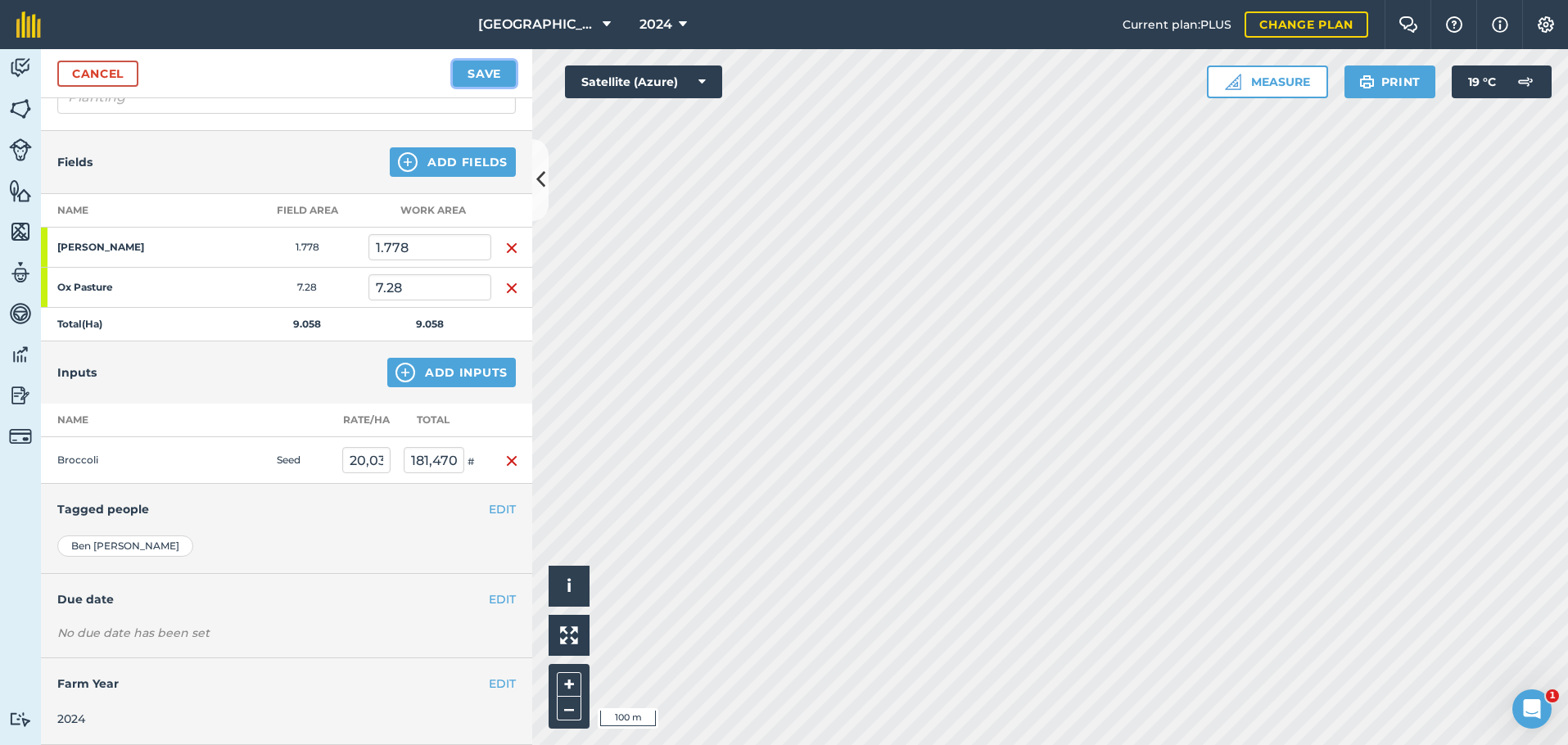
click at [471, 70] on button "Save" at bounding box center [485, 73] width 63 height 26
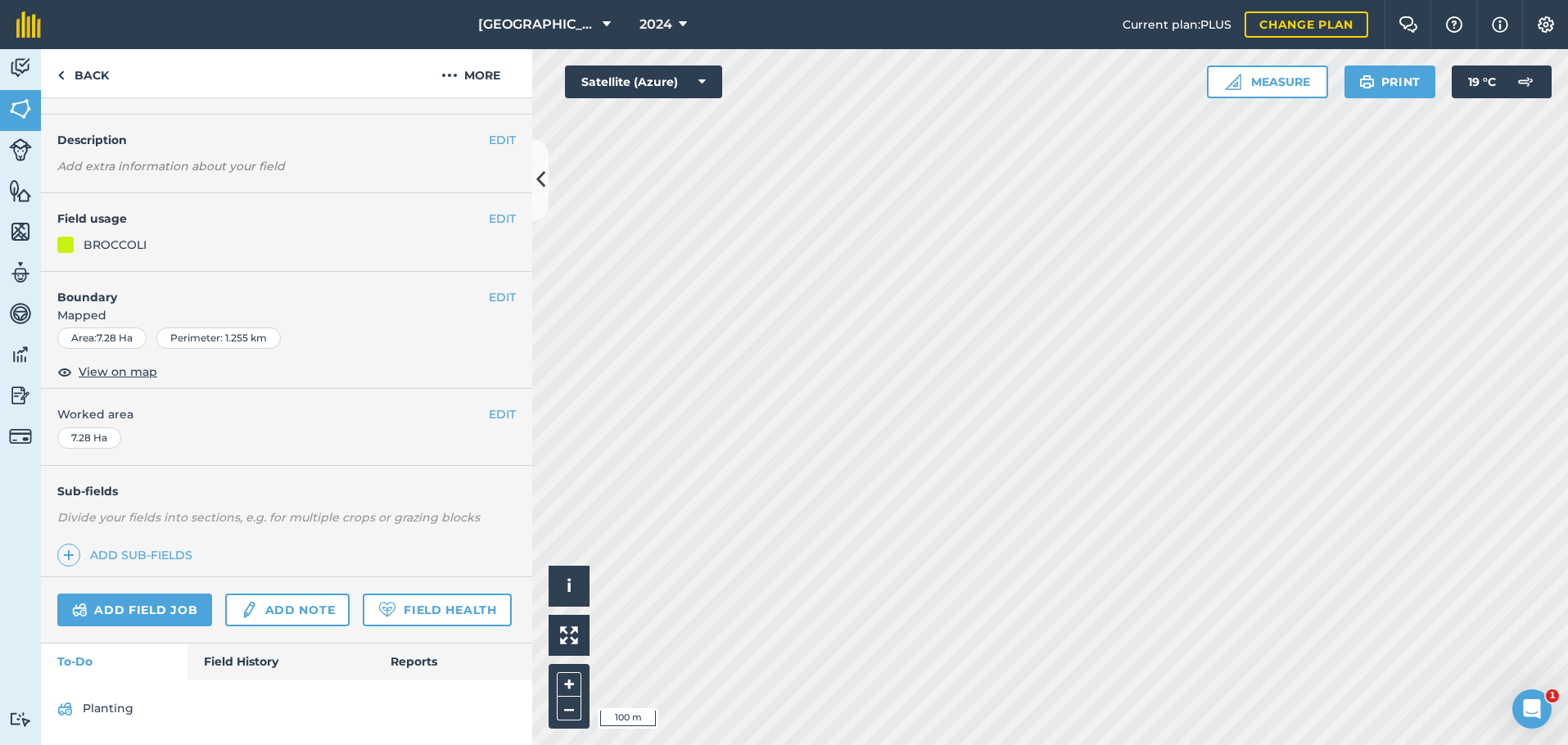
scroll to position [86, 0]
click at [111, 713] on link "Planting" at bounding box center [286, 709] width 458 height 26
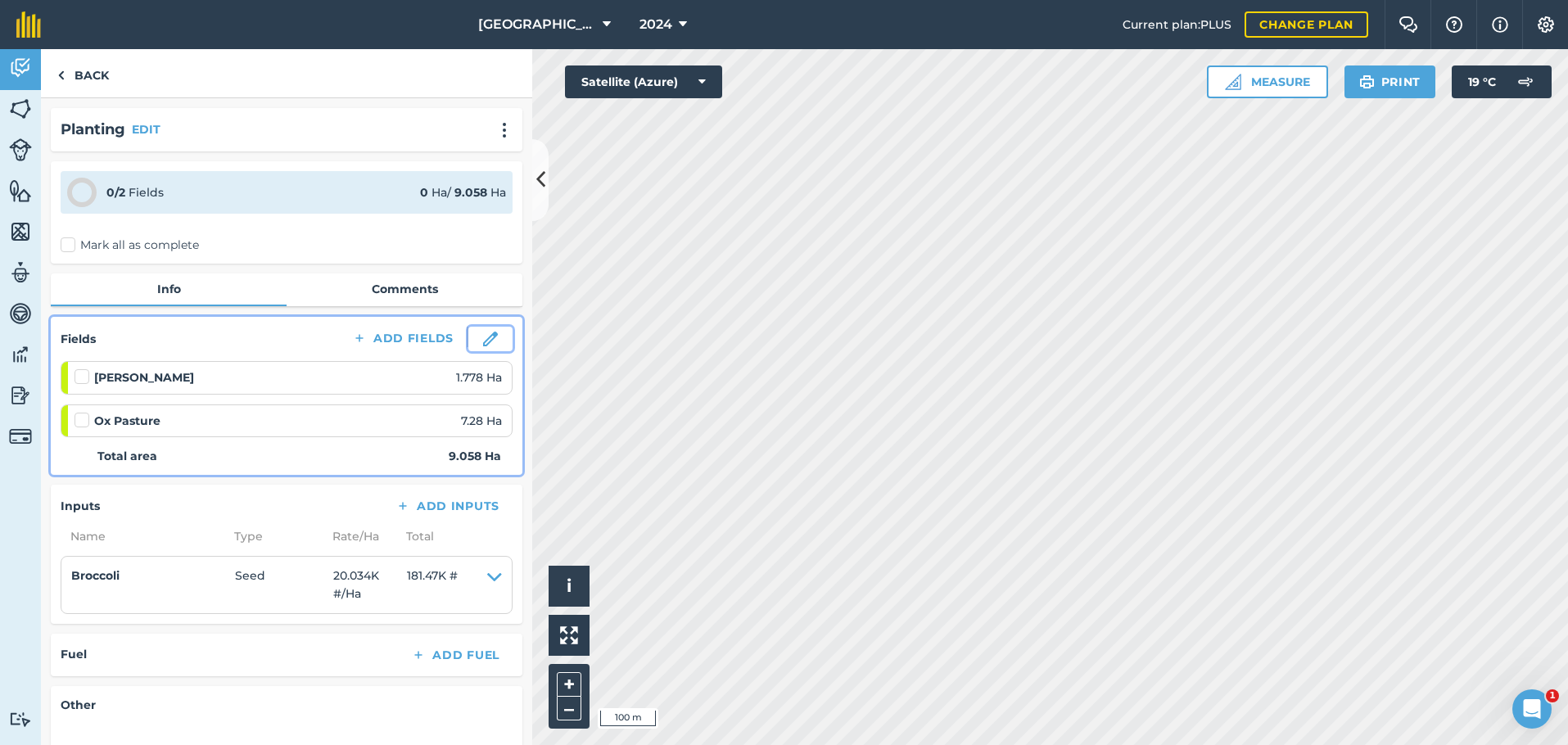
click at [483, 336] on img at bounding box center [490, 339] width 15 height 15
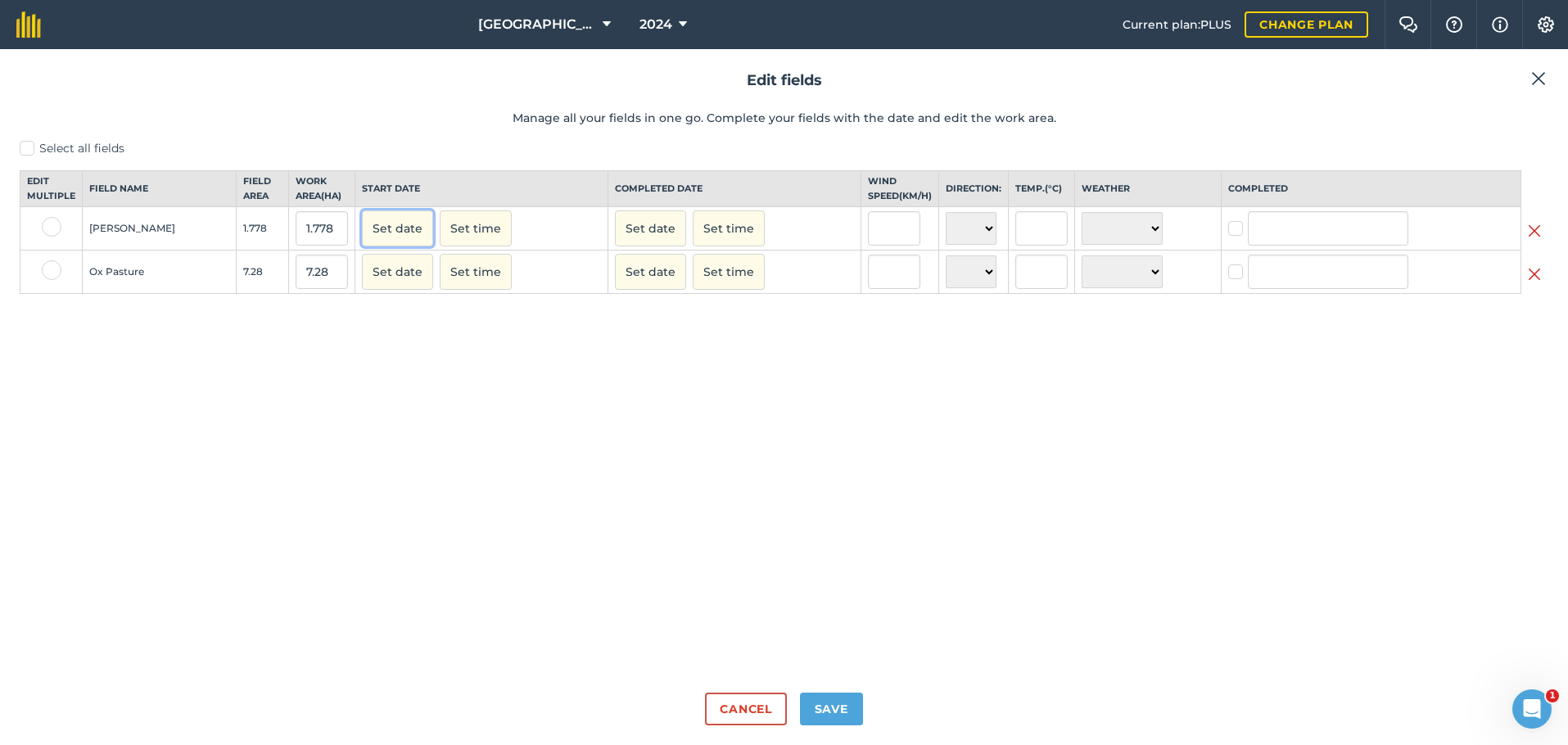
click at [362, 246] on button "Set date" at bounding box center [397, 228] width 72 height 36
click at [399, 274] on button "‹" at bounding box center [417, 265] width 36 height 36
click at [363, 277] on button "«" at bounding box center [380, 265] width 36 height 36
click at [399, 279] on button "‹" at bounding box center [417, 265] width 36 height 36
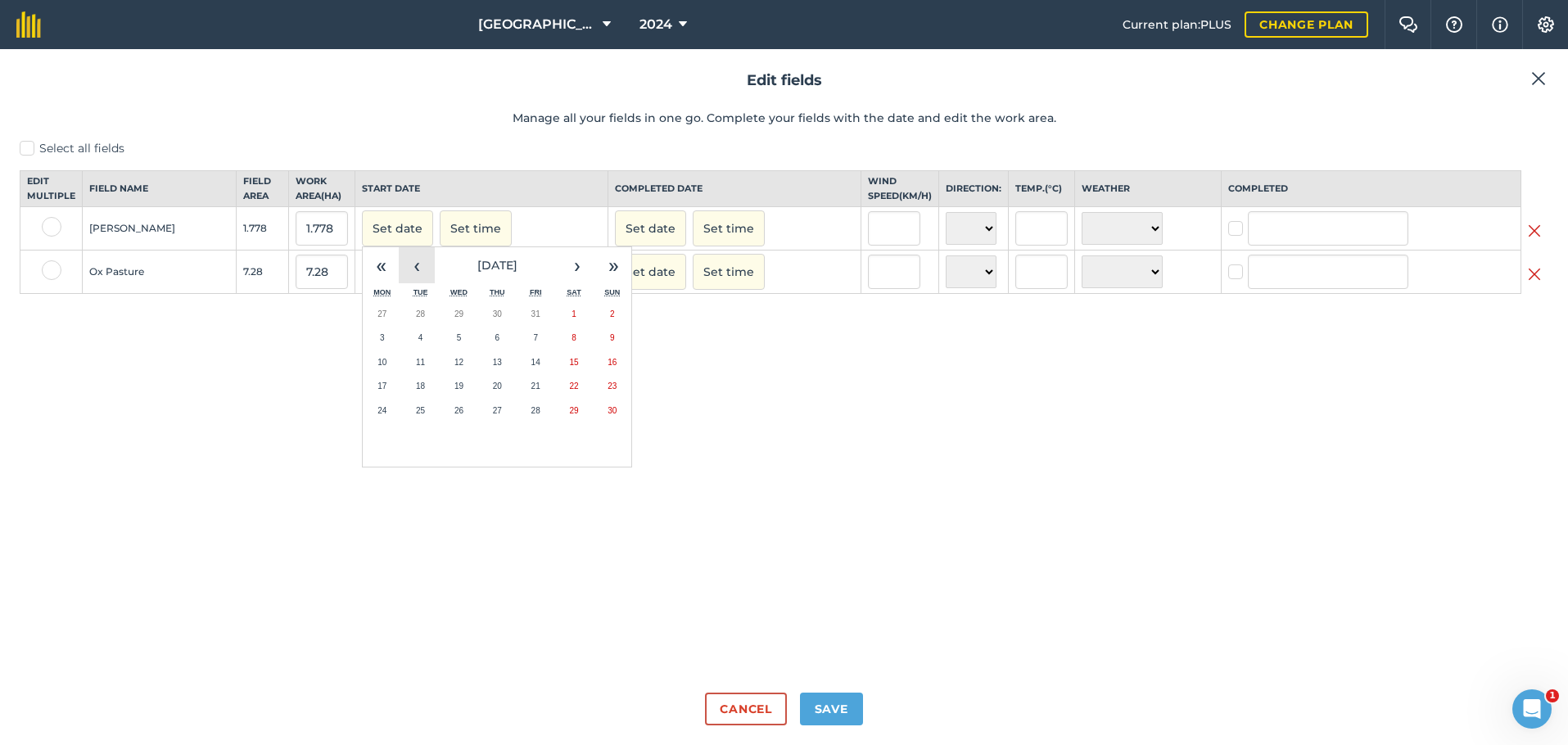
click at [399, 279] on button "‹" at bounding box center [417, 265] width 36 height 36
click at [363, 399] on button "20" at bounding box center [381, 386] width 38 height 24
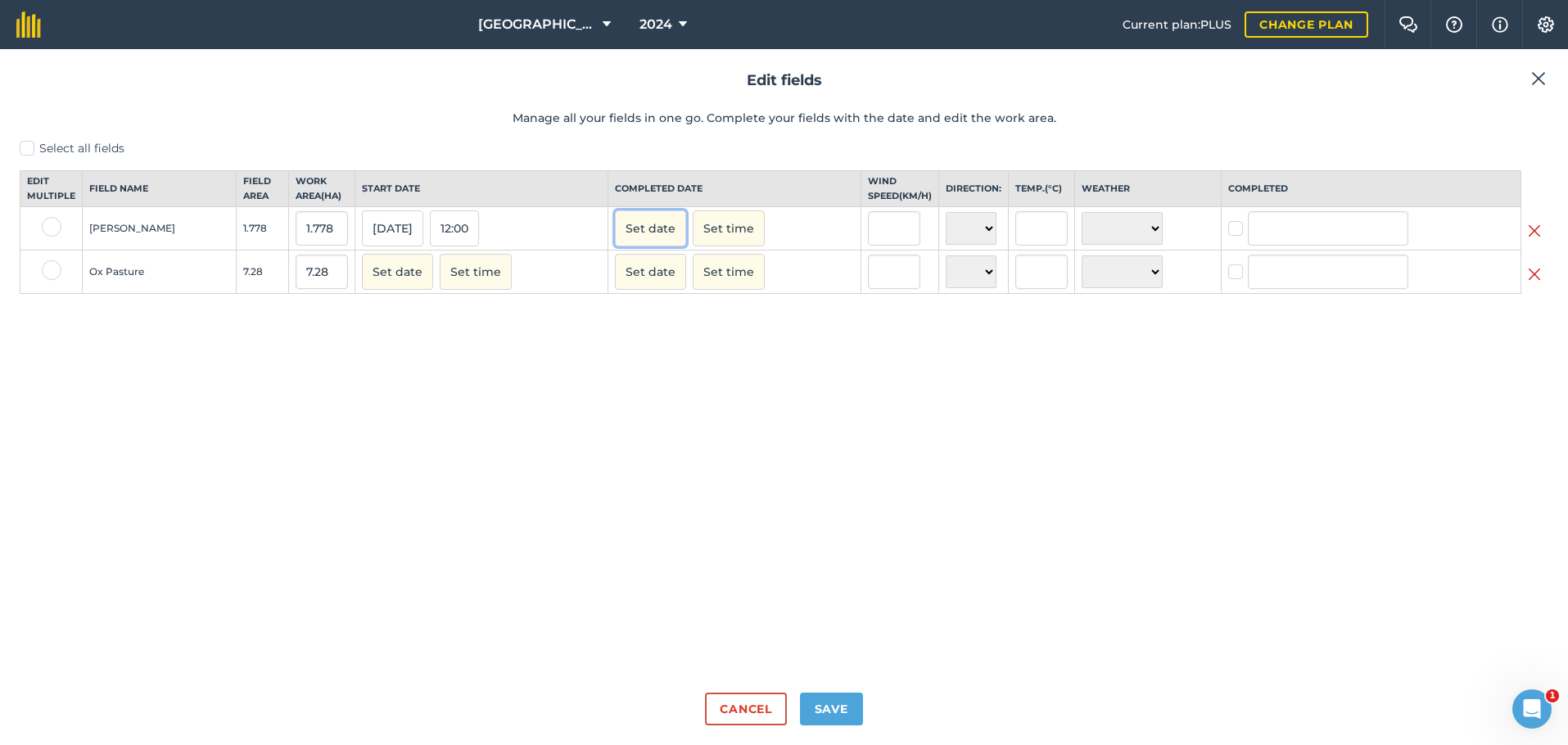
click at [618, 246] on button "Set date" at bounding box center [650, 228] width 72 height 36
click at [616, 280] on button "«" at bounding box center [633, 265] width 36 height 36
click at [652, 278] on button "‹" at bounding box center [670, 265] width 36 height 36
click at [631, 366] on abbr "12" at bounding box center [635, 363] width 9 height 9
checkbox input "true"
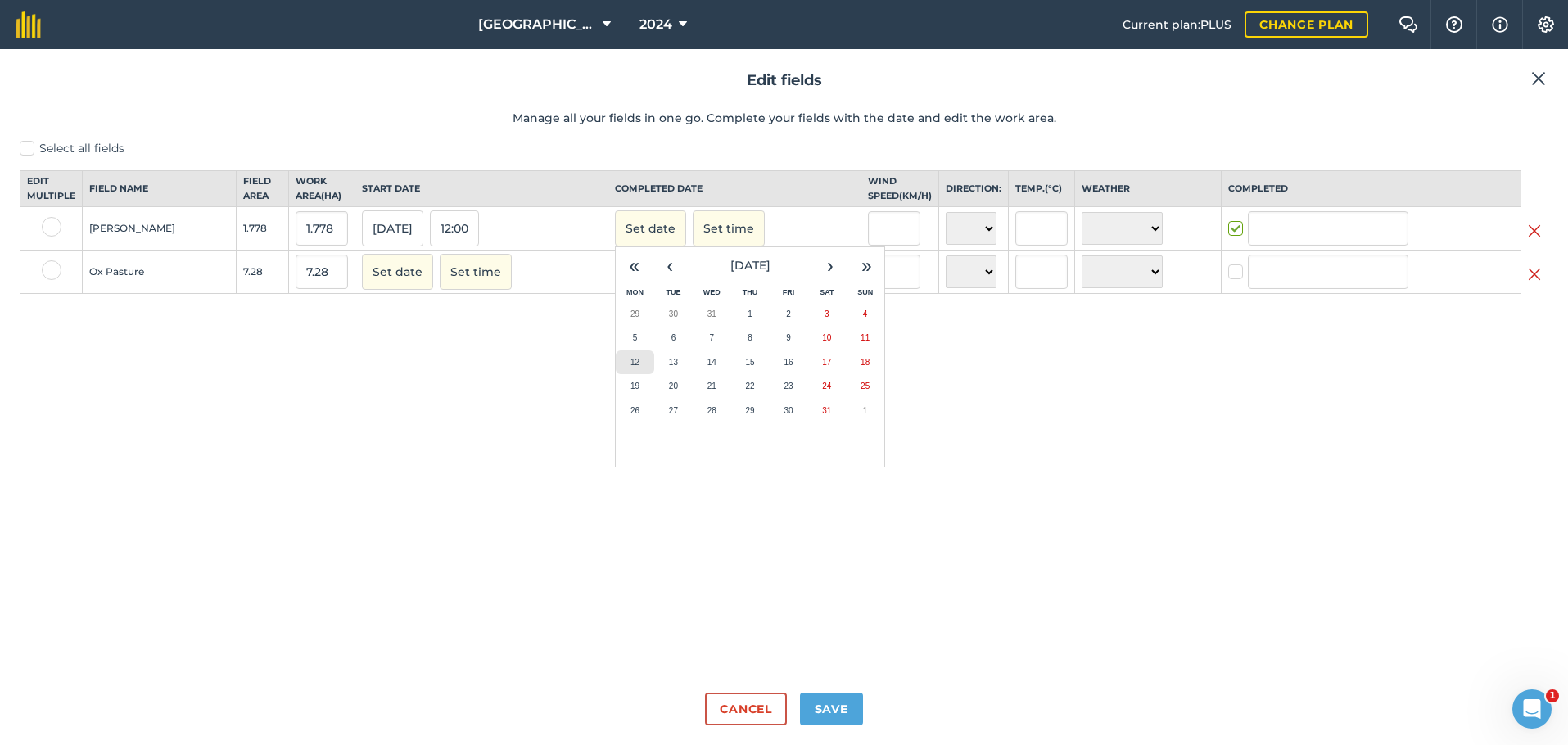
type input "[PERSON_NAME]"
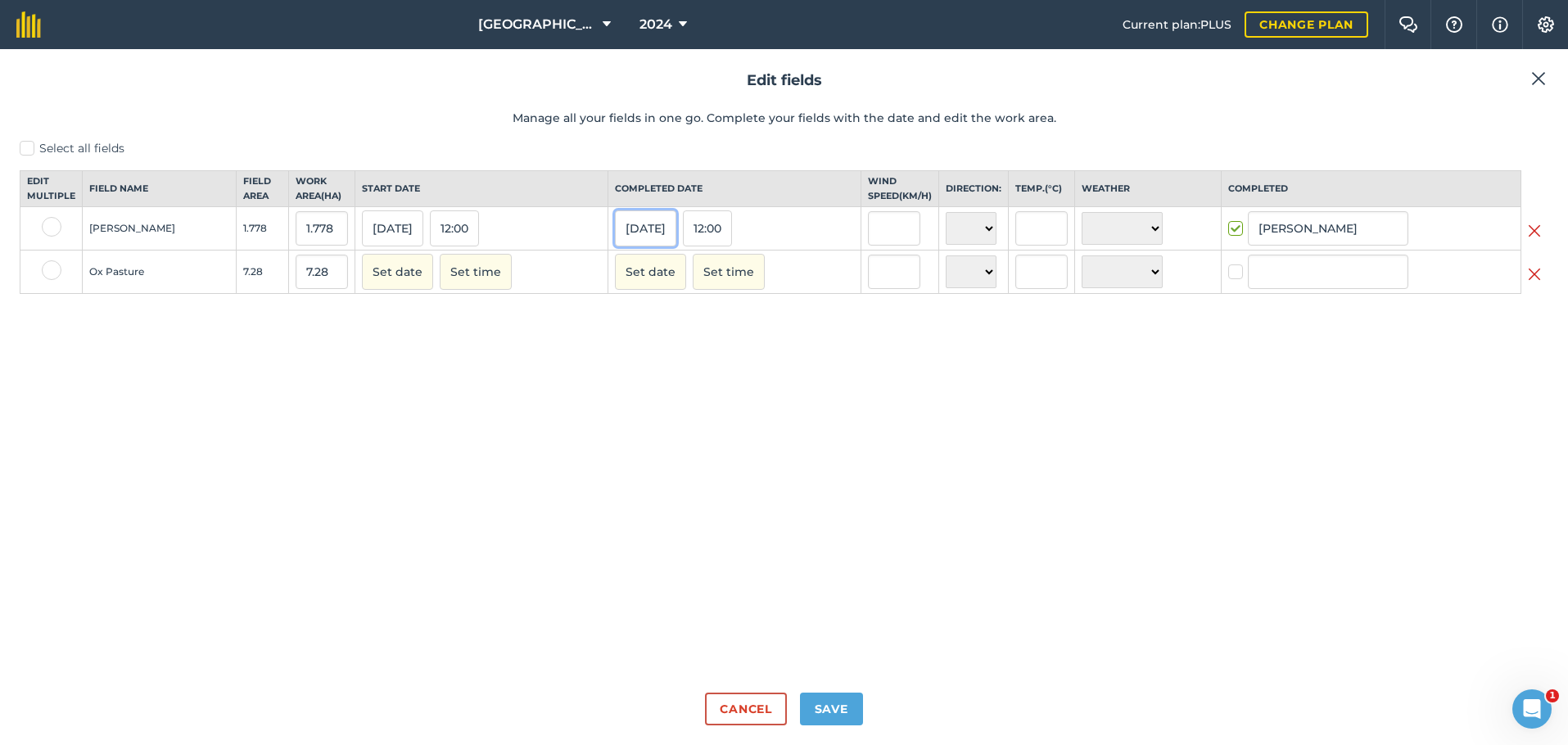
click at [625, 243] on button "[DATE]" at bounding box center [645, 228] width 61 height 36
click at [652, 273] on button "‹" at bounding box center [670, 265] width 36 height 36
click at [652, 273] on button "‹" at bounding box center [670, 265] width 36 height 36
click at [616, 351] on button "3" at bounding box center [634, 338] width 38 height 24
click at [825, 713] on button "Save" at bounding box center [831, 709] width 63 height 33
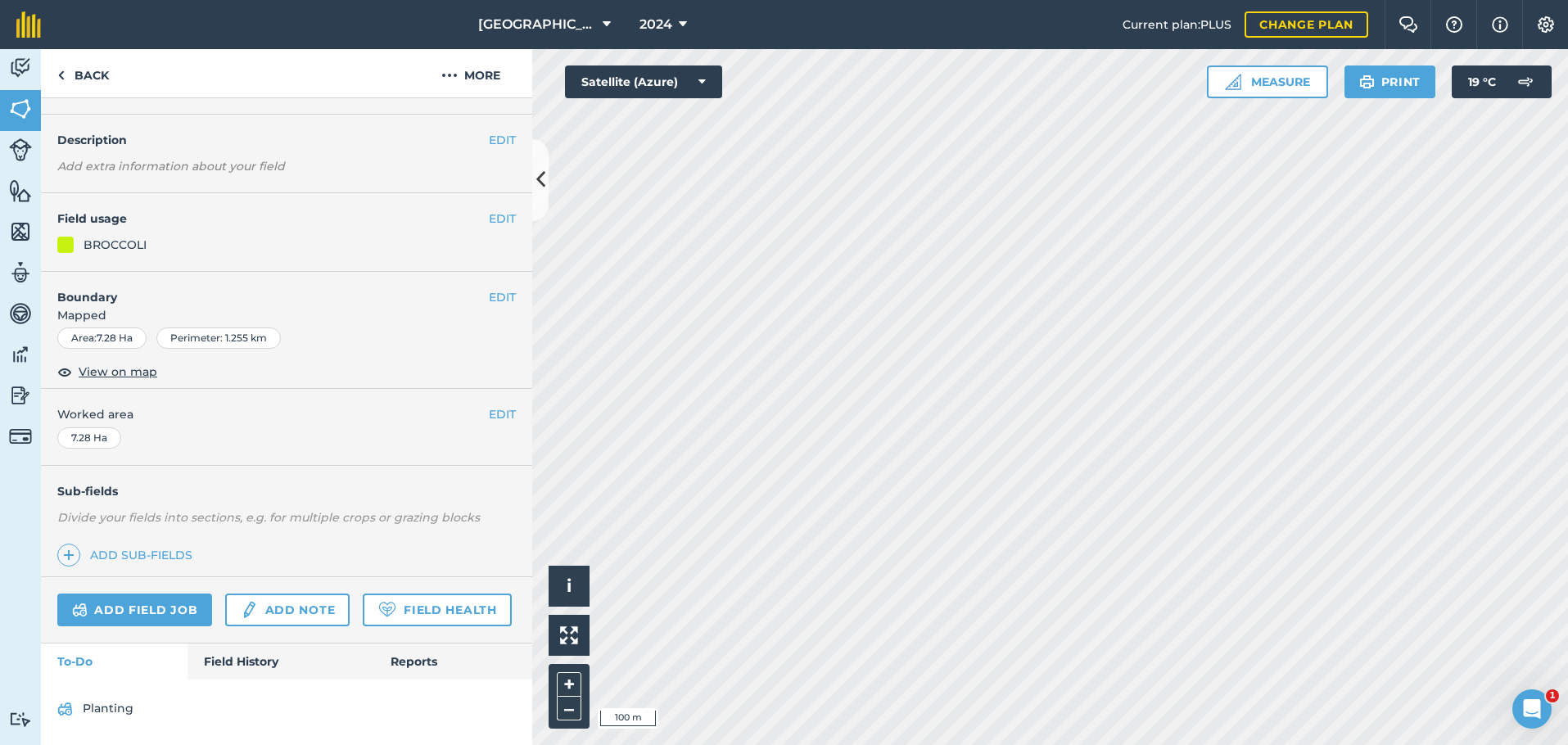
scroll to position [86, 0]
click at [223, 706] on link "Planting" at bounding box center [286, 709] width 458 height 26
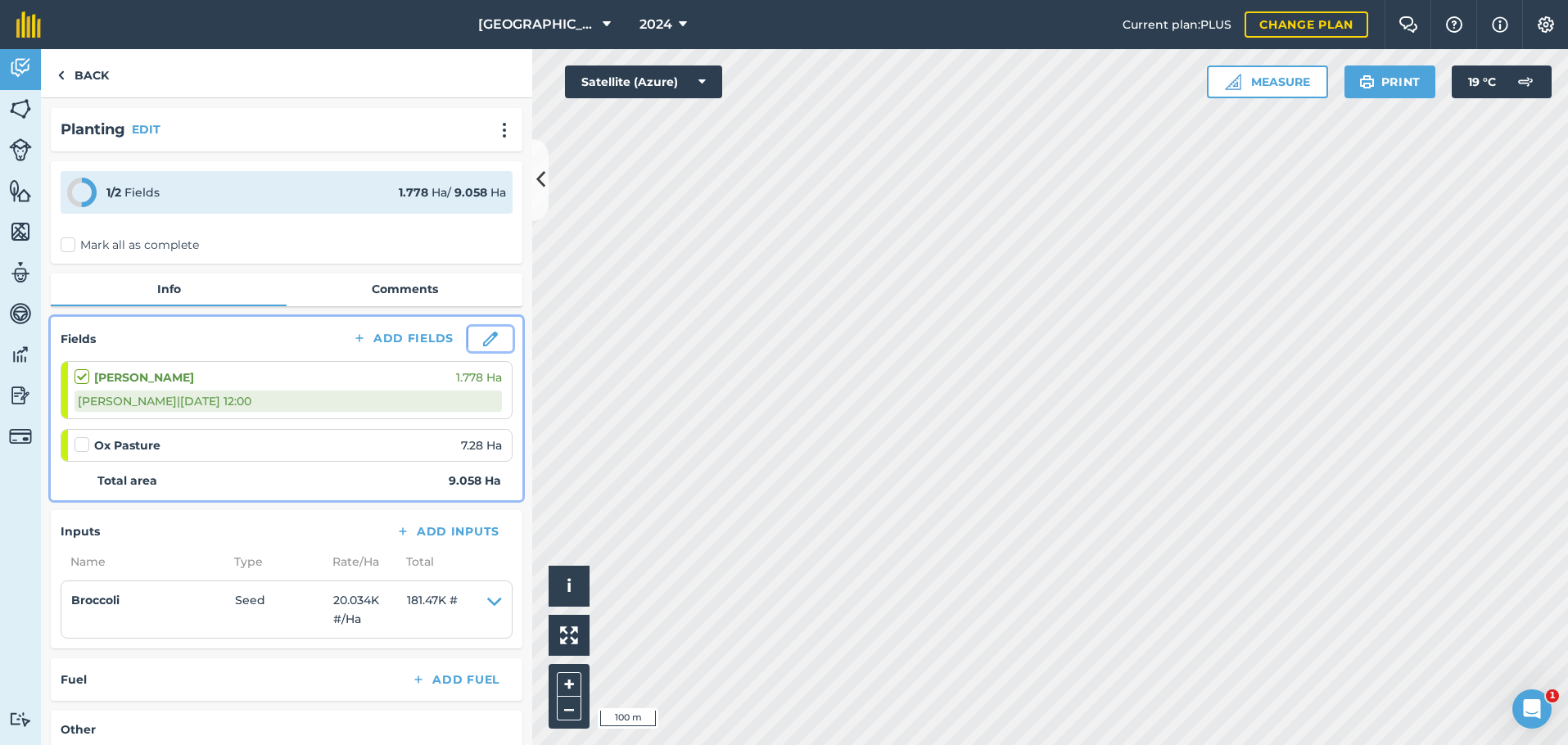
click at [483, 338] on img at bounding box center [490, 339] width 15 height 15
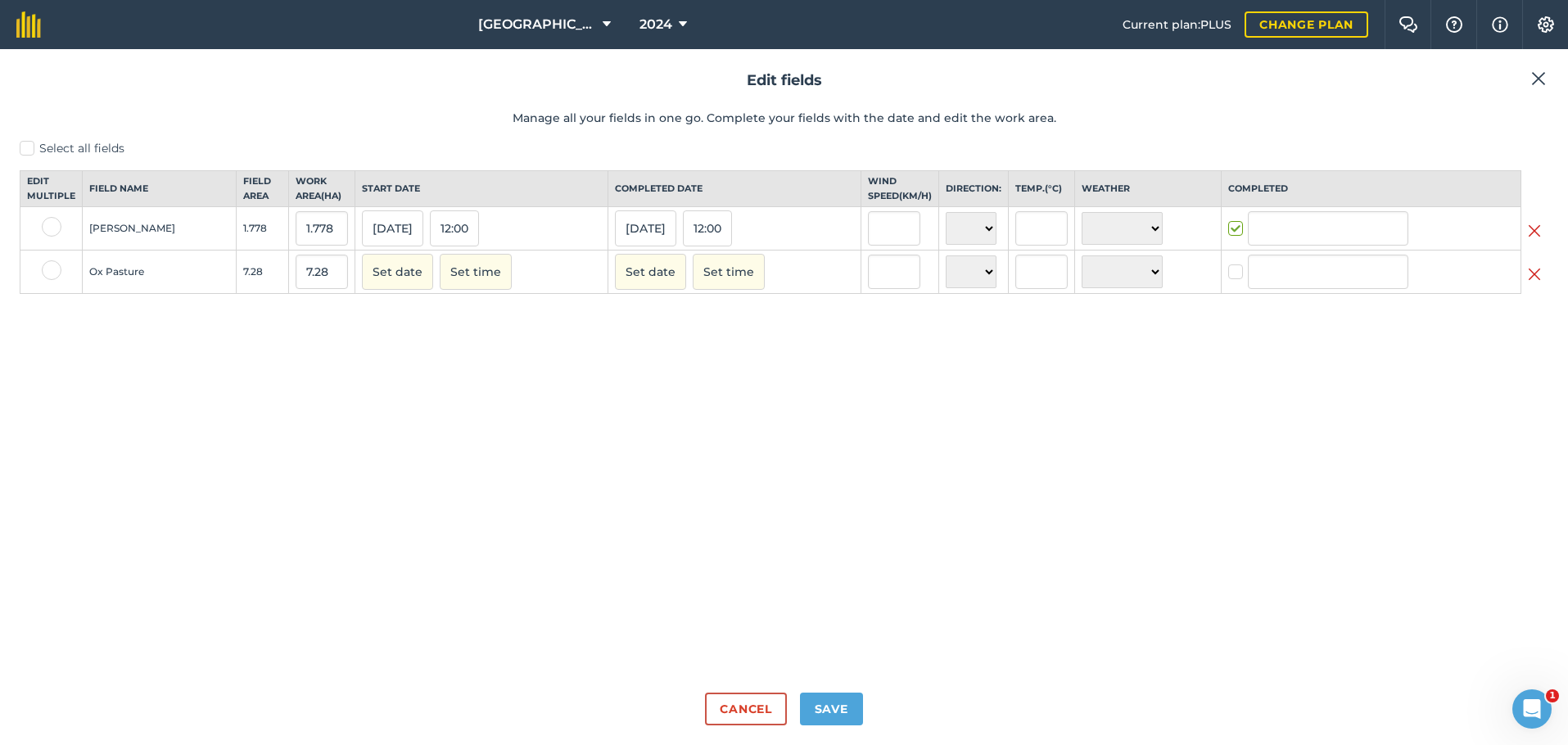
type input "[PERSON_NAME]"
click at [362, 285] on button "Set date" at bounding box center [397, 272] width 72 height 36
click at [363, 326] on button "«" at bounding box center [380, 308] width 36 height 36
click at [399, 326] on button "‹" at bounding box center [417, 308] width 36 height 36
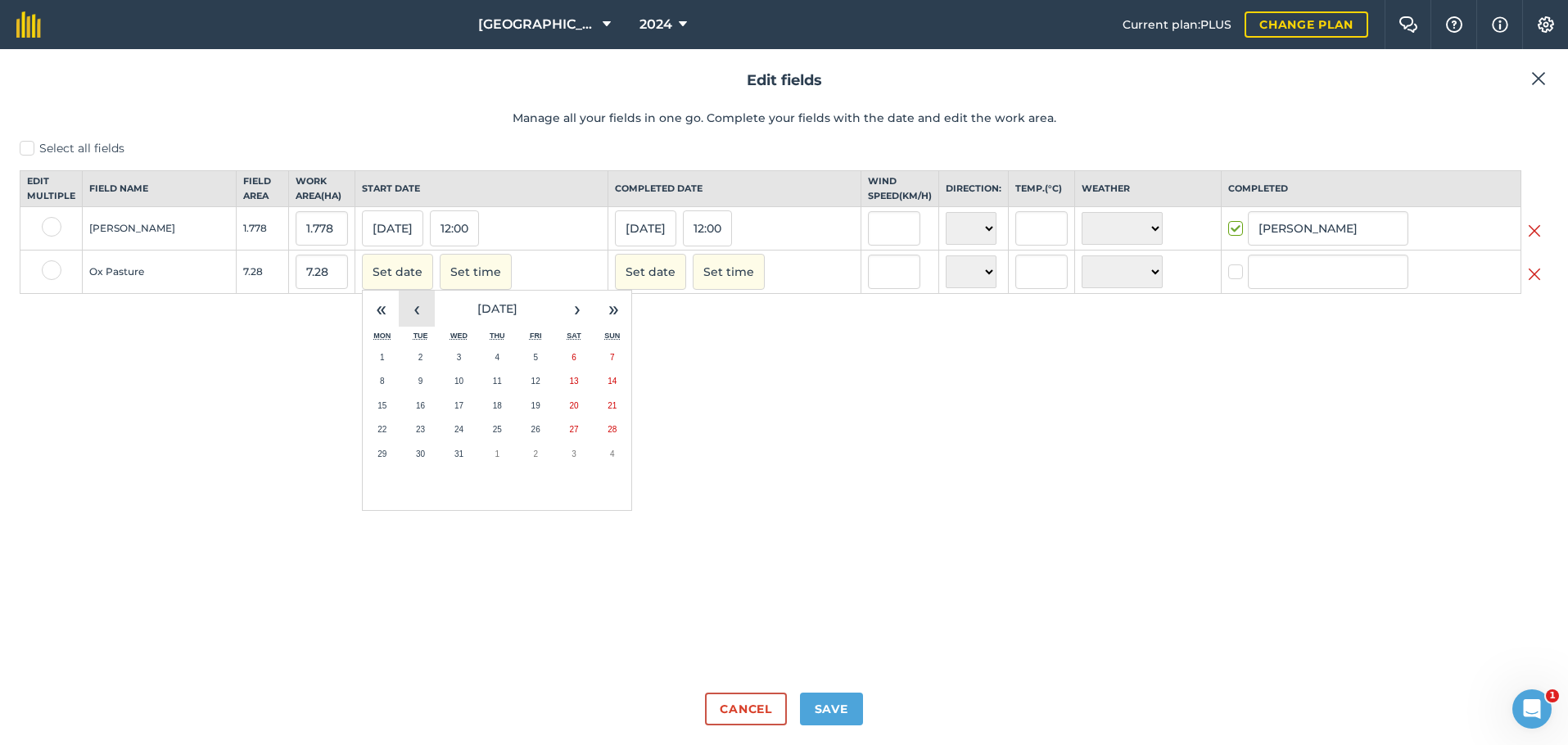
click at [399, 326] on button "‹" at bounding box center [417, 308] width 36 height 36
click at [363, 393] on button "3" at bounding box center [381, 381] width 38 height 24
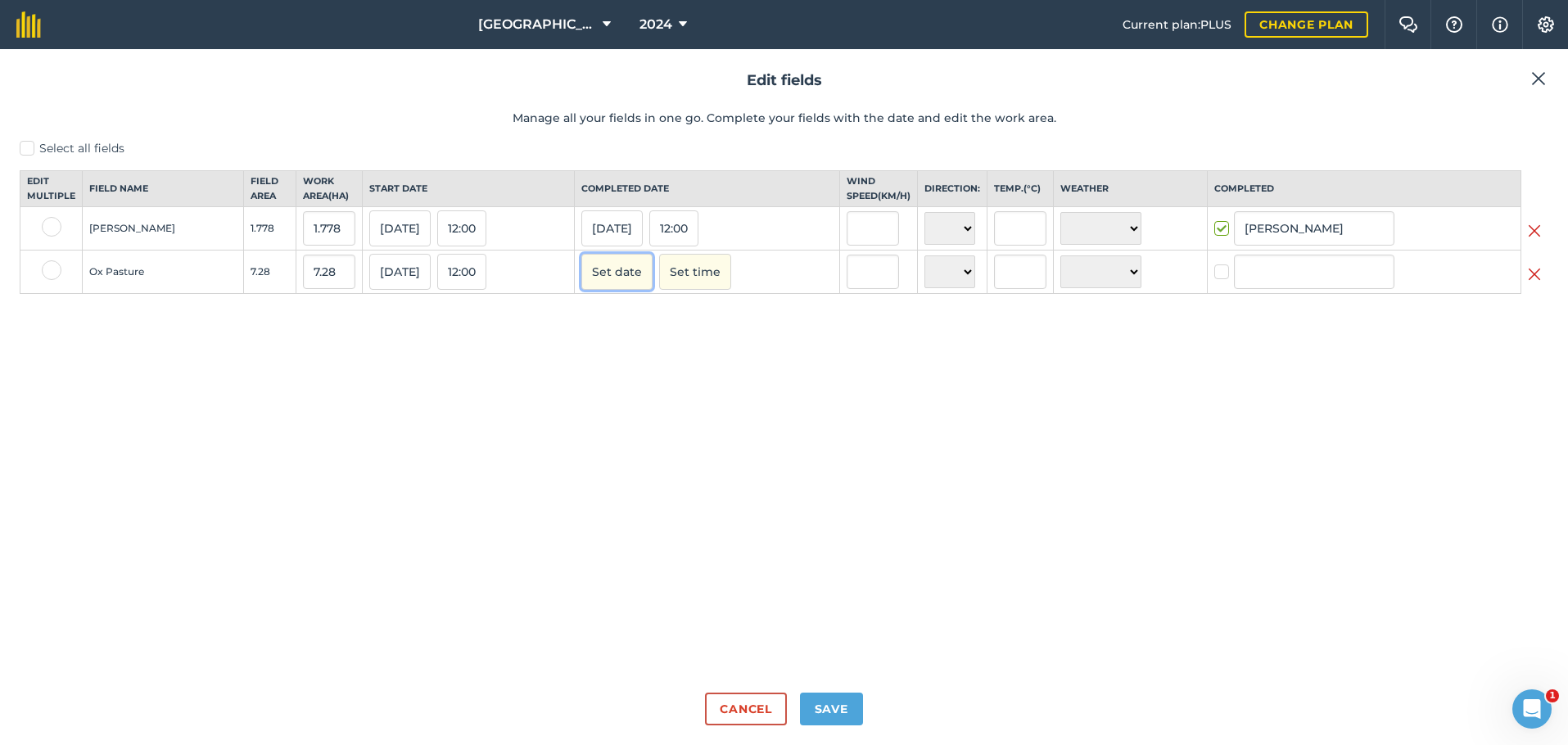
click at [601, 284] on button "Set date" at bounding box center [617, 272] width 72 height 36
click at [582, 319] on button "«" at bounding box center [600, 308] width 36 height 36
click at [621, 326] on button "‹" at bounding box center [636, 308] width 36 height 36
click at [597, 410] on abbr "12" at bounding box center [602, 406] width 9 height 9
checkbox input "true"
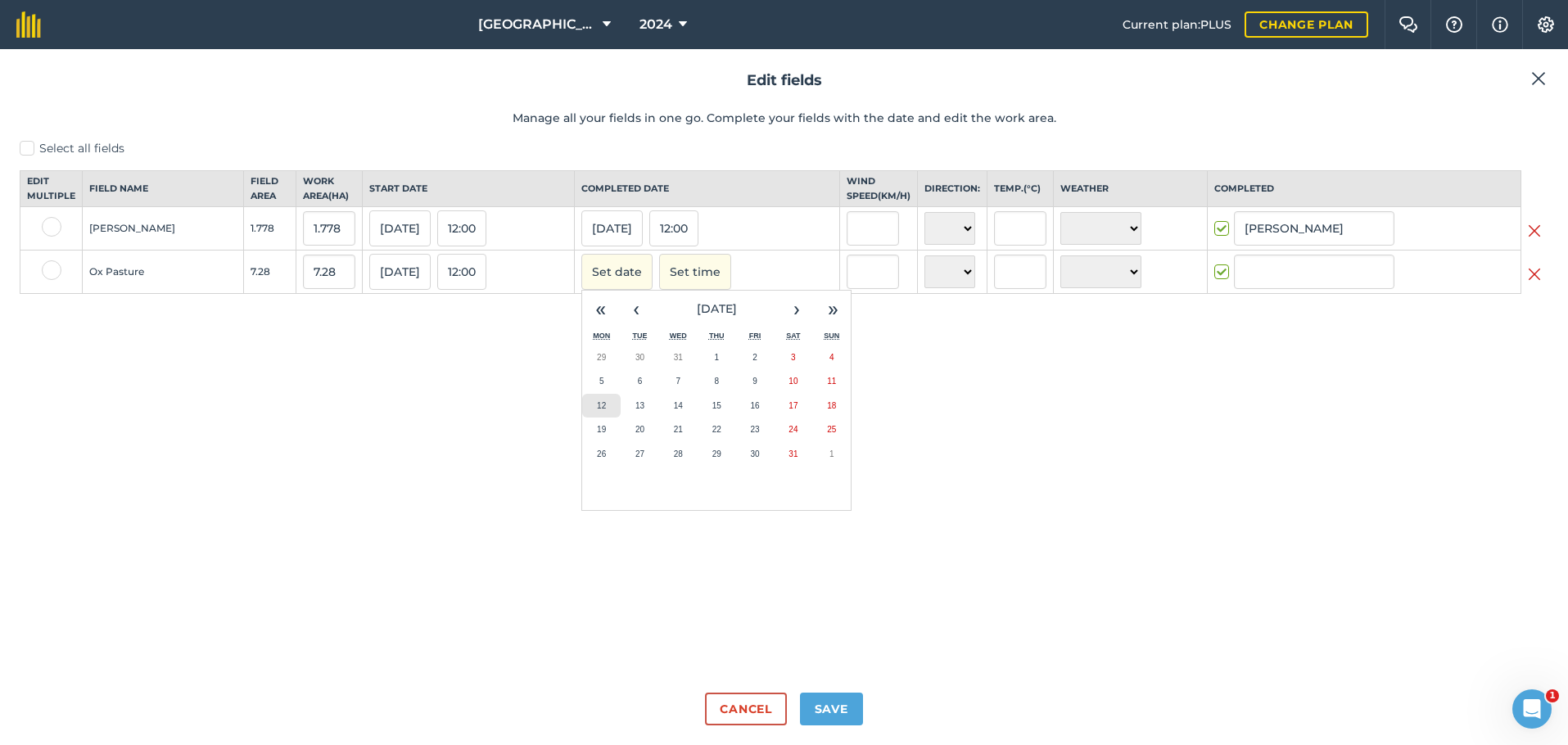
type input "[PERSON_NAME]"
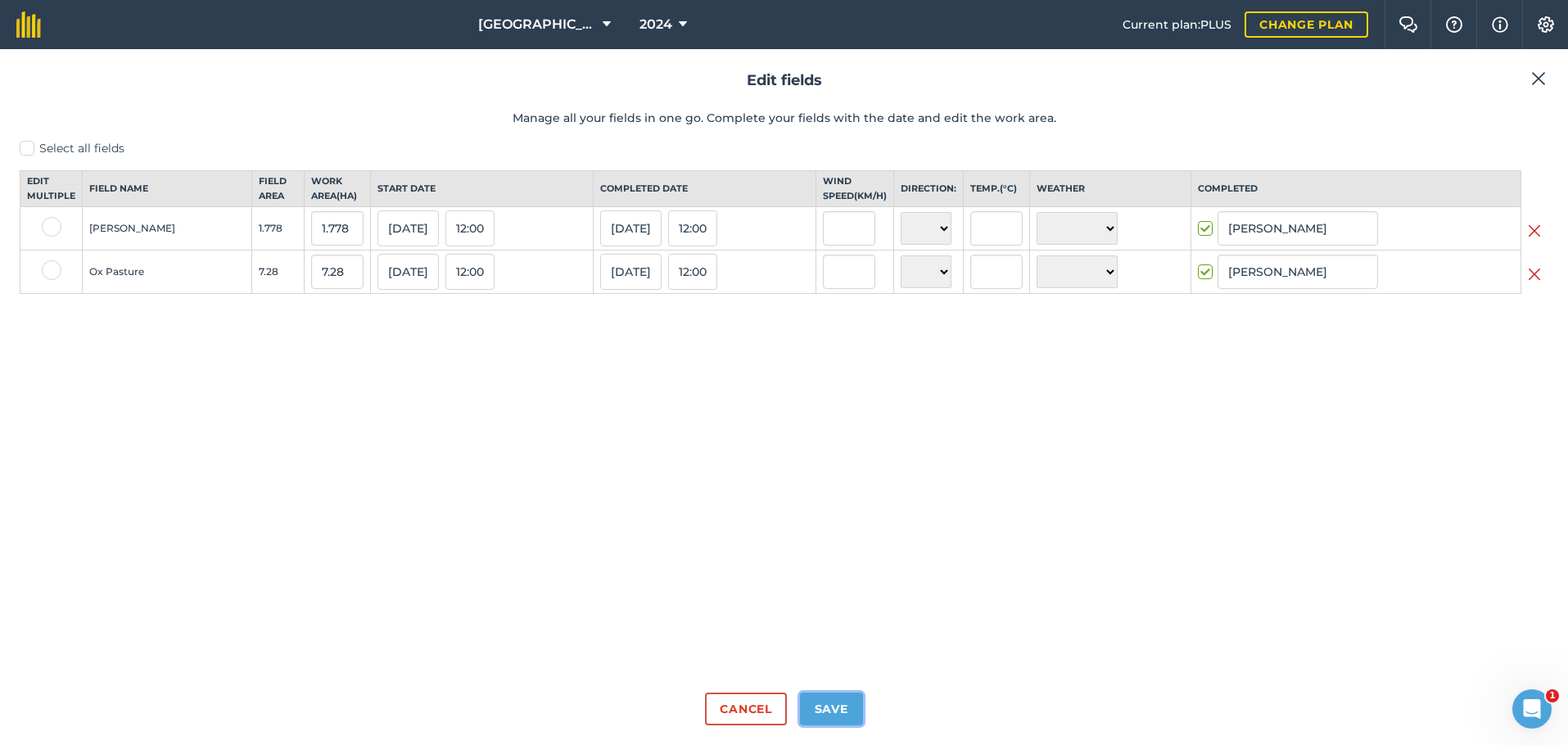
click at [820, 708] on button "Save" at bounding box center [831, 709] width 63 height 33
checkbox input "true"
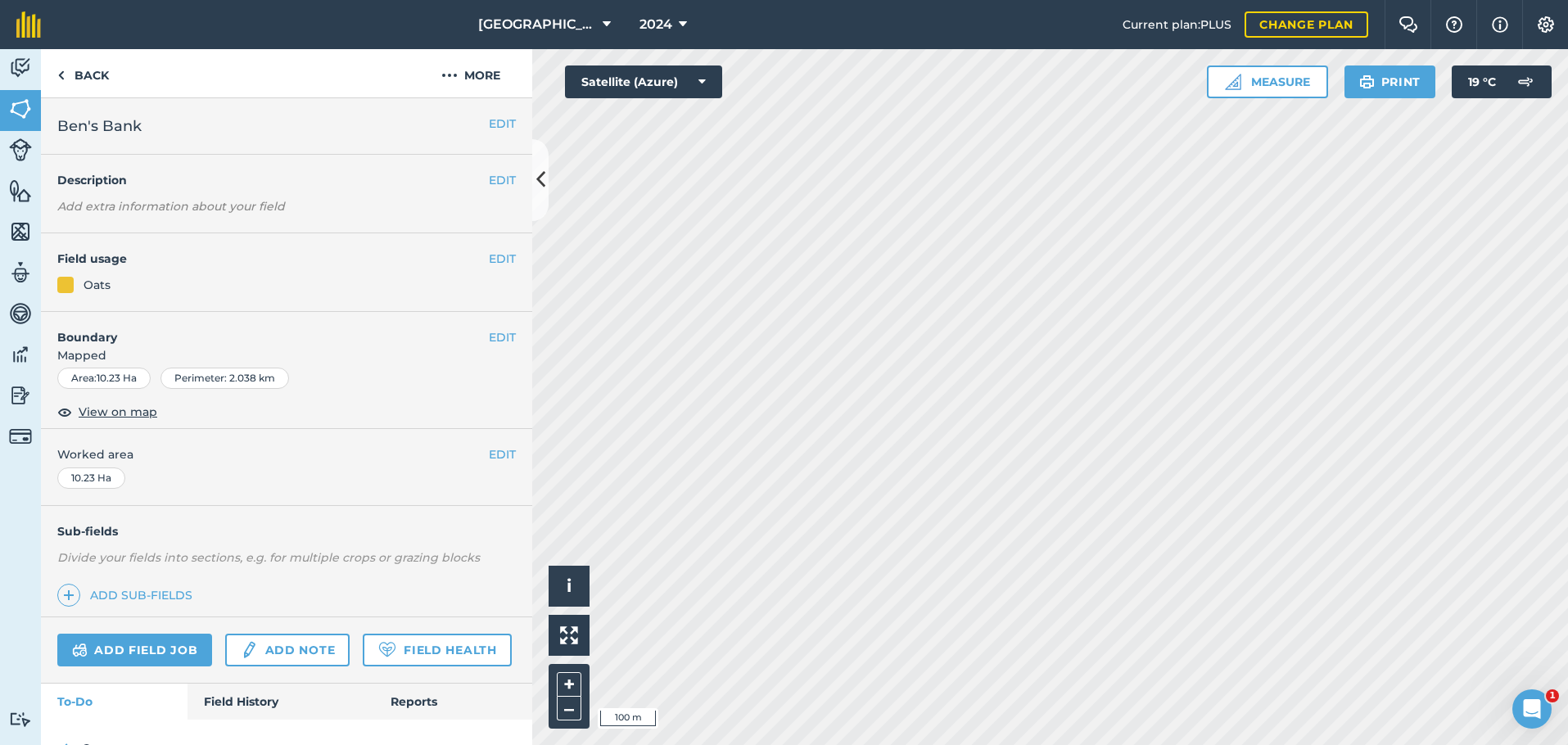
scroll to position [119, 0]
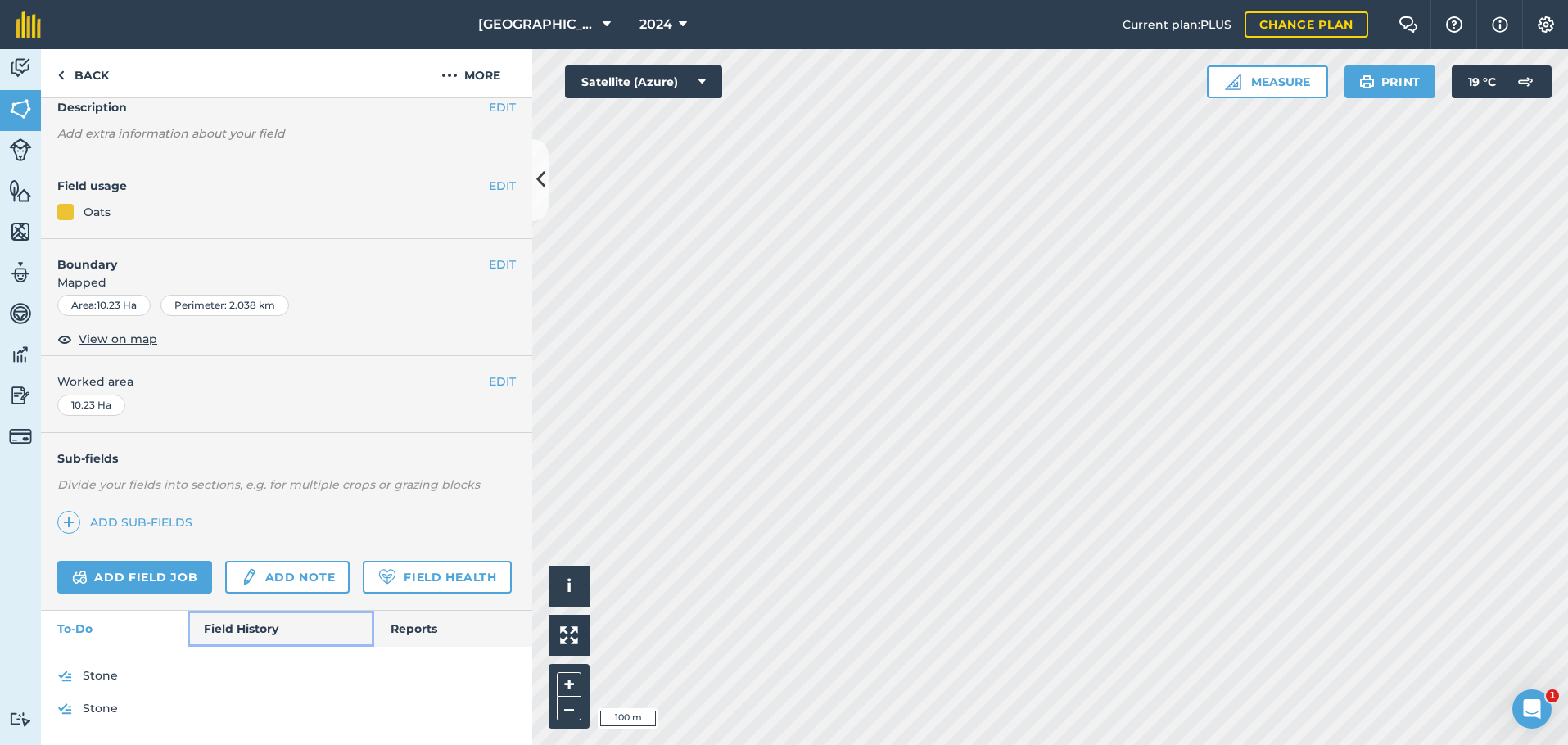
click at [223, 633] on link "Field History" at bounding box center [281, 629] width 186 height 36
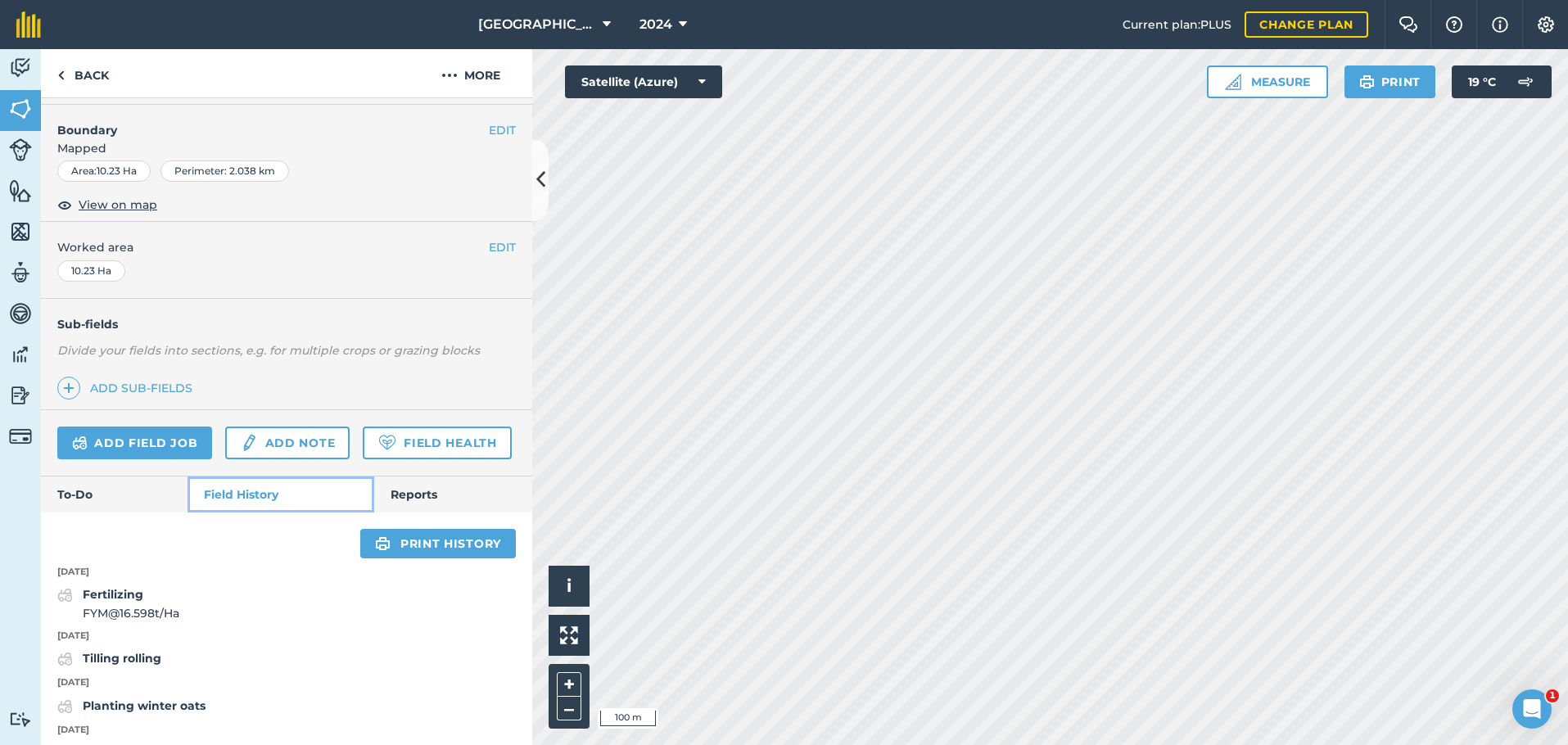
scroll to position [335, 0]
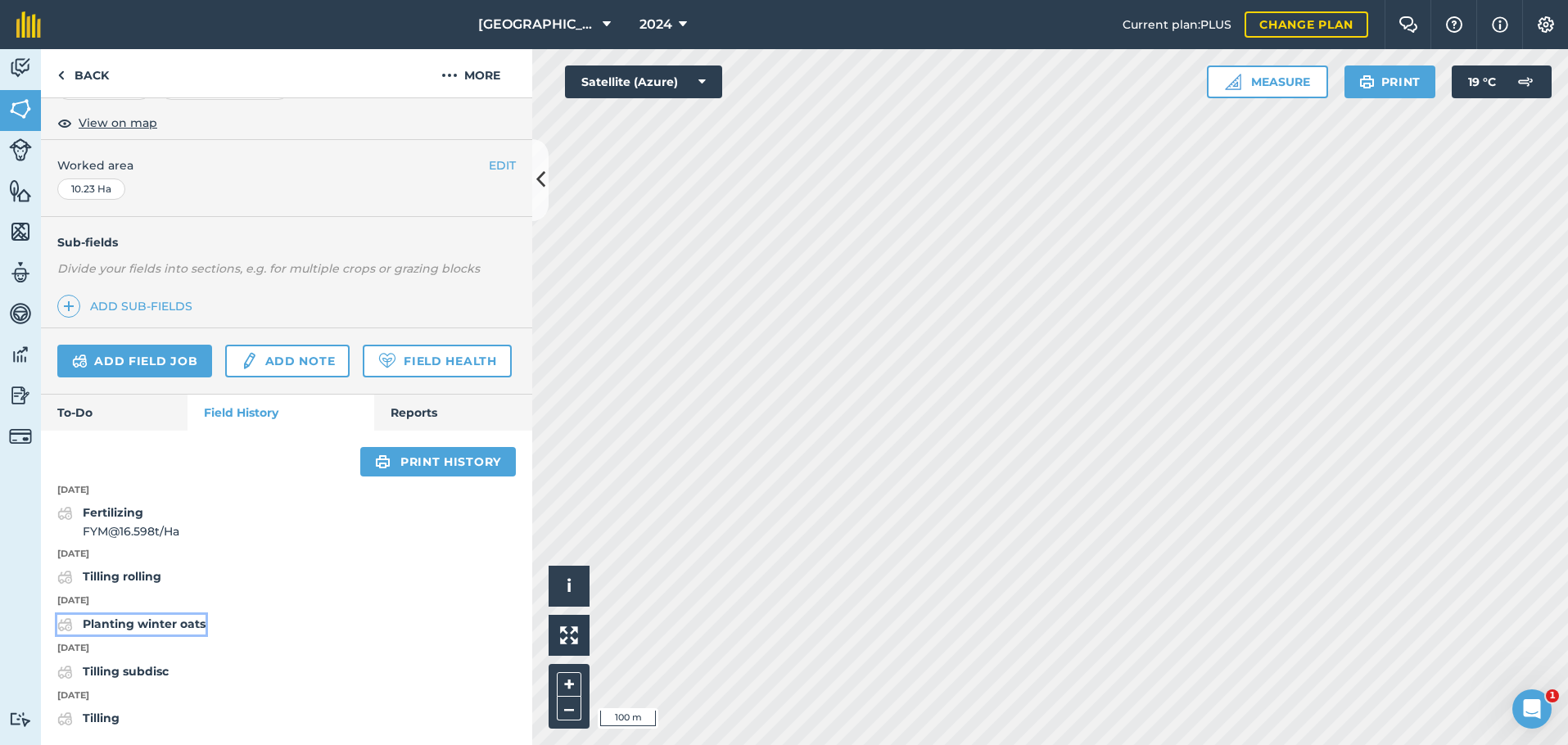
click at [179, 622] on strong "Planting winter oats" at bounding box center [144, 624] width 123 height 15
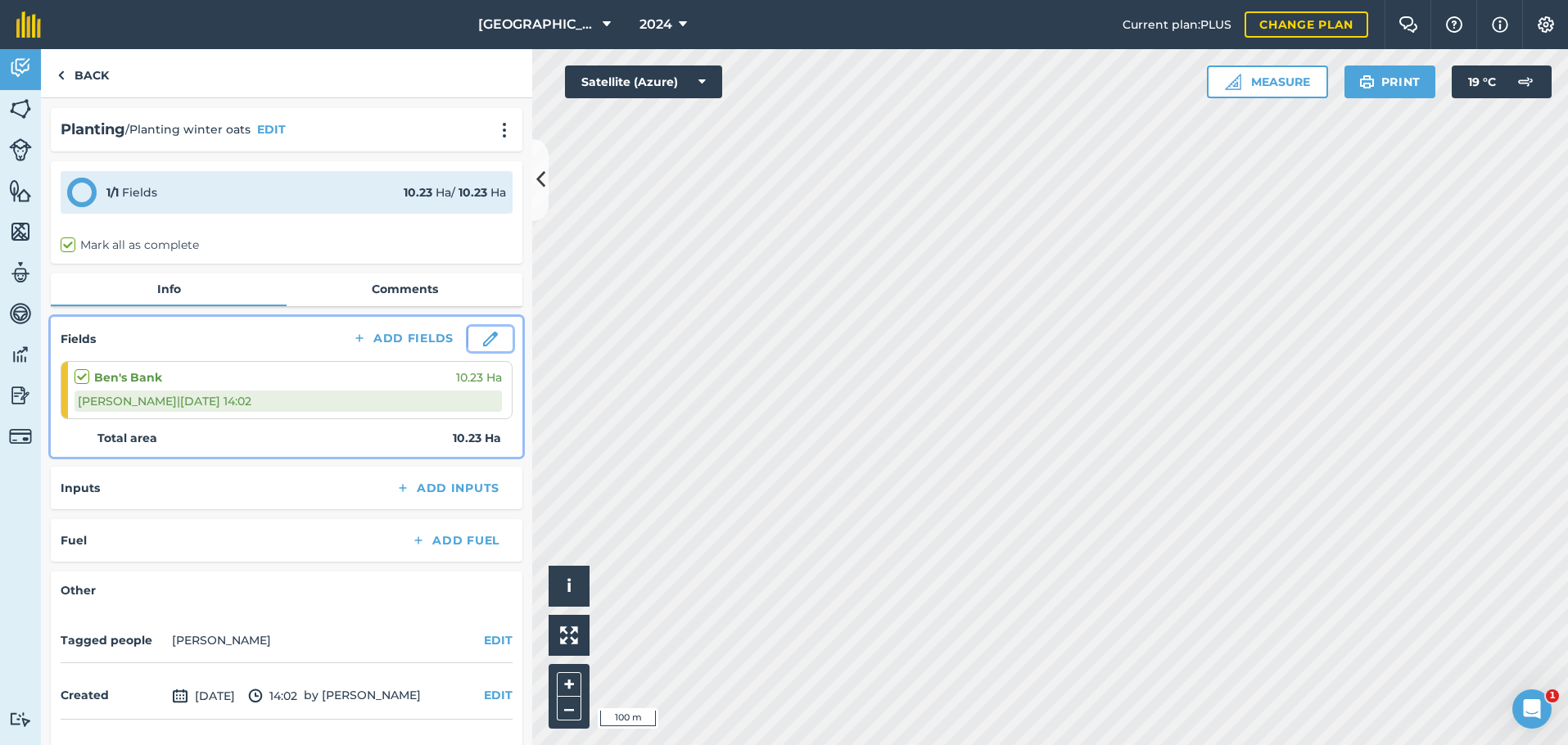
click at [483, 343] on img at bounding box center [490, 339] width 15 height 15
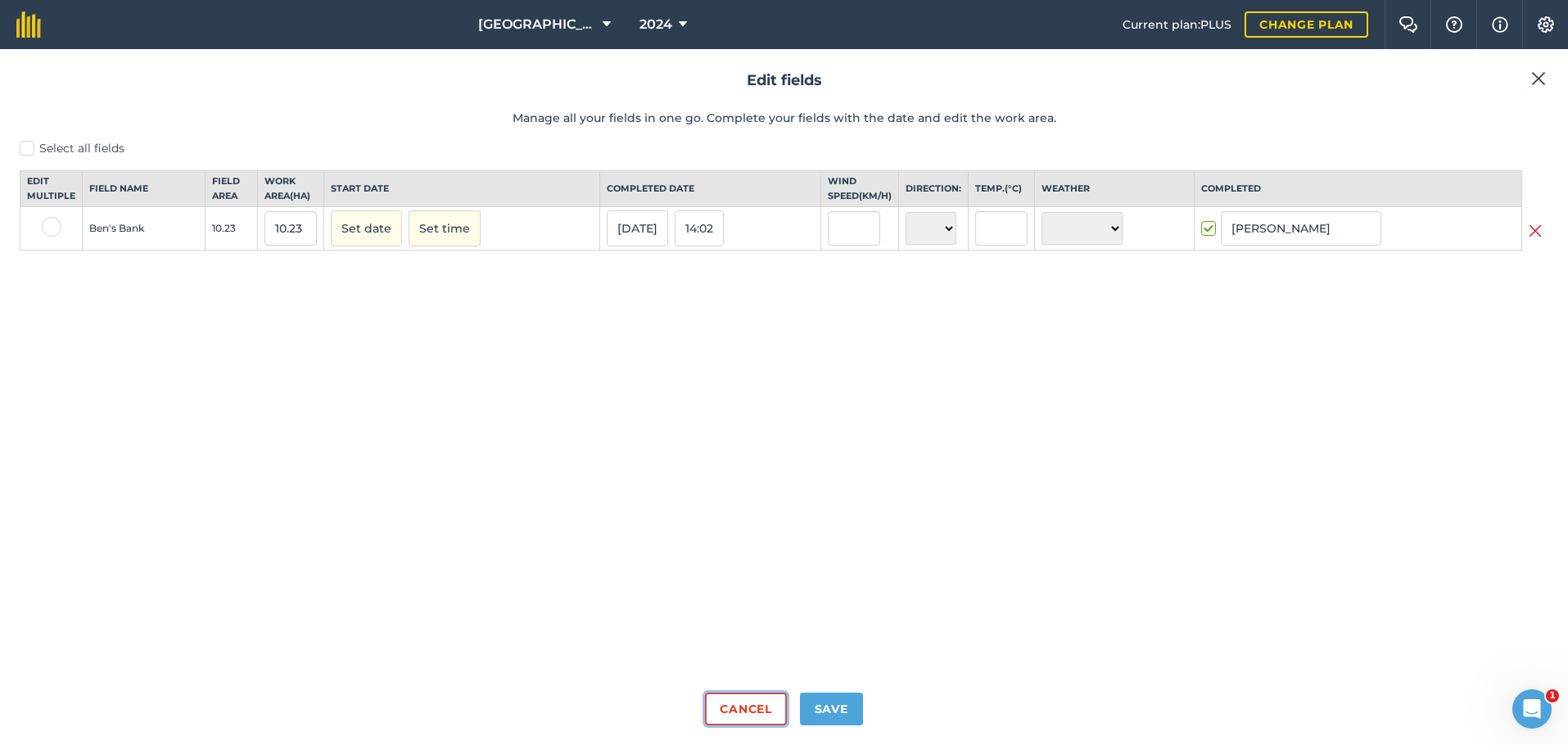
click at [706, 700] on button "Cancel" at bounding box center [745, 709] width 81 height 33
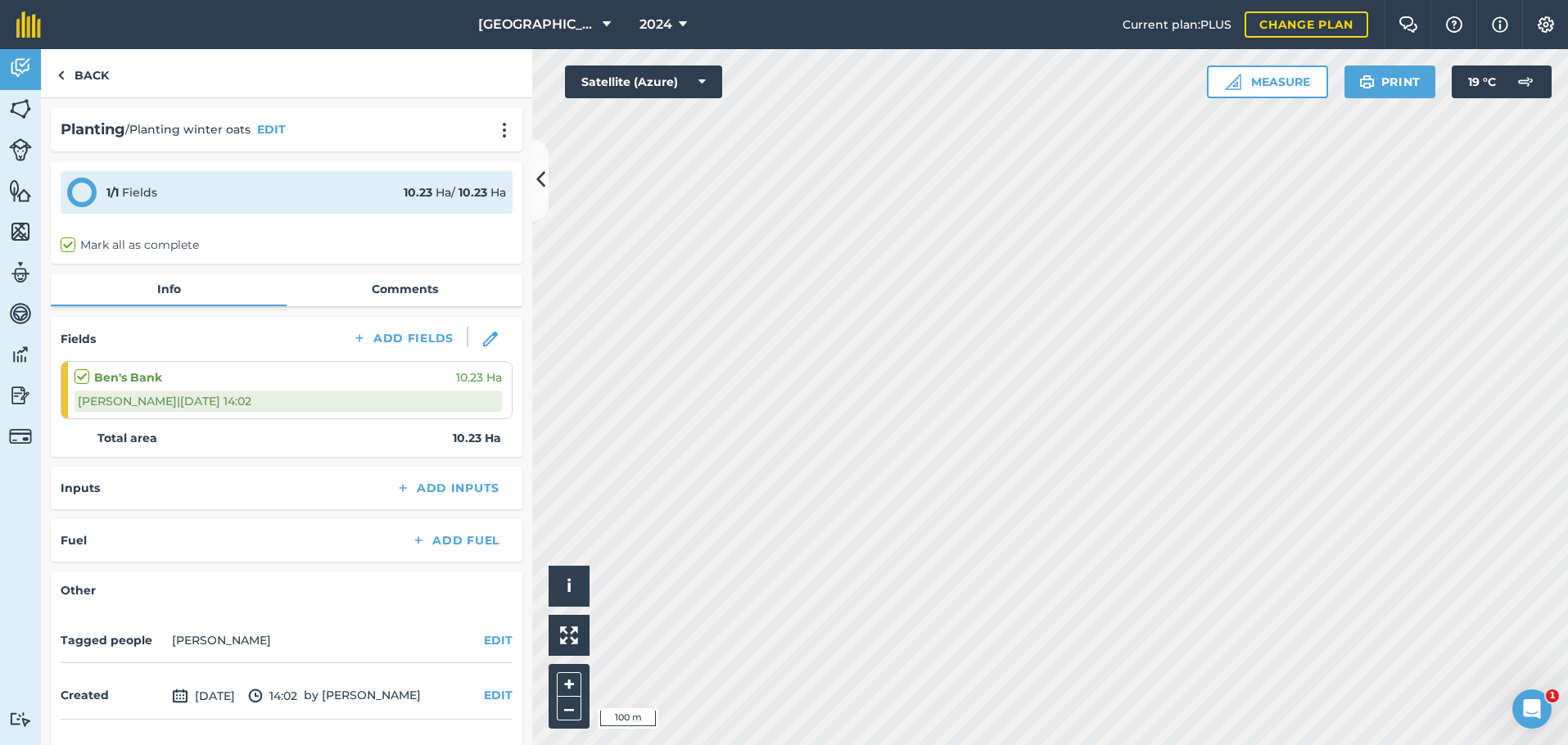
scroll to position [49, 0]
